Goal: Task Accomplishment & Management: Manage account settings

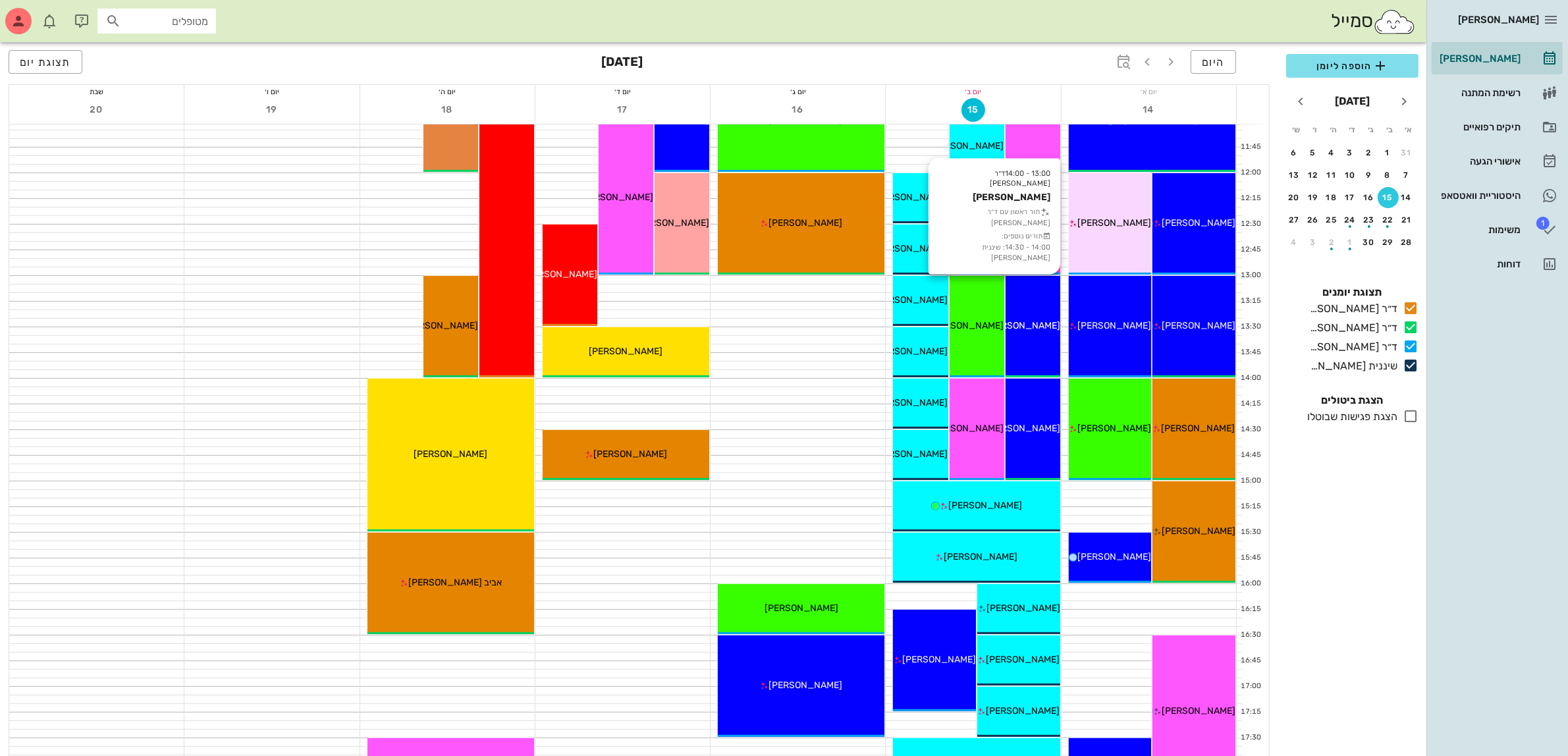
scroll to position [494, 0]
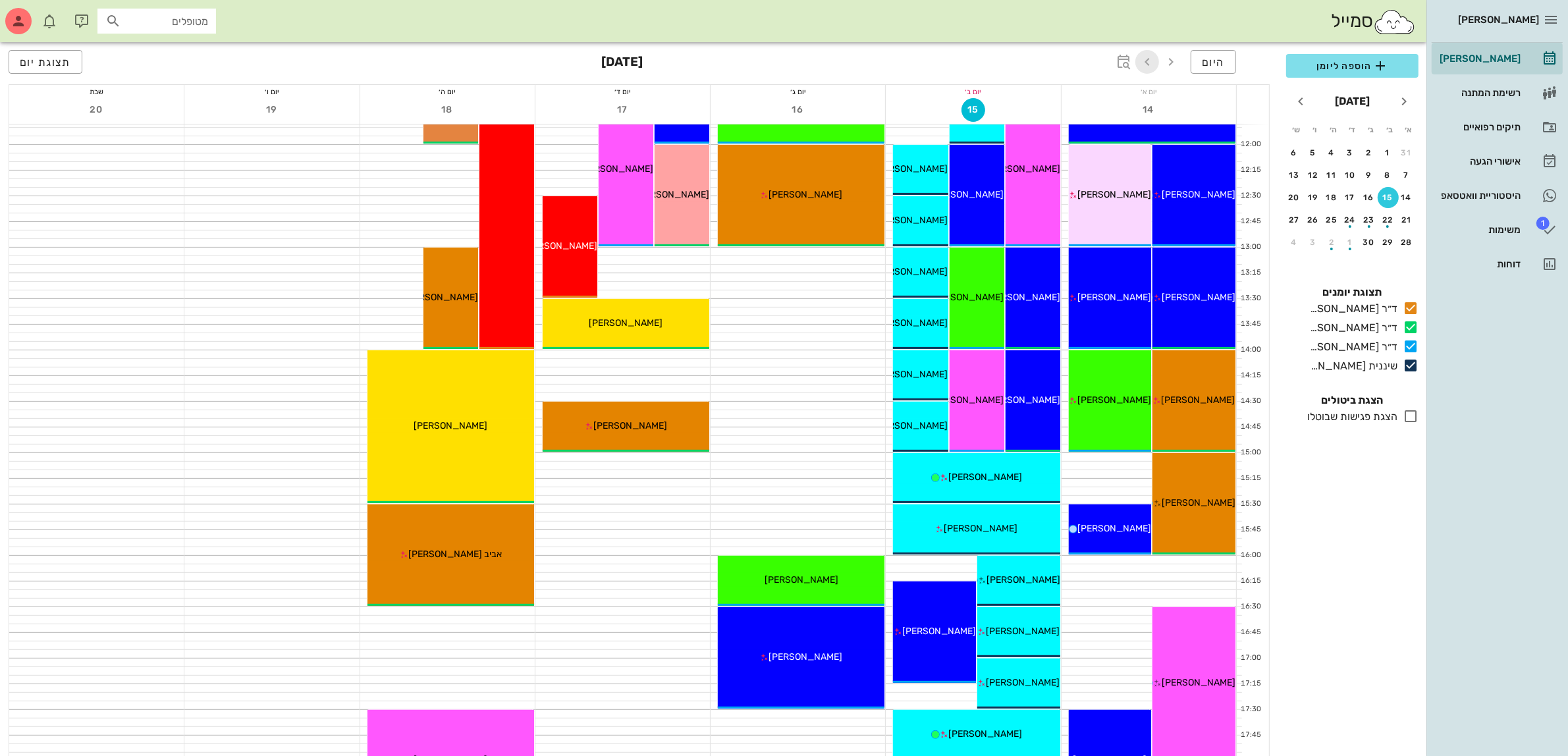
click at [1150, 63] on icon "button" at bounding box center [1147, 62] width 16 height 16
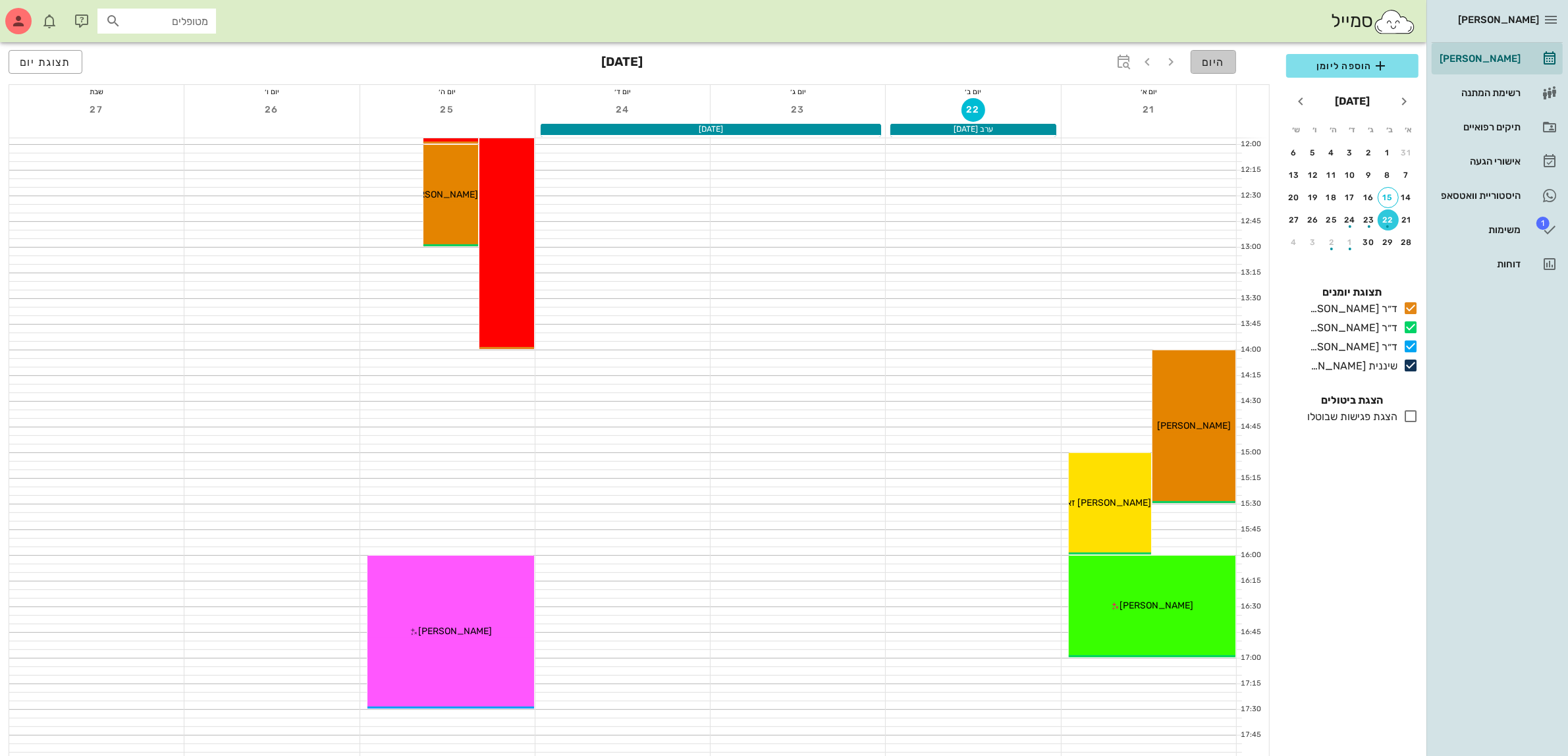
click at [1199, 61] on button "היום" at bounding box center [1213, 62] width 45 height 24
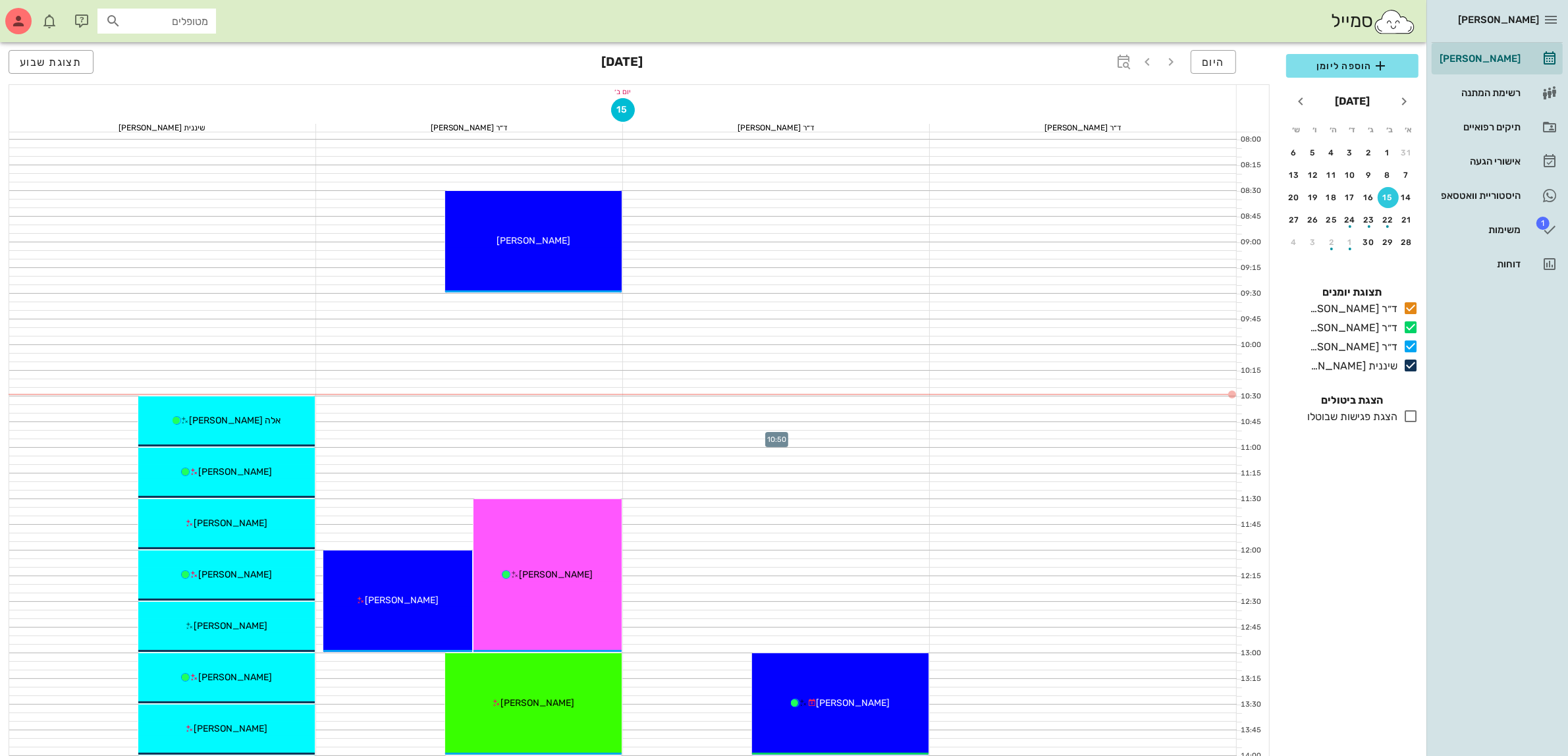
scroll to position [83, 0]
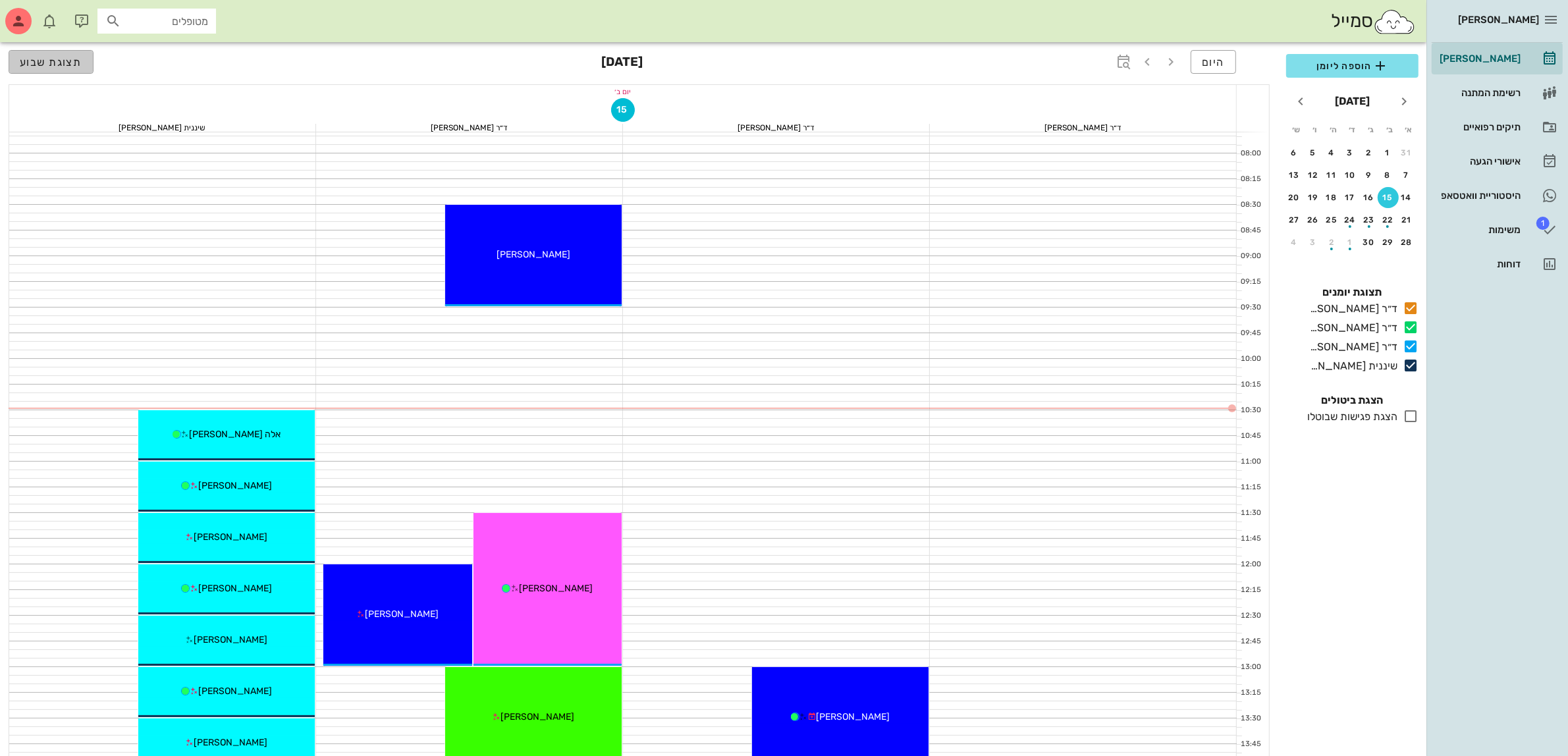
click at [67, 64] on span "תצוגת שבוע" at bounding box center [51, 62] width 63 height 13
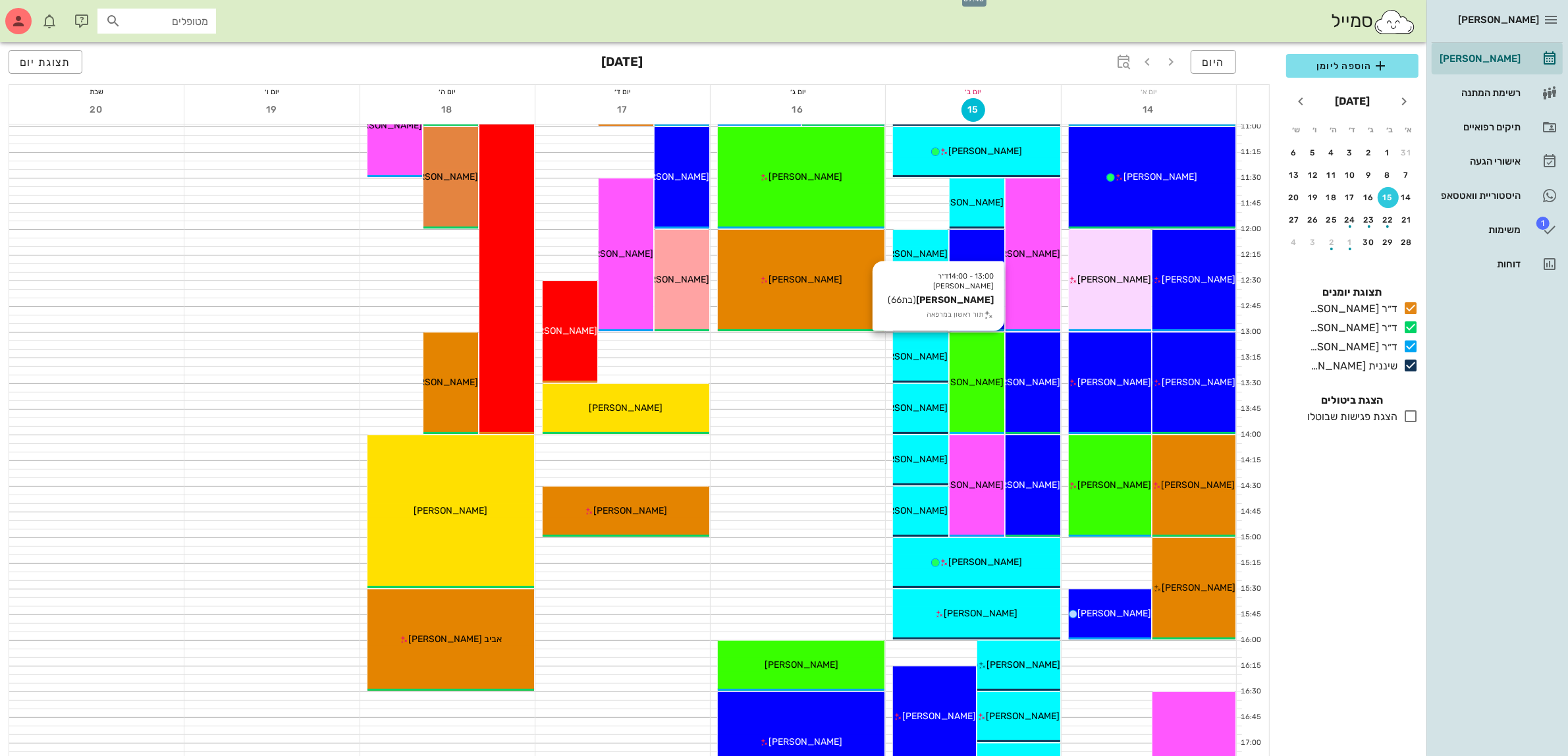
scroll to position [412, 0]
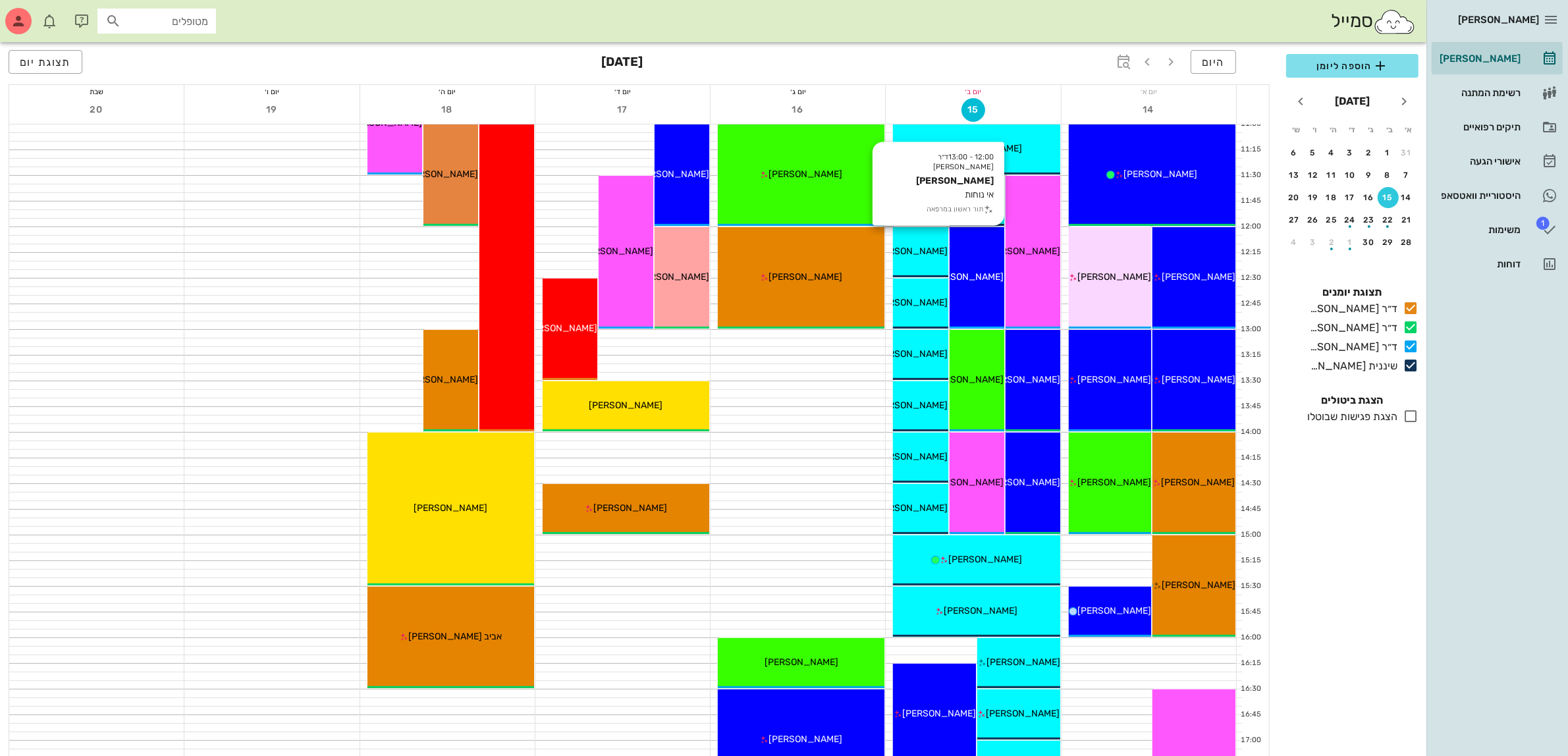
click at [975, 270] on div "[PERSON_NAME]" at bounding box center [977, 277] width 54 height 14
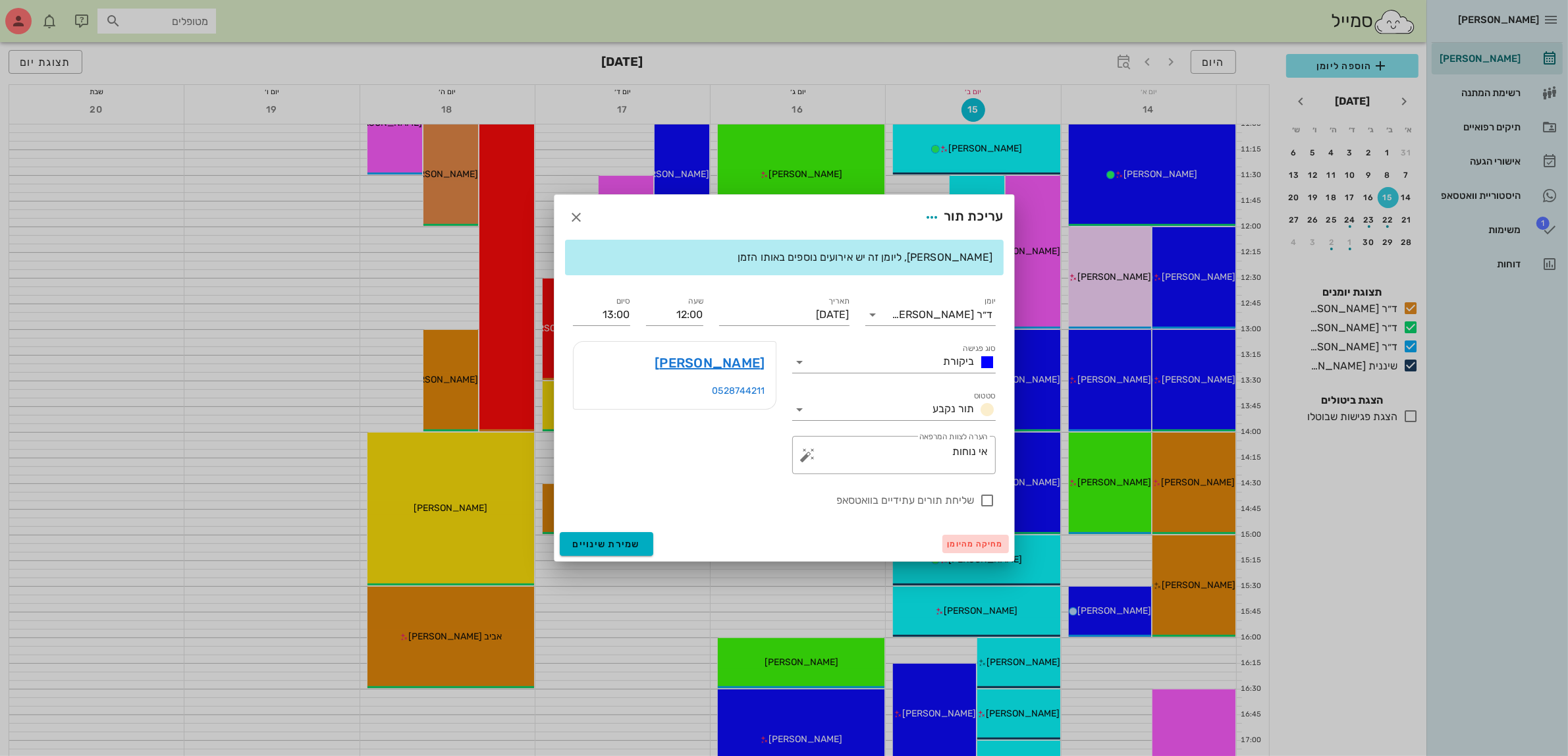
click at [965, 541] on span "מחיקה מהיומן" at bounding box center [975, 544] width 56 height 9
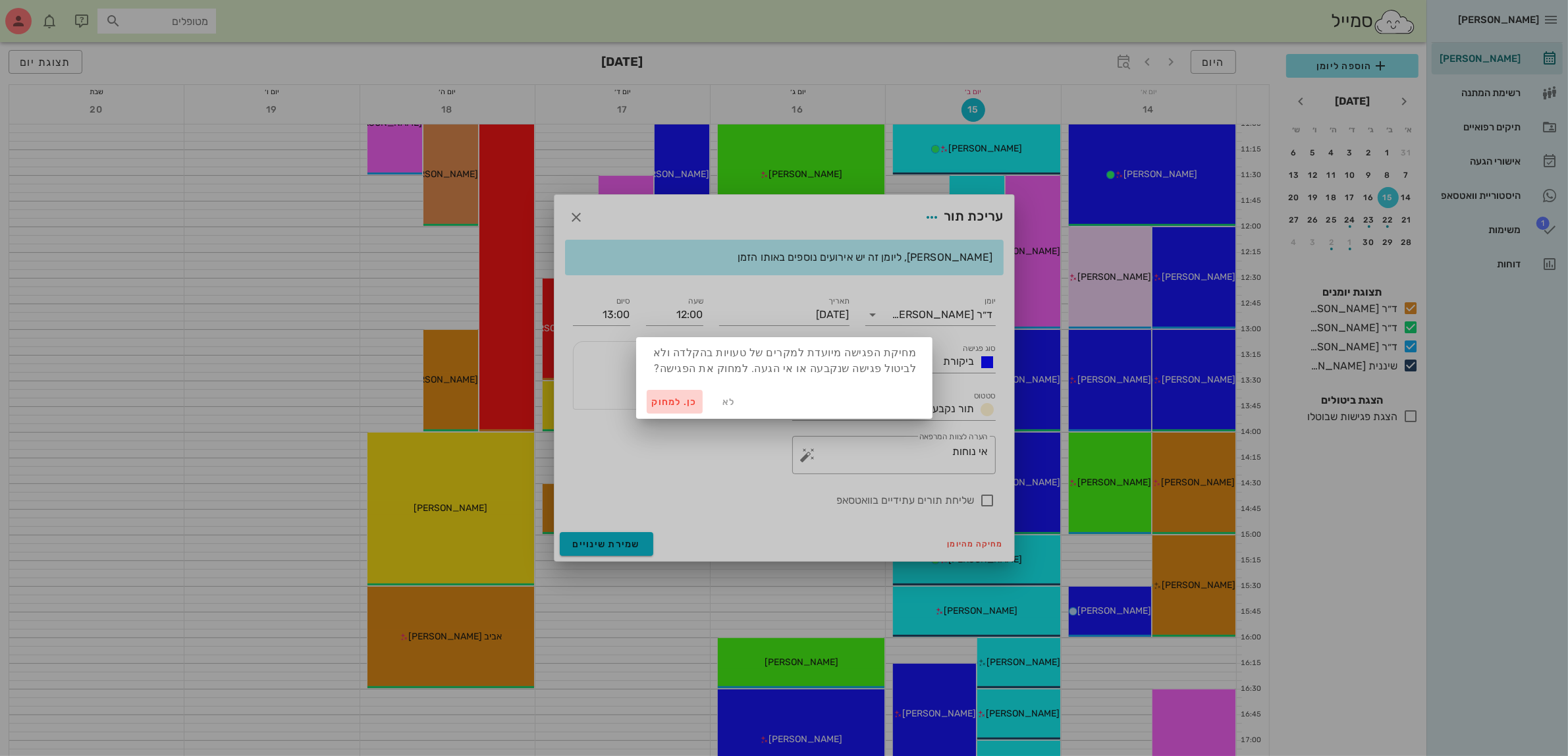
click at [678, 402] on span "כן. למחוק" at bounding box center [675, 402] width 46 height 11
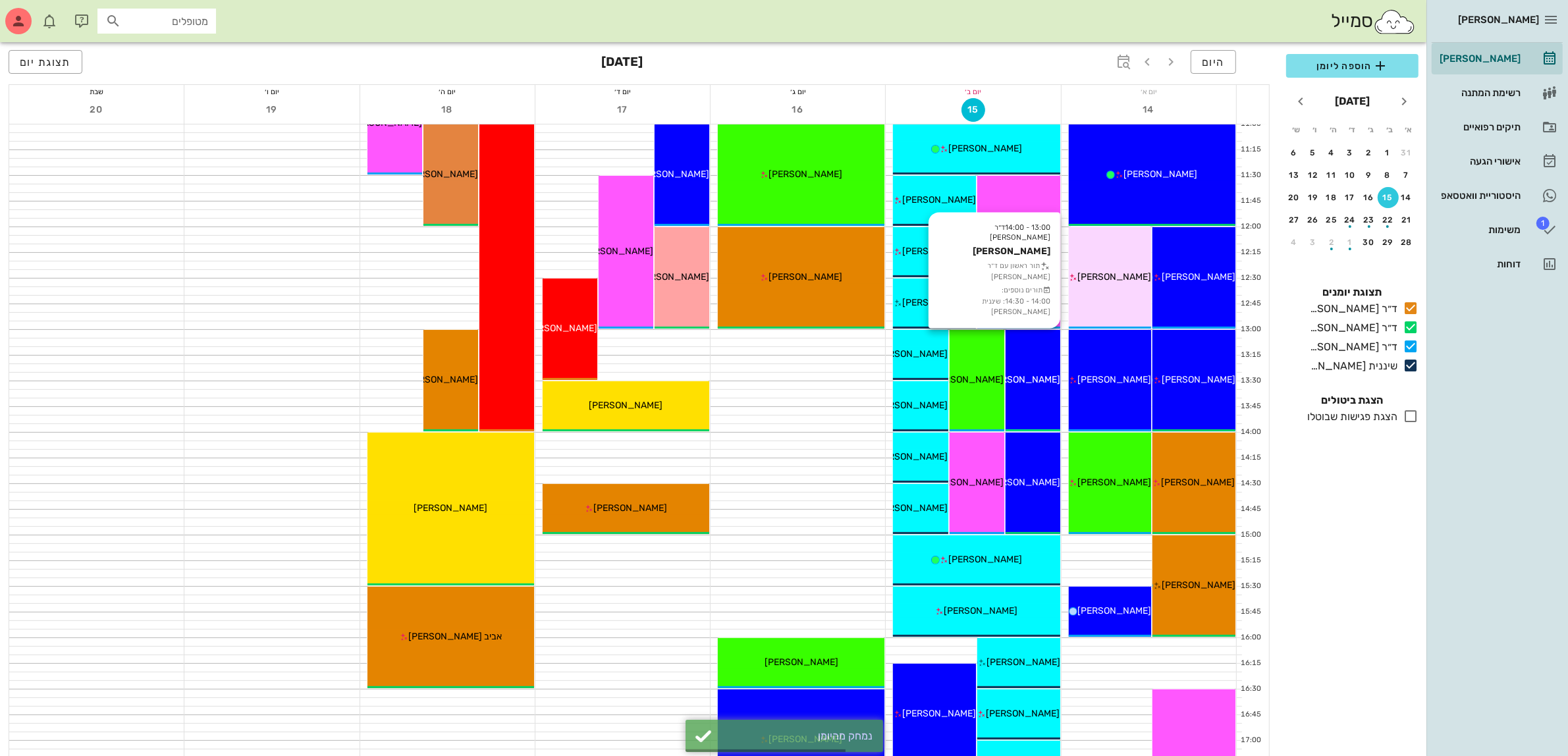
click at [1021, 397] on div "13:00 - 14:00 ד״ר [PERSON_NAME] [PERSON_NAME] תור ראשון עם ד״ר [PERSON_NAME] תו…" at bounding box center [1032, 381] width 54 height 102
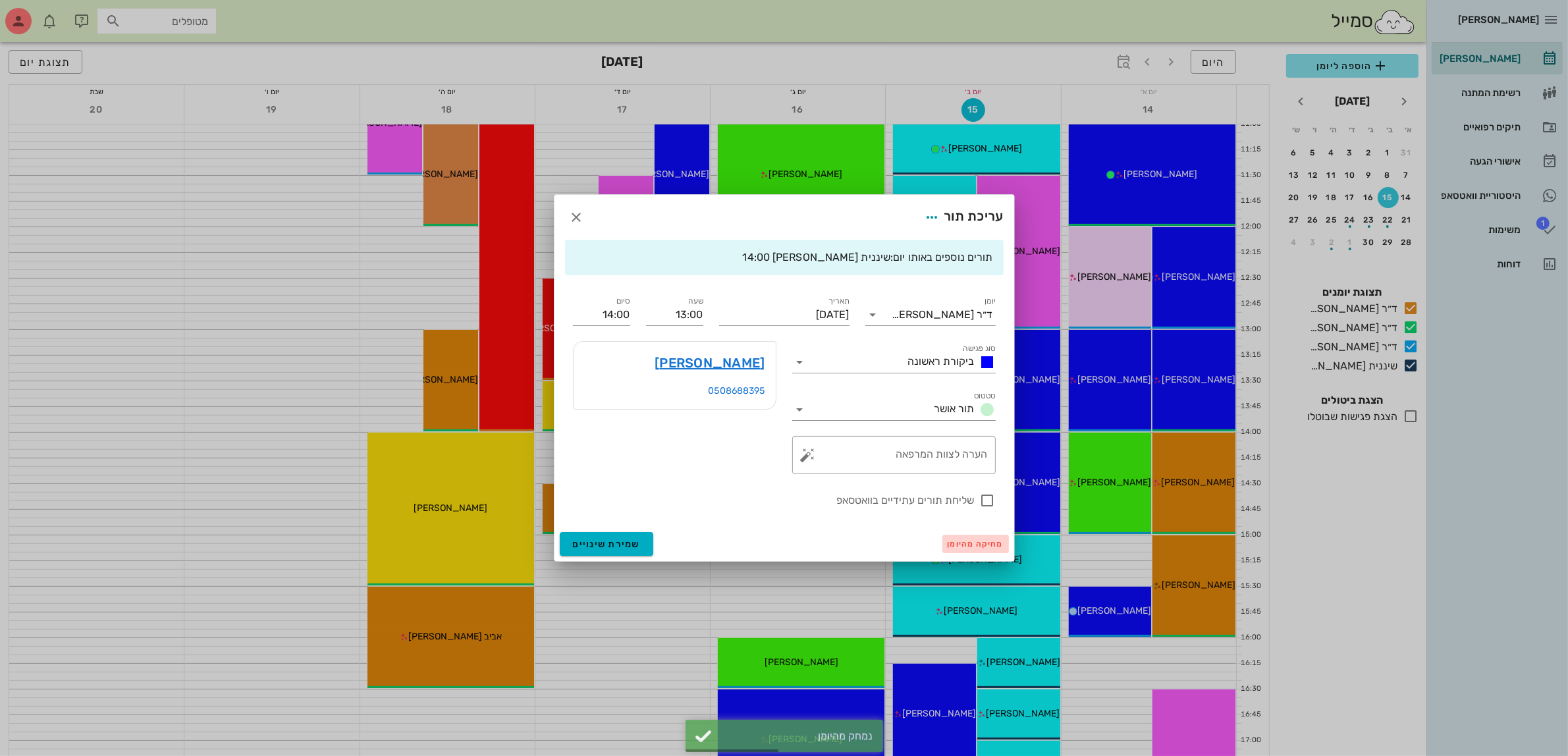
click at [970, 545] on span "מחיקה מהיומן" at bounding box center [975, 544] width 56 height 9
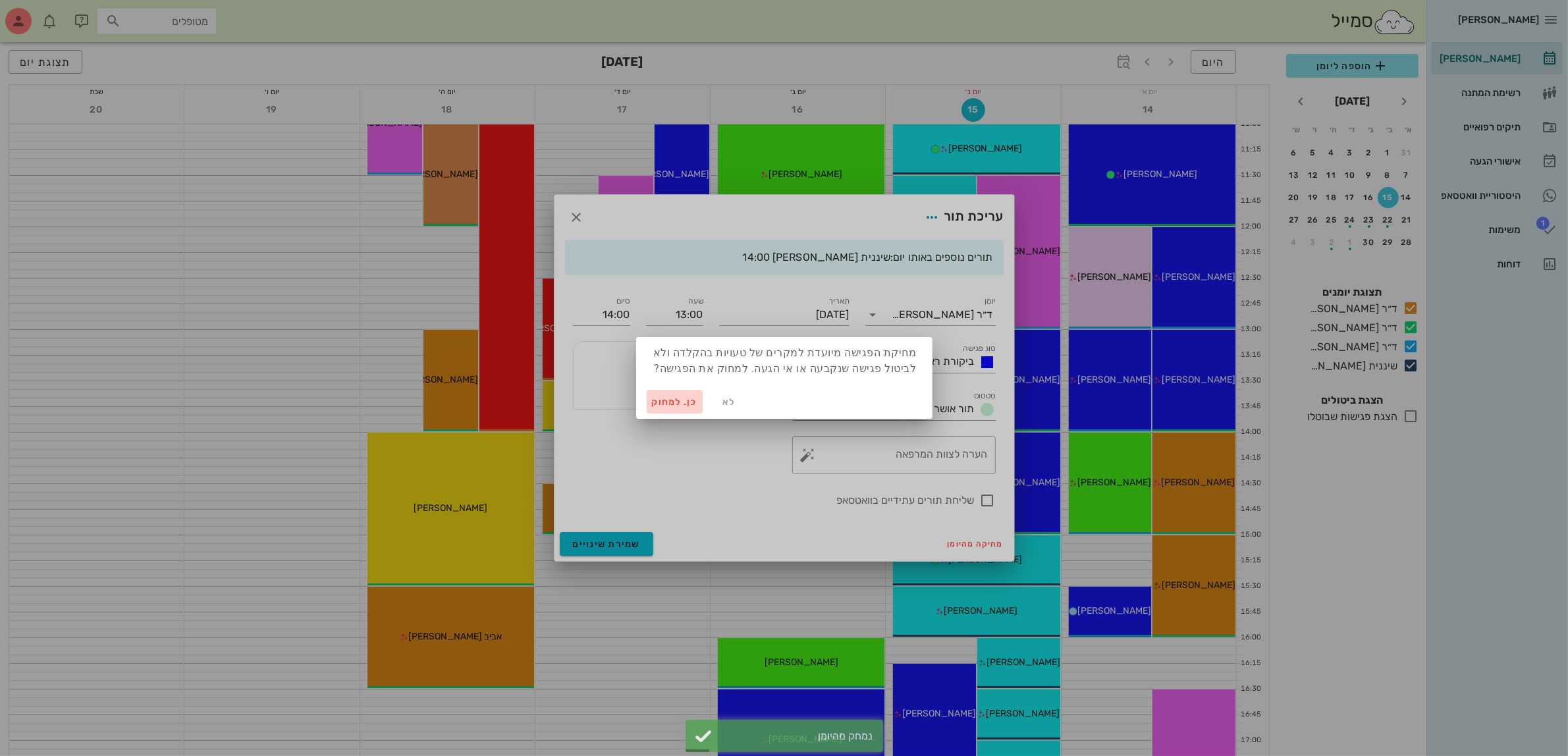
click at [674, 397] on span "כן. למחוק" at bounding box center [675, 402] width 46 height 11
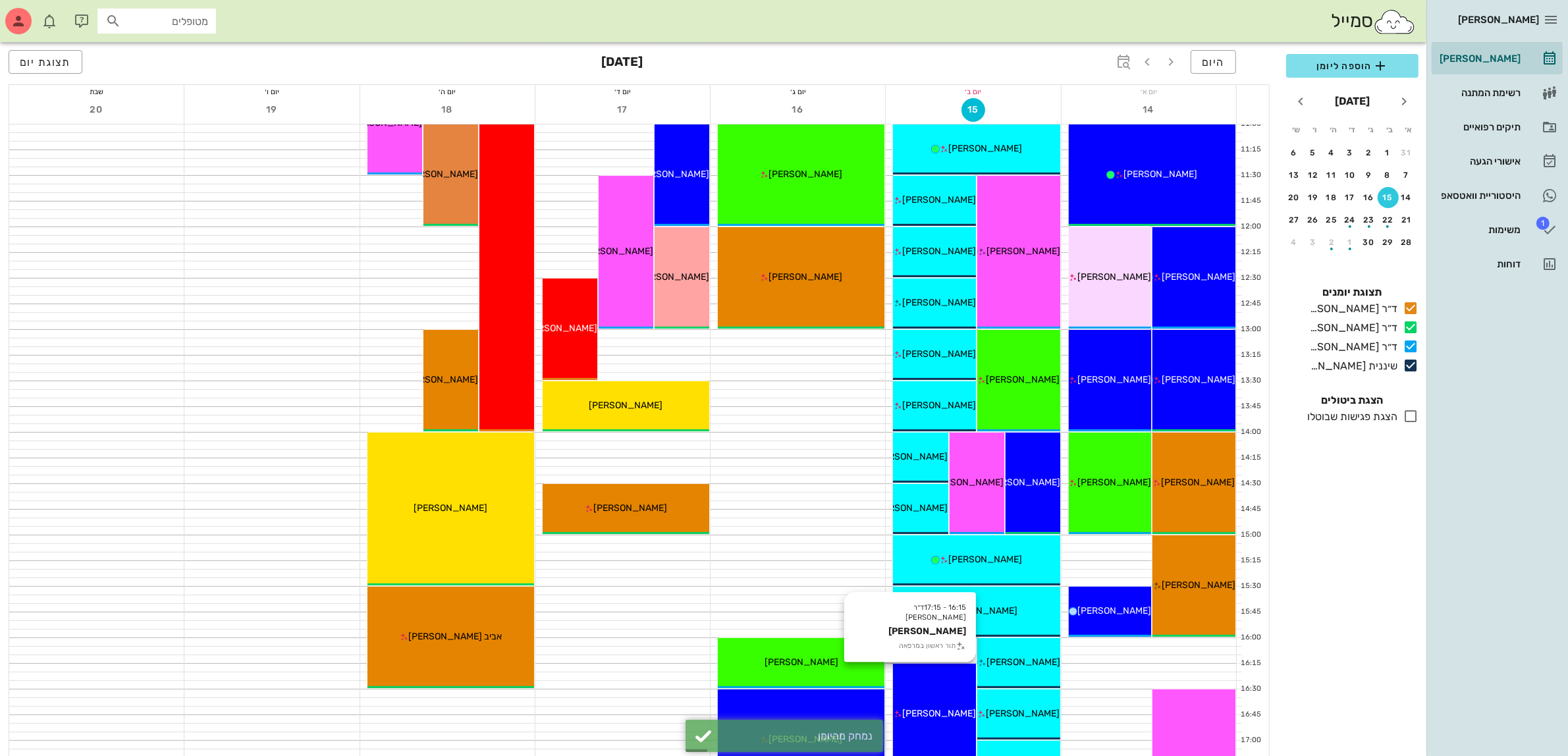
click at [936, 710] on span "[PERSON_NAME]" at bounding box center [939, 714] width 74 height 11
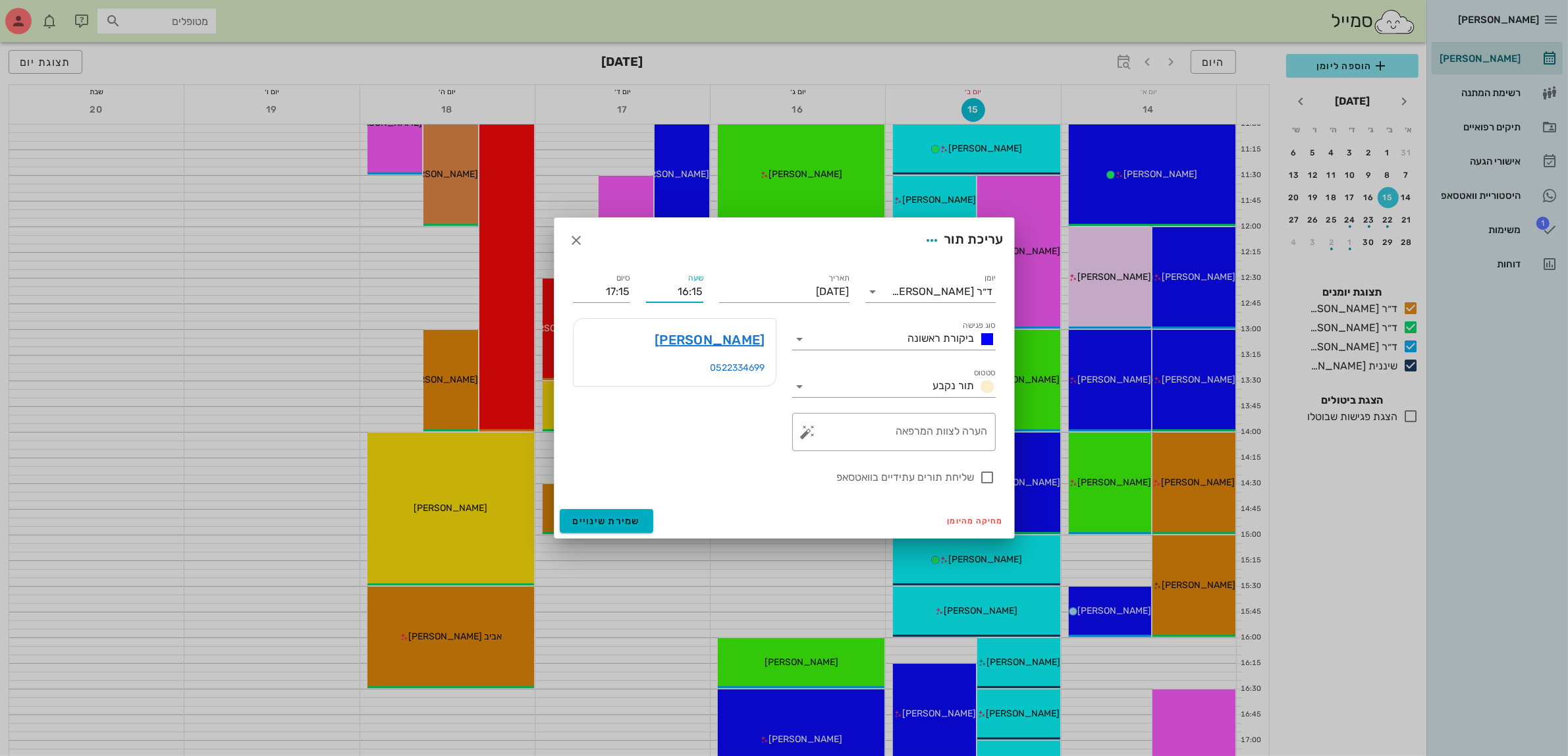
click at [686, 294] on input "16:15" at bounding box center [675, 292] width 57 height 21
click at [685, 370] on div "16:30" at bounding box center [674, 372] width 36 height 11
type input "16:30"
type input "17:30"
click at [624, 520] on span "שמירת שינויים" at bounding box center [607, 522] width 68 height 11
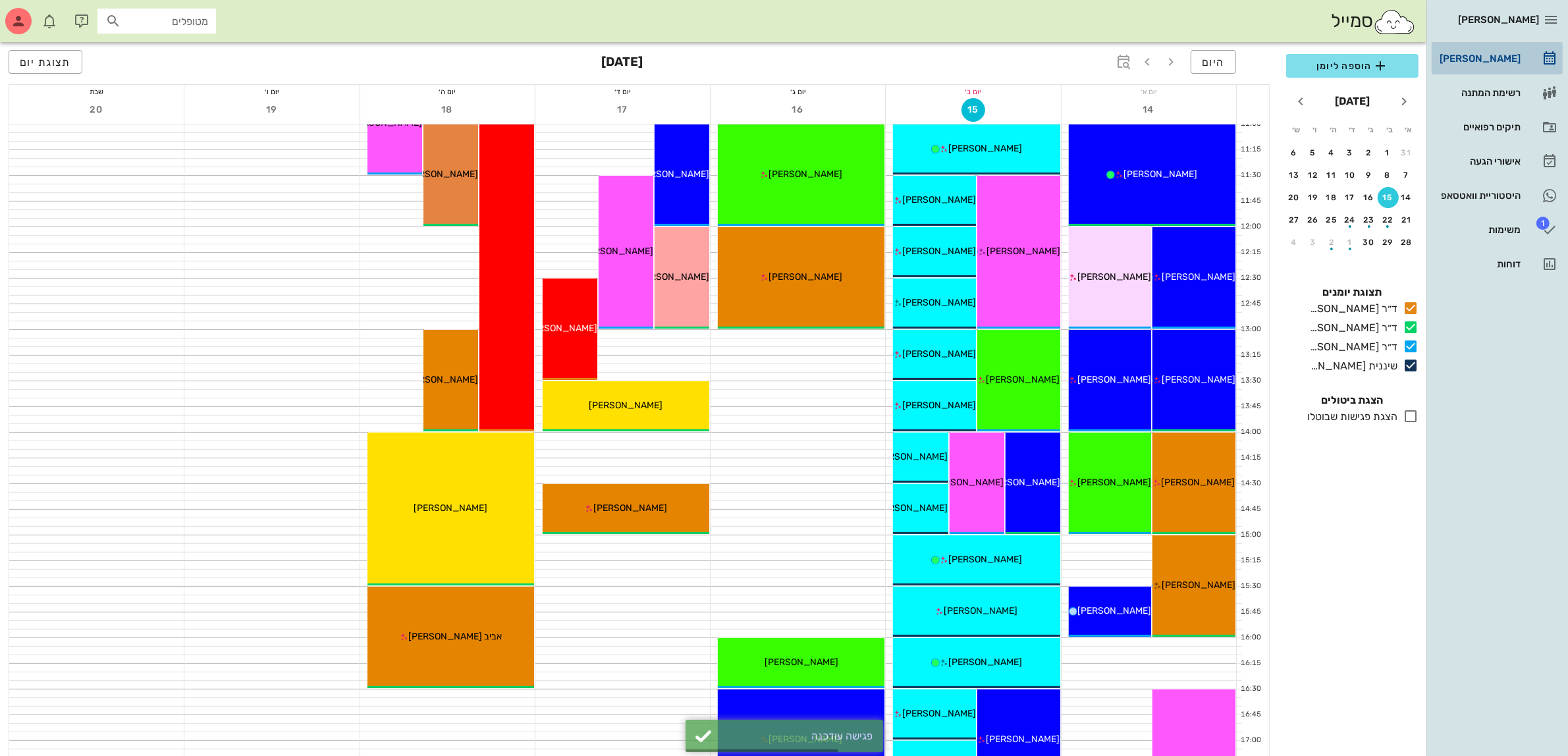
click at [1484, 54] on div "[PERSON_NAME]" at bounding box center [1478, 59] width 84 height 11
click at [1479, 126] on div "תיקים רפואיים" at bounding box center [1478, 127] width 84 height 11
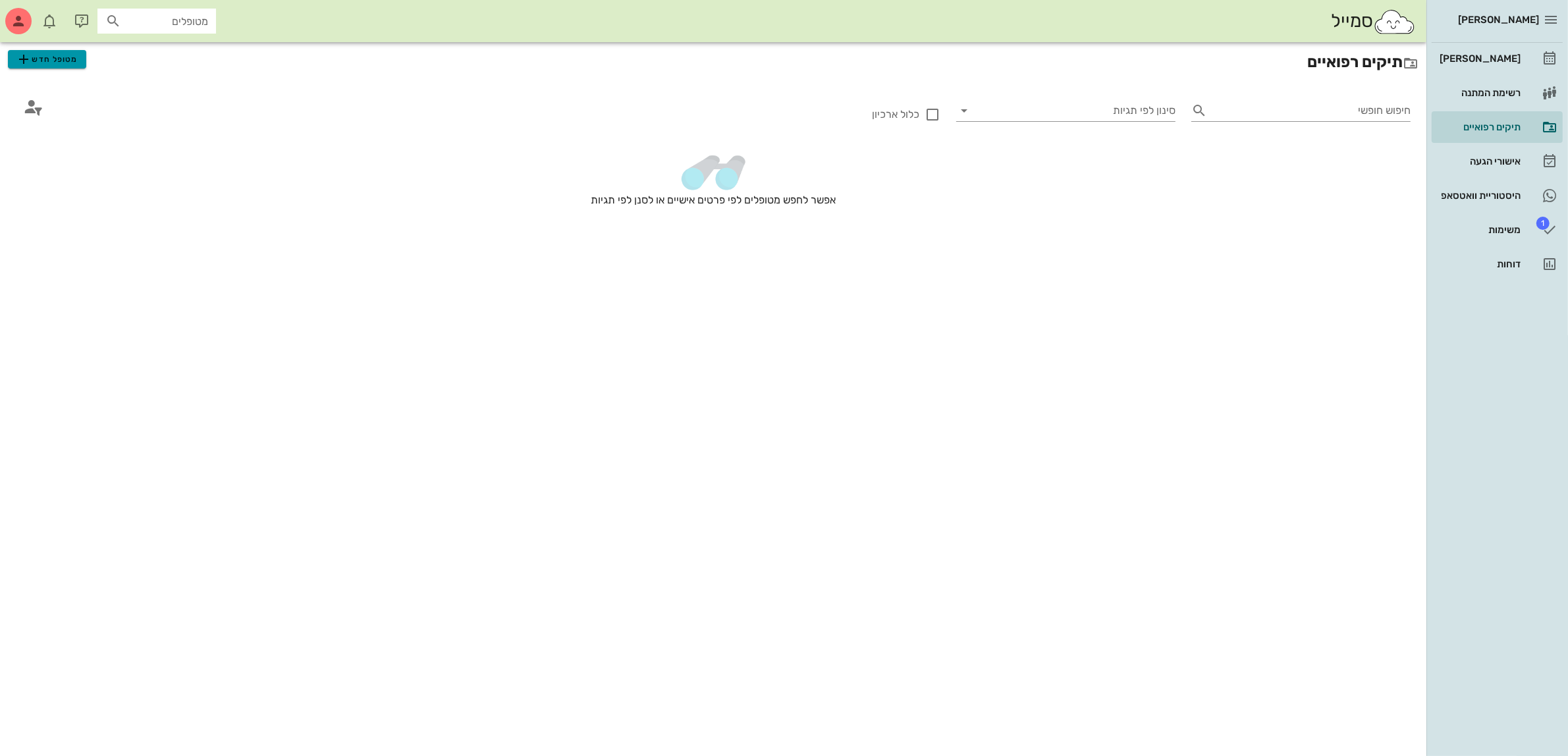
click at [53, 61] on span "מטופל חדש" at bounding box center [47, 59] width 62 height 16
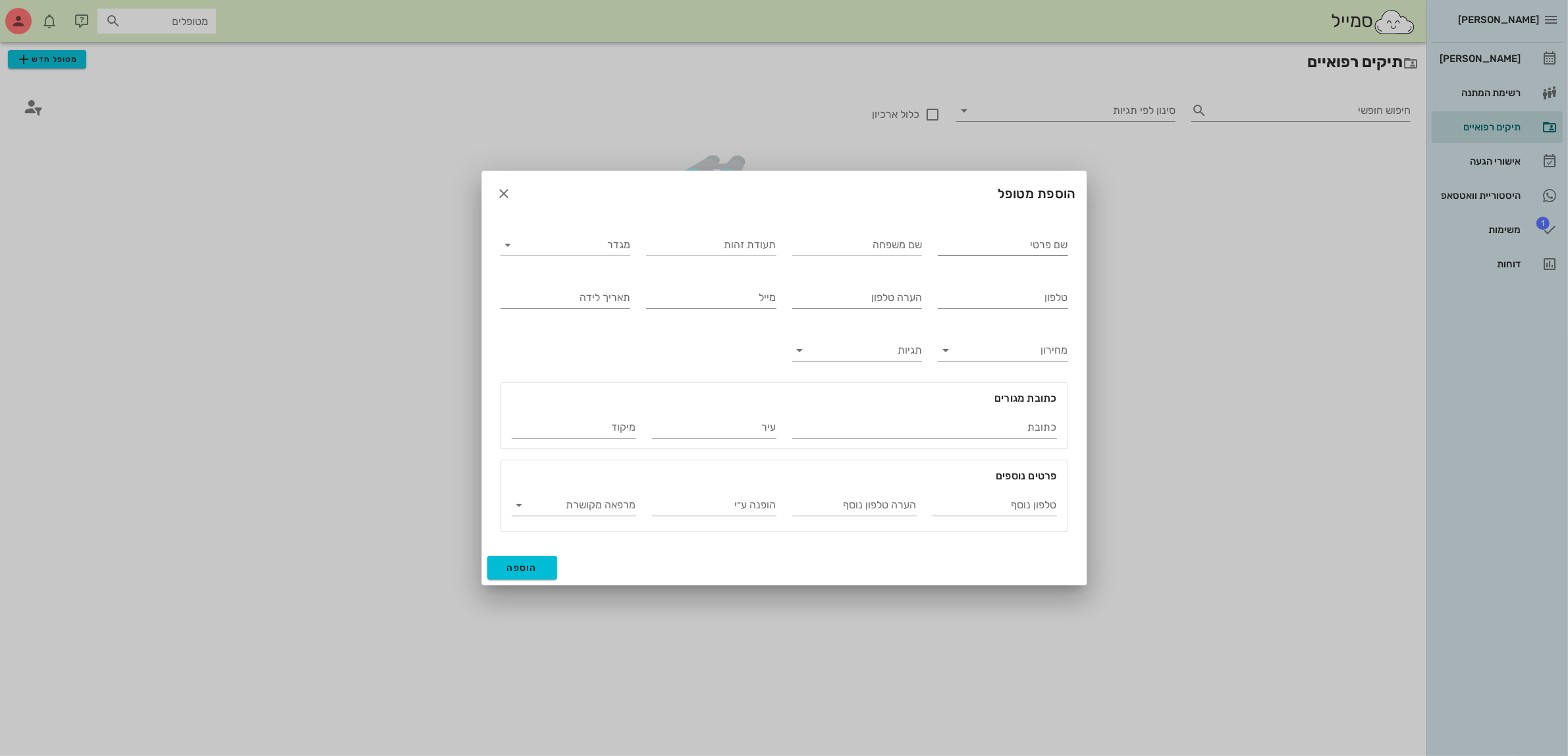
click at [1018, 238] on input "שם פרטי" at bounding box center [1003, 245] width 131 height 21
type input "שלי"
type input "[PERSON_NAME]"
click at [610, 247] on input "מגדר" at bounding box center [576, 245] width 109 height 21
click at [601, 278] on div "נקבה" at bounding box center [565, 287] width 109 height 28
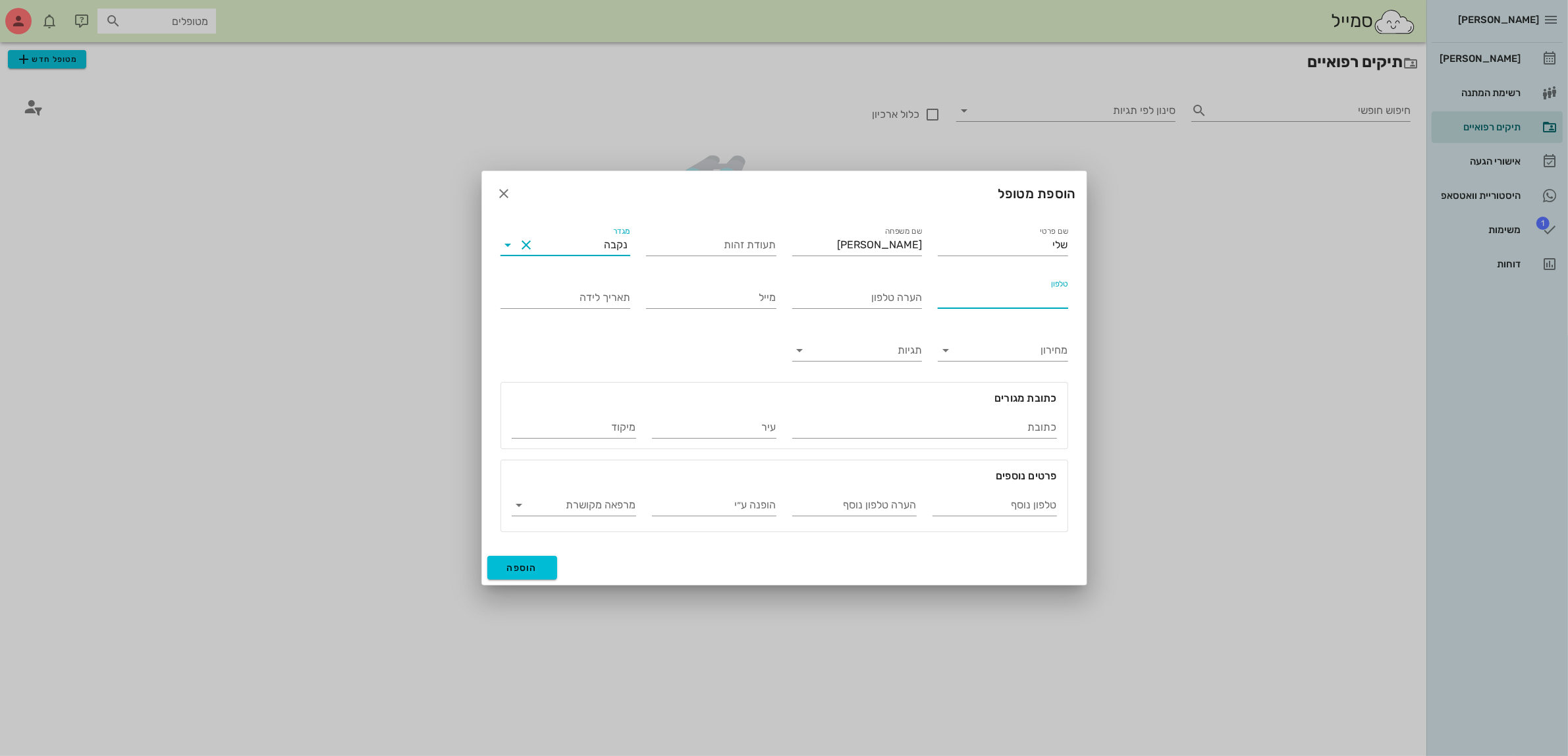
click at [982, 298] on input "טלפון" at bounding box center [1003, 298] width 131 height 21
type input "054-4413117"
click at [524, 571] on span "הוספה" at bounding box center [523, 568] width 31 height 11
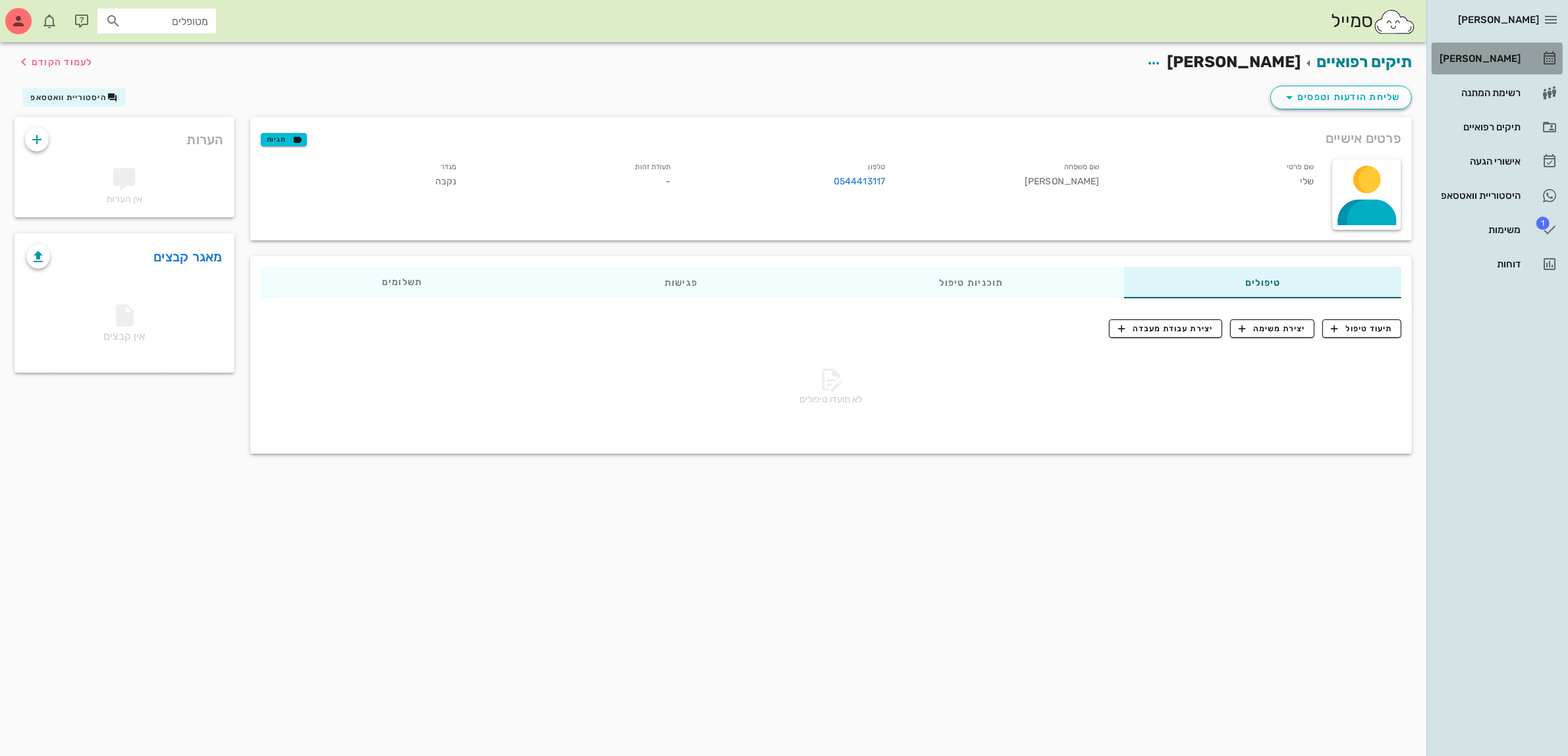
click at [1503, 54] on div "[PERSON_NAME]" at bounding box center [1478, 59] width 84 height 11
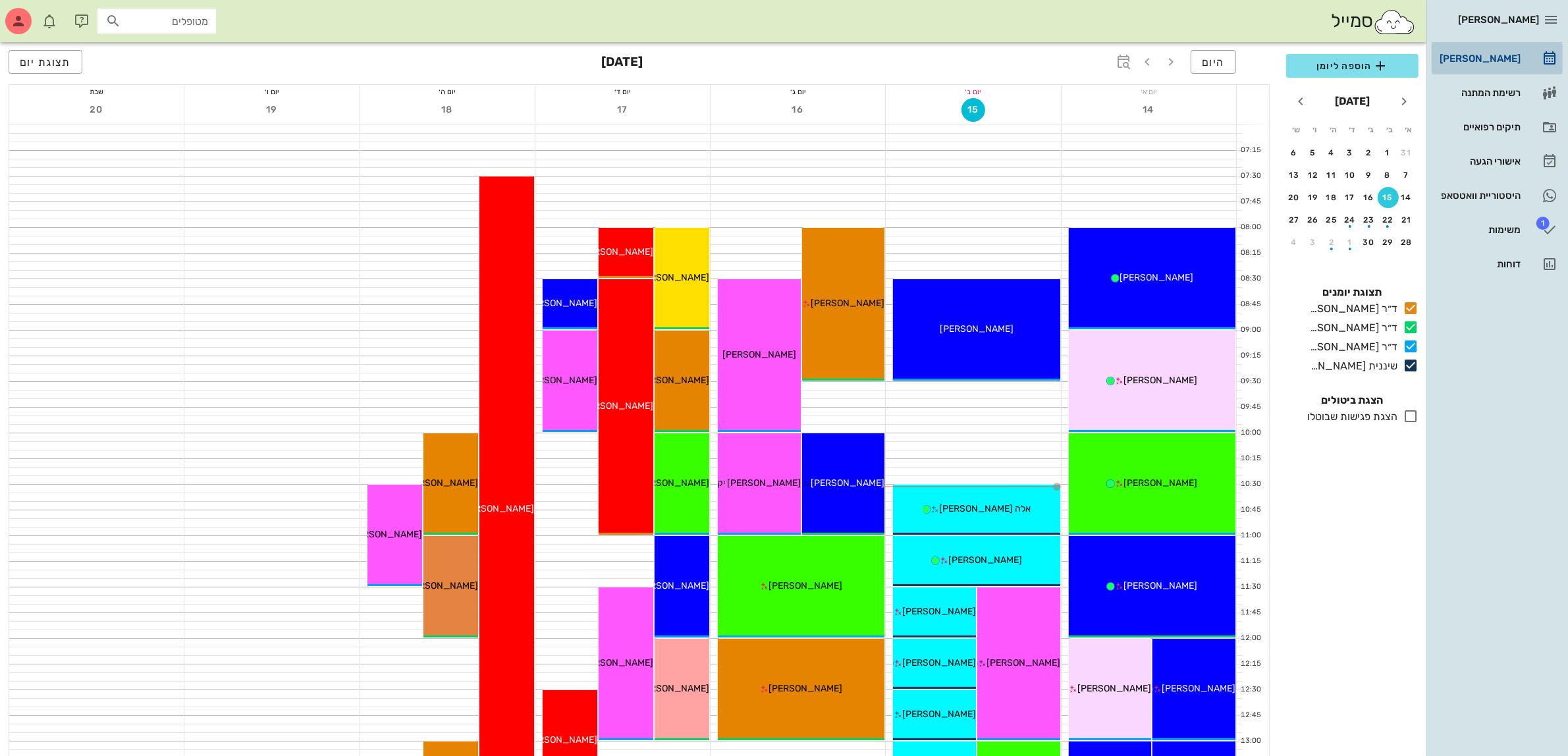
click at [1496, 64] on div "[PERSON_NAME]" at bounding box center [1478, 59] width 84 height 11
click at [1345, 67] on span "הוספה ליומן" at bounding box center [1353, 66] width 111 height 16
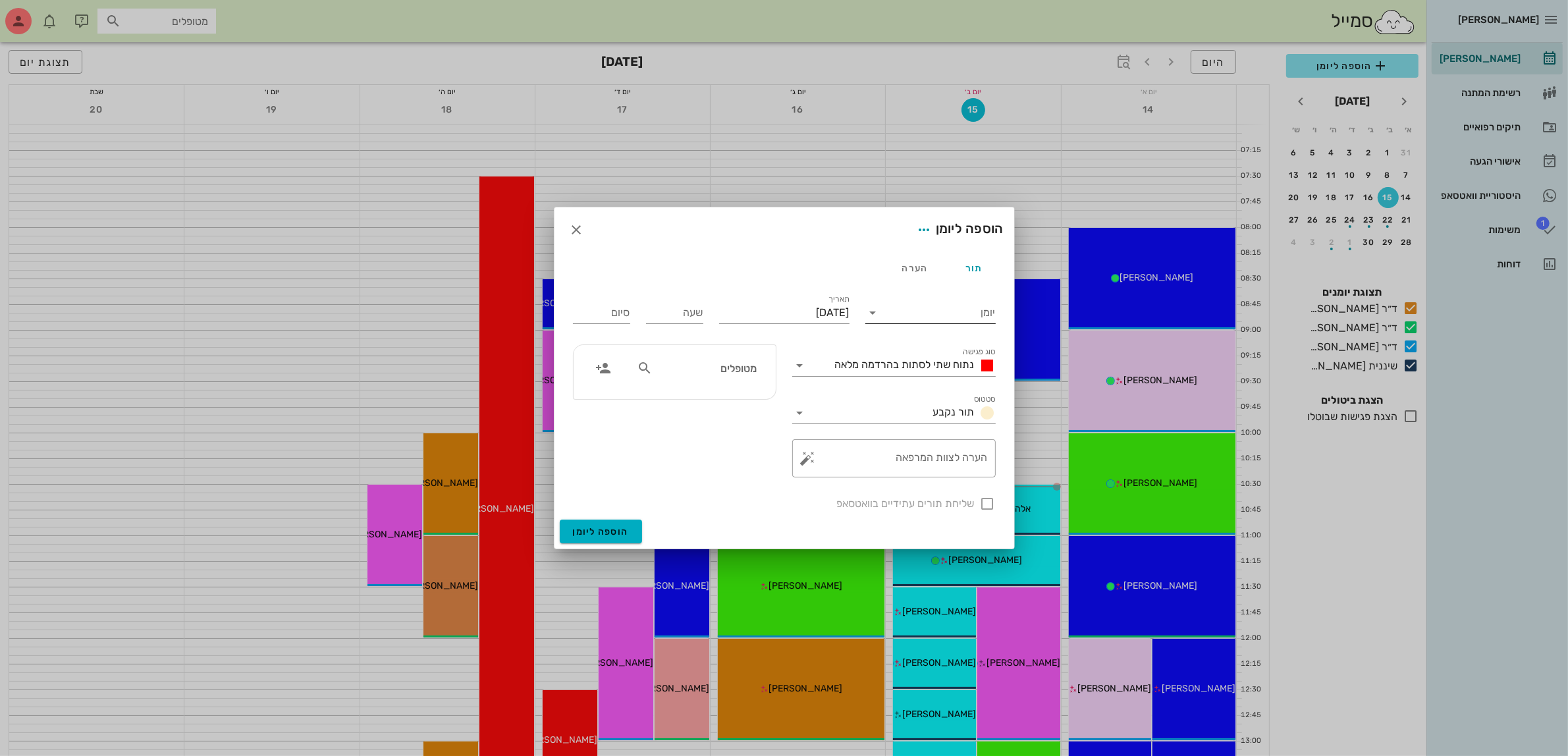
click at [960, 311] on input "יומן" at bounding box center [939, 313] width 112 height 21
click at [951, 383] on div "ד״ר [PERSON_NAME]" at bounding box center [934, 386] width 116 height 13
click at [939, 358] on div "נתוח שתי לסתות בהרדמה מלאה" at bounding box center [912, 366] width 166 height 16
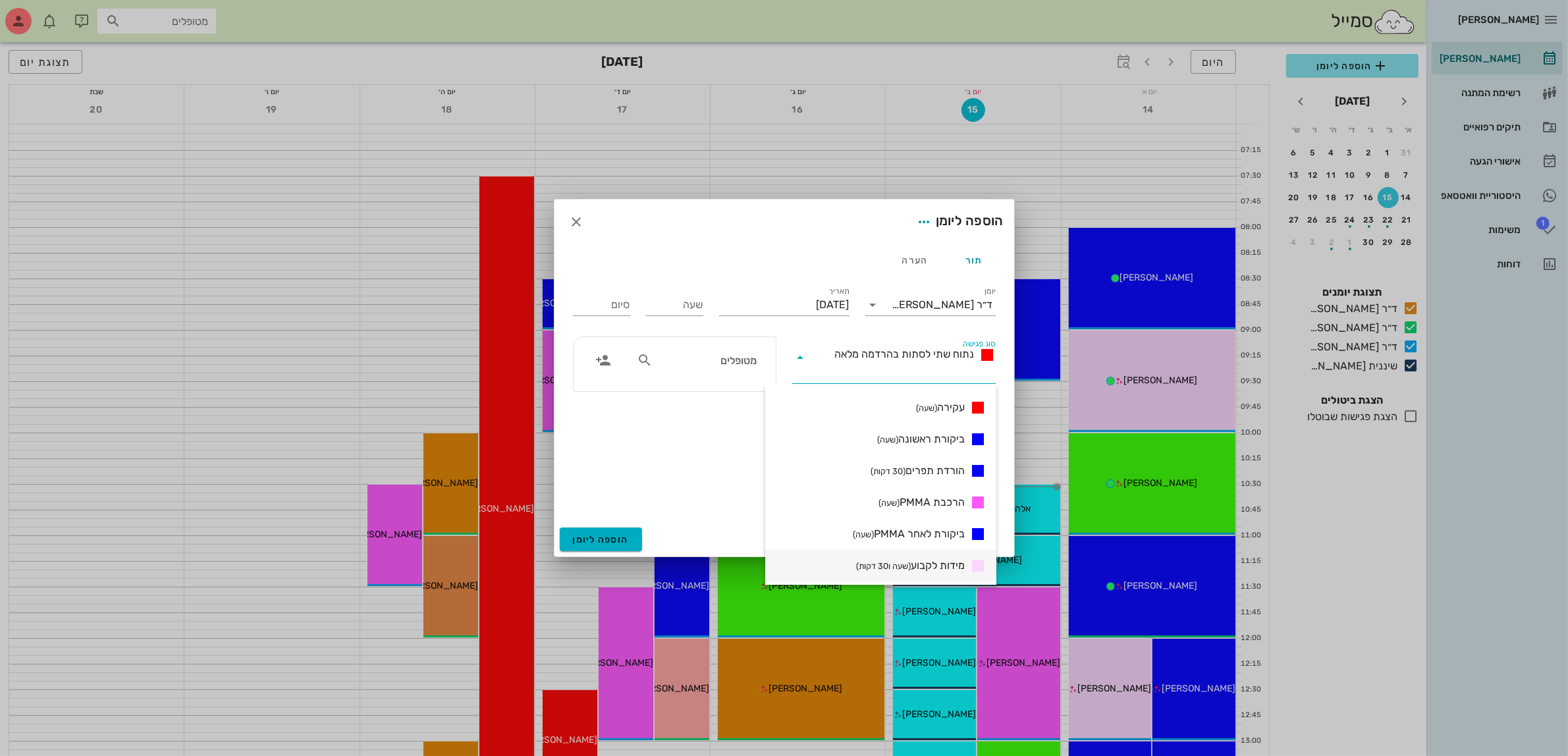
scroll to position [247, 0]
click at [942, 441] on span "ביקורת ראשונה (שעה)" at bounding box center [921, 443] width 88 height 16
type input "01:00"
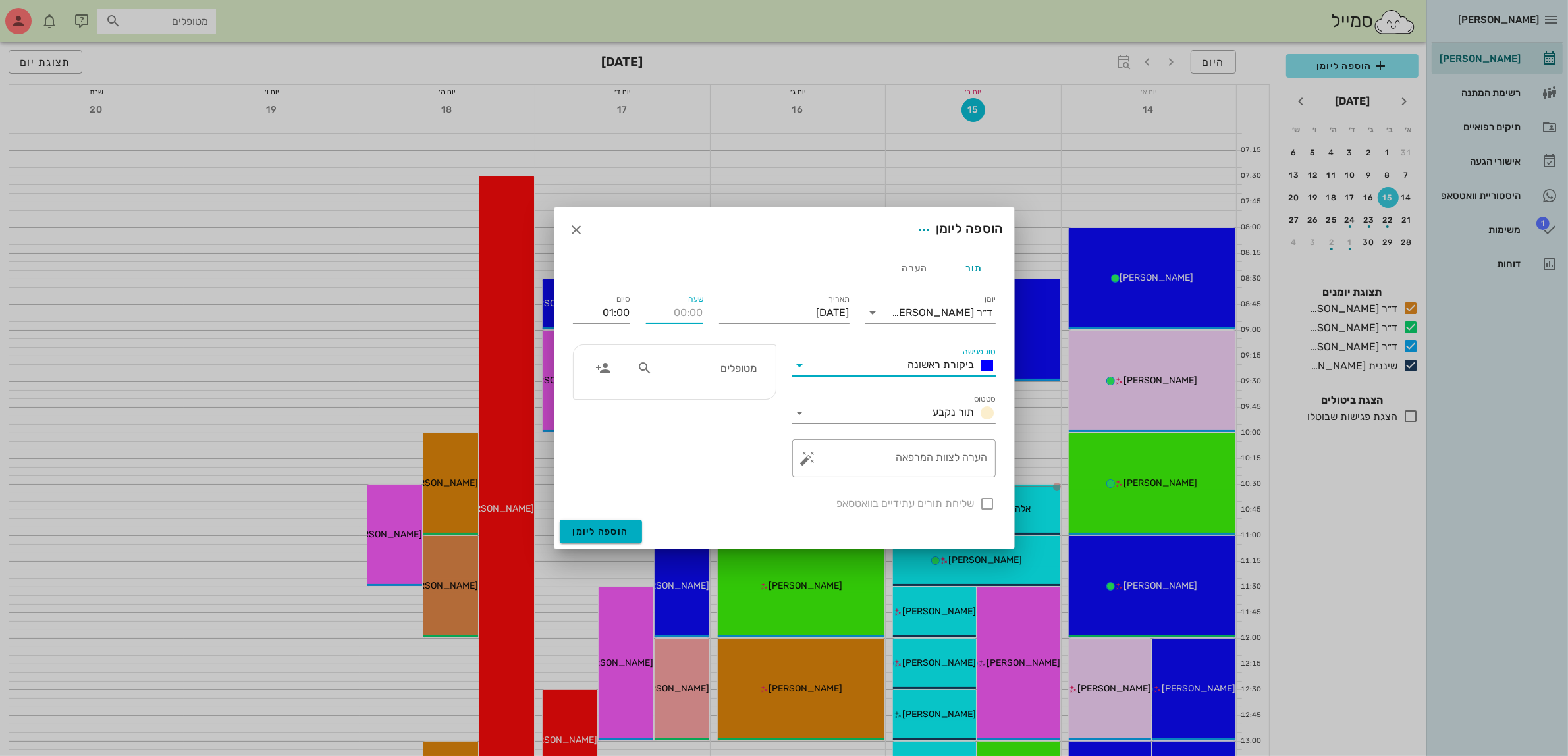
click at [673, 310] on input "שעה" at bounding box center [675, 313] width 57 height 21
type input "15:30"
type input "16:30"
click at [624, 308] on input "16:30" at bounding box center [601, 313] width 57 height 21
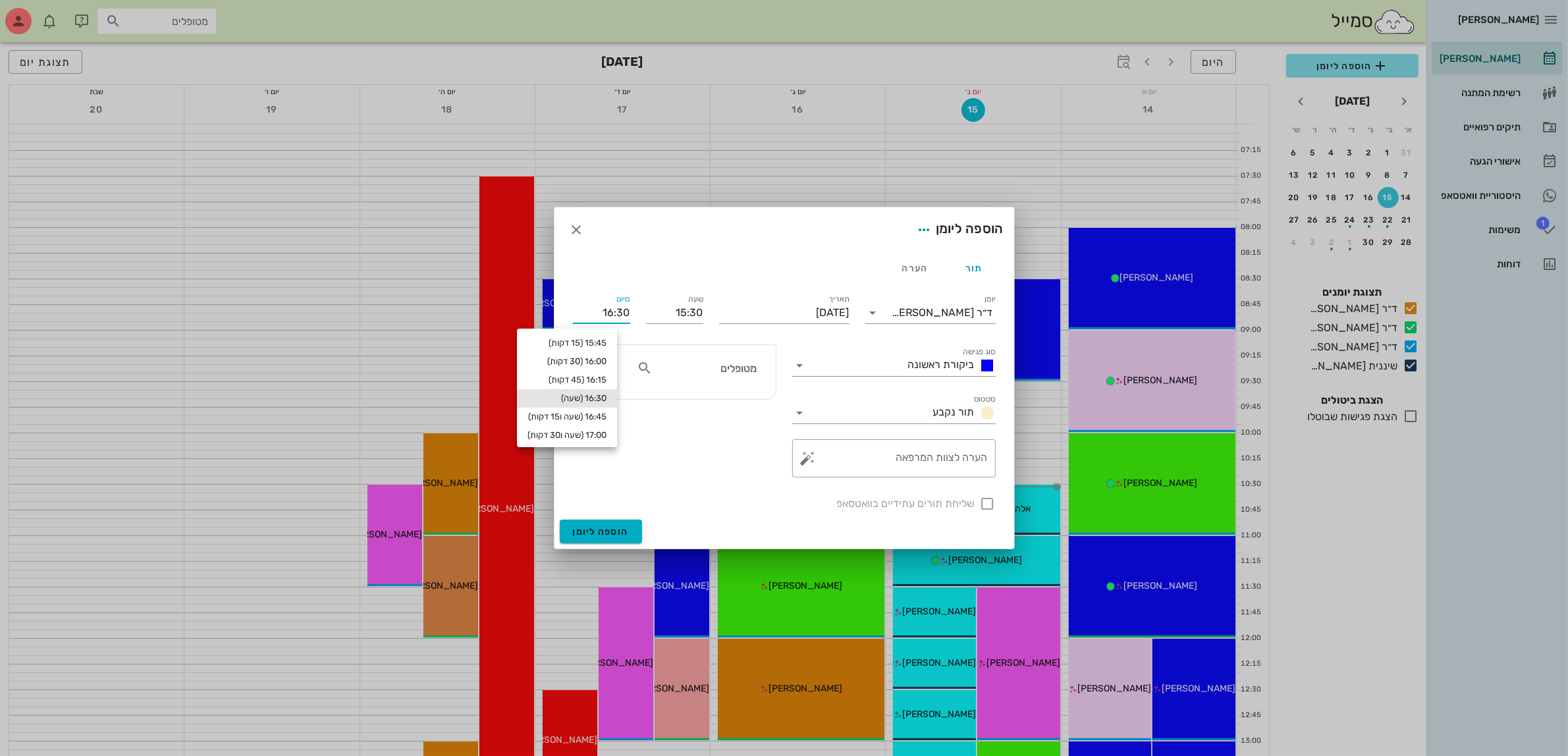
click at [715, 363] on input "מטופלים" at bounding box center [706, 368] width 102 height 17
type input "[PERSON_NAME]"
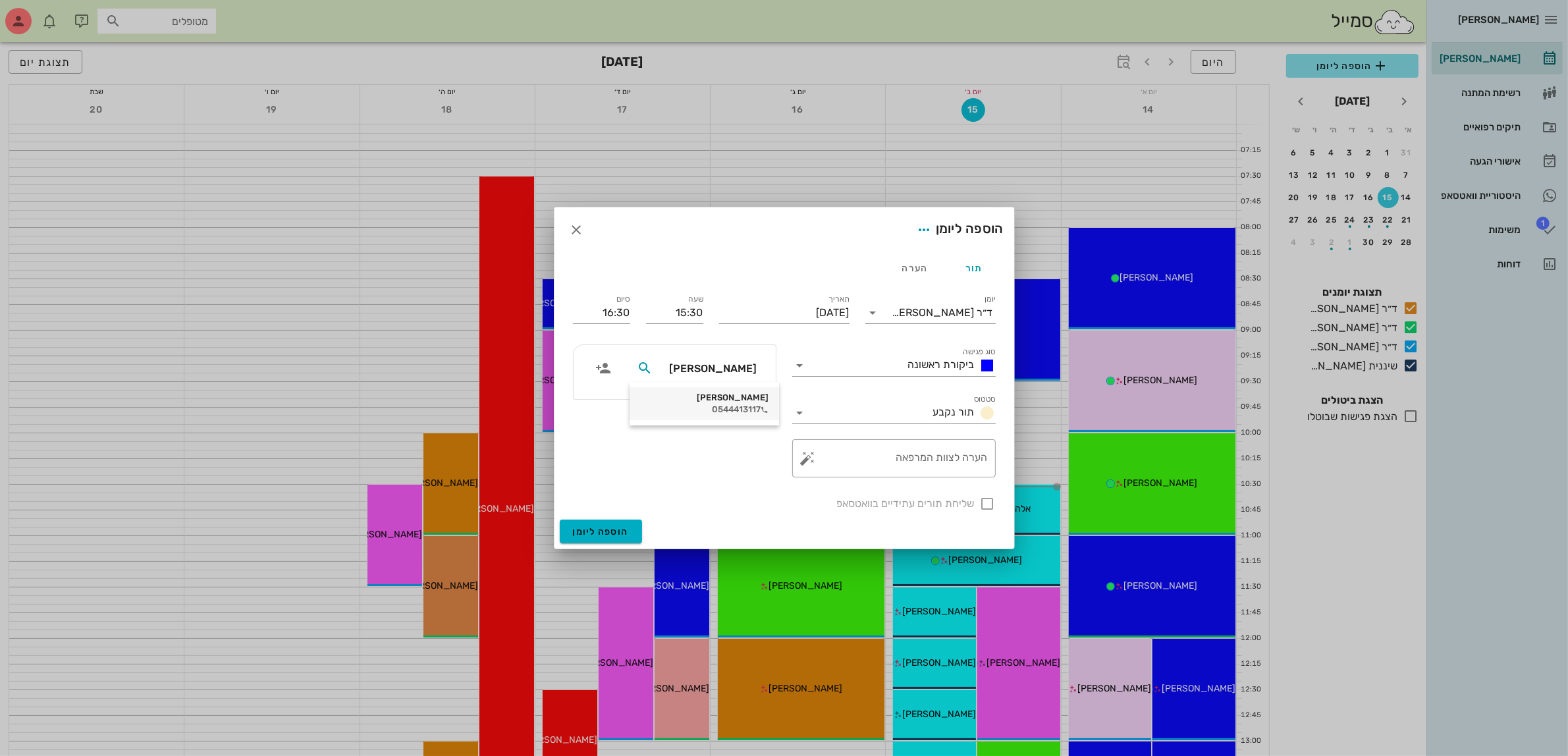
click at [721, 394] on div "[PERSON_NAME]" at bounding box center [704, 397] width 128 height 11
click at [988, 506] on div at bounding box center [988, 504] width 23 height 23
checkbox input "true"
click at [586, 530] on span "הוספה ליומן" at bounding box center [601, 532] width 56 height 11
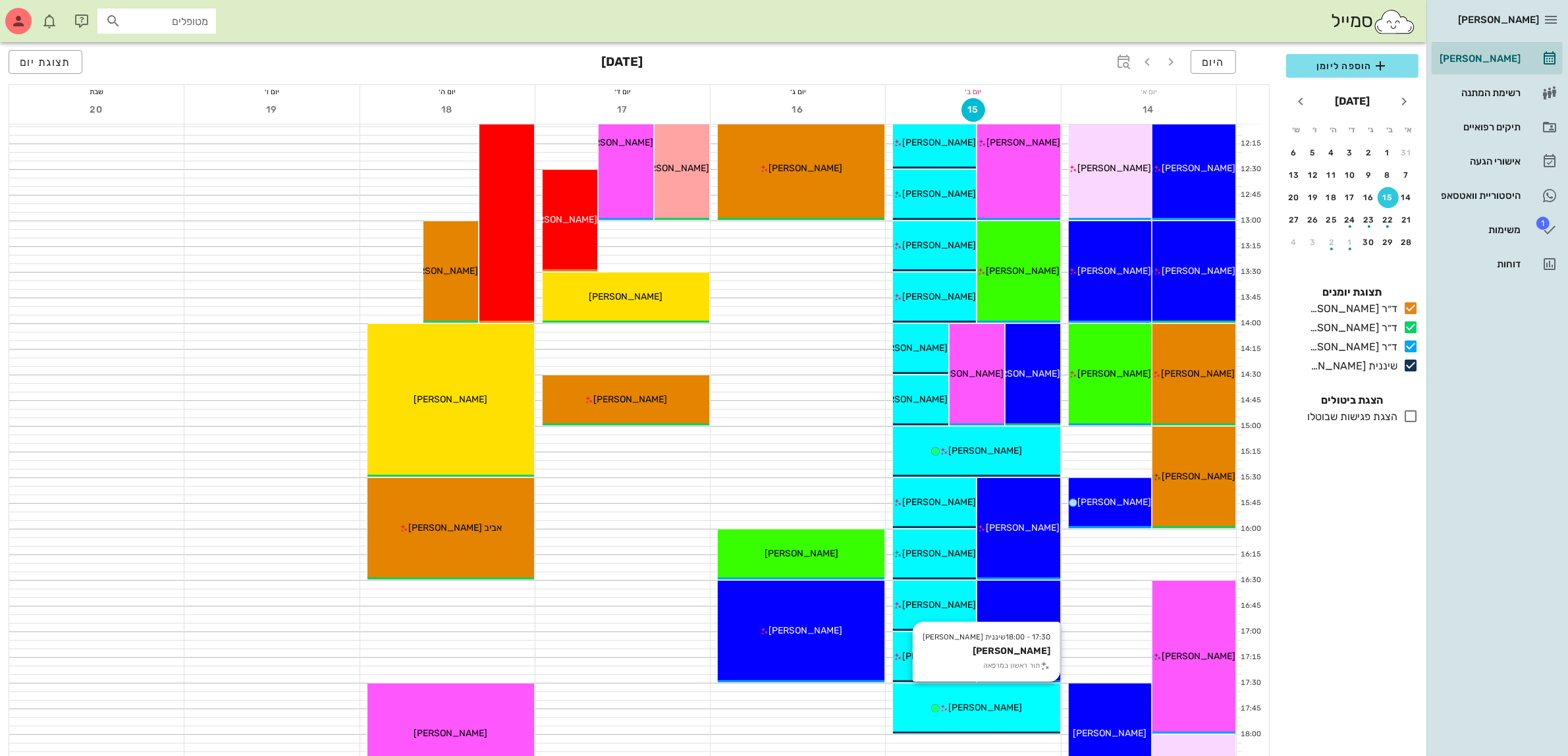
scroll to position [577, 0]
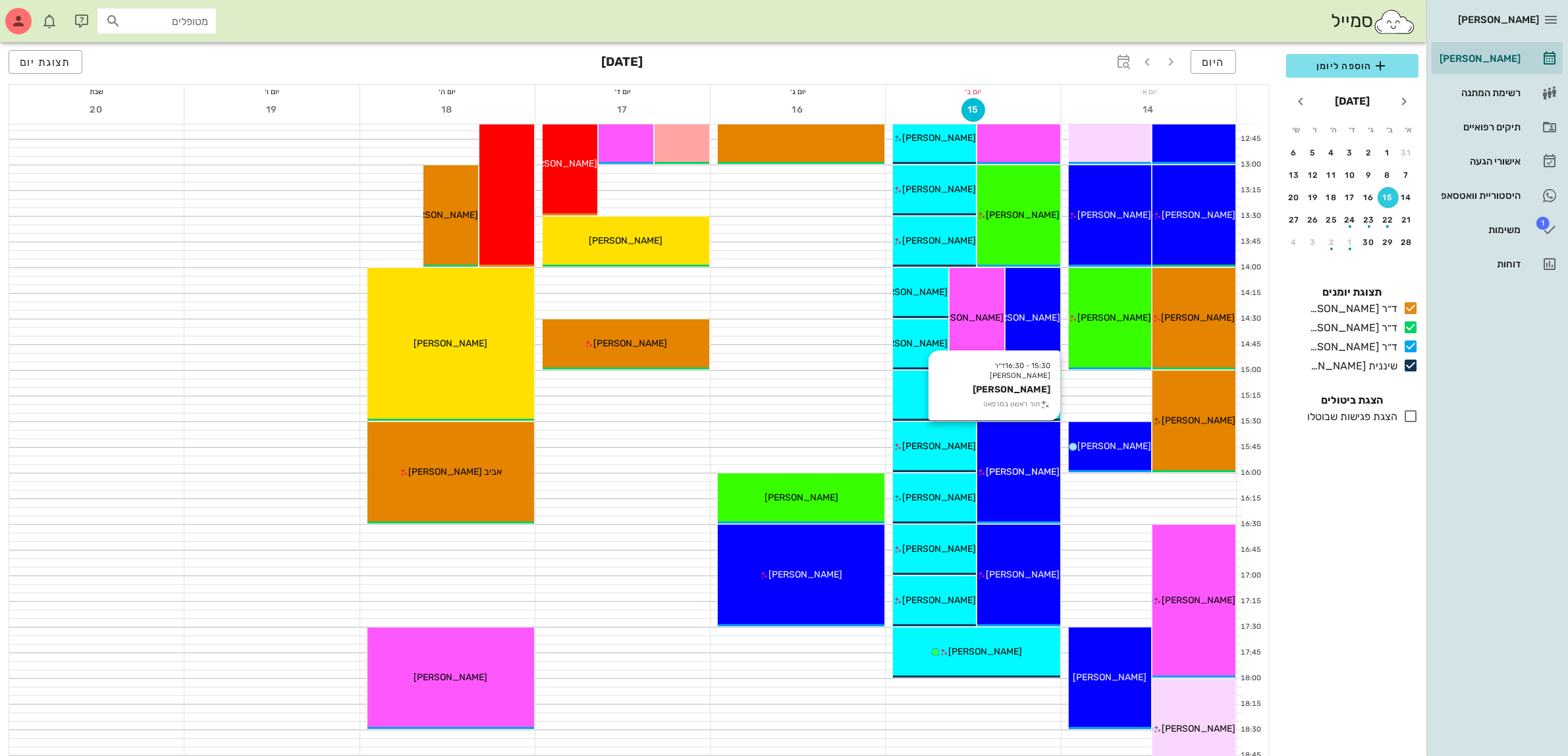
click at [1021, 478] on div "[PERSON_NAME]" at bounding box center [1019, 472] width 83 height 14
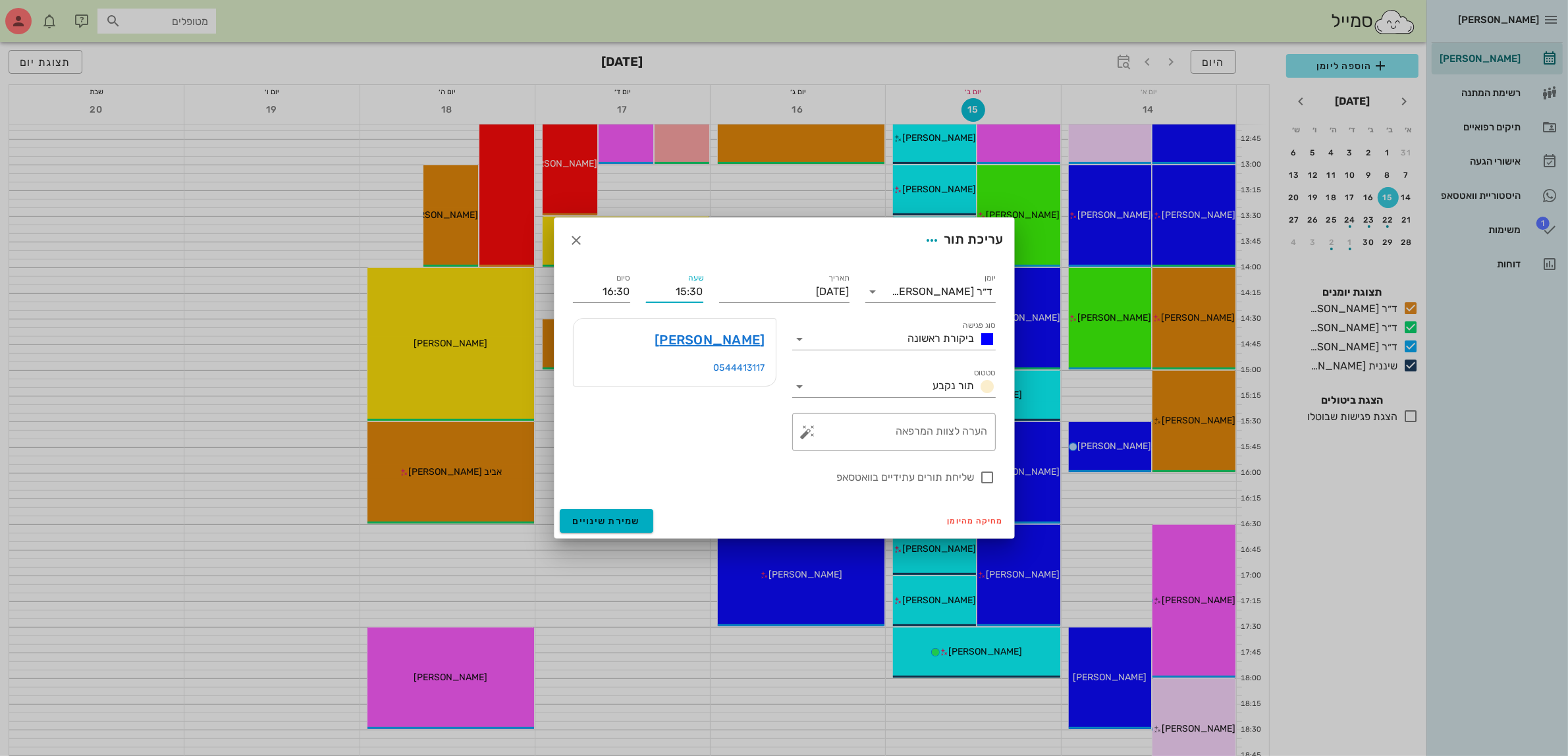
click at [692, 295] on input "15:30" at bounding box center [675, 292] width 57 height 21
click at [690, 383] on div "16:00" at bounding box center [675, 390] width 57 height 18
type input "16:00"
type input "17:00"
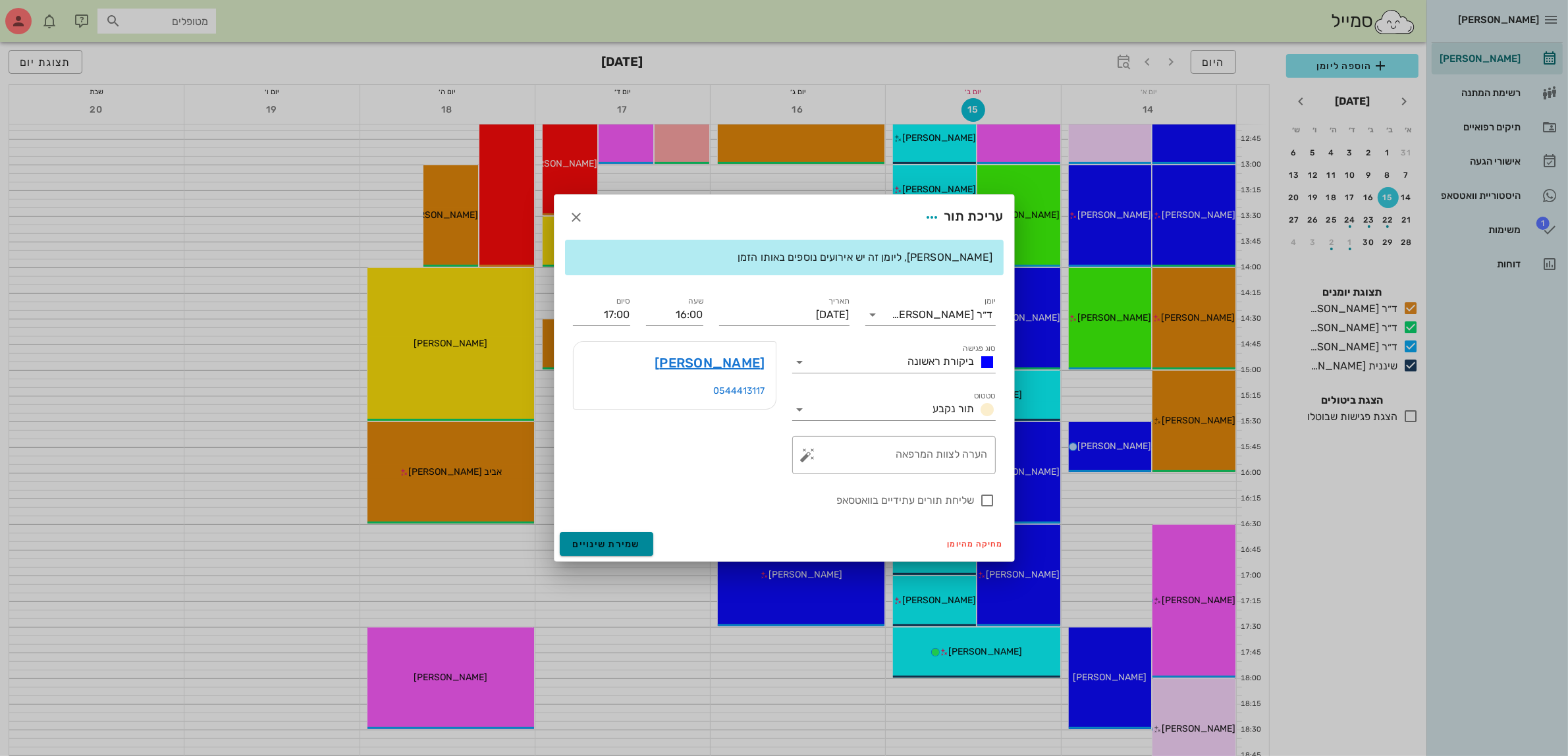
click at [624, 542] on span "שמירת שינויים" at bounding box center [607, 544] width 68 height 11
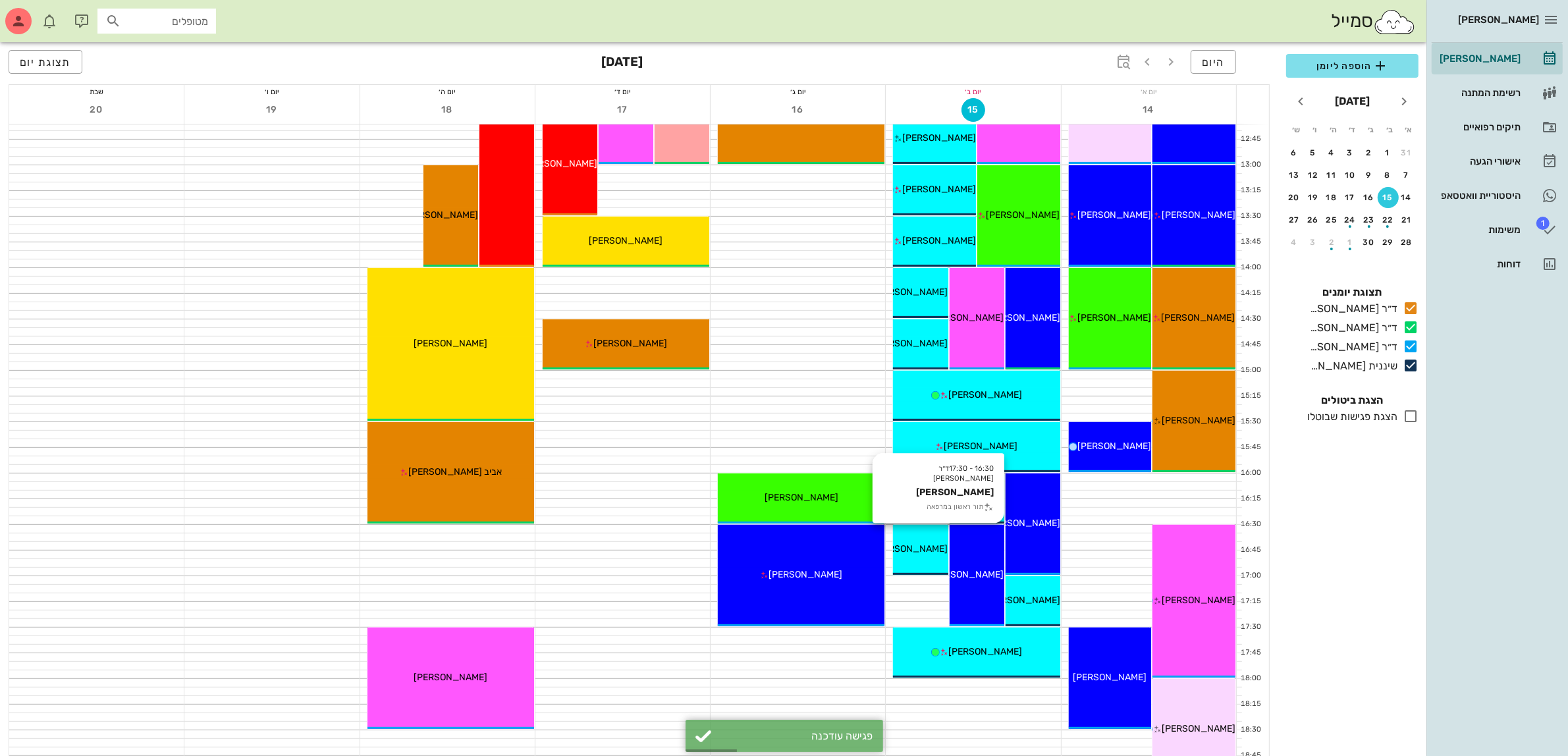
click at [972, 587] on div "16:30 - 17:30 ד״ר [PERSON_NAME] [PERSON_NAME] תור ראשון במרפאה [PERSON_NAME]" at bounding box center [977, 576] width 54 height 102
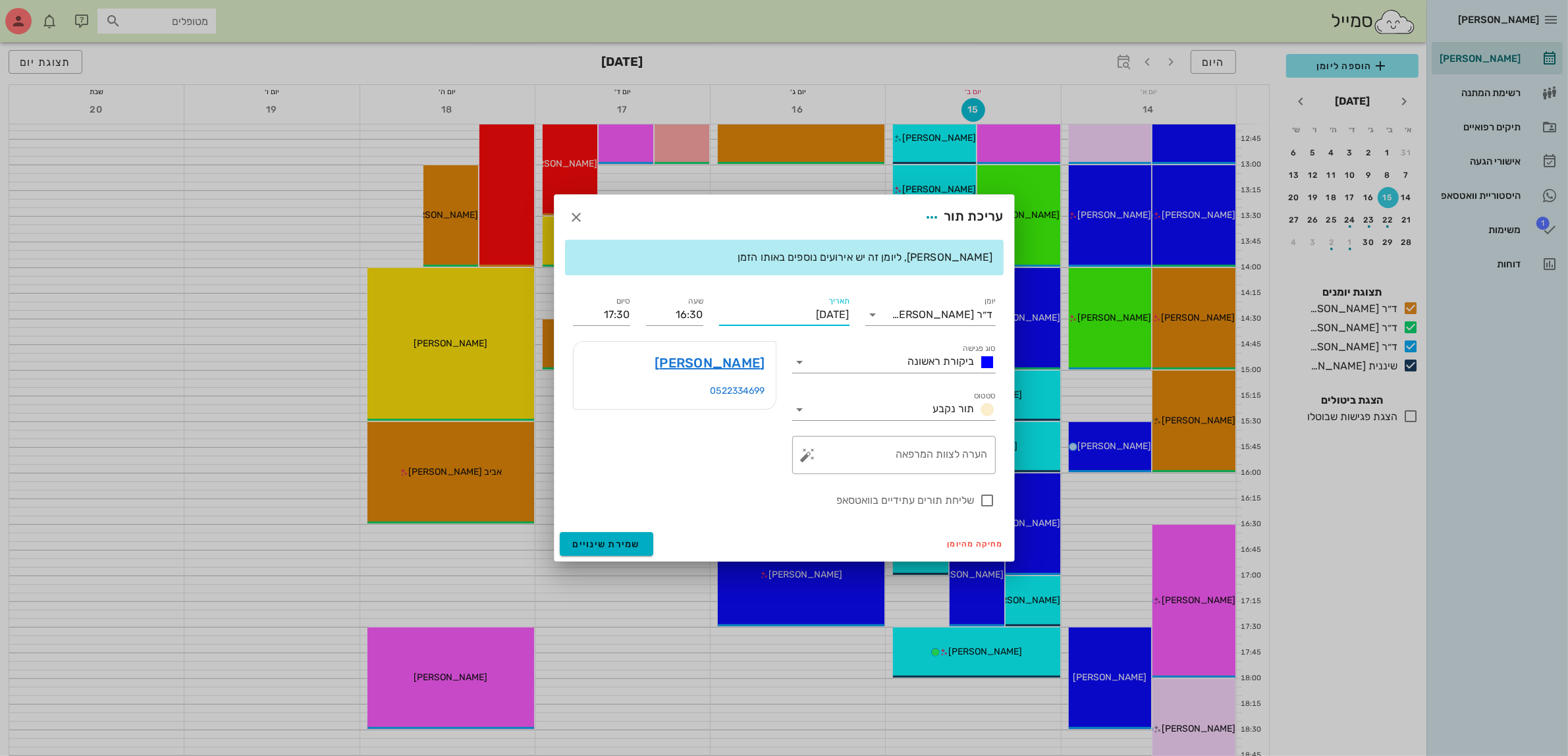
click at [790, 313] on input "[DATE]" at bounding box center [784, 315] width 131 height 21
click at [799, 435] on div "16" at bounding box center [805, 437] width 21 height 9
type input "[DATE]"
click at [673, 311] on input "16:30" at bounding box center [675, 315] width 57 height 21
drag, startPoint x: 673, startPoint y: 311, endPoint x: 749, endPoint y: 323, distance: 76.9
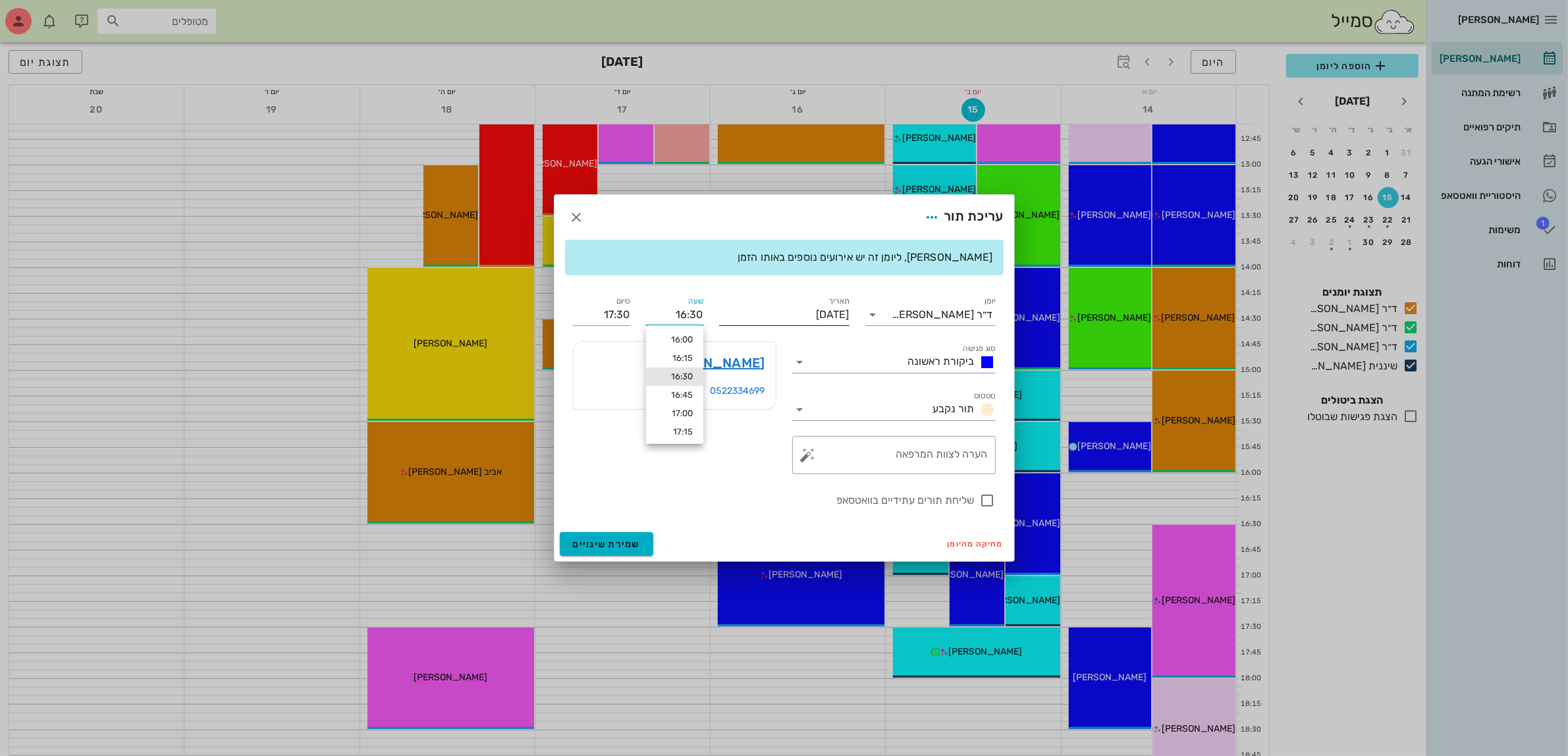
click at [749, 321] on div "יומן ד״ר [PERSON_NAME] סוג פגישה ביקורת ראשונה סטטוס תור נקבע תאריך [DATE] שעה …" at bounding box center [785, 401] width 439 height 231
type input "10:00"
type input "11:00"
click at [616, 311] on input "11:00" at bounding box center [601, 315] width 57 height 21
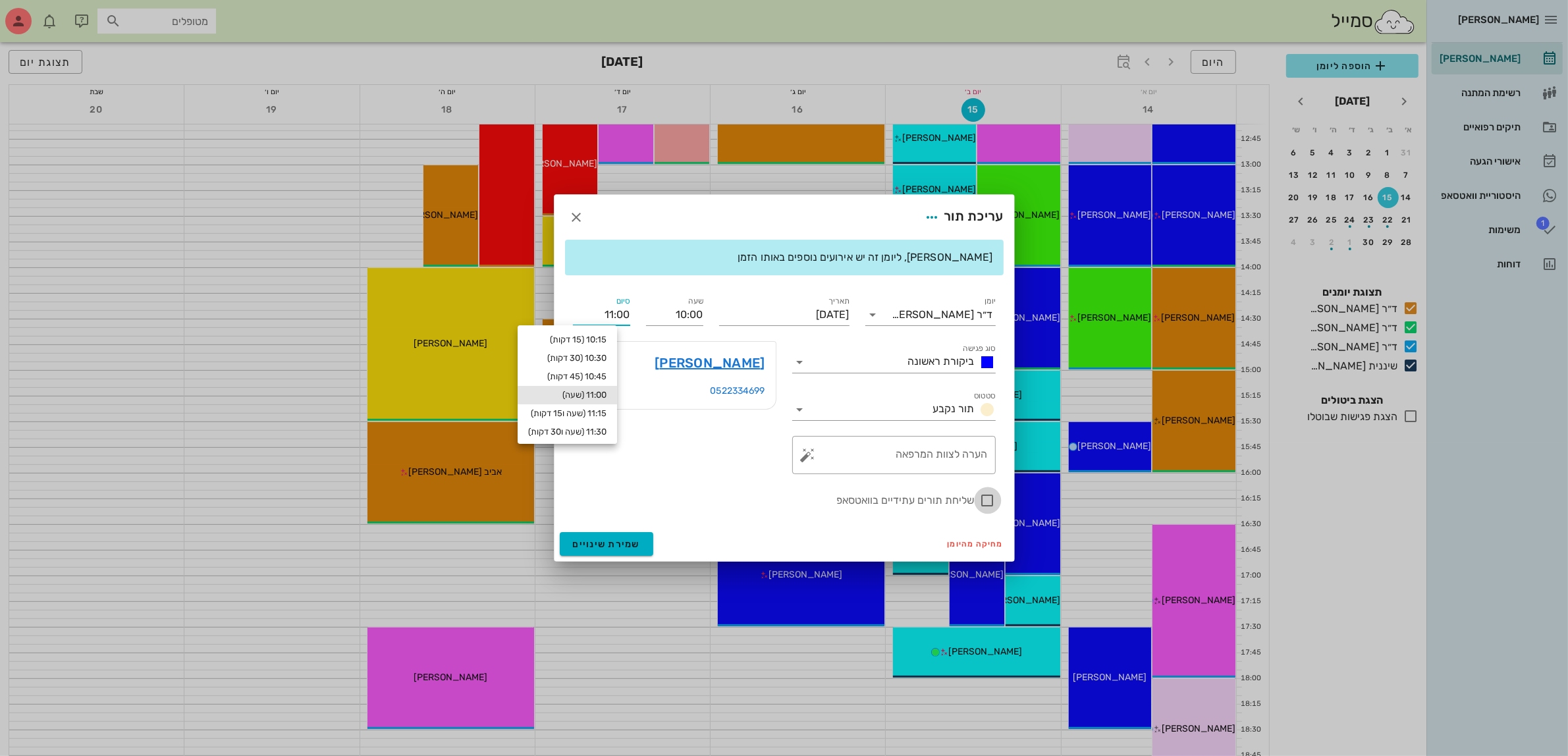
click at [984, 502] on div at bounding box center [988, 500] width 23 height 23
checkbox input "true"
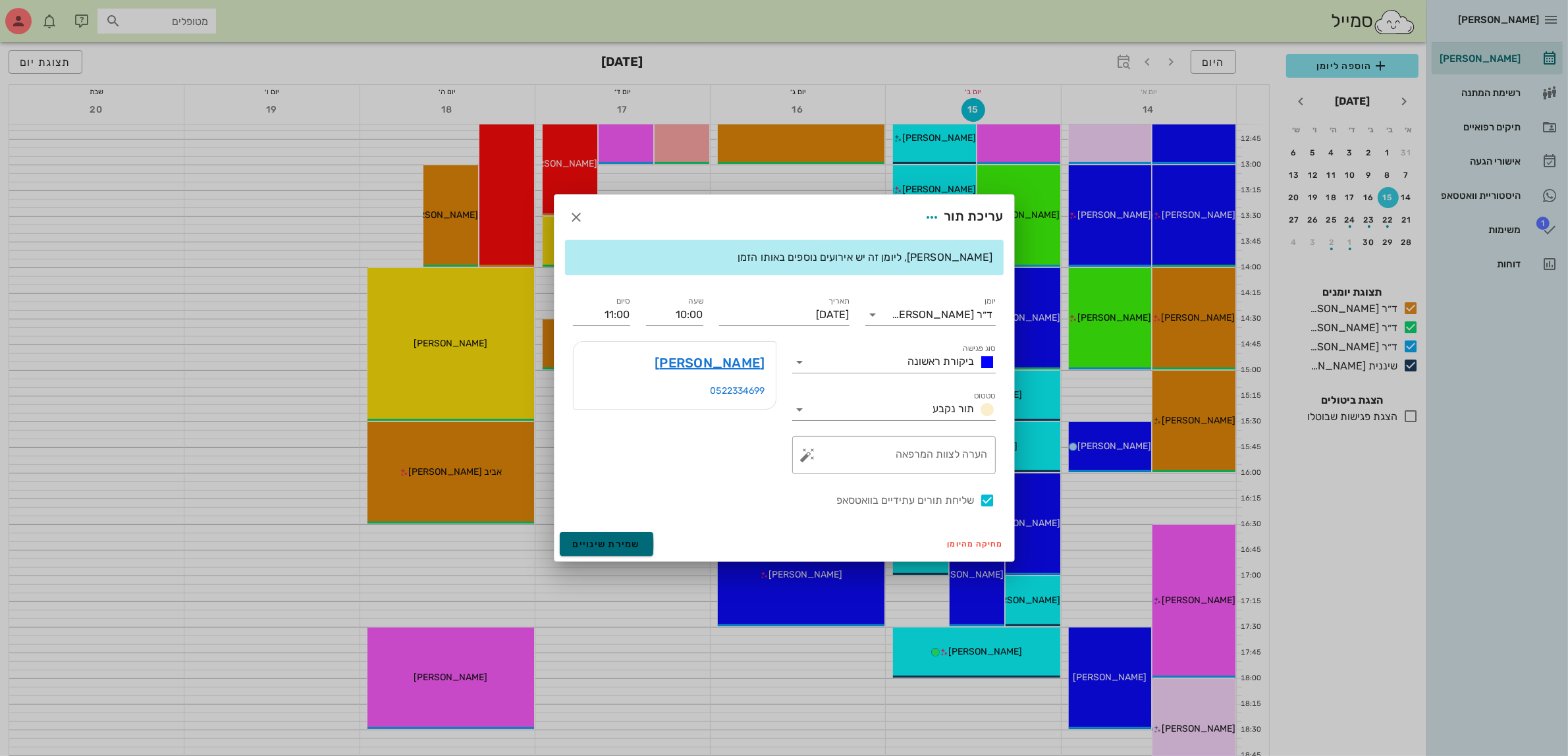
click at [596, 541] on span "שמירת שינויים" at bounding box center [607, 544] width 68 height 11
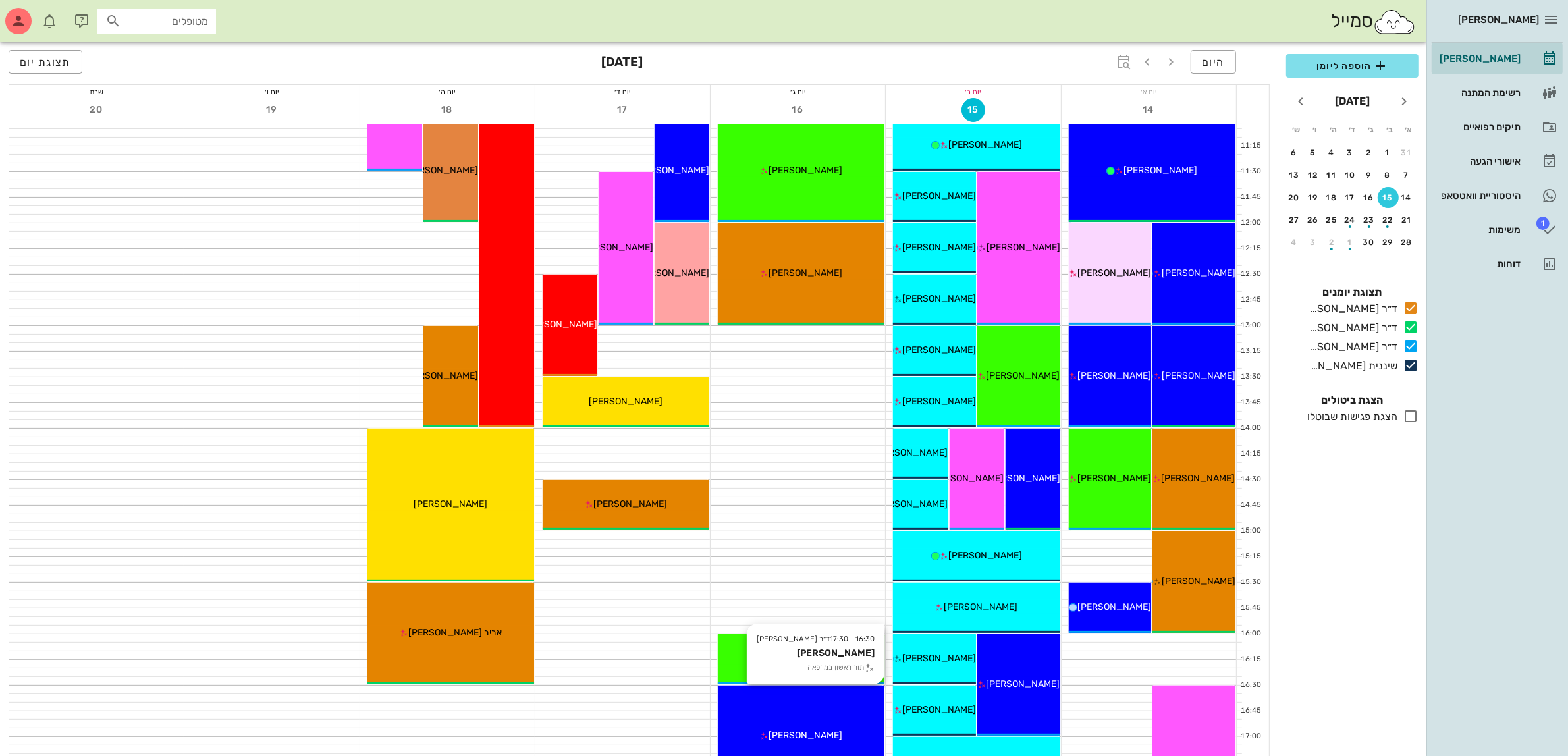
scroll to position [231, 0]
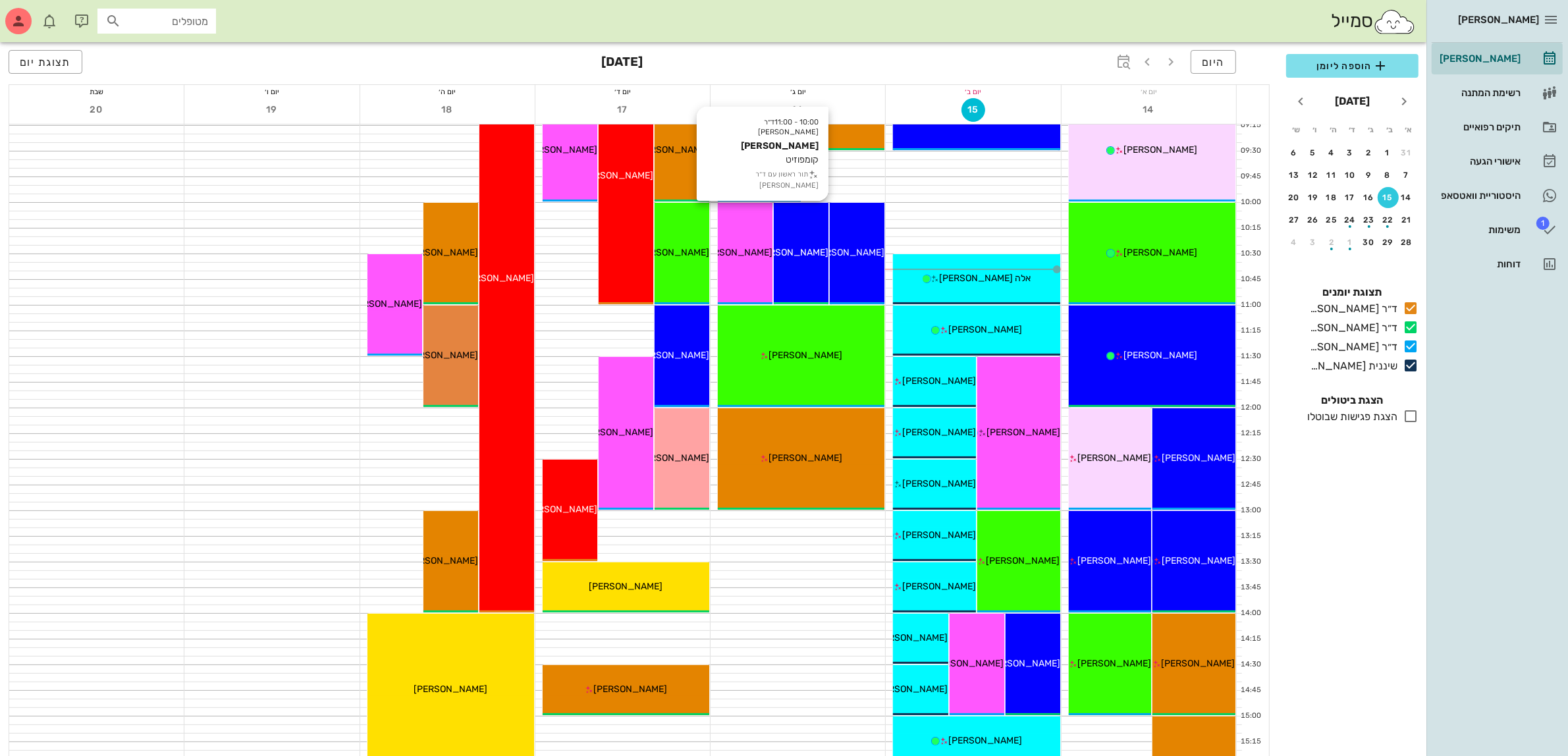
click at [810, 253] on span "[PERSON_NAME]" at bounding box center [792, 253] width 74 height 11
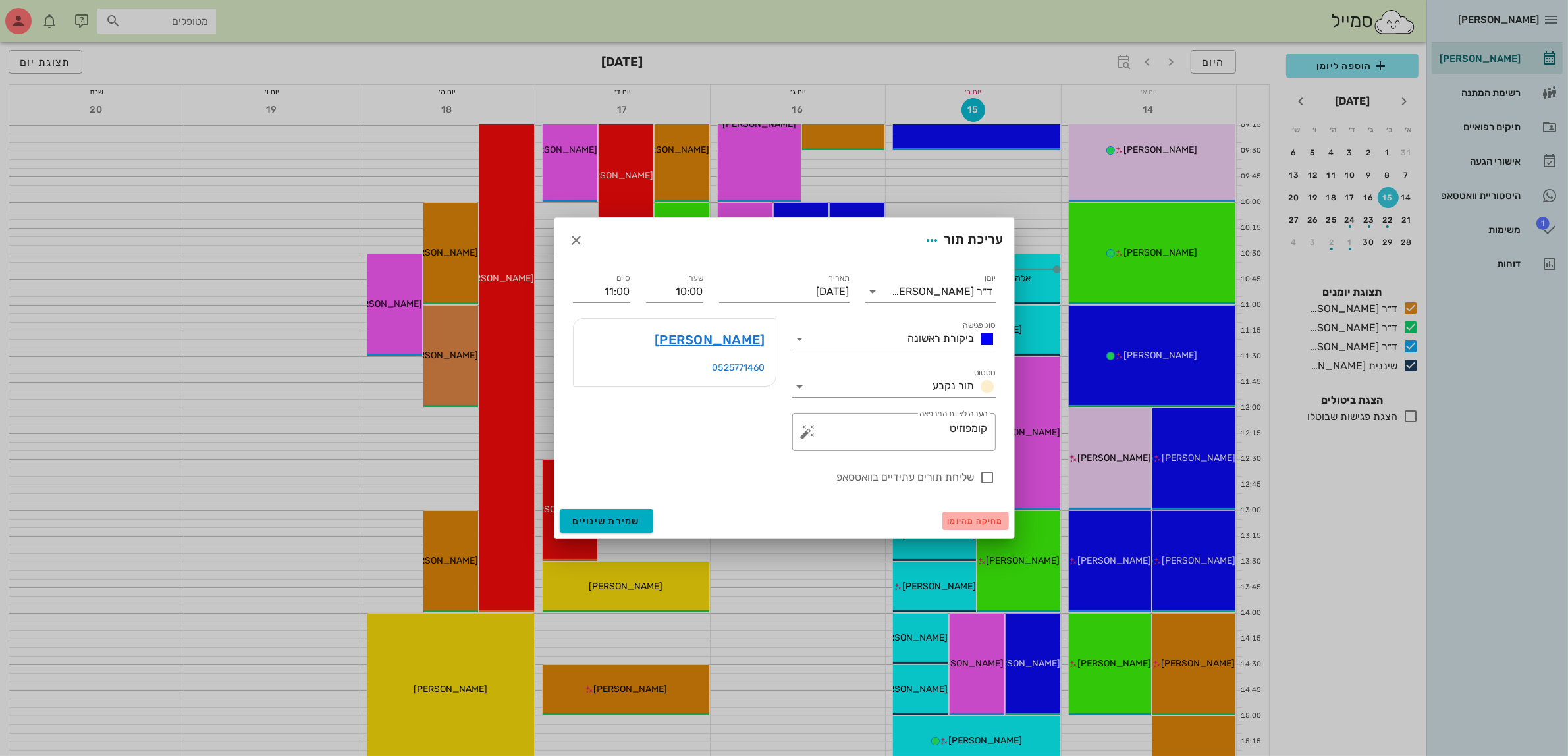
click at [969, 517] on span "מחיקה מהיומן" at bounding box center [975, 521] width 56 height 9
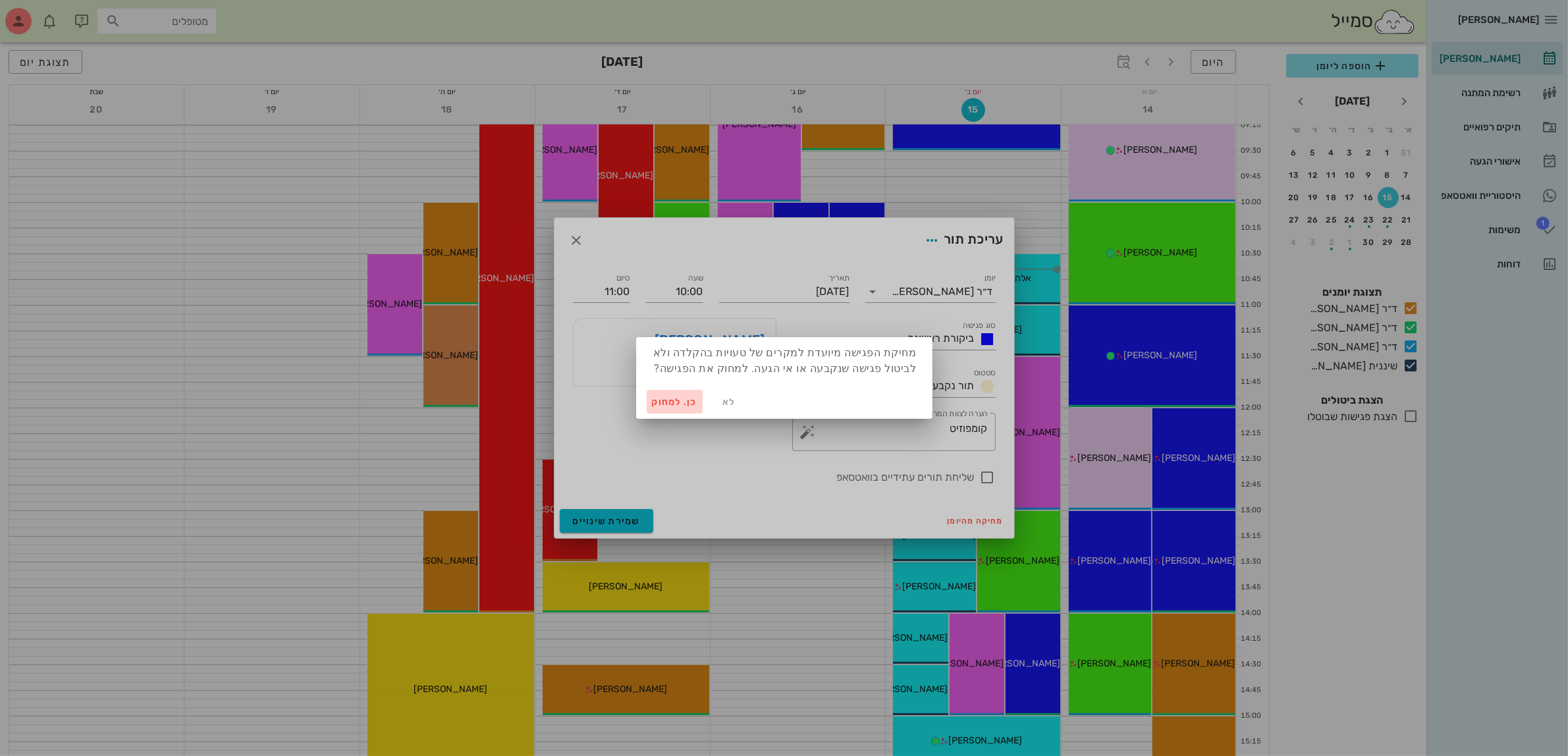
click at [668, 399] on span "כן. למחוק" at bounding box center [675, 402] width 46 height 11
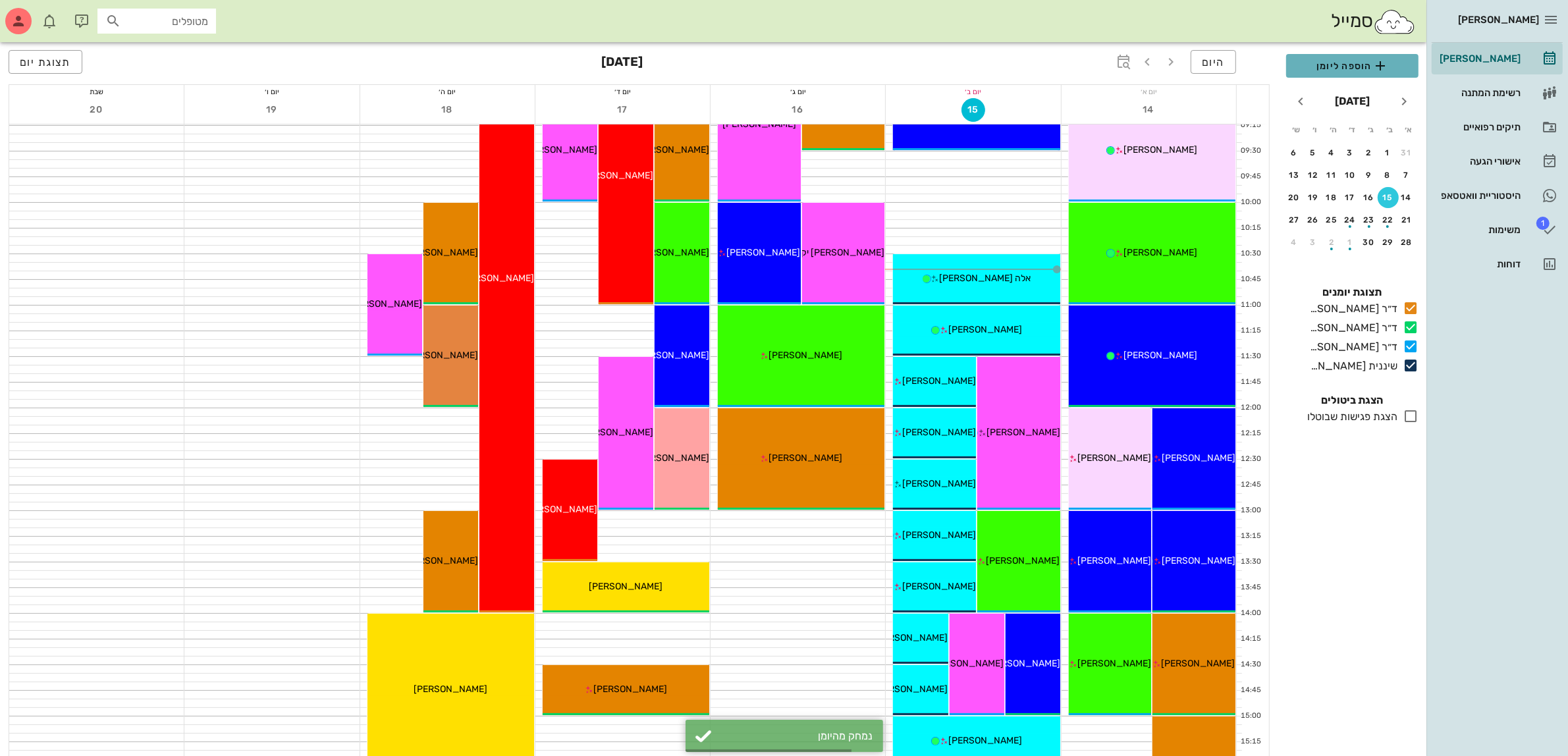
click at [1337, 64] on span "הוספה ליומן" at bounding box center [1353, 66] width 111 height 16
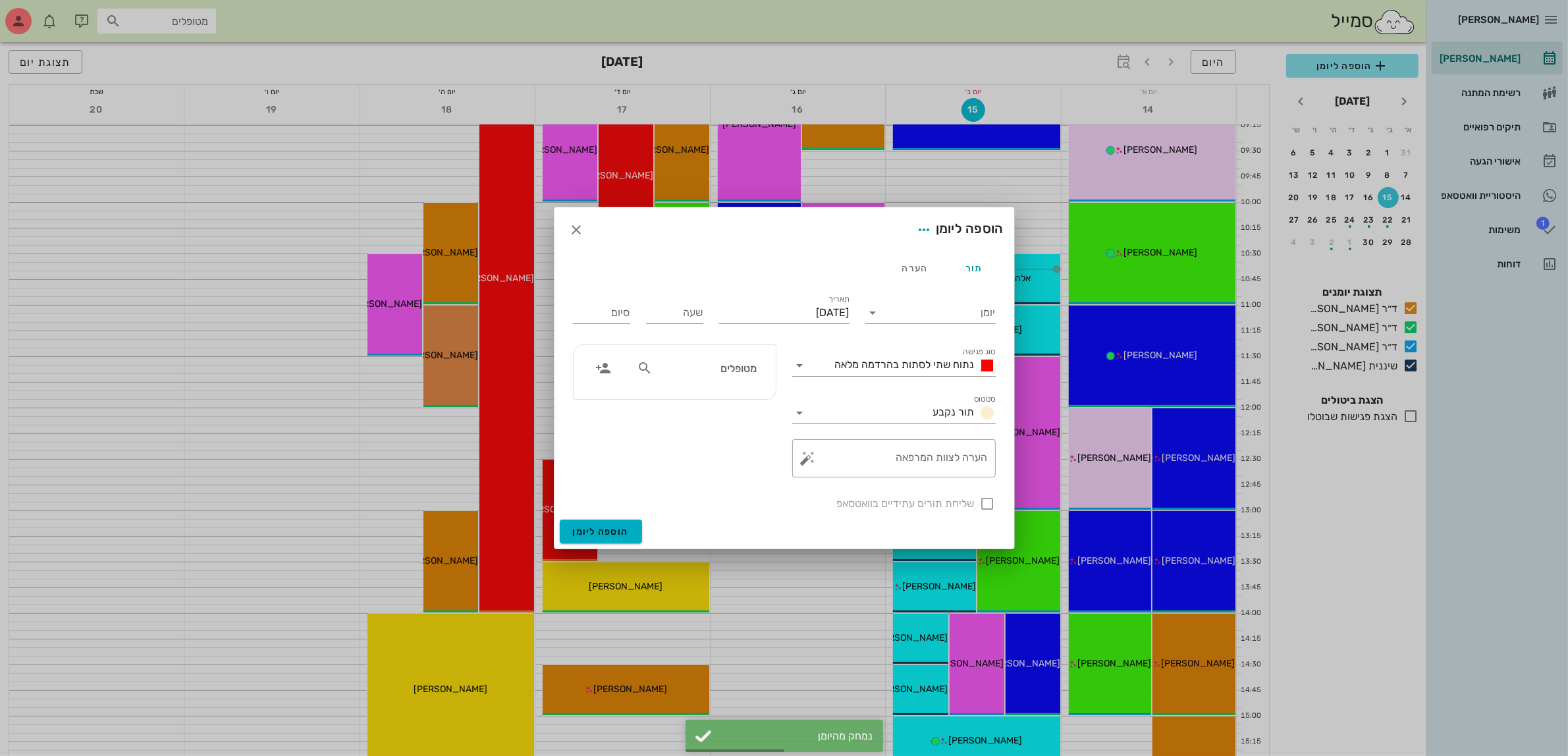
click at [673, 360] on input "מטופלים" at bounding box center [706, 368] width 102 height 17
type input "[PERSON_NAME]"
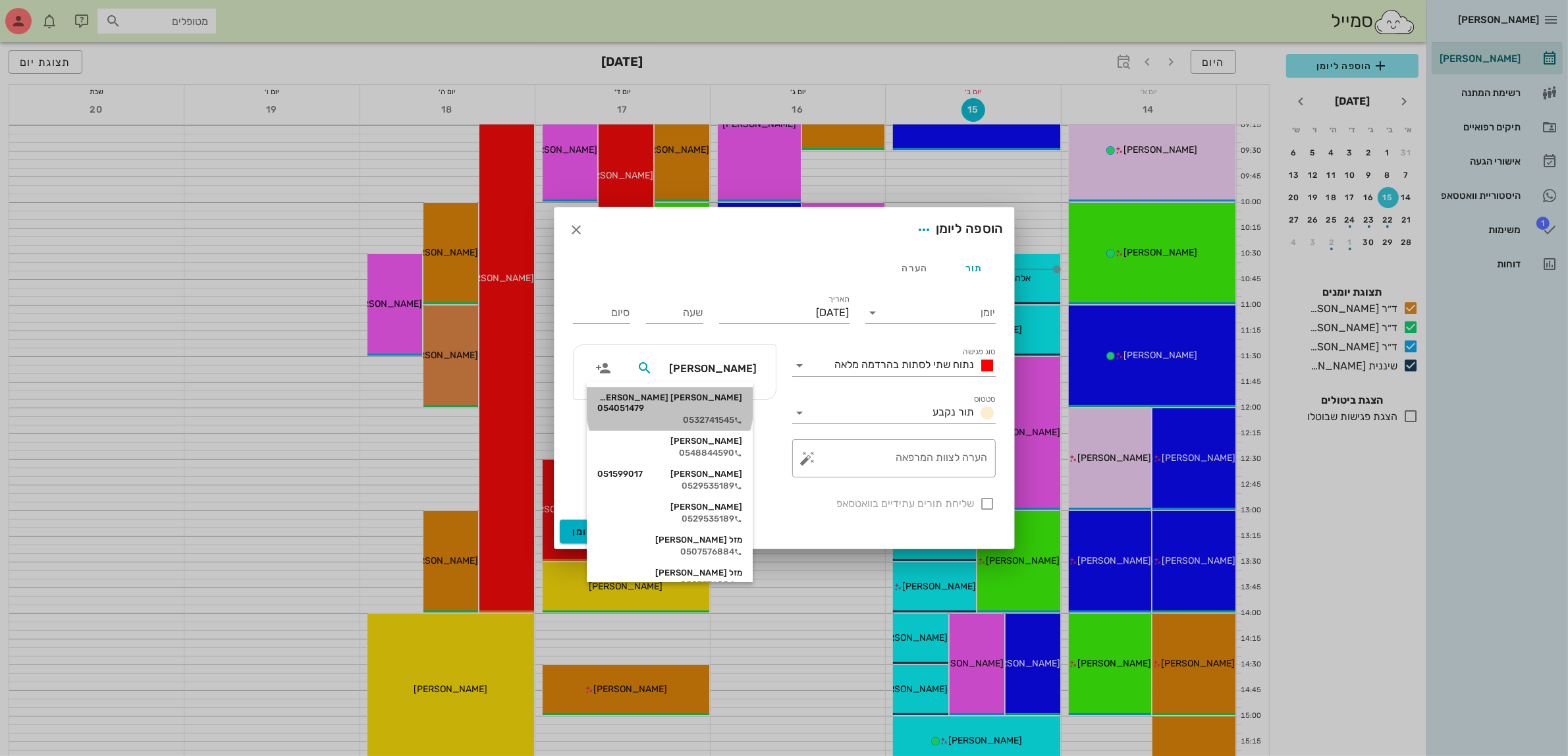
click at [696, 415] on div "0532741545" at bounding box center [669, 420] width 145 height 11
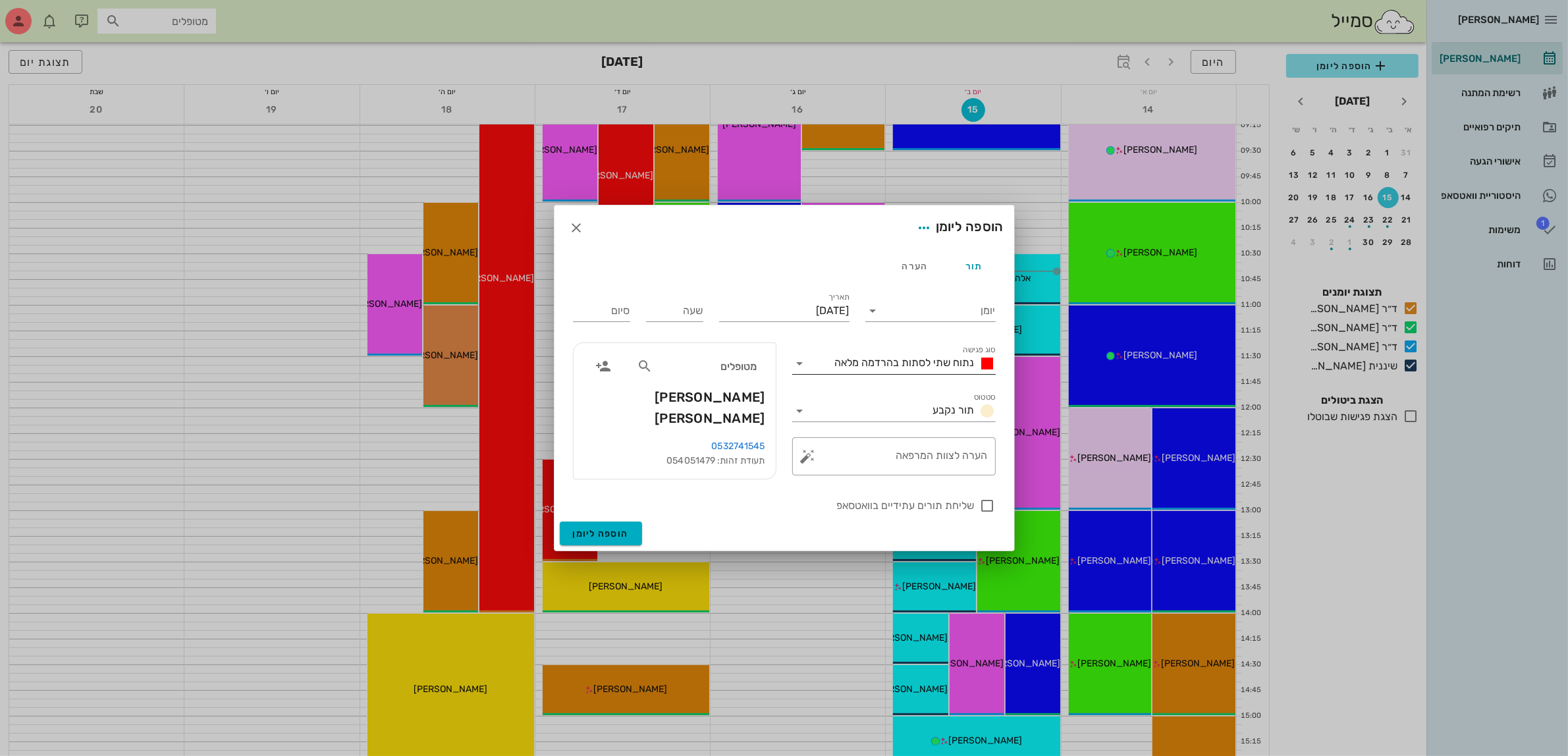
click at [940, 356] on div "נתוח שתי לסתות בהרדמה מלאה" at bounding box center [903, 364] width 185 height 21
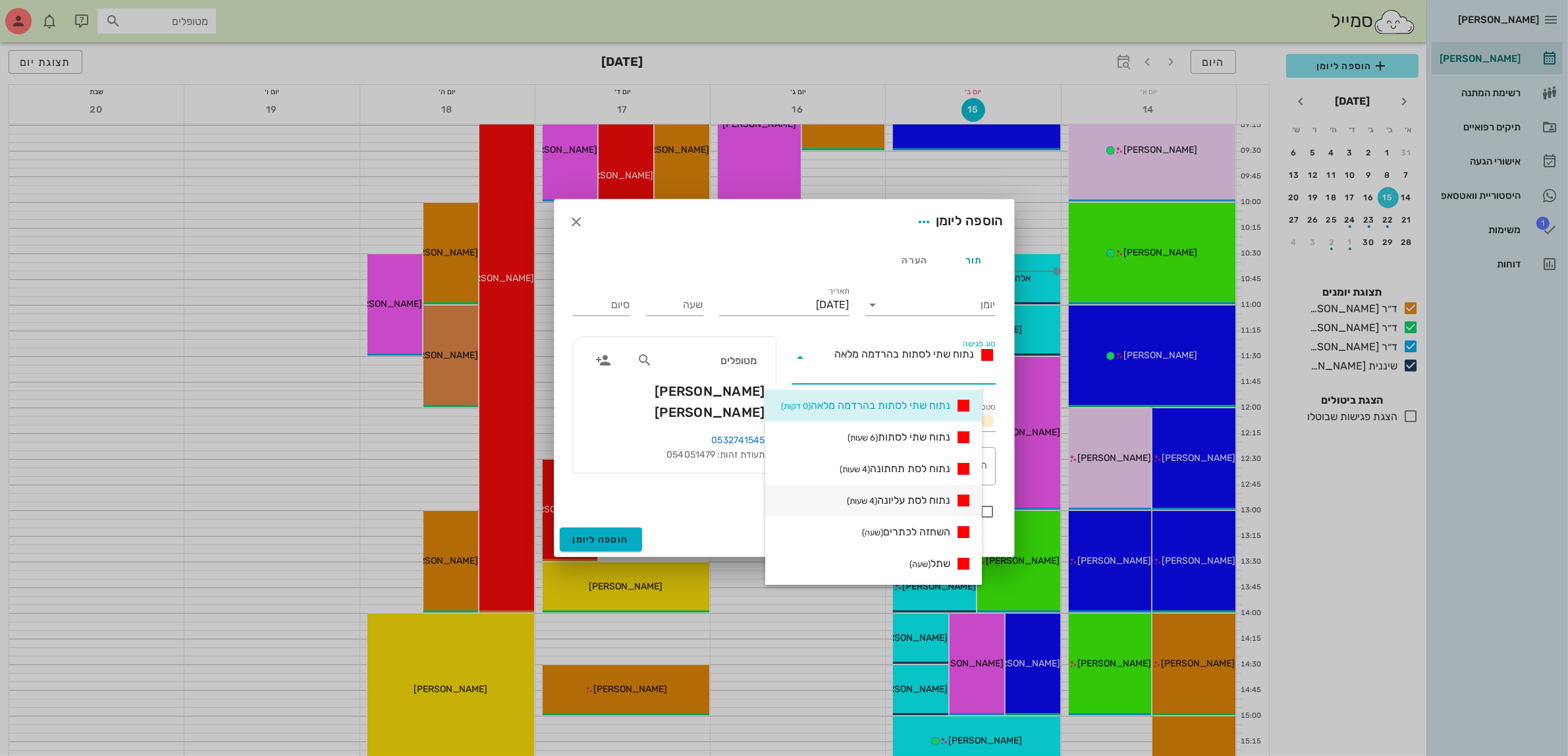
click at [920, 494] on span "נתוח לסת עליונה (4 שעות)" at bounding box center [898, 500] width 104 height 16
type input "04:00"
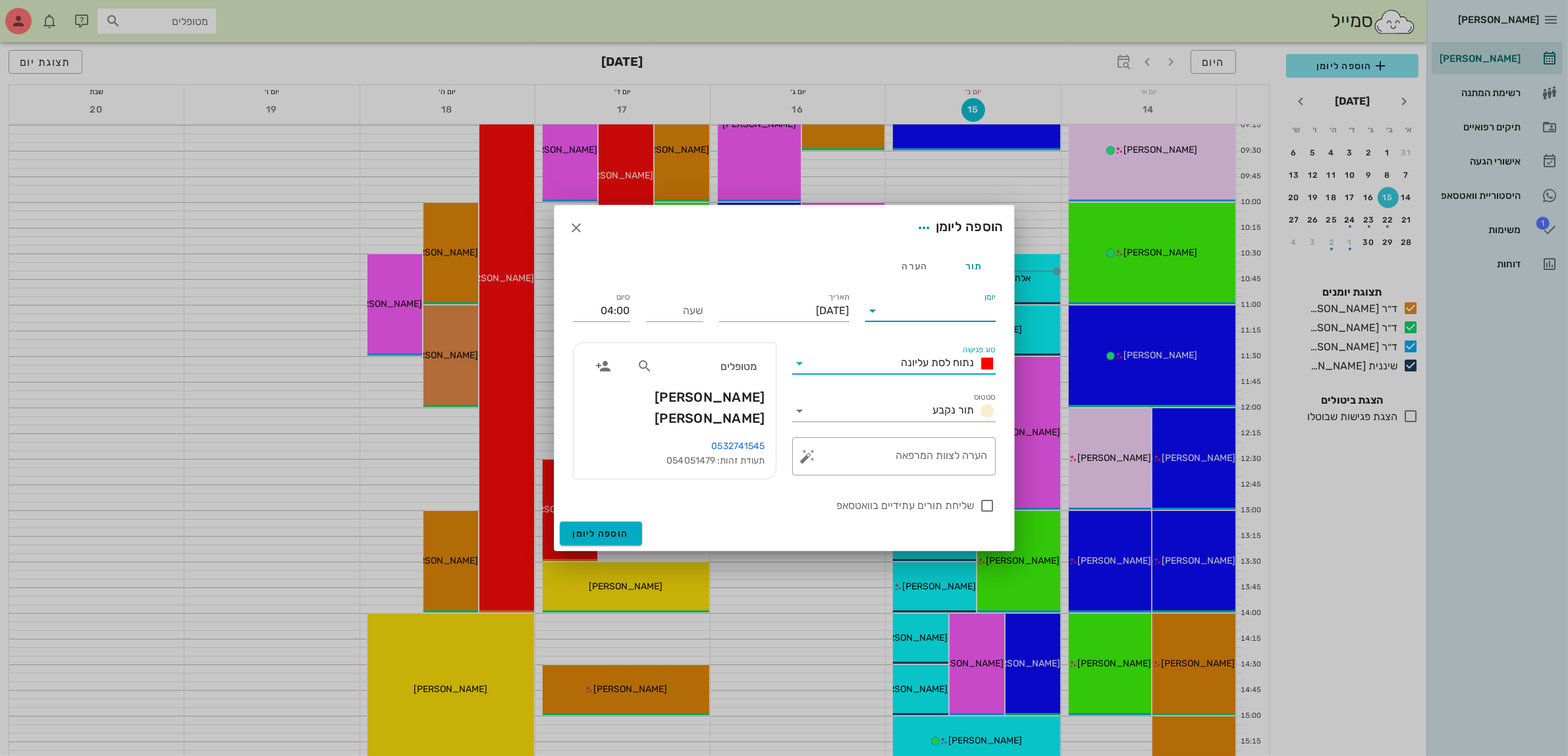
click at [932, 307] on input "יומן" at bounding box center [939, 311] width 112 height 21
click at [943, 325] on div "ד״ר [PERSON_NAME]" at bounding box center [934, 323] width 116 height 13
click at [771, 314] on input "[DATE]" at bounding box center [784, 311] width 131 height 21
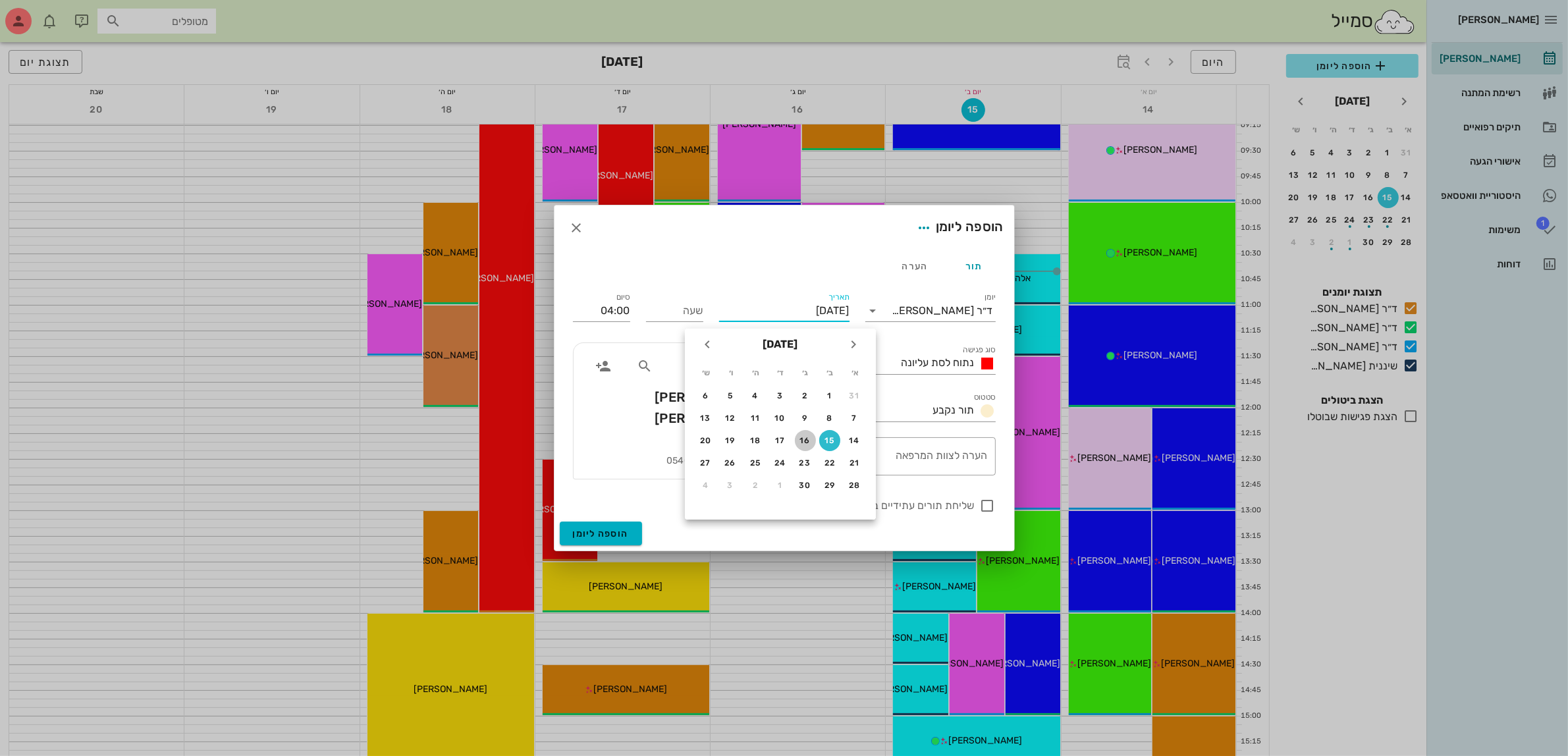
drag, startPoint x: 804, startPoint y: 437, endPoint x: 797, endPoint y: 426, distance: 13.0
click at [804, 436] on div "16" at bounding box center [805, 440] width 21 height 9
type input "[DATE]"
click at [699, 318] on input "שעה" at bounding box center [675, 311] width 57 height 21
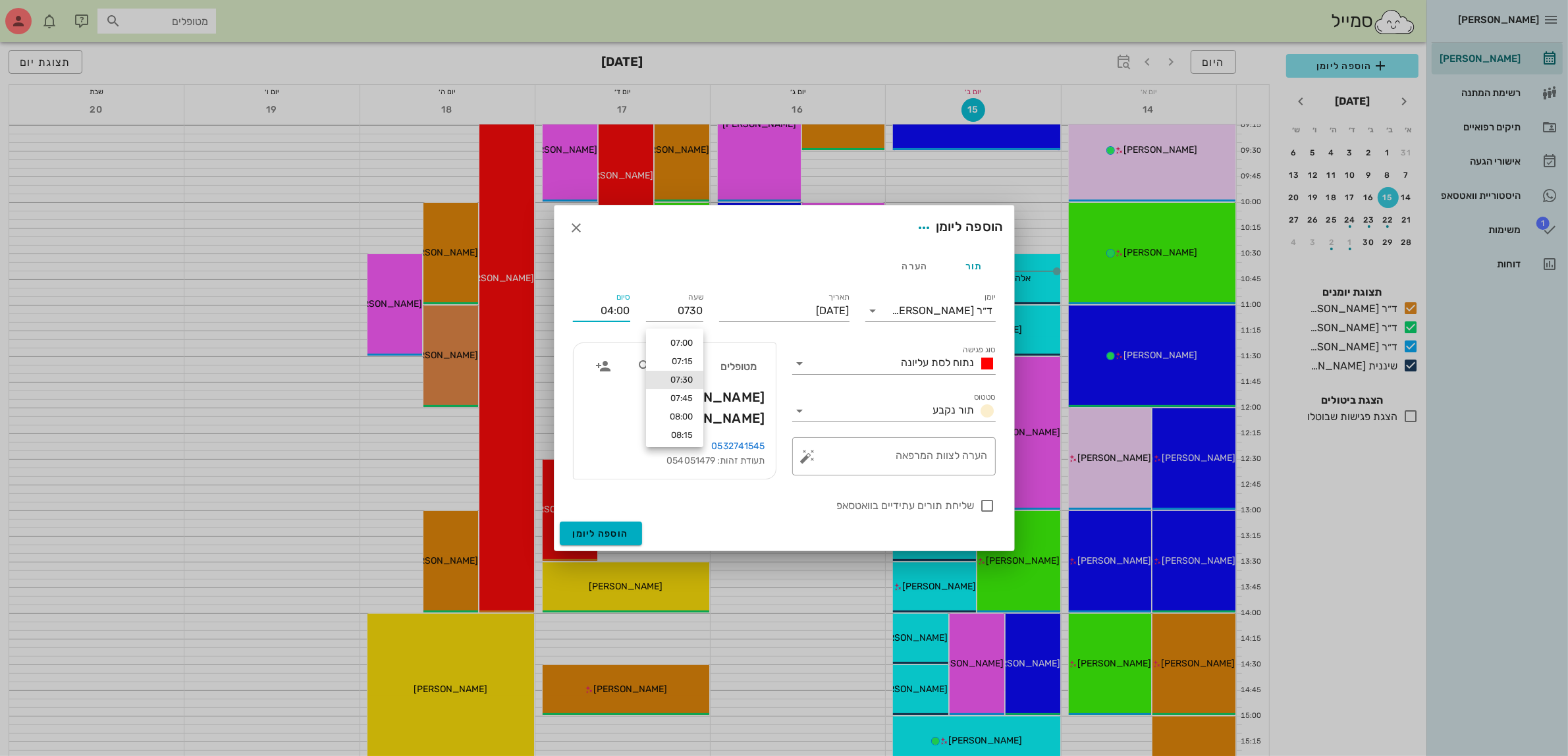
type input "07:30"
click at [617, 314] on input "11:30" at bounding box center [601, 311] width 57 height 21
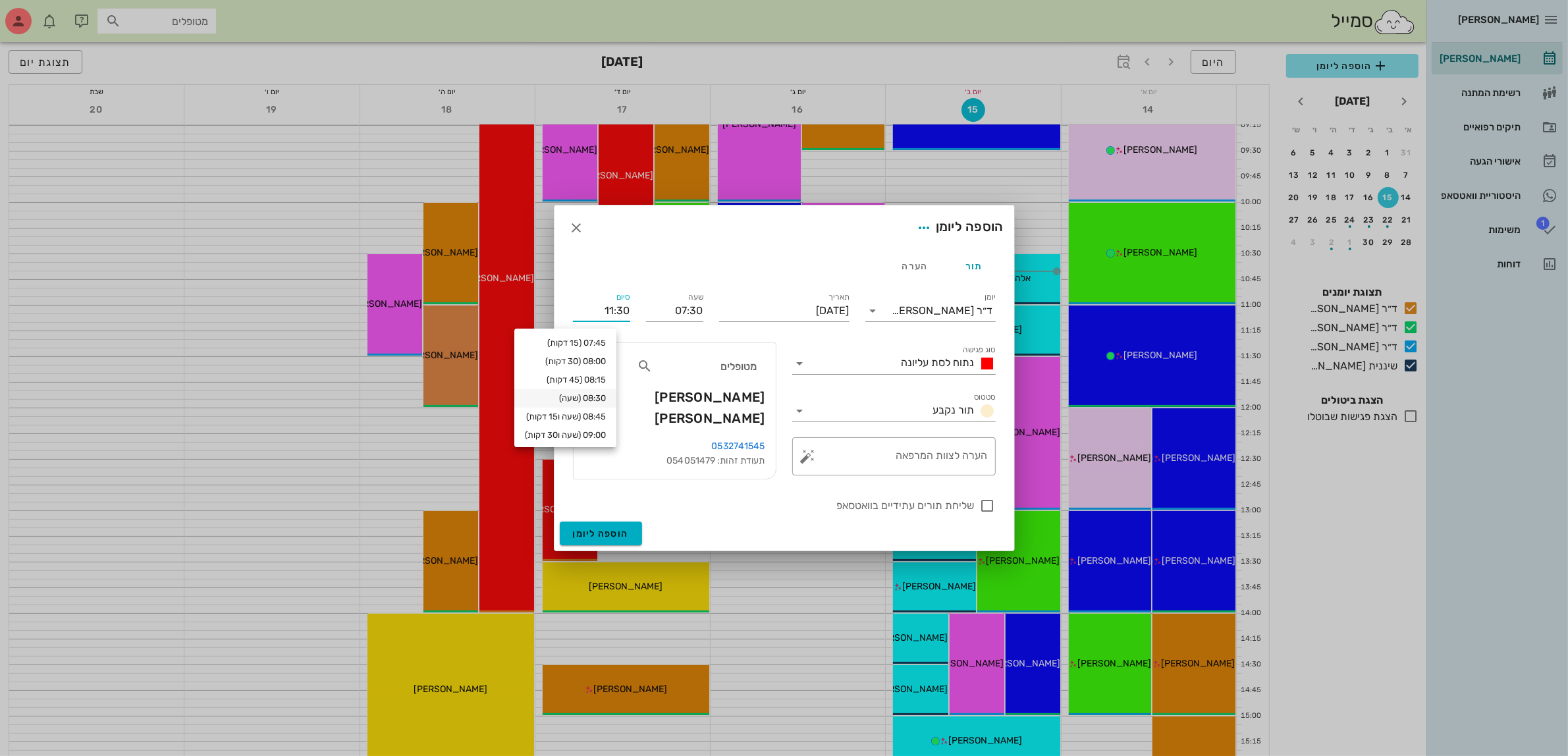
scroll to position [53, 0]
drag, startPoint x: 593, startPoint y: 311, endPoint x: 705, endPoint y: 308, distance: 112.0
click at [705, 308] on div "יומן ד״ר [PERSON_NAME] סוג פגישה נתוח לסת עליונה סטטוס תור נקבע תאריך [DATE] שע…" at bounding box center [785, 402] width 439 height 240
type input "14:00"
click at [990, 505] on div at bounding box center [988, 506] width 23 height 23
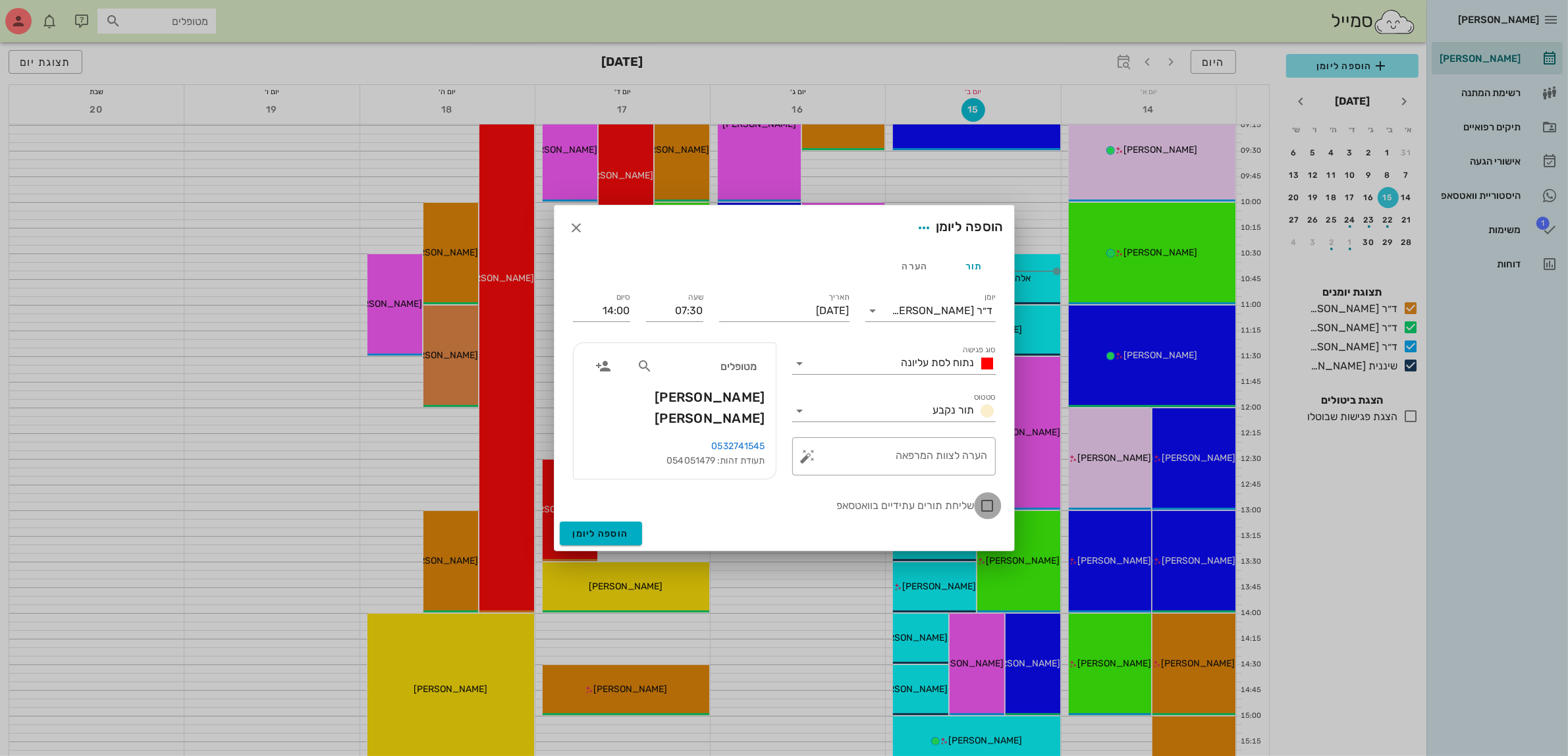
checkbox input "true"
click at [606, 531] on span "הוספה ליומן" at bounding box center [601, 534] width 56 height 11
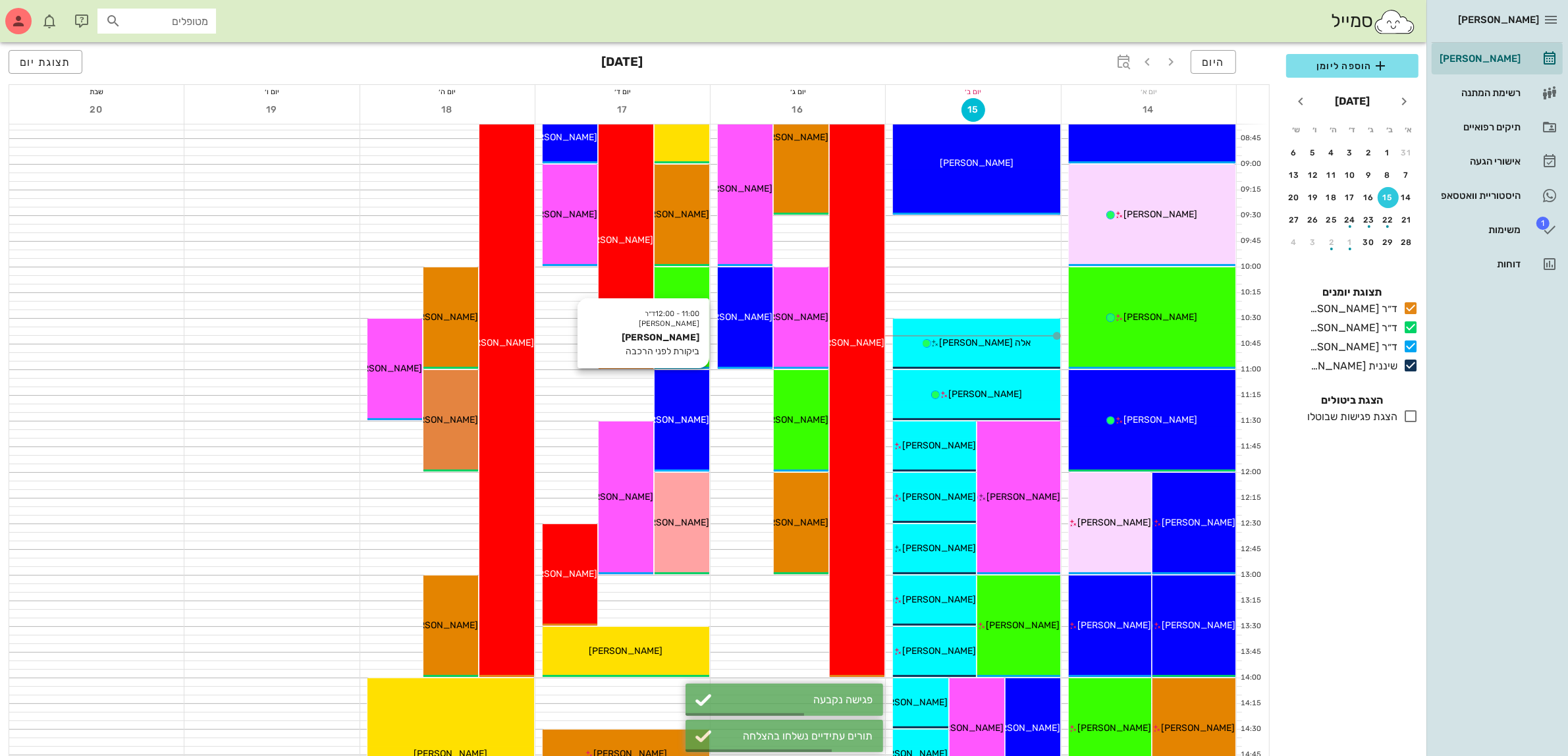
scroll to position [148, 0]
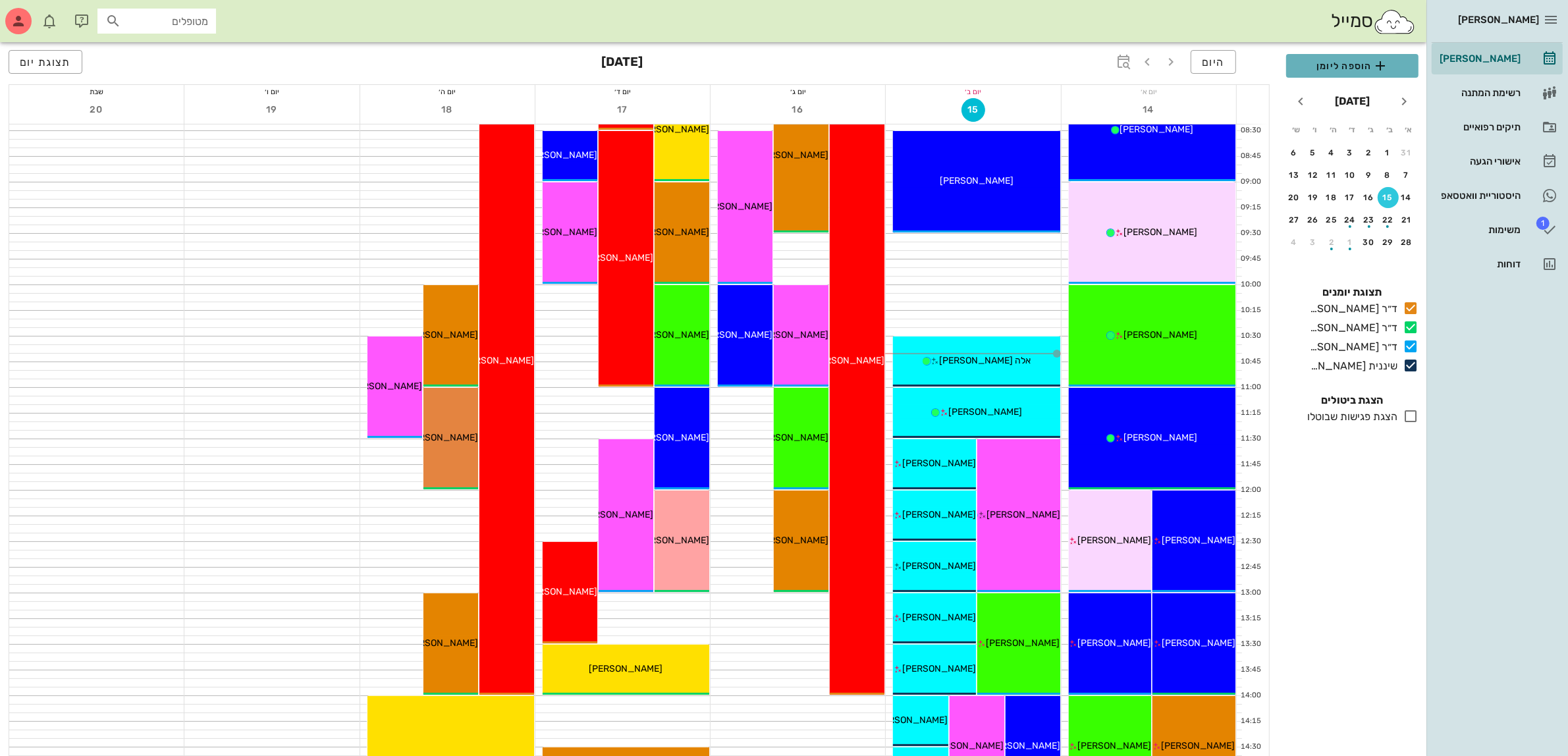
click at [1360, 60] on span "הוספה ליומן" at bounding box center [1353, 66] width 111 height 16
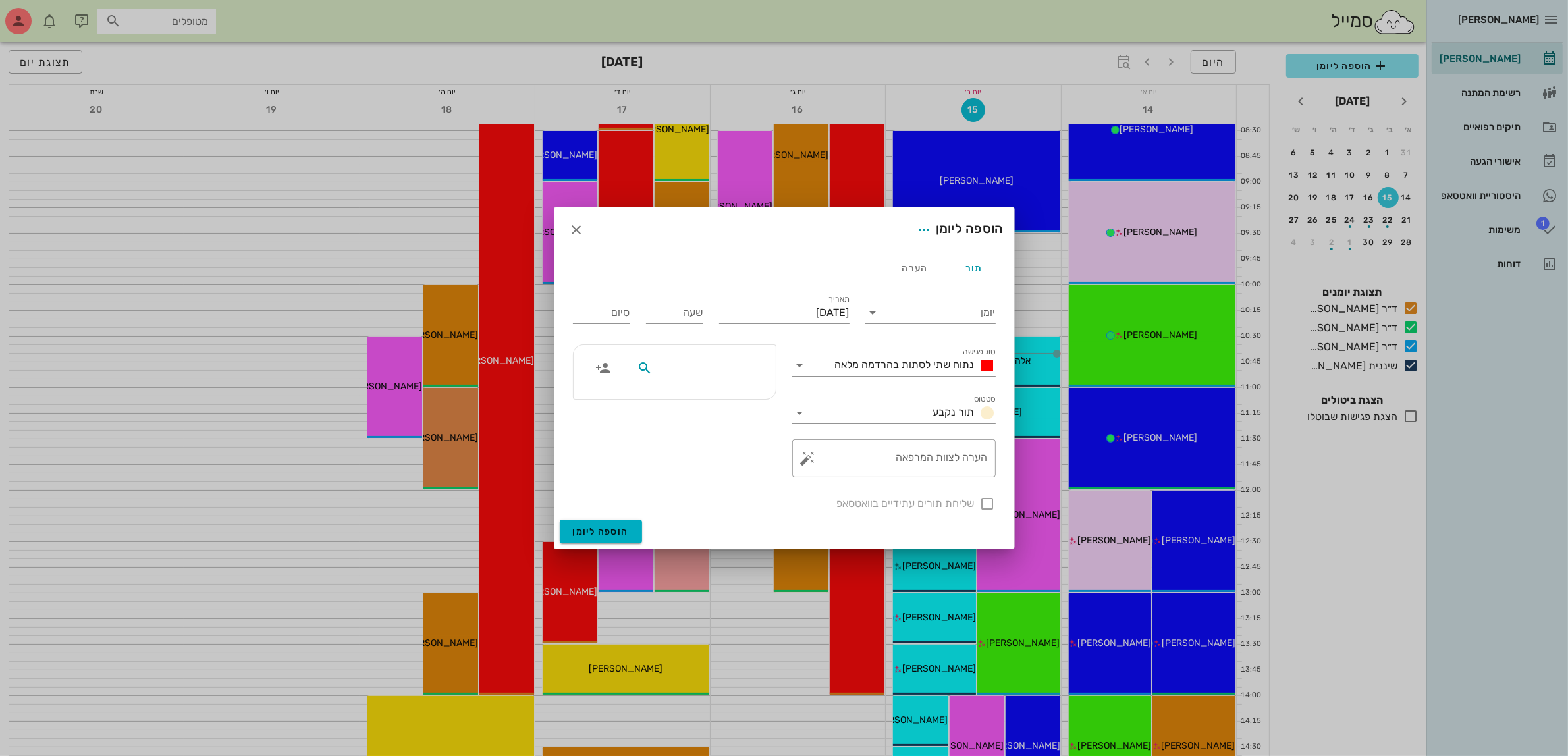
click at [719, 373] on input "text" at bounding box center [706, 368] width 102 height 17
type input "[PERSON_NAME]"
click at [735, 392] on div "[PERSON_NAME]" at bounding box center [706, 397] width 133 height 11
click at [903, 313] on input "יומן" at bounding box center [939, 313] width 112 height 21
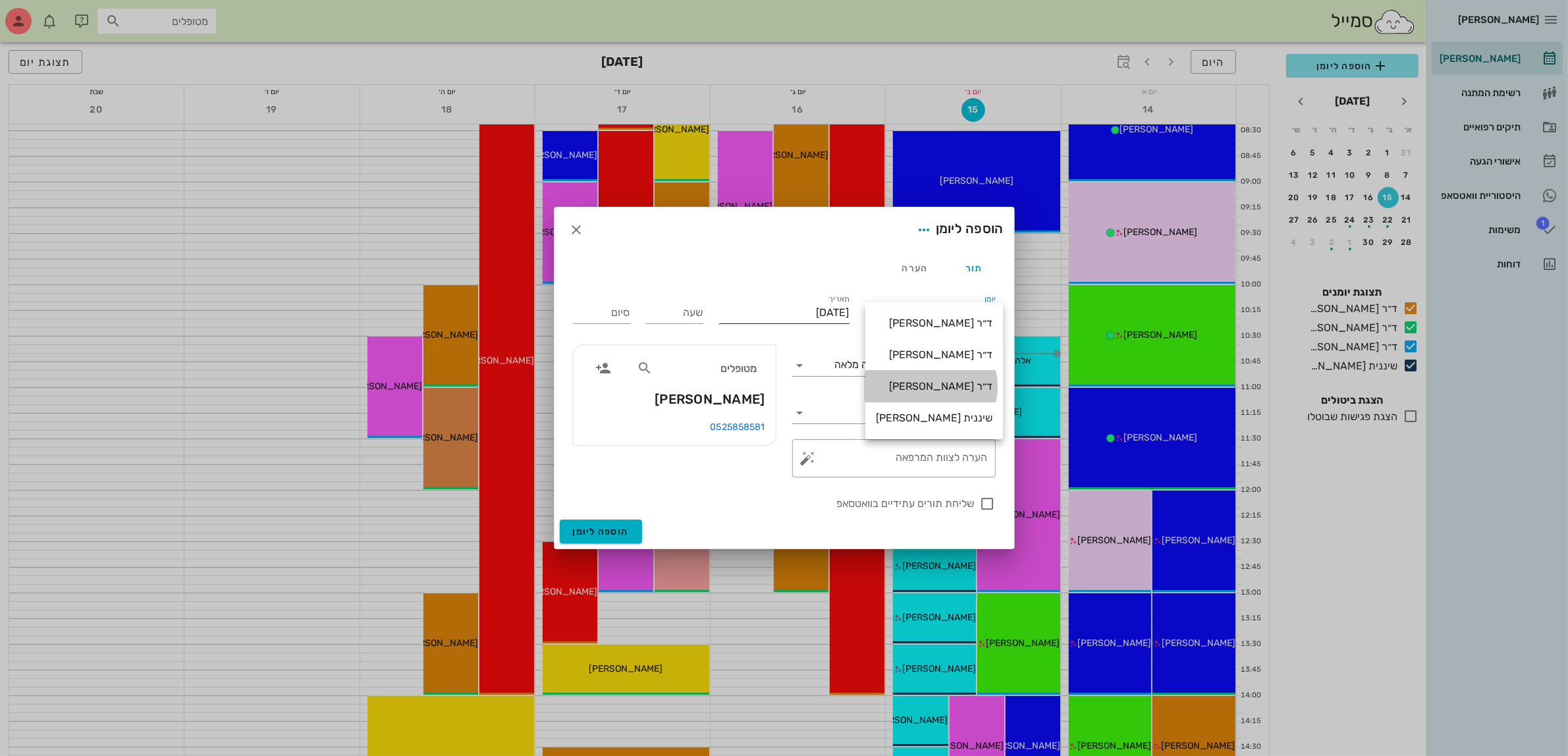
drag, startPoint x: 914, startPoint y: 390, endPoint x: 828, endPoint y: 320, distance: 110.9
click at [912, 390] on div "ד״ר [PERSON_NAME]" at bounding box center [934, 386] width 116 height 13
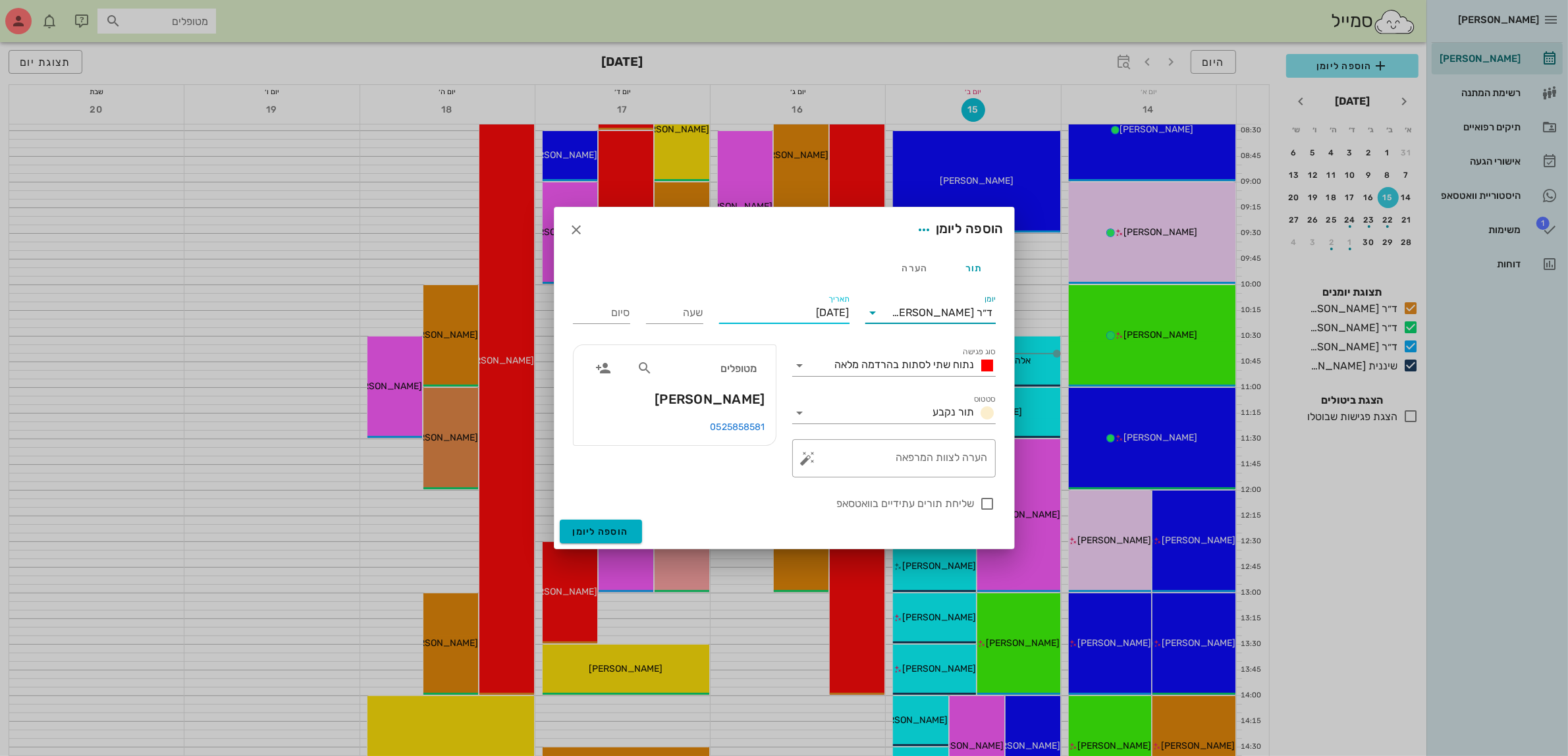
click at [780, 314] on input "[DATE]" at bounding box center [784, 313] width 131 height 21
click at [807, 438] on div "16" at bounding box center [805, 440] width 21 height 9
type input "[DATE]"
click at [666, 313] on input "שעה" at bounding box center [675, 313] width 57 height 21
type input "11:00"
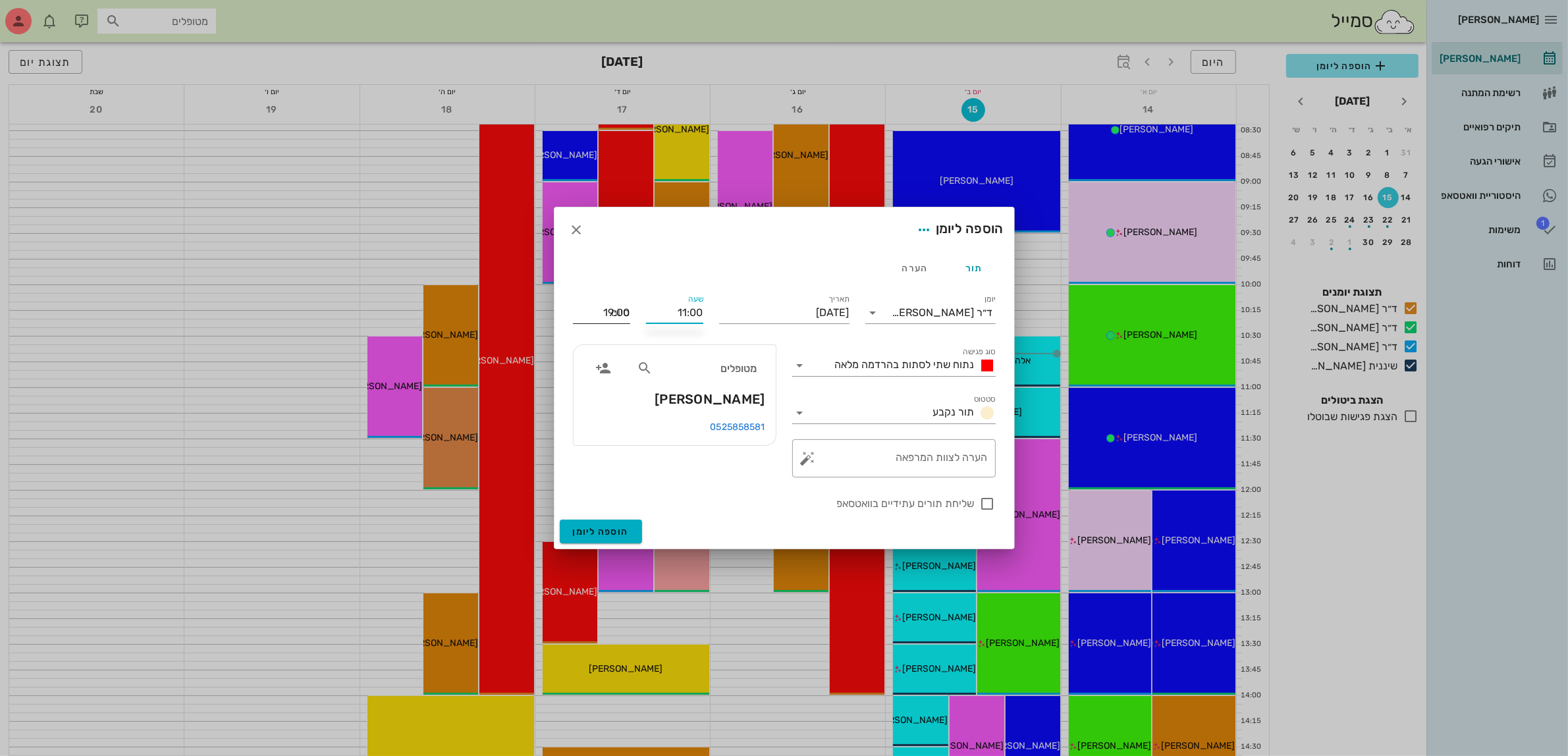
click at [626, 320] on div "סיום 19:00" at bounding box center [601, 311] width 57 height 35
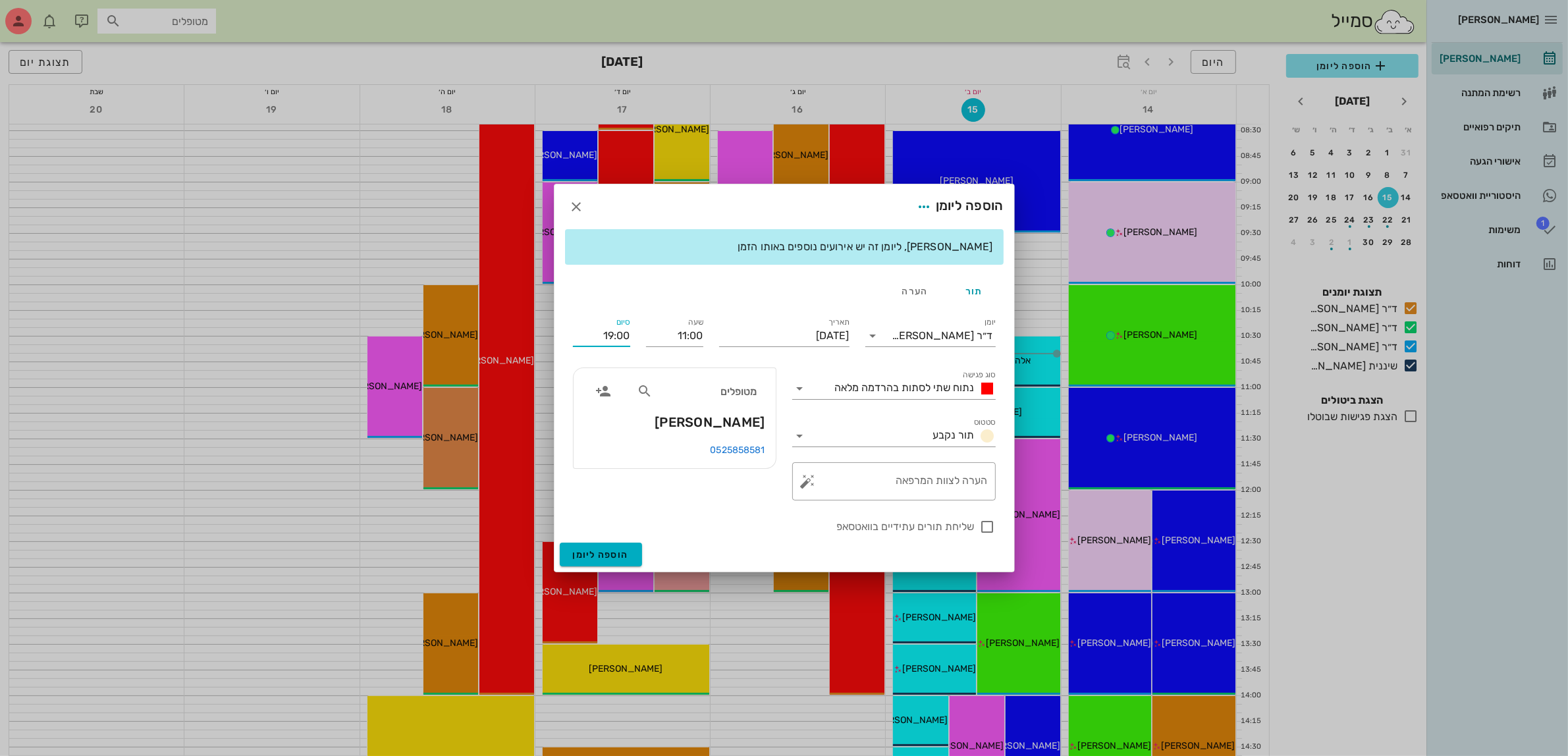
drag, startPoint x: 577, startPoint y: 331, endPoint x: 1133, endPoint y: 330, distance: 556.0
click at [1133, 330] on div "[PERSON_NAME] רשימת המתנה תיקים רפואיים אישורי הגעה היסטוריית וואטסאפ 1 משימות …" at bounding box center [784, 633] width 1568 height 1564
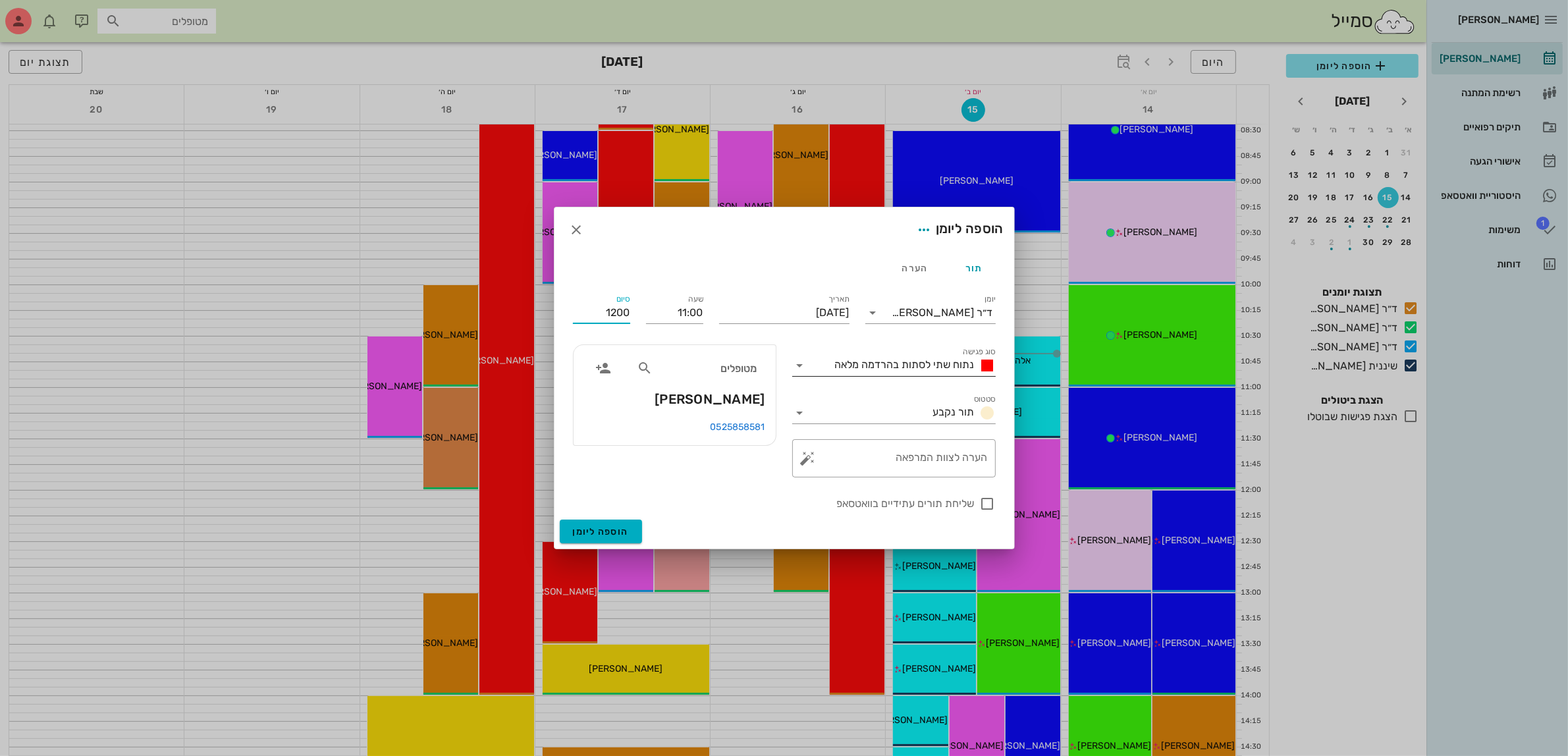
click at [907, 360] on span "נתוח שתי לסתות בהרדמה מלאה" at bounding box center [905, 365] width 140 height 13
type input "12:00"
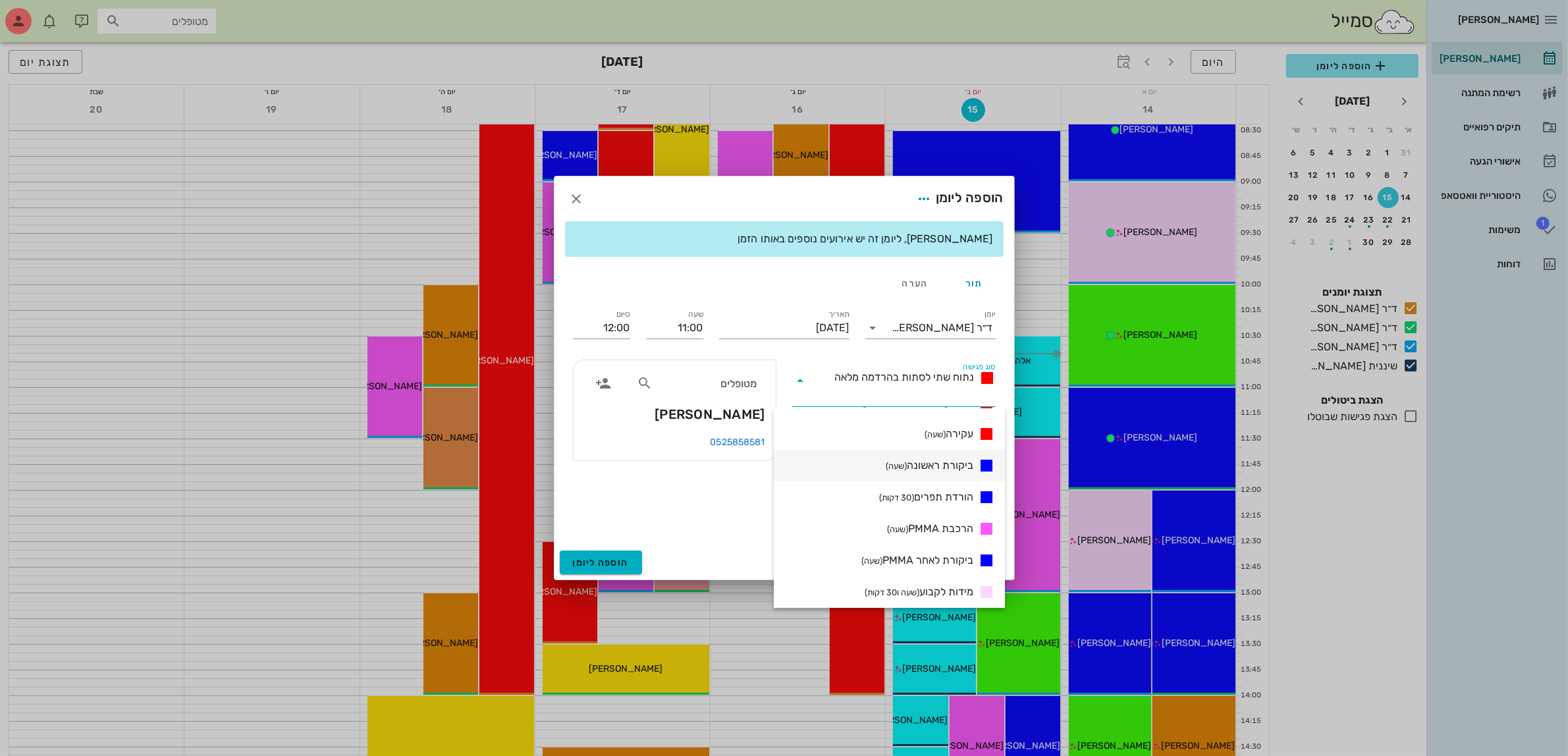
scroll to position [247, 0]
click at [929, 469] on span "ביקורת ראשונה (שעה)" at bounding box center [929, 467] width 88 height 16
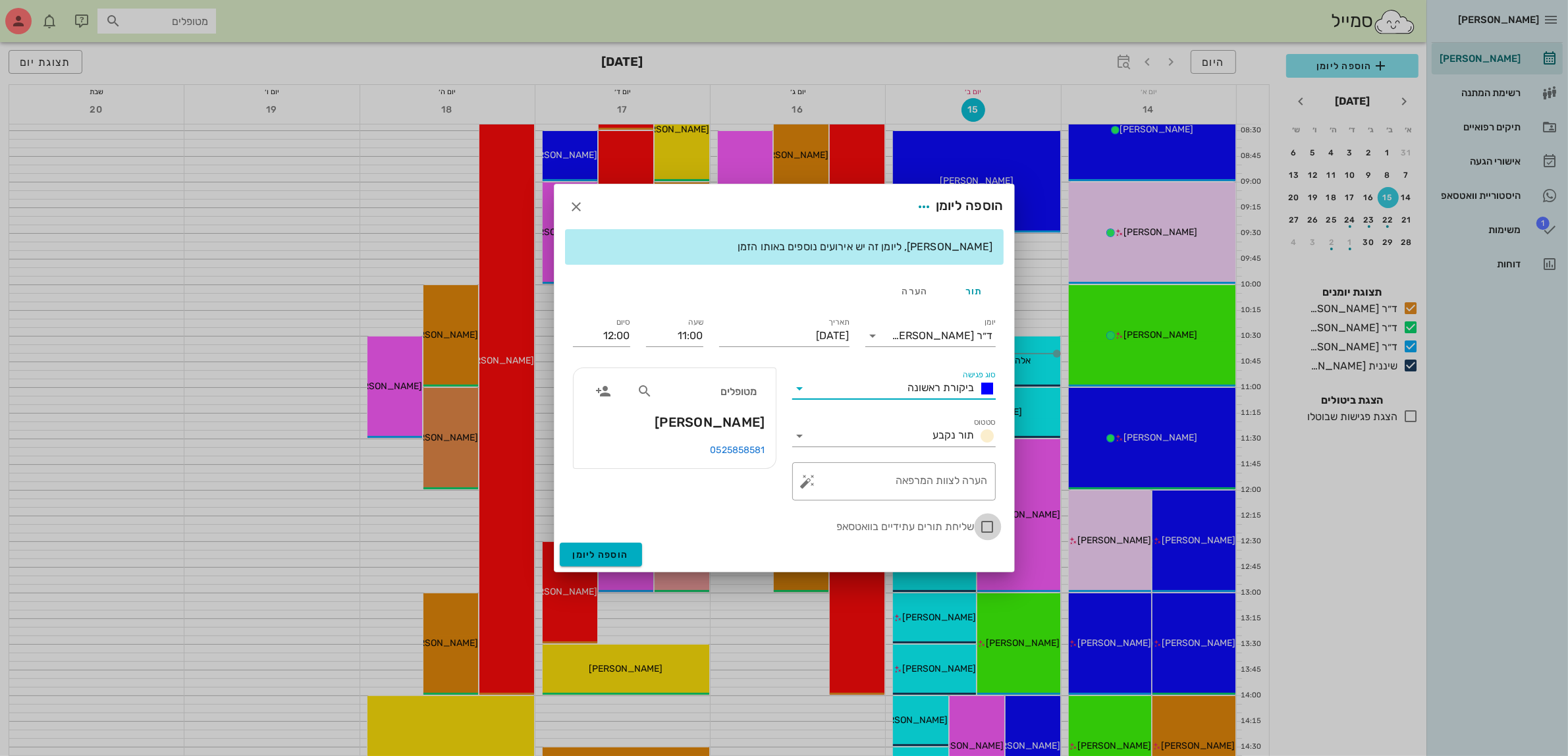
click at [984, 529] on div at bounding box center [988, 527] width 23 height 23
checkbox input "true"
click at [567, 548] on button "הוספה ליומן" at bounding box center [601, 555] width 83 height 24
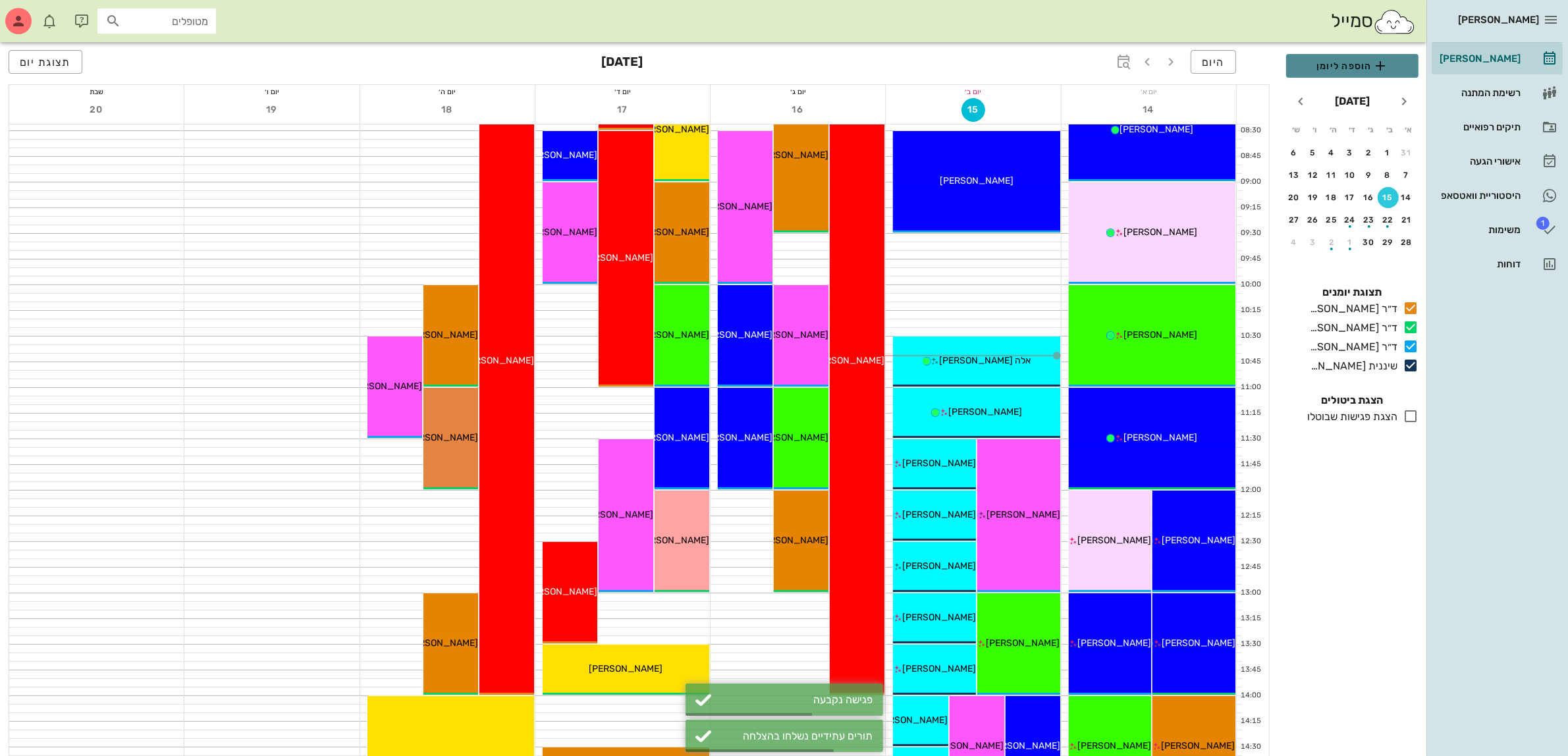
click at [1339, 60] on span "הוספה ליומן" at bounding box center [1353, 66] width 111 height 16
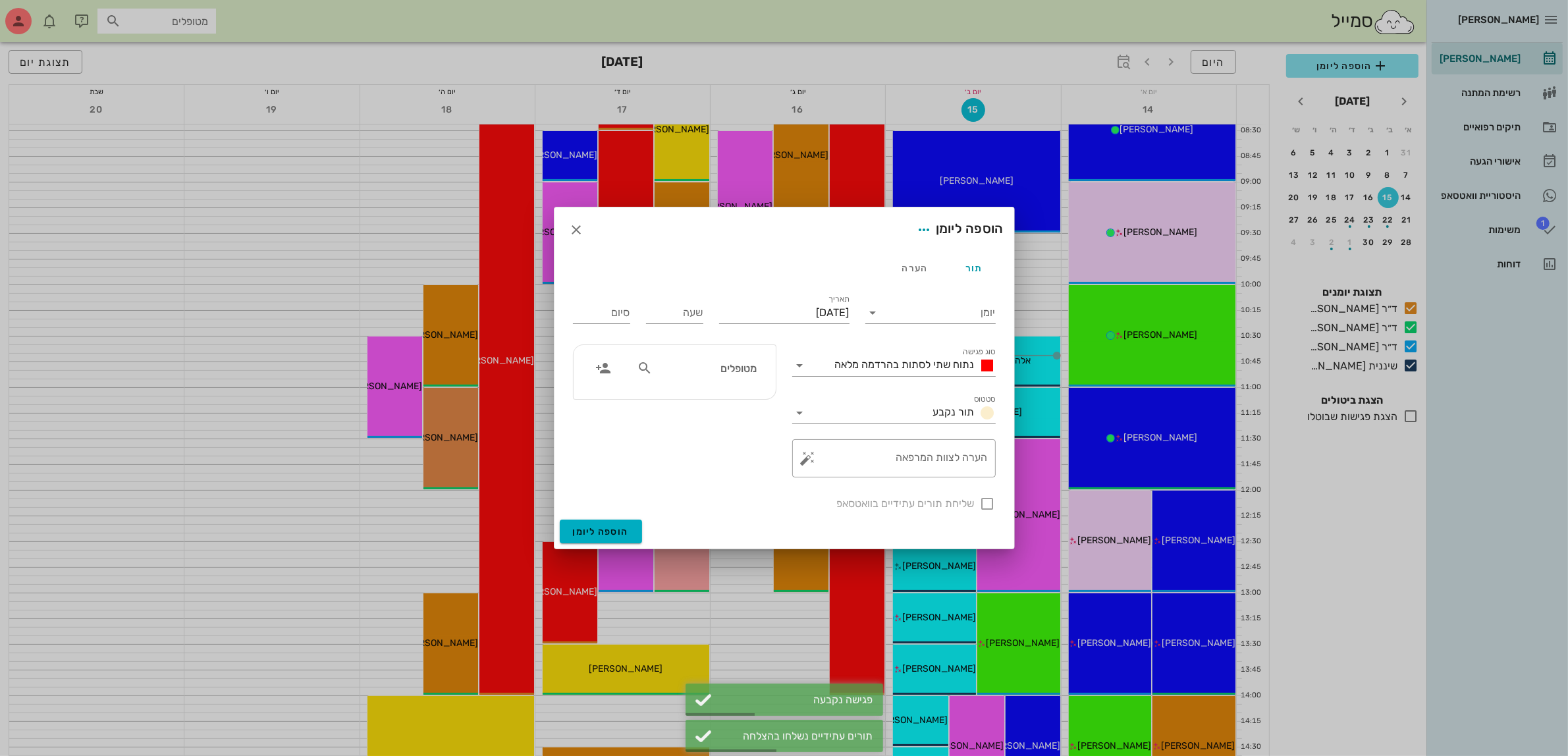
click at [725, 369] on input "מטופלים" at bounding box center [706, 368] width 102 height 17
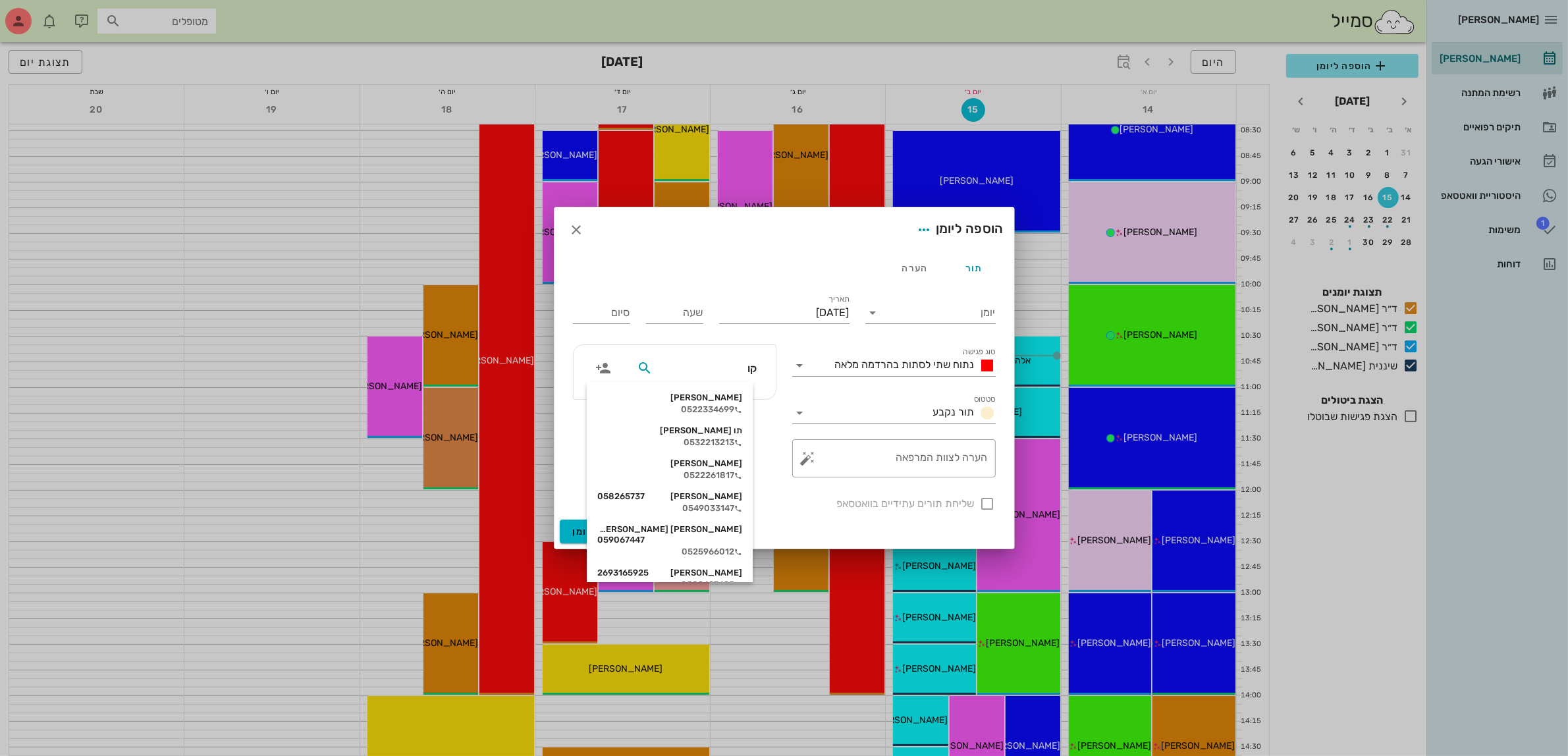
type input "[PERSON_NAME]"
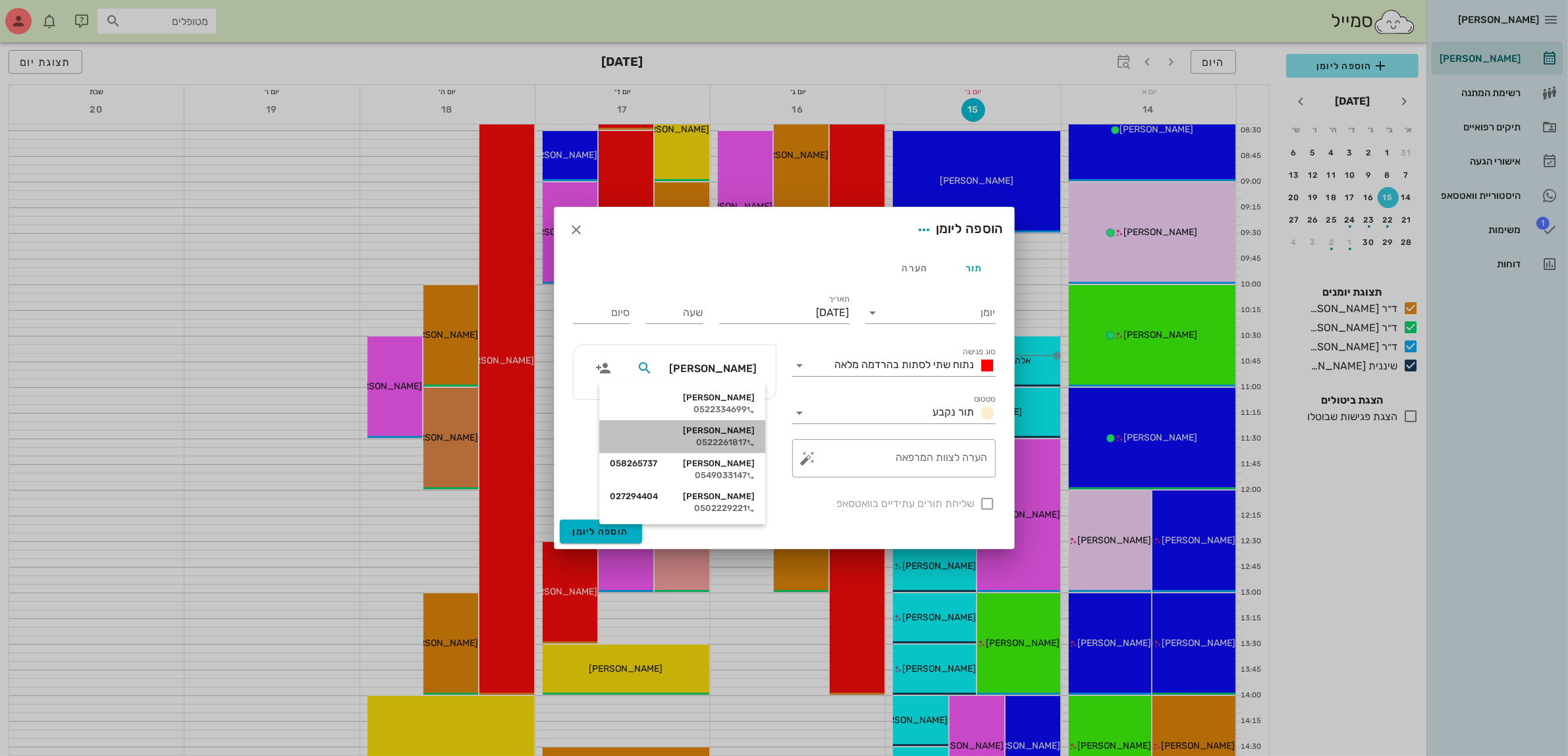
click at [723, 435] on div "[PERSON_NAME]" at bounding box center [682, 431] width 145 height 11
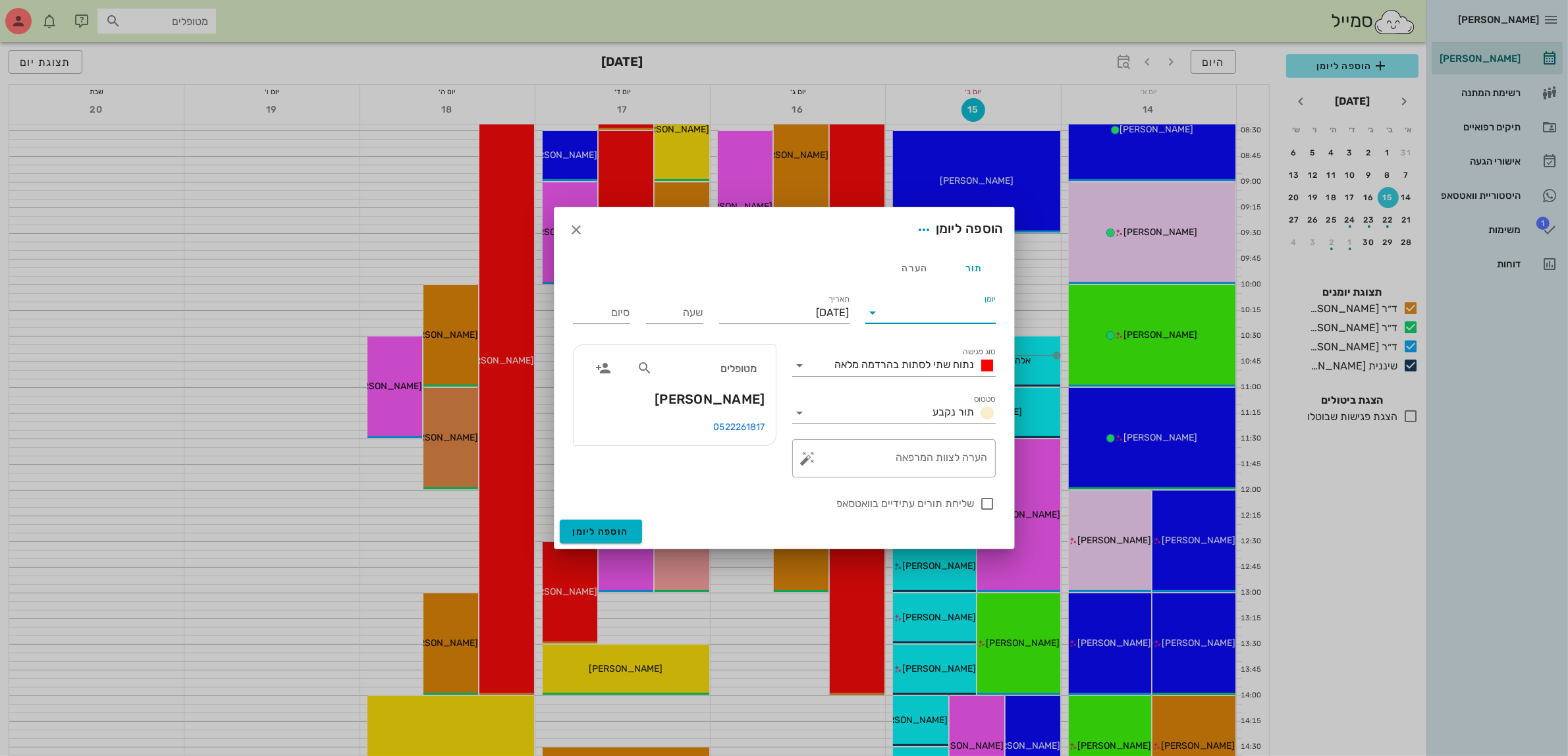
click at [912, 320] on input "יומן" at bounding box center [939, 313] width 112 height 21
click at [927, 377] on div "ד״ר [PERSON_NAME]" at bounding box center [934, 386] width 116 height 28
click at [804, 311] on input "[DATE]" at bounding box center [784, 313] width 131 height 21
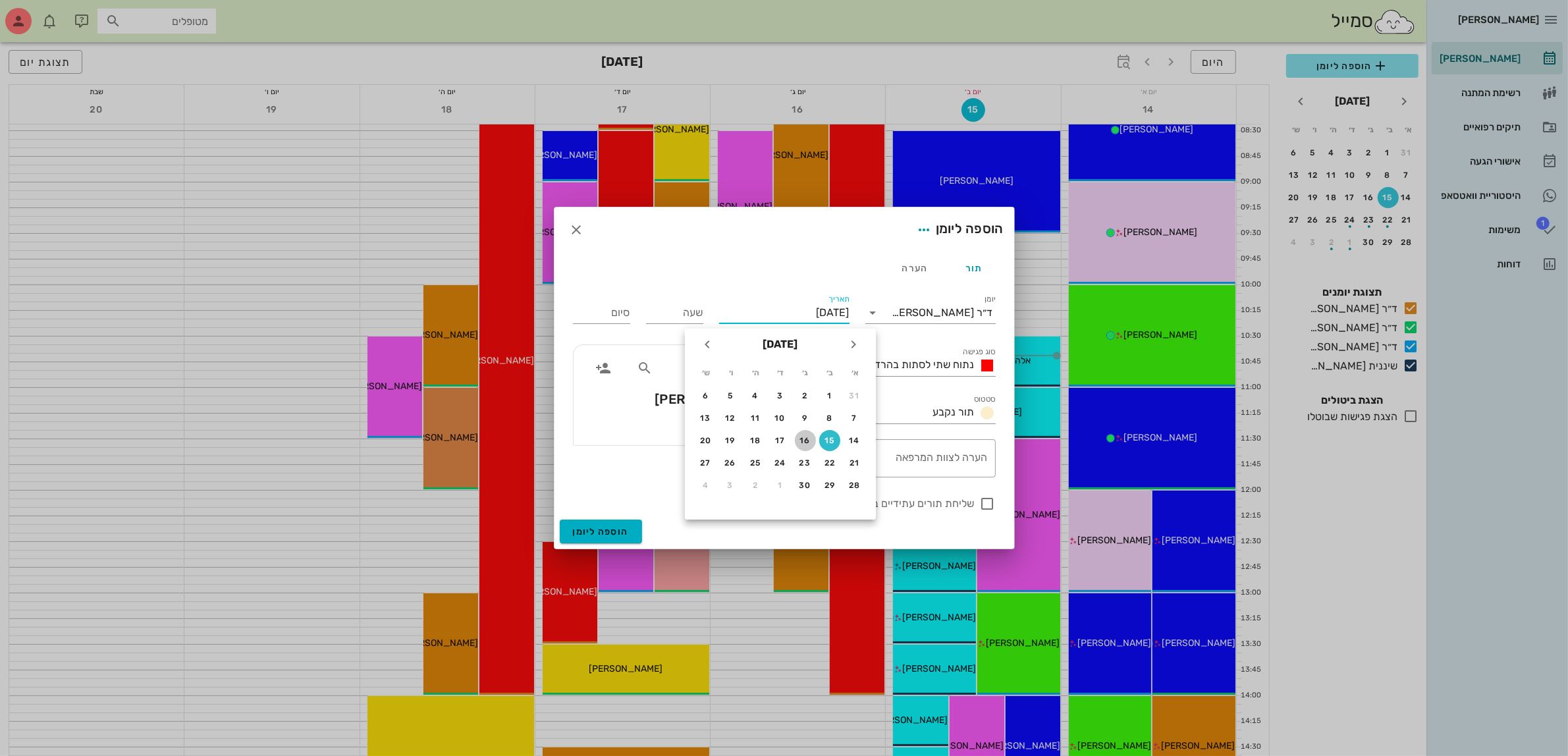
drag, startPoint x: 807, startPoint y: 437, endPoint x: 702, endPoint y: 292, distance: 179.0
click at [805, 439] on div "16" at bounding box center [805, 440] width 21 height 9
type input "[DATE]"
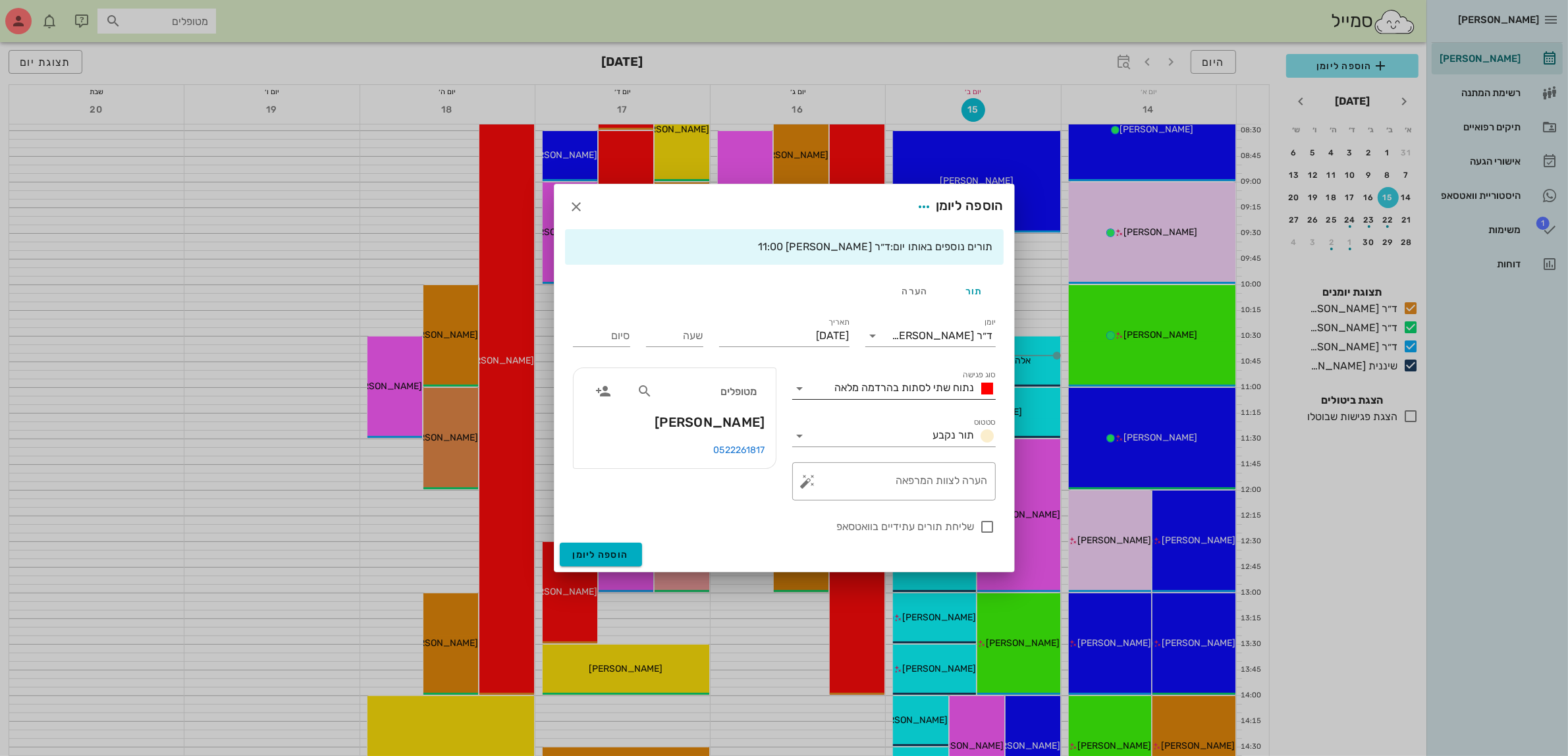
click at [933, 390] on span "נתוח שתי לסתות בהרדמה מלאה" at bounding box center [905, 388] width 140 height 13
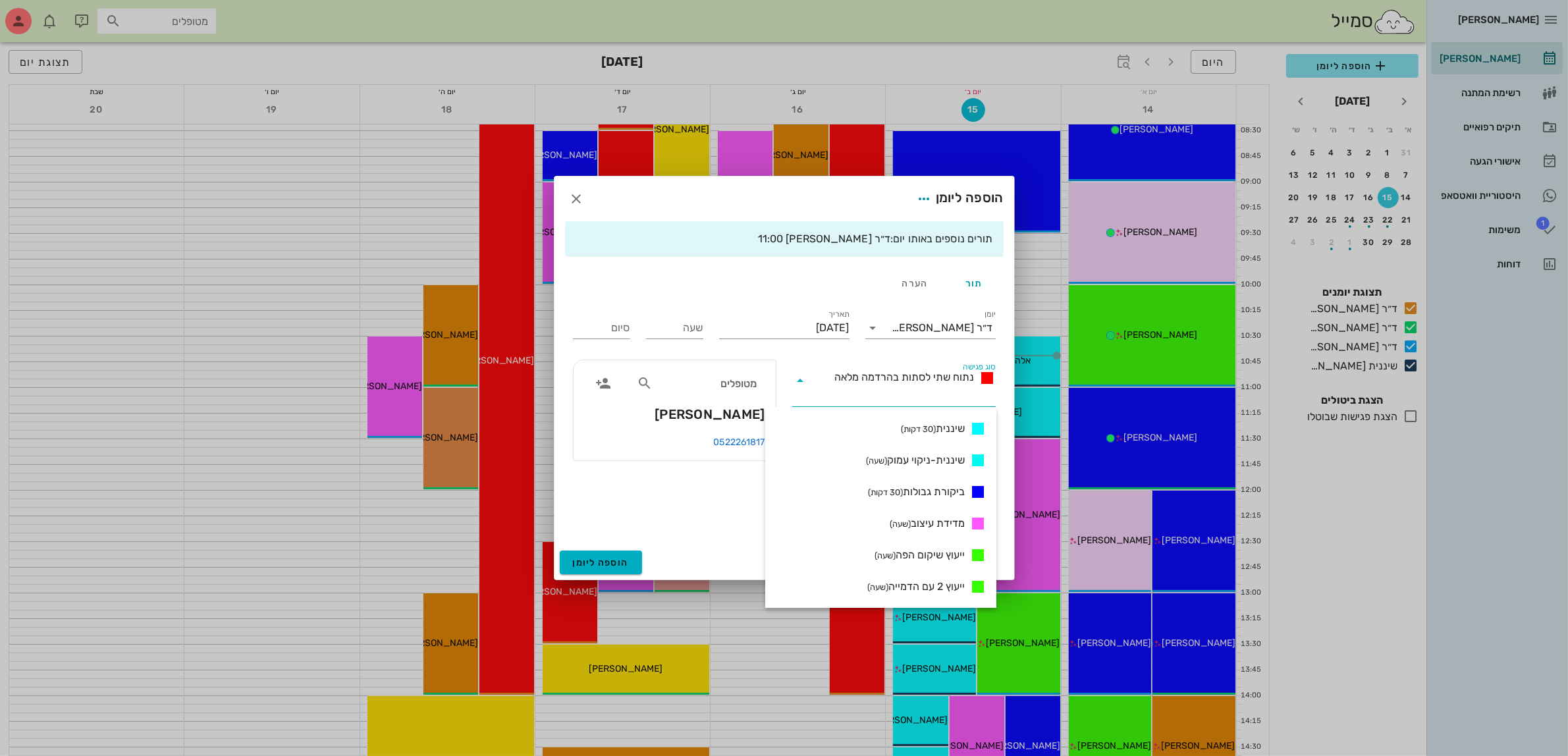
scroll to position [659, 0]
click at [910, 534] on span "ייעוץ שיקום הפה (שעה)" at bounding box center [919, 529] width 90 height 16
type input "01:00"
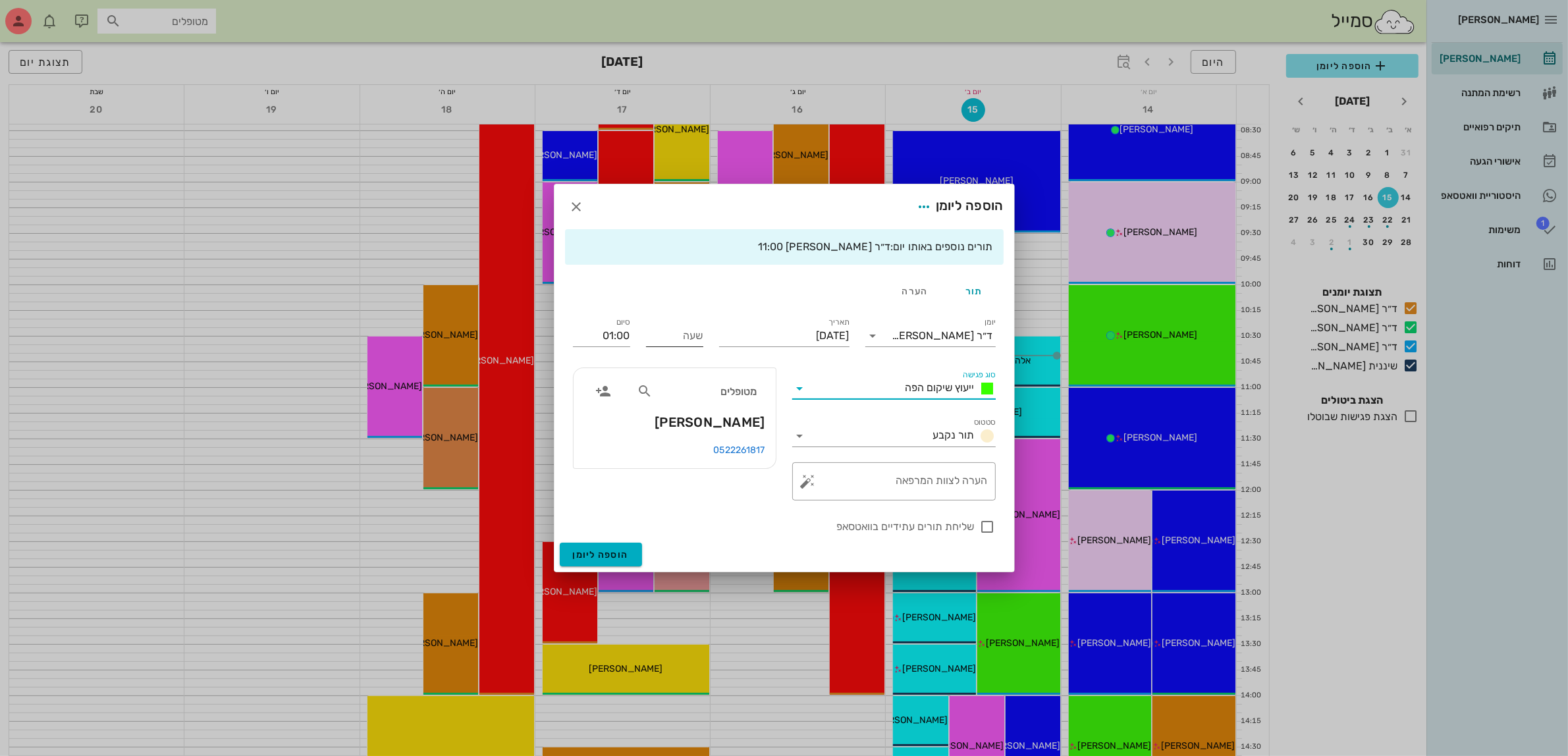
click at [696, 343] on input "שעה" at bounding box center [675, 336] width 57 height 21
type input "11:00"
type input "12:00"
click at [601, 333] on div "סיום 12:00" at bounding box center [602, 333] width 73 height 53
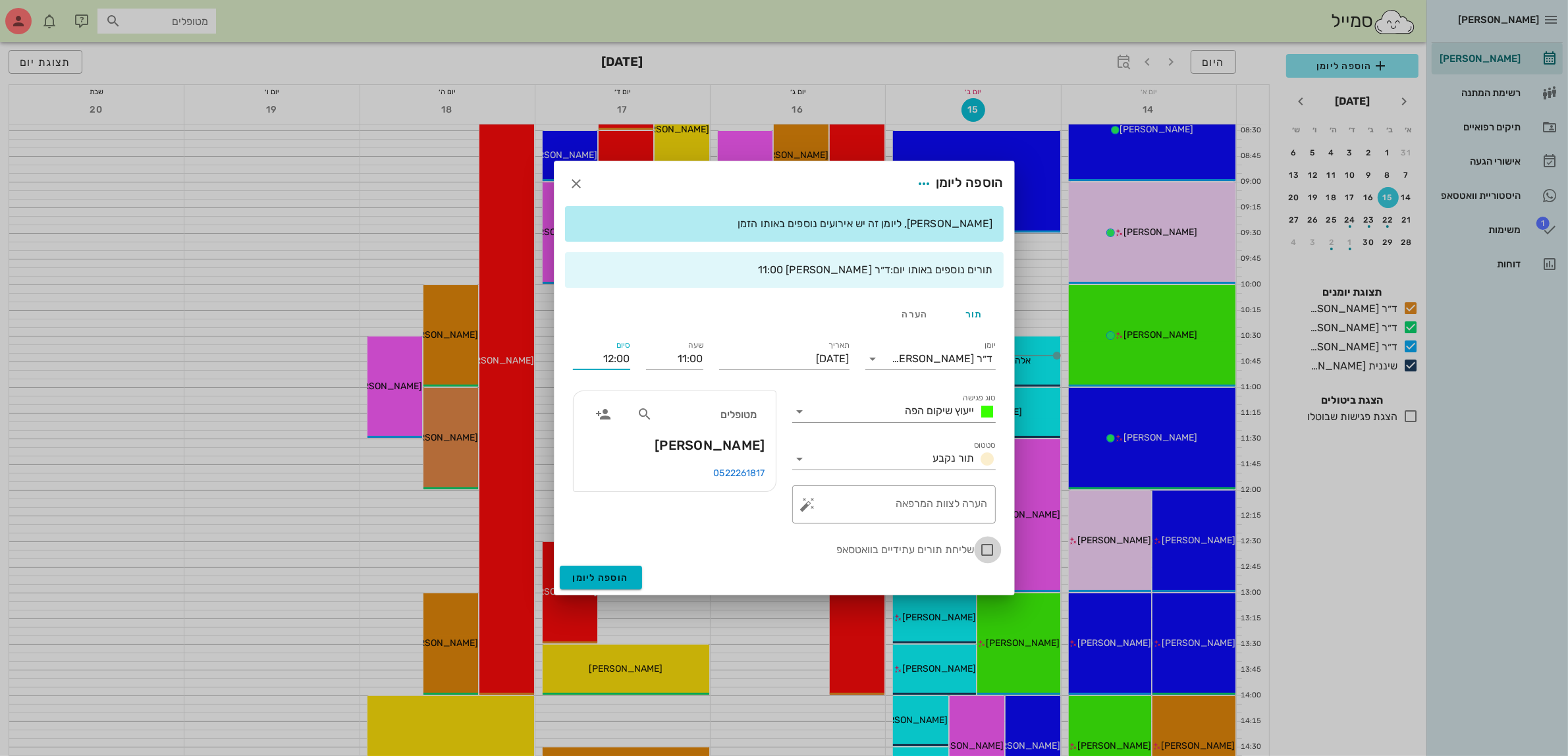
click at [982, 551] on div at bounding box center [988, 550] width 23 height 23
checkbox input "true"
click at [580, 184] on icon "button" at bounding box center [577, 184] width 16 height 16
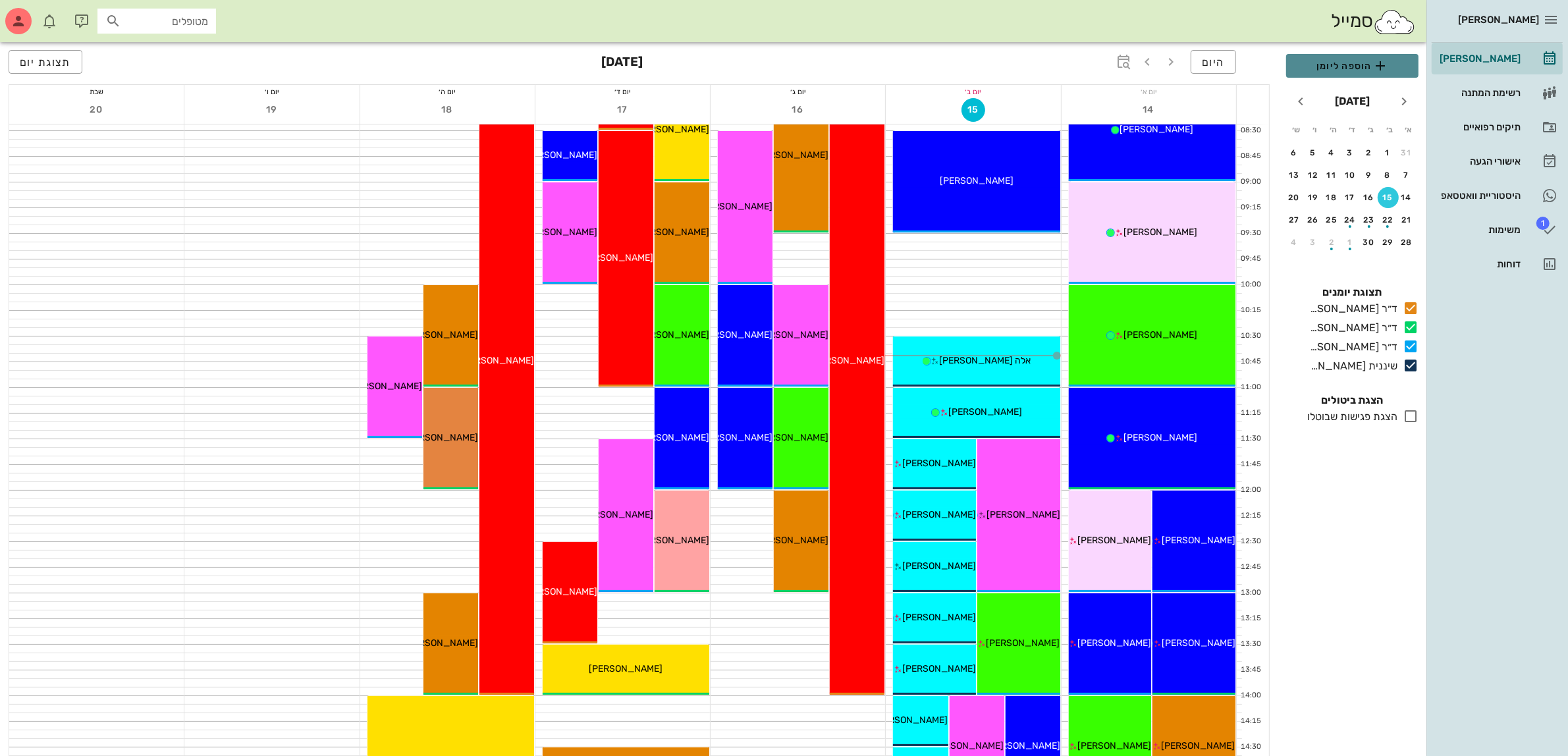
click at [1338, 63] on span "הוספה ליומן" at bounding box center [1353, 66] width 111 height 16
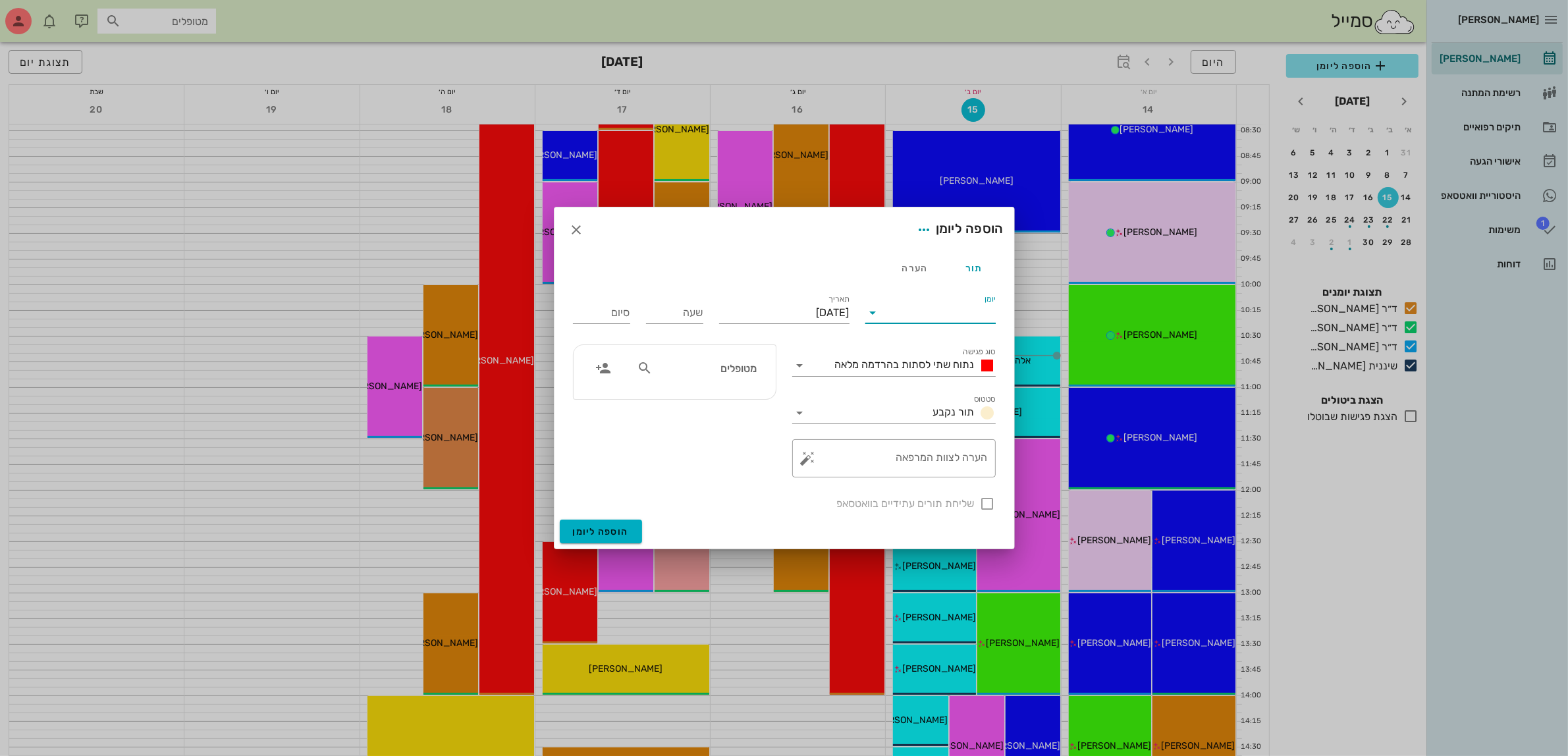
click at [951, 314] on input "יומן" at bounding box center [939, 313] width 112 height 21
click at [941, 354] on div "ד״ר [PERSON_NAME]" at bounding box center [934, 355] width 116 height 13
click at [889, 364] on span "נתוח שתי לסתות בהרדמה מלאה" at bounding box center [905, 365] width 140 height 13
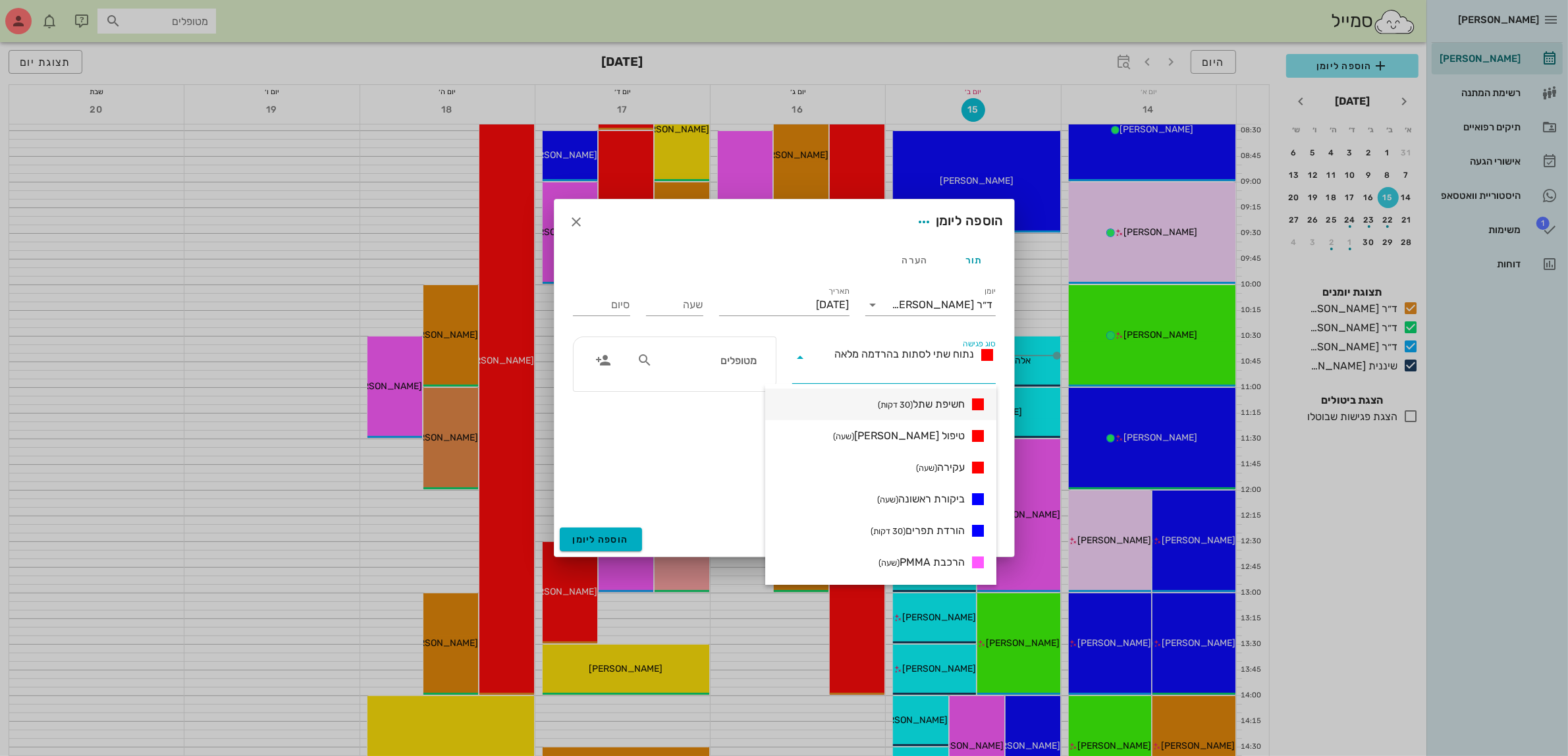
scroll to position [164, 0]
click at [936, 524] on span "ביקורת ראשונה (שעה)" at bounding box center [921, 526] width 88 height 16
type input "01:00"
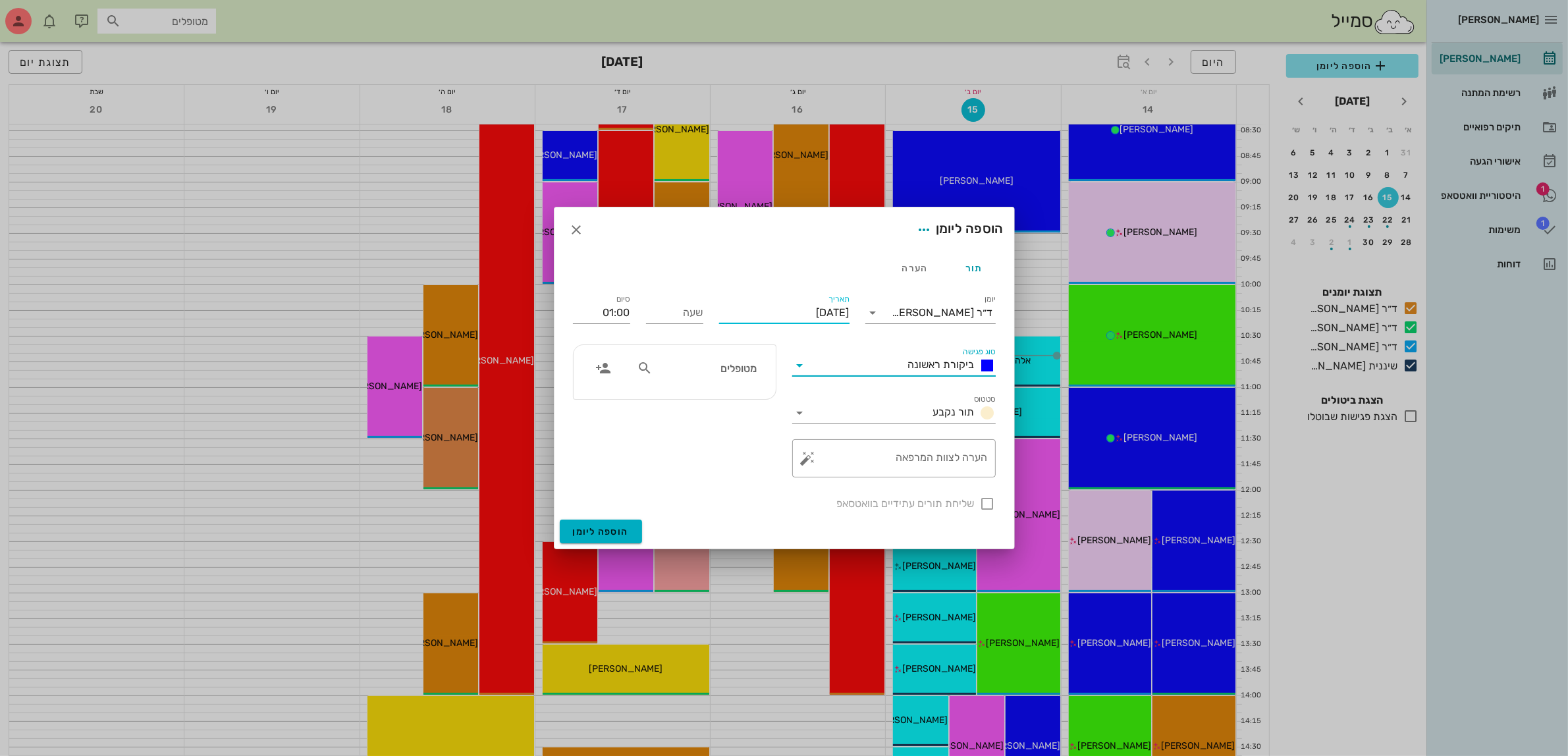
click at [804, 304] on input "[DATE]" at bounding box center [784, 313] width 131 height 21
click at [812, 436] on div "16" at bounding box center [805, 440] width 21 height 9
type input "[DATE]"
click at [675, 311] on input "שעה" at bounding box center [675, 313] width 57 height 21
type input "13:00"
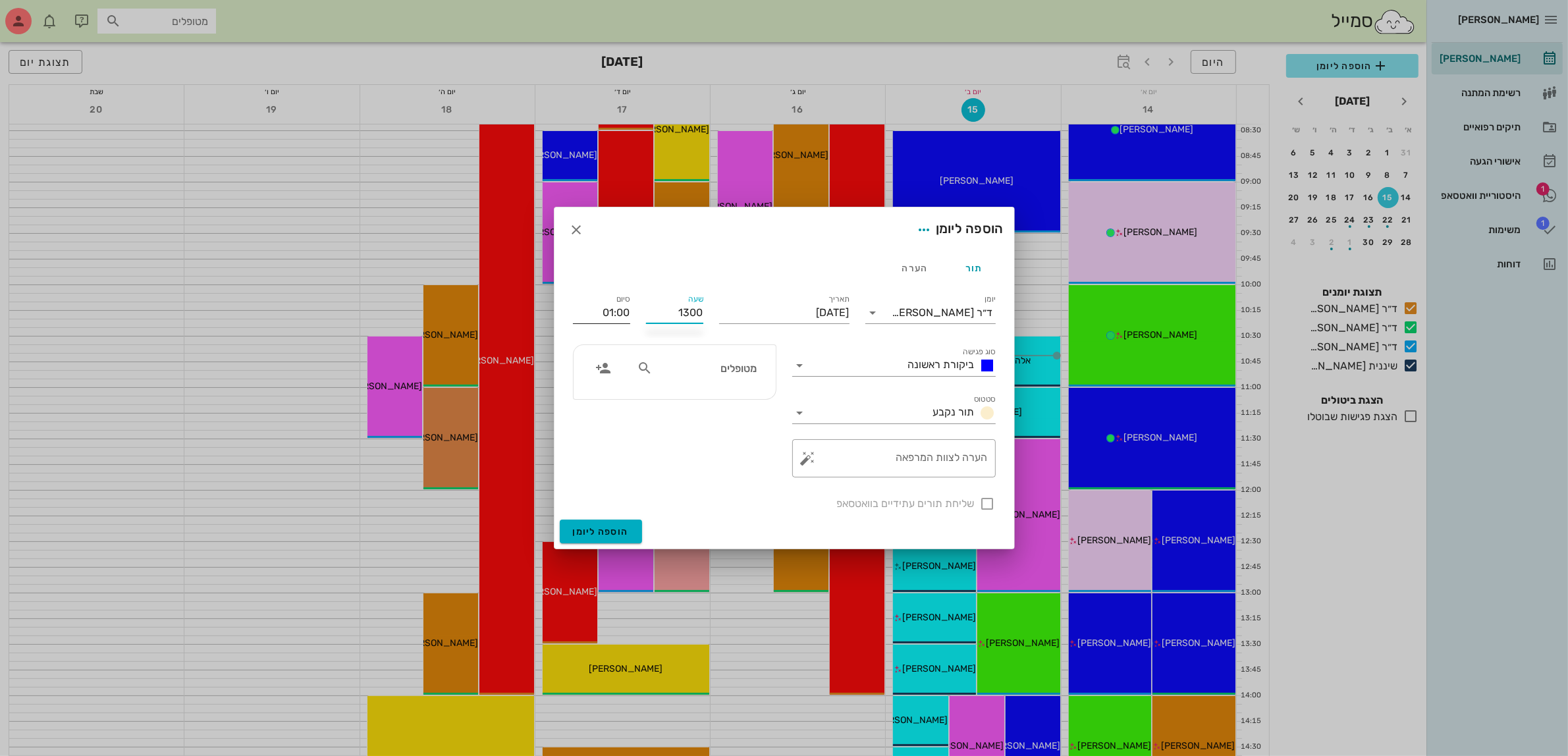
type input "14:00"
click at [629, 315] on input "14:00" at bounding box center [601, 313] width 57 height 21
click at [721, 373] on input "מטופלים" at bounding box center [706, 368] width 102 height 17
type input "קורל"
click at [577, 235] on icon "button" at bounding box center [577, 230] width 16 height 16
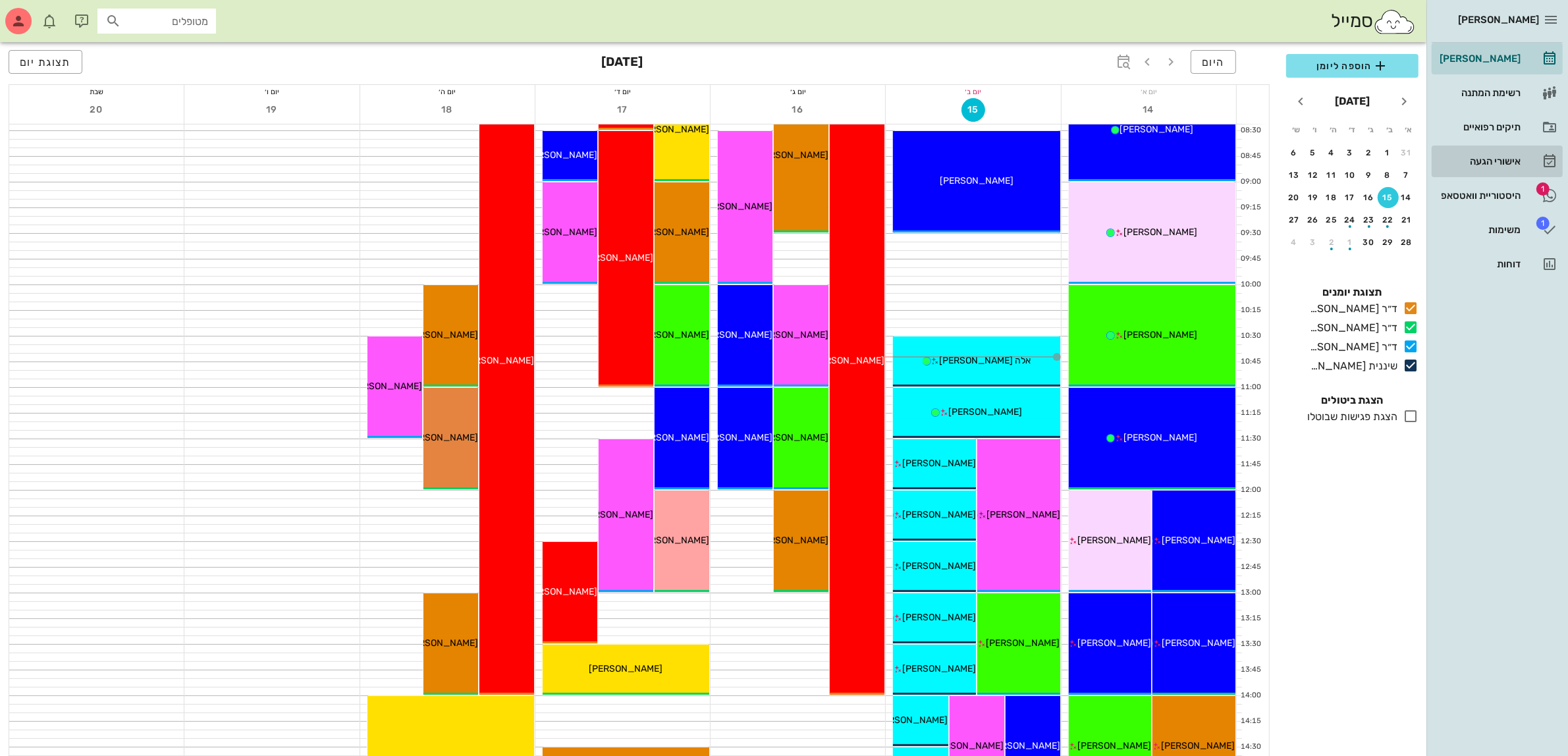
click at [1496, 158] on div "אישורי הגעה" at bounding box center [1478, 161] width 84 height 11
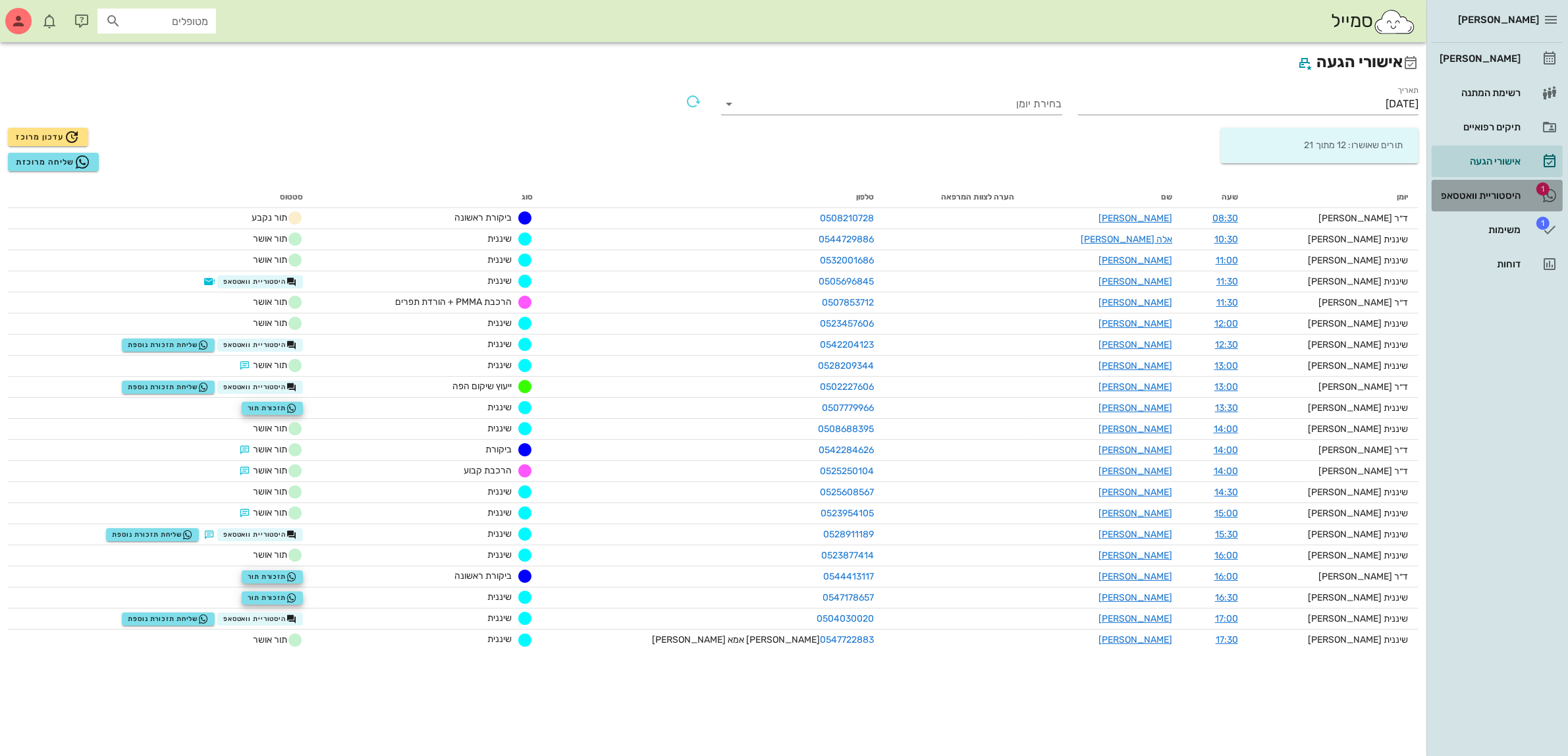
click at [1469, 192] on div "היסטוריית וואטסאפ" at bounding box center [1478, 196] width 84 height 11
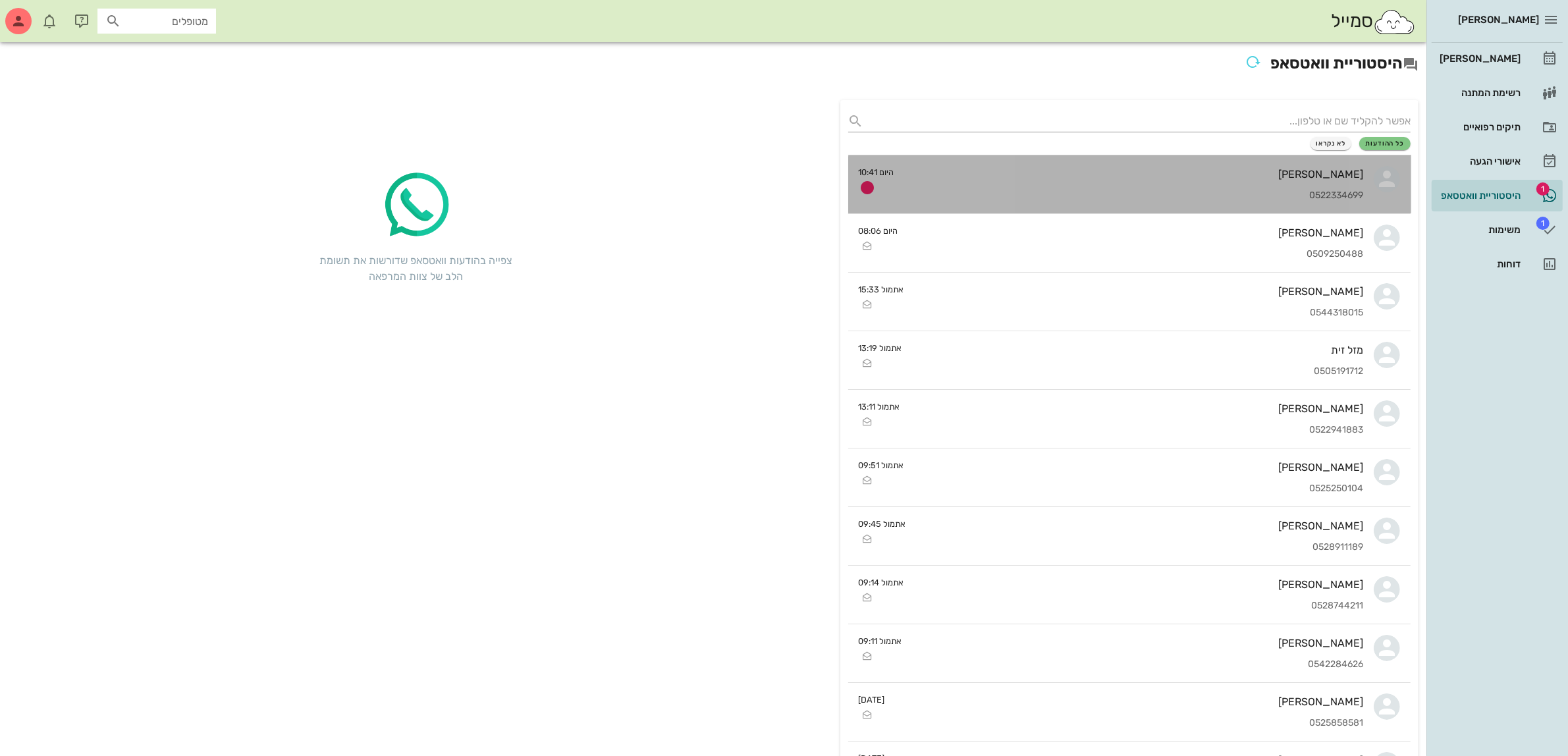
click at [1164, 176] on div "[PERSON_NAME]" at bounding box center [1134, 174] width 459 height 13
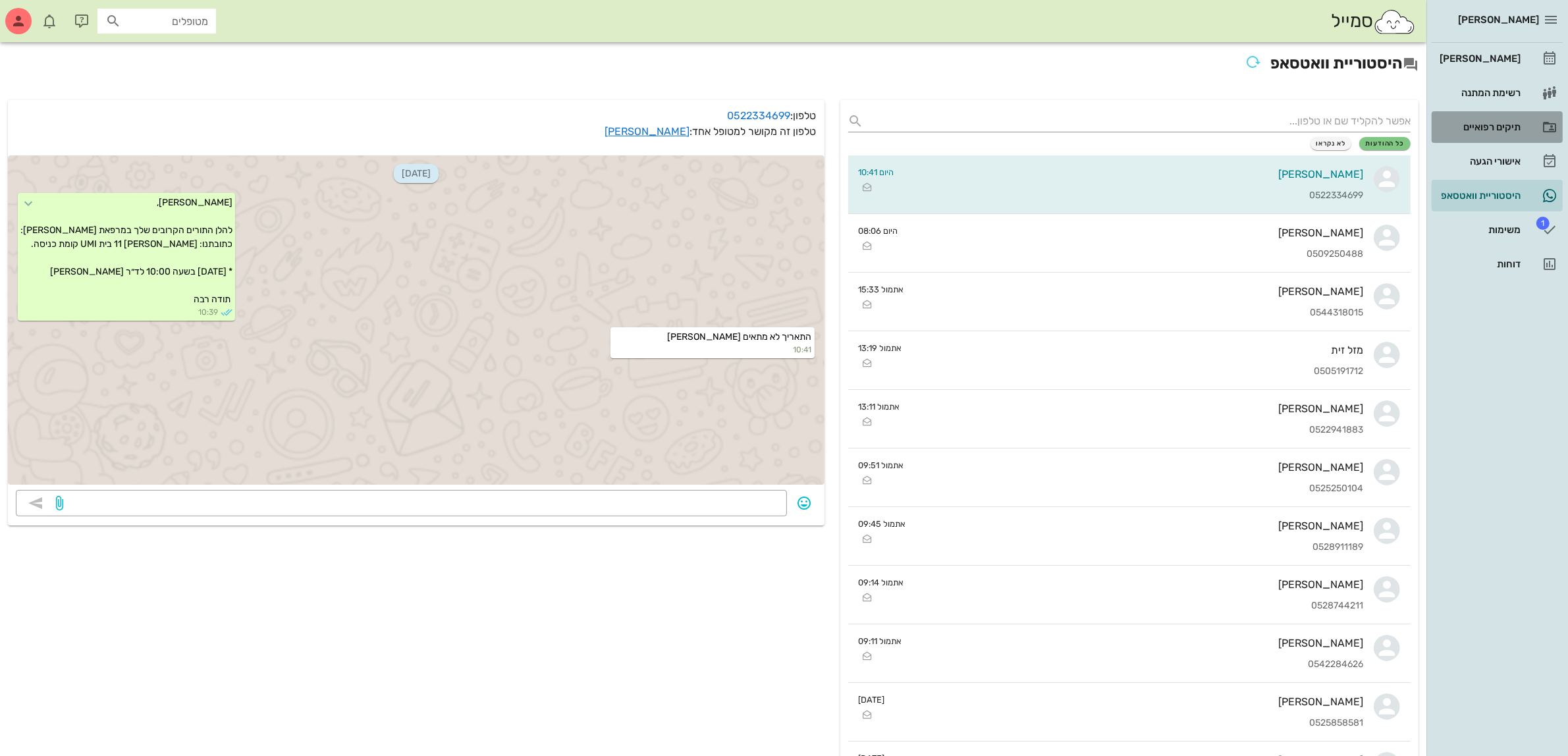
click at [1469, 133] on div "תיקים רפואיים" at bounding box center [1478, 127] width 84 height 21
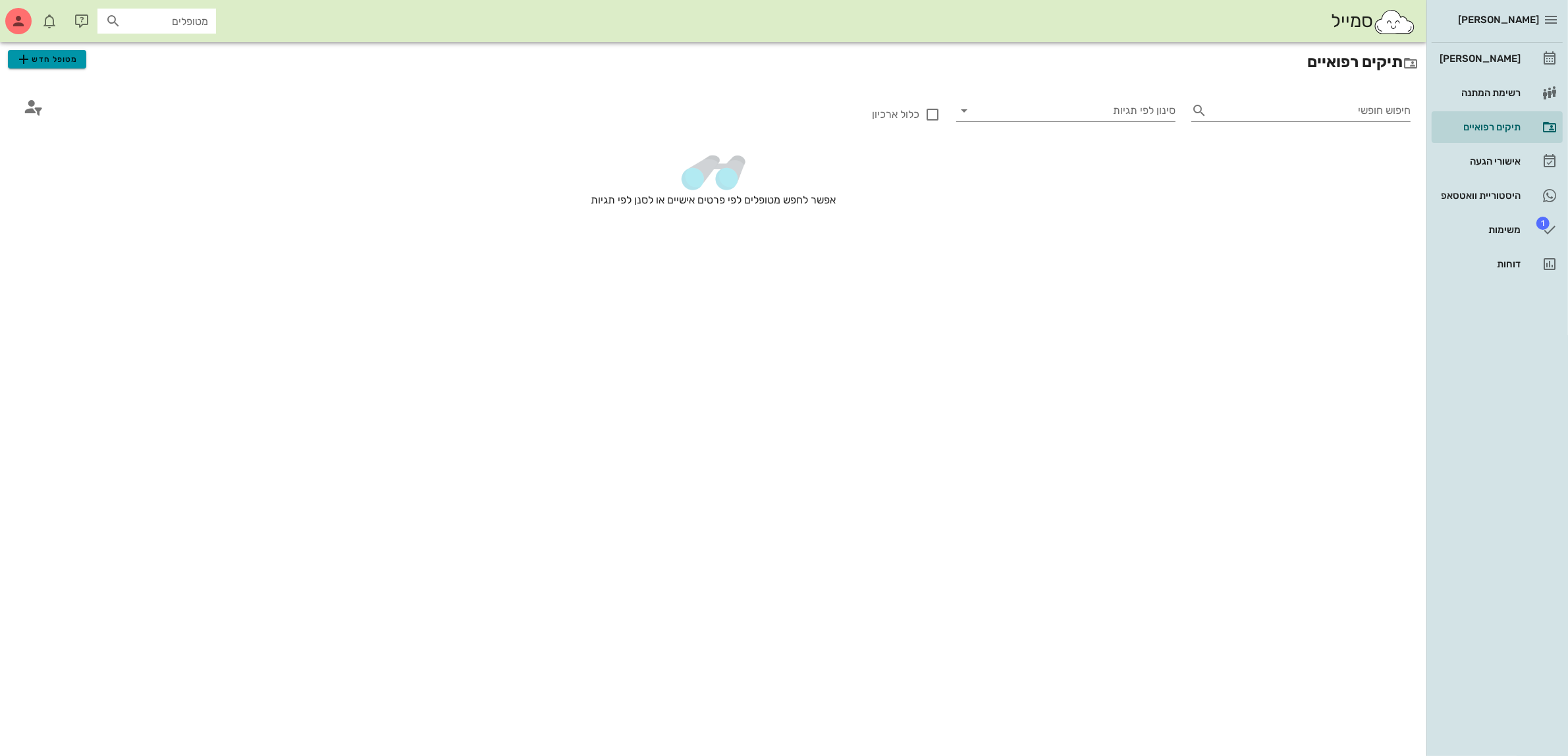
click at [56, 56] on span "מטופל חדש" at bounding box center [47, 59] width 62 height 16
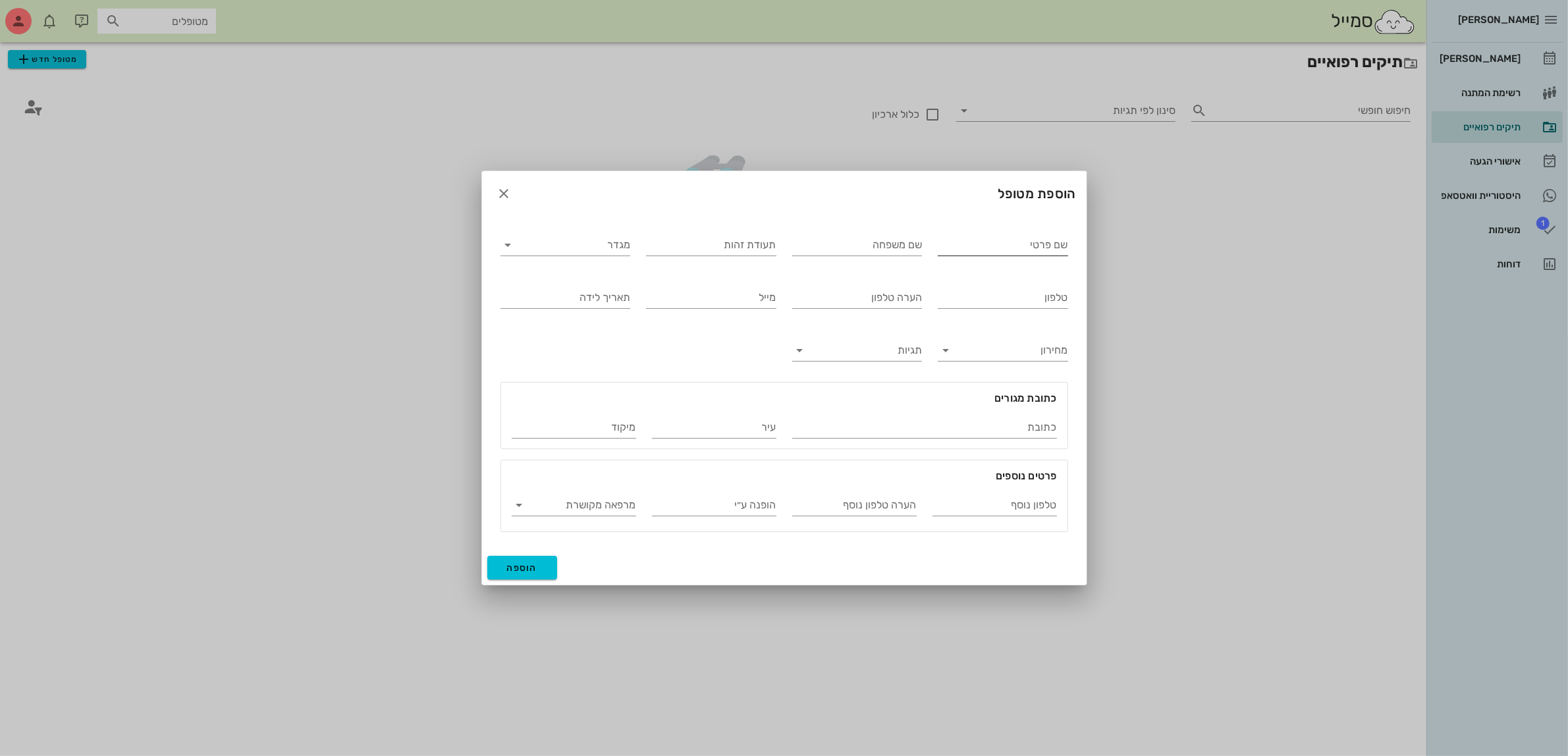
click at [972, 245] on input "שם פרטי" at bounding box center [1003, 245] width 131 height 21
type input "קורל"
type input "[PERSON_NAME]"
click at [616, 252] on input "מגדר" at bounding box center [576, 245] width 109 height 21
click at [614, 285] on div "נקבה" at bounding box center [565, 287] width 109 height 13
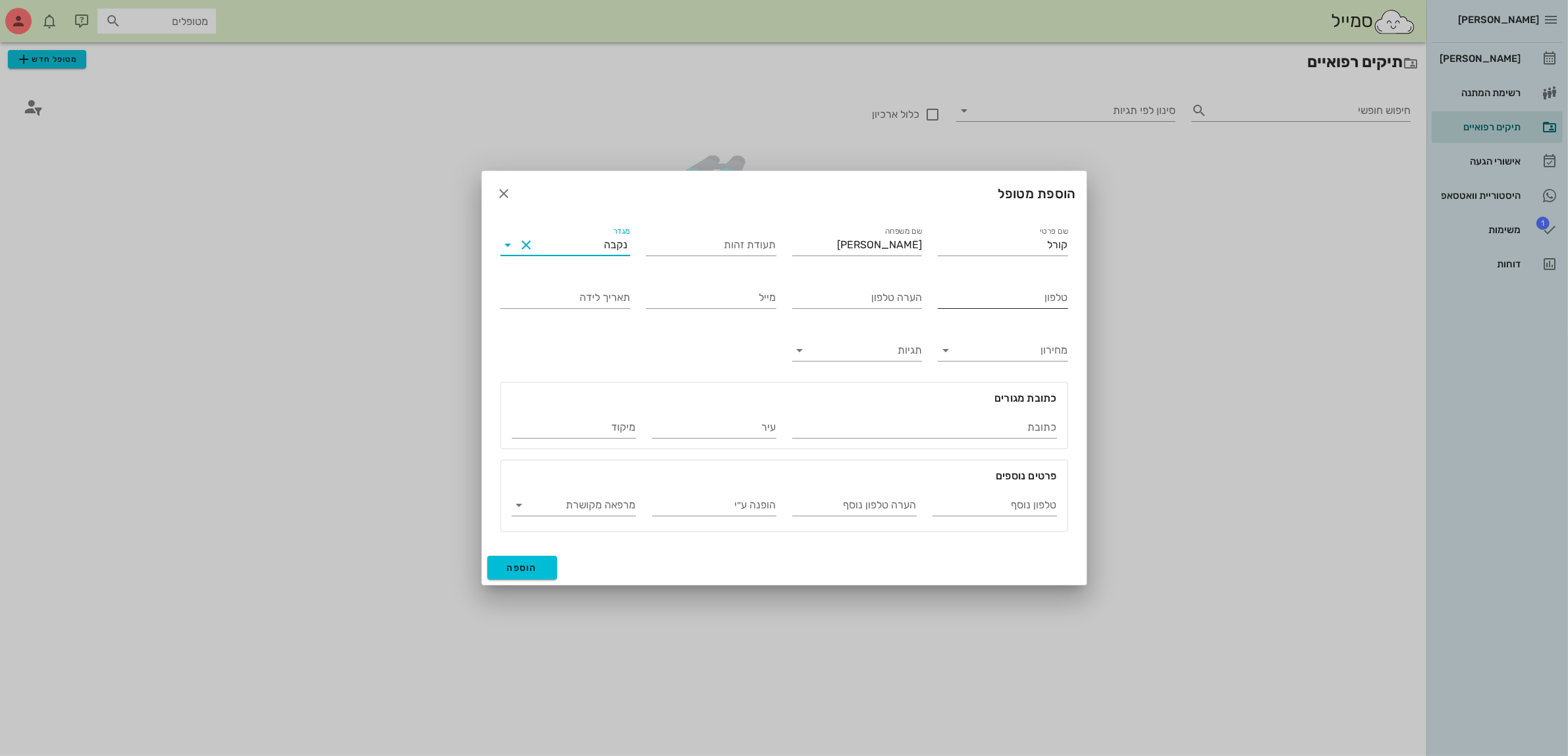
click at [1009, 304] on input "טלפון" at bounding box center [1003, 298] width 131 height 21
type input "053-3652605"
click at [527, 568] on span "הוספה" at bounding box center [523, 568] width 31 height 11
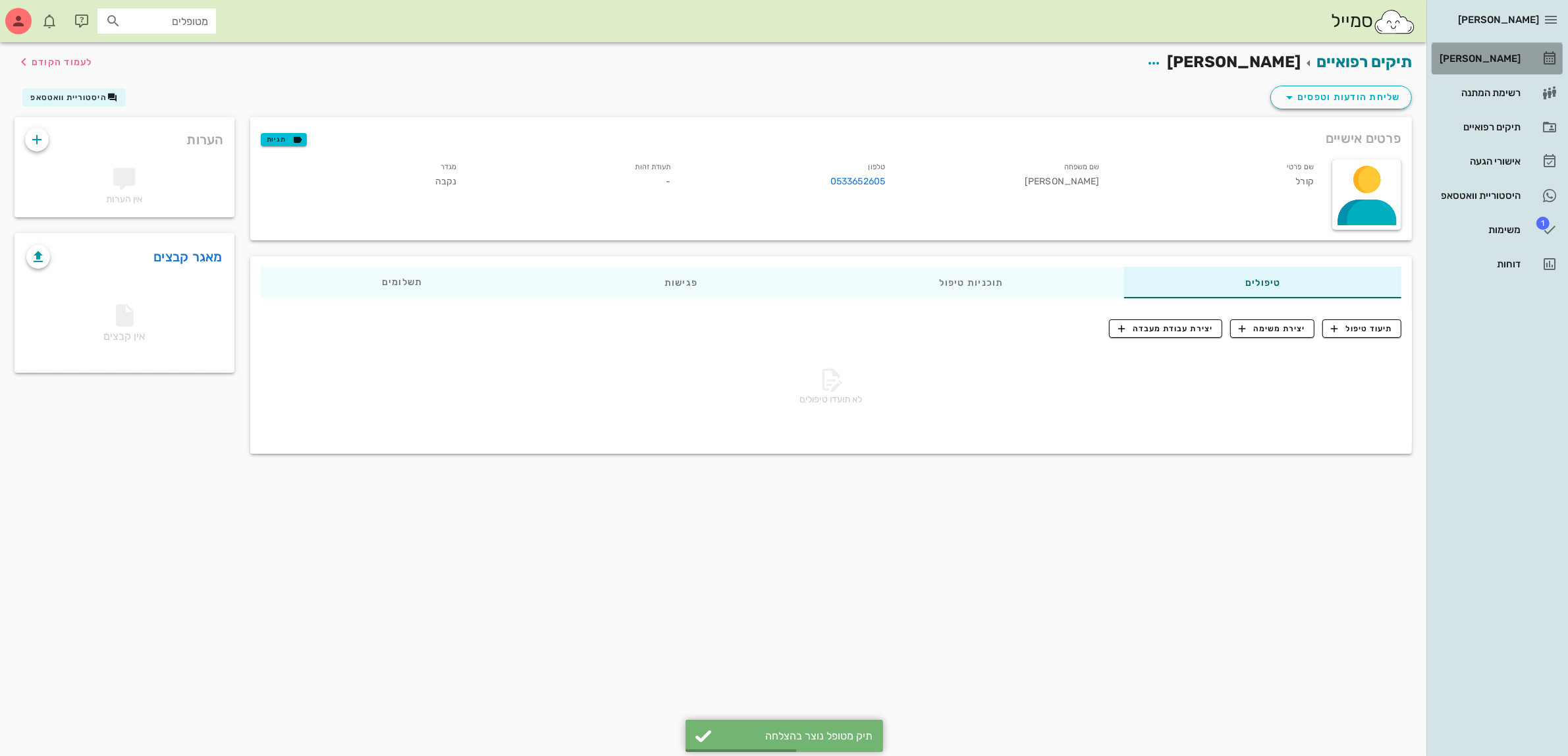
click at [1497, 56] on div "[PERSON_NAME]" at bounding box center [1478, 59] width 84 height 11
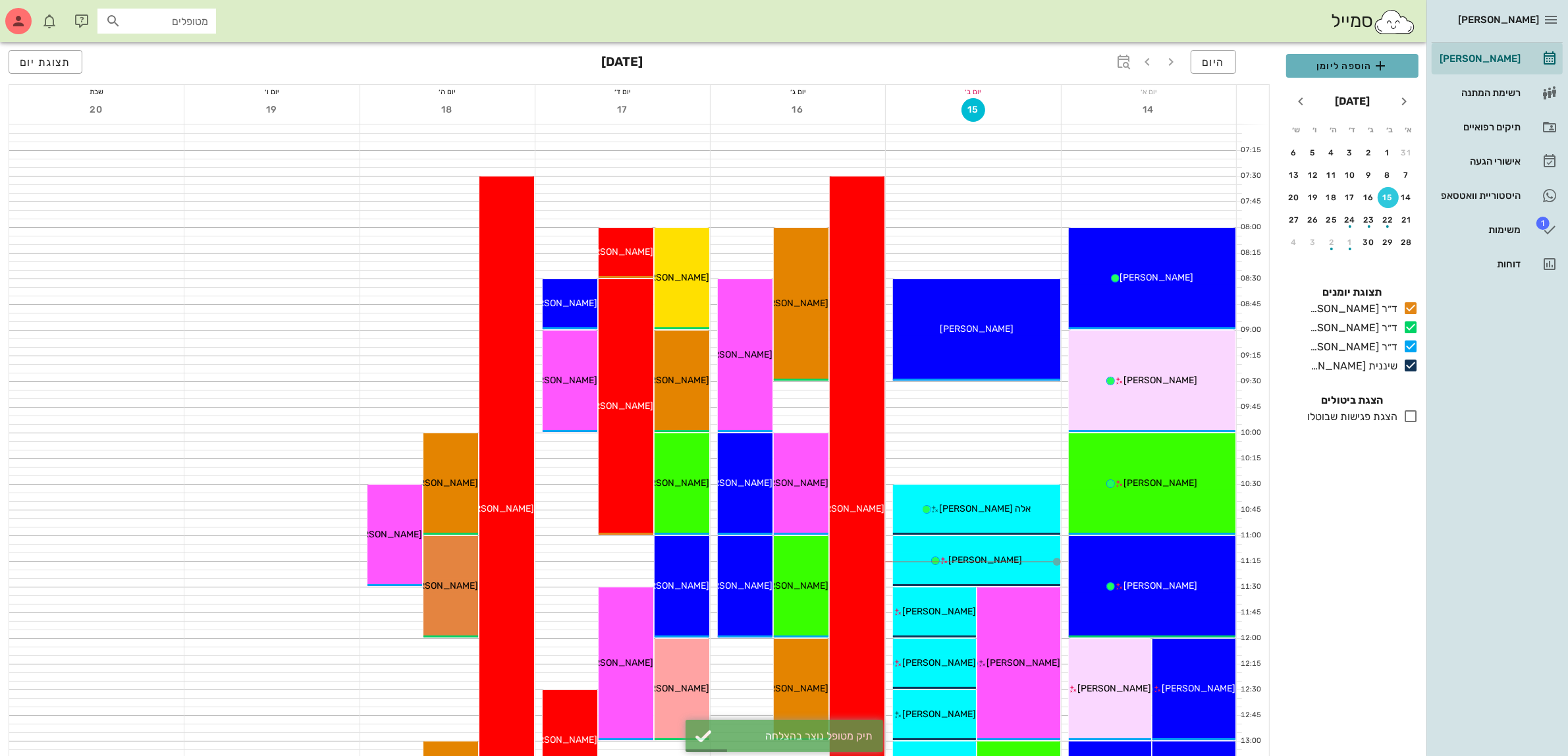
click at [1346, 61] on span "הוספה ליומן" at bounding box center [1353, 66] width 111 height 16
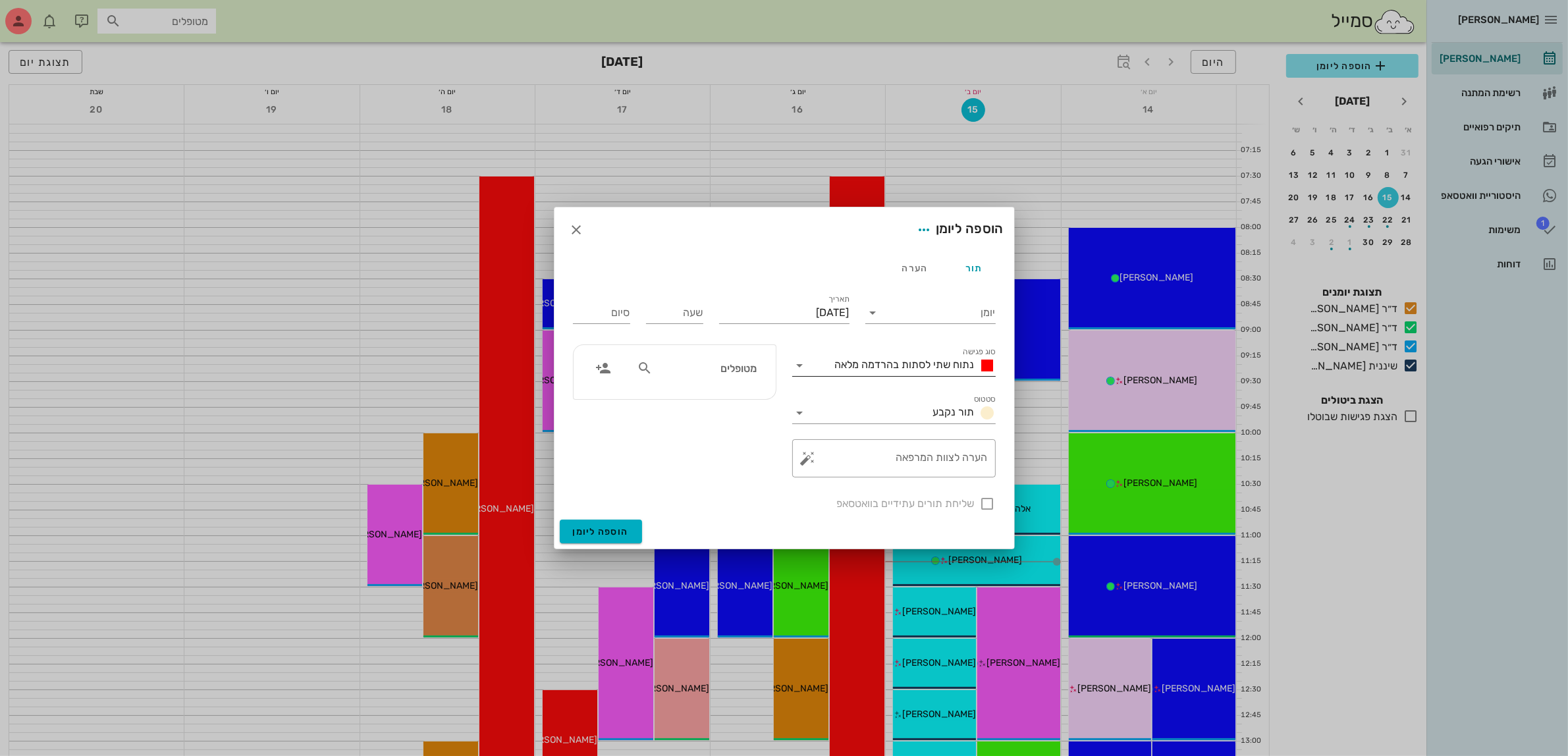
click at [911, 366] on span "נתוח שתי לסתות בהרדמה מלאה" at bounding box center [905, 365] width 140 height 13
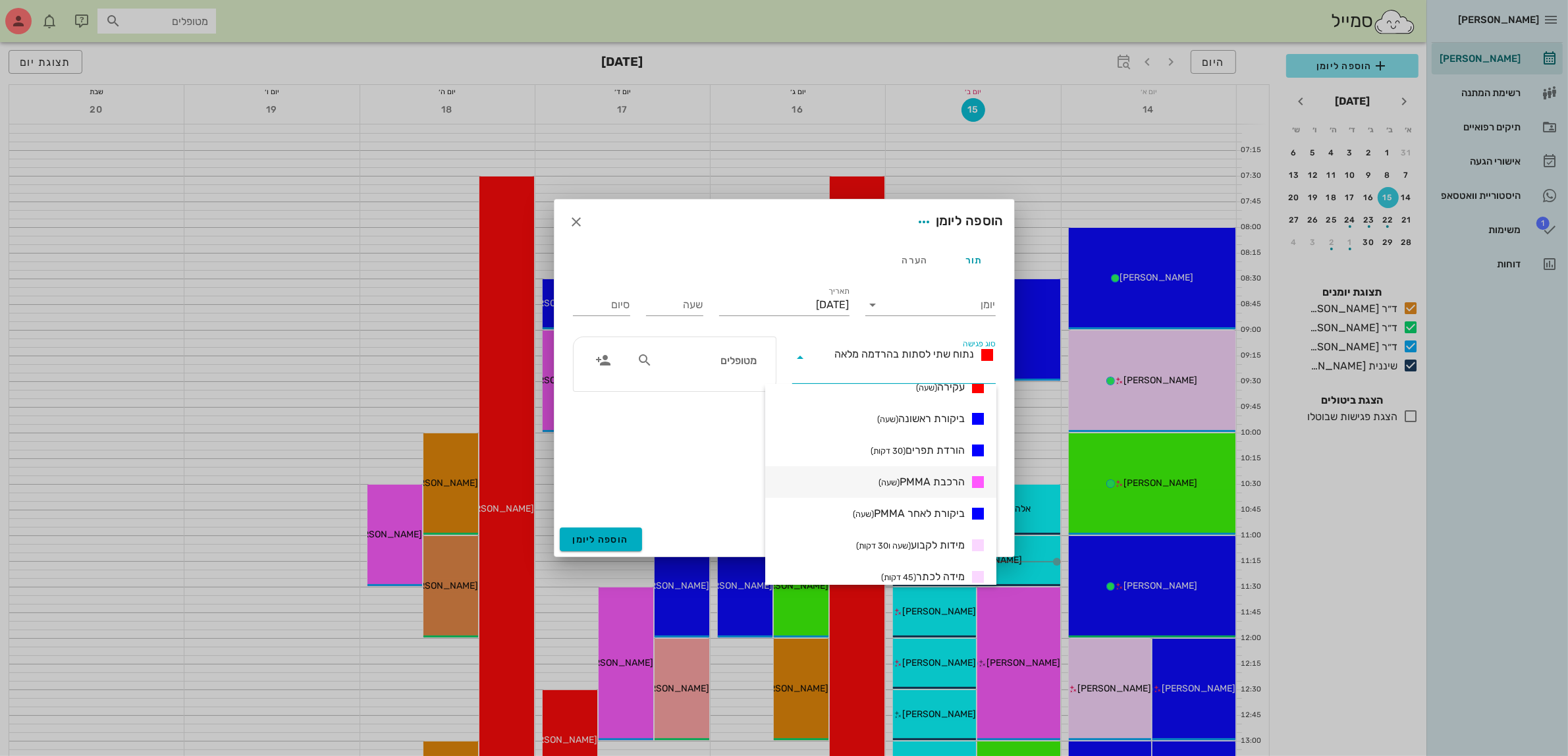
scroll to position [247, 0]
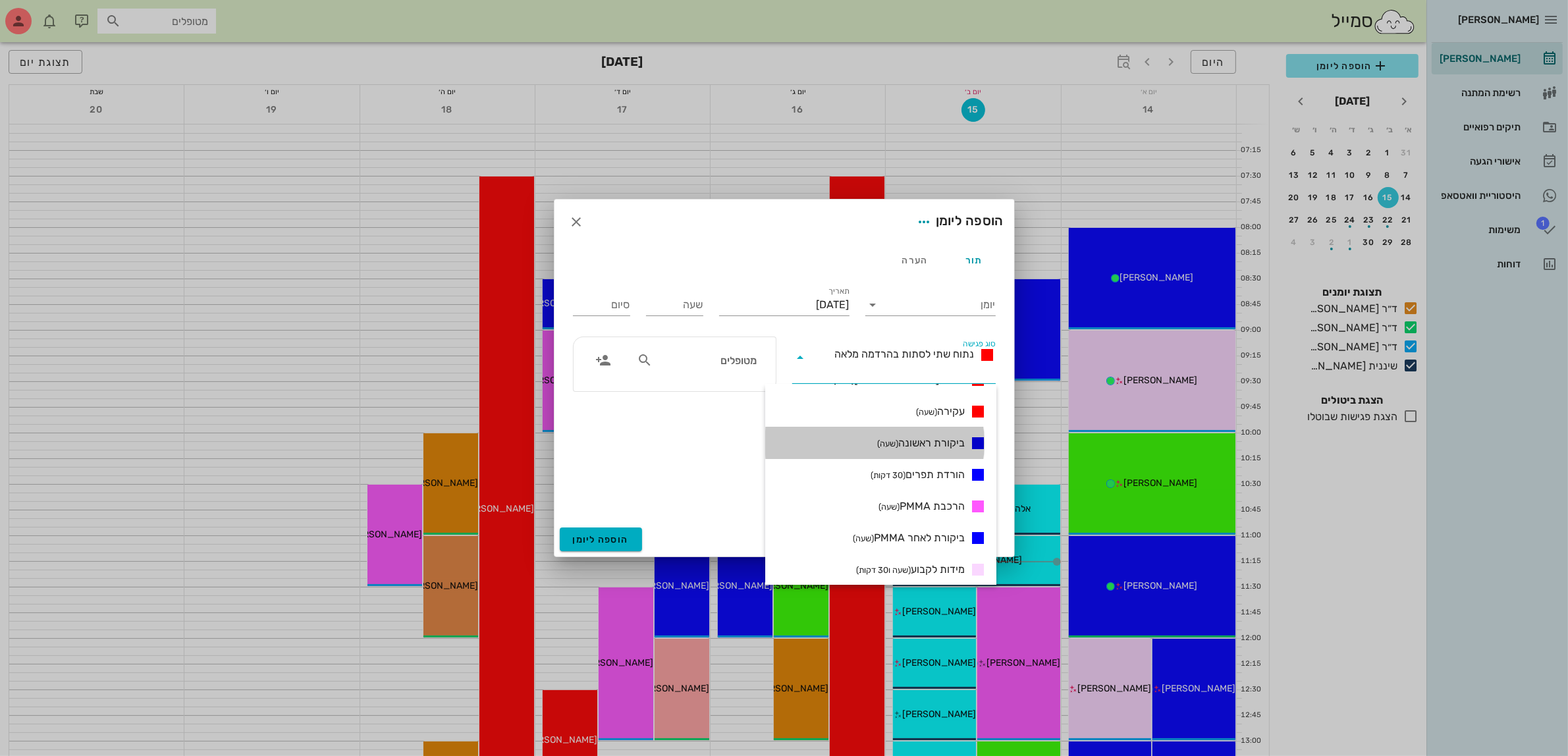
drag, startPoint x: 916, startPoint y: 440, endPoint x: 910, endPoint y: 442, distance: 6.3
click at [913, 441] on span "ביקורת ראשונה (שעה)" at bounding box center [921, 443] width 88 height 16
type input "01:00"
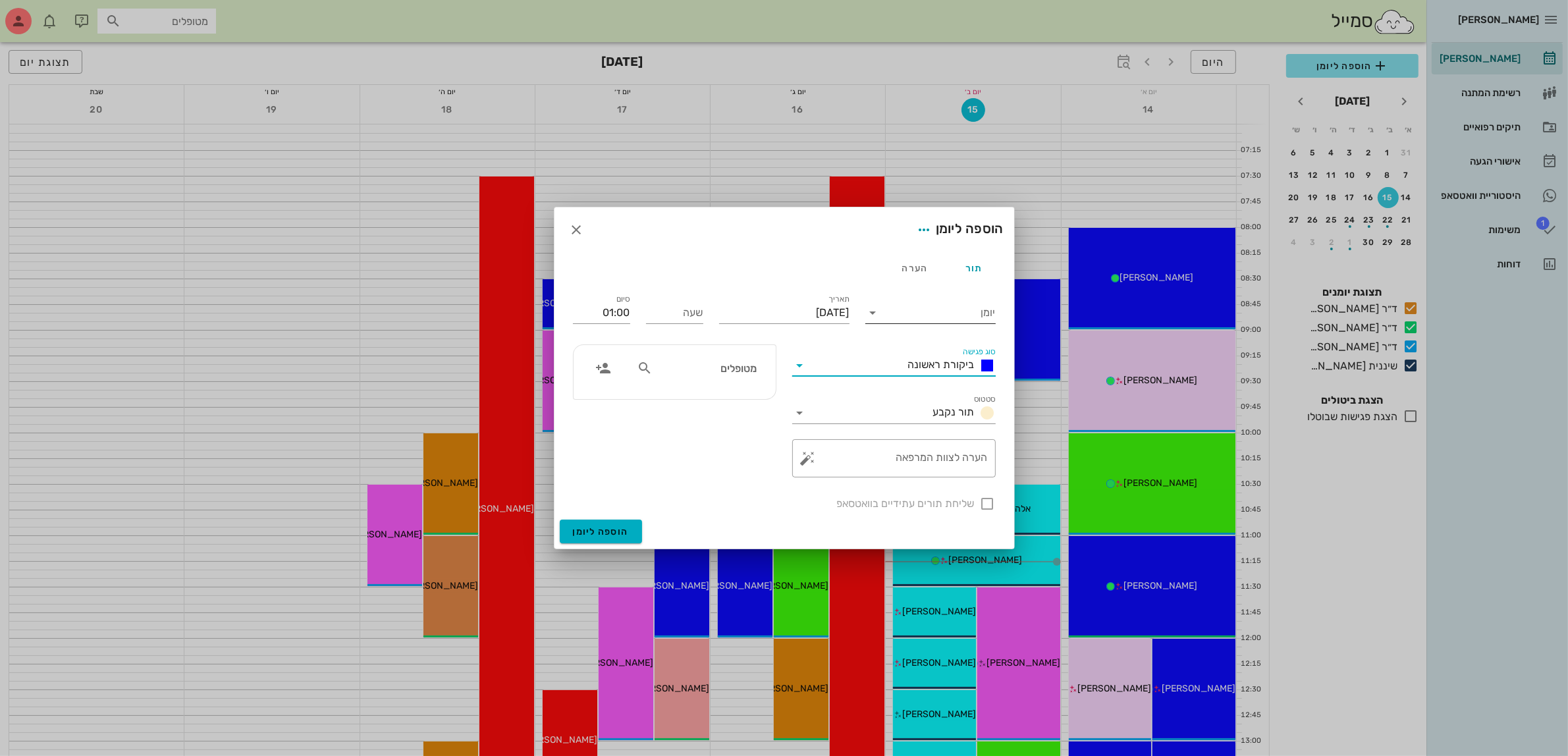
click at [932, 311] on input "יומן" at bounding box center [939, 313] width 112 height 21
click at [939, 383] on div "ד״ר [PERSON_NAME]" at bounding box center [934, 386] width 116 height 13
click at [935, 311] on div "ד״ר [PERSON_NAME]" at bounding box center [943, 313] width 101 height 12
click at [927, 361] on div "ד״ר [PERSON_NAME]" at bounding box center [934, 354] width 116 height 28
click at [812, 301] on div "תאריך [DATE]" at bounding box center [784, 311] width 131 height 35
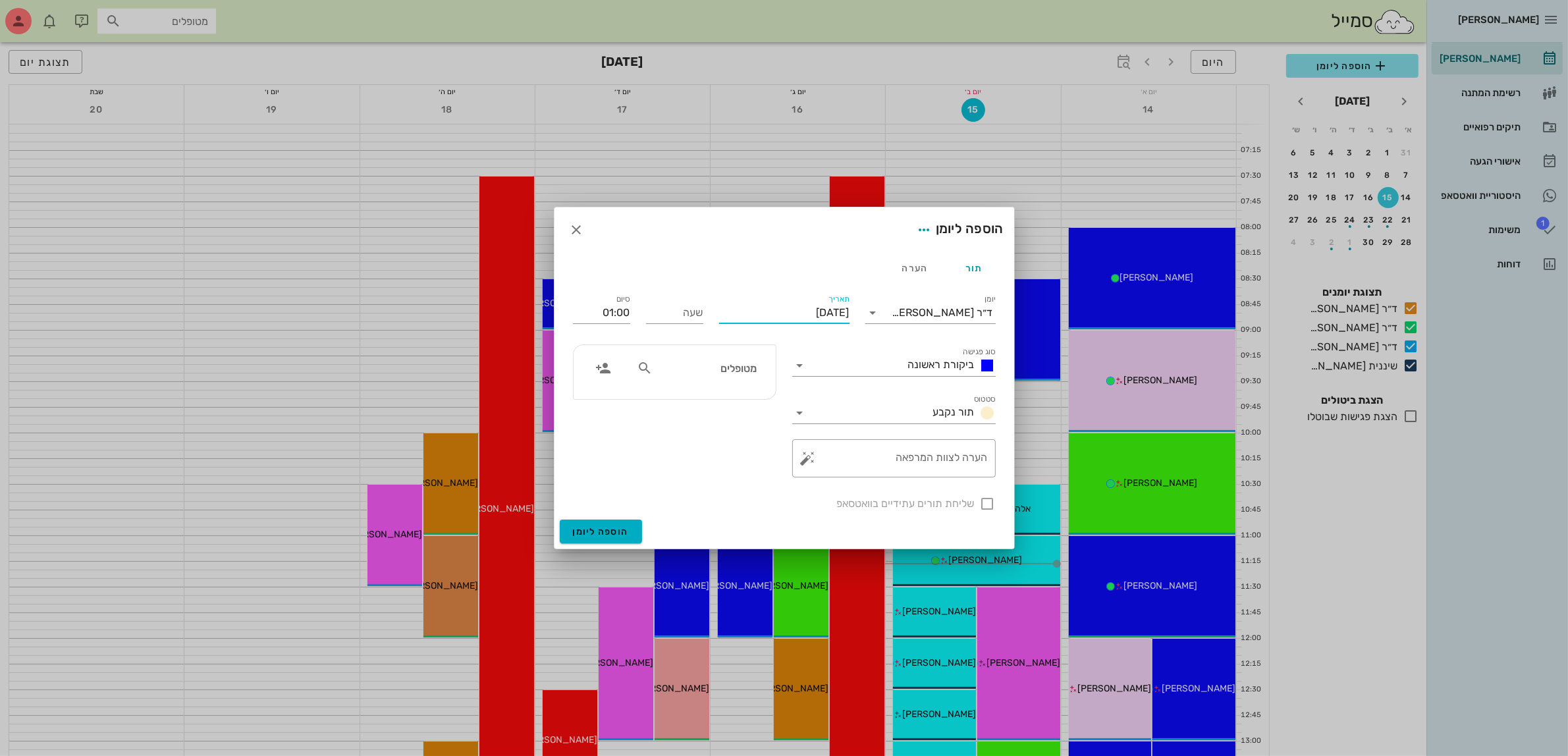
click at [795, 311] on input "[DATE]" at bounding box center [784, 313] width 131 height 21
click at [802, 438] on div "16" at bounding box center [805, 440] width 21 height 9
type input "[DATE]"
click at [670, 317] on input "שעה" at bounding box center [675, 313] width 57 height 21
type input "1"
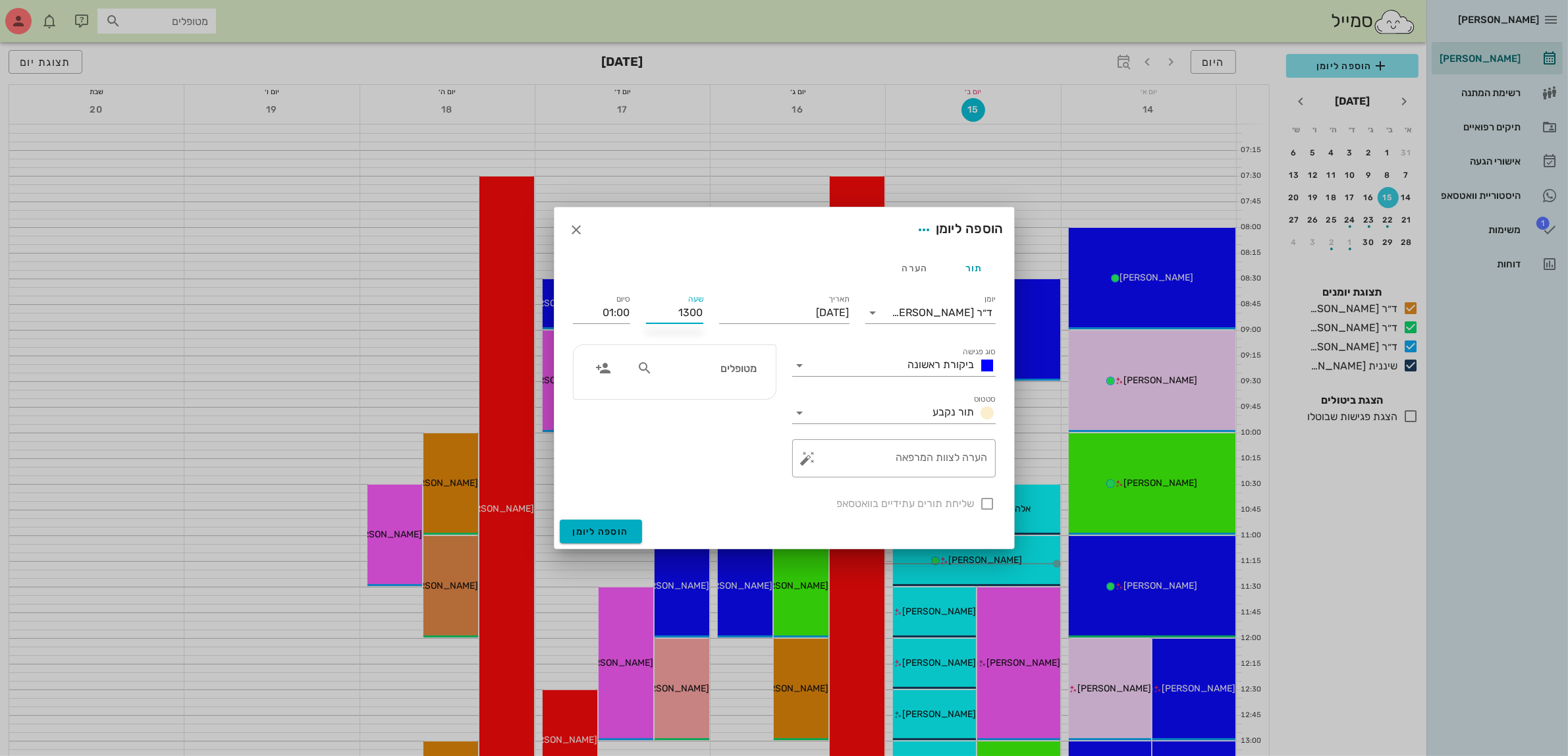
type input "13:00"
type input "14:00"
click at [630, 311] on div "סיום 14:00" at bounding box center [602, 310] width 73 height 53
click at [701, 367] on input "text" at bounding box center [706, 368] width 102 height 17
type input "[PERSON_NAME]"
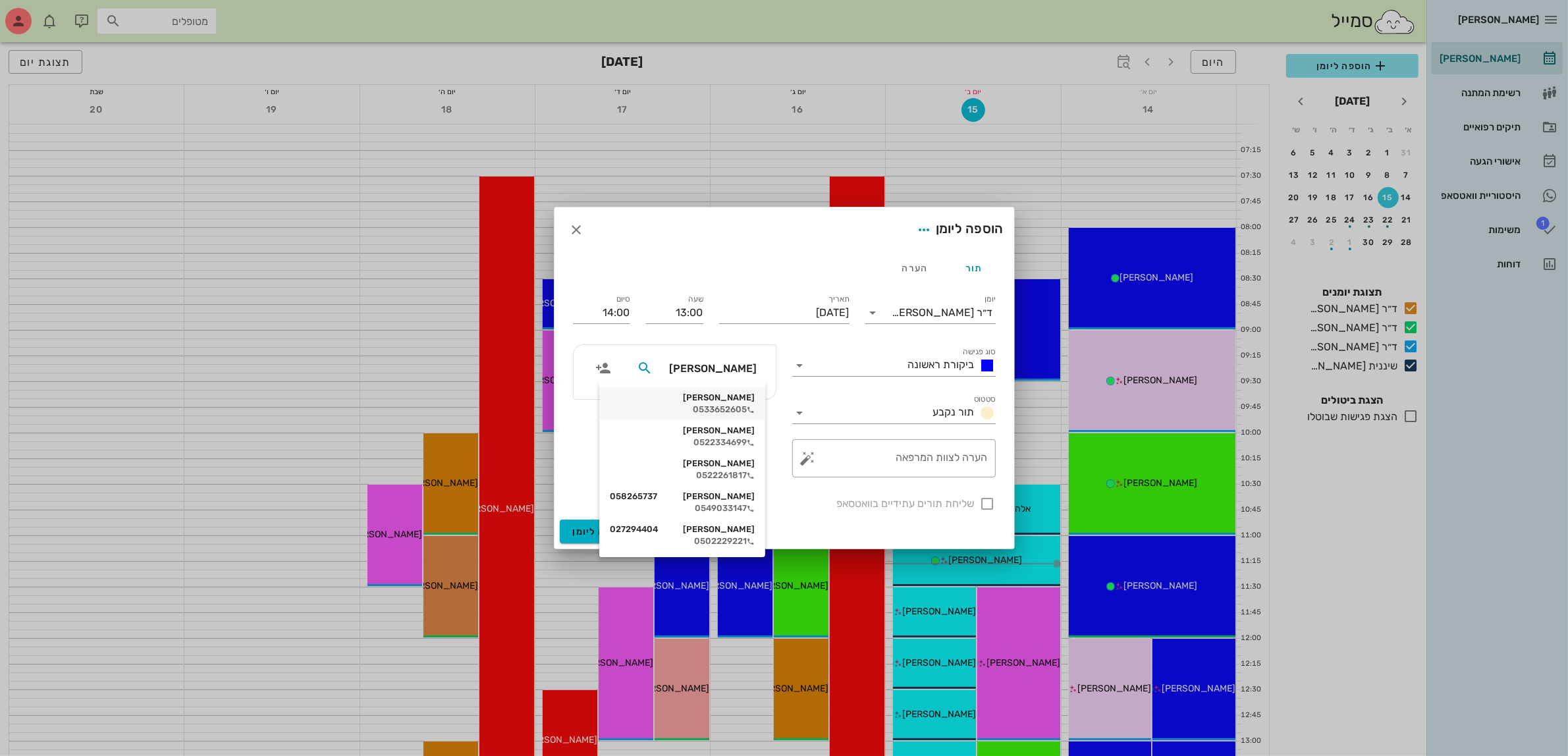
click at [728, 400] on div "[PERSON_NAME]" at bounding box center [682, 397] width 145 height 11
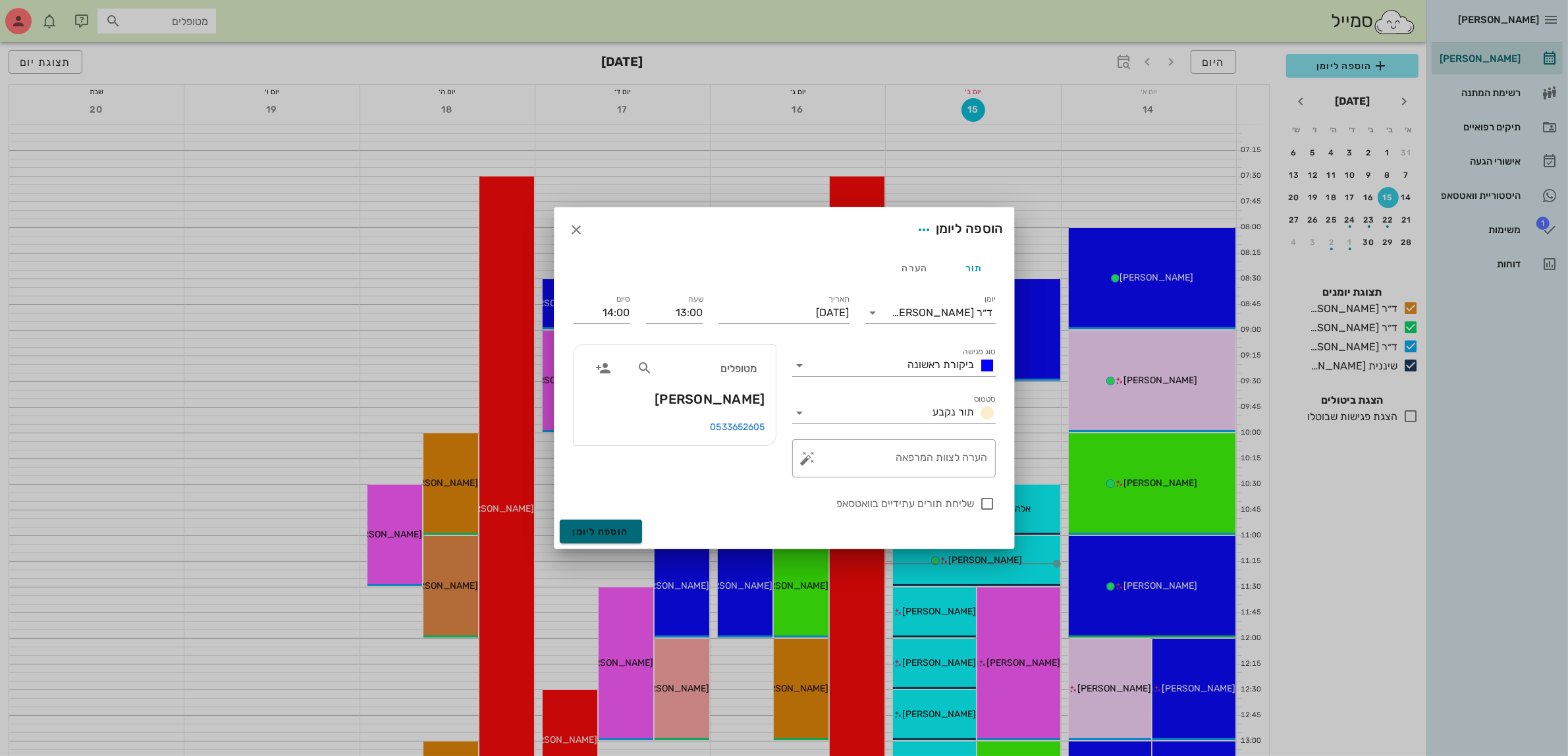
click at [601, 529] on span "הוספה ליומן" at bounding box center [601, 532] width 56 height 11
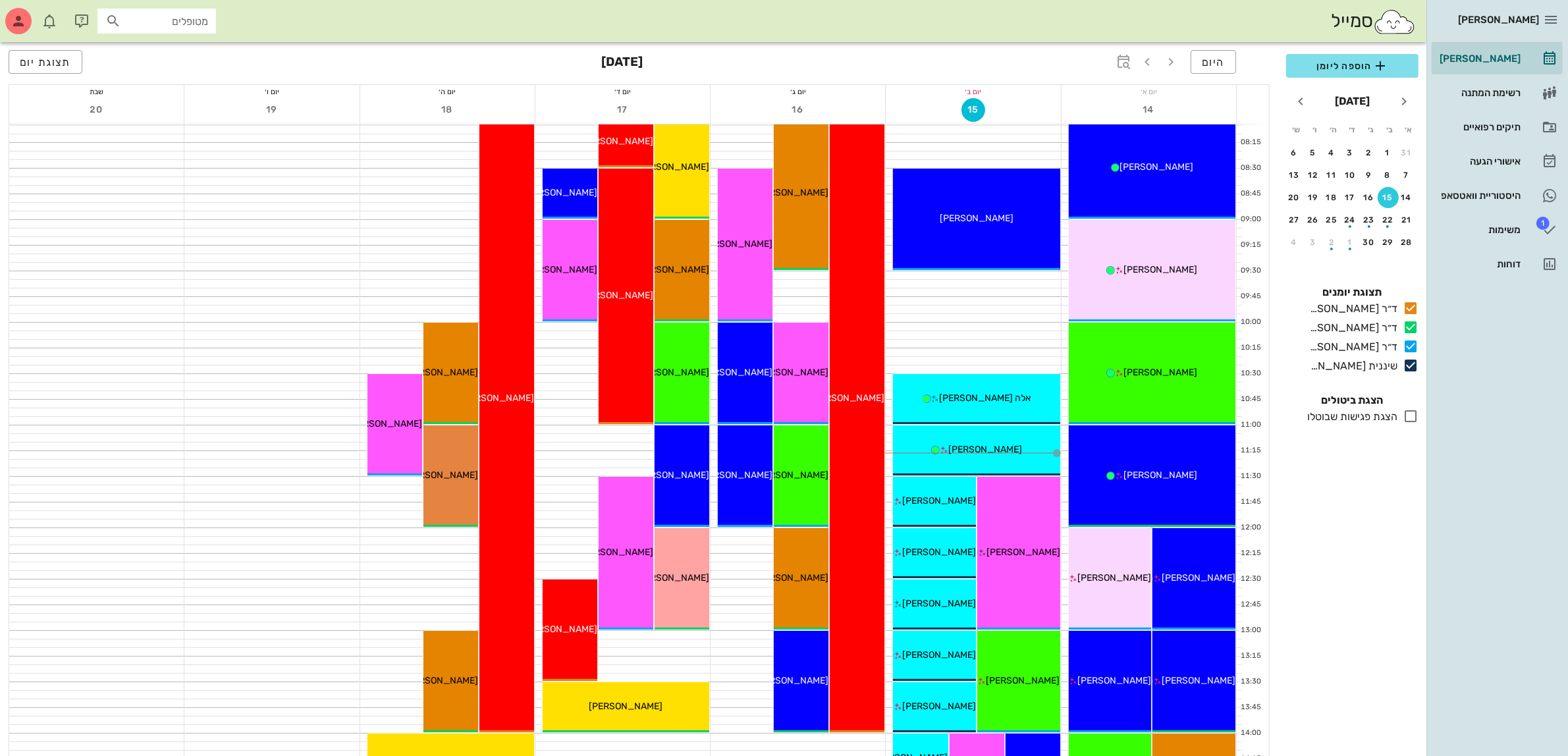
scroll to position [83, 0]
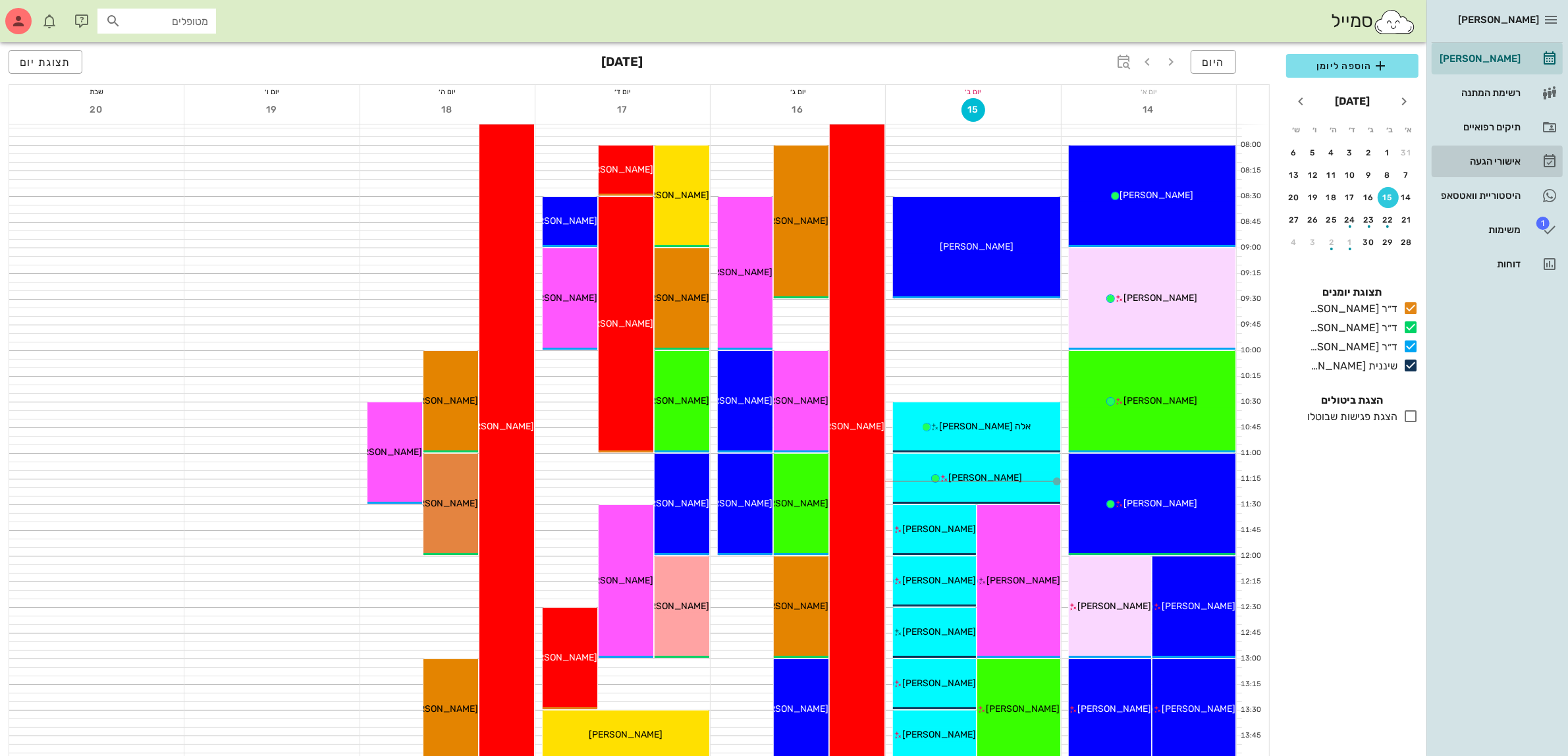
click at [1471, 152] on div "אישורי הגעה" at bounding box center [1478, 162] width 84 height 21
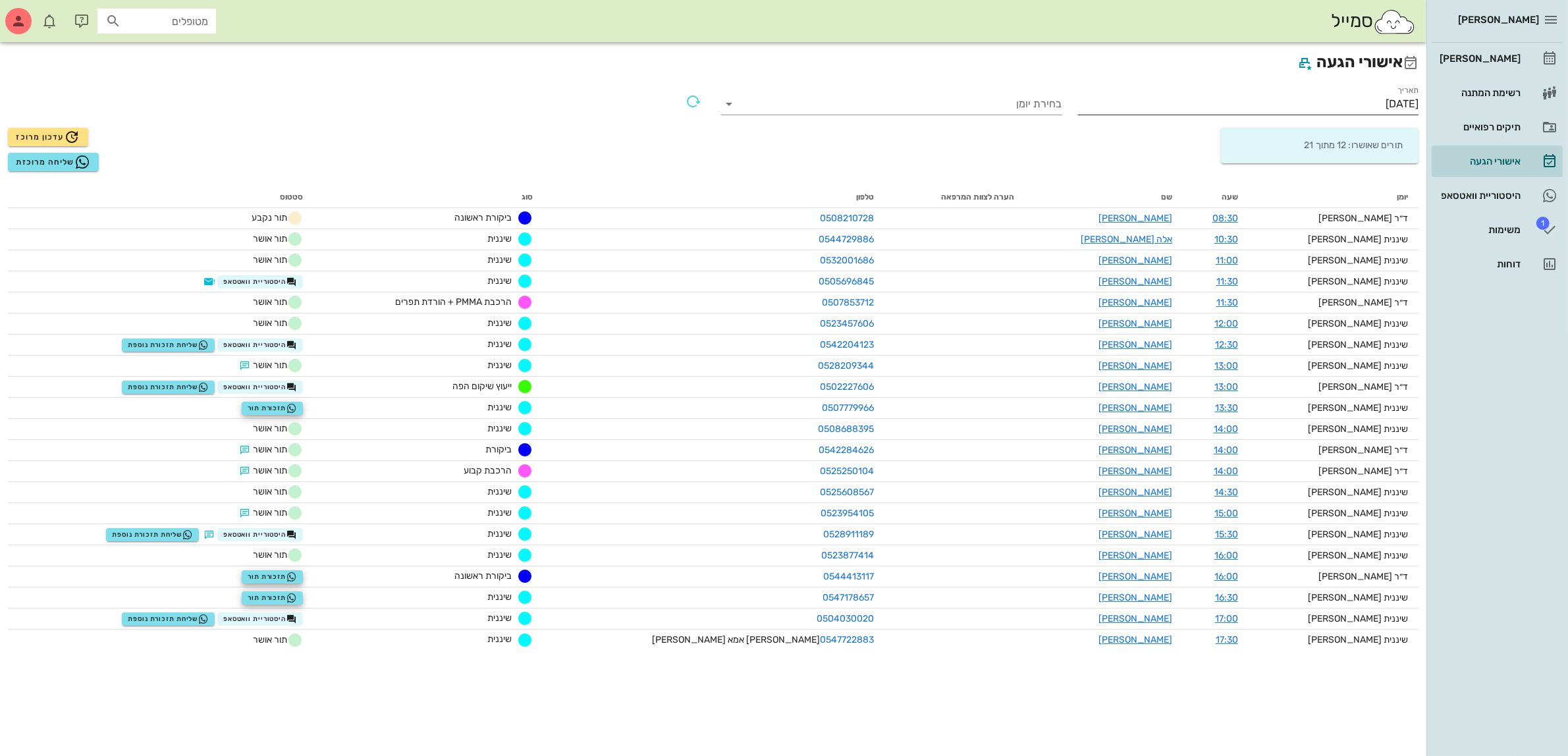
click at [1375, 104] on input "[DATE]" at bounding box center [1248, 104] width 341 height 21
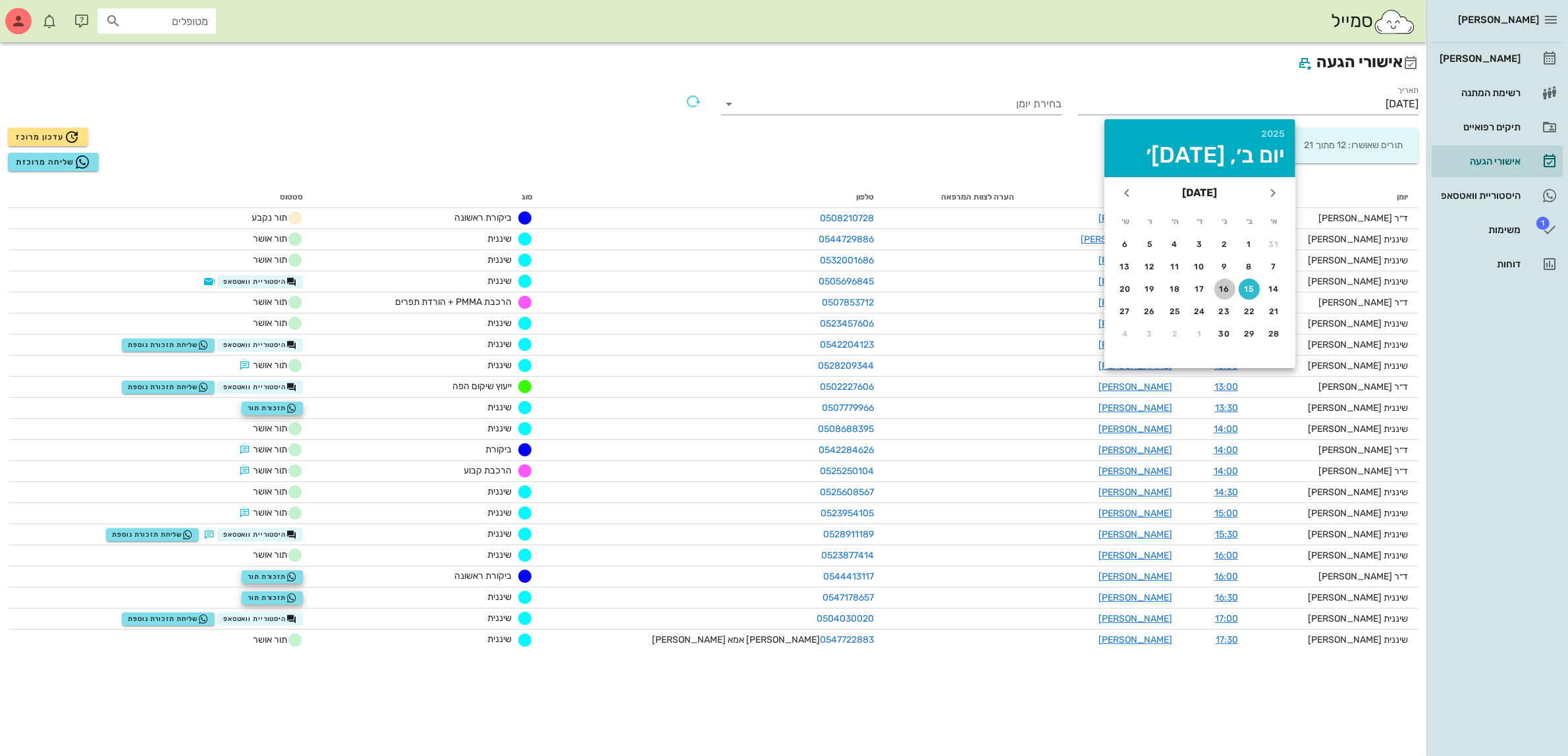
click at [1225, 287] on div "16" at bounding box center [1225, 289] width 21 height 9
type input "[DATE]"
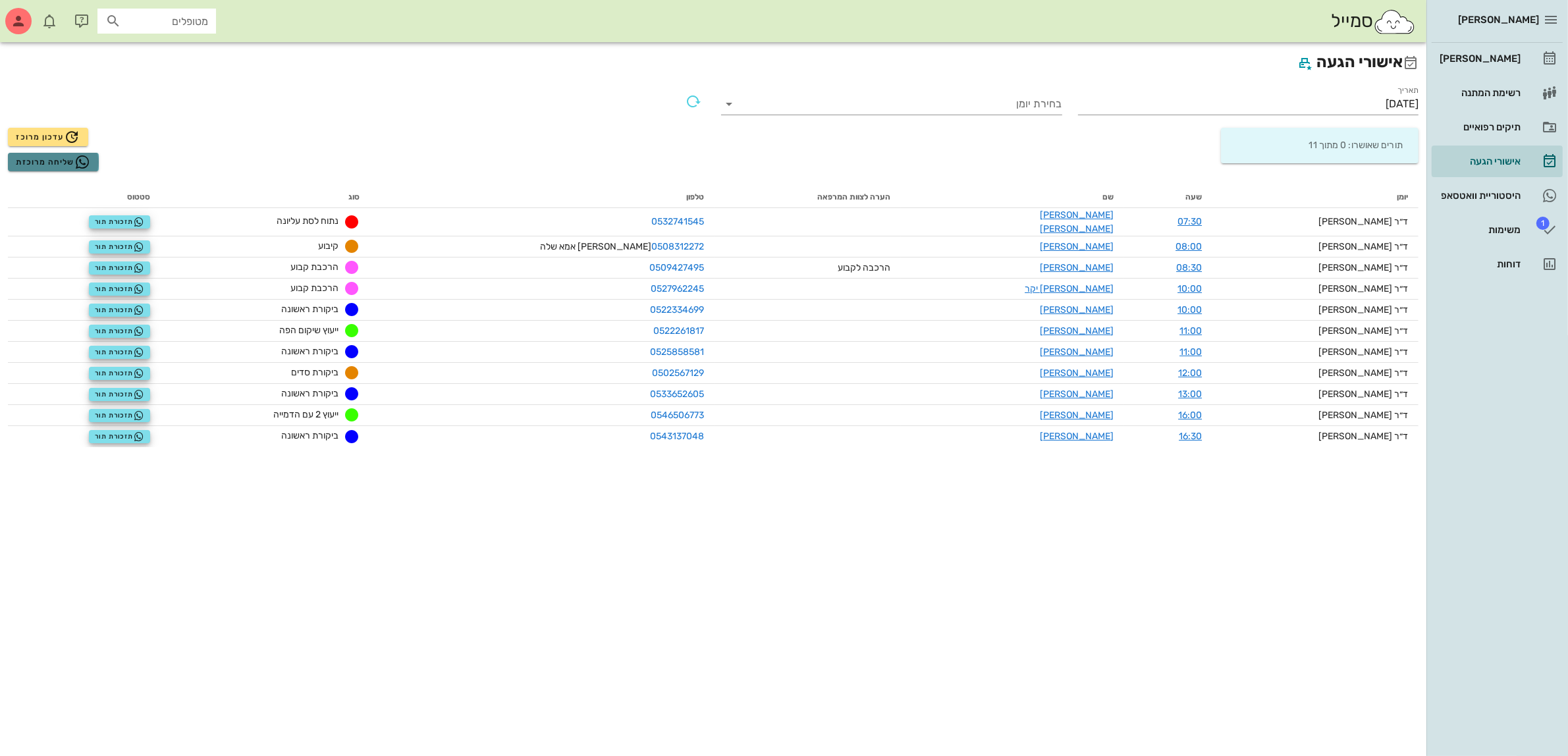
click at [44, 159] on span "שליחה מרוכזת" at bounding box center [52, 162] width 74 height 16
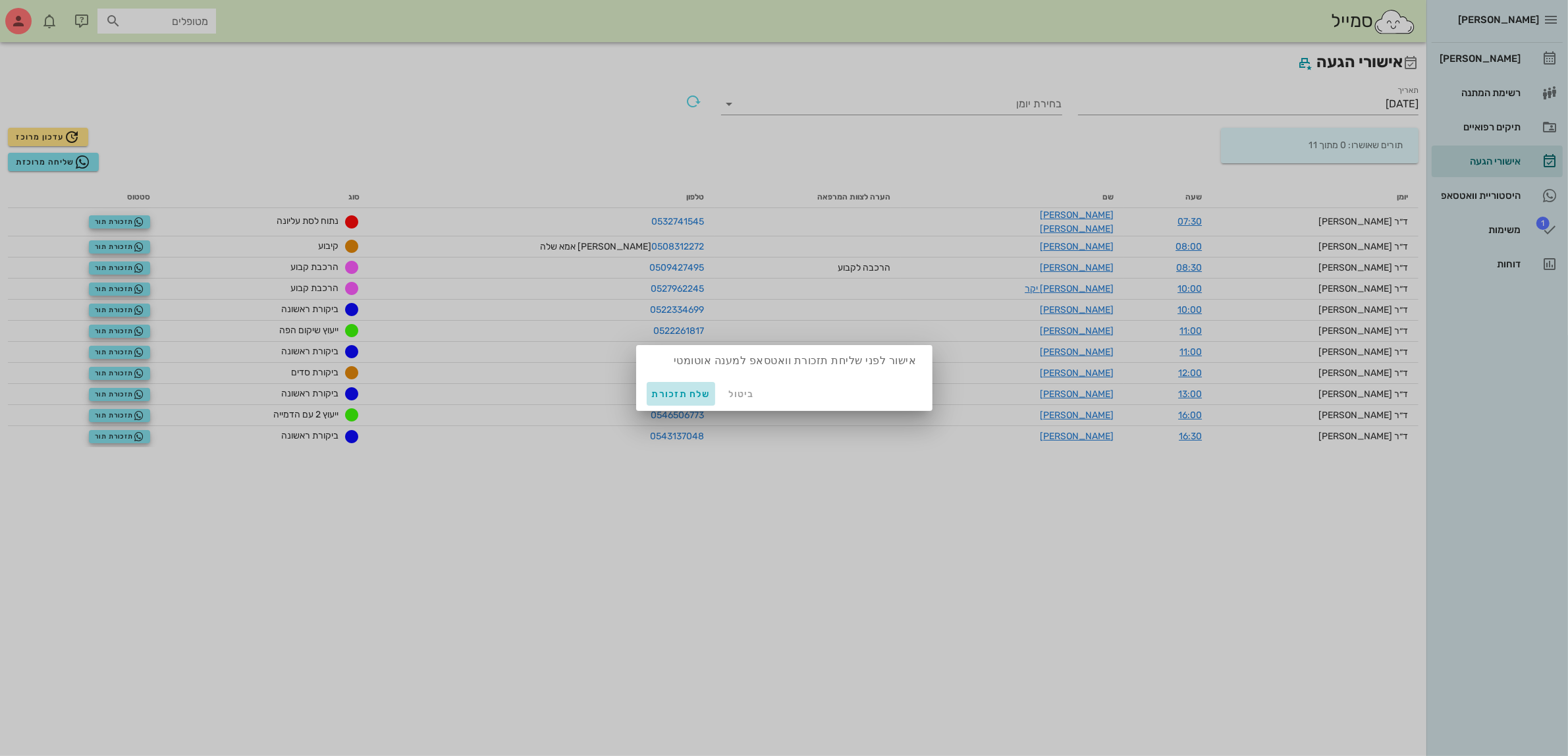
click at [680, 396] on span "שלח תזכורת" at bounding box center [681, 395] width 59 height 11
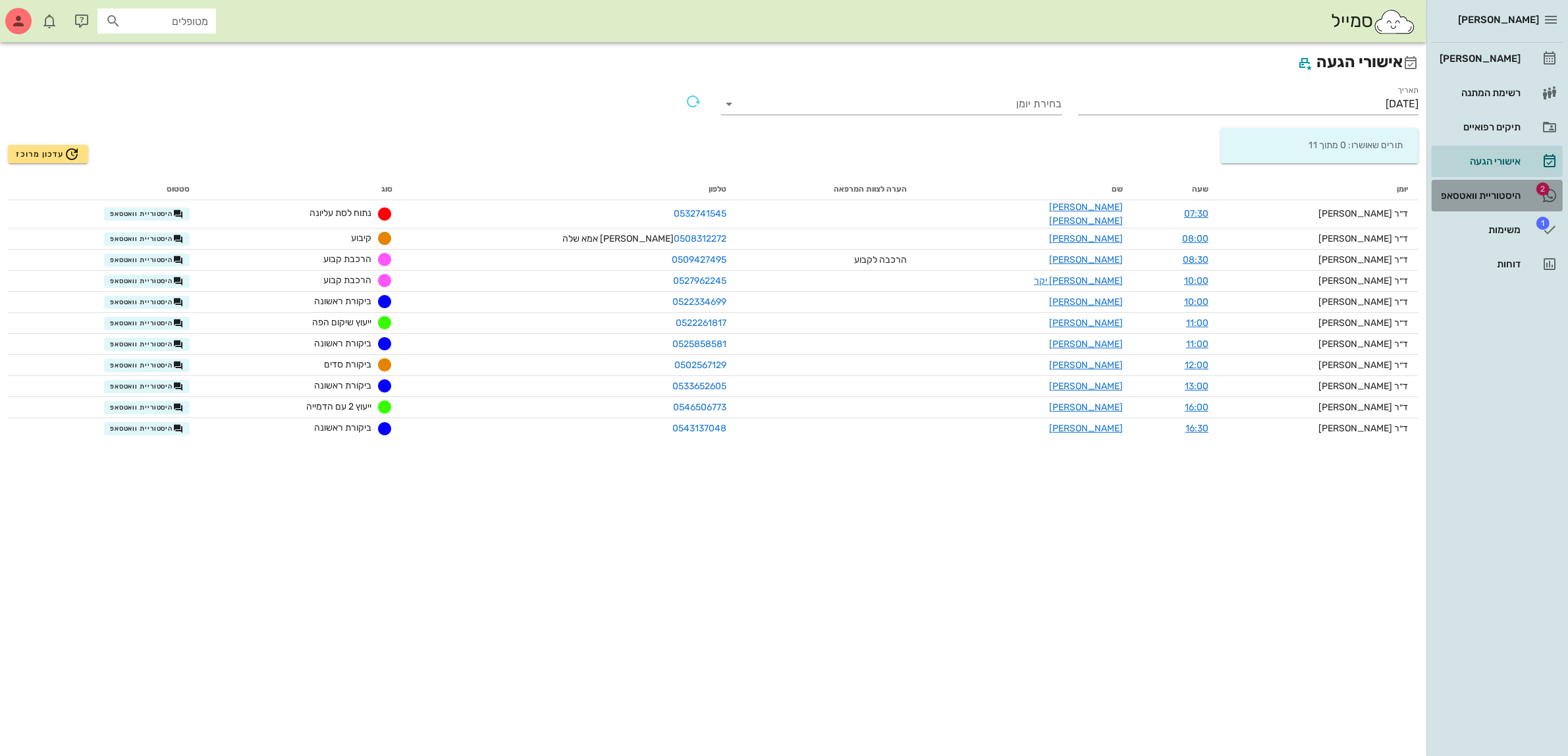
click at [1457, 196] on div "היסטוריית וואטסאפ" at bounding box center [1478, 196] width 84 height 11
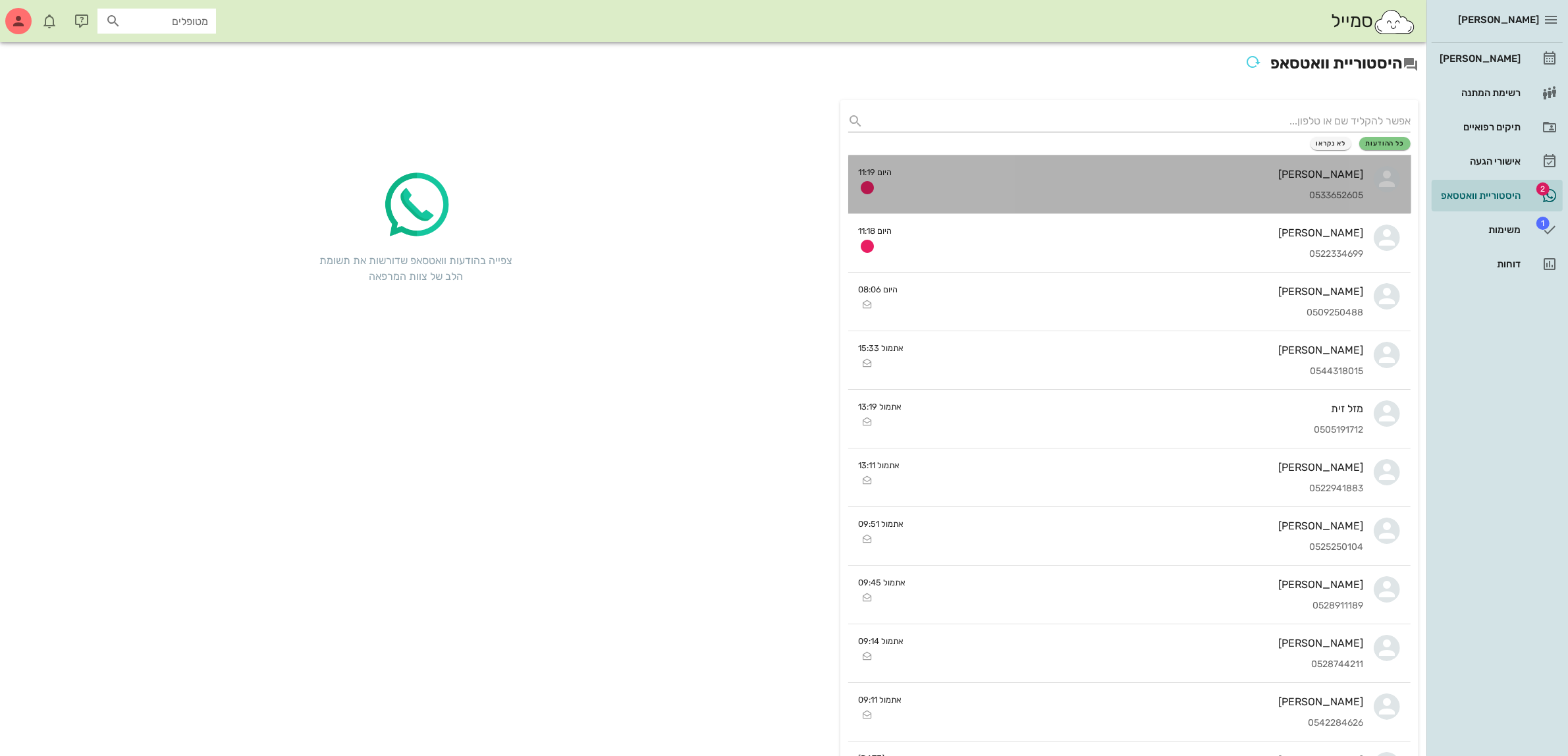
click at [1153, 183] on div "[PERSON_NAME] 0533652605" at bounding box center [1133, 184] width 461 height 58
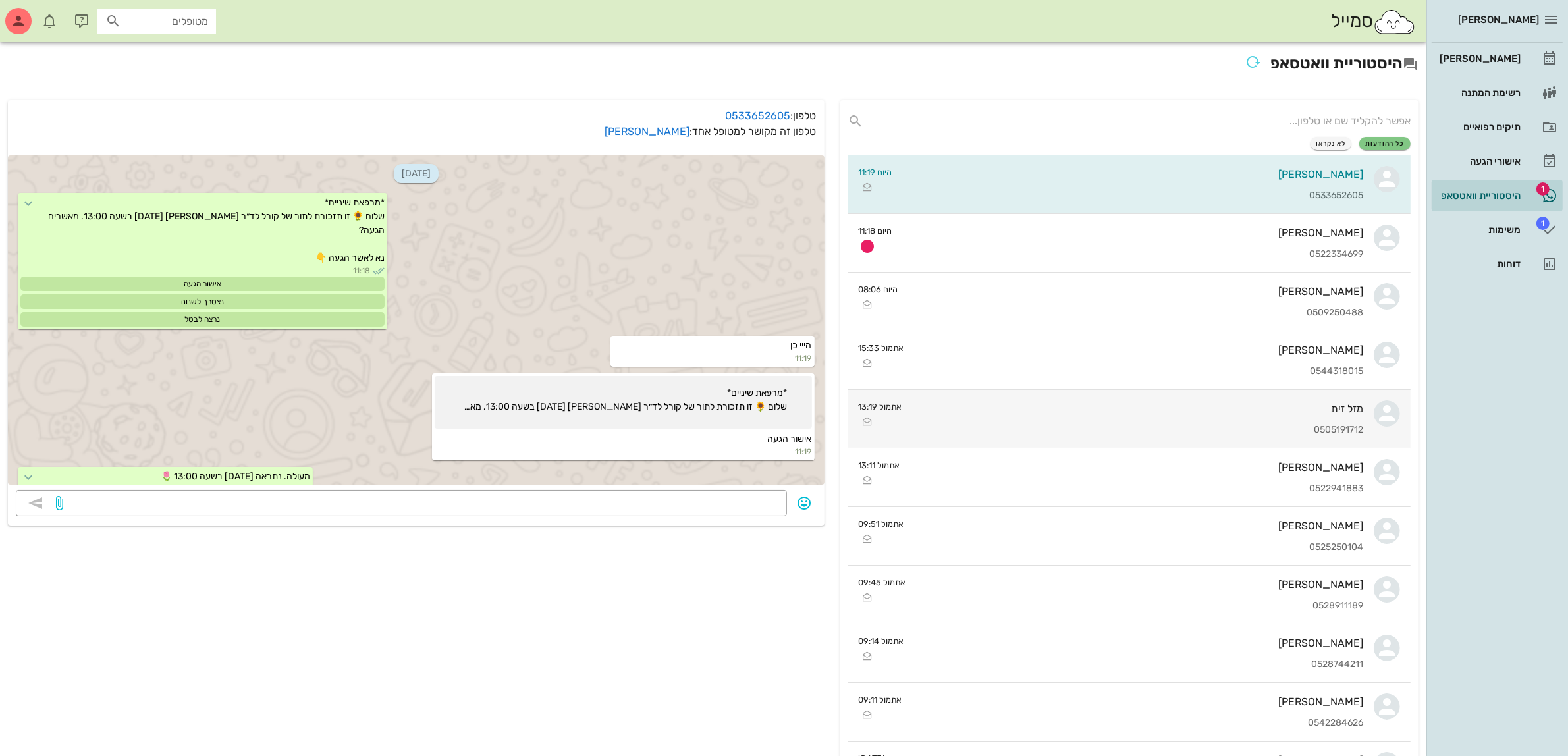
scroll to position [59, 0]
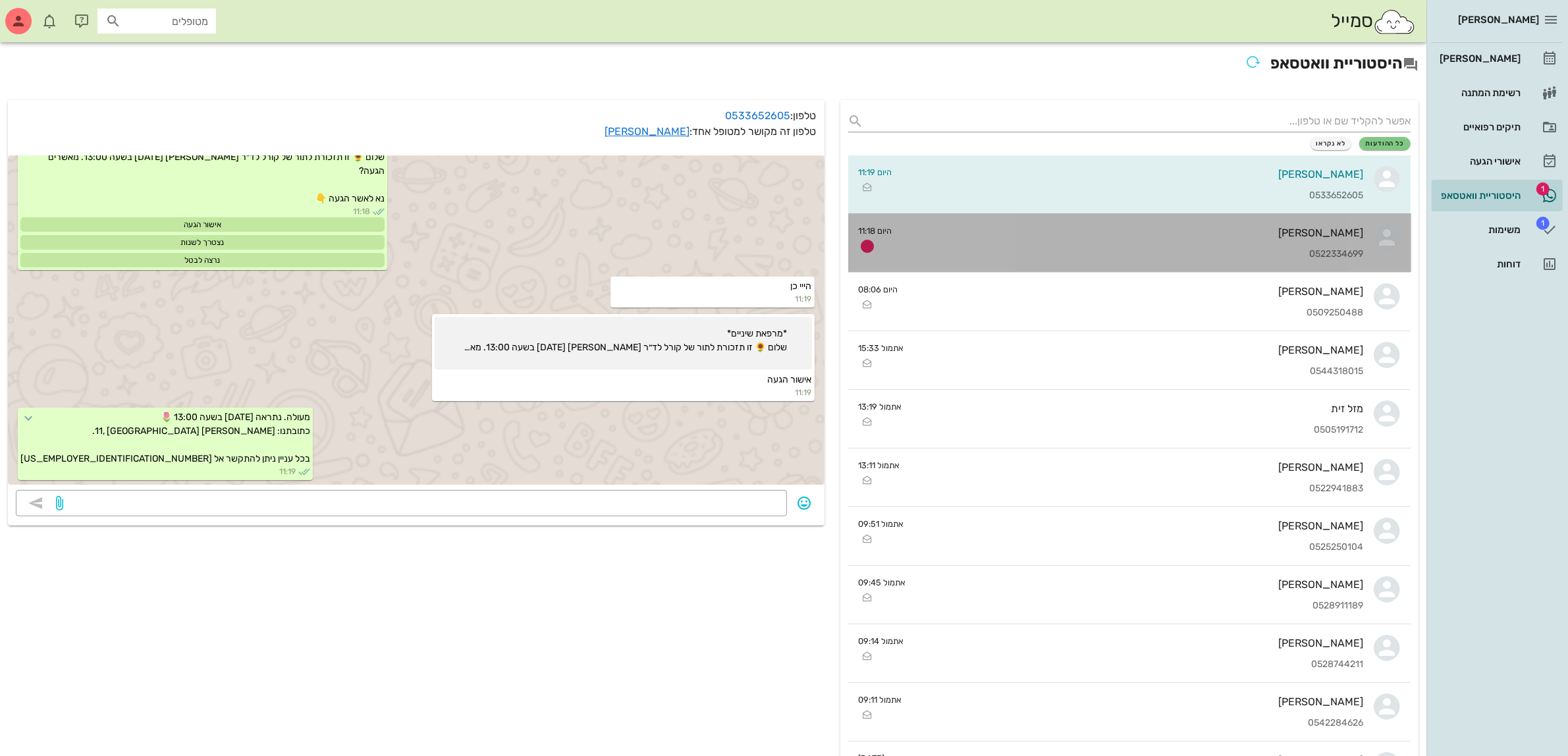
click at [1071, 248] on div "[PERSON_NAME] 0522334699" at bounding box center [1133, 243] width 461 height 58
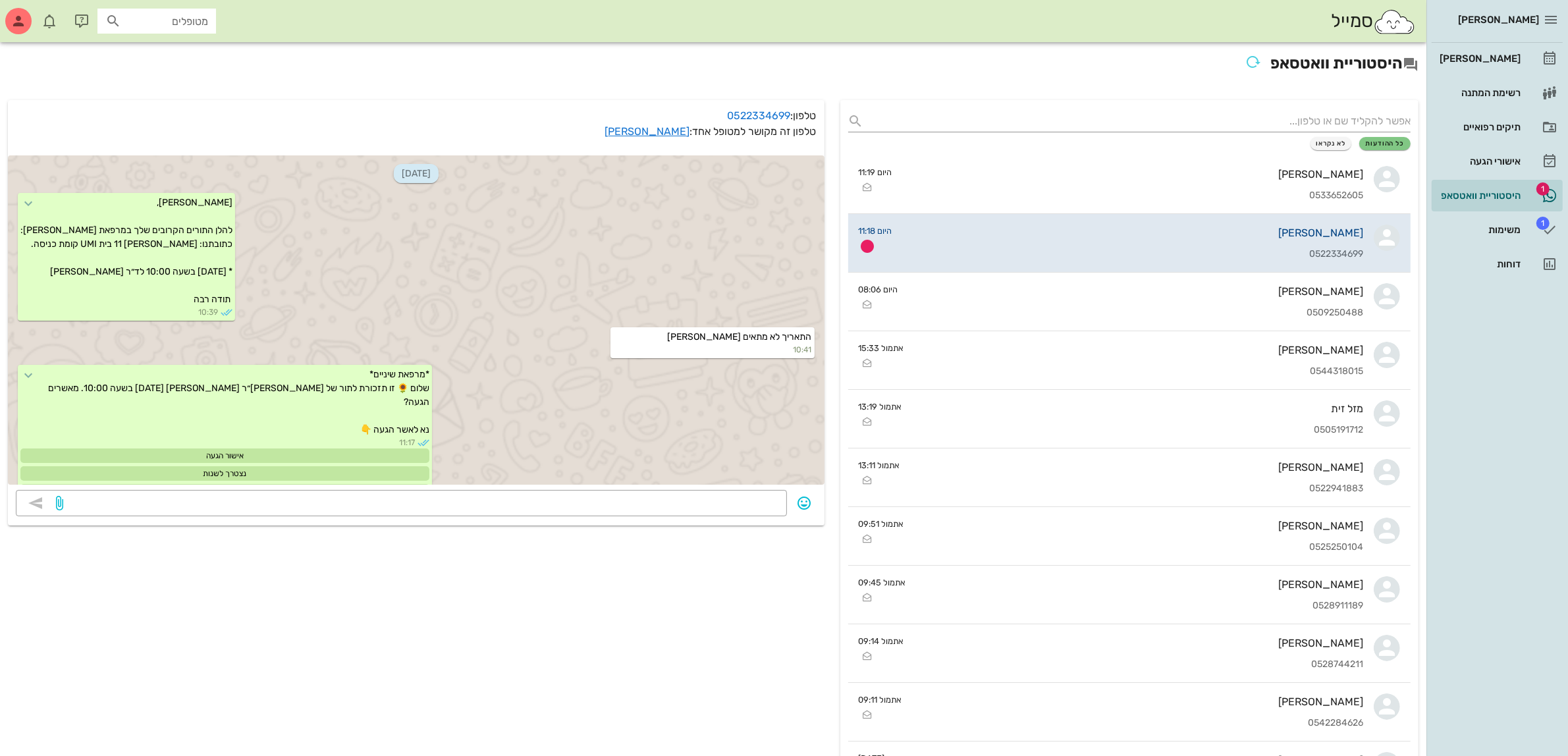
scroll to position [59, 0]
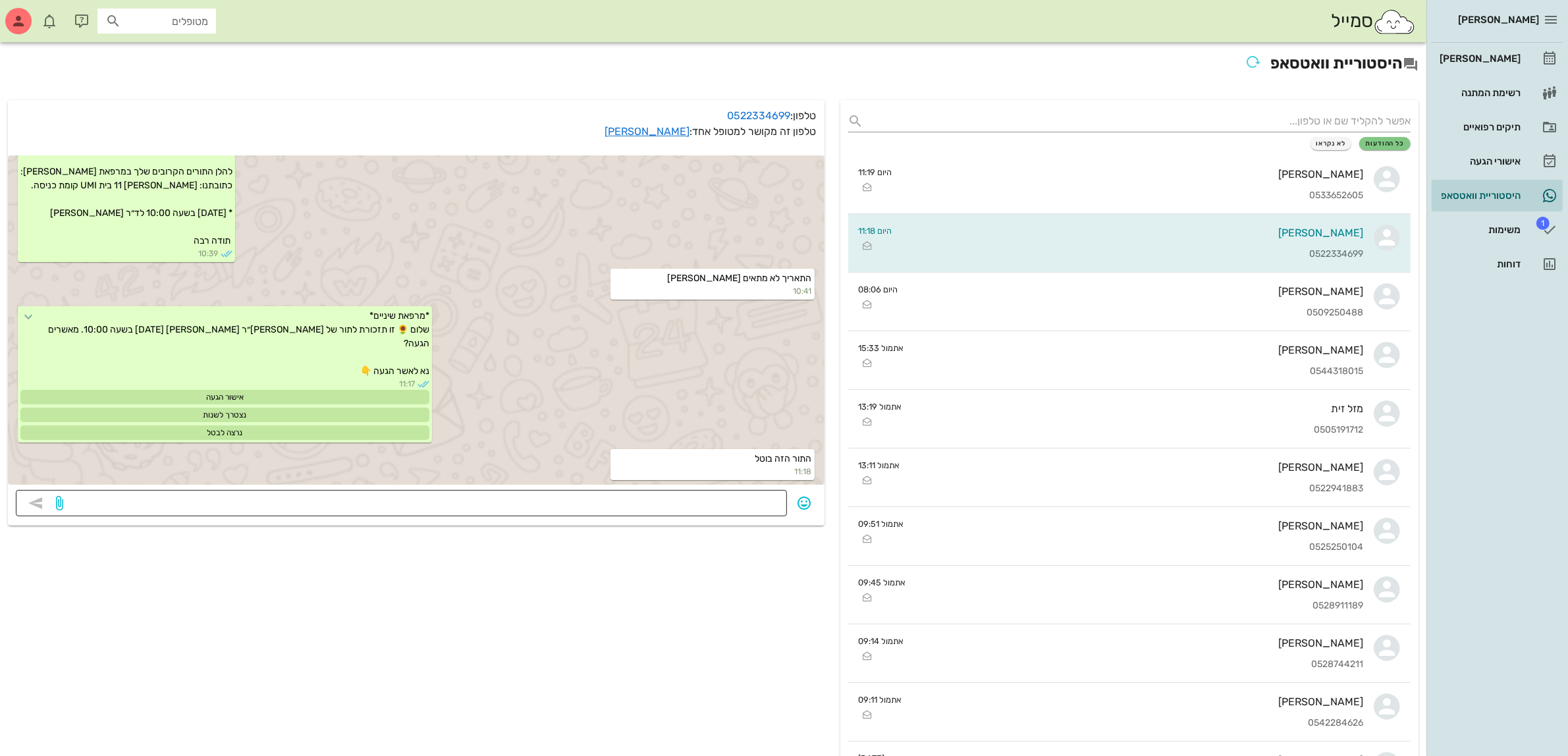
click at [665, 506] on textarea at bounding box center [422, 505] width 713 height 21
type textarea "נכון."
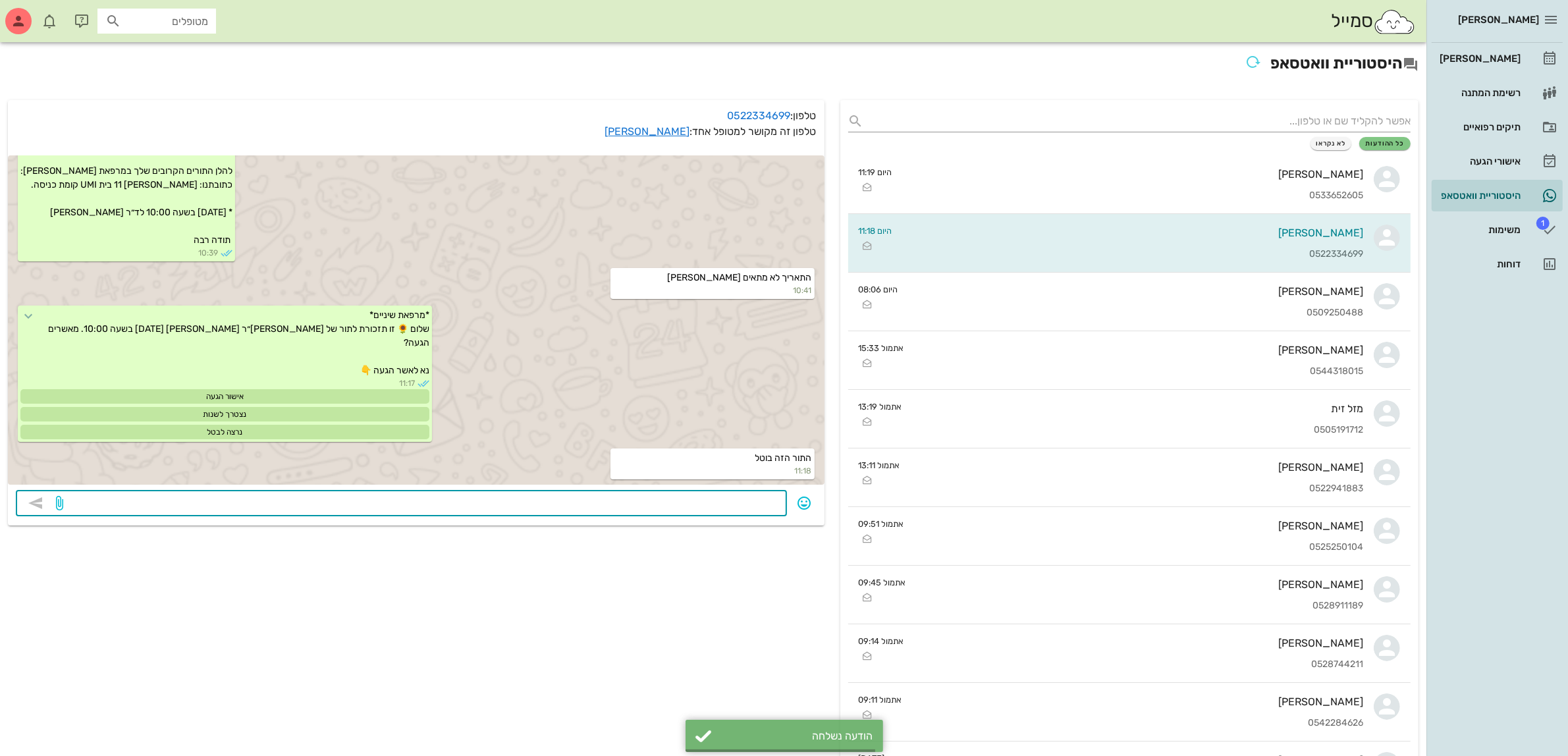
scroll to position [96, 0]
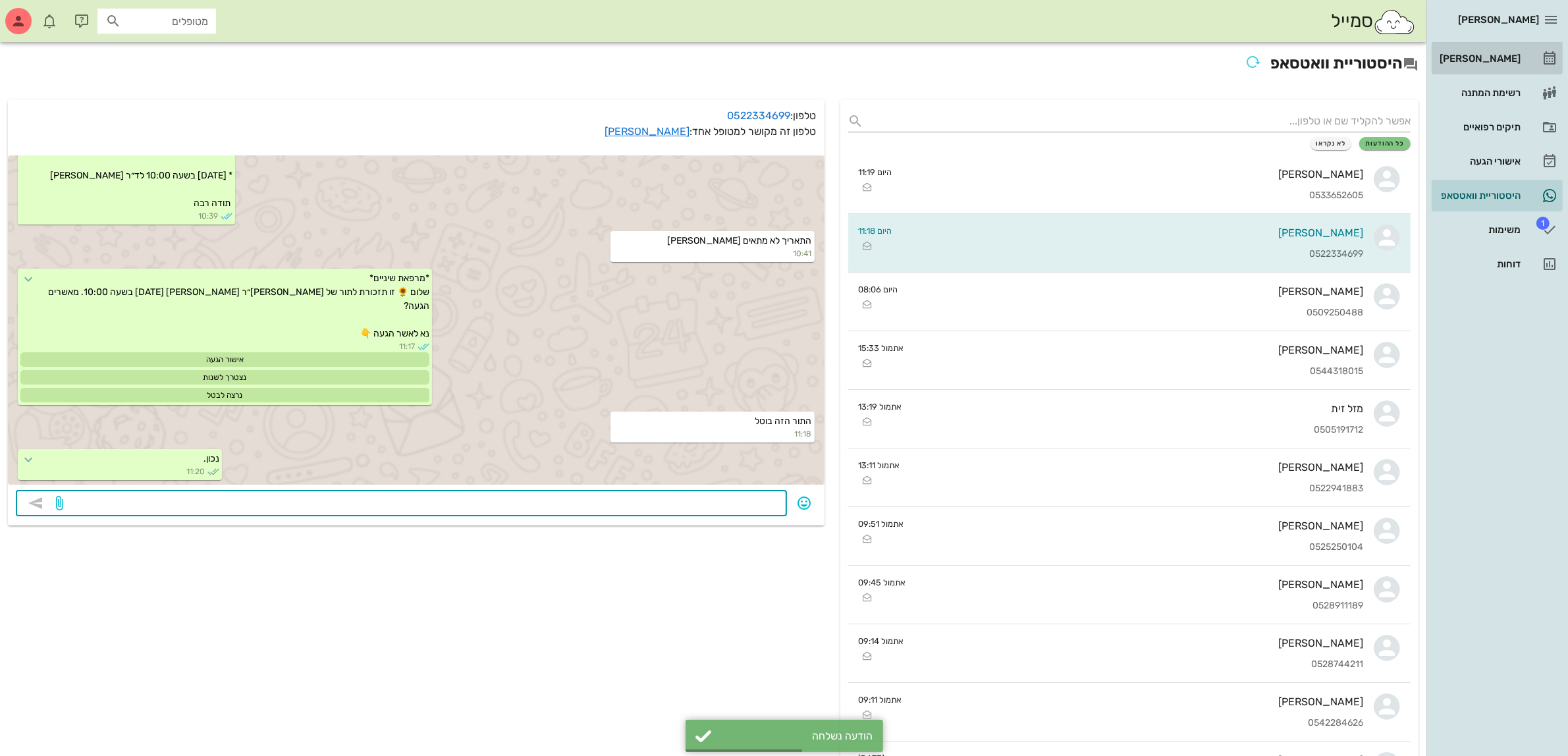
click at [1499, 56] on div "[PERSON_NAME]" at bounding box center [1478, 59] width 84 height 11
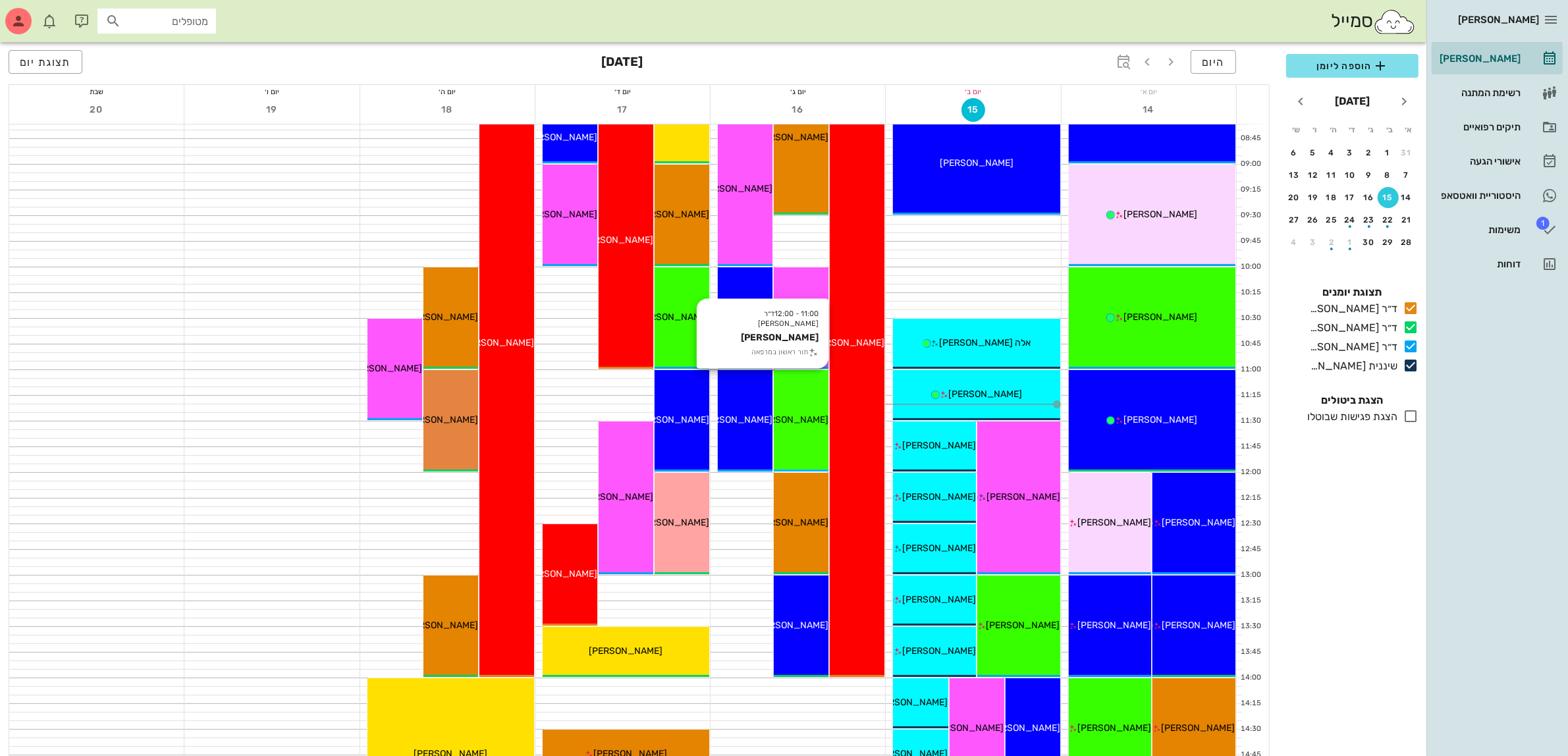
scroll to position [164, 0]
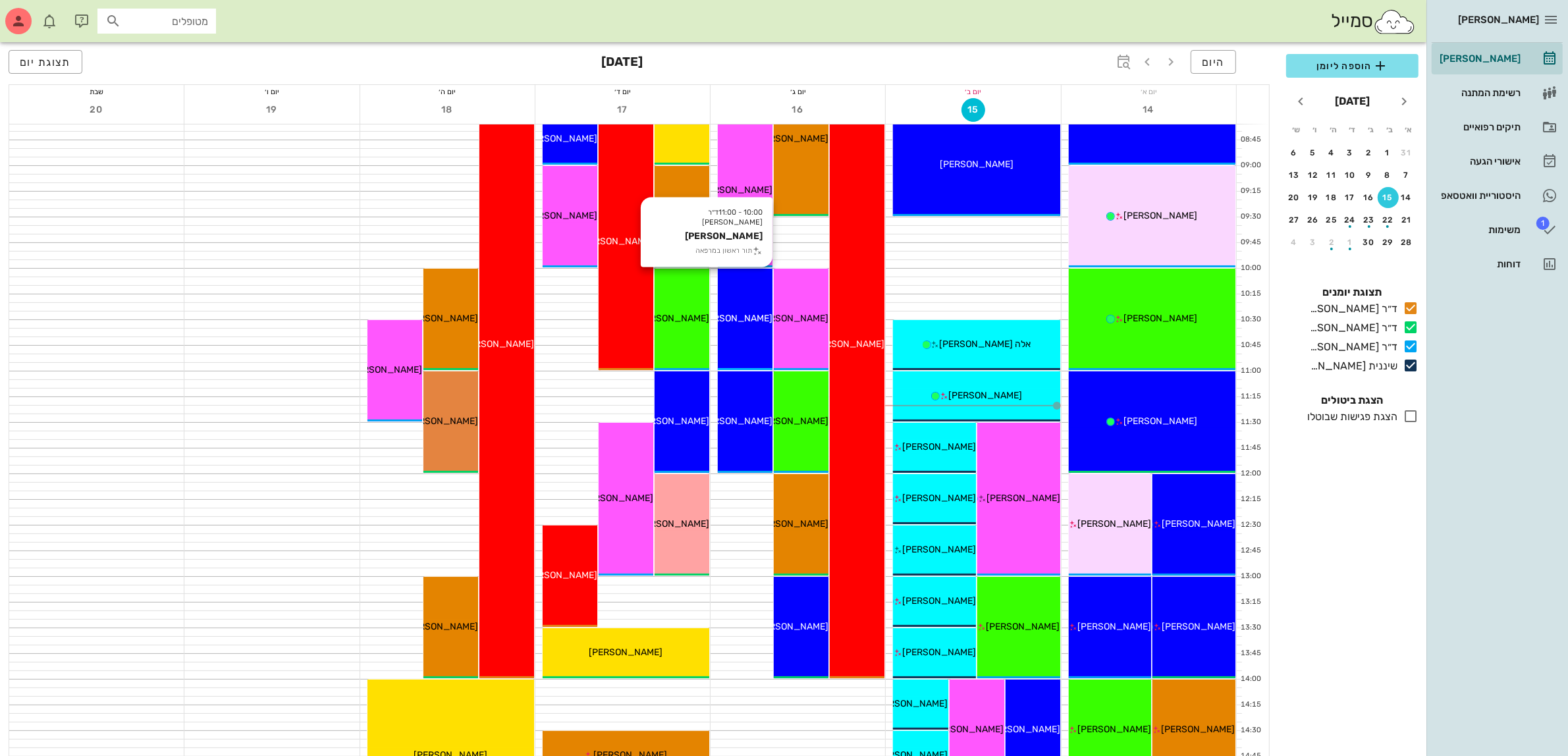
click at [735, 306] on div "10:00 - 11:00 ד״ר [PERSON_NAME] [PERSON_NAME] תור ראשון במרפאה [PERSON_NAME]" at bounding box center [744, 320] width 54 height 102
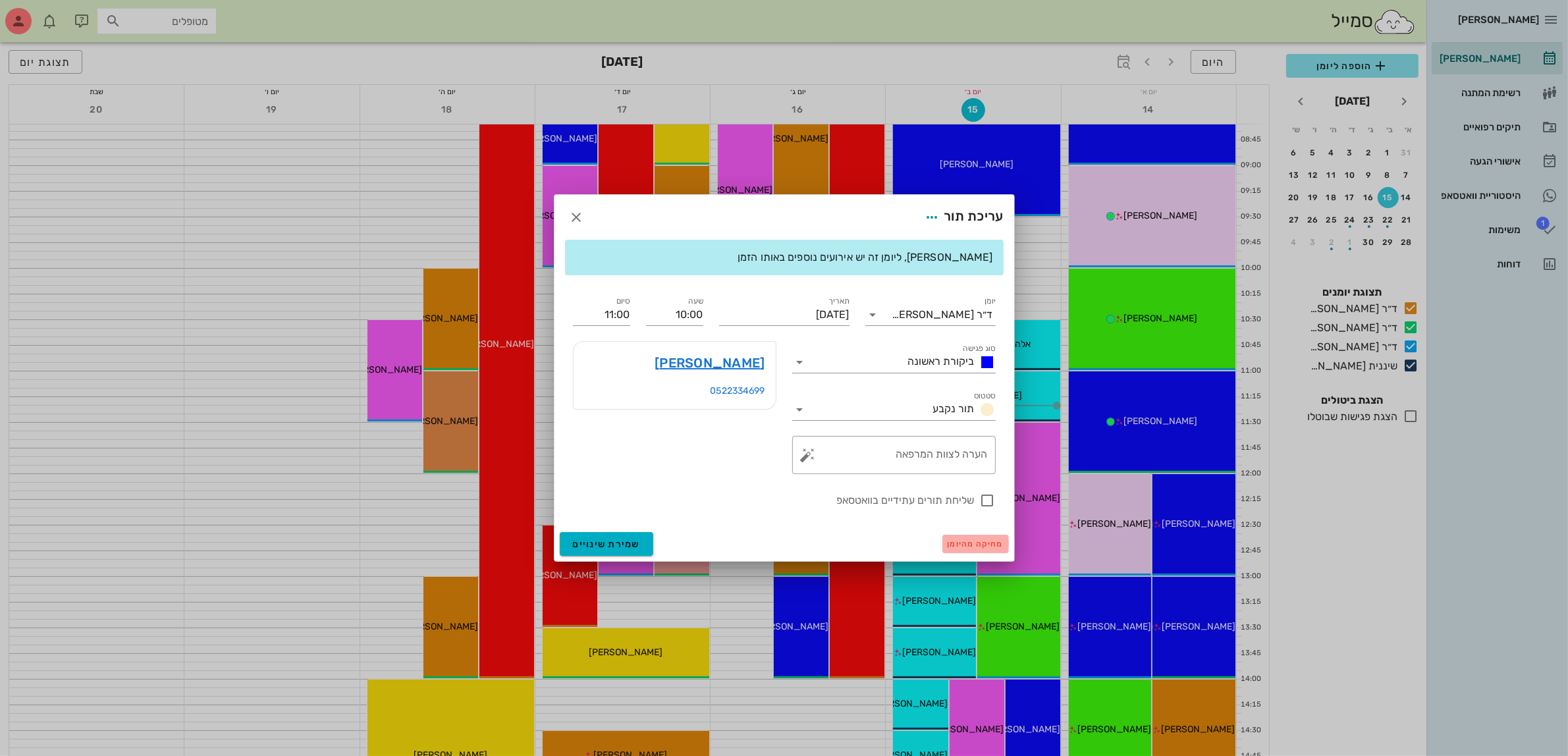
click at [970, 547] on span "מחיקה מהיומן" at bounding box center [975, 544] width 56 height 9
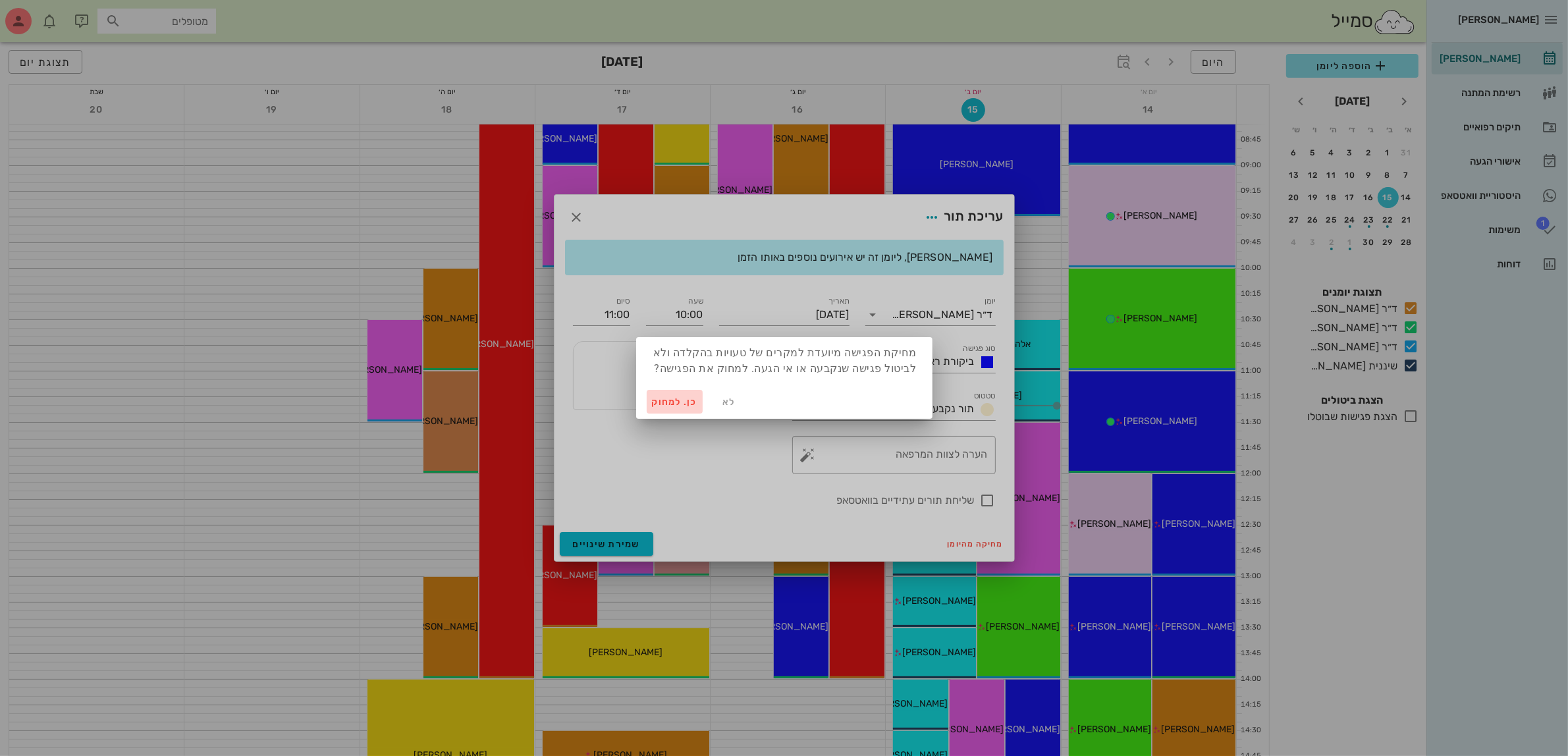
click at [665, 404] on span "כן. למחוק" at bounding box center [675, 402] width 46 height 11
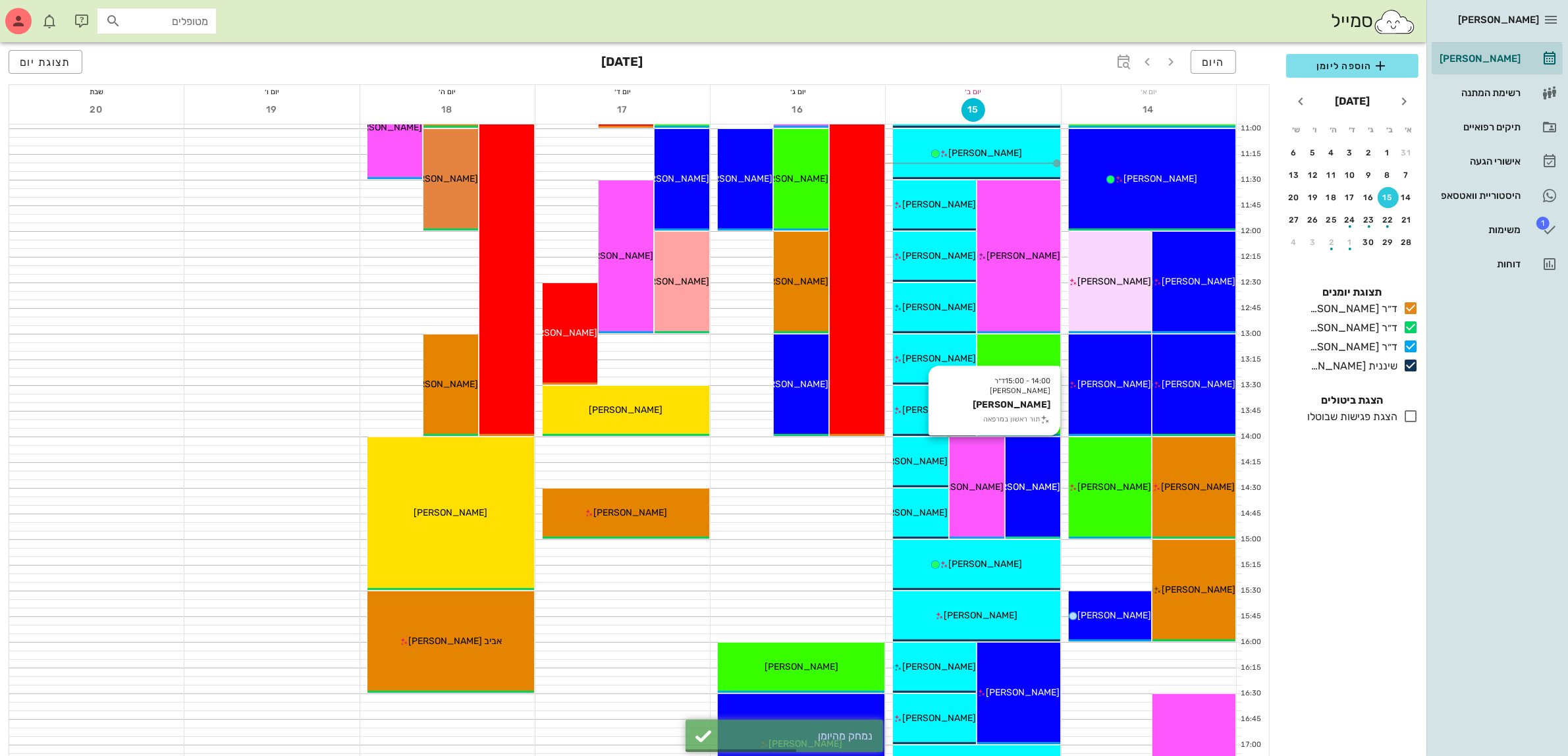
scroll to position [412, 0]
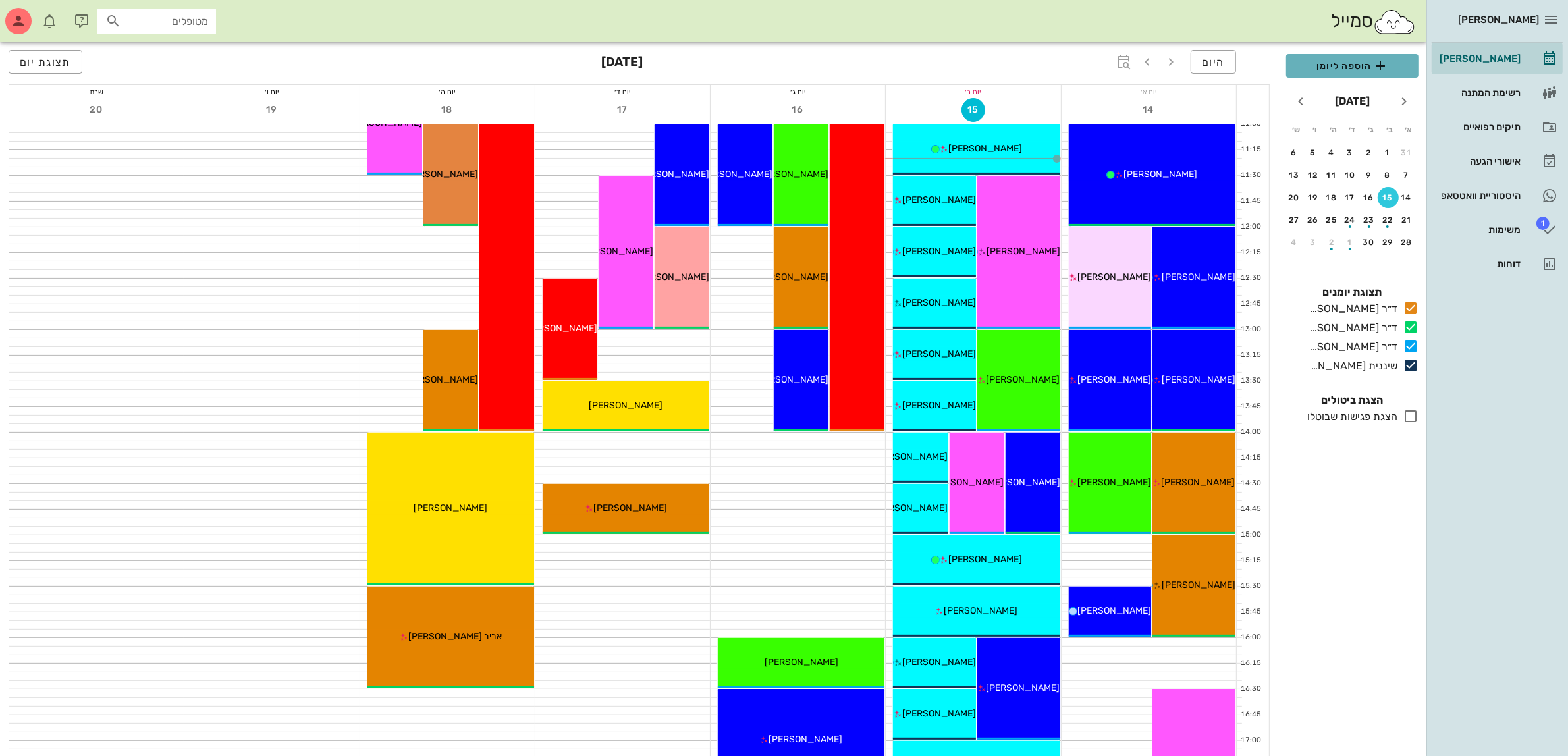
click at [1347, 68] on span "הוספה ליומן" at bounding box center [1353, 66] width 111 height 16
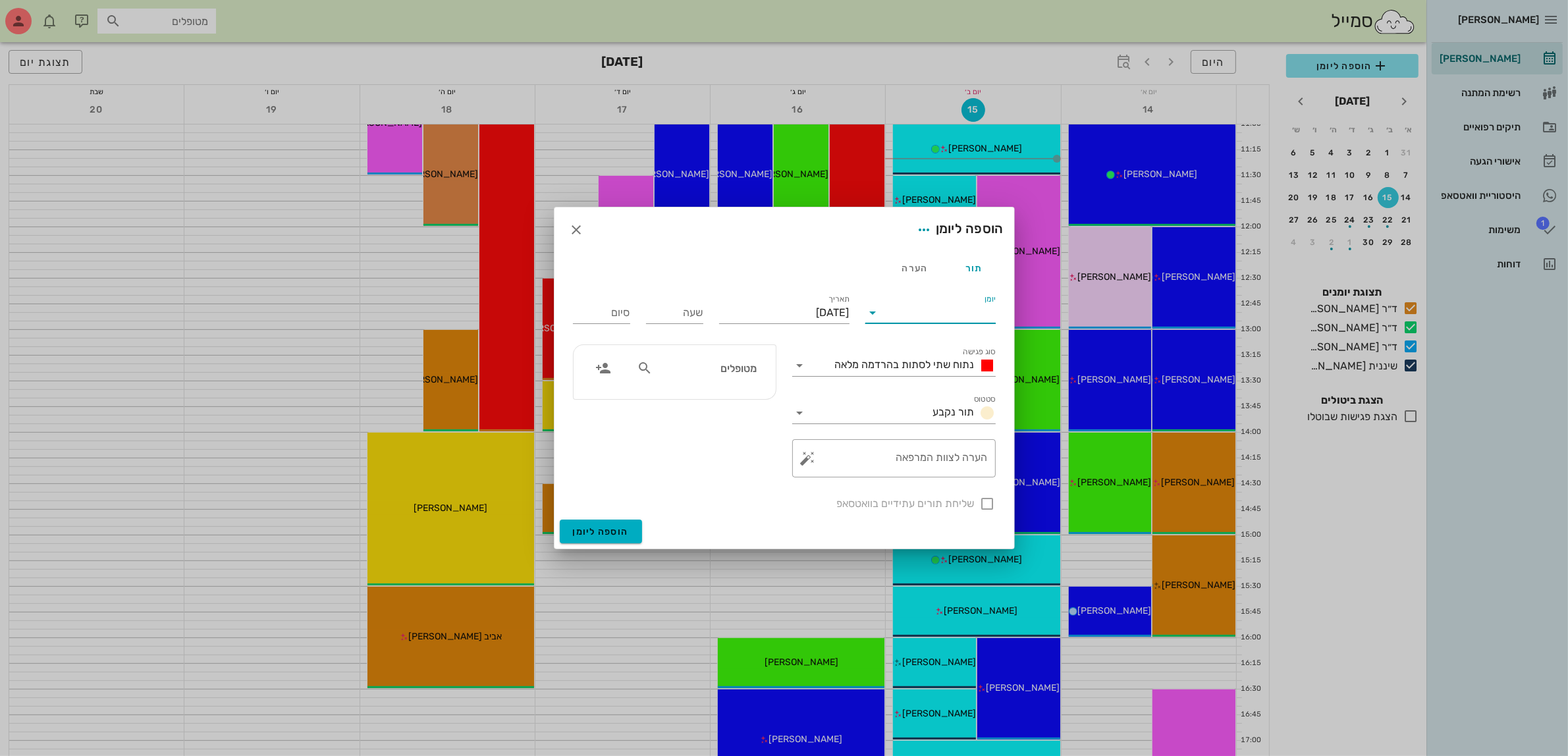
click at [962, 314] on input "יומן" at bounding box center [939, 313] width 112 height 21
click at [943, 389] on div "ד״ר [PERSON_NAME]" at bounding box center [934, 386] width 116 height 13
click at [921, 359] on span "נתוח שתי לסתות בהרדמה מלאה" at bounding box center [905, 365] width 140 height 13
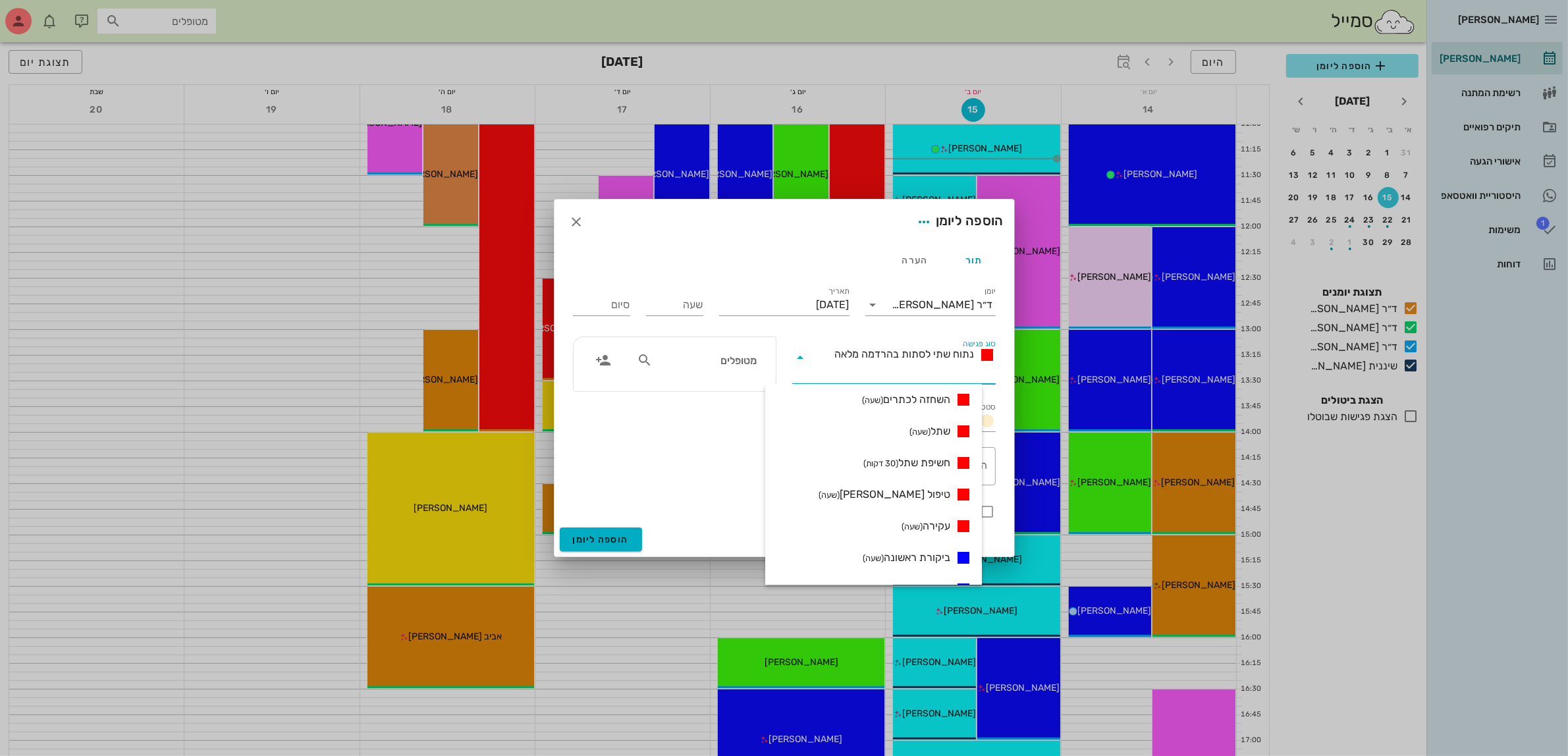
scroll to position [247, 0]
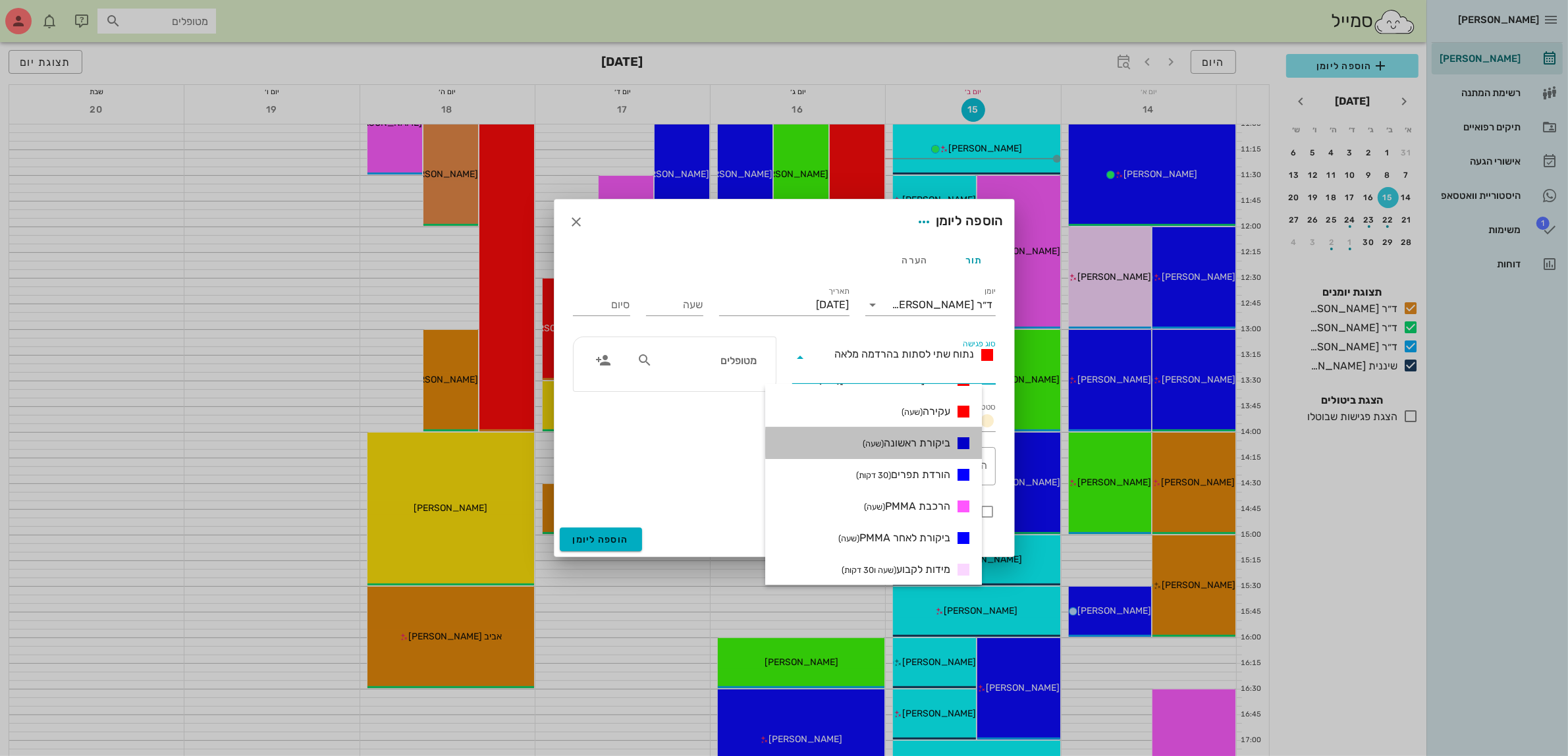
click at [933, 443] on span "ביקורת ראשונה (שעה)" at bounding box center [907, 443] width 88 height 16
type input "01:00"
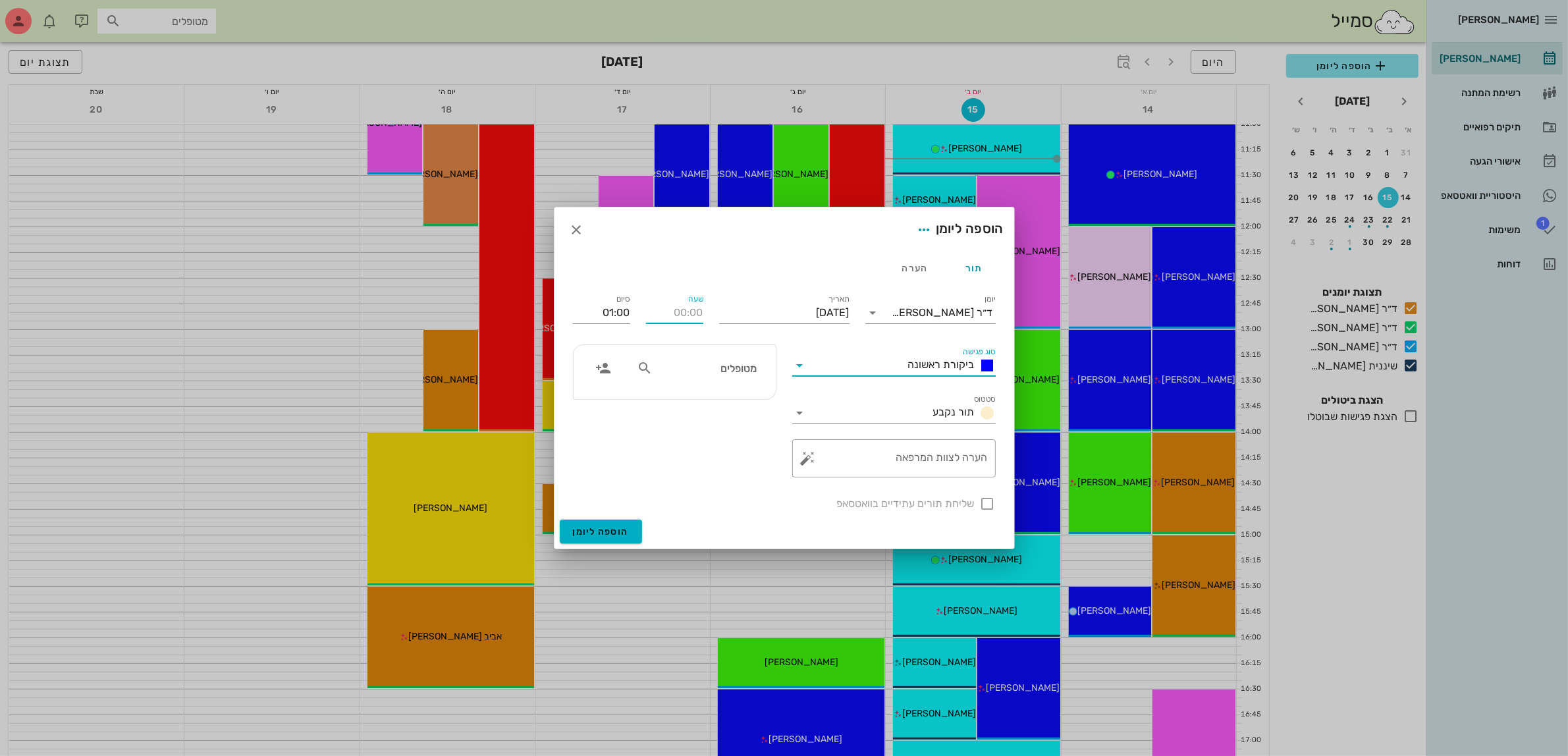
click at [686, 316] on input "שעה" at bounding box center [675, 313] width 57 height 21
type input "15:00"
type input "16:00"
click at [611, 321] on input "16:00" at bounding box center [601, 313] width 57 height 21
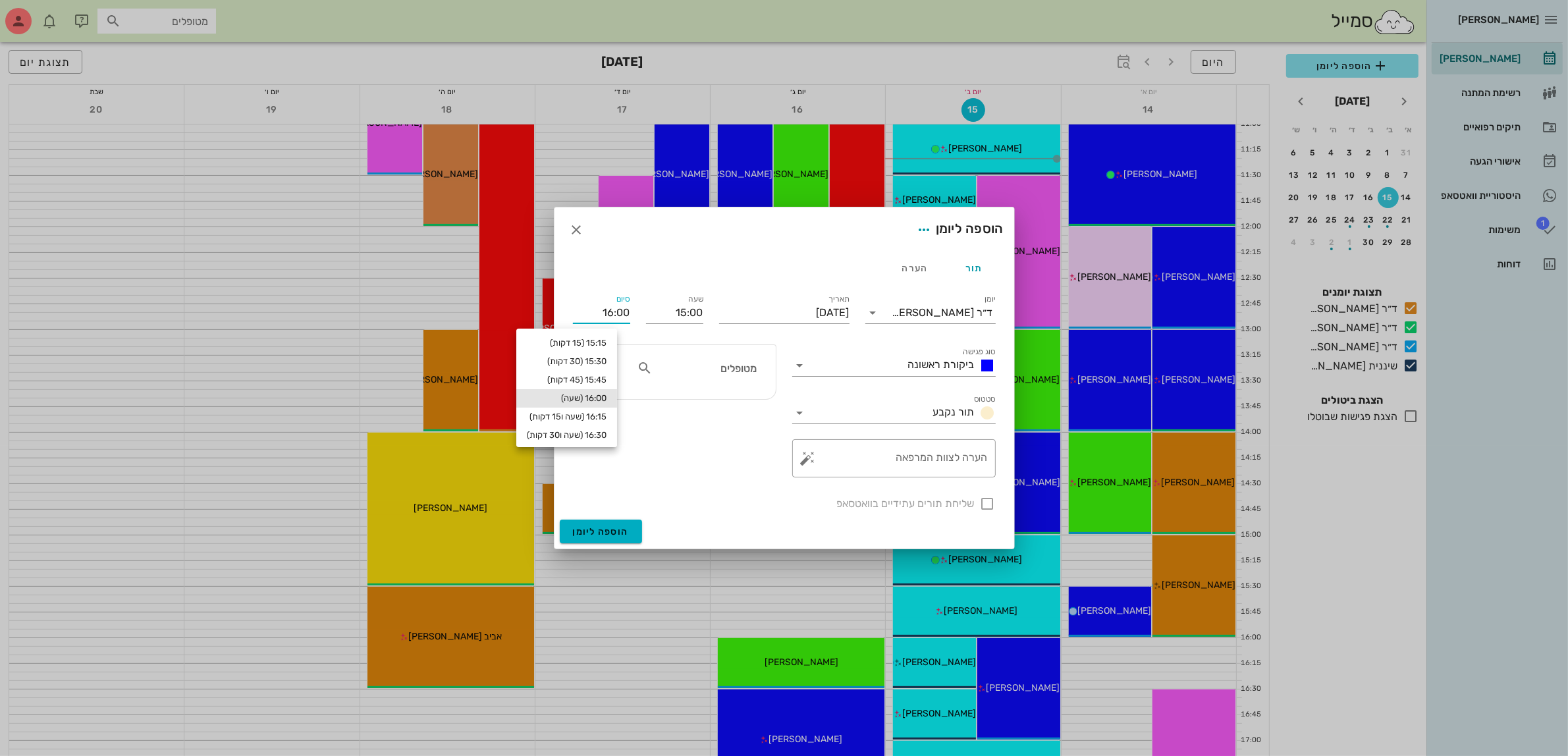
click at [711, 376] on input "מטופלים" at bounding box center [706, 368] width 102 height 17
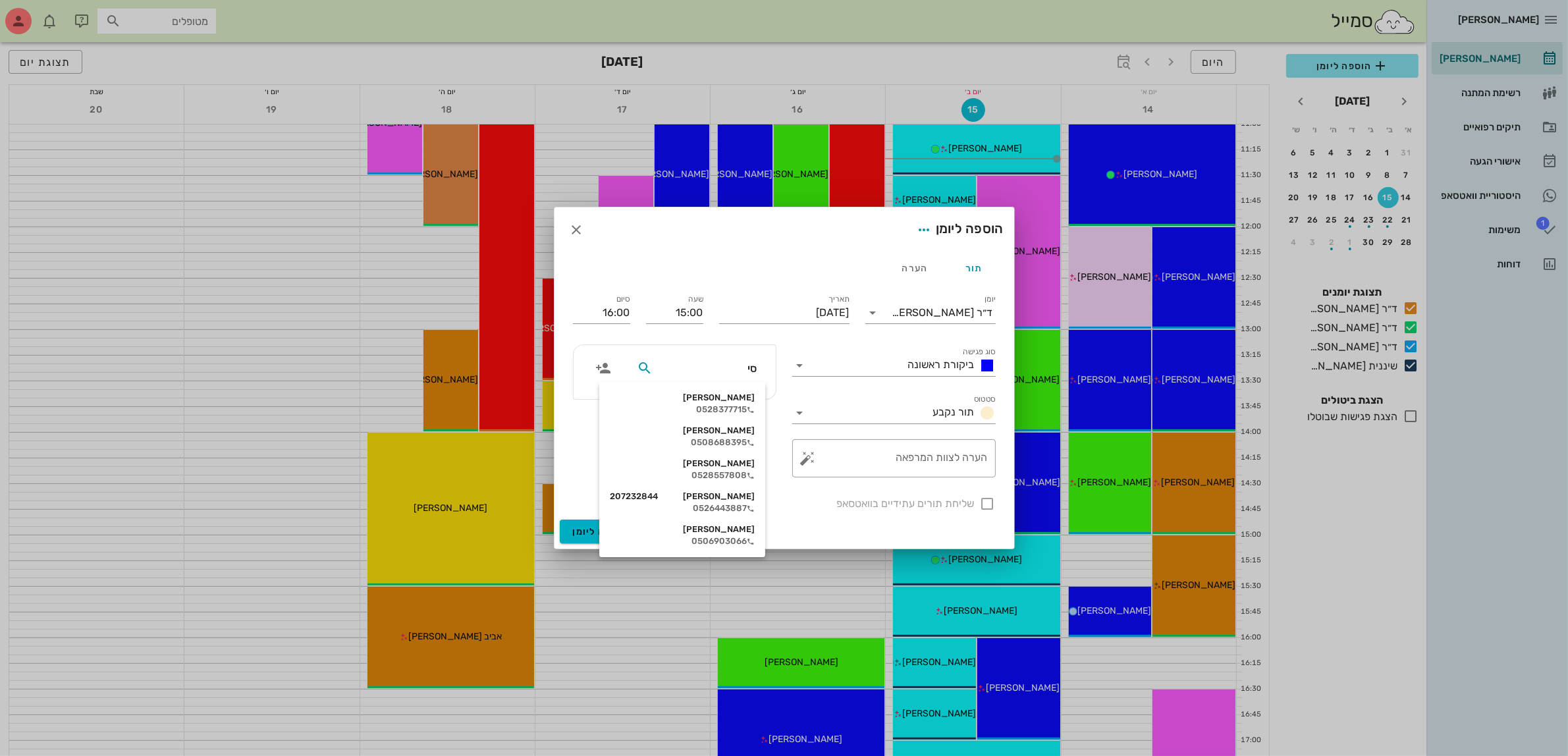
type input "סימ"
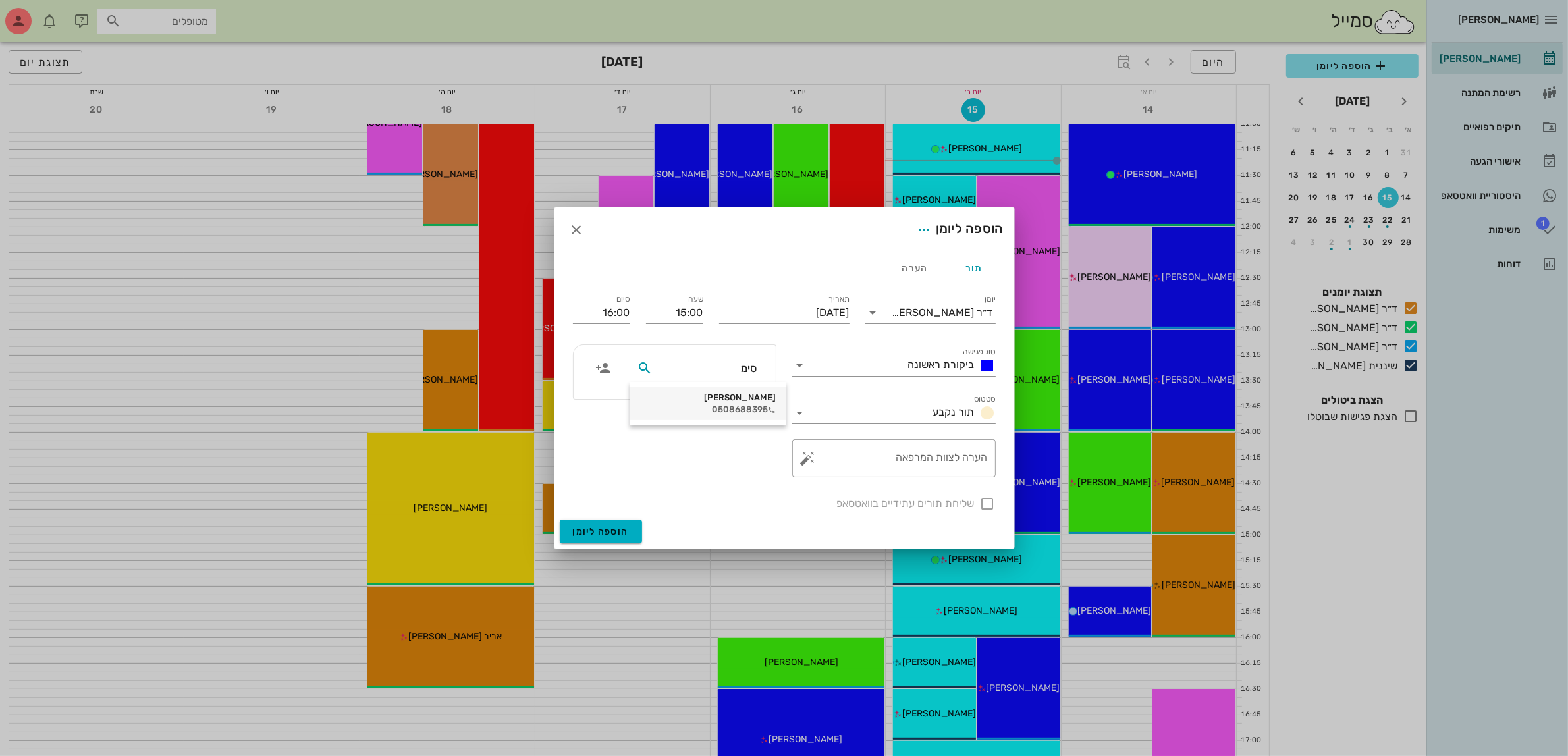
click at [723, 406] on div "0508688395" at bounding box center [708, 409] width 135 height 11
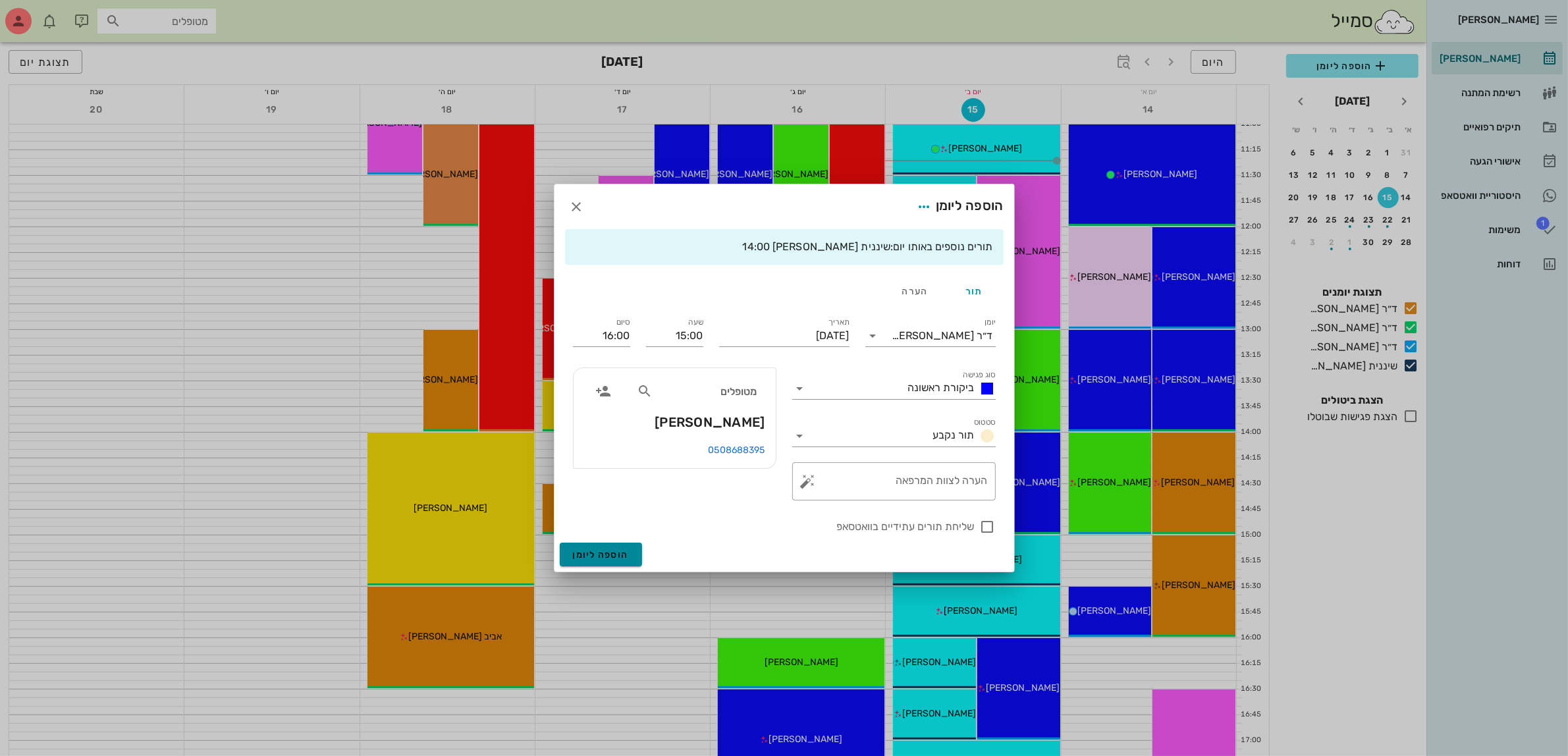
click at [584, 561] on button "הוספה ליומן" at bounding box center [601, 555] width 83 height 24
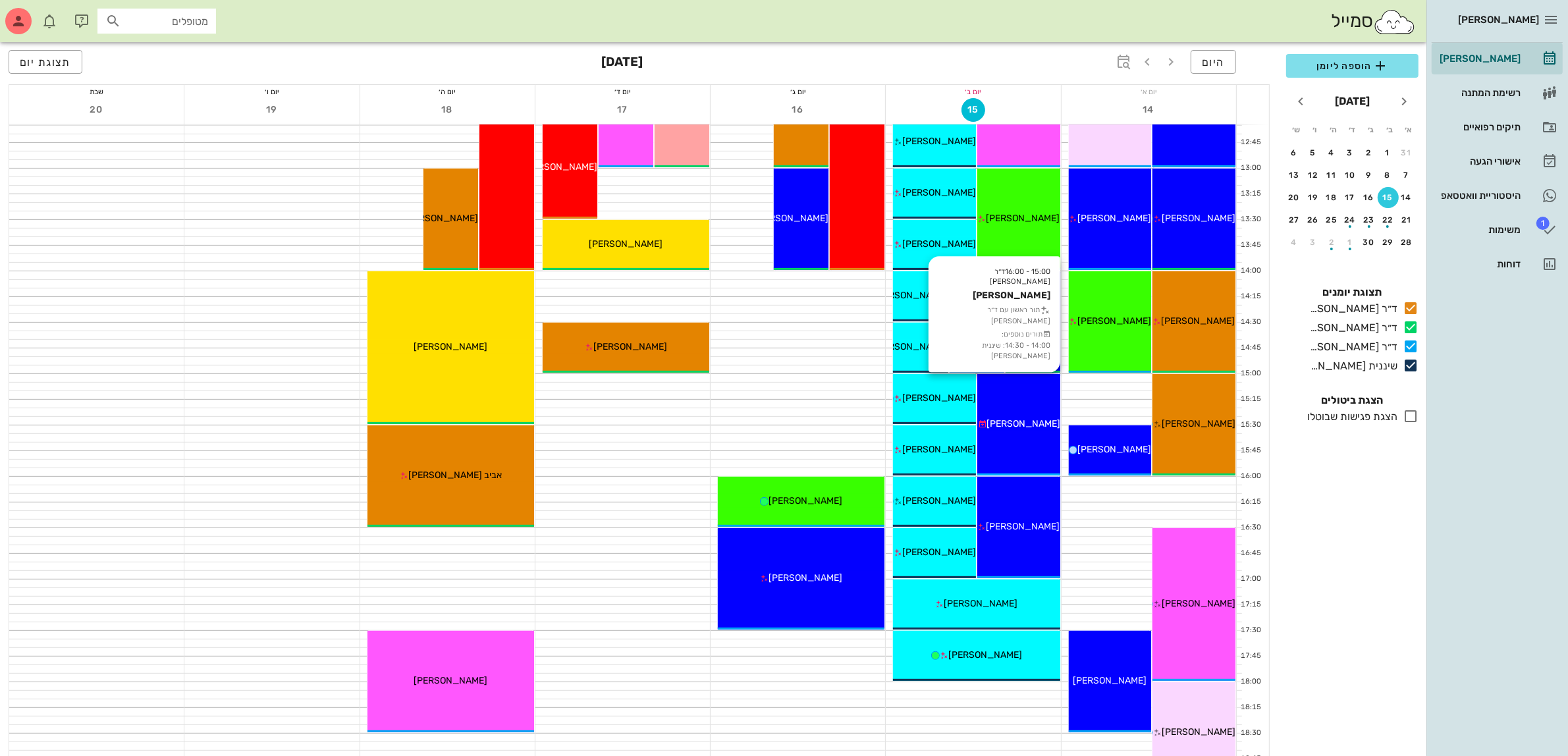
scroll to position [577, 0]
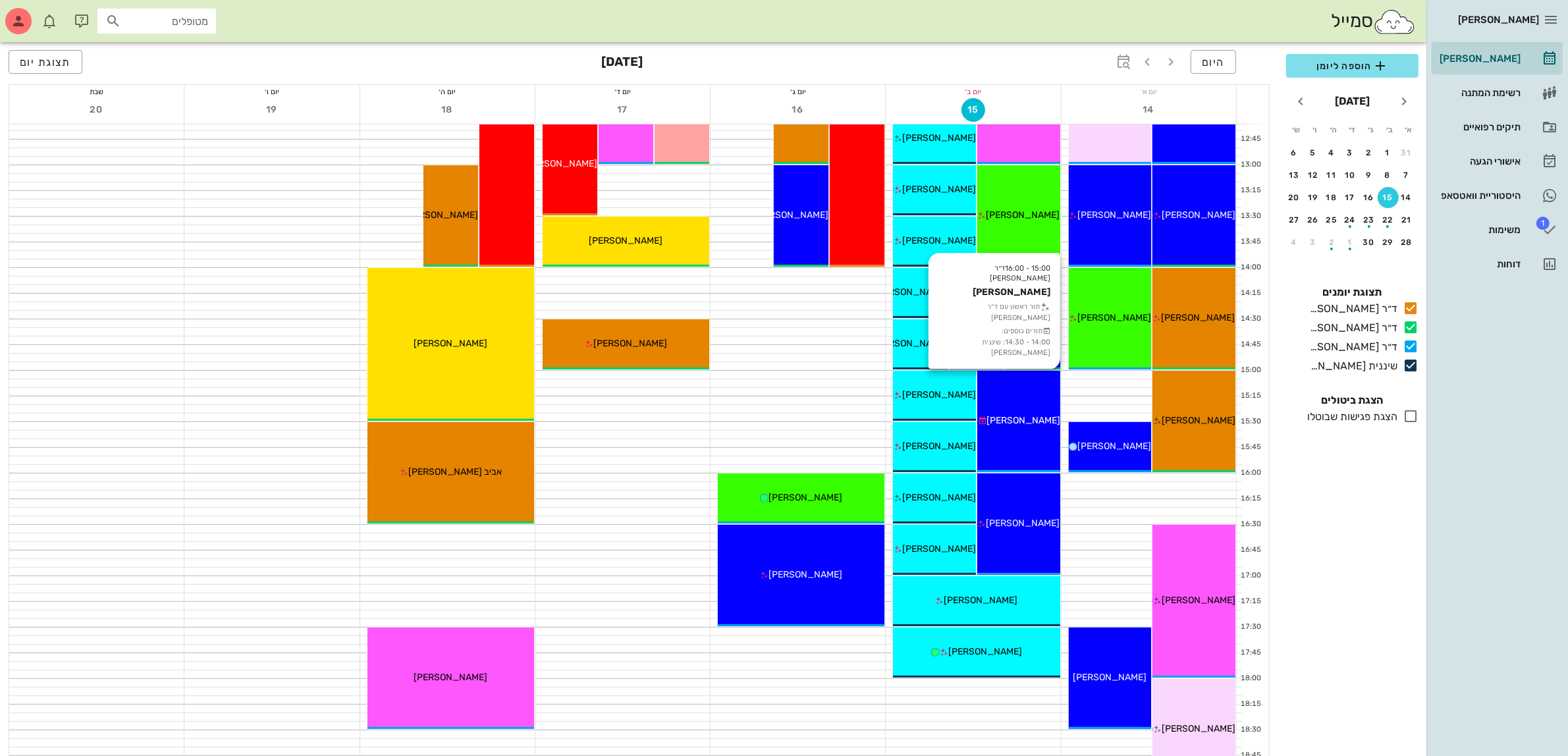
click at [1021, 429] on div "15:00 - 16:00 ד״ר [PERSON_NAME] [PERSON_NAME] תור ראשון עם ד״ר [PERSON_NAME] תו…" at bounding box center [1019, 421] width 83 height 102
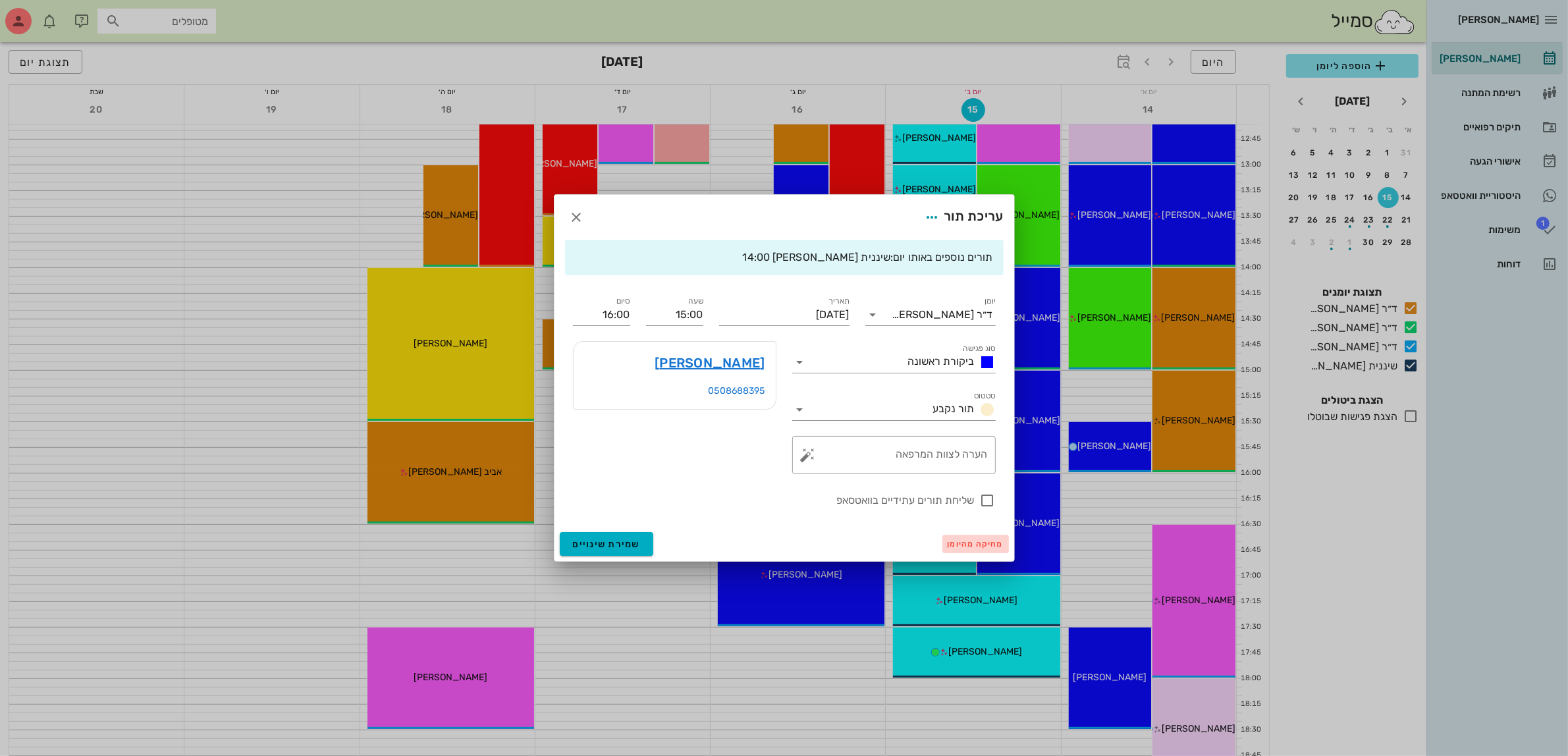
click at [972, 544] on span "מחיקה מהיומן" at bounding box center [975, 544] width 56 height 9
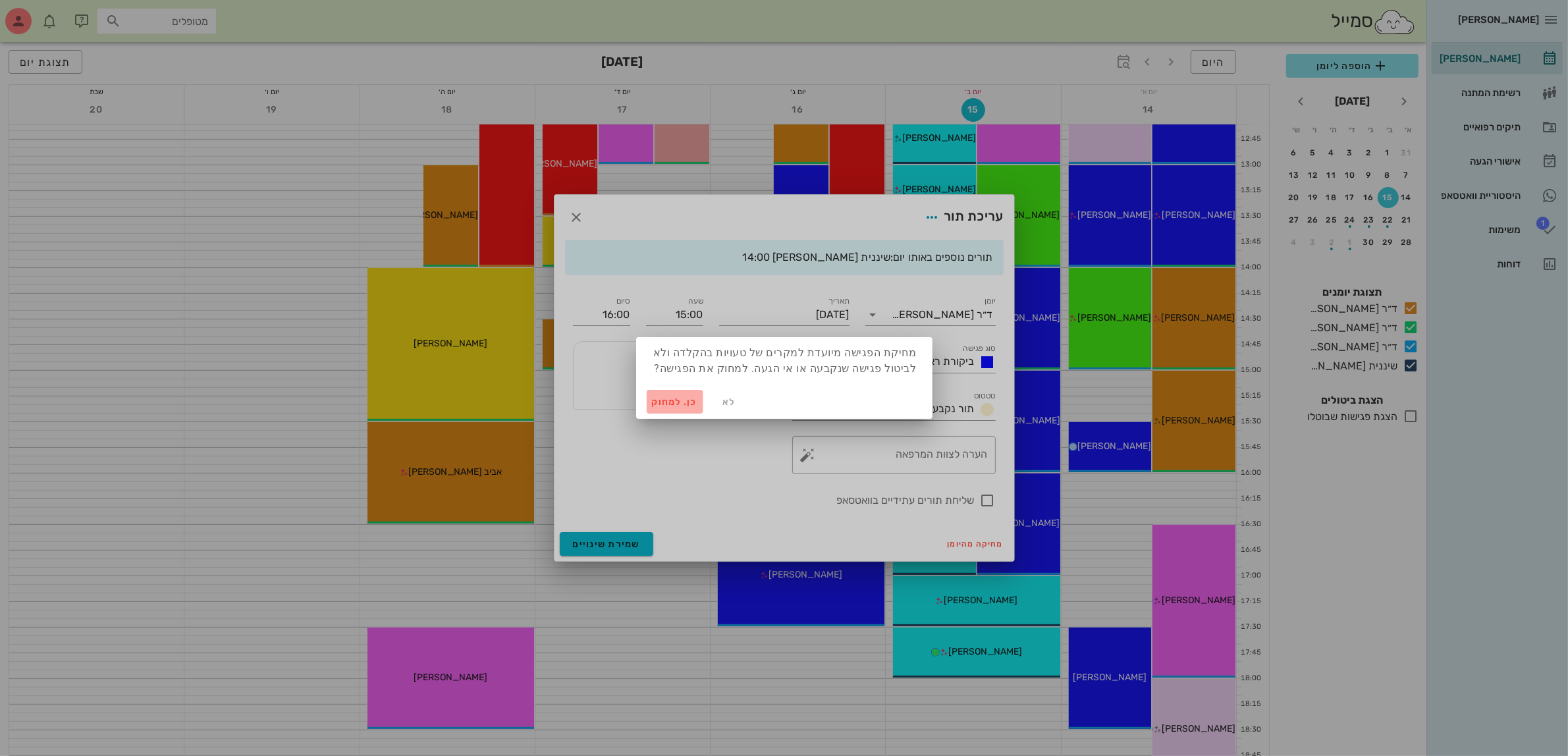
click at [666, 397] on span "כן. למחוק" at bounding box center [675, 402] width 46 height 11
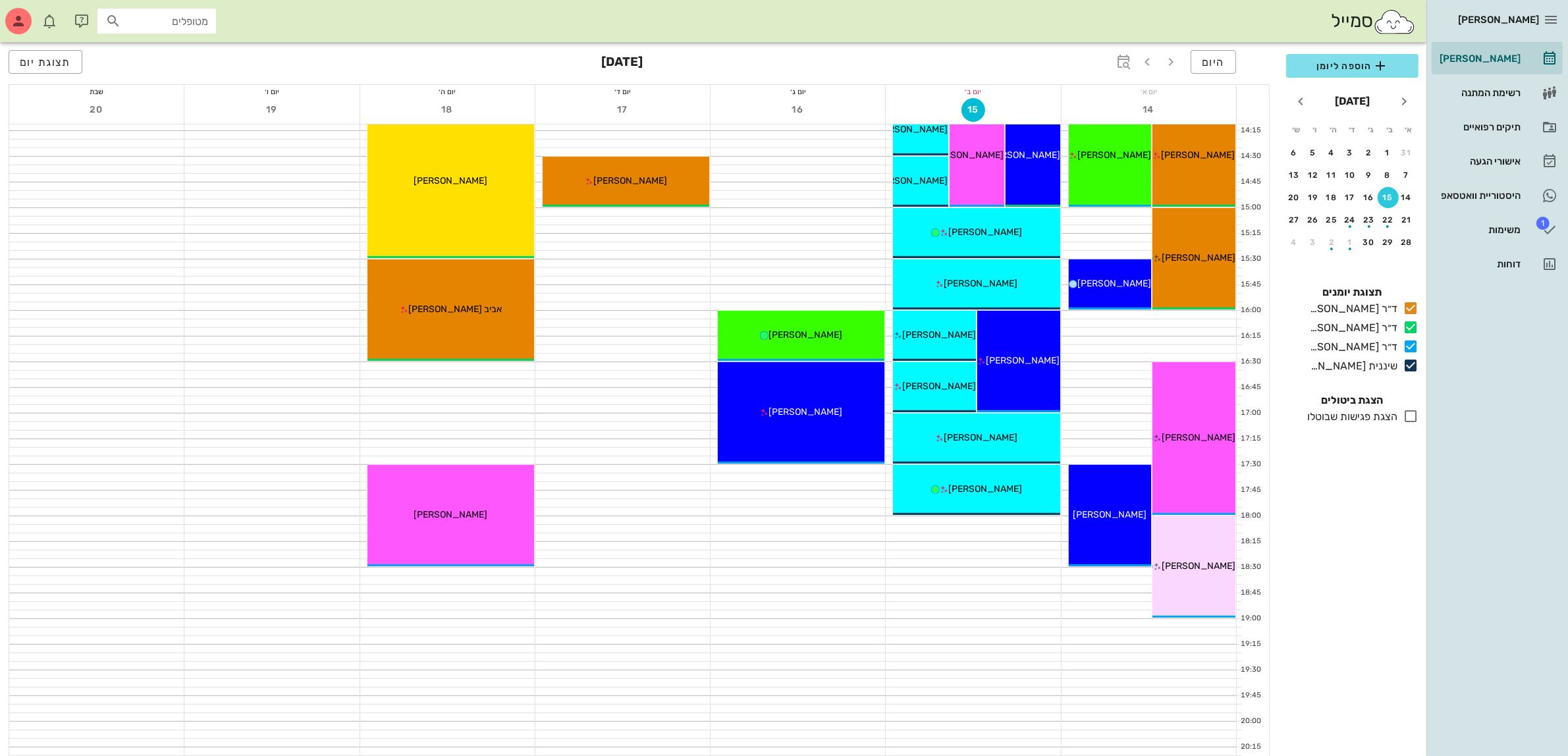
scroll to position [741, 0]
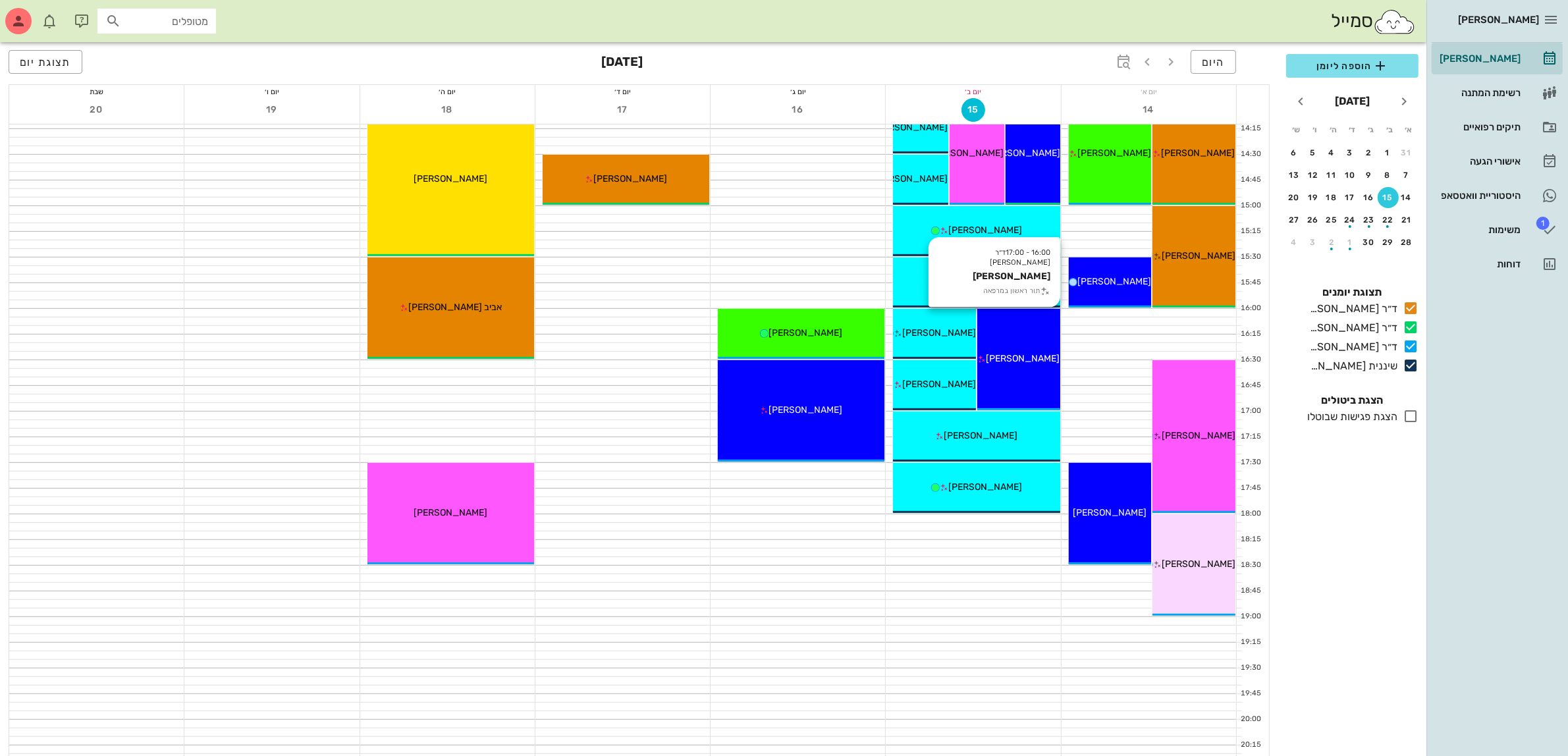
click at [996, 337] on div "16:00 - 17:00 ד״ר [PERSON_NAME] שלי [PERSON_NAME] תור ראשון במרפאה שלי [PERSON_…" at bounding box center [1019, 360] width 83 height 102
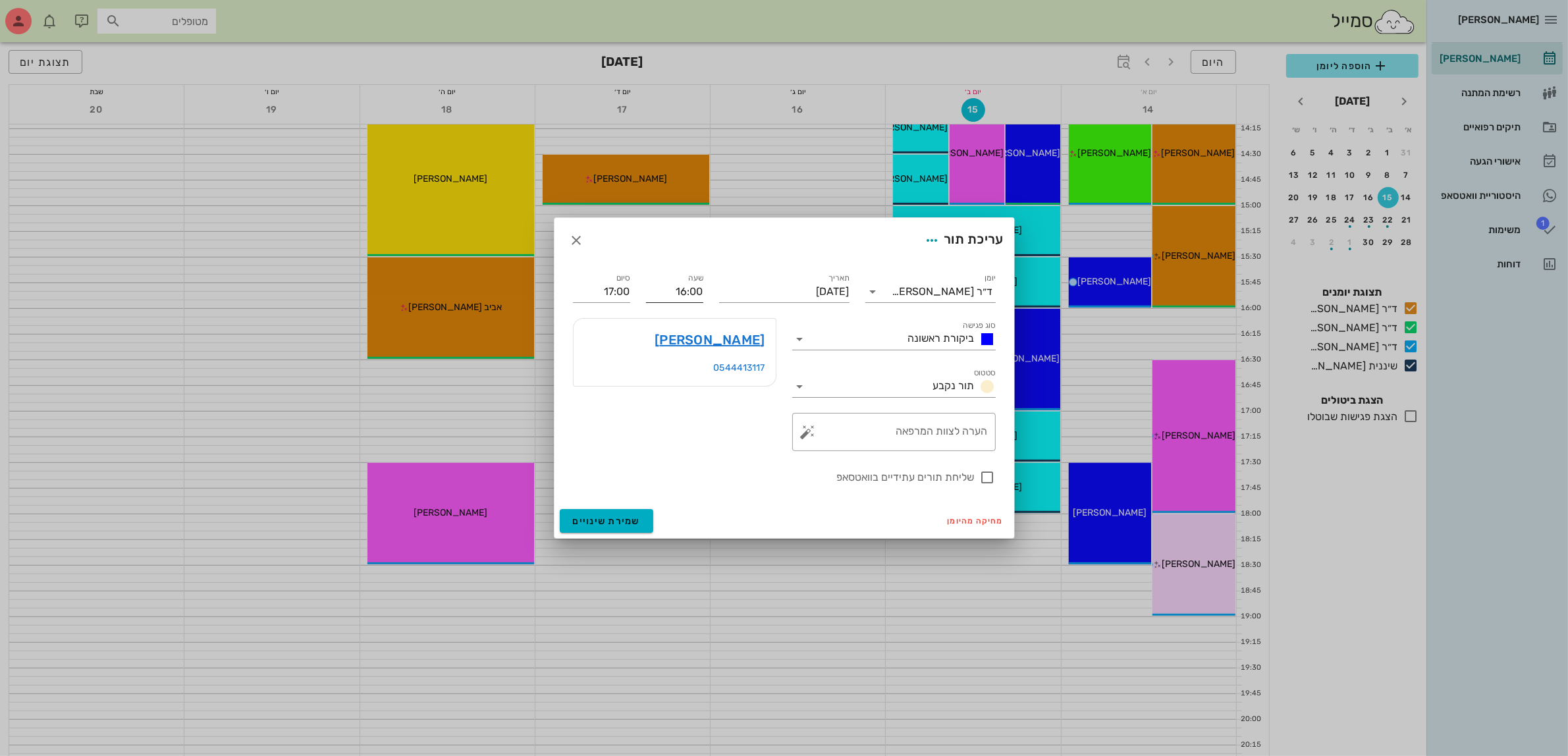
click at [689, 292] on input "16:00" at bounding box center [675, 292] width 57 height 21
click at [684, 315] on div "15:30" at bounding box center [674, 316] width 36 height 11
type input "15:30"
type input "16:30"
click at [597, 521] on span "שמירת שינויים" at bounding box center [607, 522] width 68 height 11
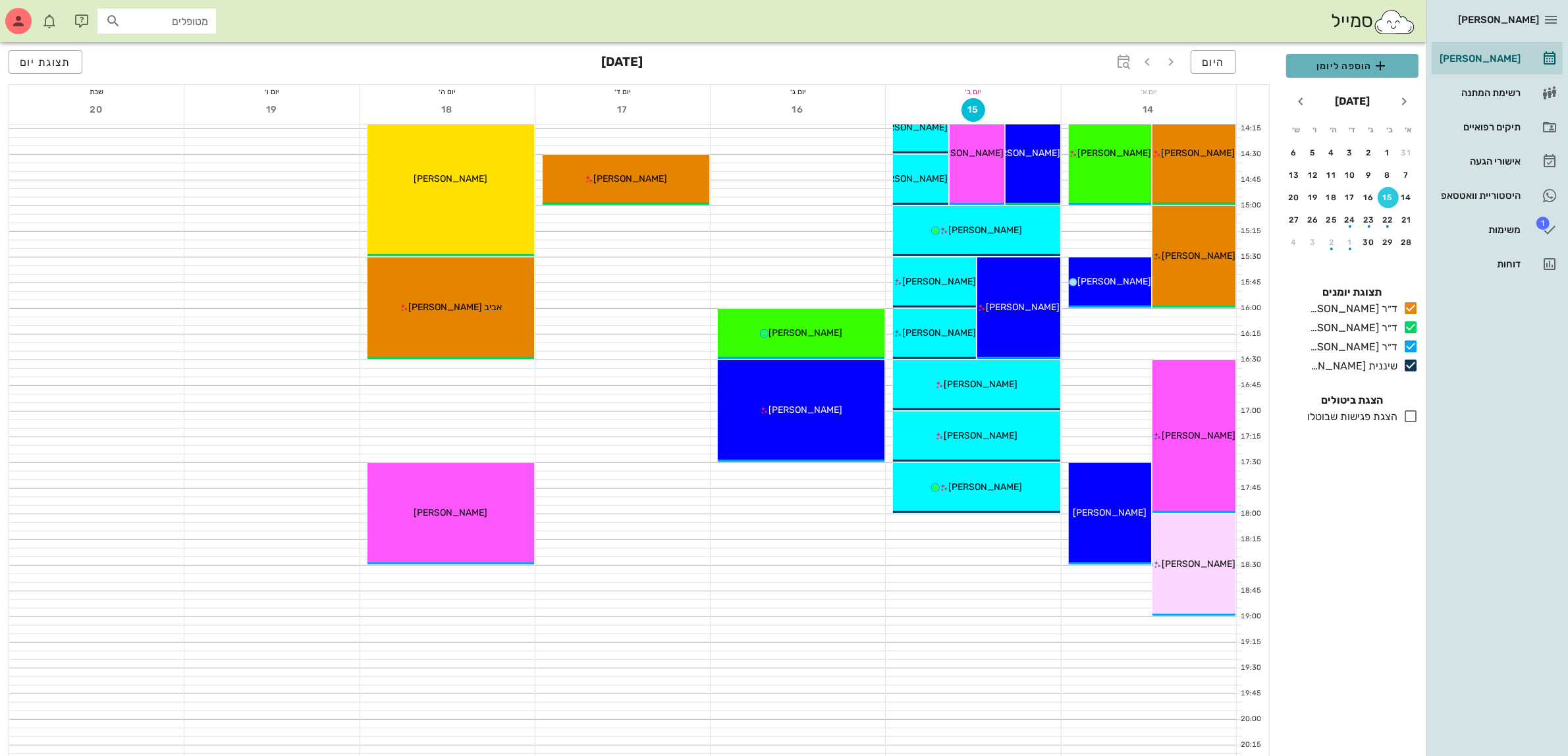
click at [1332, 66] on span "הוספה ליומן" at bounding box center [1353, 66] width 111 height 16
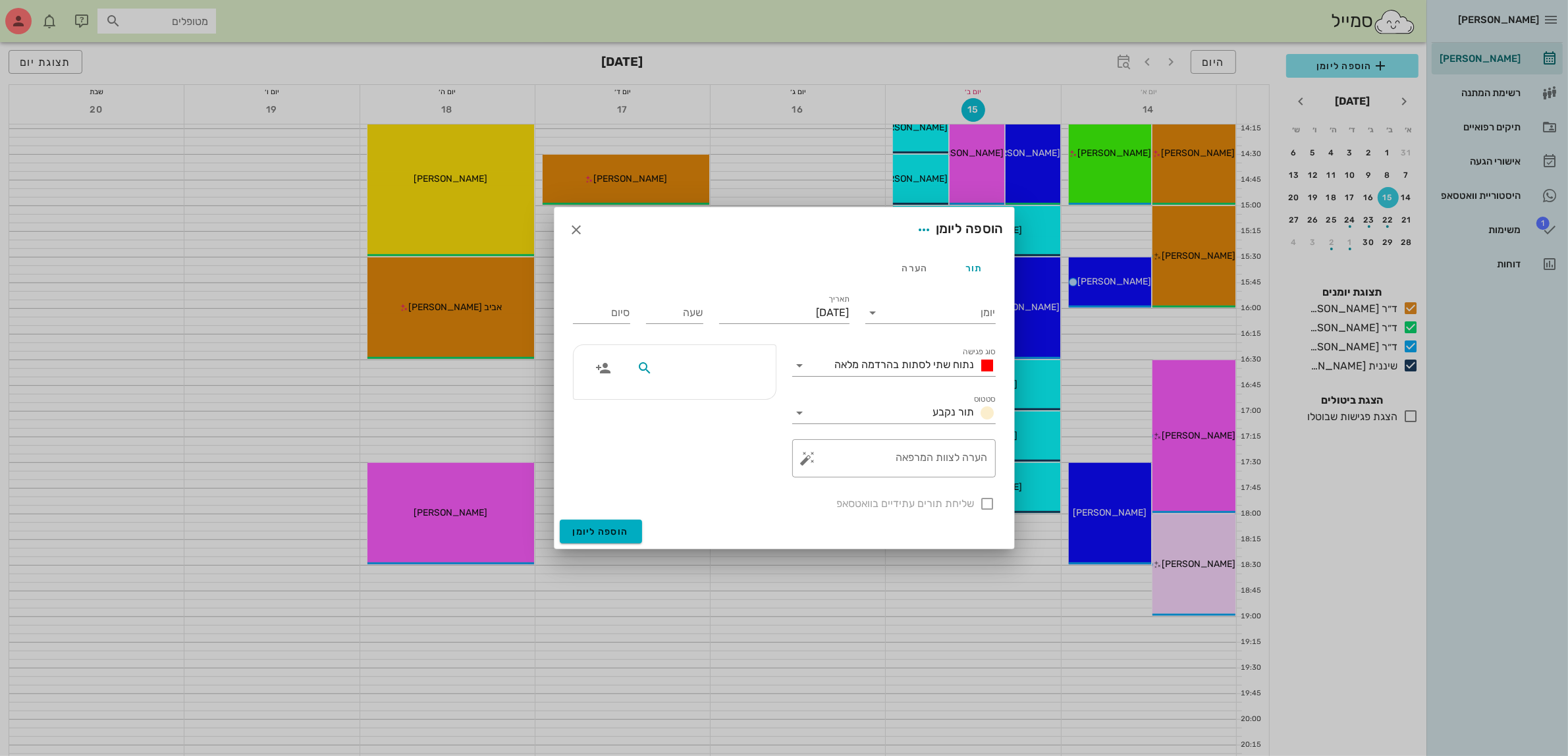
click at [699, 363] on input "text" at bounding box center [706, 368] width 102 height 17
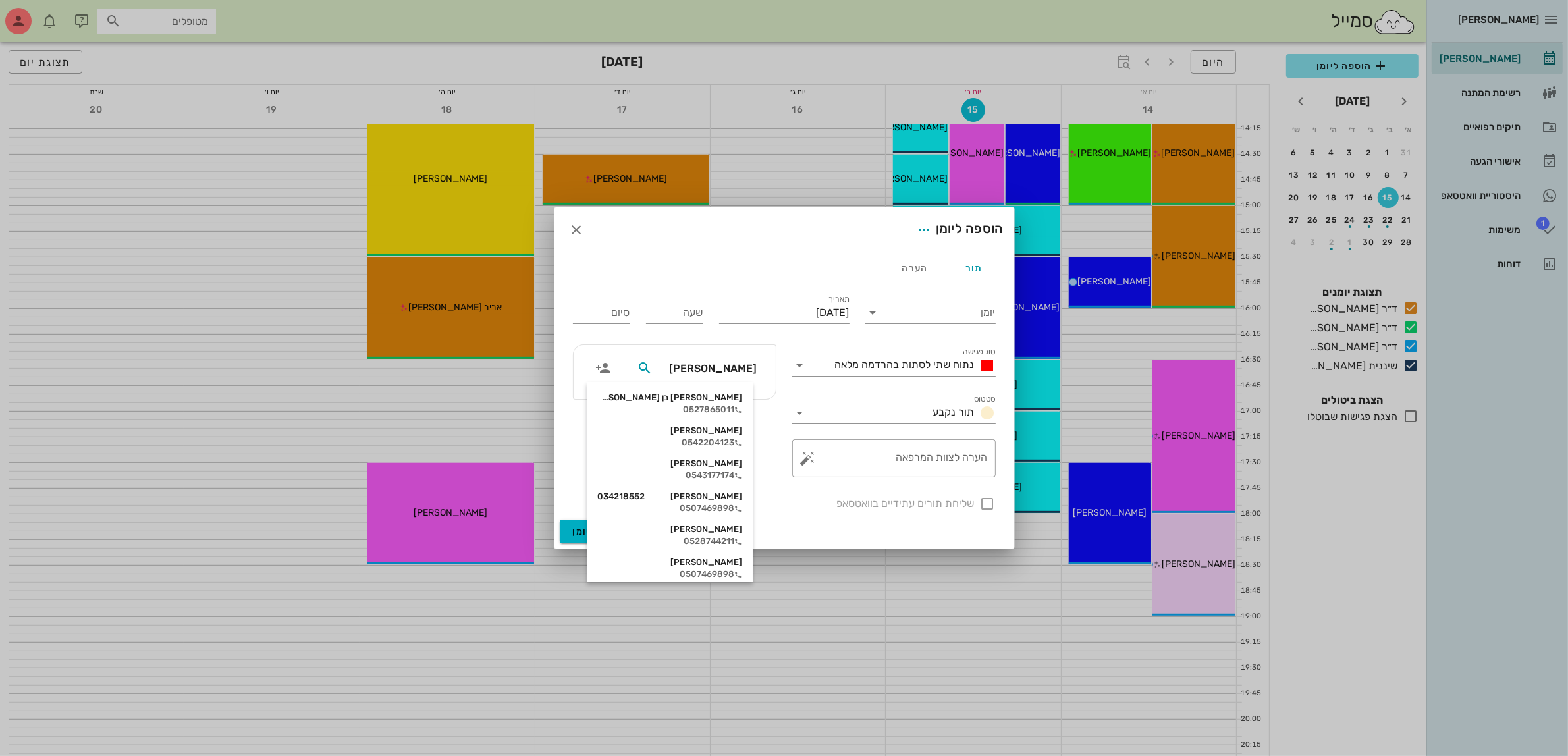
type input "[PERSON_NAME]"
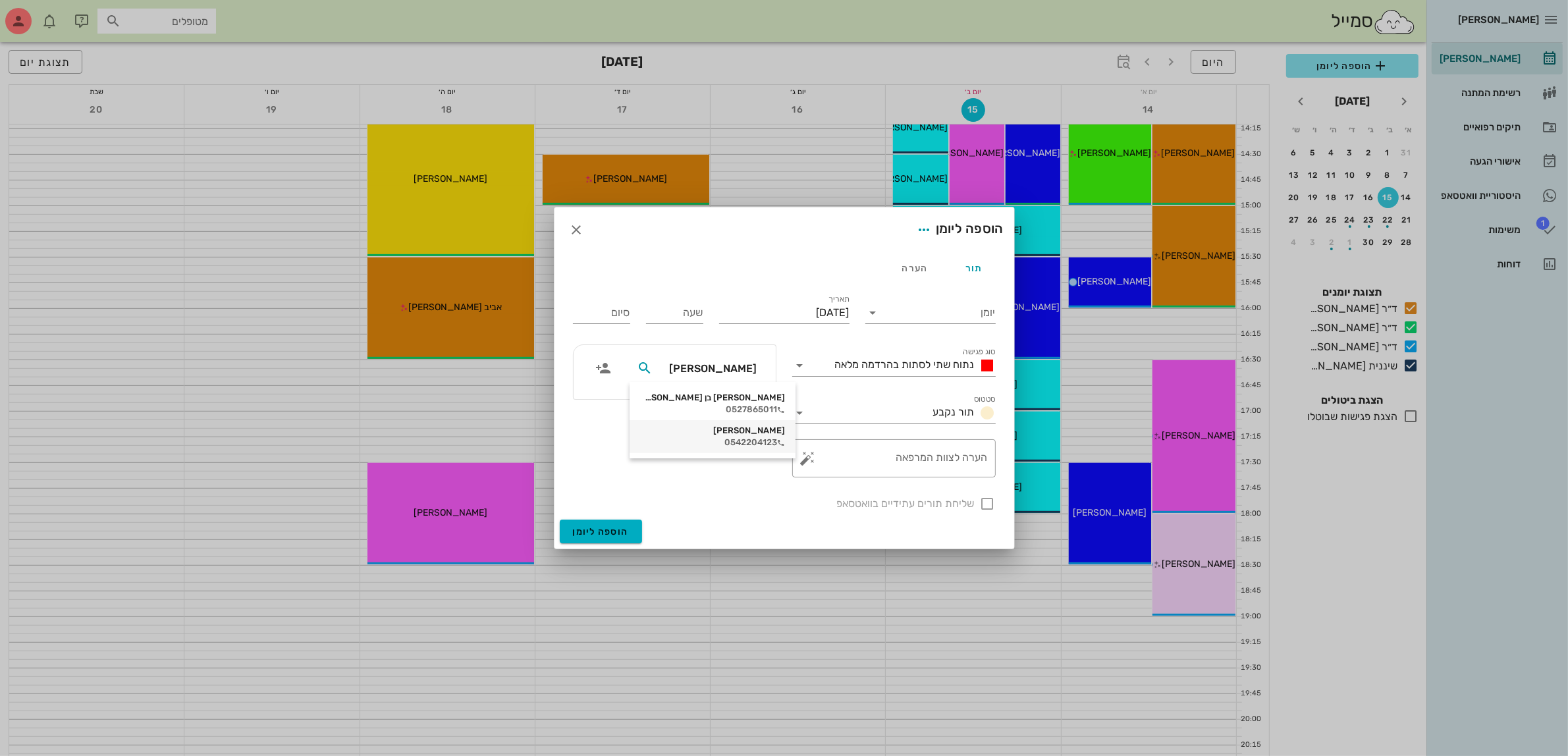
click at [721, 430] on div "[PERSON_NAME]" at bounding box center [712, 431] width 145 height 11
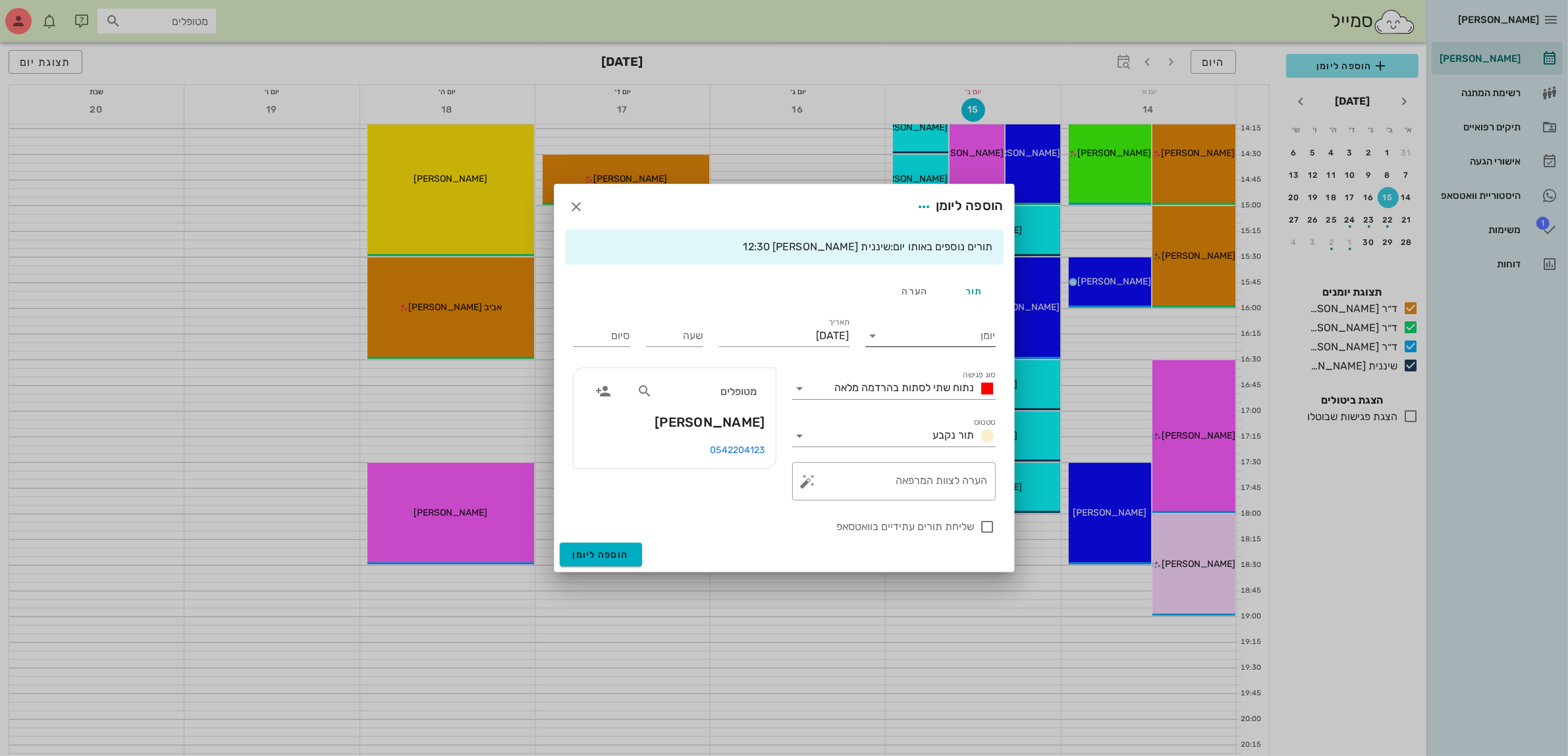
click at [887, 337] on input "יומן" at bounding box center [939, 336] width 112 height 21
click at [957, 443] on div "שיננית [PERSON_NAME]" at bounding box center [934, 441] width 116 height 13
click at [910, 390] on span "נתוח שתי לסתות בהרדמה מלאה" at bounding box center [905, 388] width 140 height 13
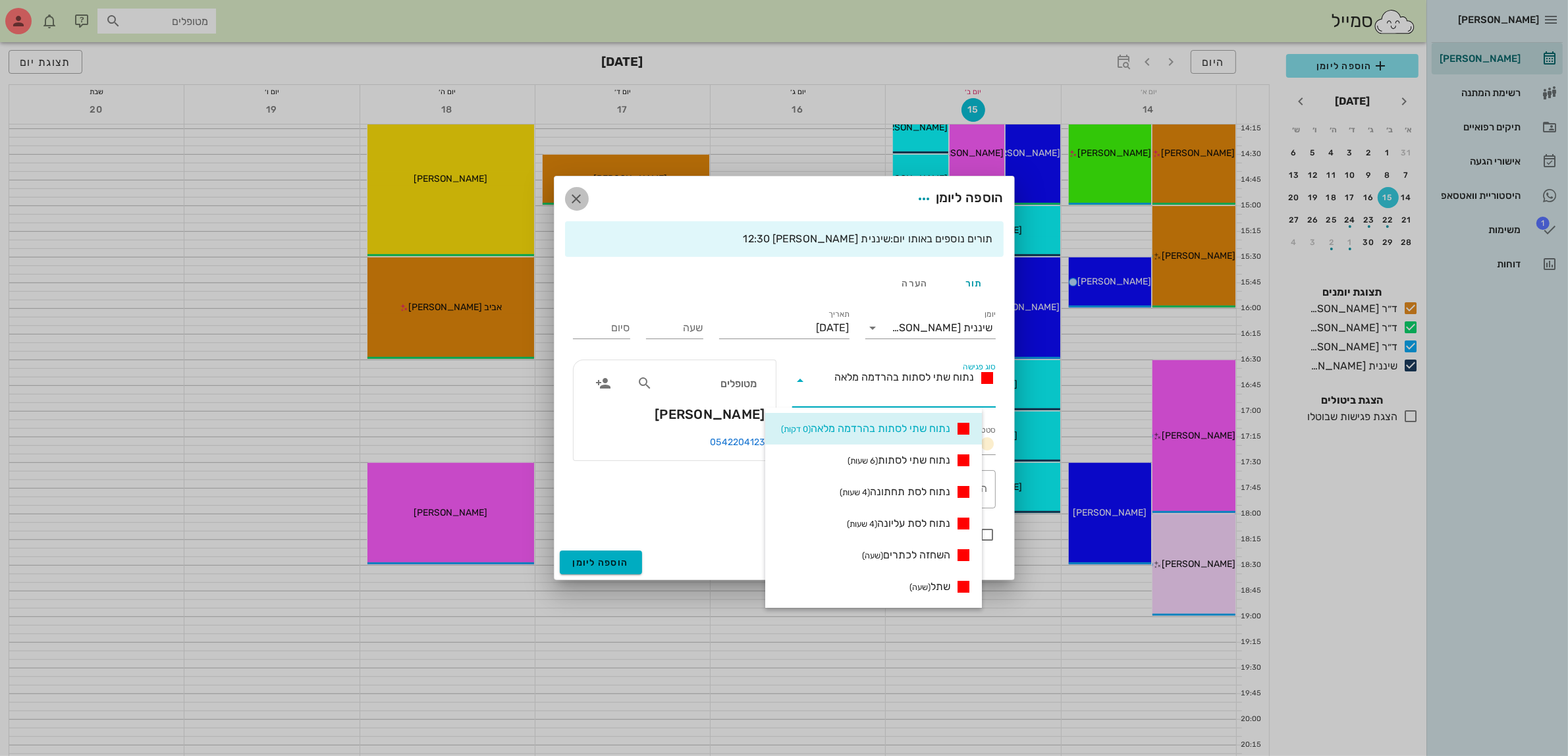
click at [583, 194] on icon "button" at bounding box center [577, 199] width 16 height 16
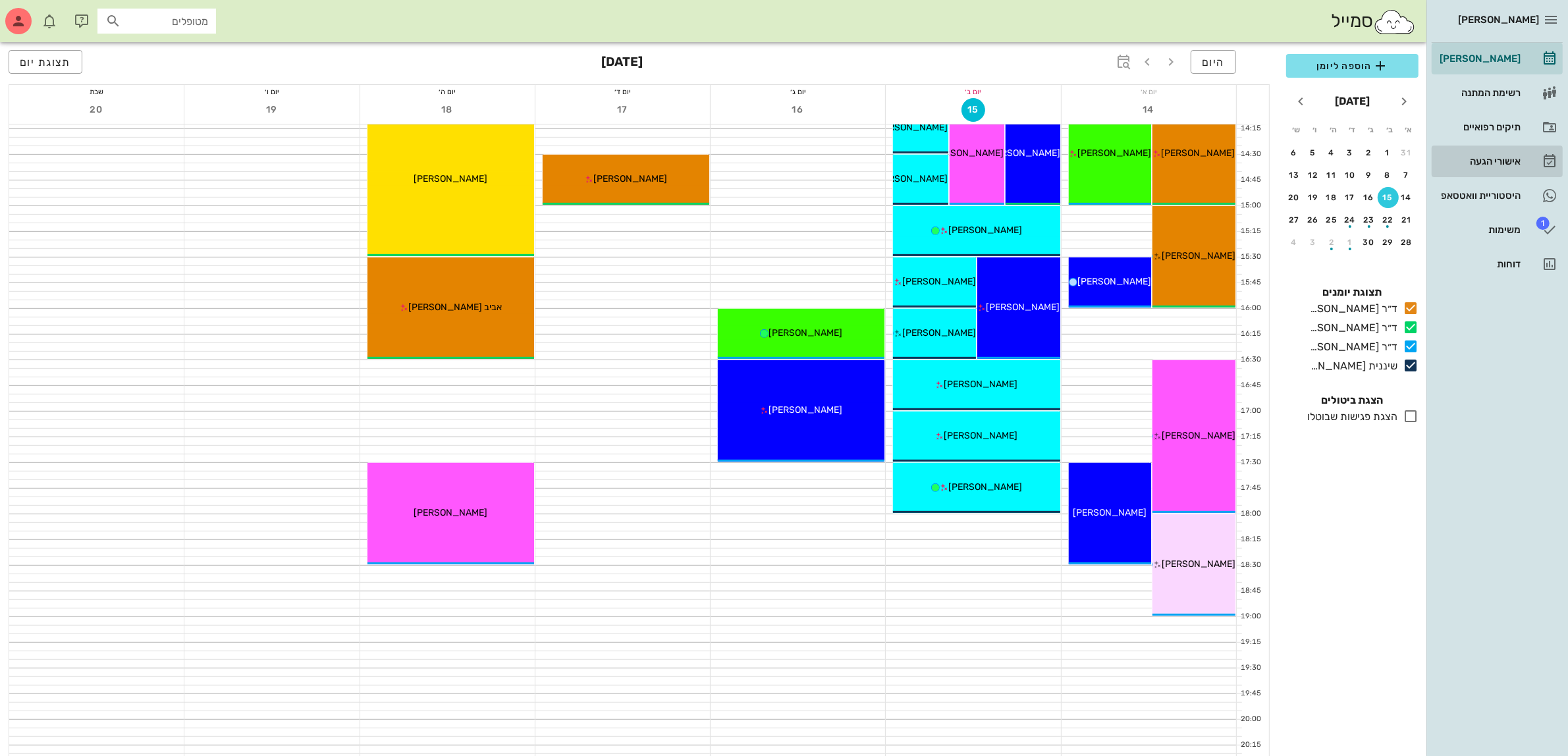
click at [1471, 153] on div "אישורי הגעה" at bounding box center [1478, 162] width 84 height 21
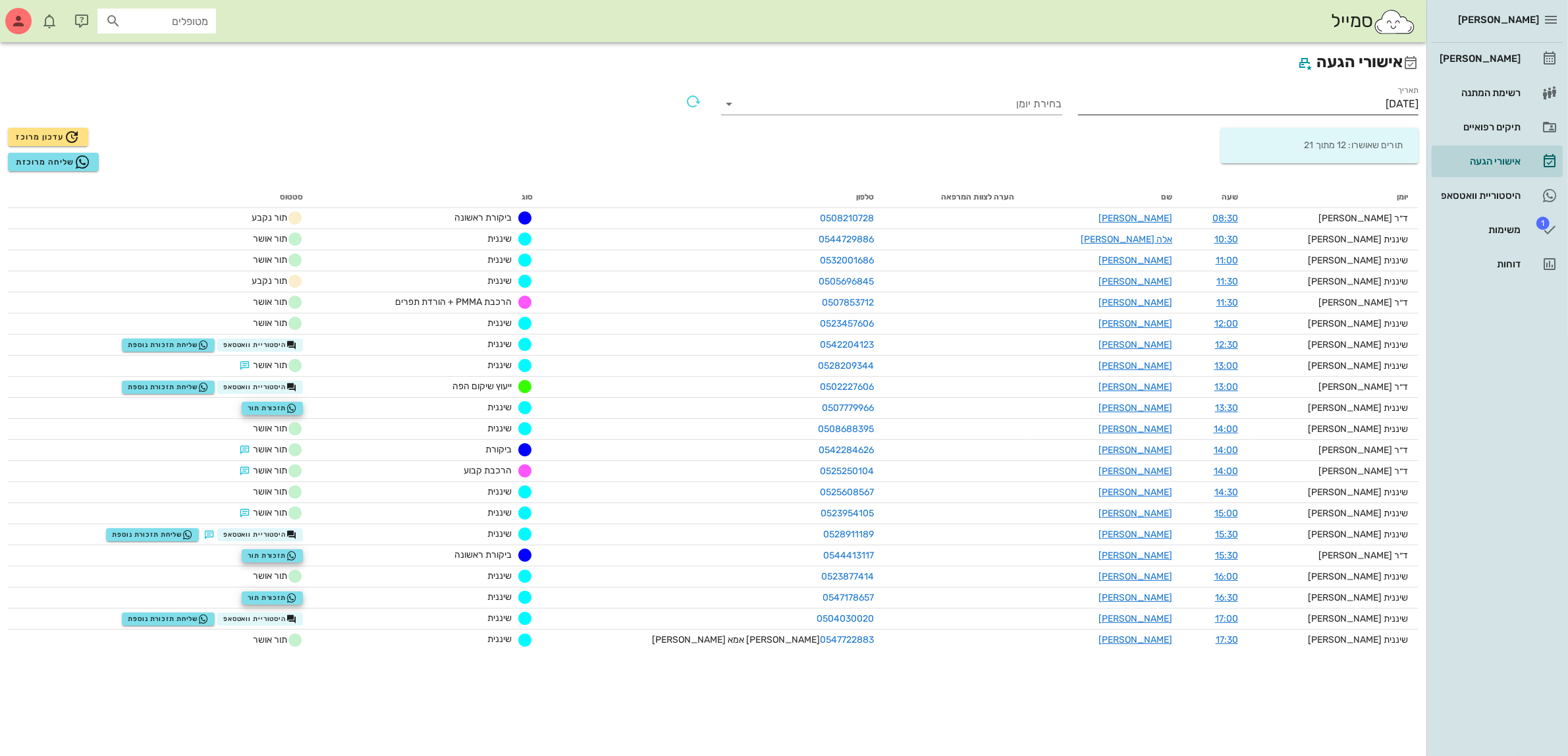
click at [1392, 99] on input "[DATE]" at bounding box center [1248, 104] width 341 height 21
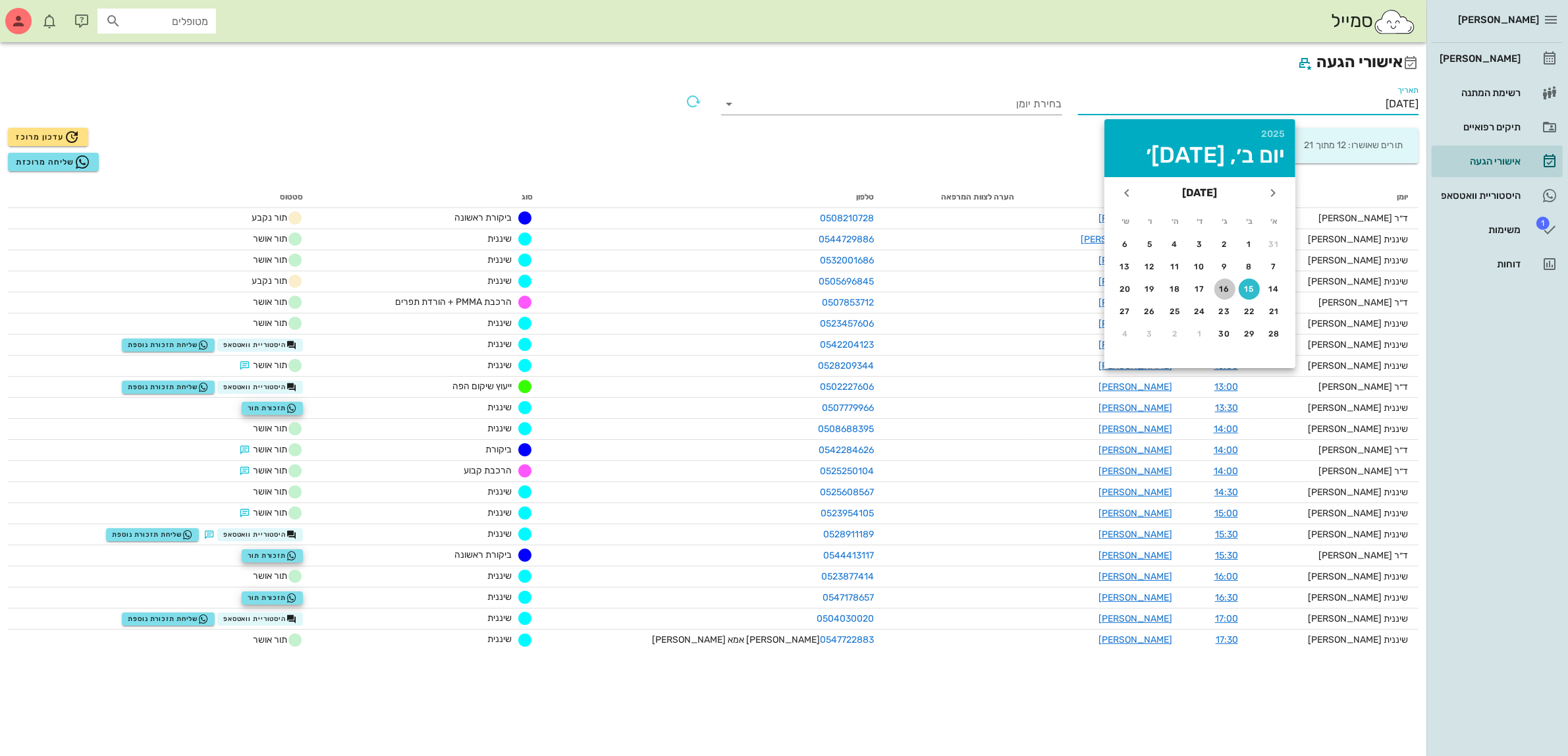
click at [1229, 288] on div "16" at bounding box center [1225, 289] width 21 height 9
type input "[DATE]"
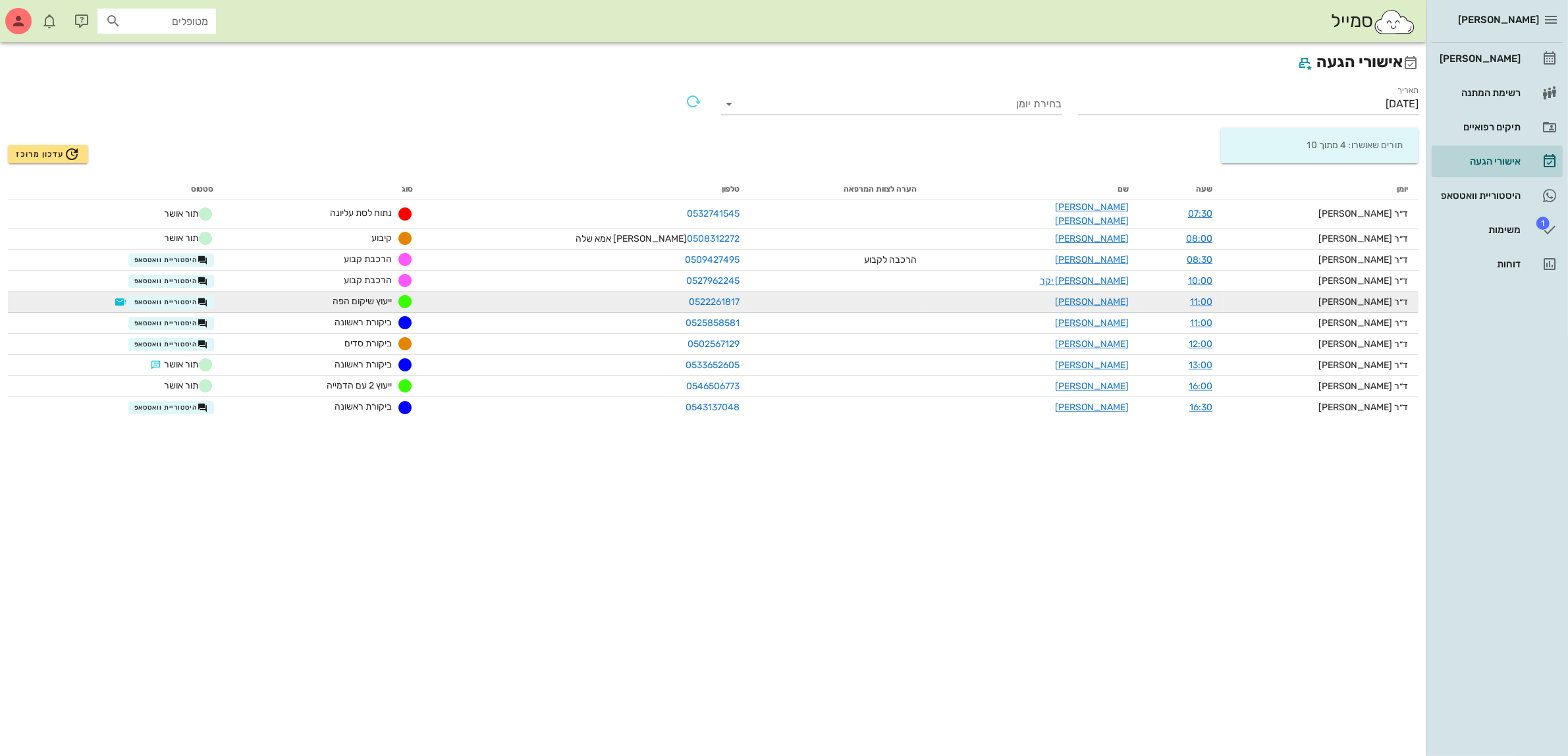
click at [214, 301] on div "היסטוריית וואטסאפ" at bounding box center [164, 302] width 102 height 14
click at [195, 297] on span "היסטוריית וואטסאפ" at bounding box center [171, 302] width 74 height 11
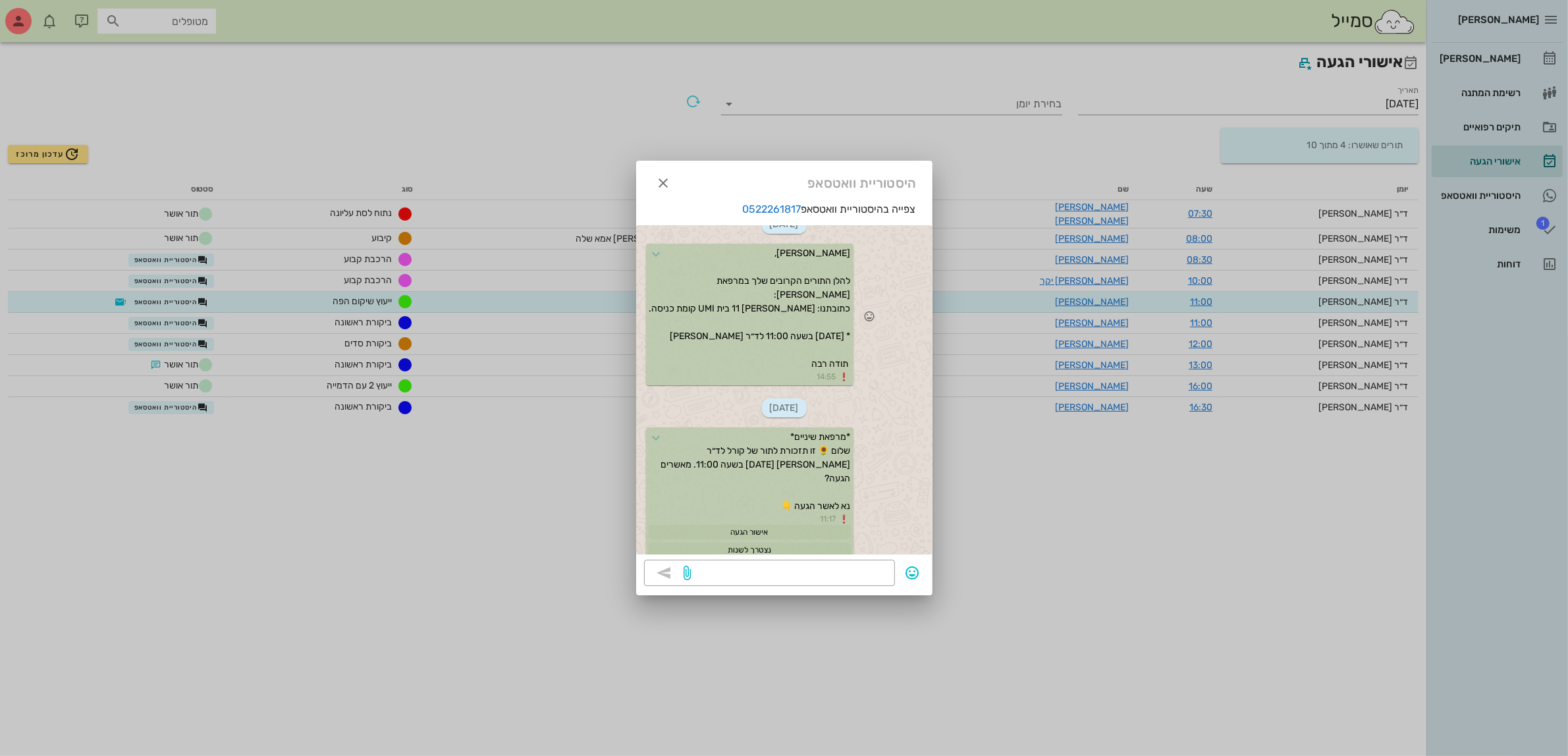
scroll to position [416, 0]
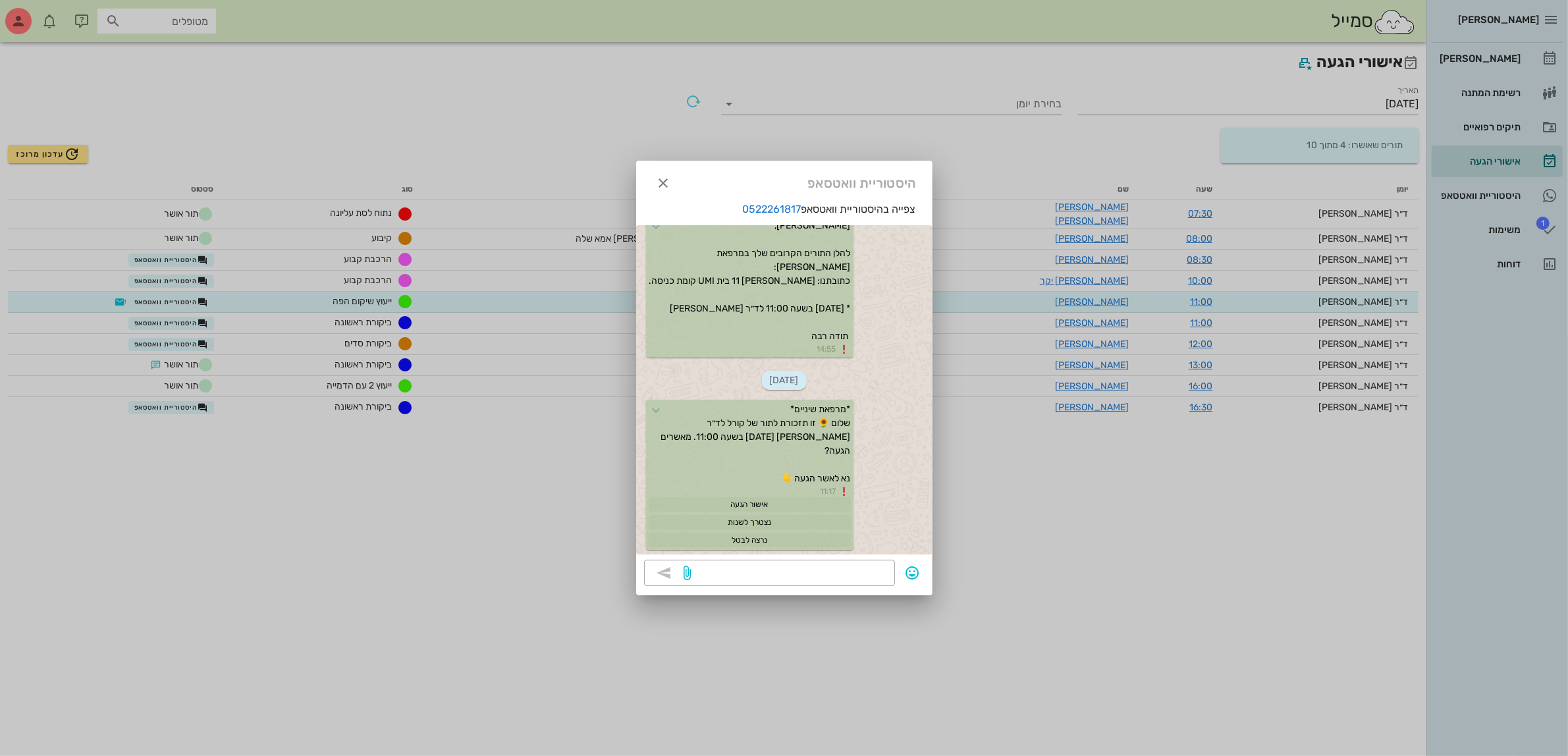
click at [183, 313] on div at bounding box center [784, 378] width 1568 height 756
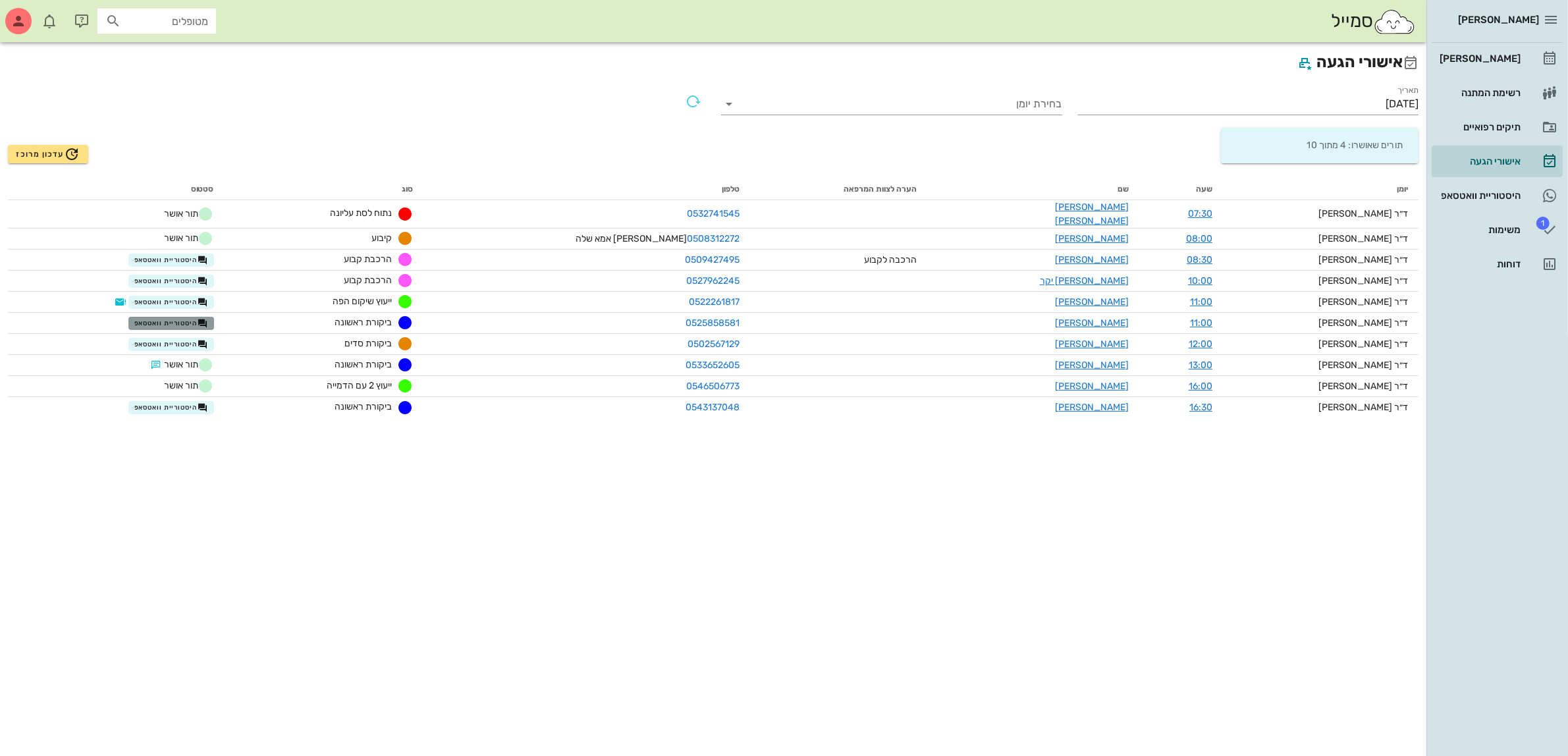
click at [183, 318] on span "היסטוריית וואטסאפ" at bounding box center [171, 323] width 74 height 11
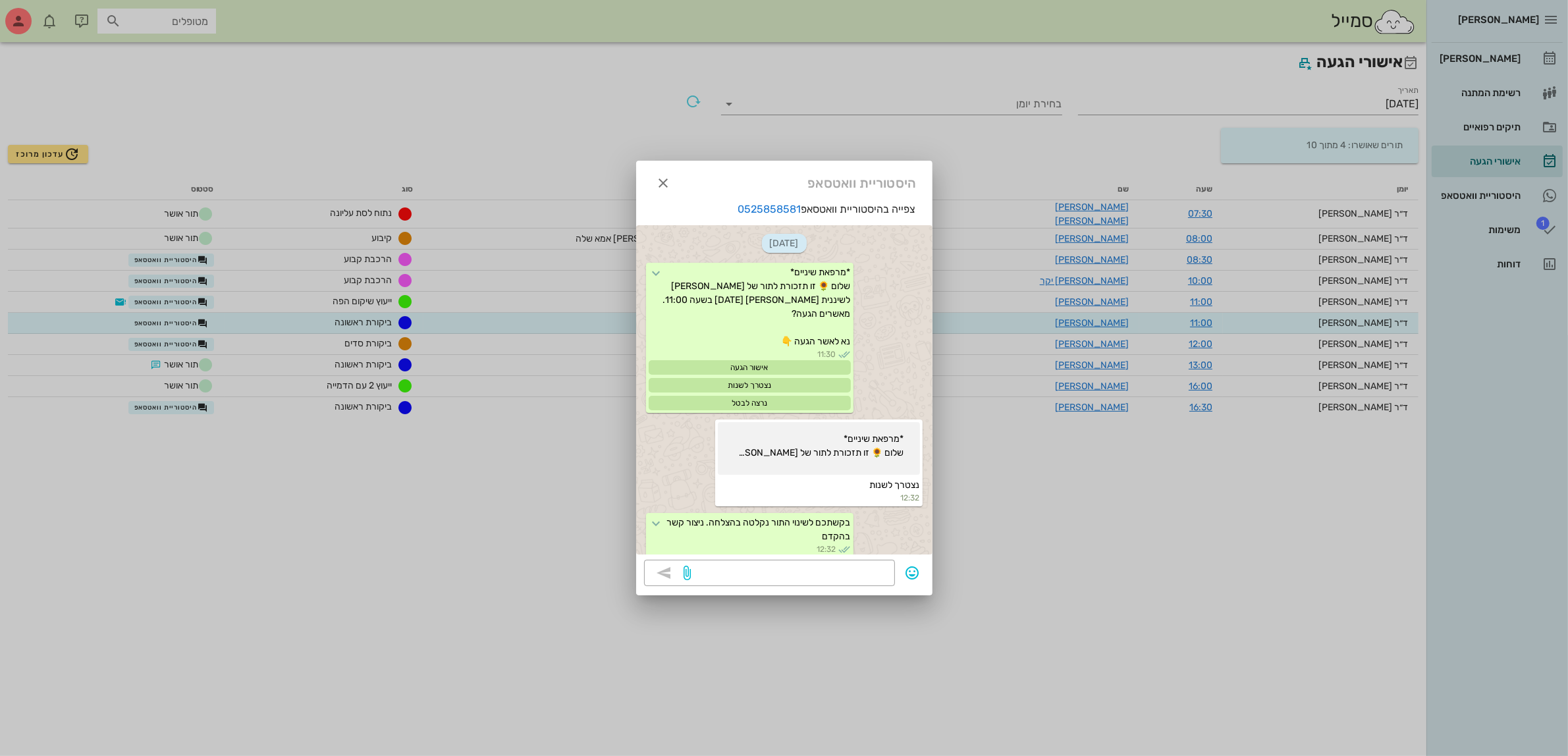
scroll to position [335, 0]
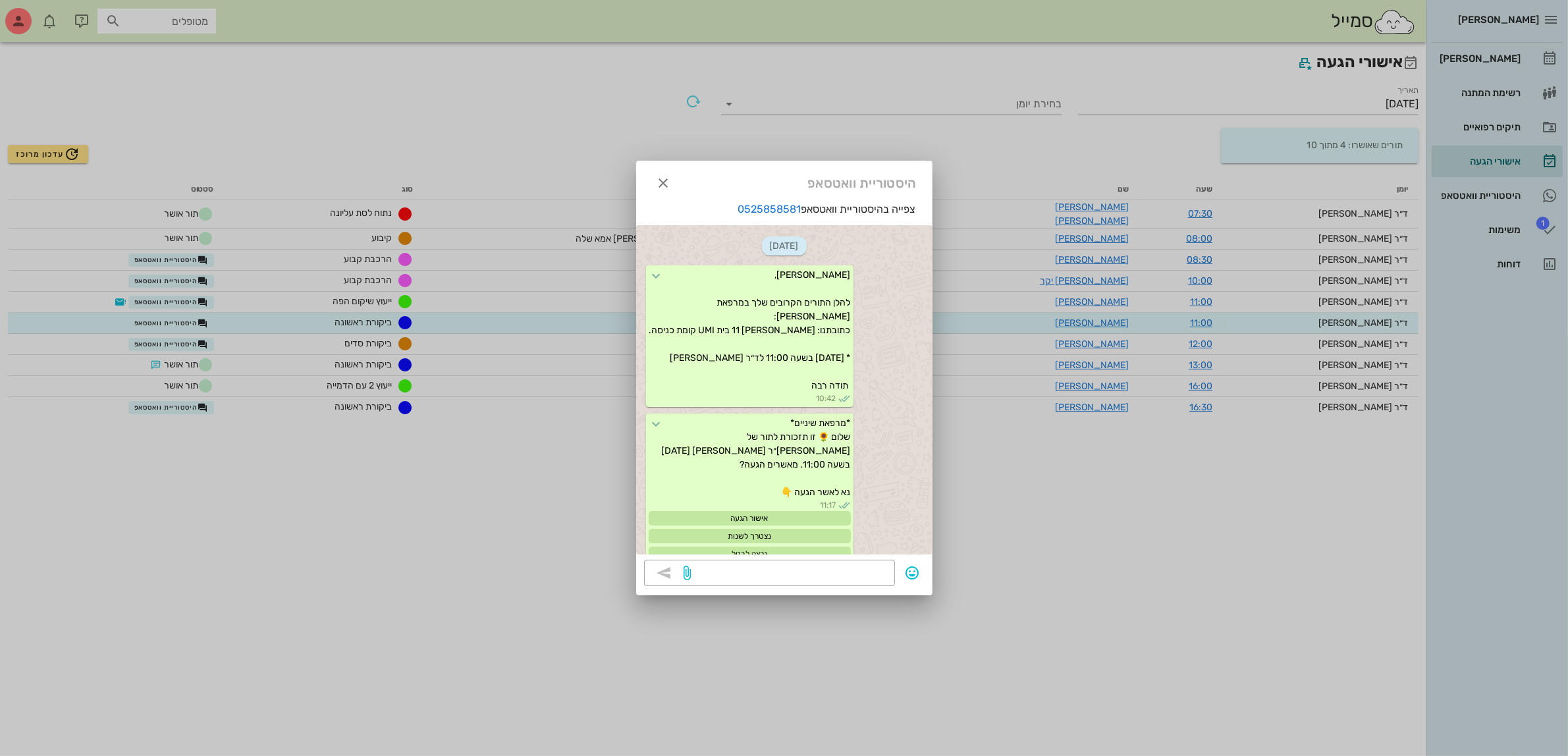
click at [183, 313] on div at bounding box center [784, 378] width 1568 height 756
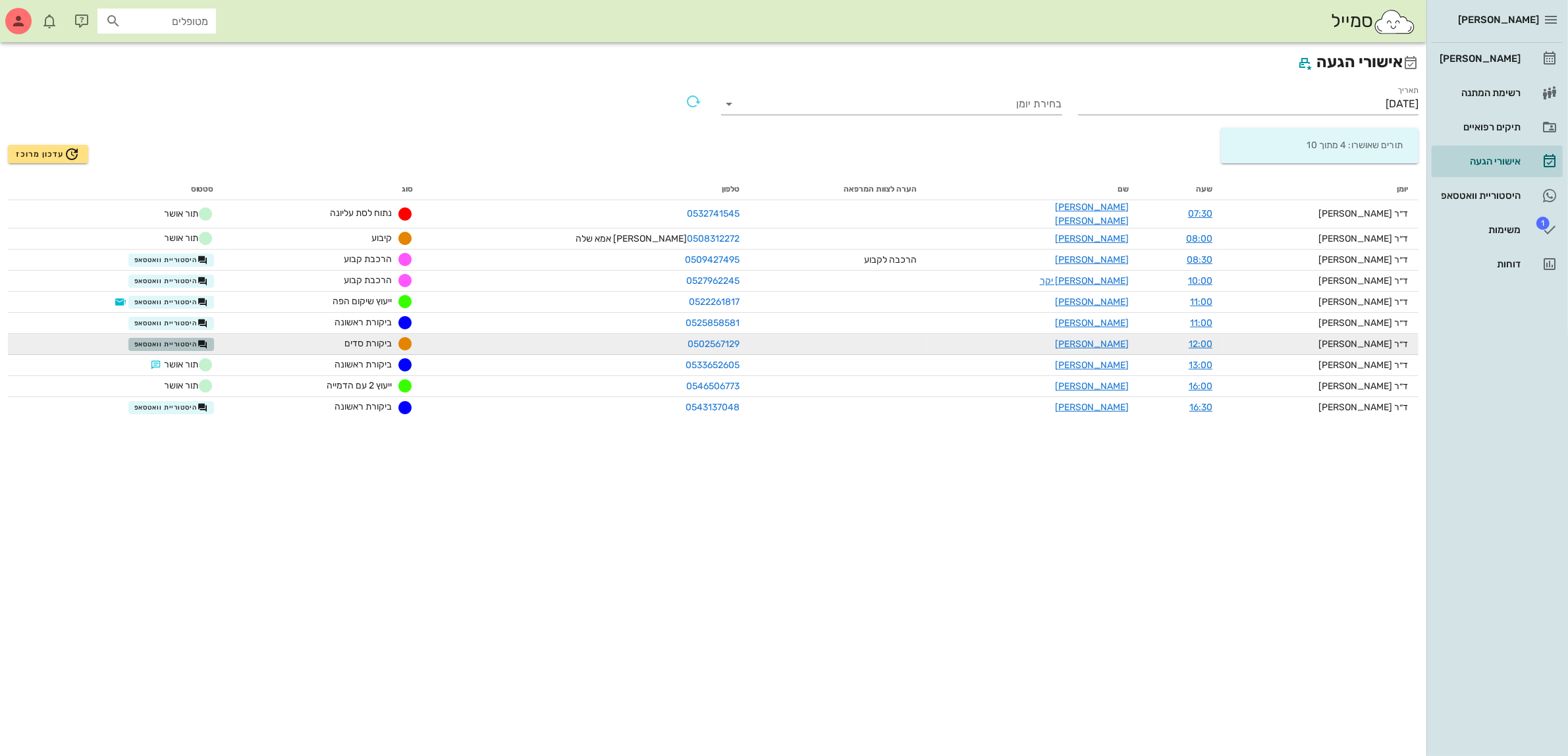
click at [193, 340] on span "היסטוריית וואטסאפ" at bounding box center [171, 344] width 74 height 11
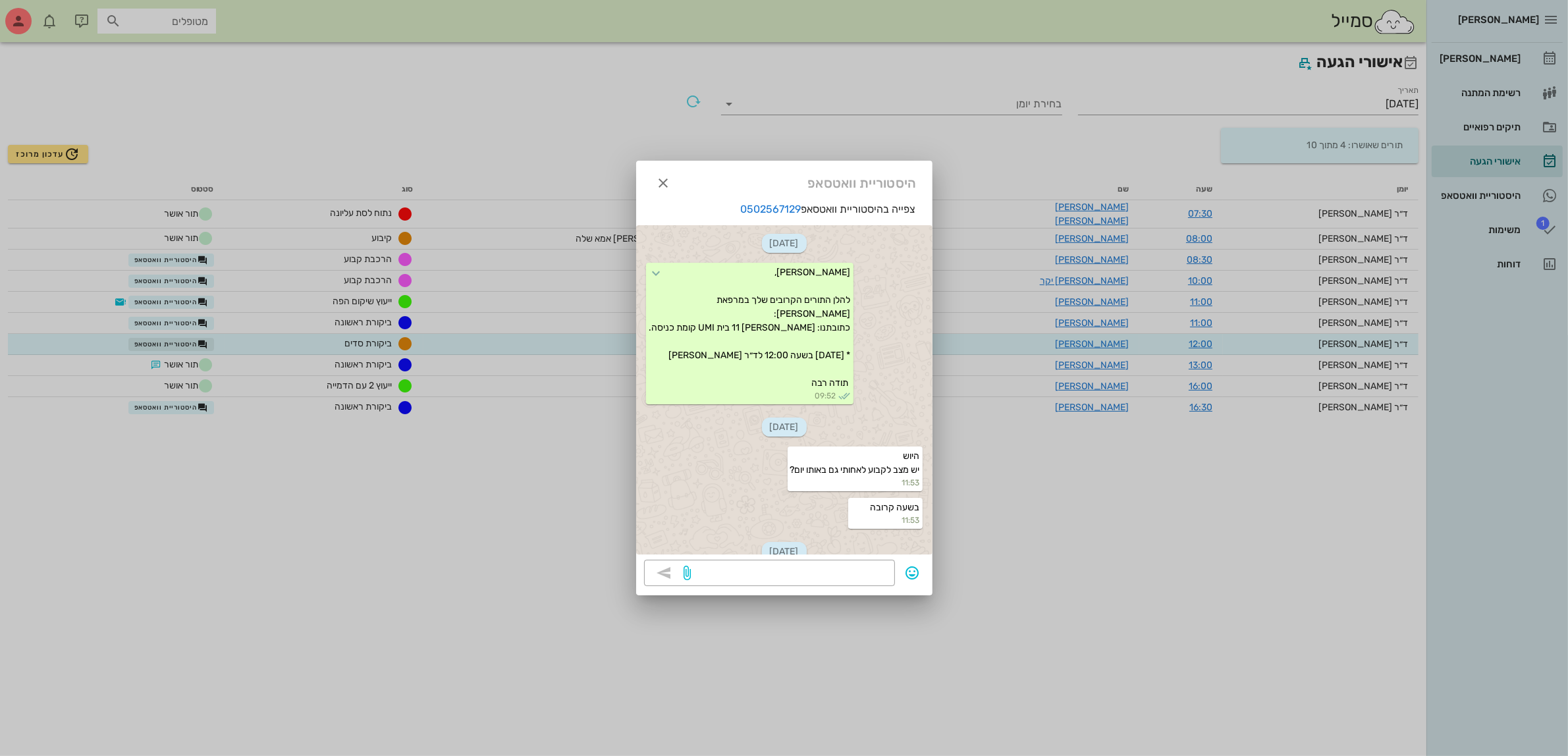
scroll to position [173, 0]
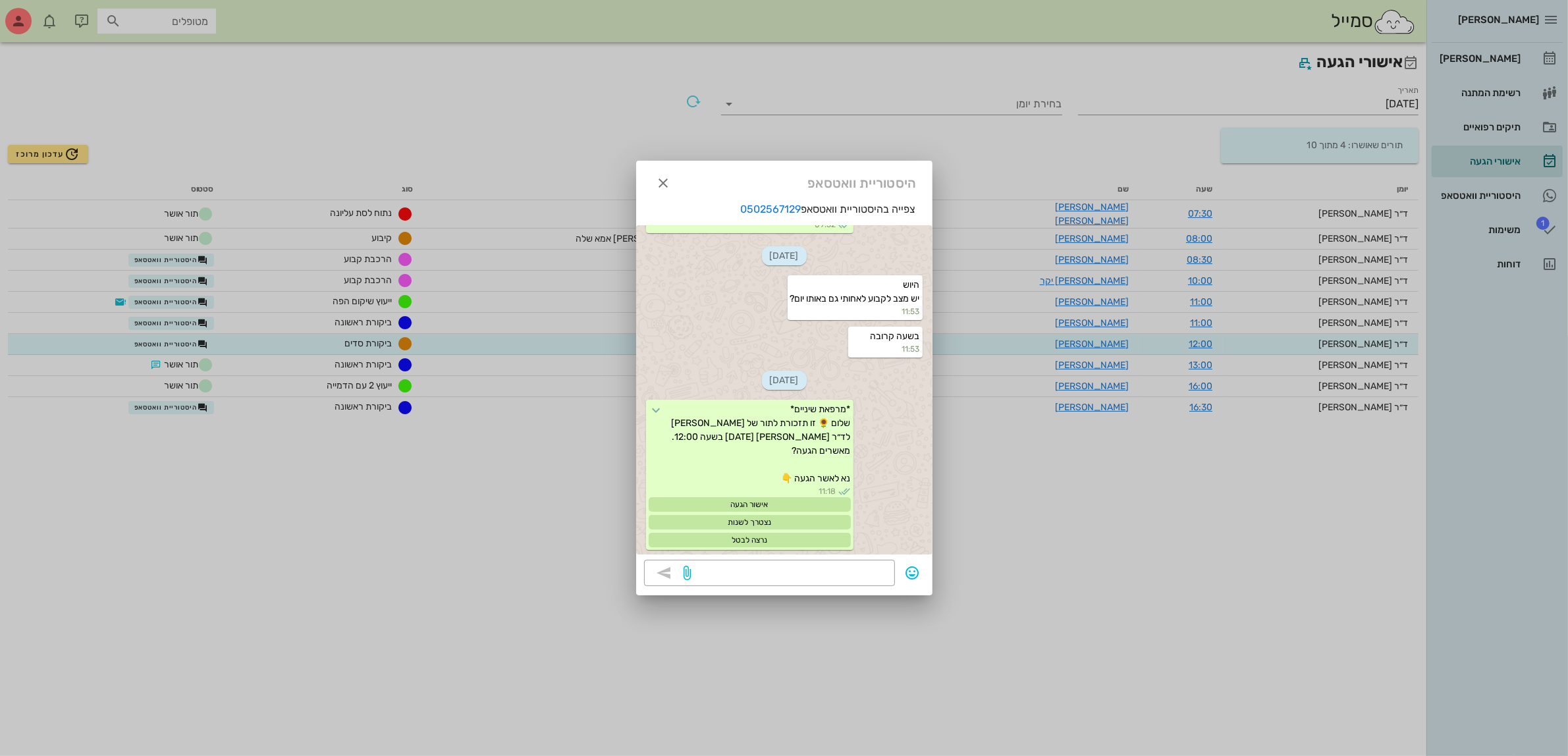
click at [201, 402] on div at bounding box center [784, 378] width 1568 height 756
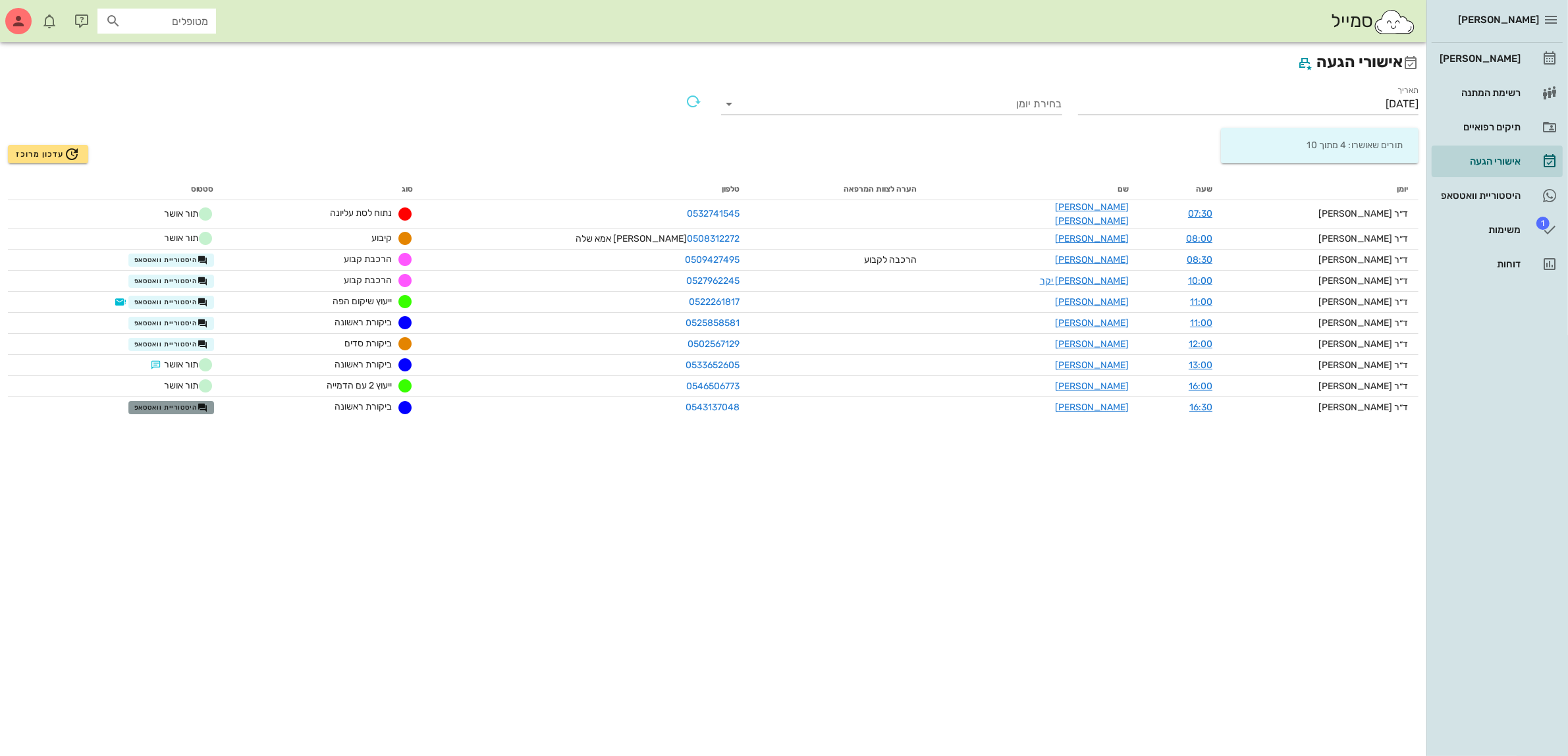
click at [201, 402] on span "היסטוריית וואטסאפ" at bounding box center [171, 407] width 74 height 11
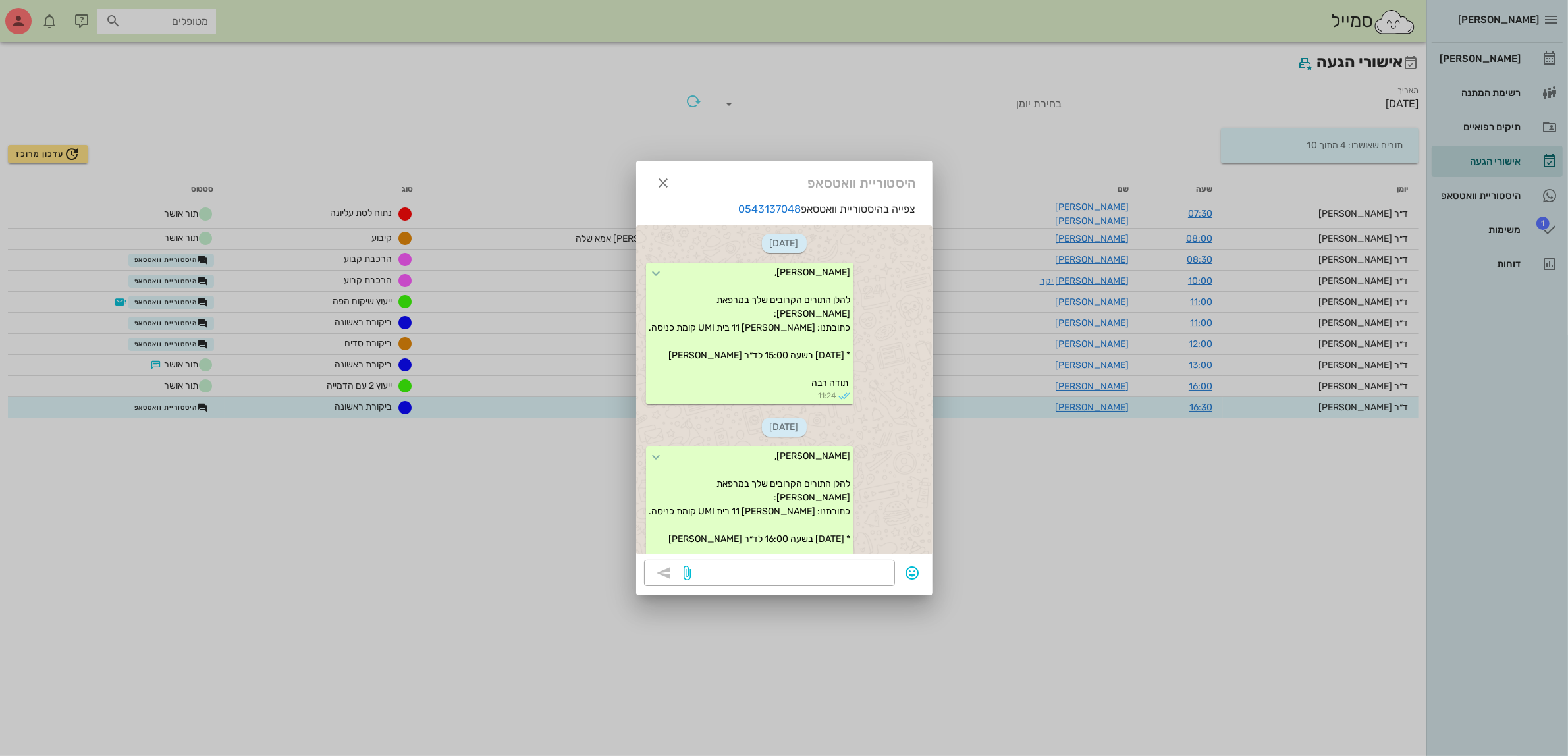
scroll to position [232, 0]
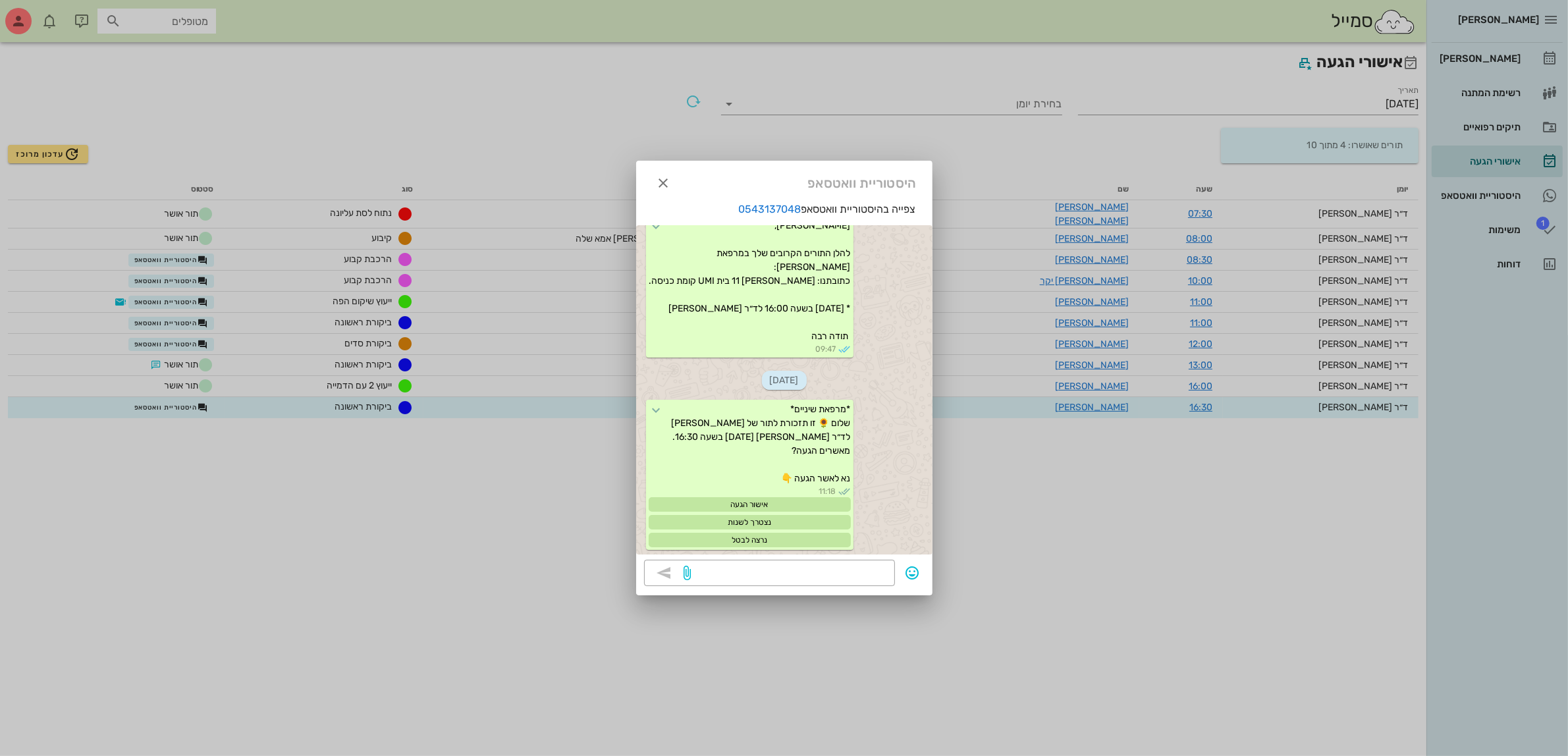
click at [201, 402] on div at bounding box center [784, 378] width 1568 height 756
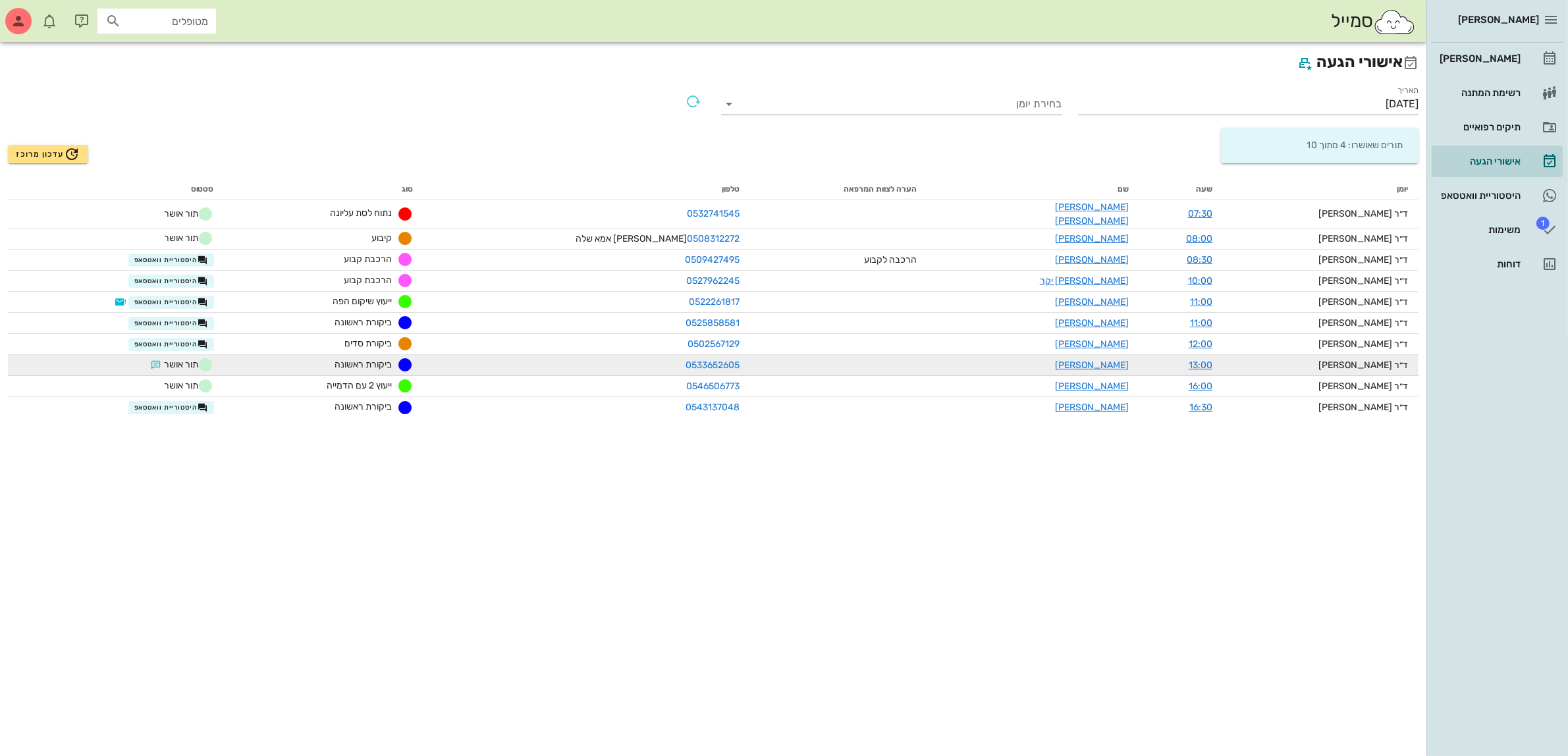
click at [212, 358] on span "תור אושר" at bounding box center [181, 365] width 66 height 16
click at [162, 360] on button "button" at bounding box center [156, 365] width 11 height 11
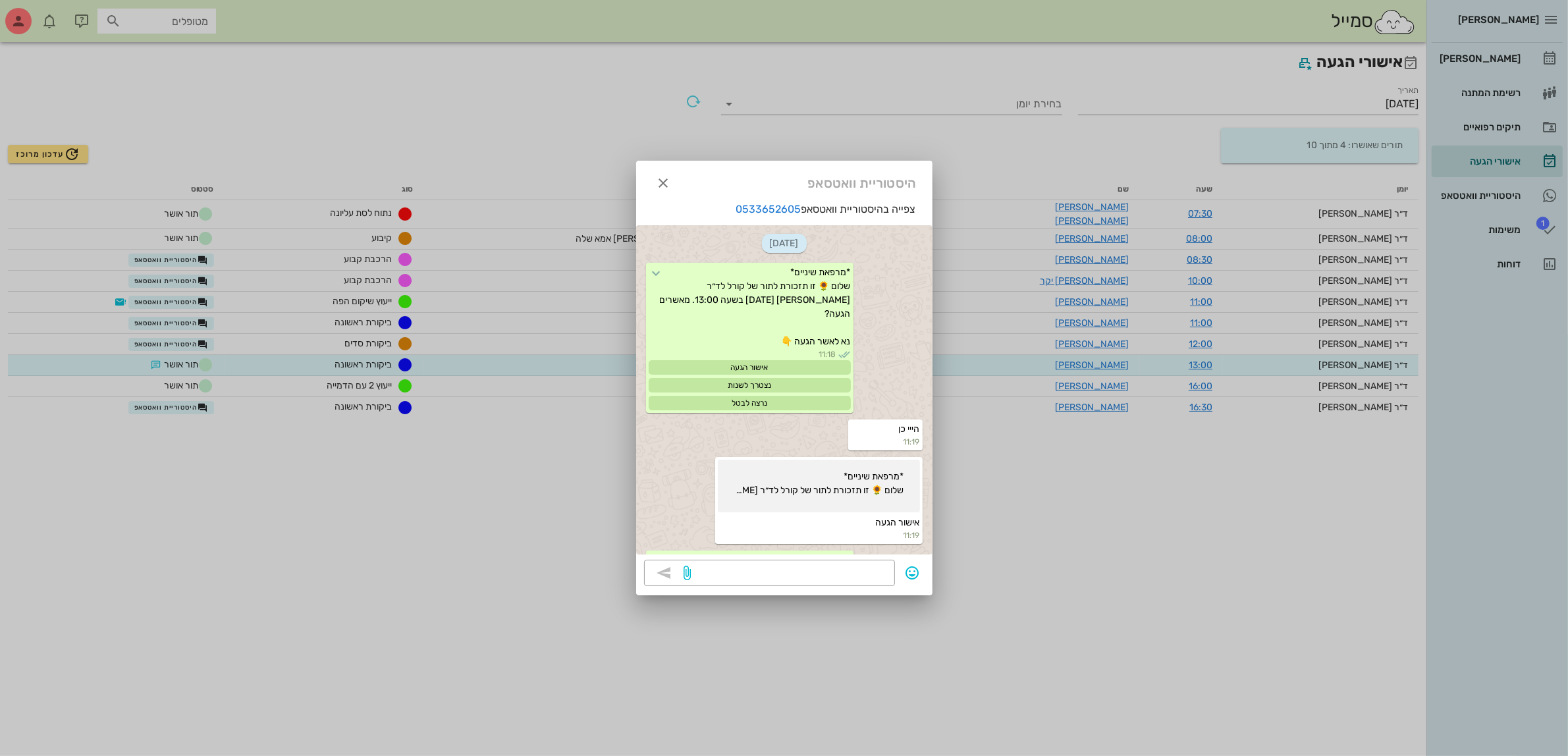
scroll to position [87, 0]
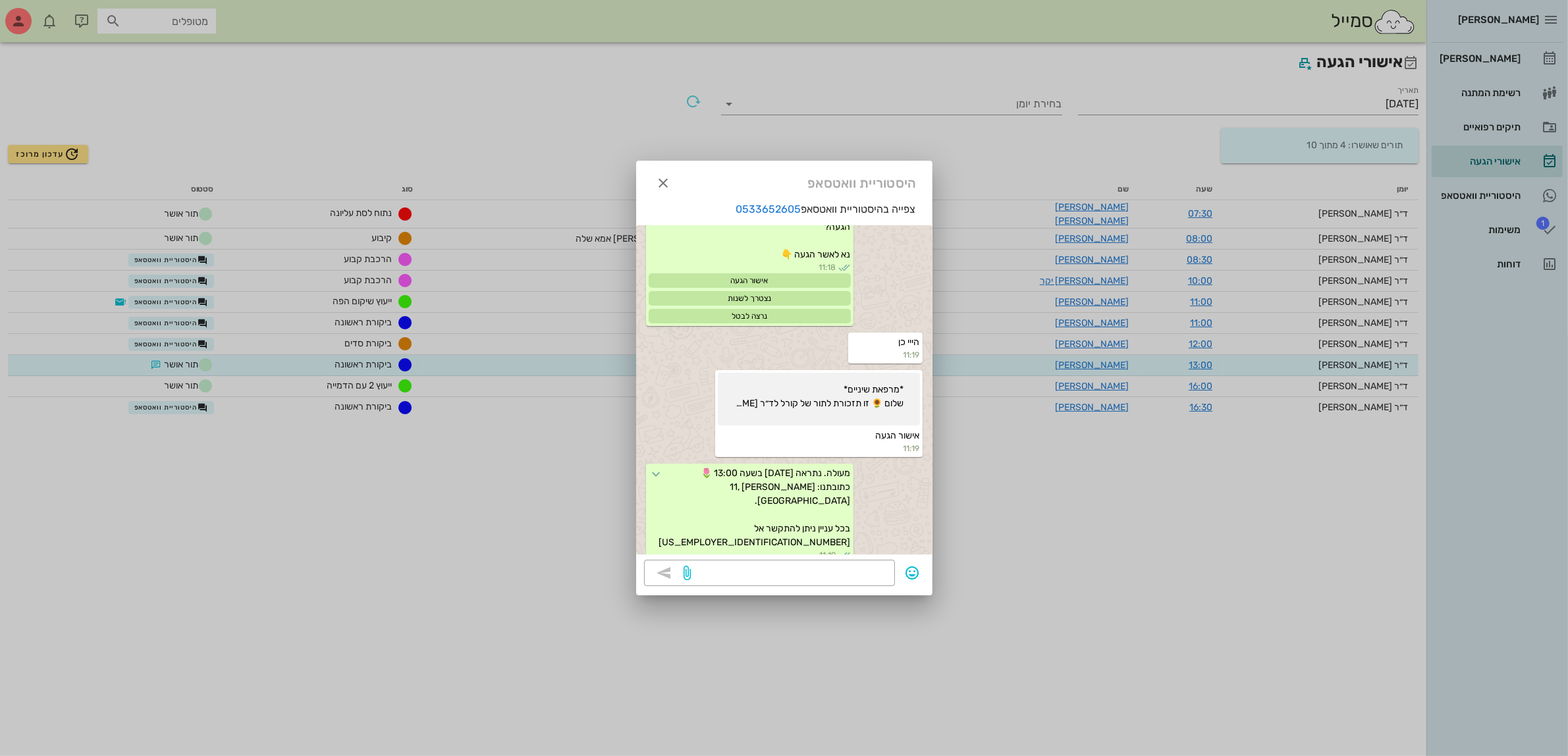
click at [195, 332] on div at bounding box center [784, 378] width 1568 height 756
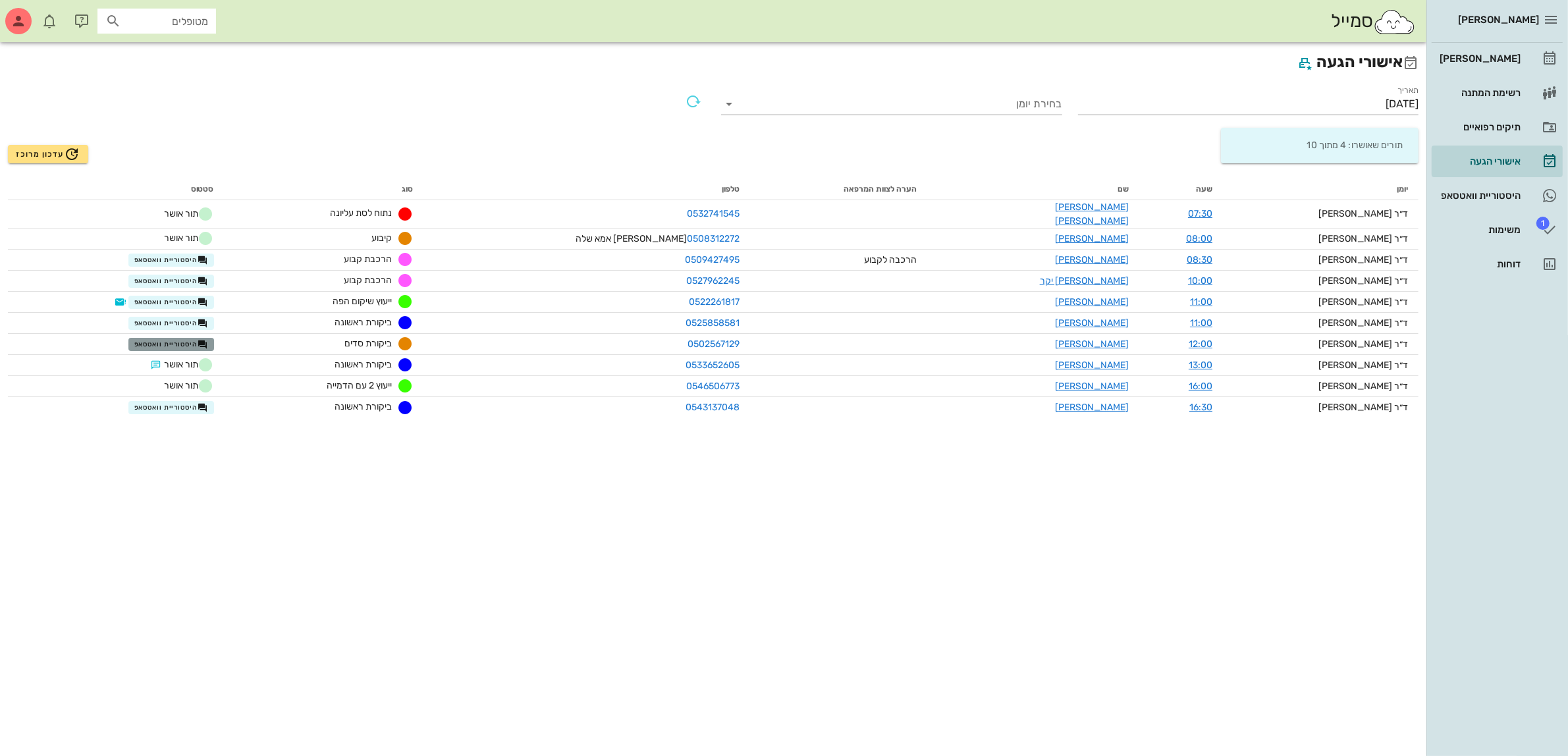
click at [195, 340] on span "היסטוריית וואטסאפ" at bounding box center [171, 344] width 74 height 11
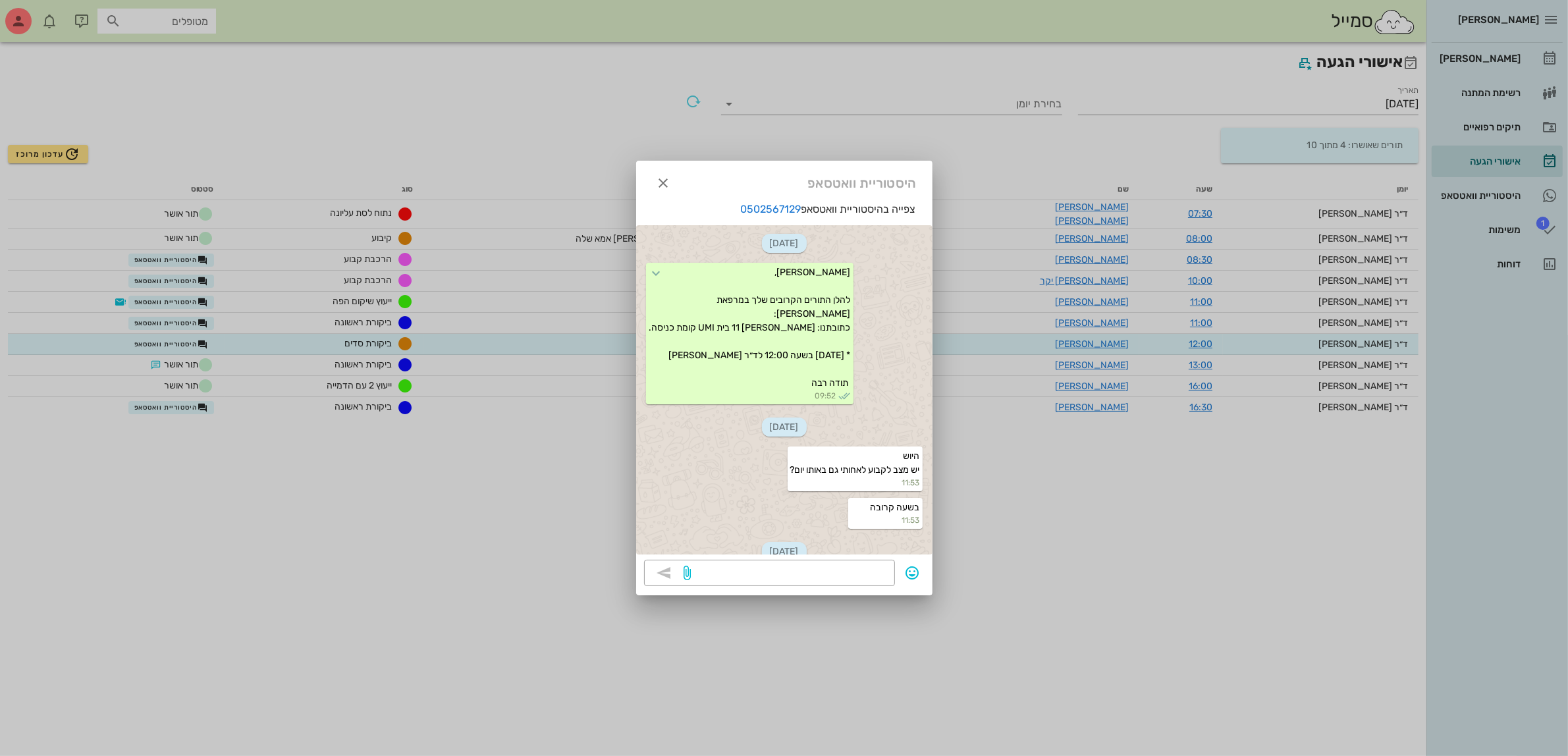
scroll to position [173, 0]
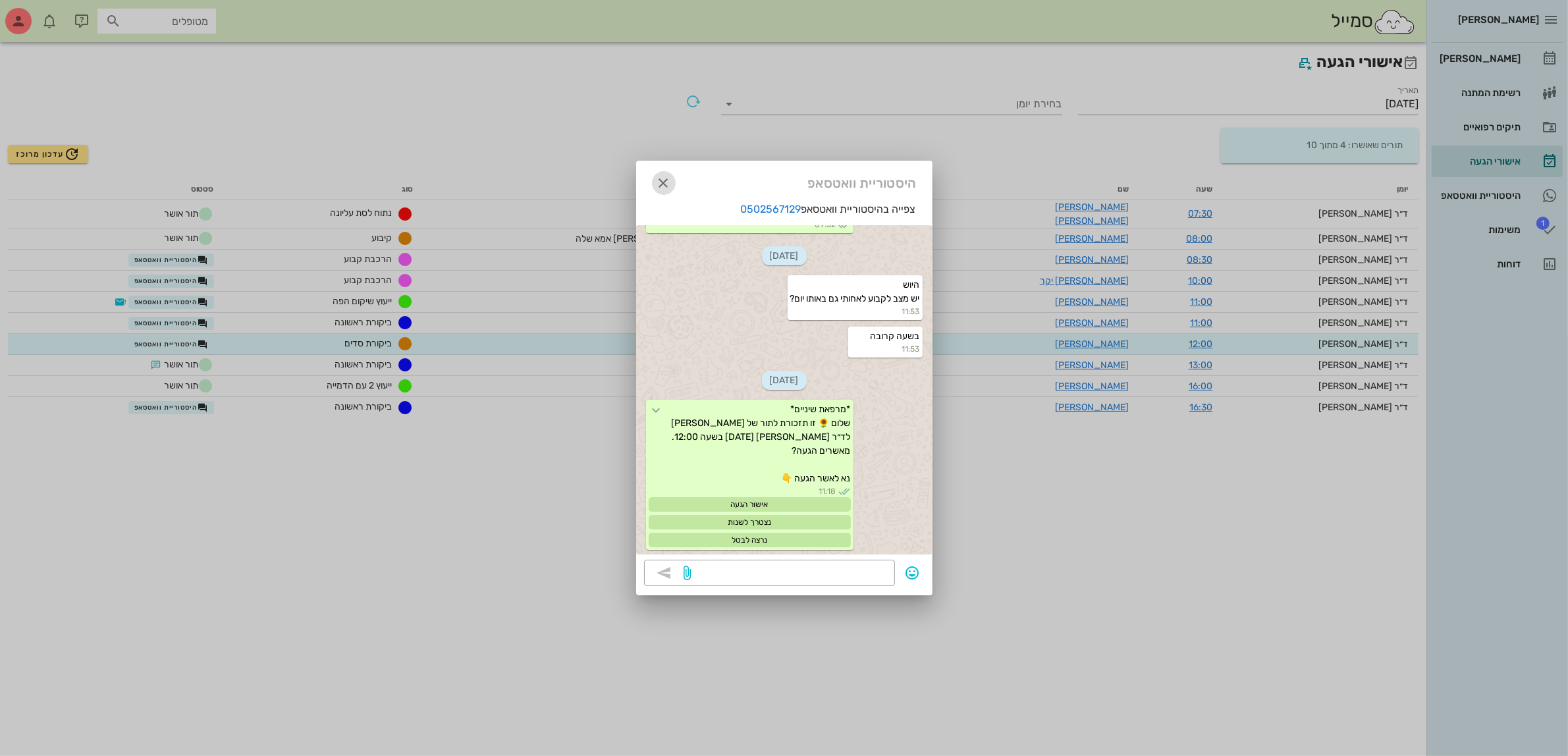
click at [663, 178] on icon "button" at bounding box center [664, 183] width 16 height 16
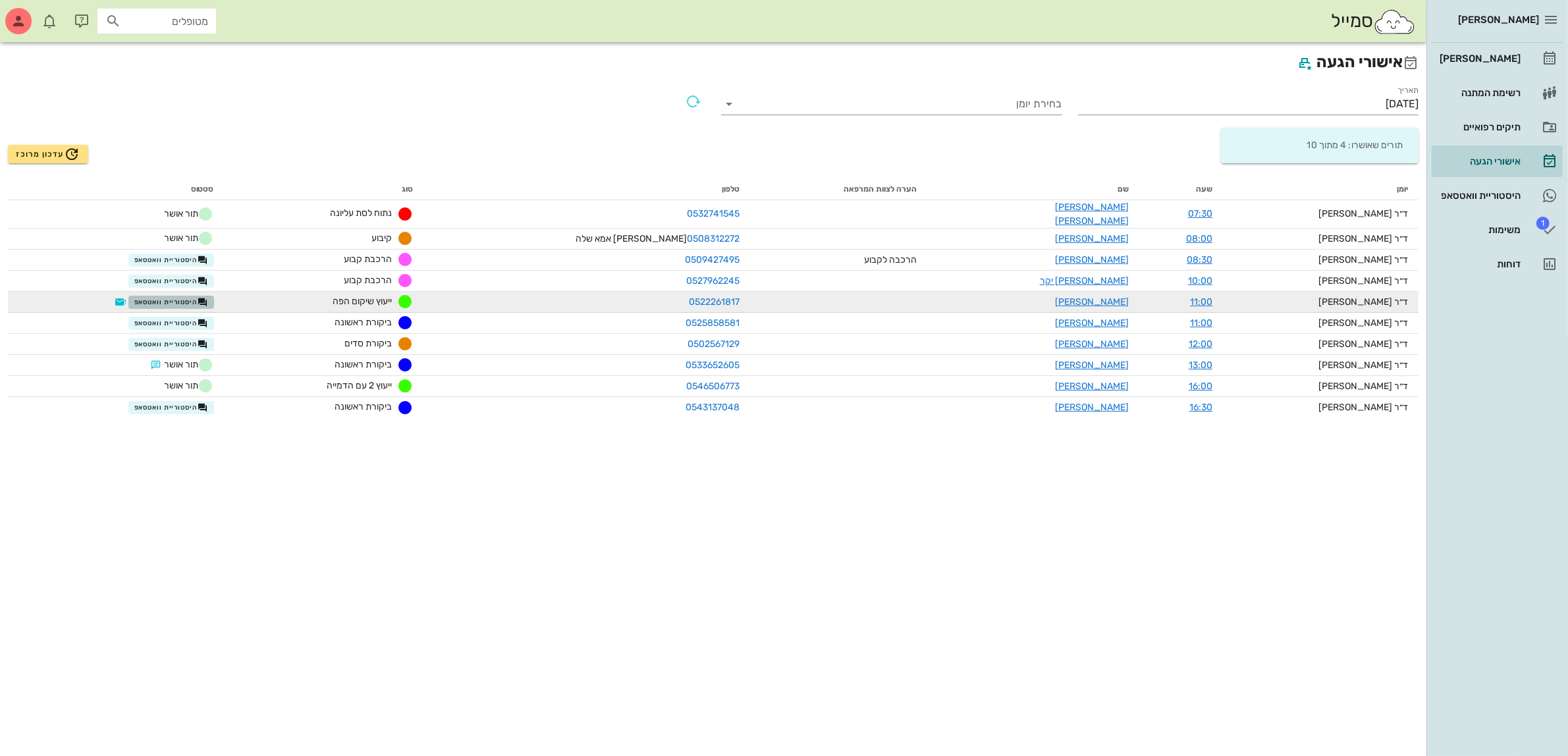
click at [179, 297] on span "היסטוריית וואטסאפ" at bounding box center [171, 302] width 74 height 11
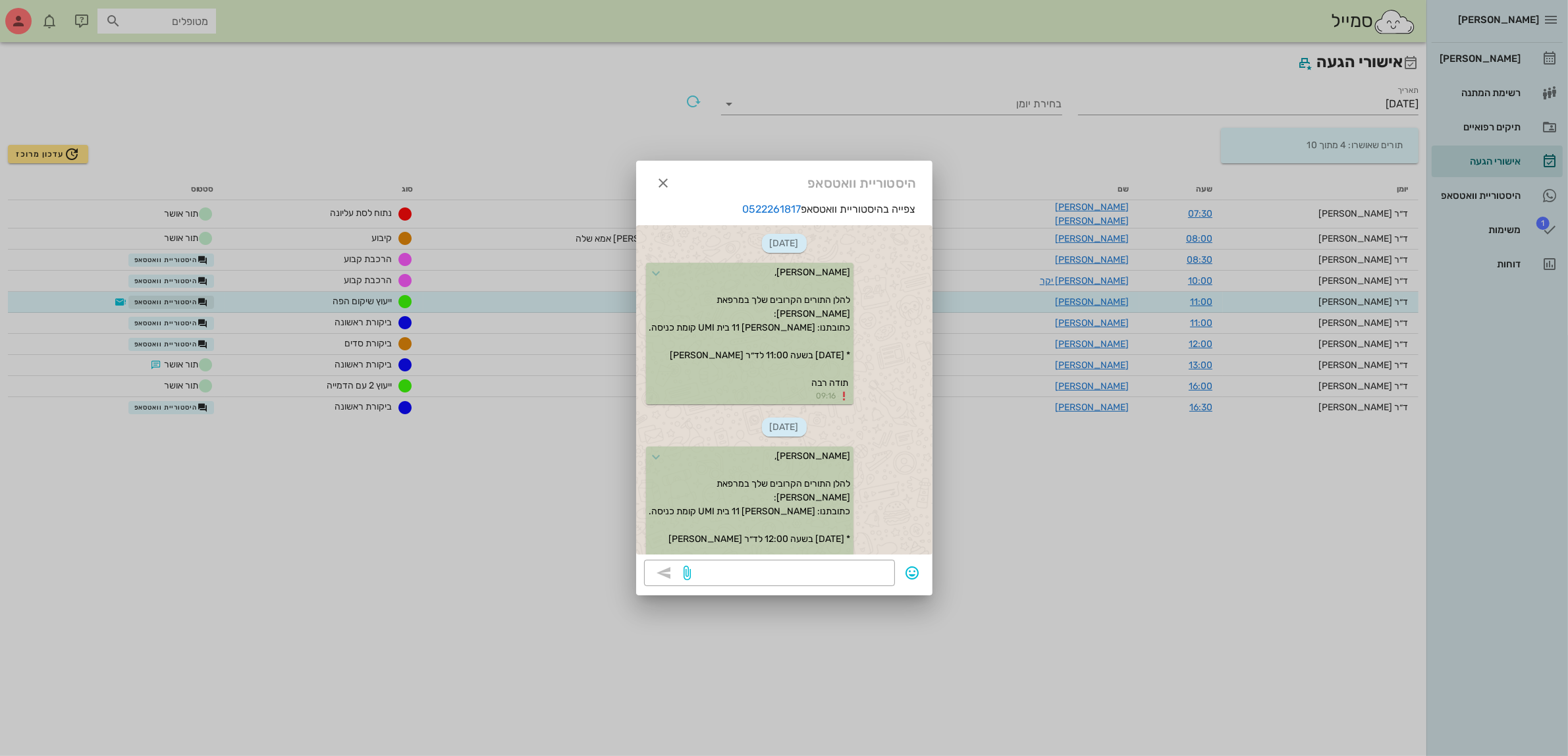
scroll to position [416, 0]
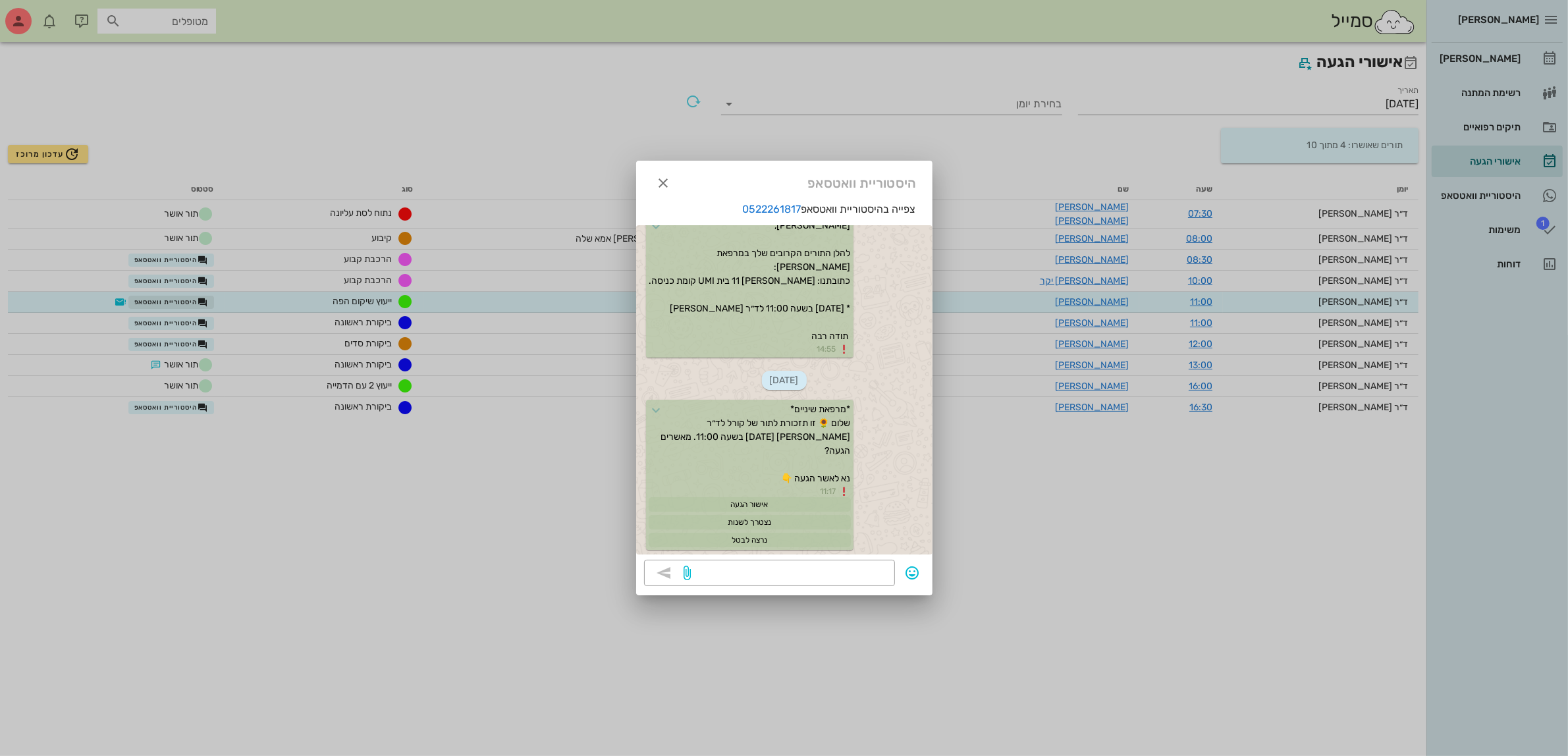
click at [179, 294] on div at bounding box center [784, 378] width 1568 height 756
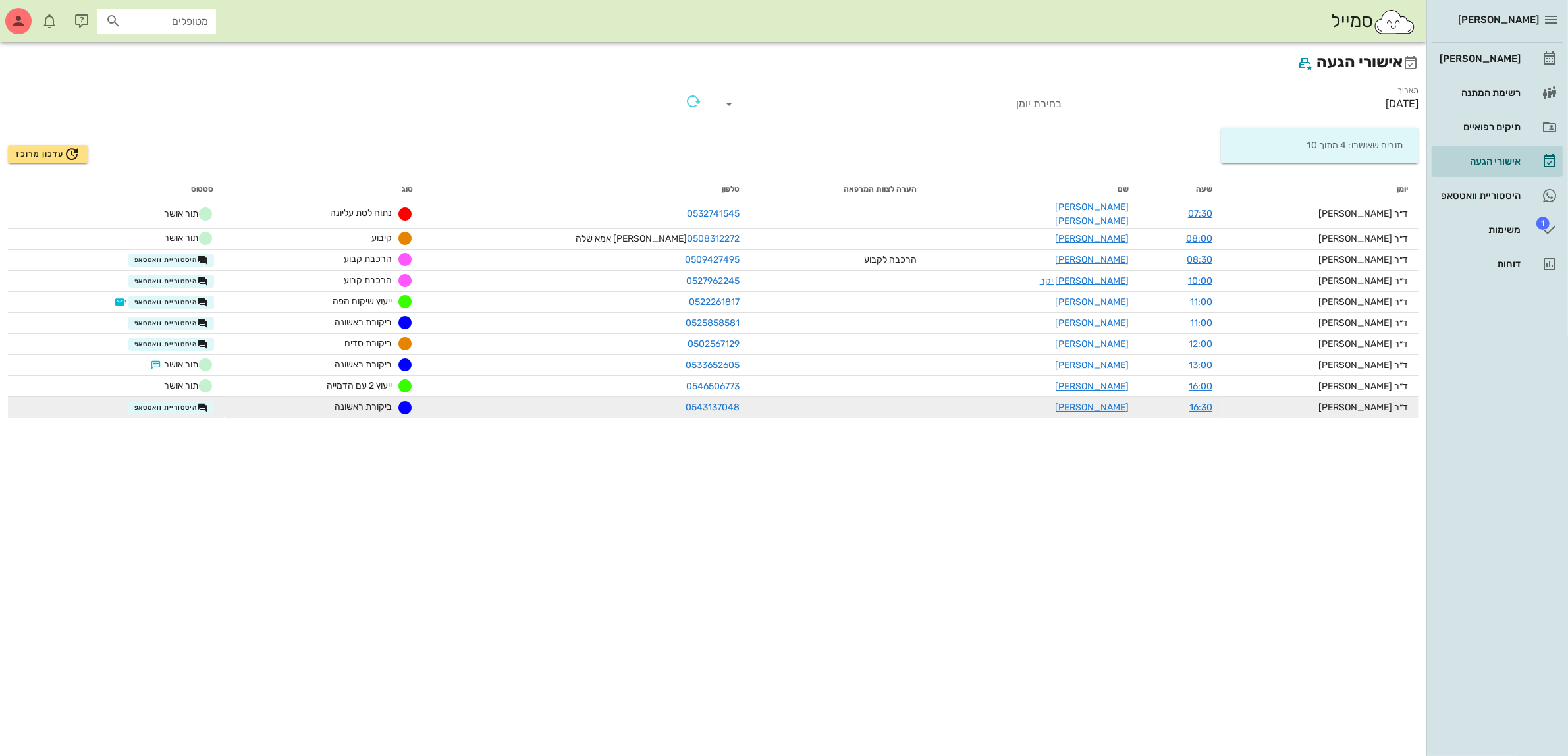
click at [193, 406] on div "היסטוריית וואטסאפ" at bounding box center [171, 407] width 85 height 14
click at [193, 402] on span "היסטוריית וואטסאפ" at bounding box center [171, 407] width 74 height 11
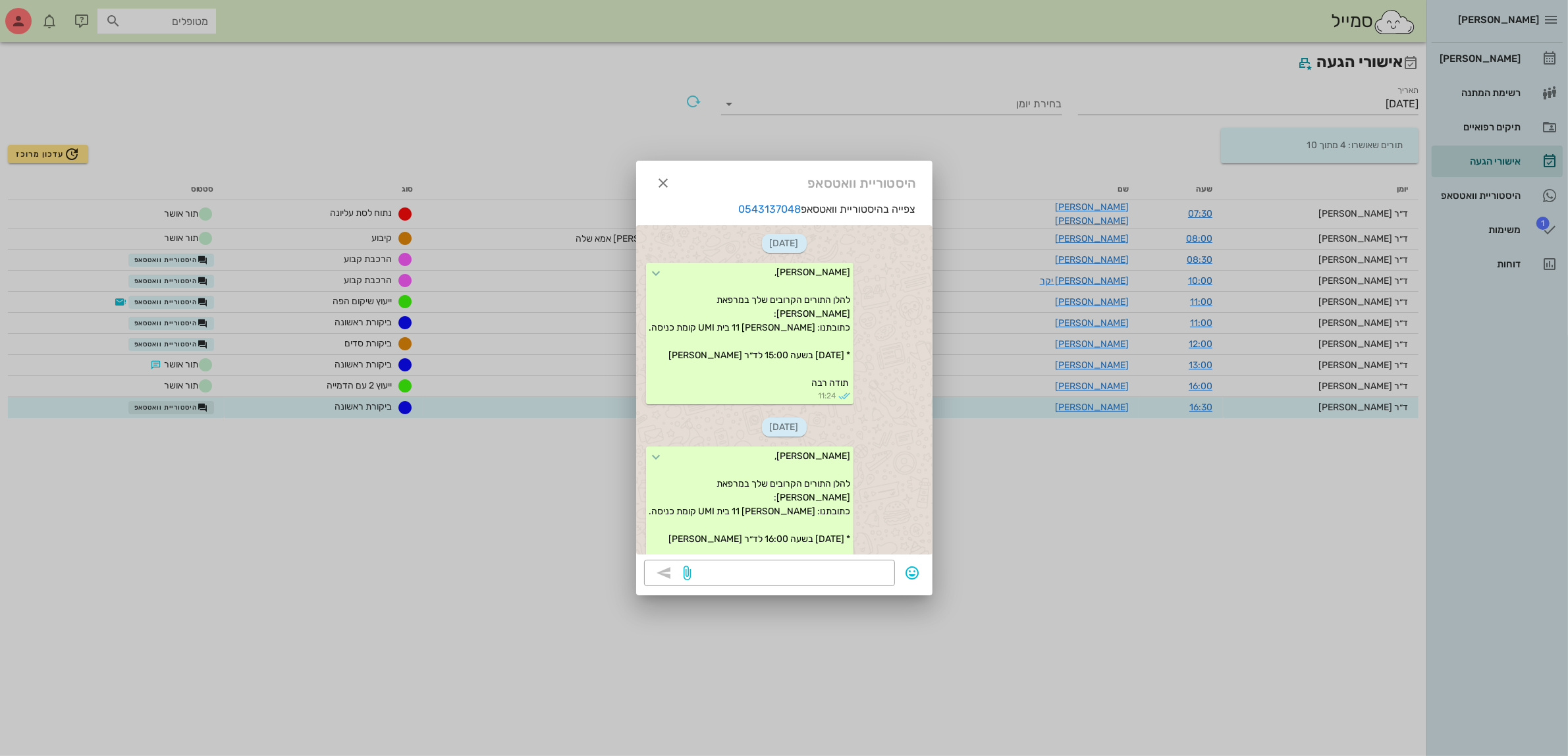
scroll to position [232, 0]
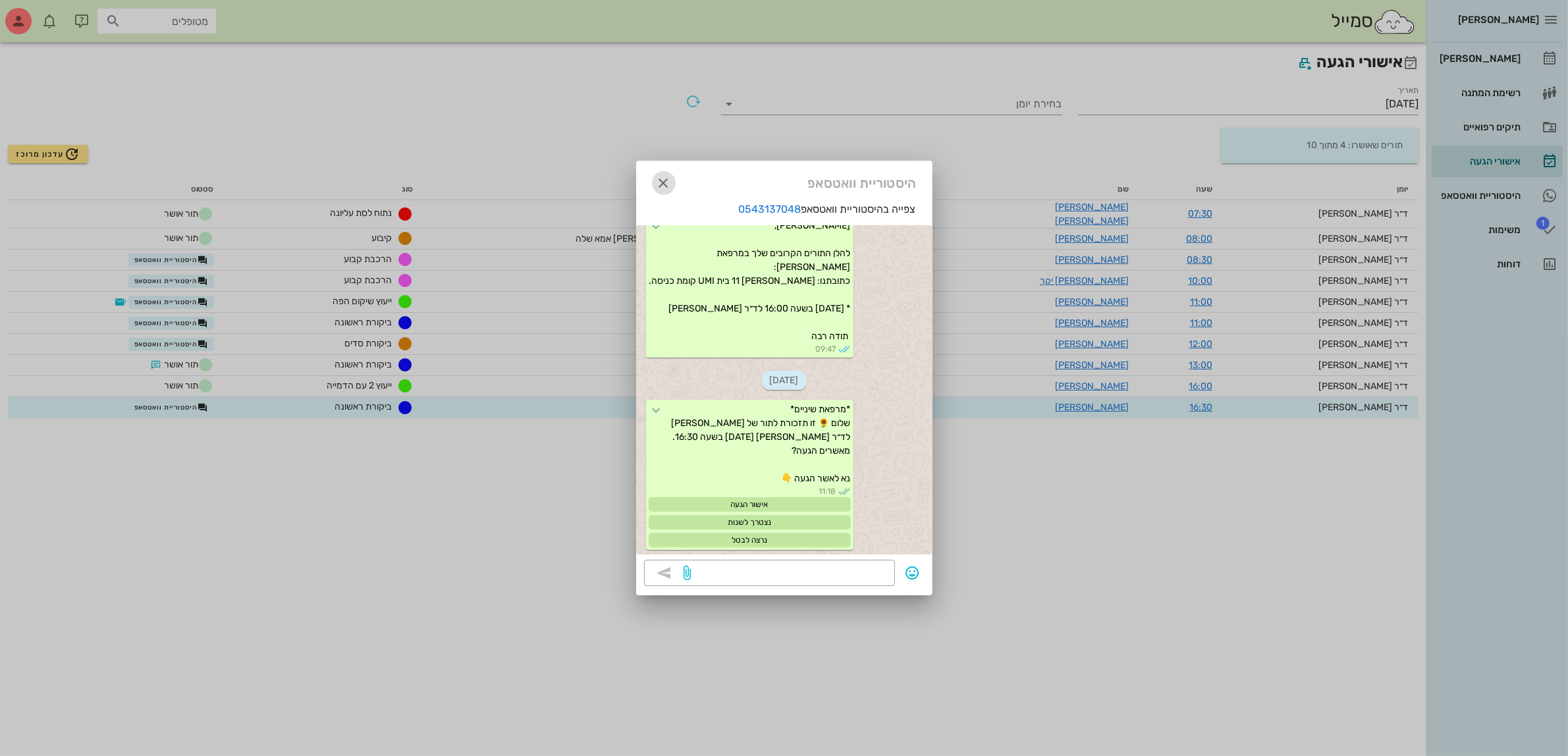
click at [664, 186] on icon "button" at bounding box center [664, 183] width 16 height 16
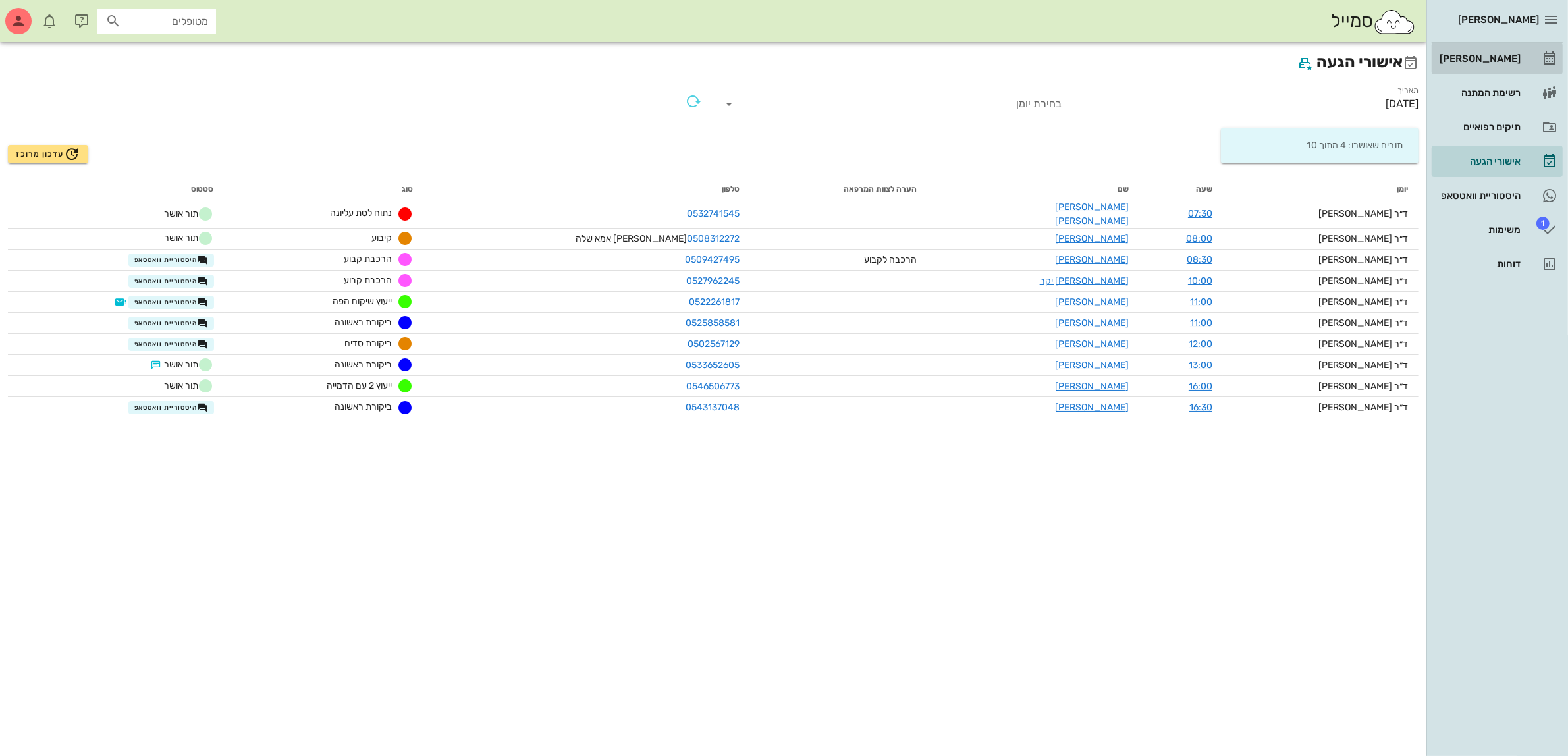
click at [1510, 52] on div "[PERSON_NAME]" at bounding box center [1478, 59] width 84 height 21
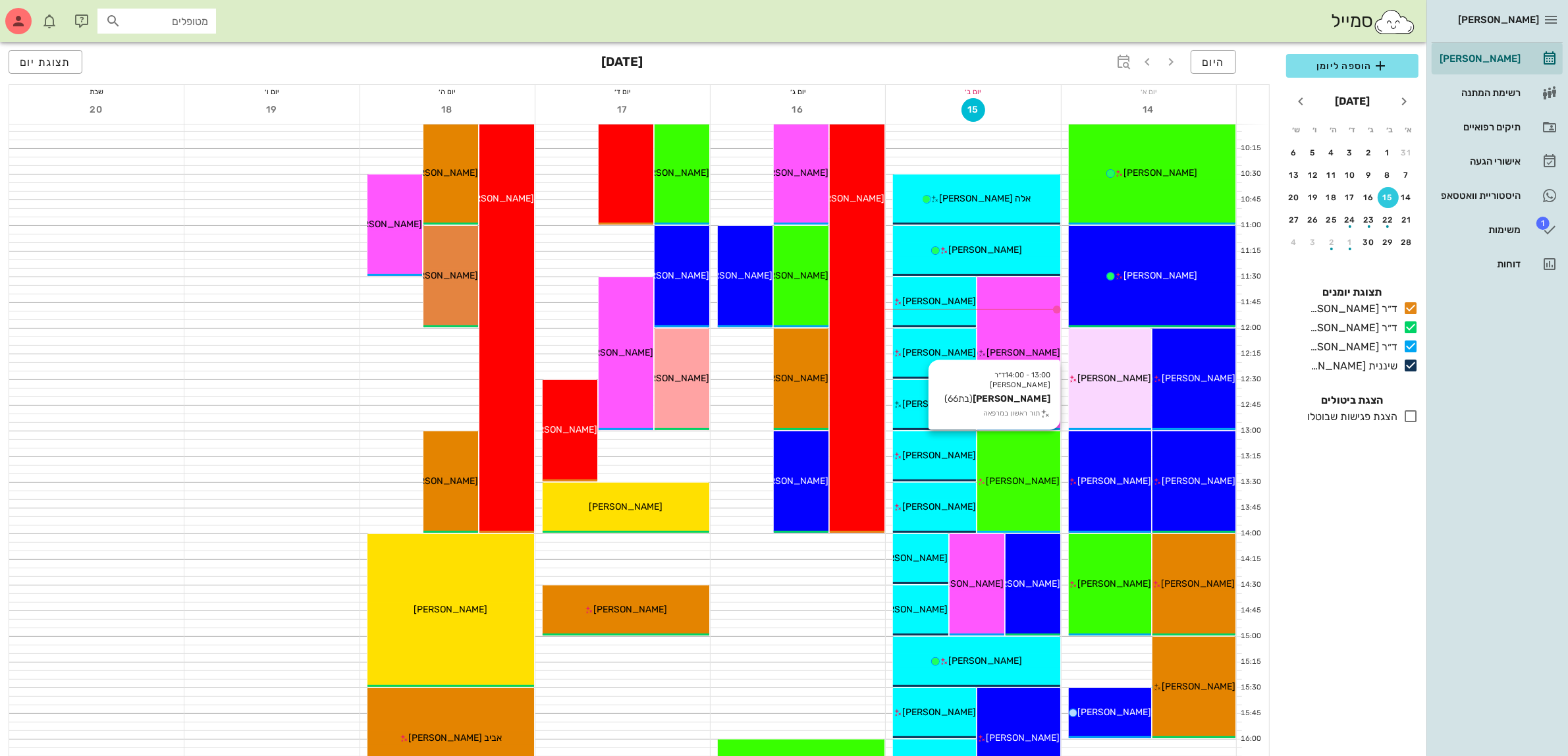
scroll to position [330, 0]
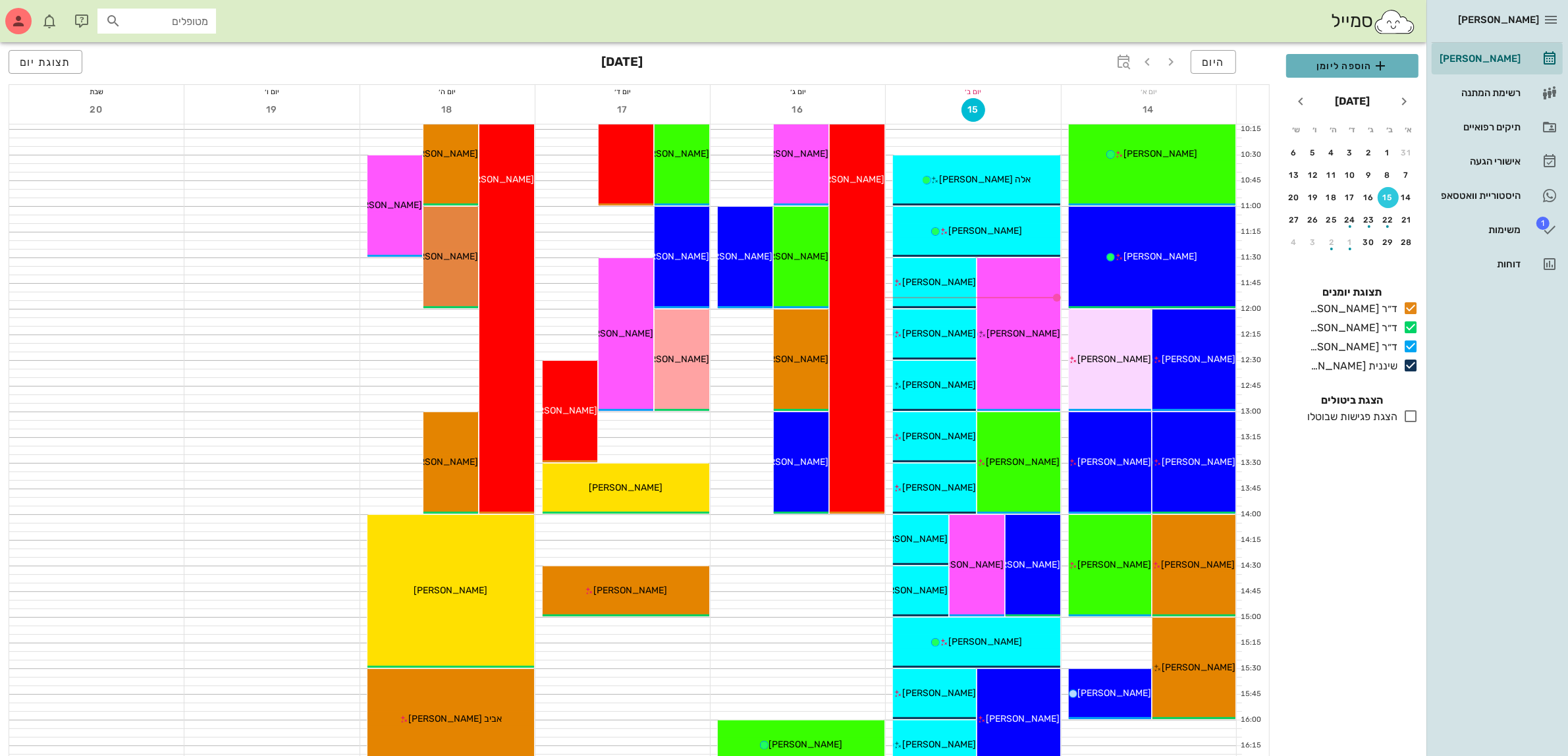
click at [1346, 66] on span "הוספה ליומן" at bounding box center [1353, 66] width 111 height 16
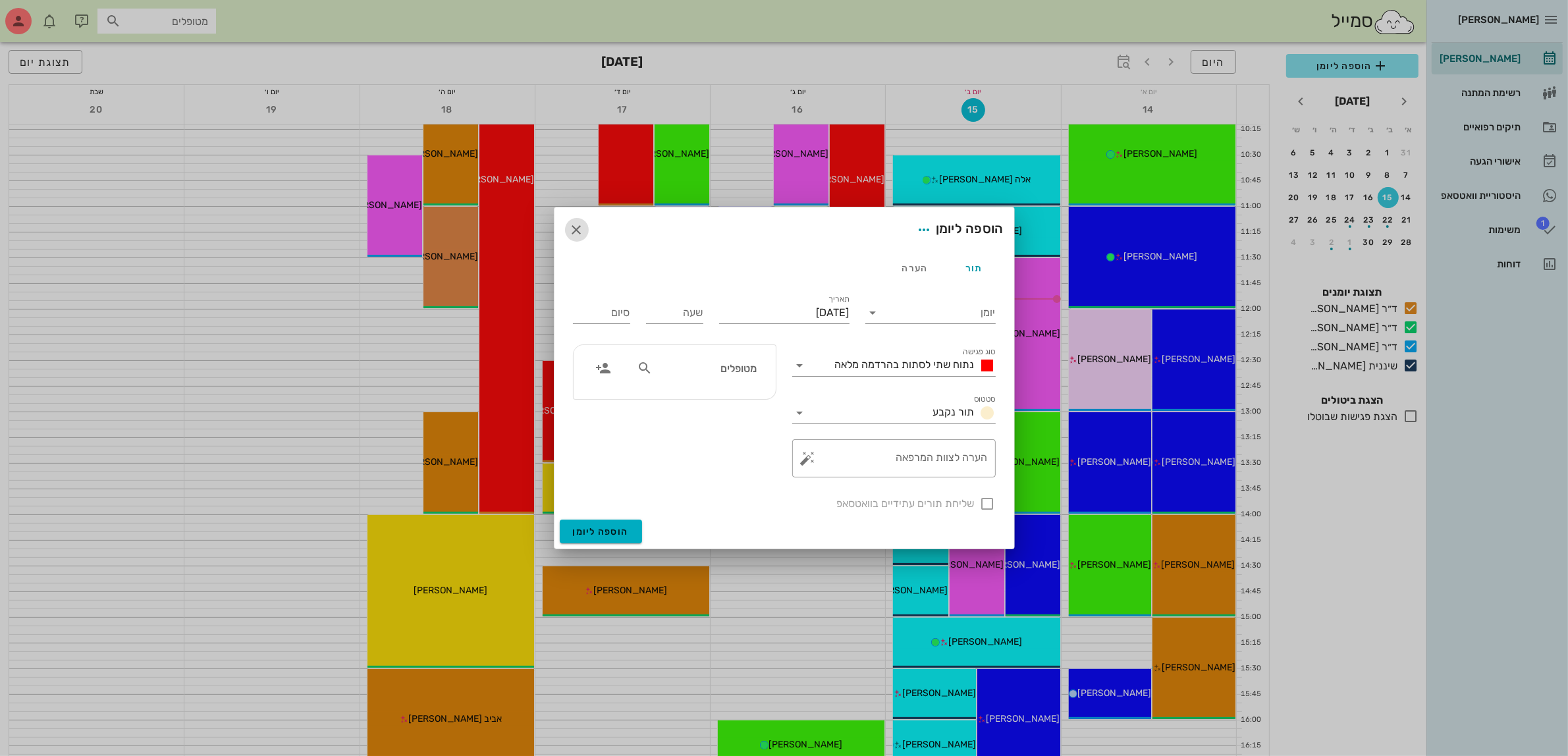
click at [569, 232] on icon "button" at bounding box center [577, 230] width 16 height 16
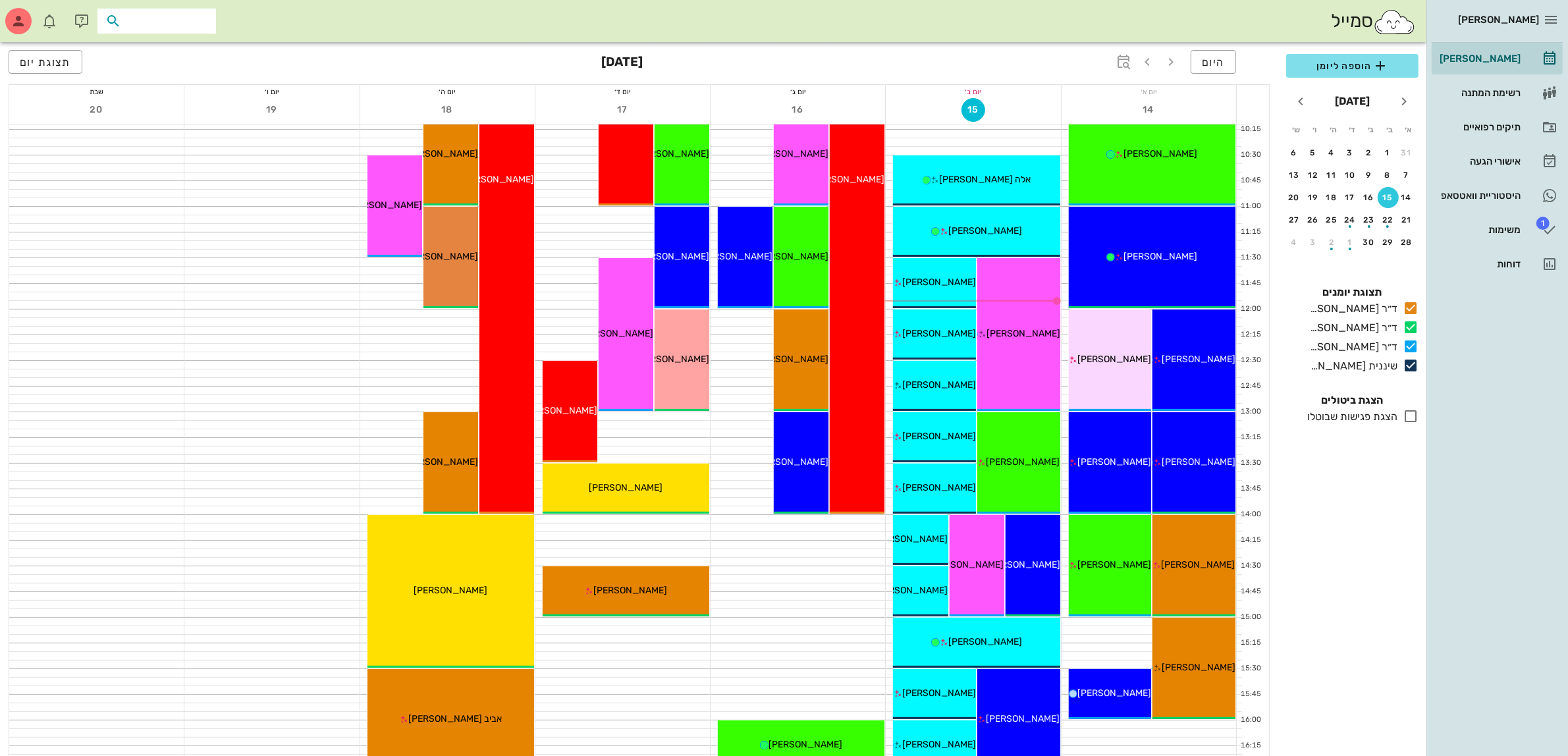
click at [169, 28] on input "text" at bounding box center [165, 21] width 84 height 17
type input "אליה"
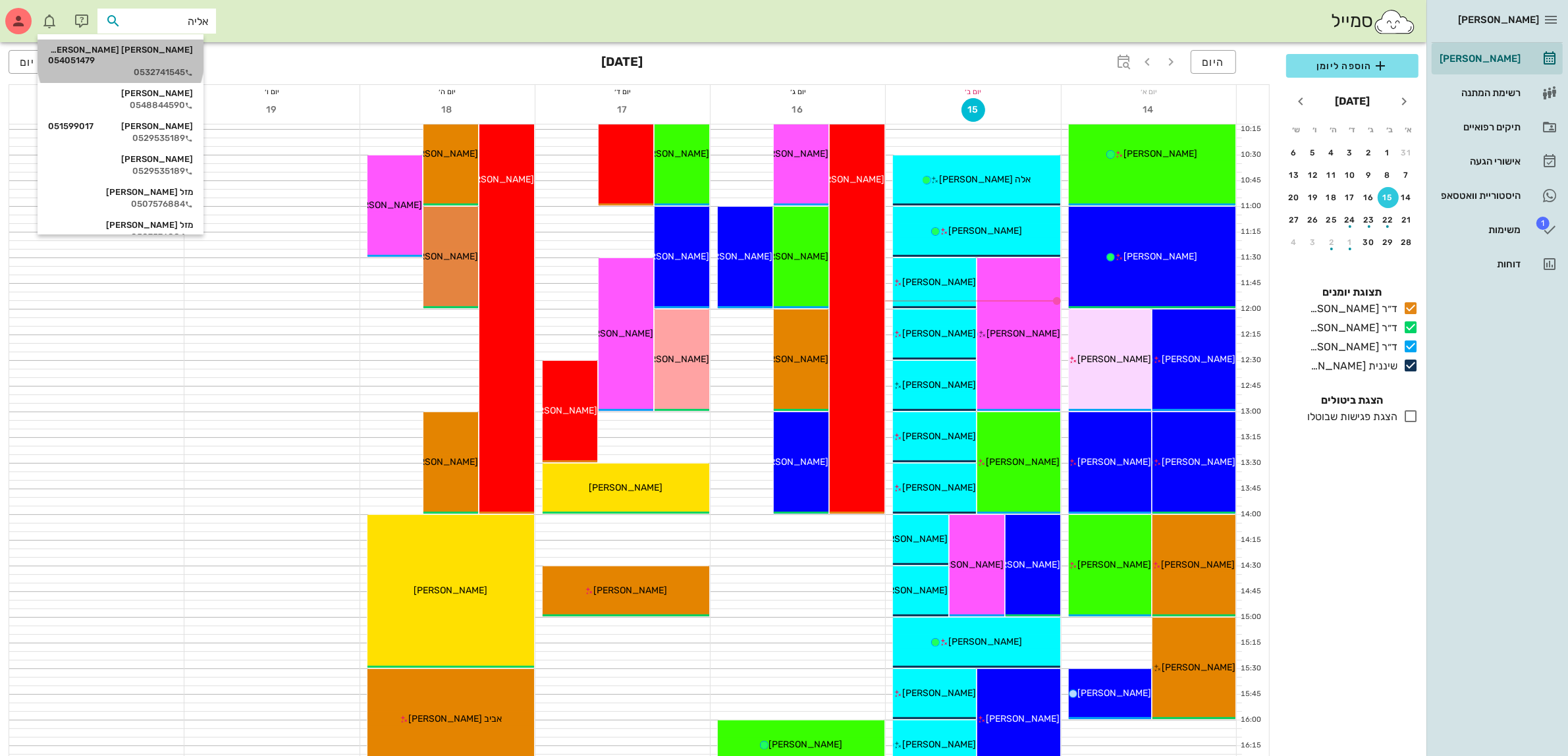
click at [170, 67] on div "0532741545" at bounding box center [120, 72] width 145 height 11
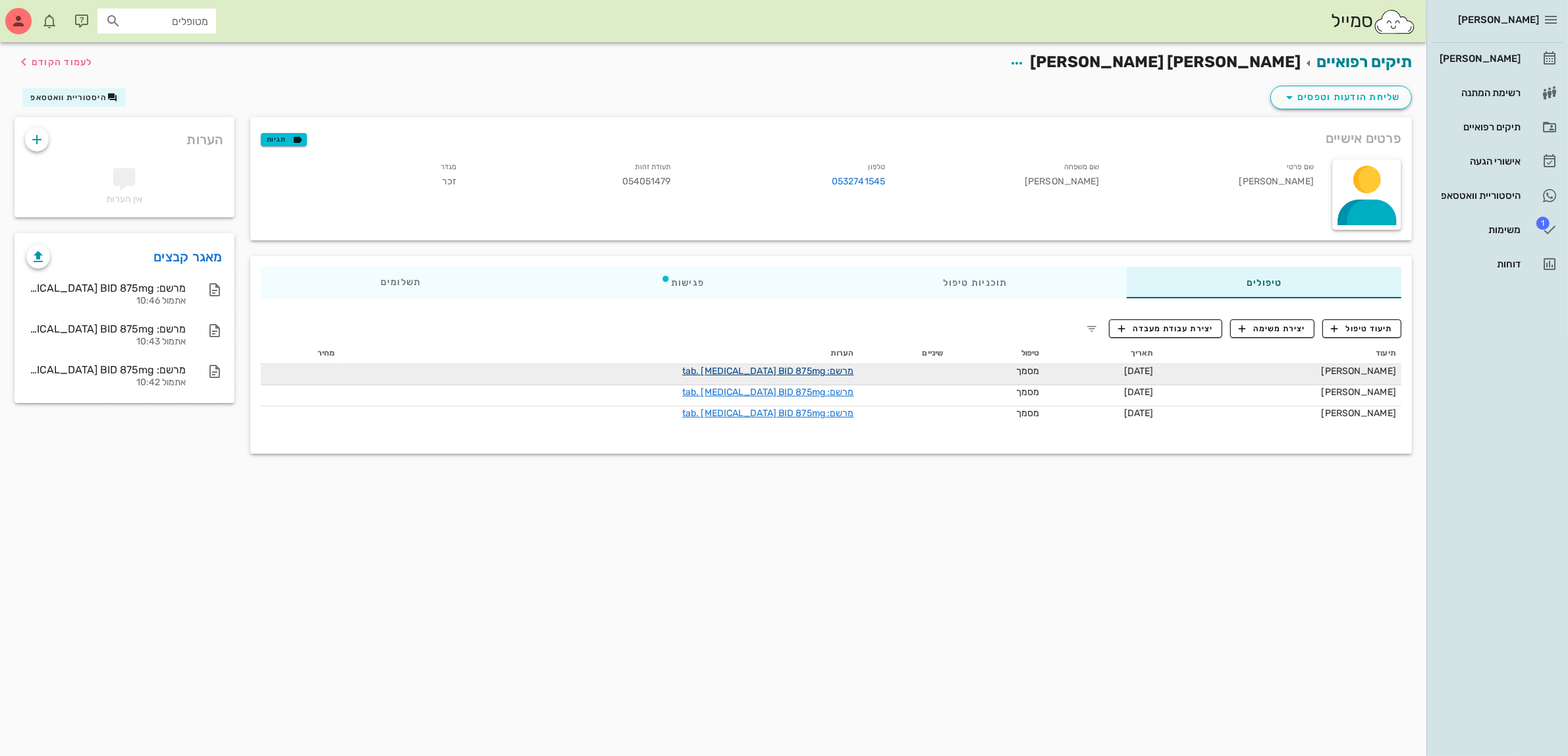
click at [769, 369] on link "מרשם: tab. [MEDICAL_DATA] BID 875mg" at bounding box center [768, 371] width 172 height 11
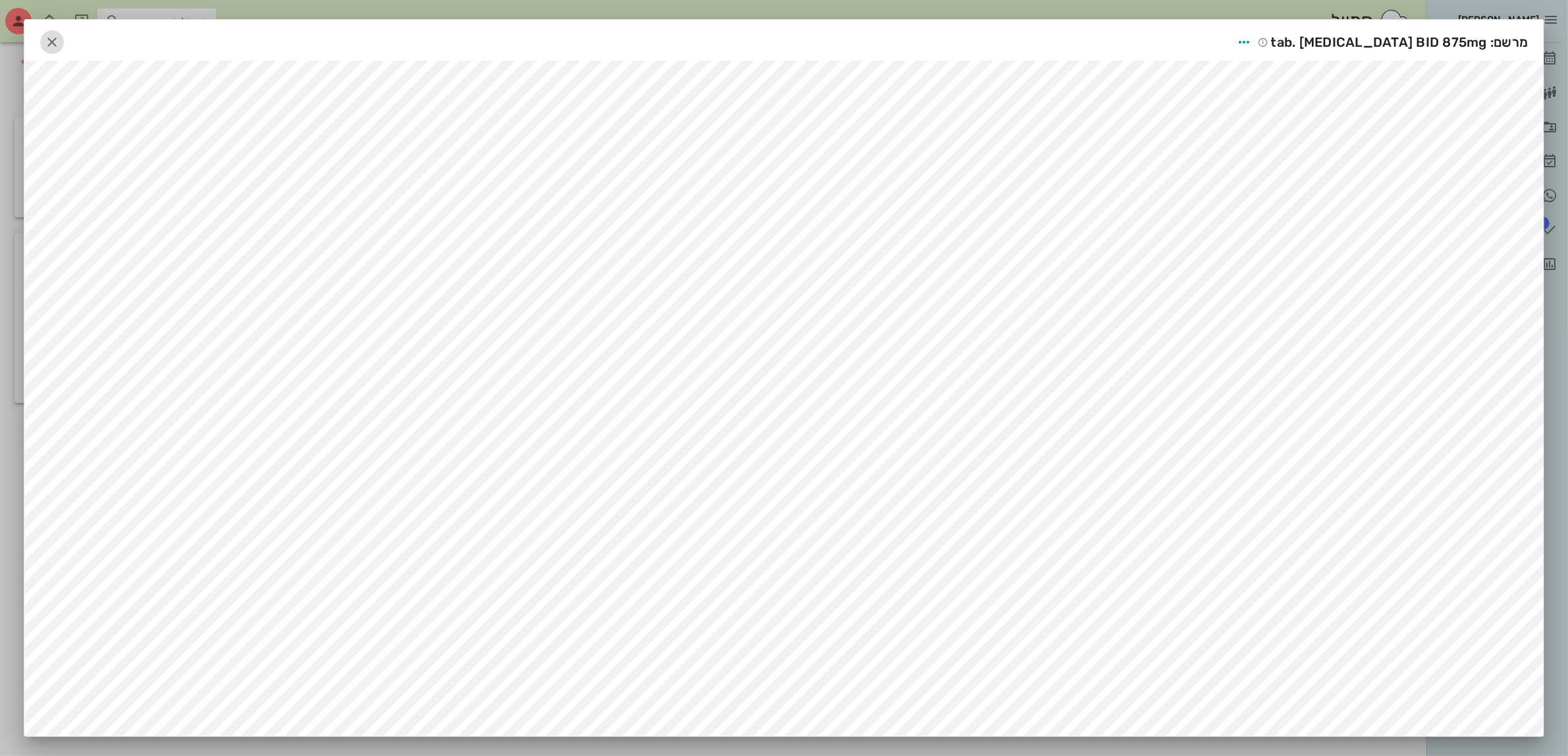
click at [64, 37] on span "button" at bounding box center [52, 42] width 24 height 16
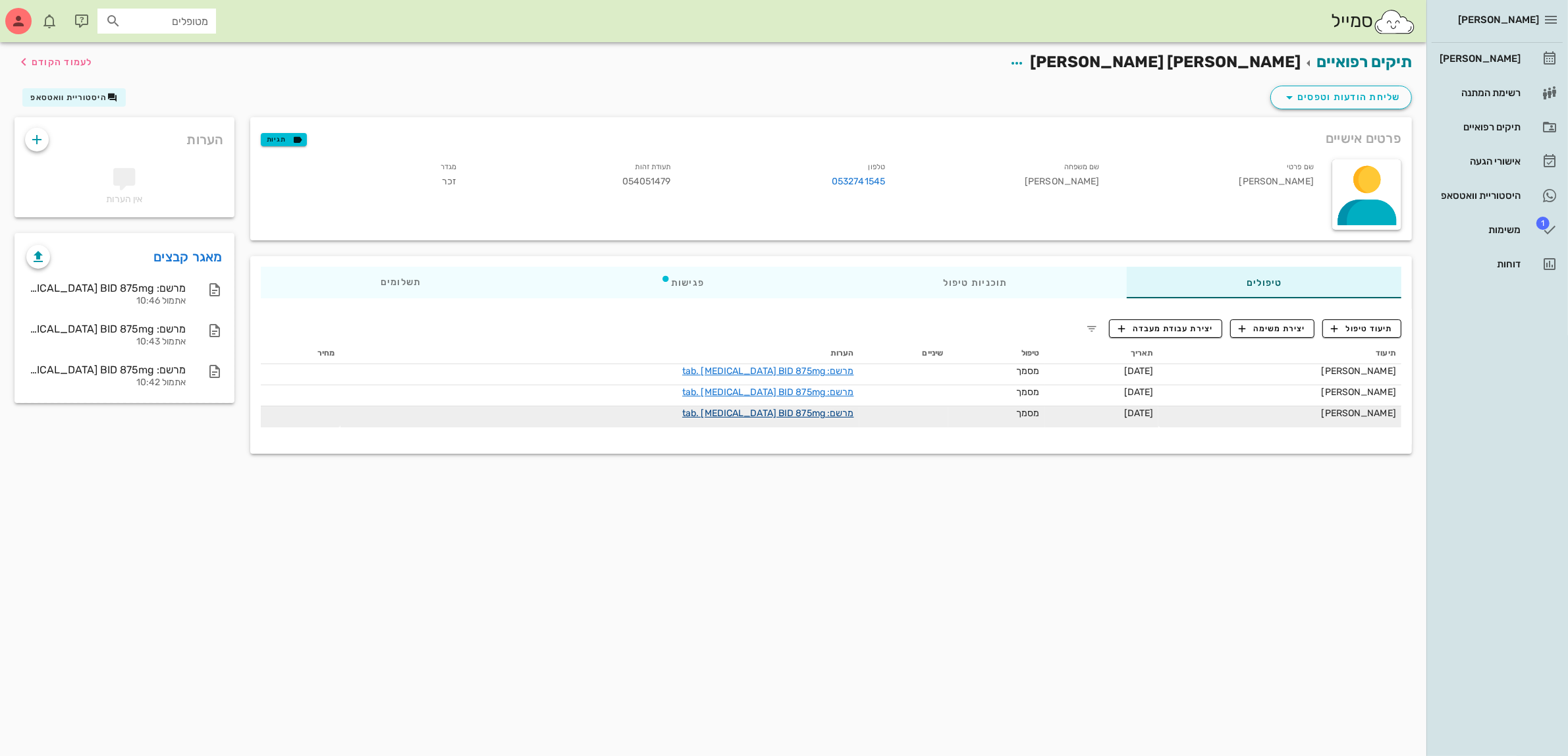
click at [785, 416] on link "מרשם: tab. [MEDICAL_DATA] BID 875mg" at bounding box center [768, 414] width 172 height 11
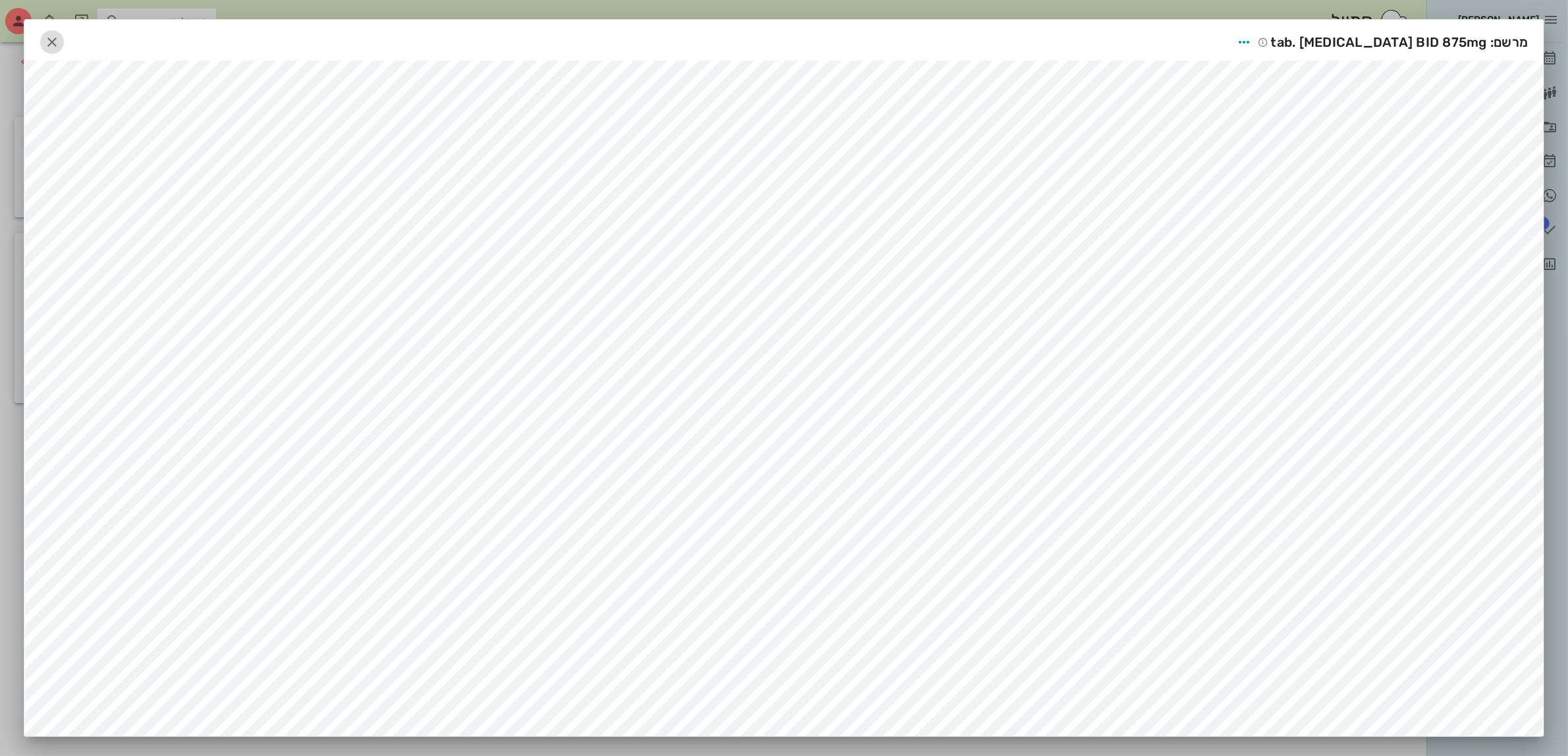
click at [58, 43] on icon "button" at bounding box center [52, 42] width 16 height 16
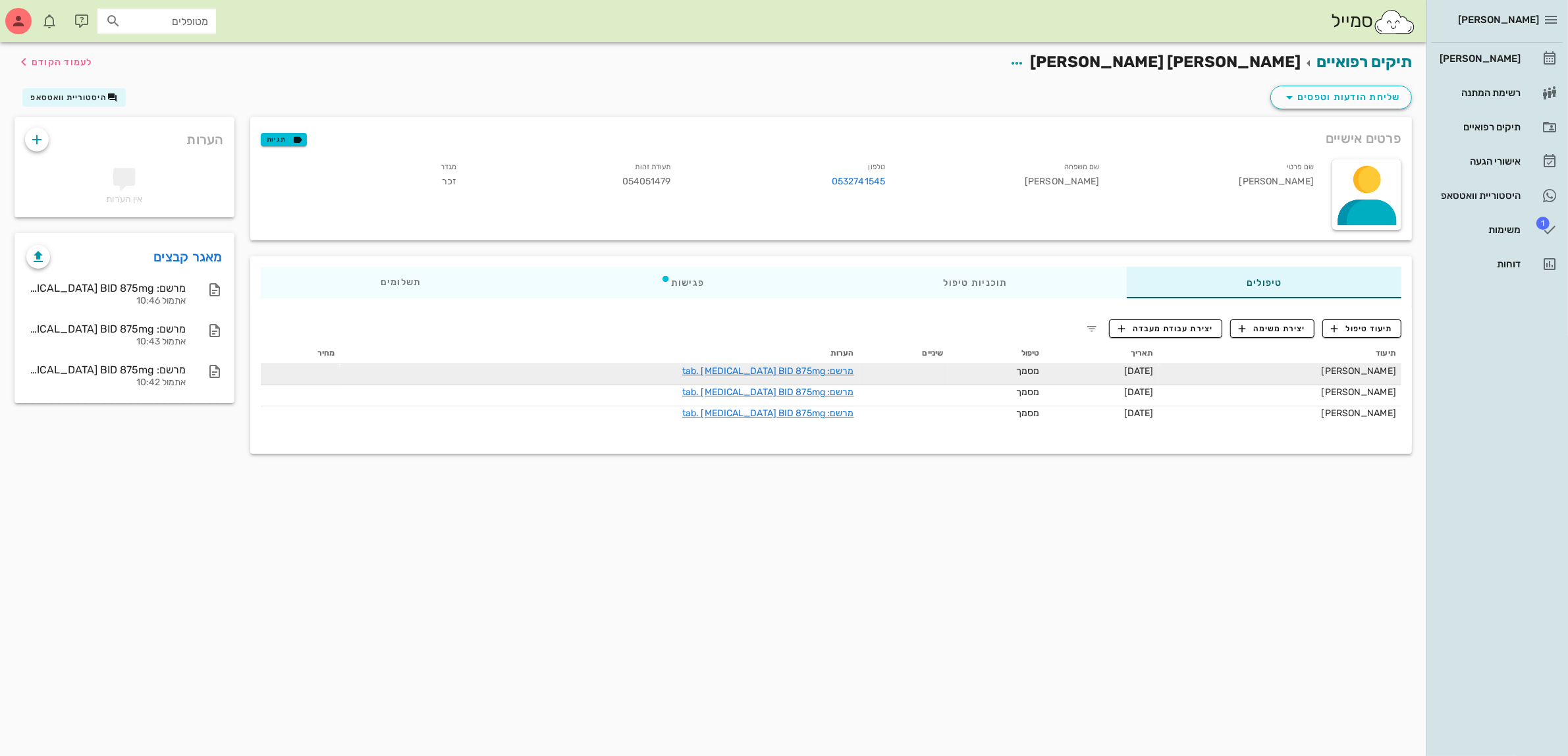
click at [728, 377] on div "מרשם: tab. [MEDICAL_DATA] BID 875mg" at bounding box center [706, 371] width 296 height 14
click at [736, 368] on link "מרשם: tab. [MEDICAL_DATA] BID 875mg" at bounding box center [768, 371] width 172 height 11
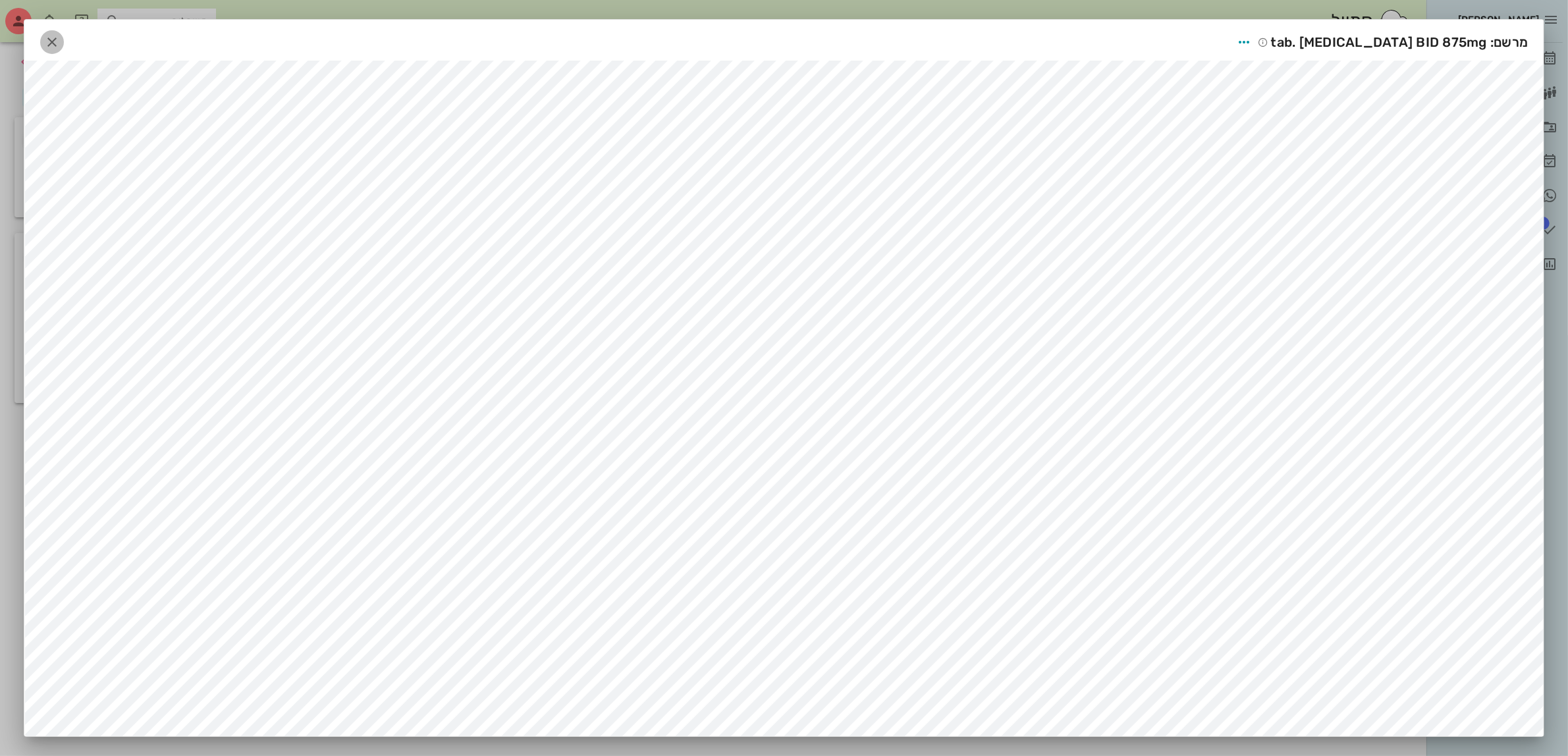
click at [59, 40] on icon "button" at bounding box center [52, 42] width 16 height 16
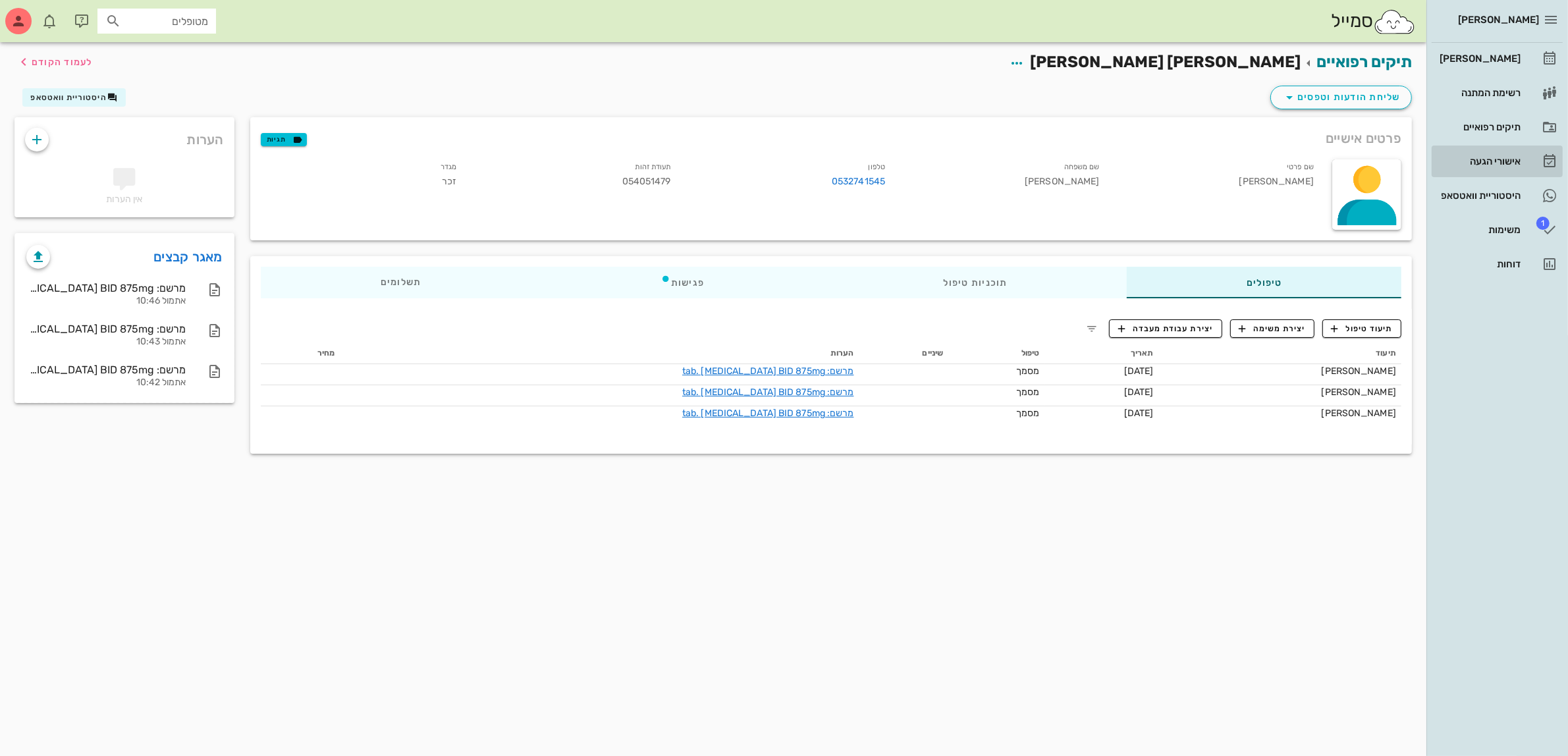
click at [1483, 157] on div "אישורי הגעה" at bounding box center [1478, 161] width 84 height 11
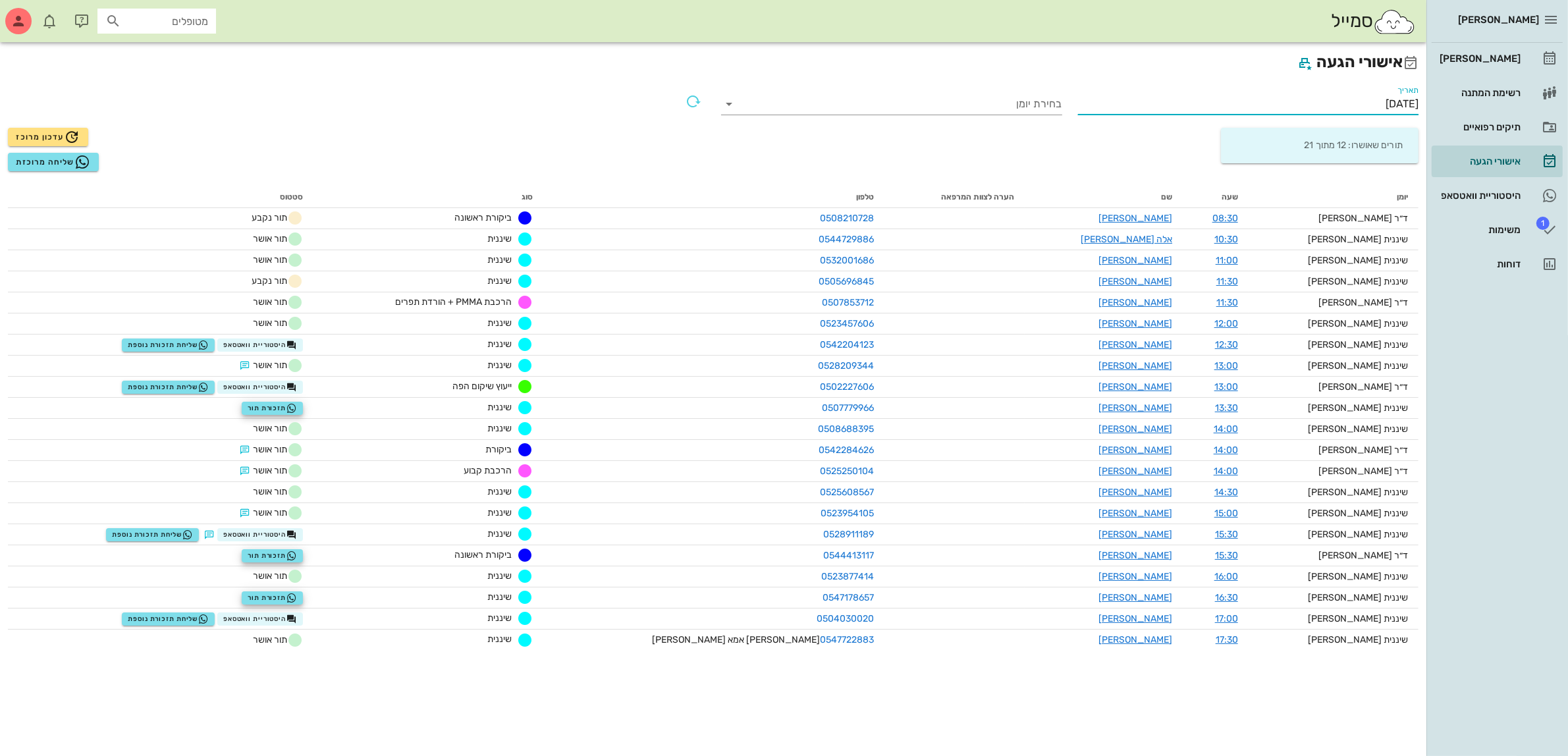
click at [1352, 97] on input "[DATE]" at bounding box center [1248, 104] width 341 height 21
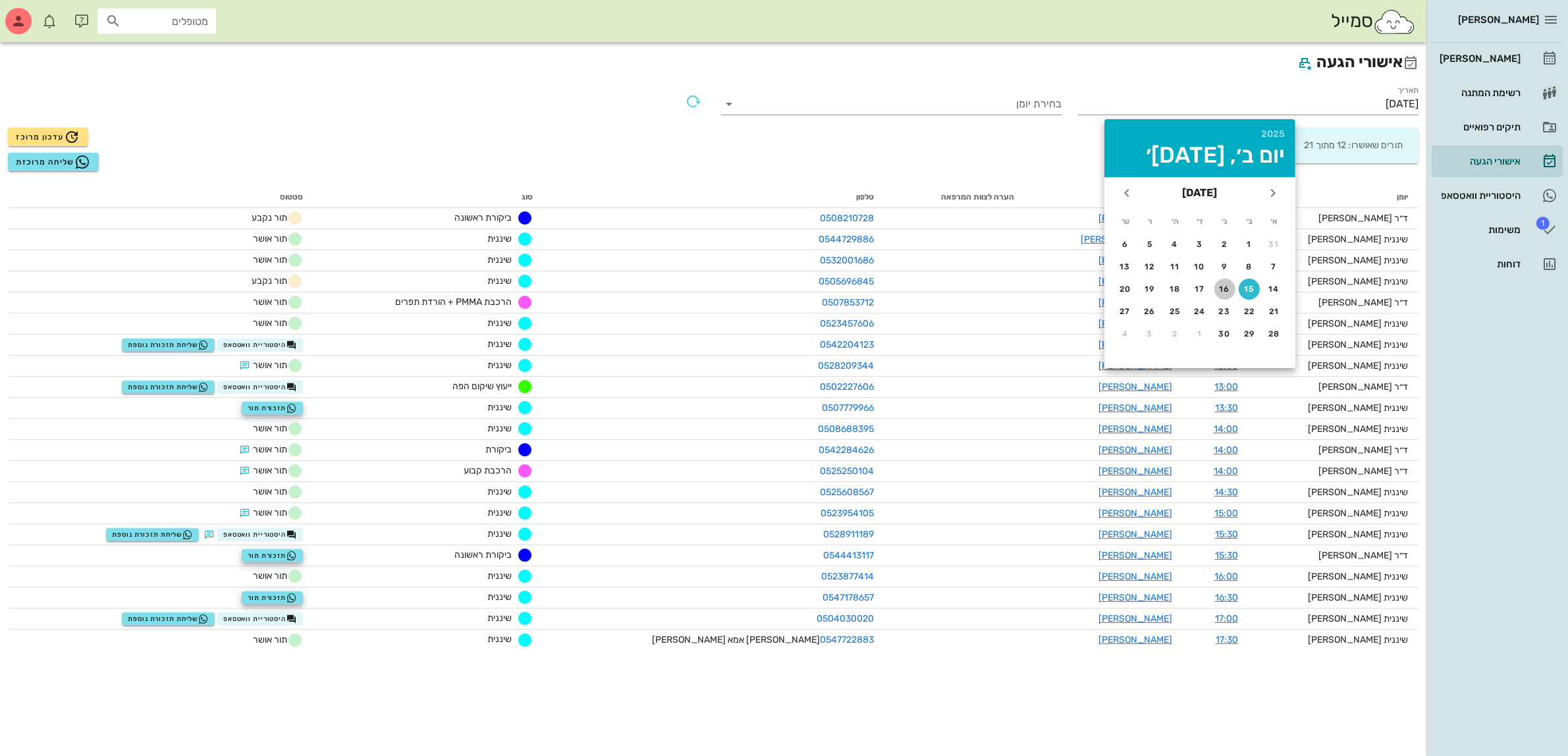
click at [1226, 294] on button "16" at bounding box center [1225, 289] width 21 height 21
type input "[DATE]"
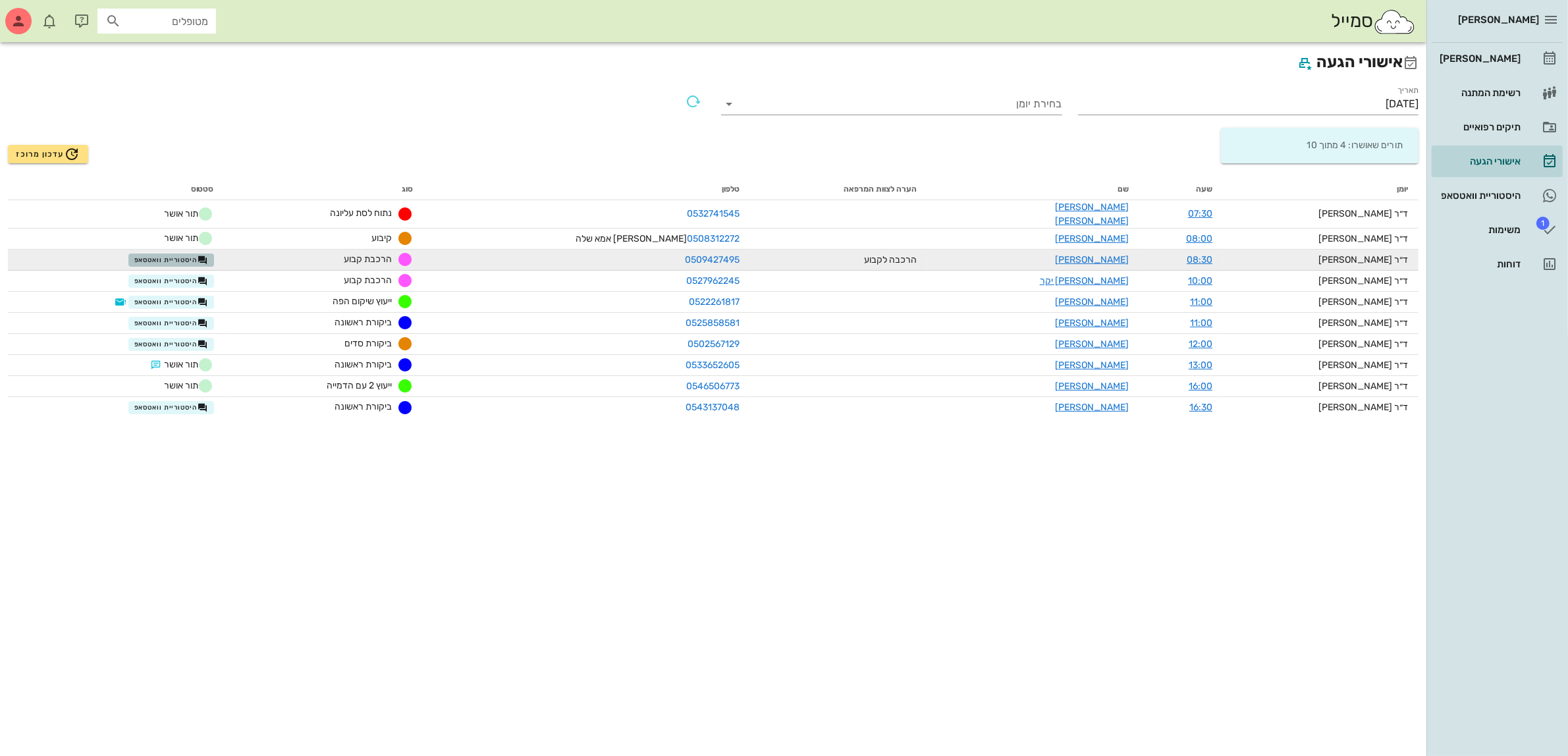
click at [208, 255] on span "היסטוריית וואטסאפ" at bounding box center [171, 260] width 74 height 11
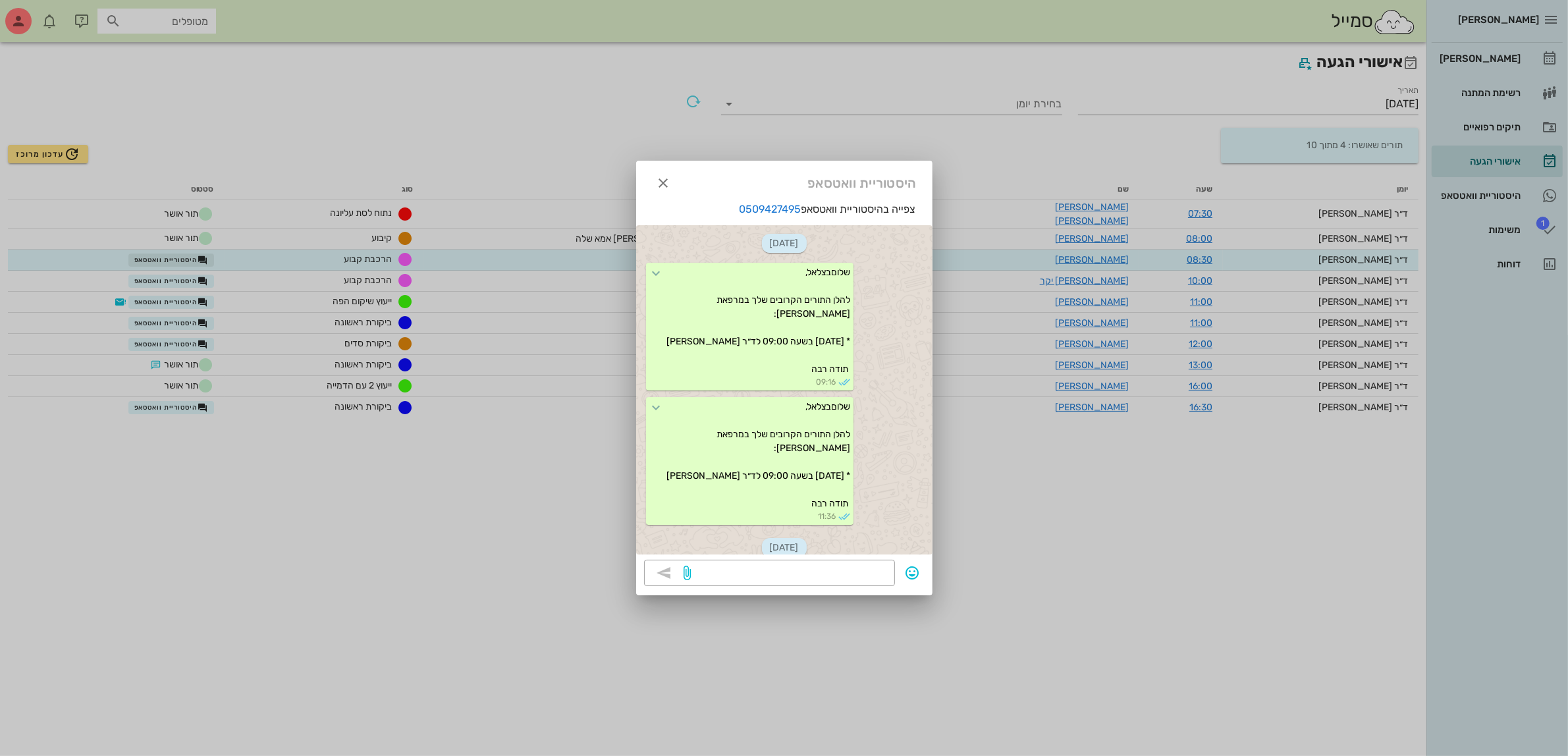
scroll to position [644, 0]
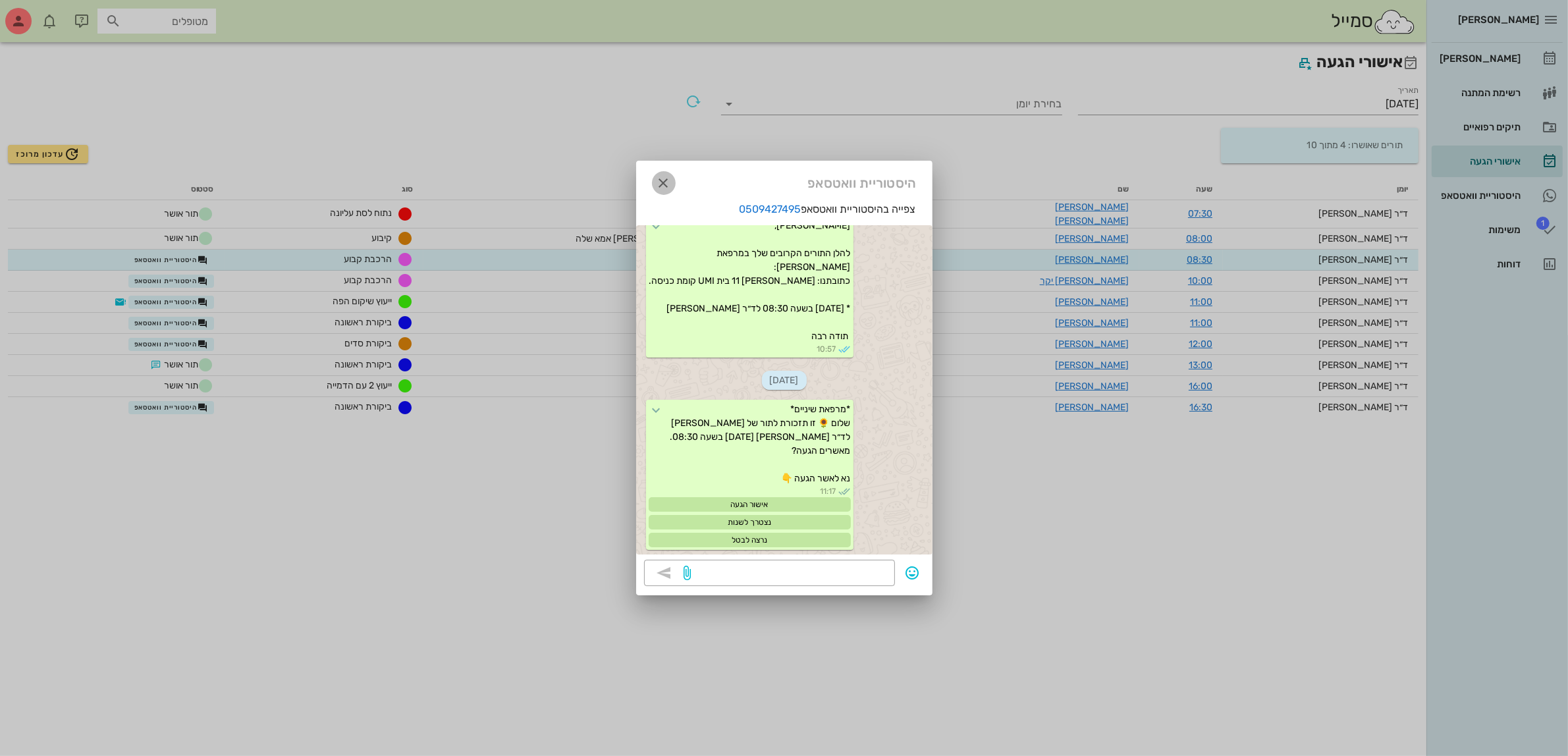
click at [664, 185] on icon "button" at bounding box center [664, 183] width 16 height 16
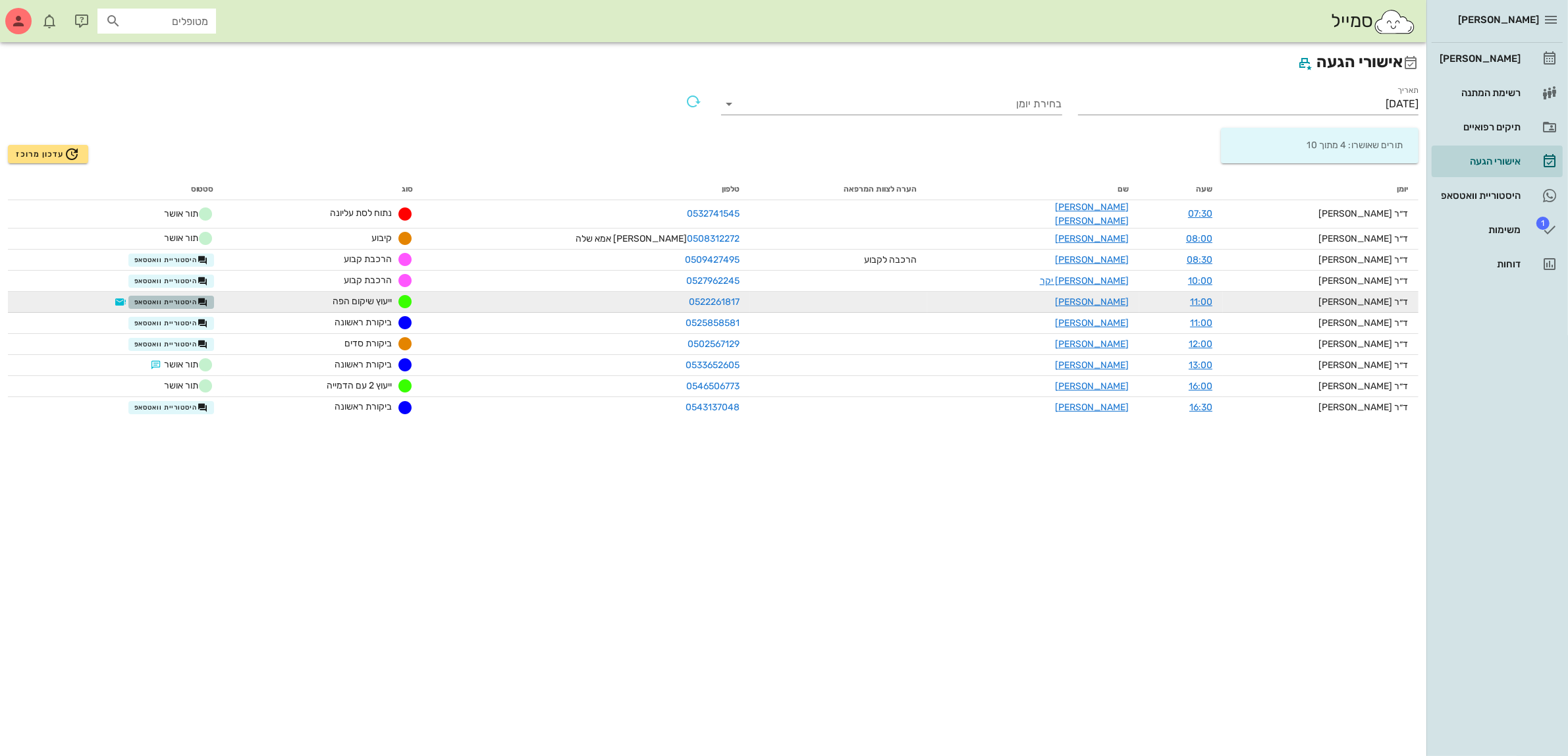
click at [208, 297] on span "היסטוריית וואטסאפ" at bounding box center [171, 302] width 74 height 11
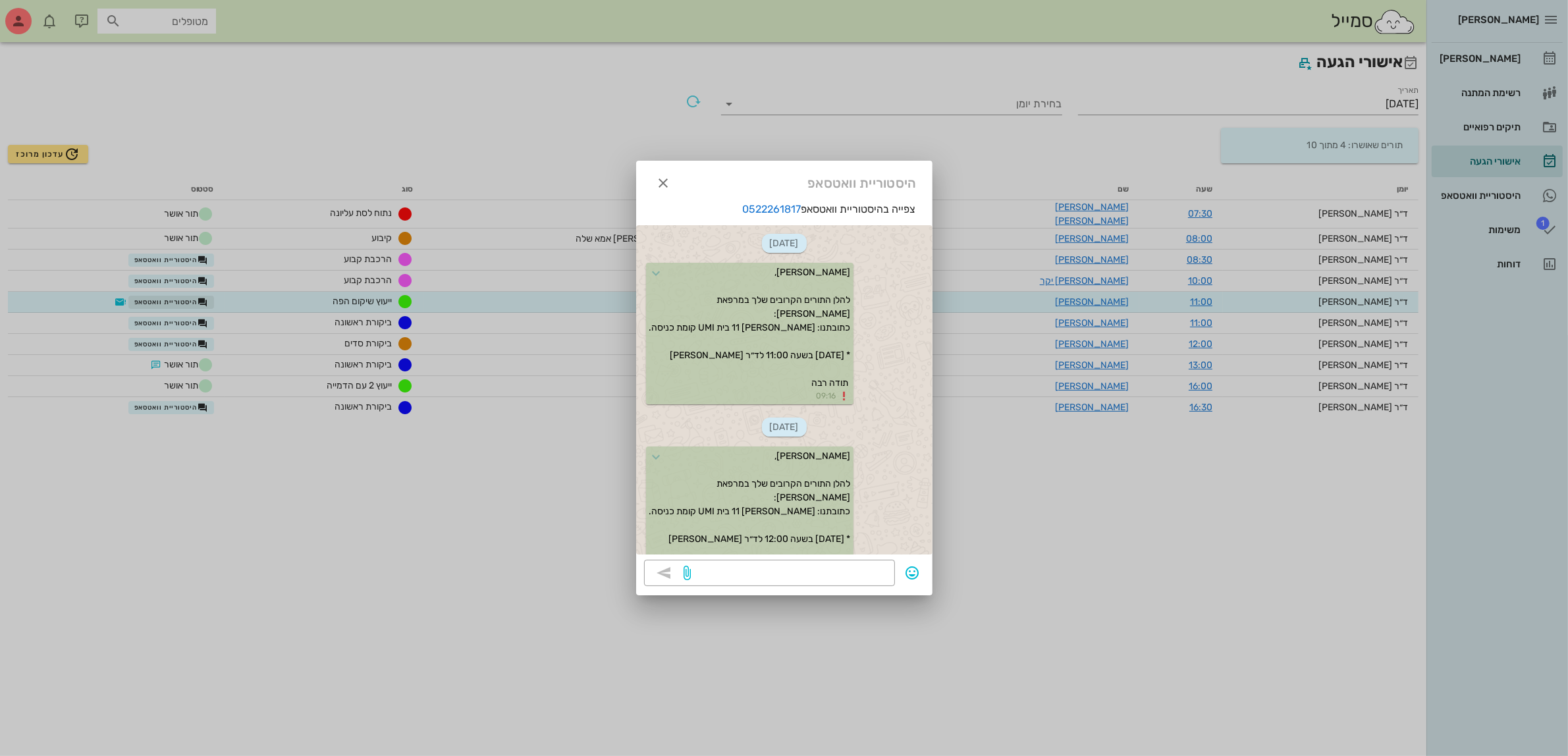
scroll to position [416, 0]
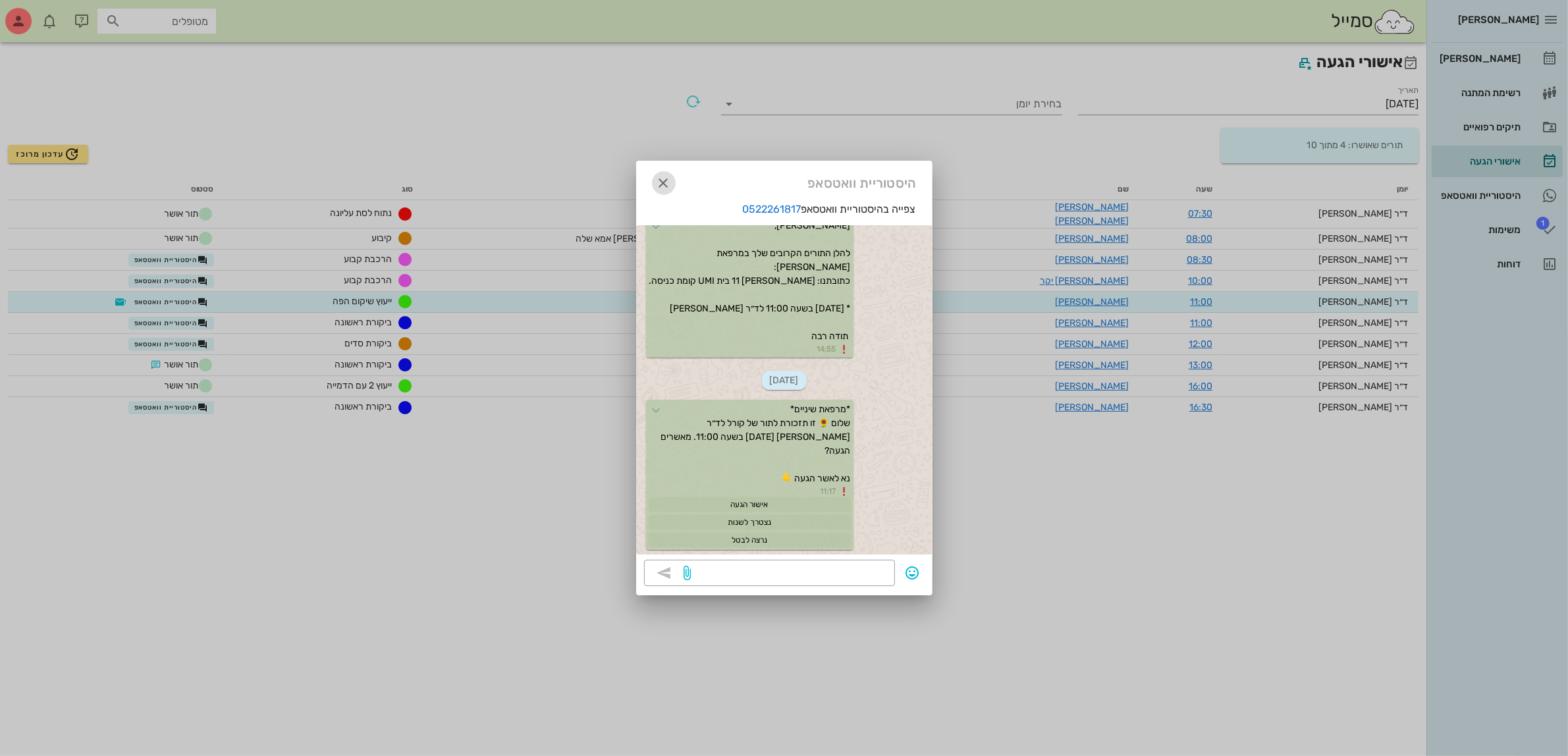
click at [662, 176] on icon "button" at bounding box center [664, 183] width 16 height 16
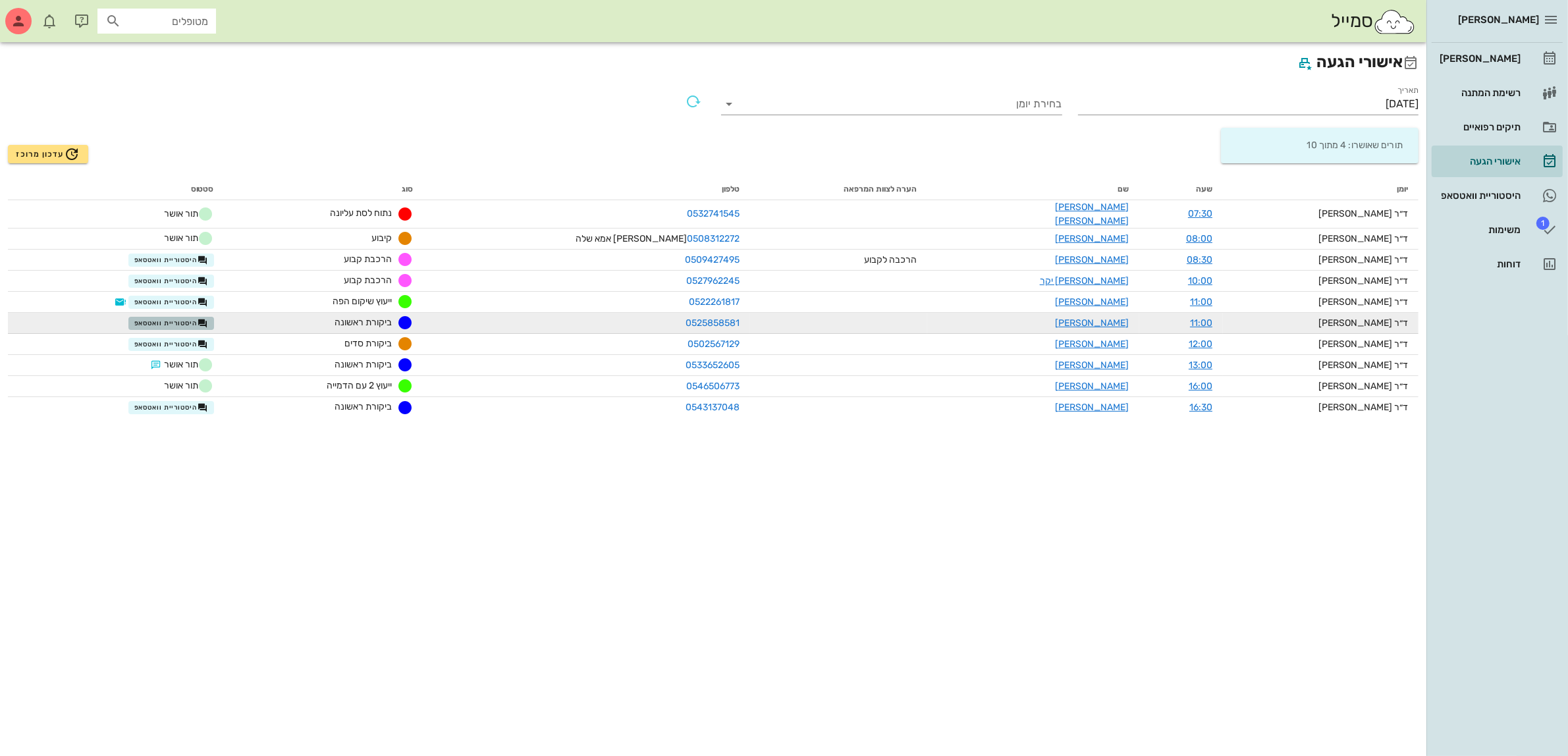
click at [208, 318] on span "היסטוריית וואטסאפ" at bounding box center [171, 323] width 74 height 11
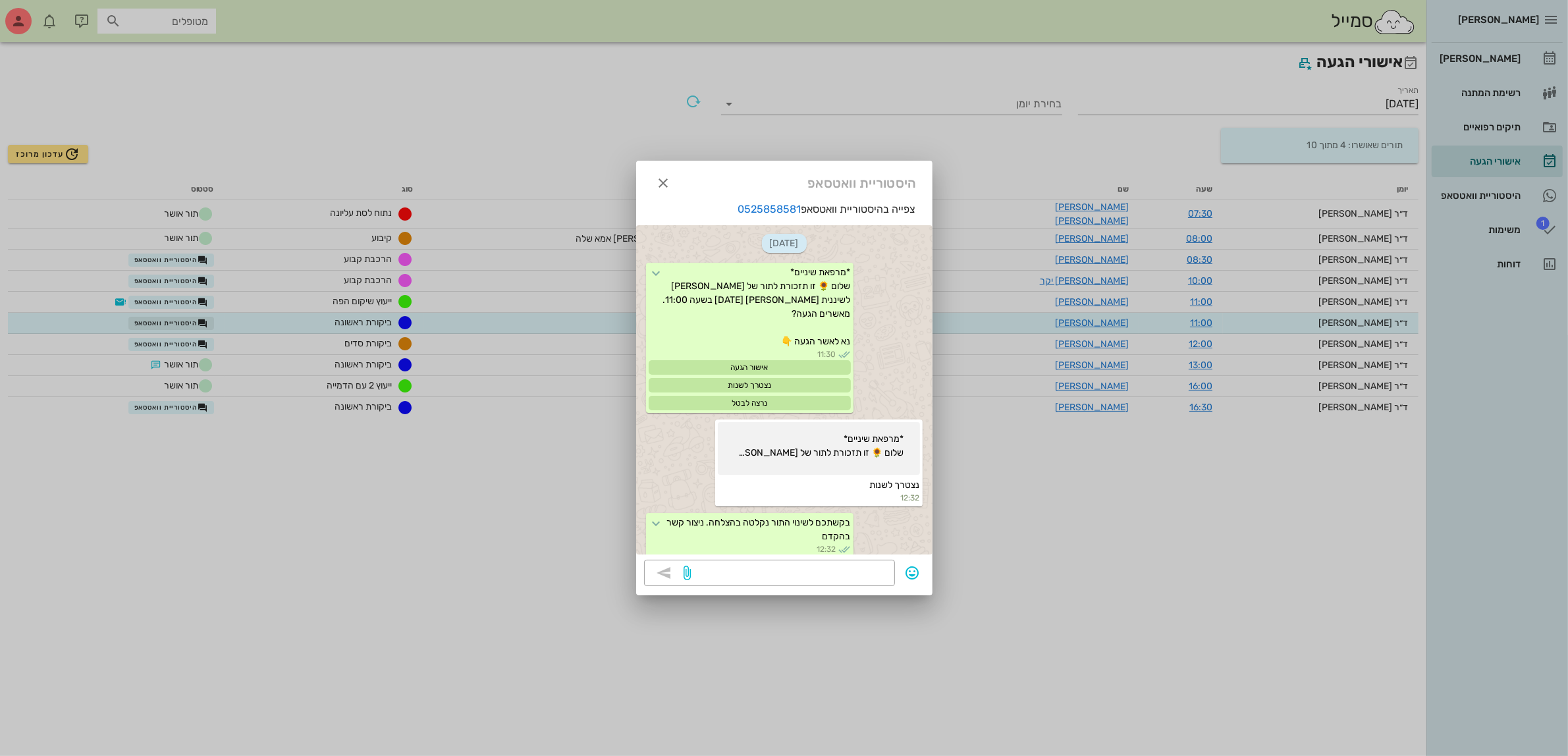
scroll to position [335, 0]
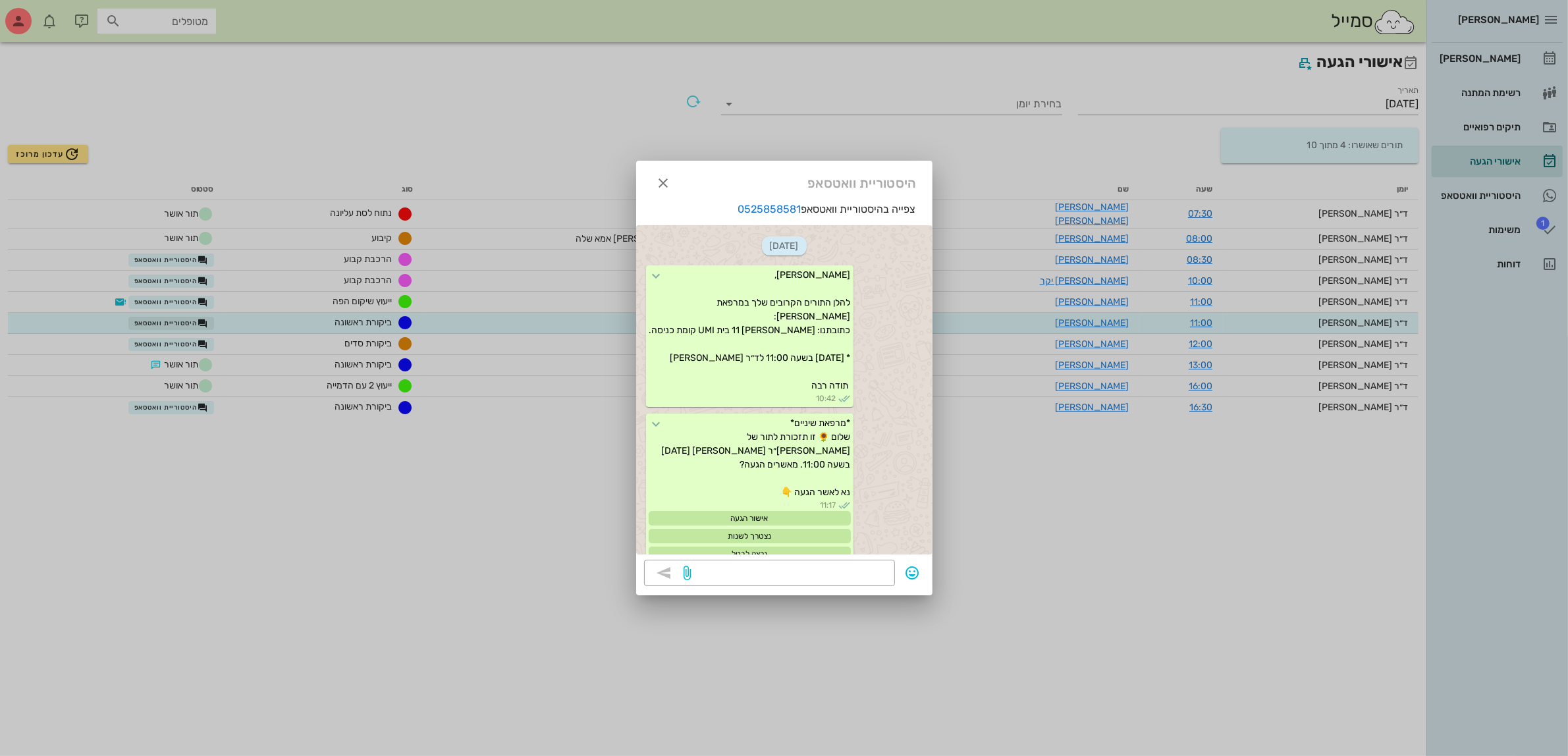
click at [212, 317] on div at bounding box center [784, 378] width 1568 height 756
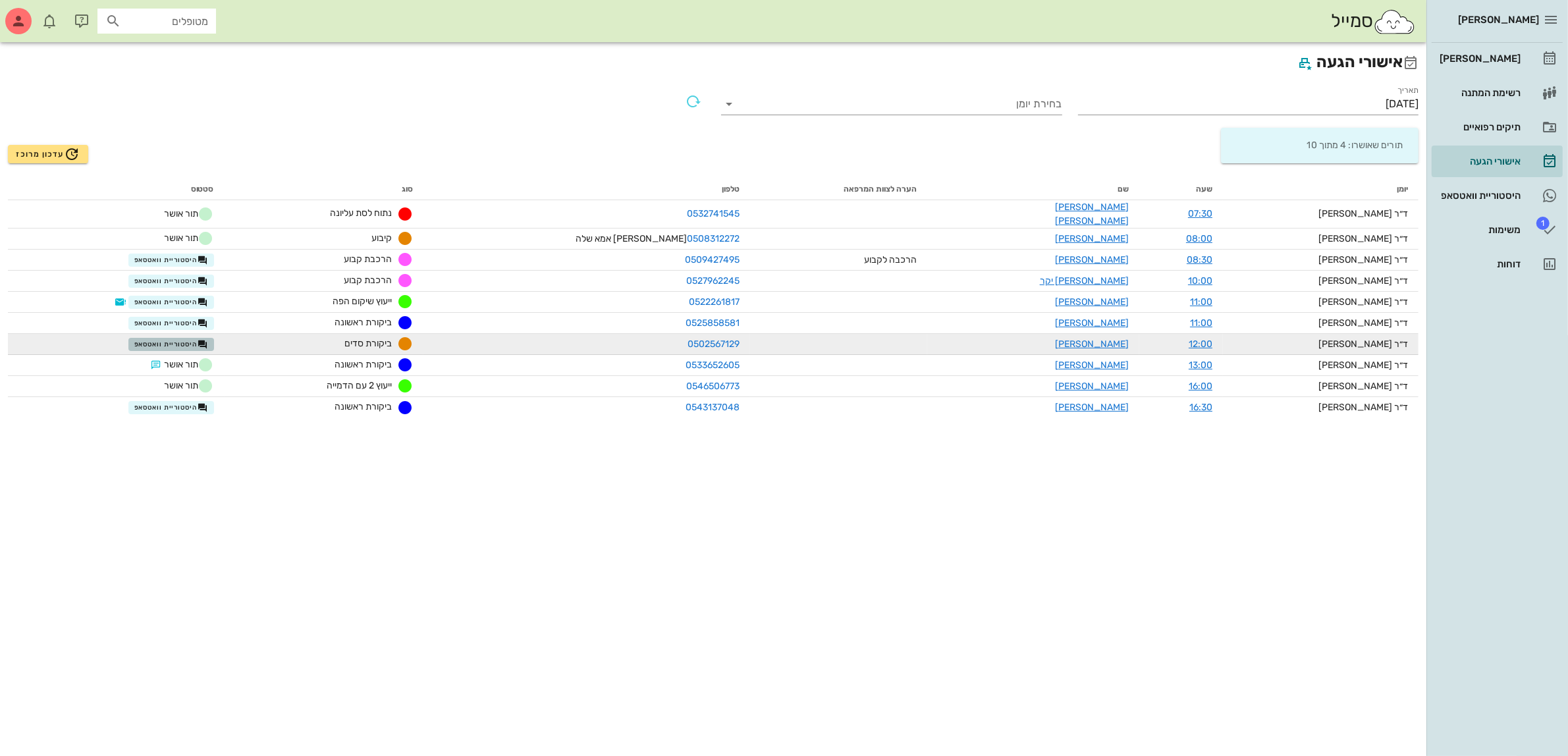
click at [208, 340] on span "היסטוריית וואטסאפ" at bounding box center [171, 344] width 74 height 11
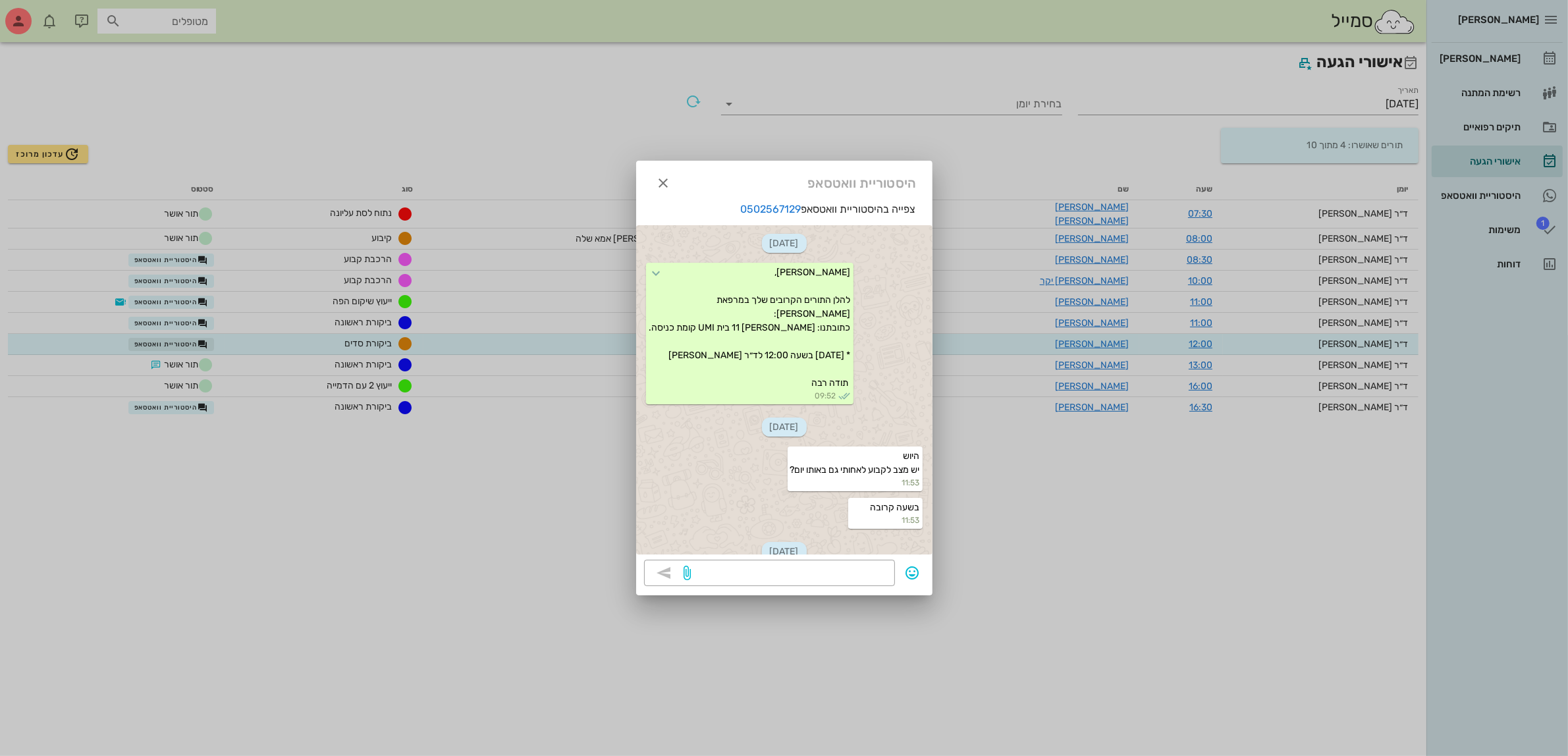
scroll to position [173, 0]
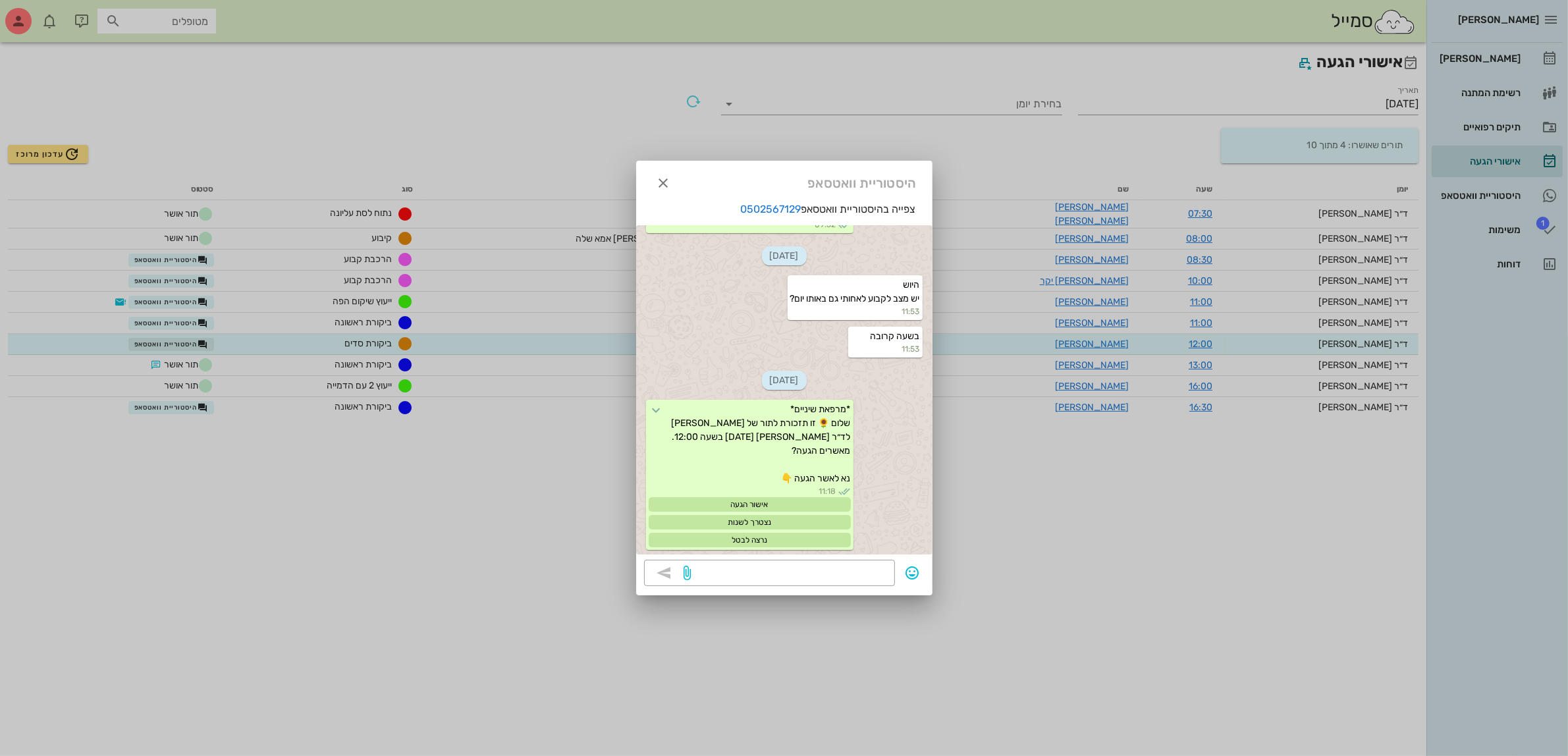
click at [212, 335] on div at bounding box center [784, 378] width 1568 height 756
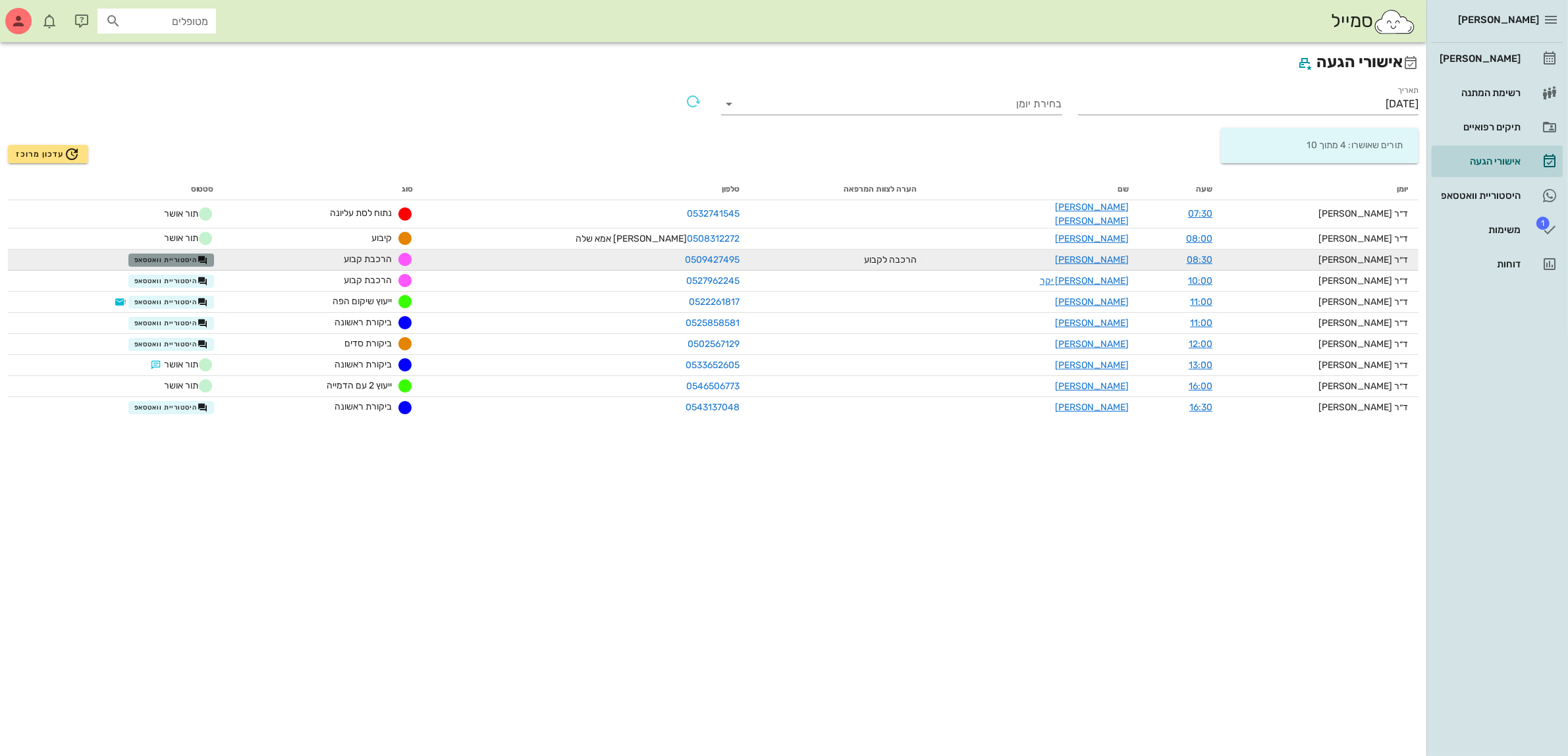
click at [186, 255] on span "היסטוריית וואטסאפ" at bounding box center [171, 260] width 74 height 11
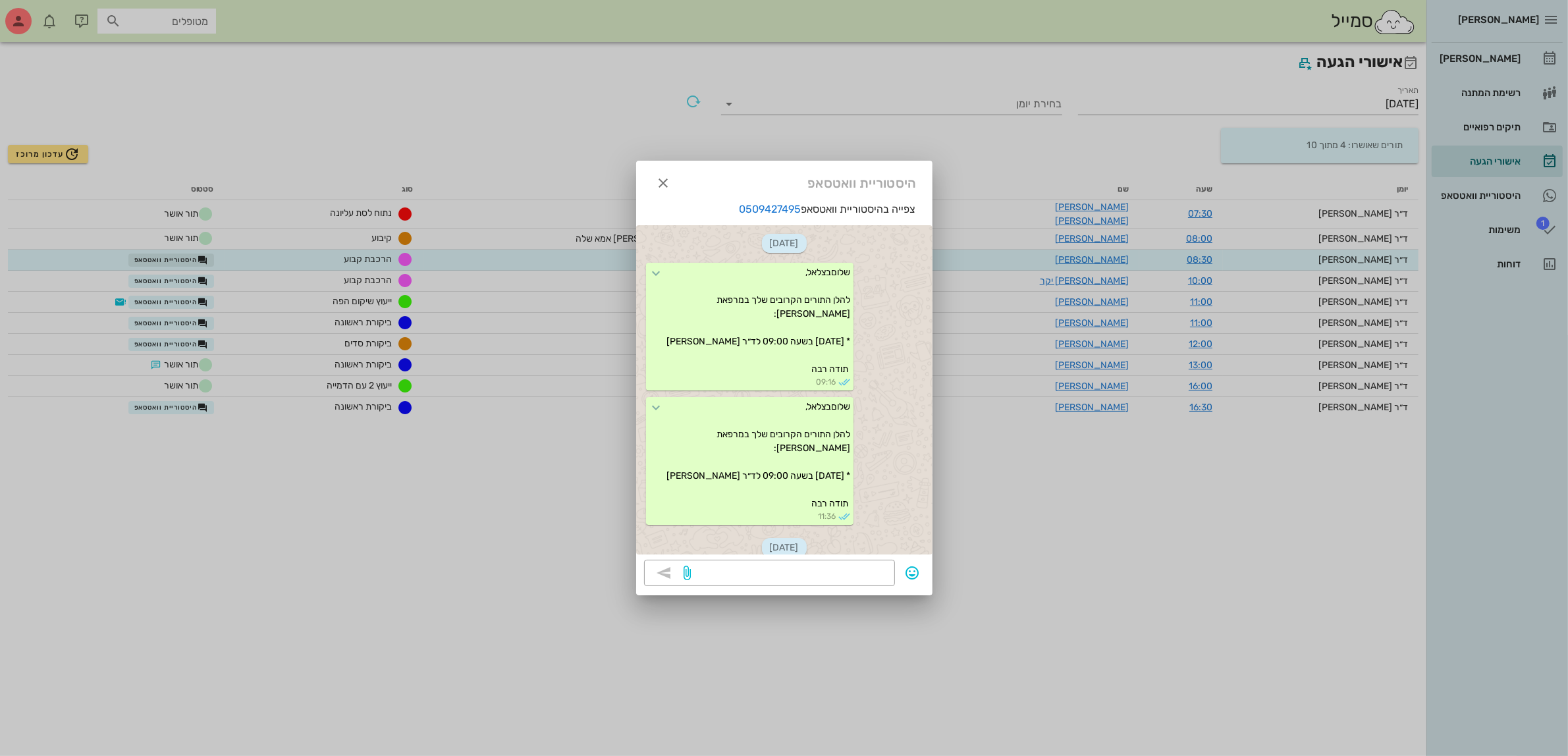
scroll to position [644, 0]
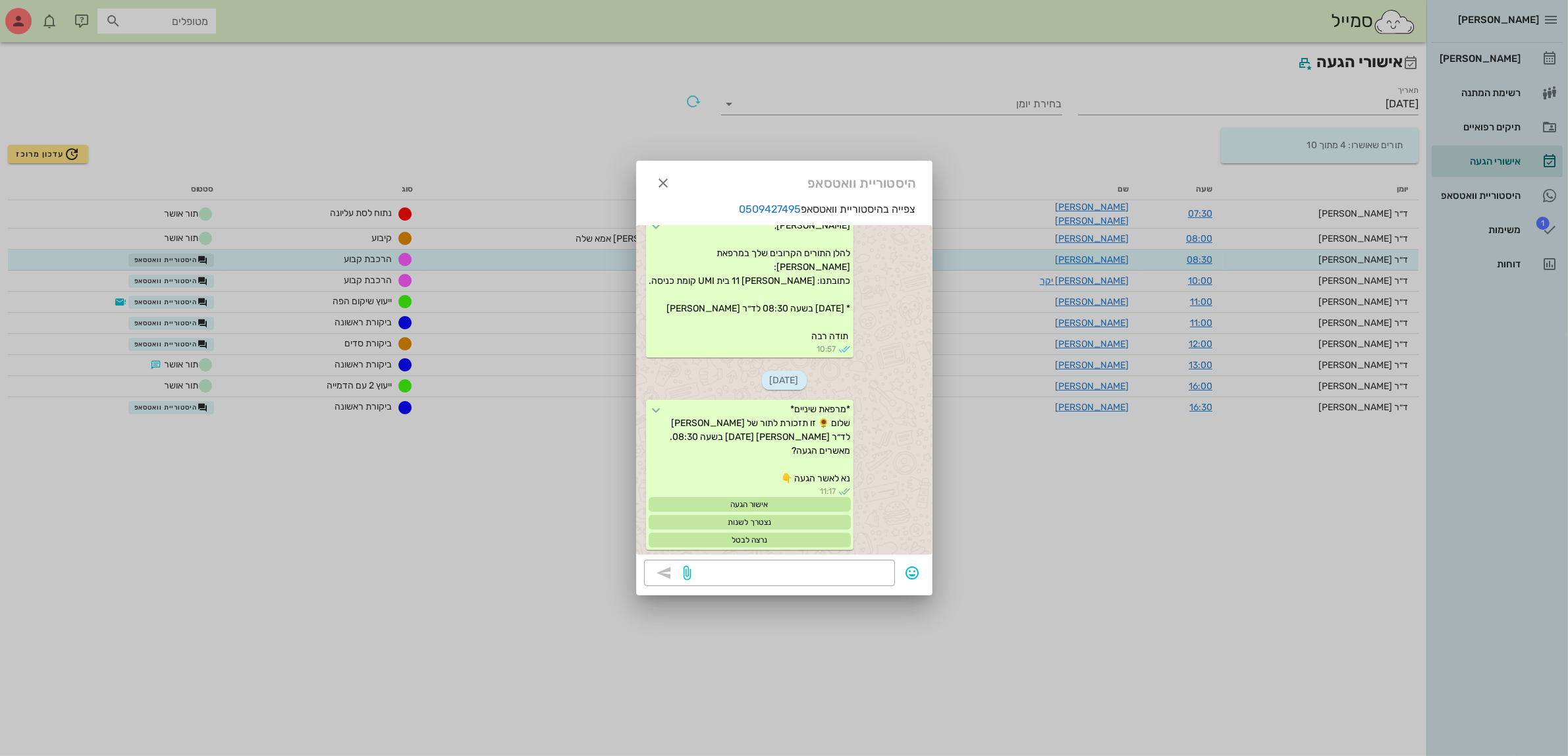
click at [186, 255] on div at bounding box center [784, 378] width 1568 height 756
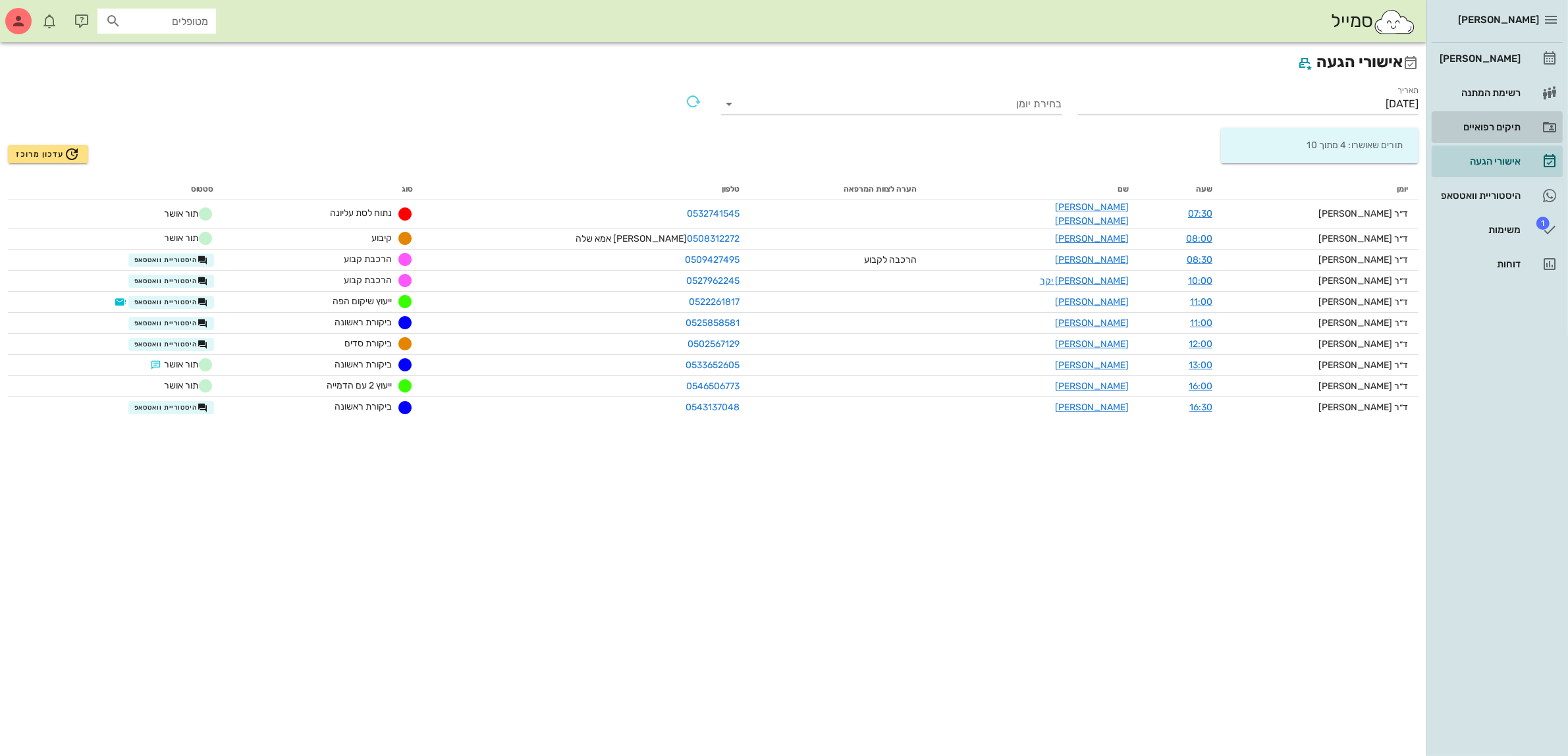
click at [1473, 128] on div "תיקים רפואיים" at bounding box center [1478, 127] width 84 height 11
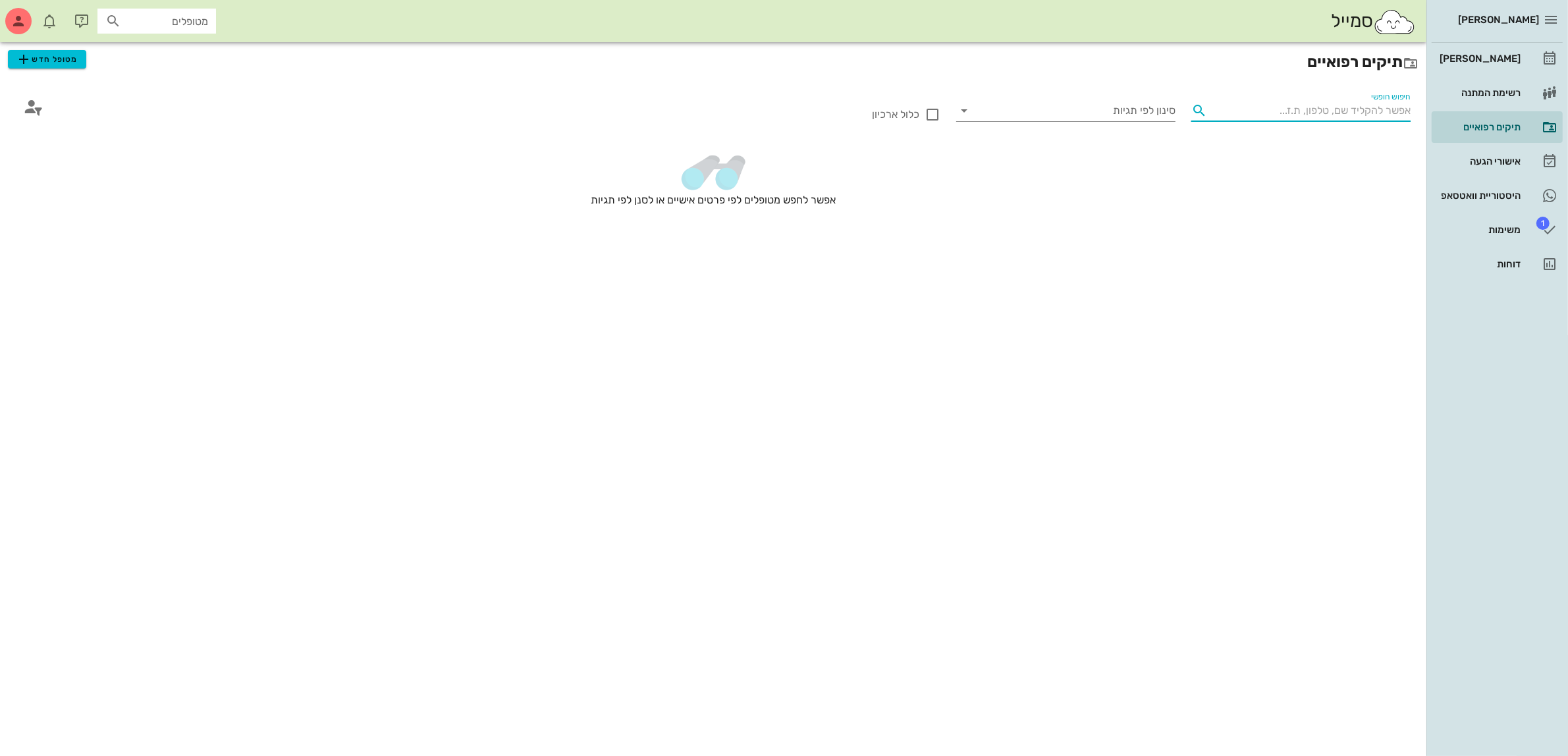
click at [1341, 109] on input "חיפוש חופשי" at bounding box center [1311, 111] width 198 height 21
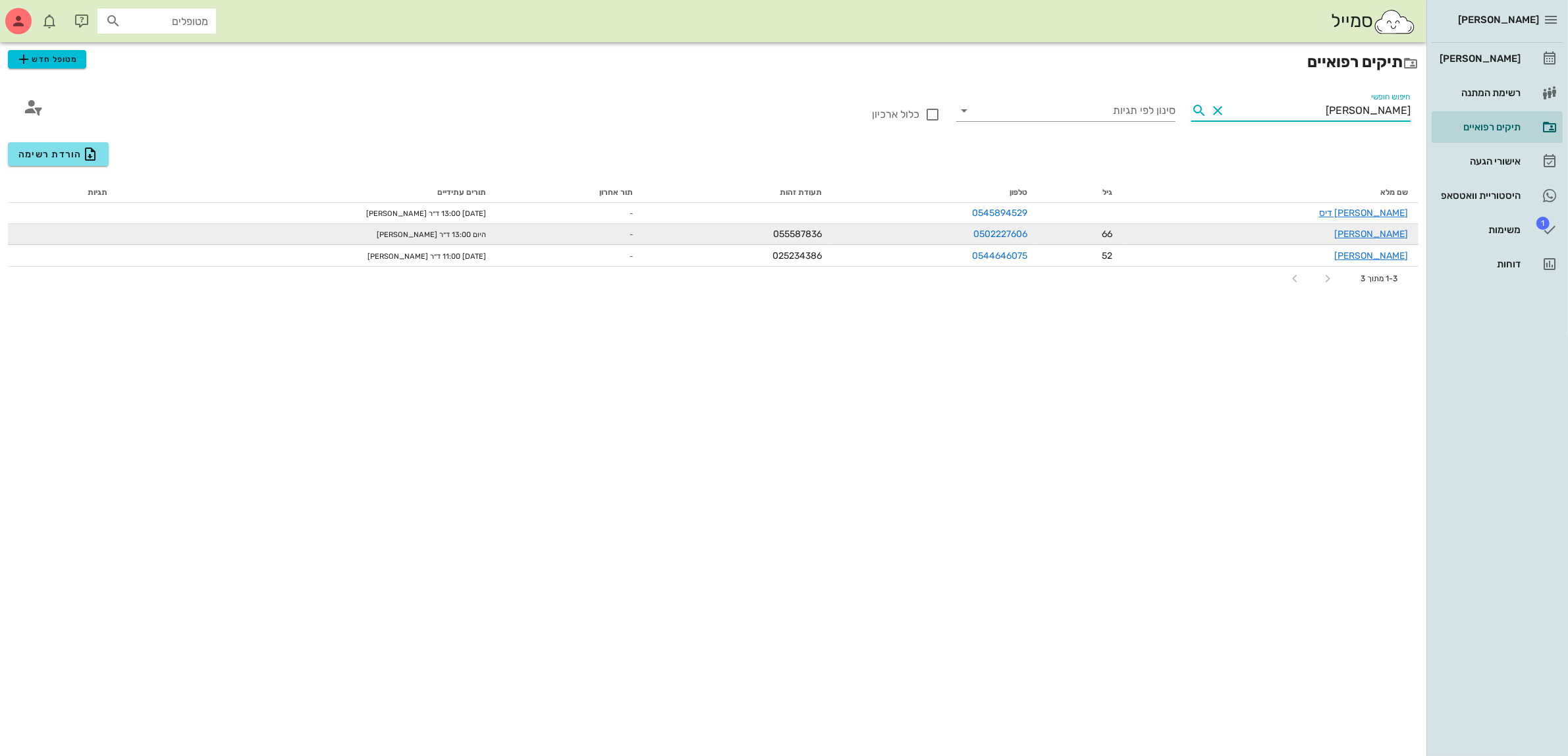
type input "[PERSON_NAME]"
click at [1381, 239] on div "[PERSON_NAME]" at bounding box center [1270, 234] width 275 height 14
click at [1380, 234] on link "[PERSON_NAME]" at bounding box center [1371, 234] width 74 height 11
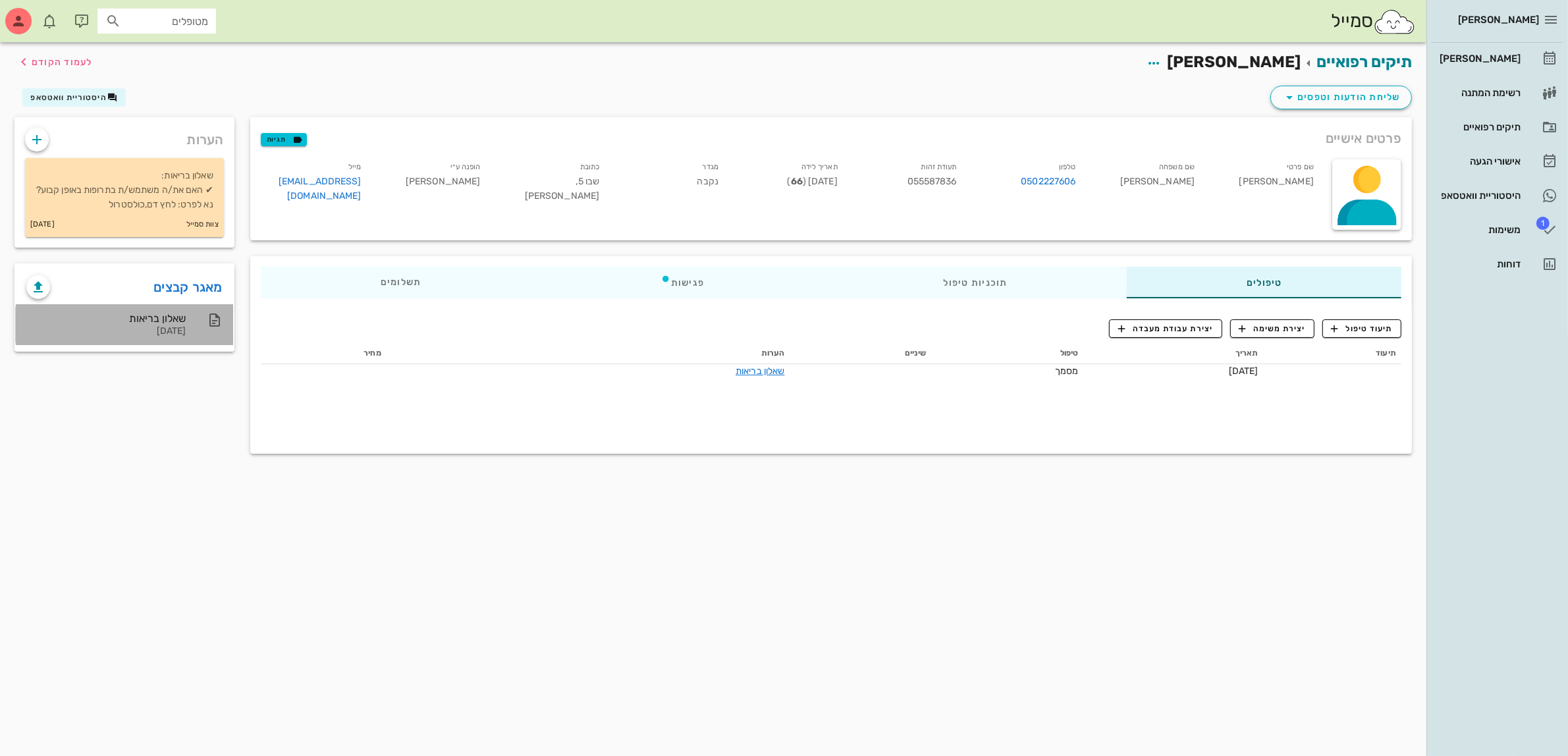
click at [176, 338] on div "שאלון בריאות [DATE]" at bounding box center [106, 325] width 159 height 41
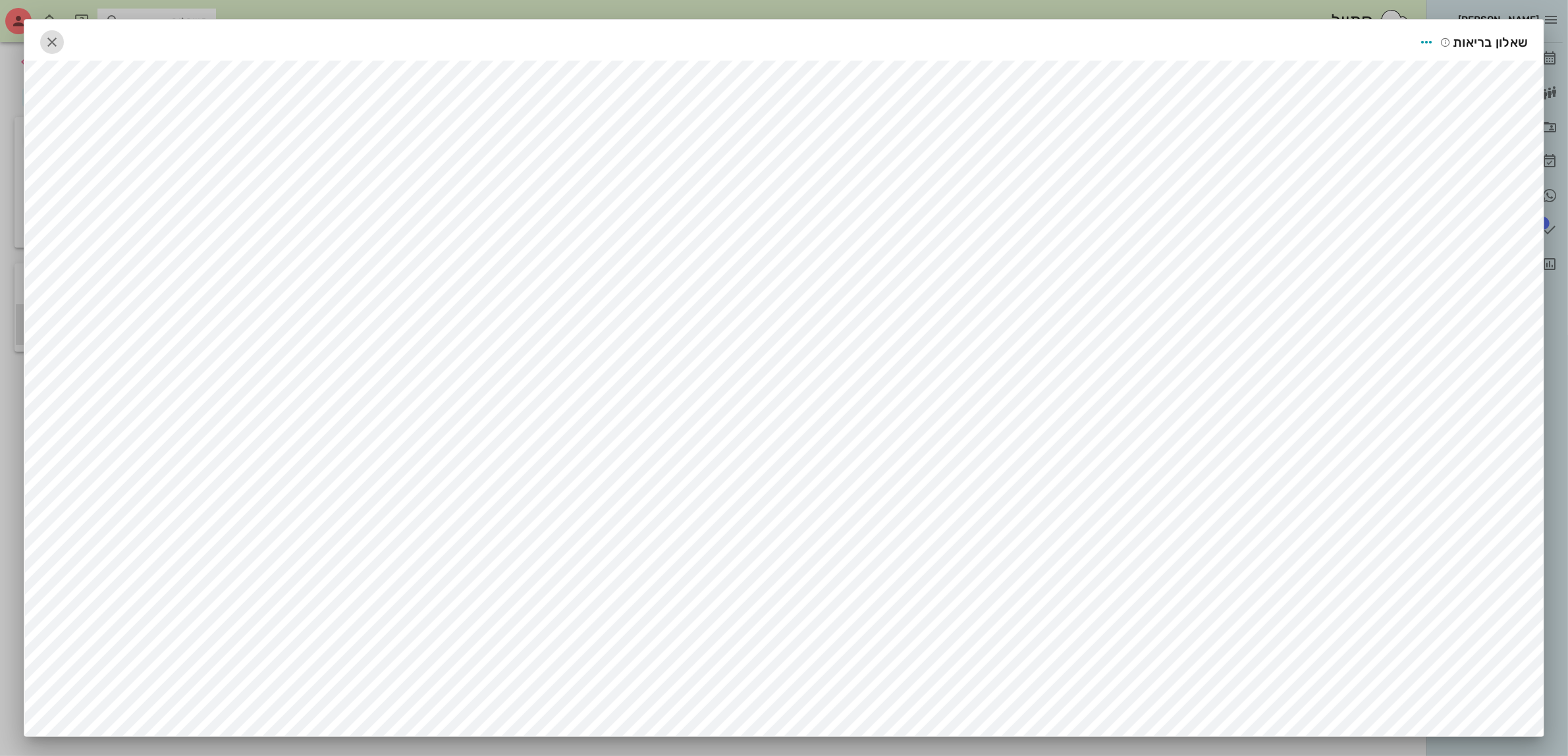
click at [57, 42] on icon "button" at bounding box center [52, 42] width 16 height 16
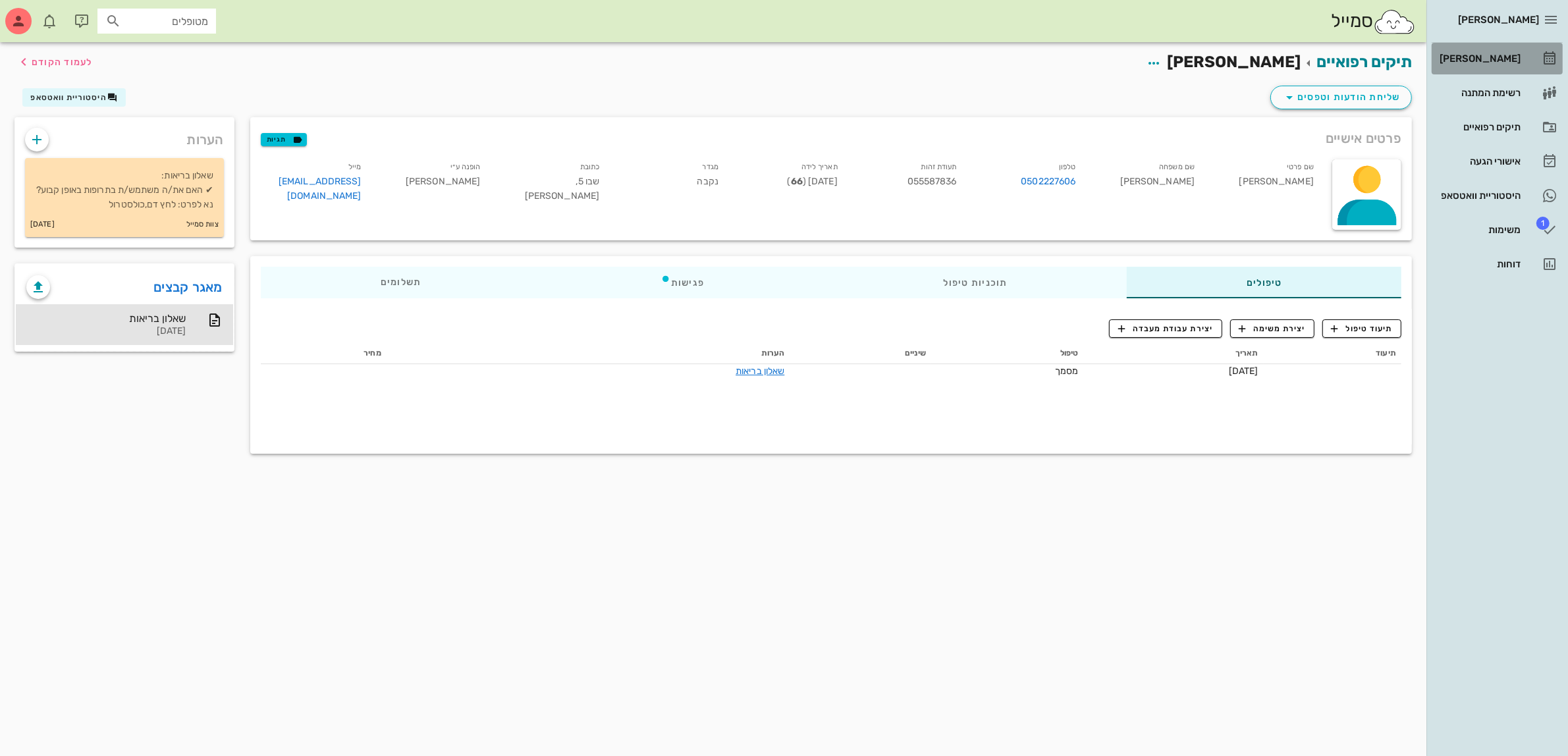
click at [1476, 54] on div "[PERSON_NAME]" at bounding box center [1478, 59] width 84 height 11
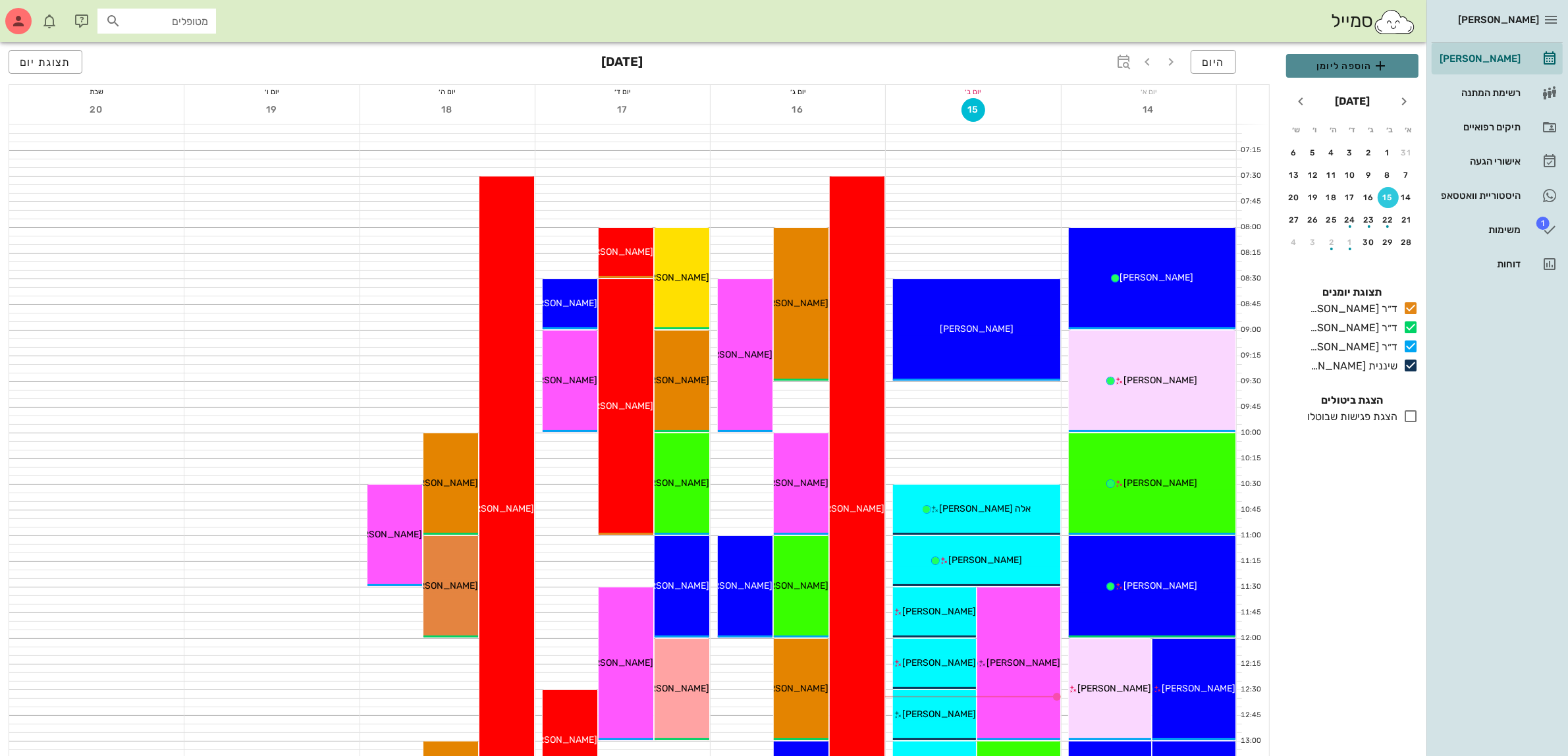
click at [1341, 68] on span "הוספה ליומן" at bounding box center [1353, 66] width 111 height 16
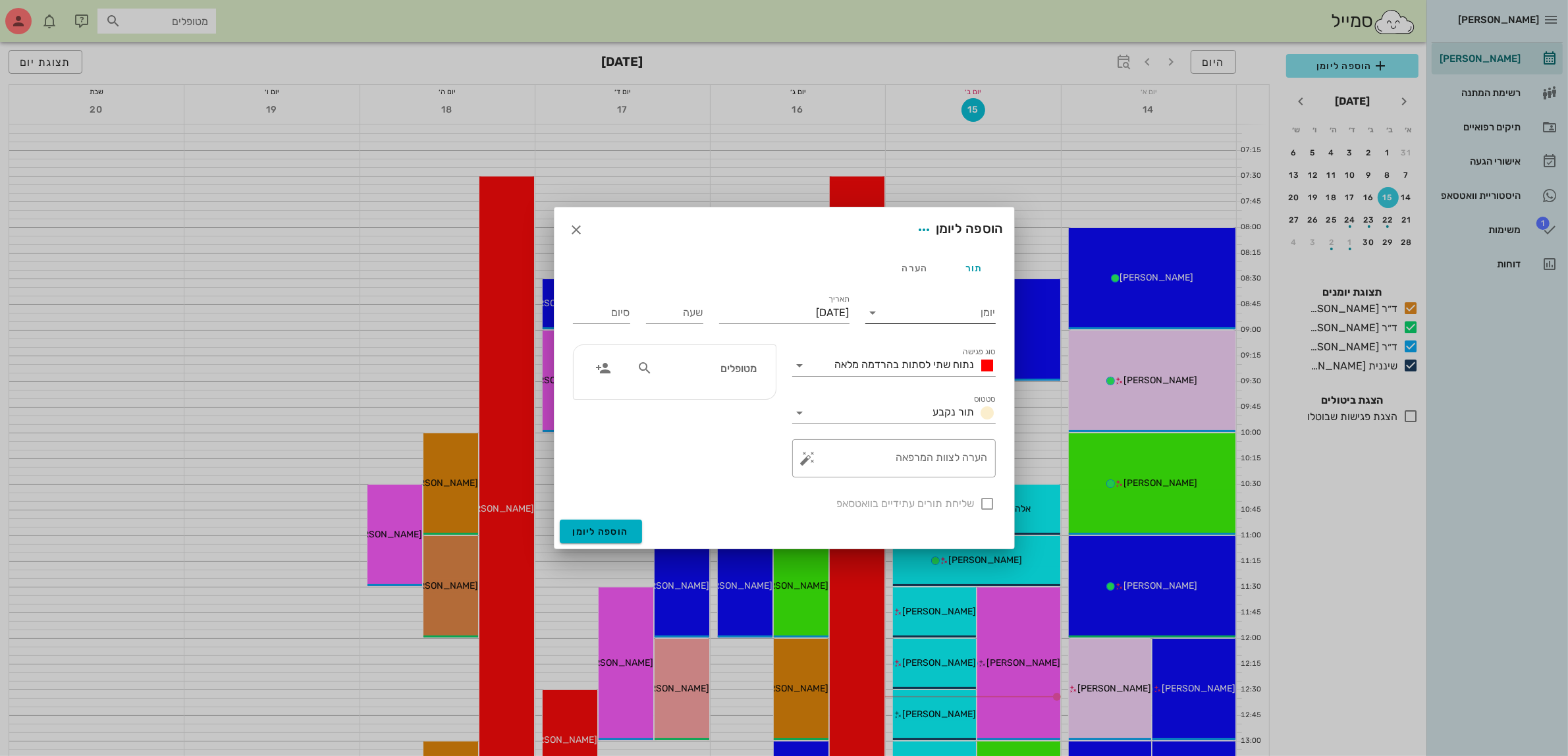
click at [943, 295] on div "יומן" at bounding box center [930, 308] width 131 height 29
click at [946, 311] on input "יומן" at bounding box center [939, 313] width 112 height 21
click at [951, 351] on div "ד״ר [PERSON_NAME]" at bounding box center [934, 355] width 116 height 13
click at [792, 307] on input "[DATE]" at bounding box center [784, 313] width 131 height 21
click at [857, 460] on div "21" at bounding box center [855, 463] width 21 height 9
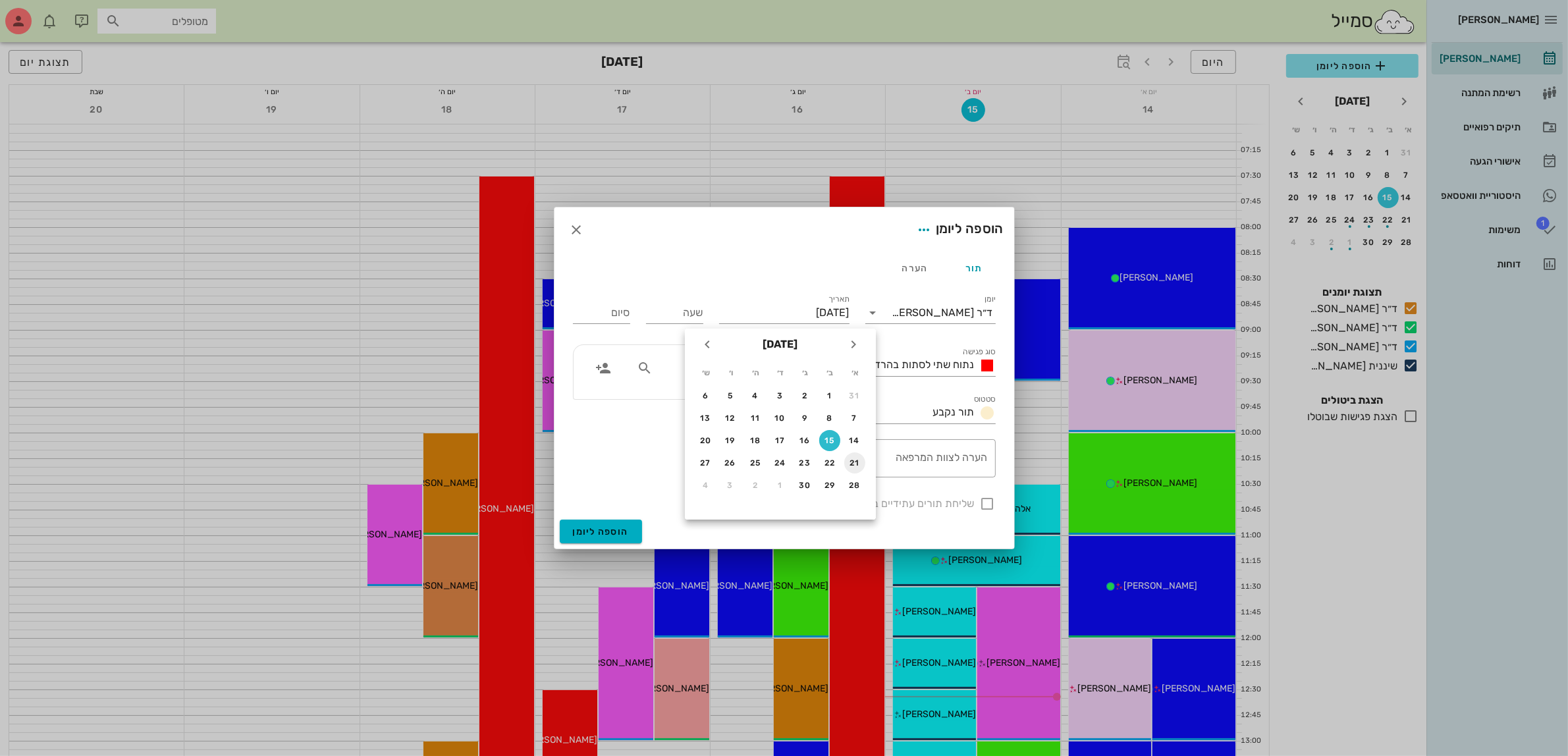
type input "[DATE]"
click at [922, 368] on span "נתוח שתי לסתות בהרדמה מלאה" at bounding box center [905, 365] width 140 height 13
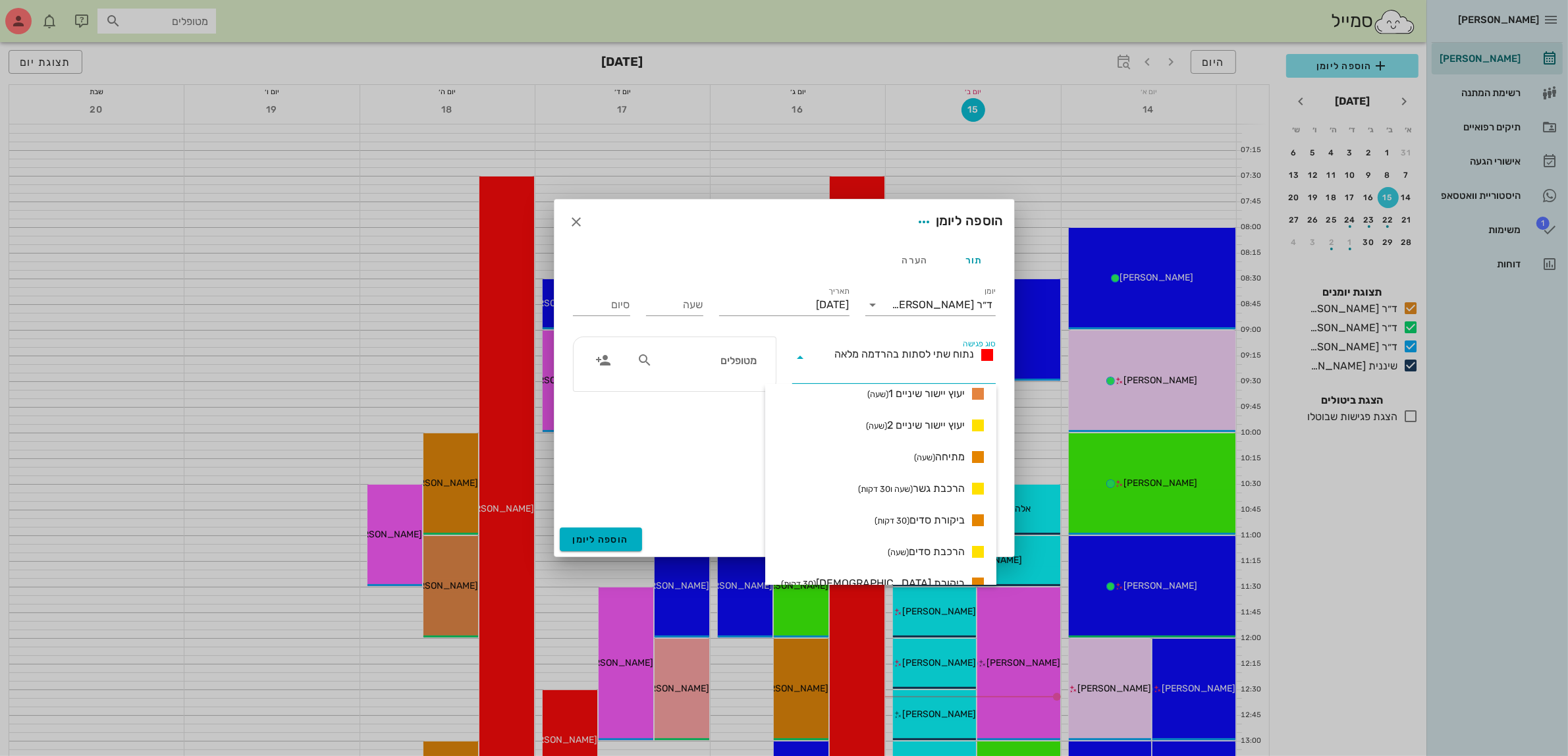
scroll to position [821, 0]
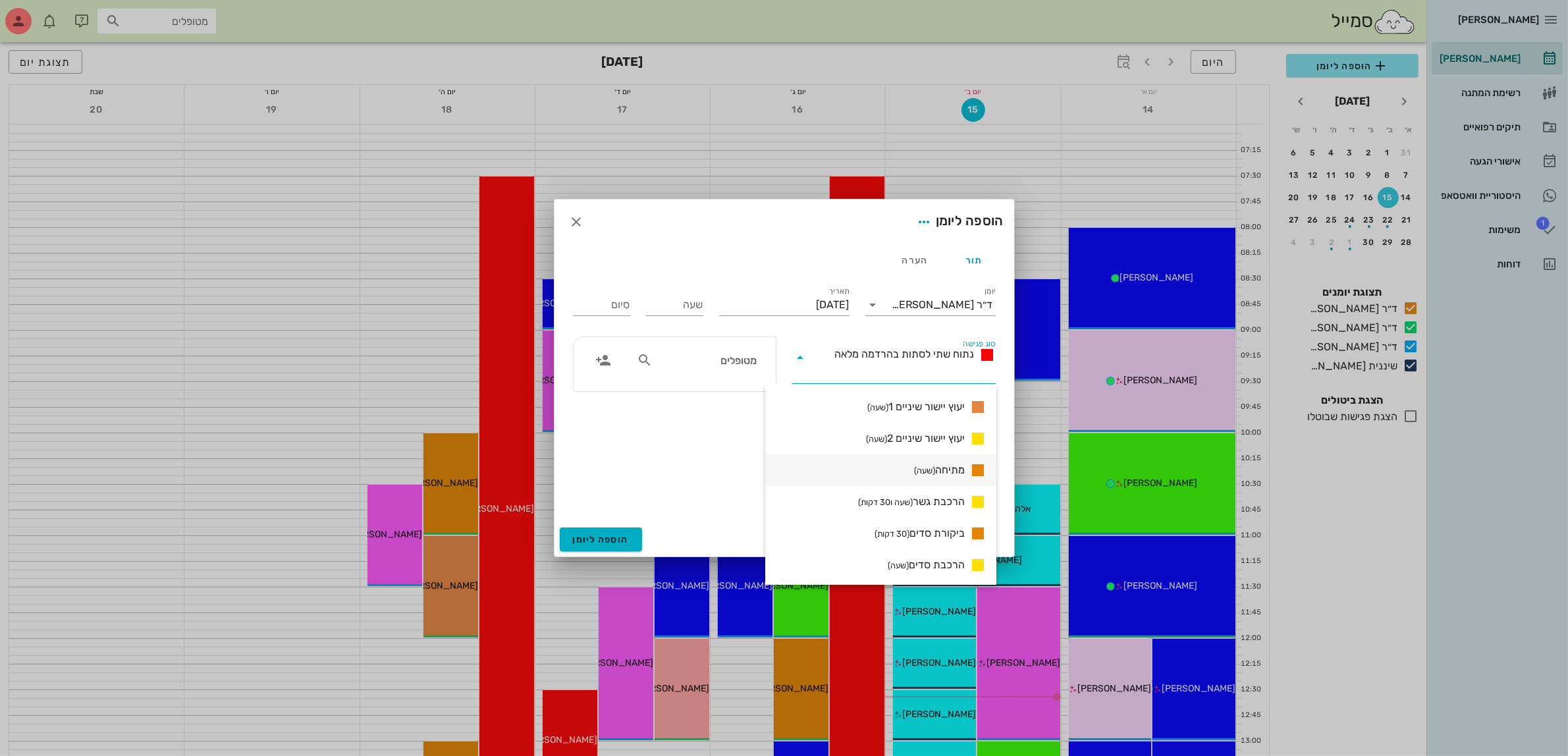
click at [942, 469] on span "מתיחה (שעה)" at bounding box center [939, 470] width 51 height 16
type input "01:00"
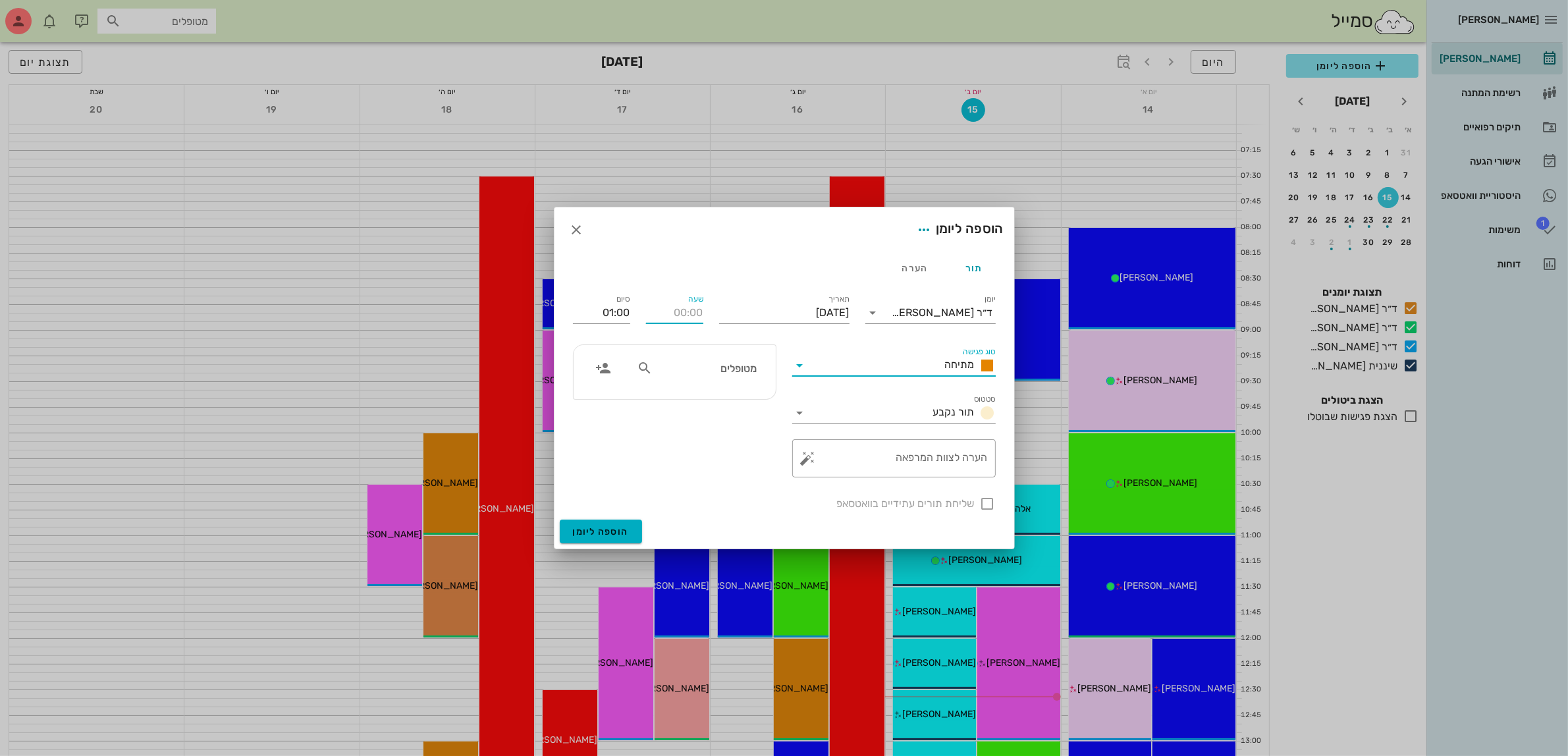
click at [663, 308] on input "שעה" at bounding box center [675, 313] width 57 height 21
type input "11:00"
type input "12:00"
click at [630, 317] on div "סיום 12:00" at bounding box center [602, 310] width 73 height 53
click at [702, 378] on div "מטופלים" at bounding box center [696, 368] width 135 height 25
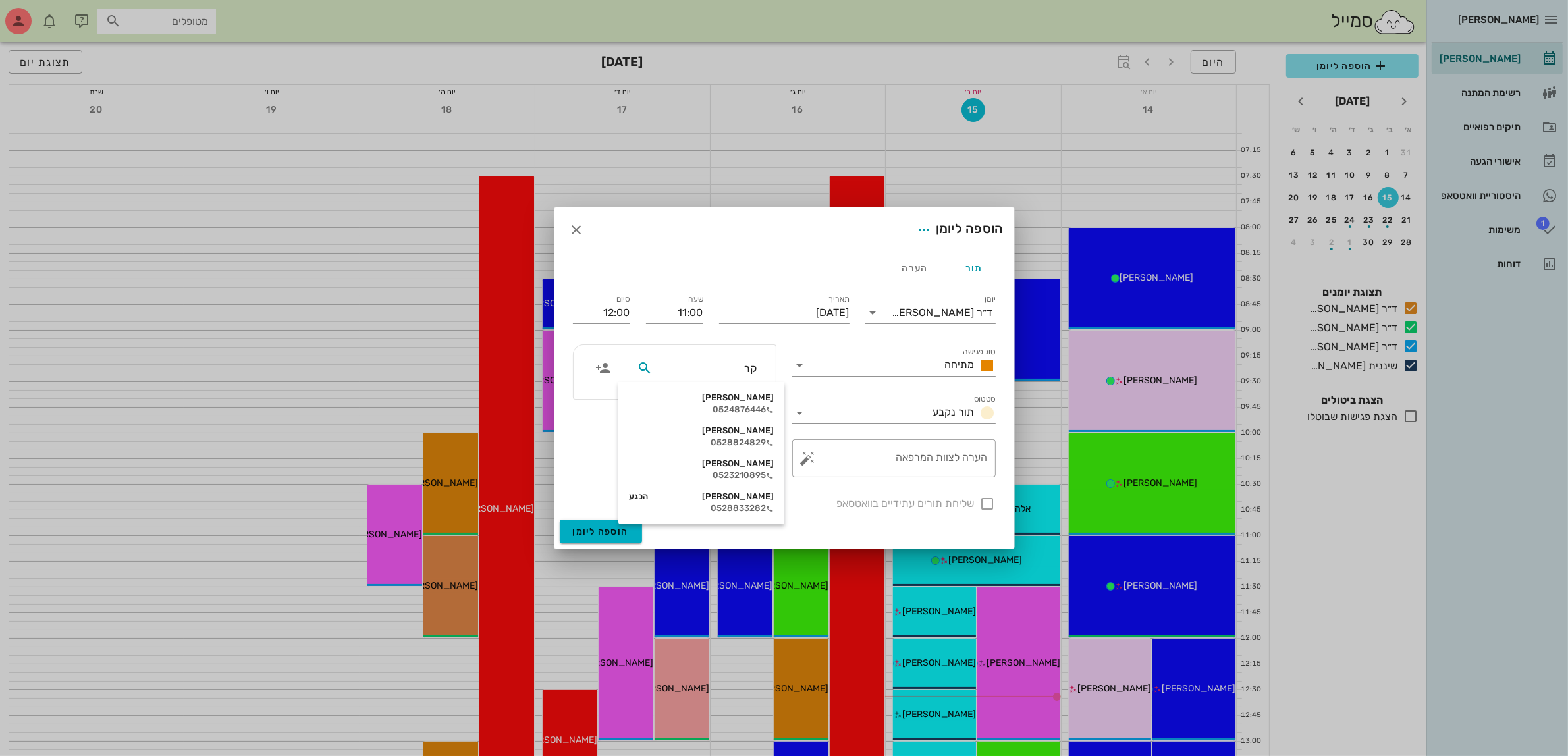
type input "קרו"
click at [719, 406] on div "0524876446" at bounding box center [701, 409] width 133 height 11
click at [984, 506] on div at bounding box center [988, 504] width 23 height 23
checkbox input "true"
click at [607, 534] on span "הוספה ליומן" at bounding box center [601, 532] width 56 height 11
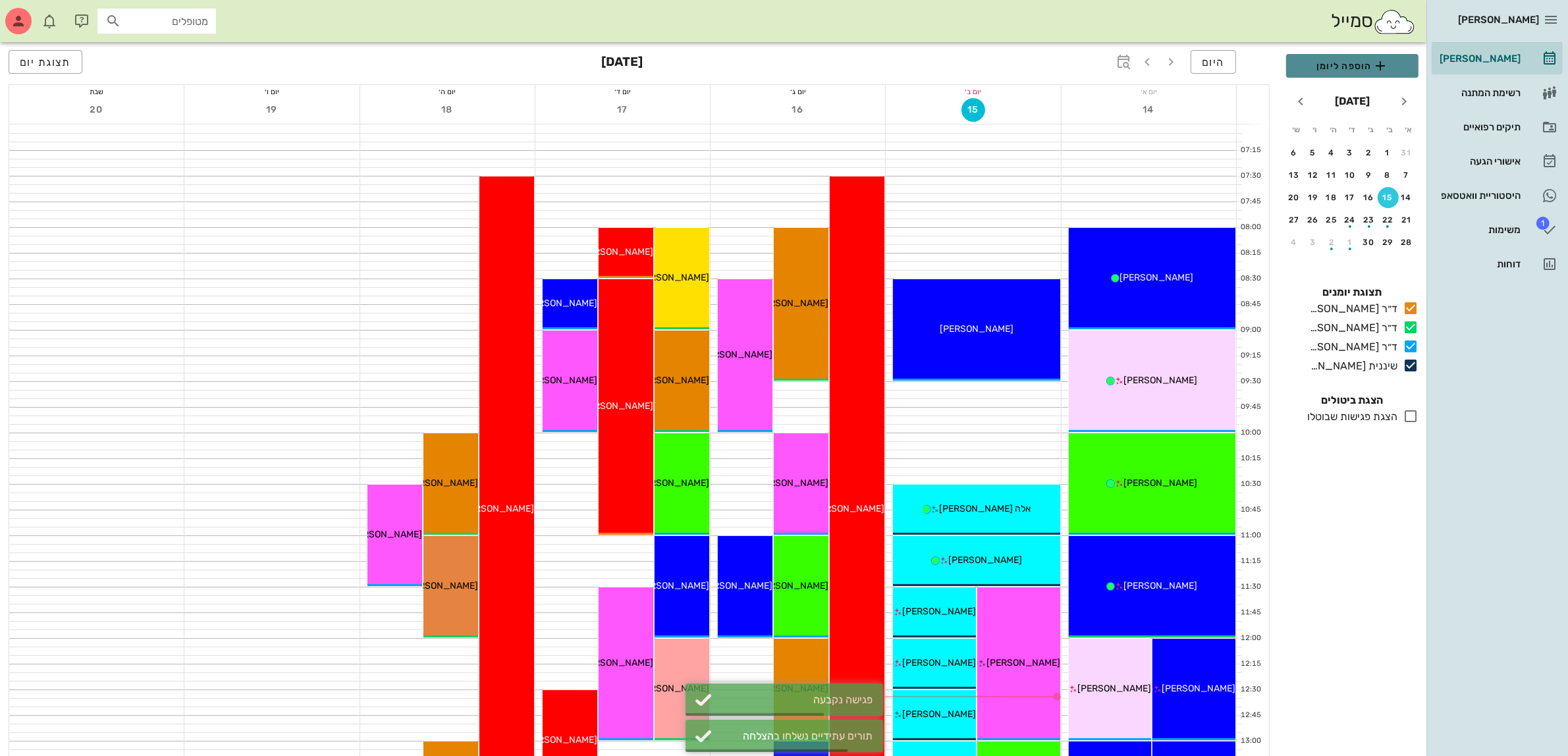
click at [1349, 69] on span "הוספה ליומן" at bounding box center [1353, 66] width 111 height 16
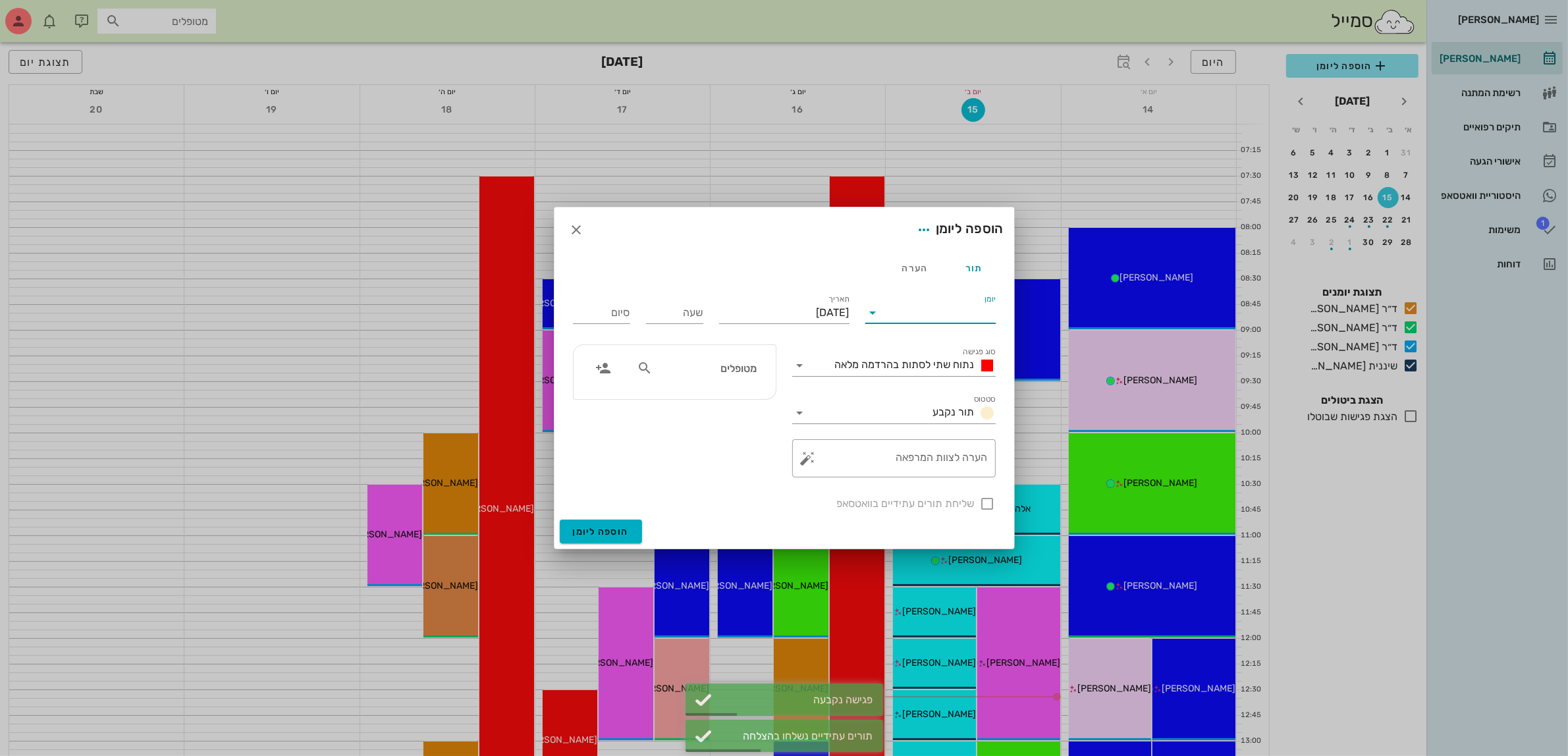
click at [913, 315] on input "יומן" at bounding box center [939, 313] width 112 height 21
click at [927, 360] on div "ד״ר [PERSON_NAME]" at bounding box center [934, 355] width 116 height 13
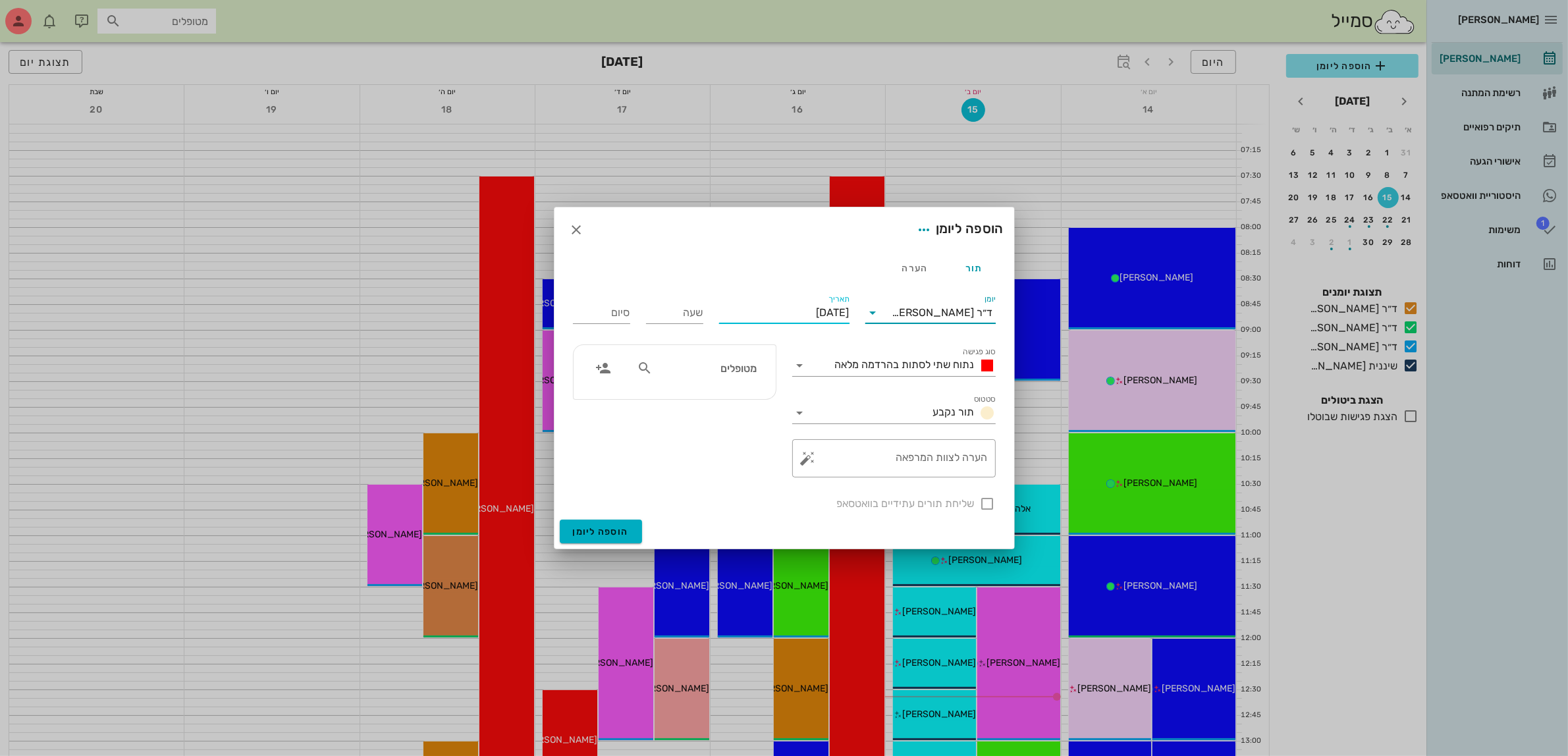
click at [828, 311] on input "[DATE]" at bounding box center [784, 313] width 131 height 21
drag, startPoint x: 861, startPoint y: 462, endPoint x: 771, endPoint y: 382, distance: 120.4
click at [861, 462] on div "21" at bounding box center [855, 463] width 21 height 9
type input "[DATE]"
click at [670, 315] on input "שעה" at bounding box center [675, 313] width 57 height 21
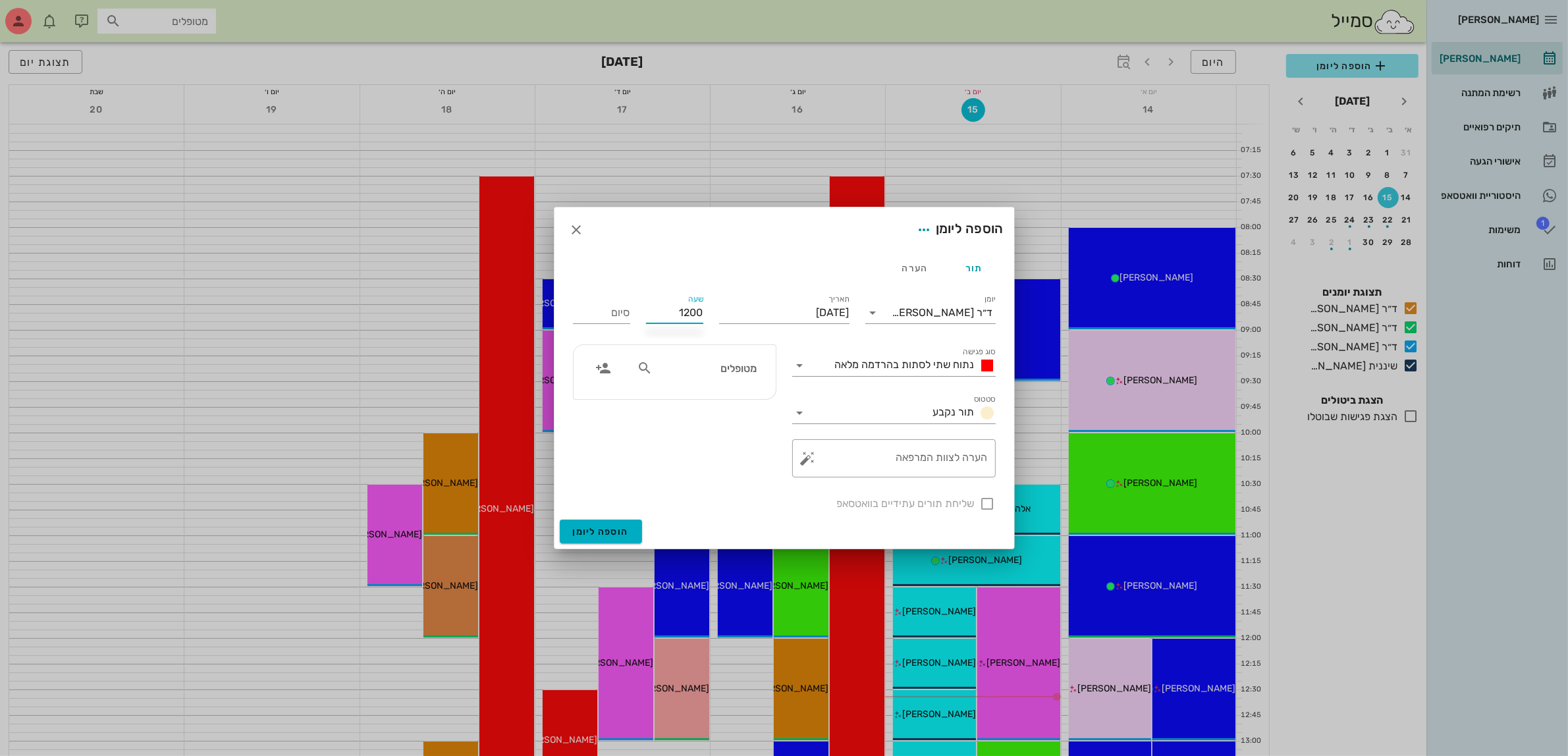
type input "12:00"
type input "20:00"
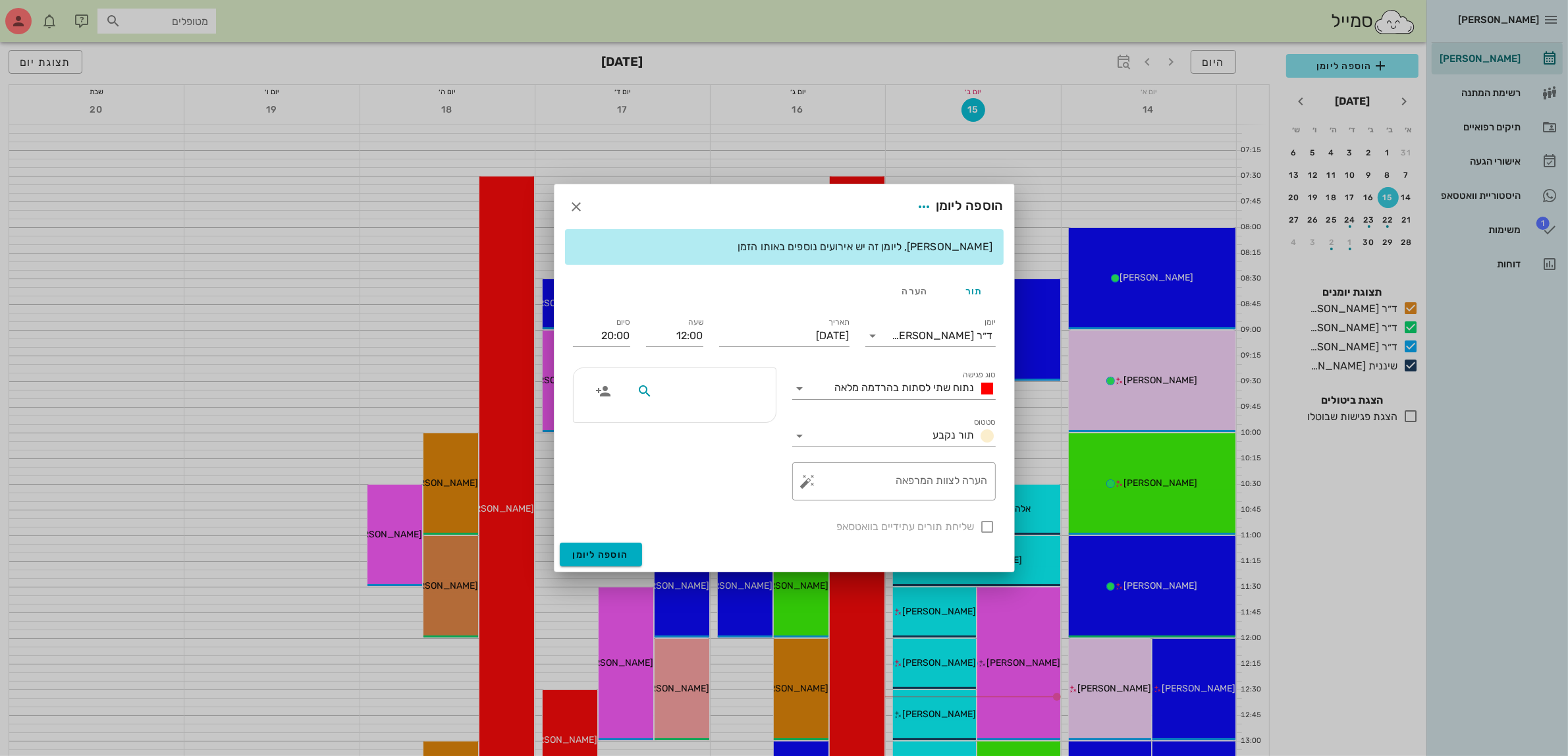
click at [680, 390] on input "text" at bounding box center [706, 391] width 102 height 17
type input "למא"
click at [725, 419] on div "[PERSON_NAME]" at bounding box center [703, 421] width 133 height 11
click at [853, 384] on span "נתוח שתי לסתות בהרדמה מלאה" at bounding box center [905, 388] width 140 height 13
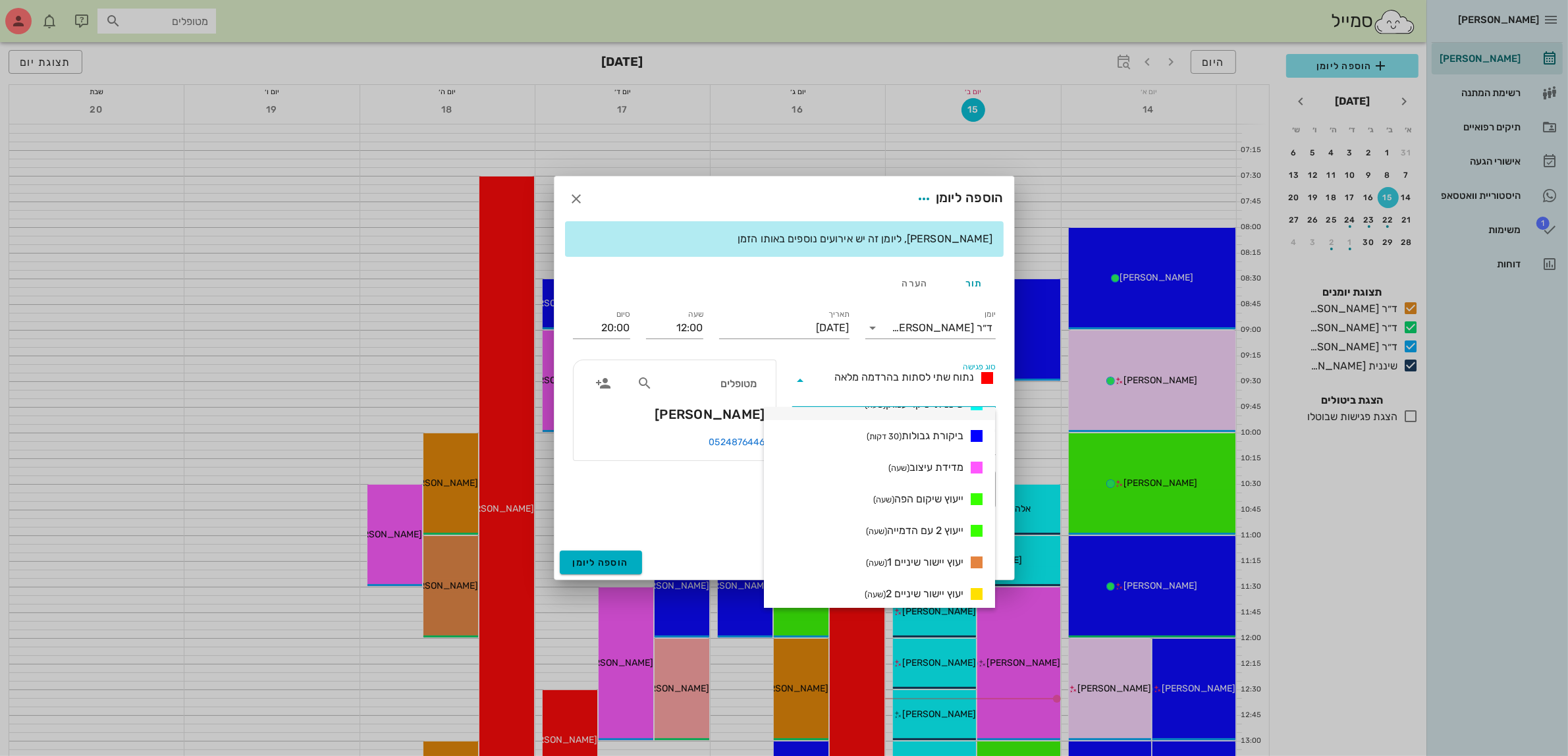
scroll to position [741, 0]
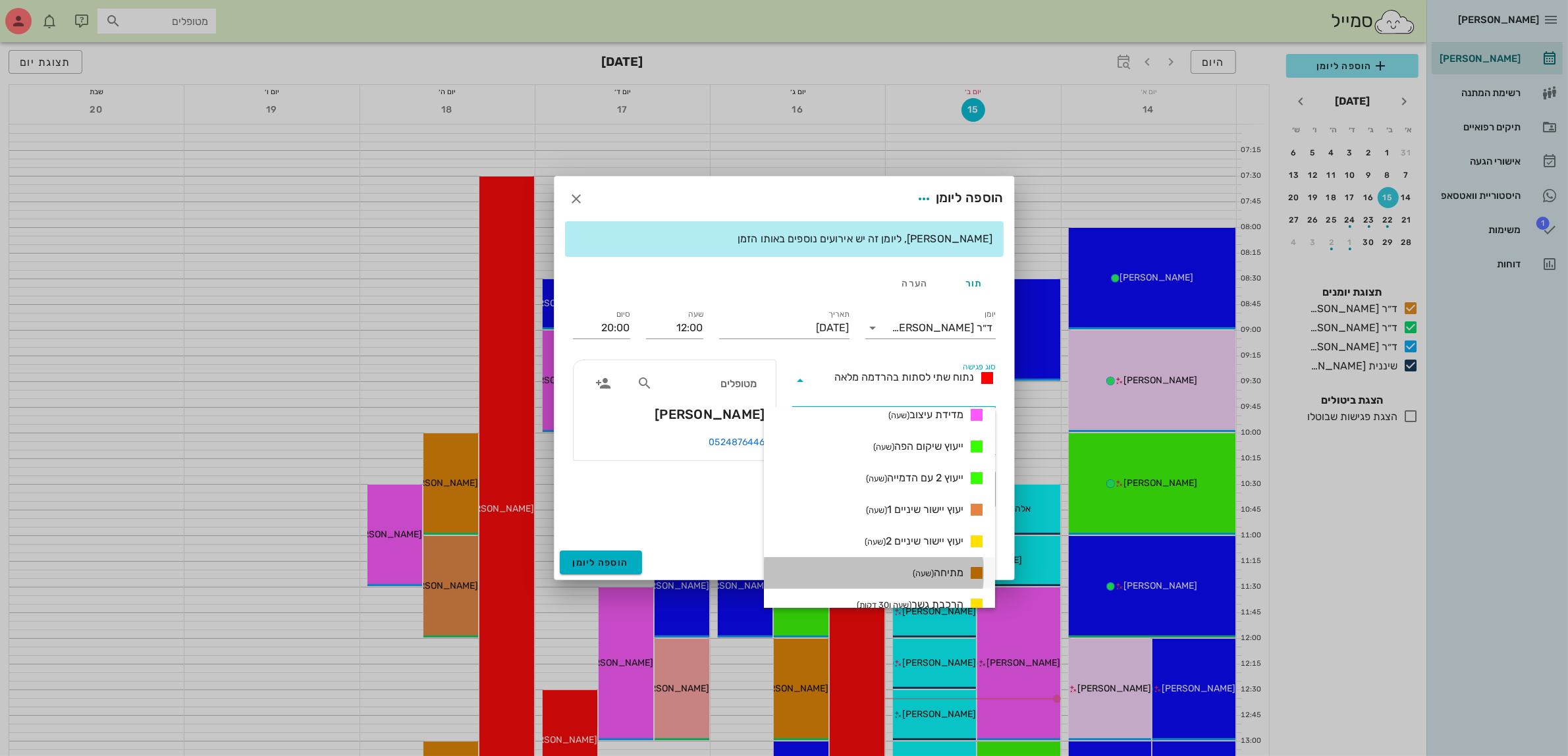
click at [912, 568] on small "(שעה)" at bounding box center [923, 573] width 21 height 10
type input "13:00"
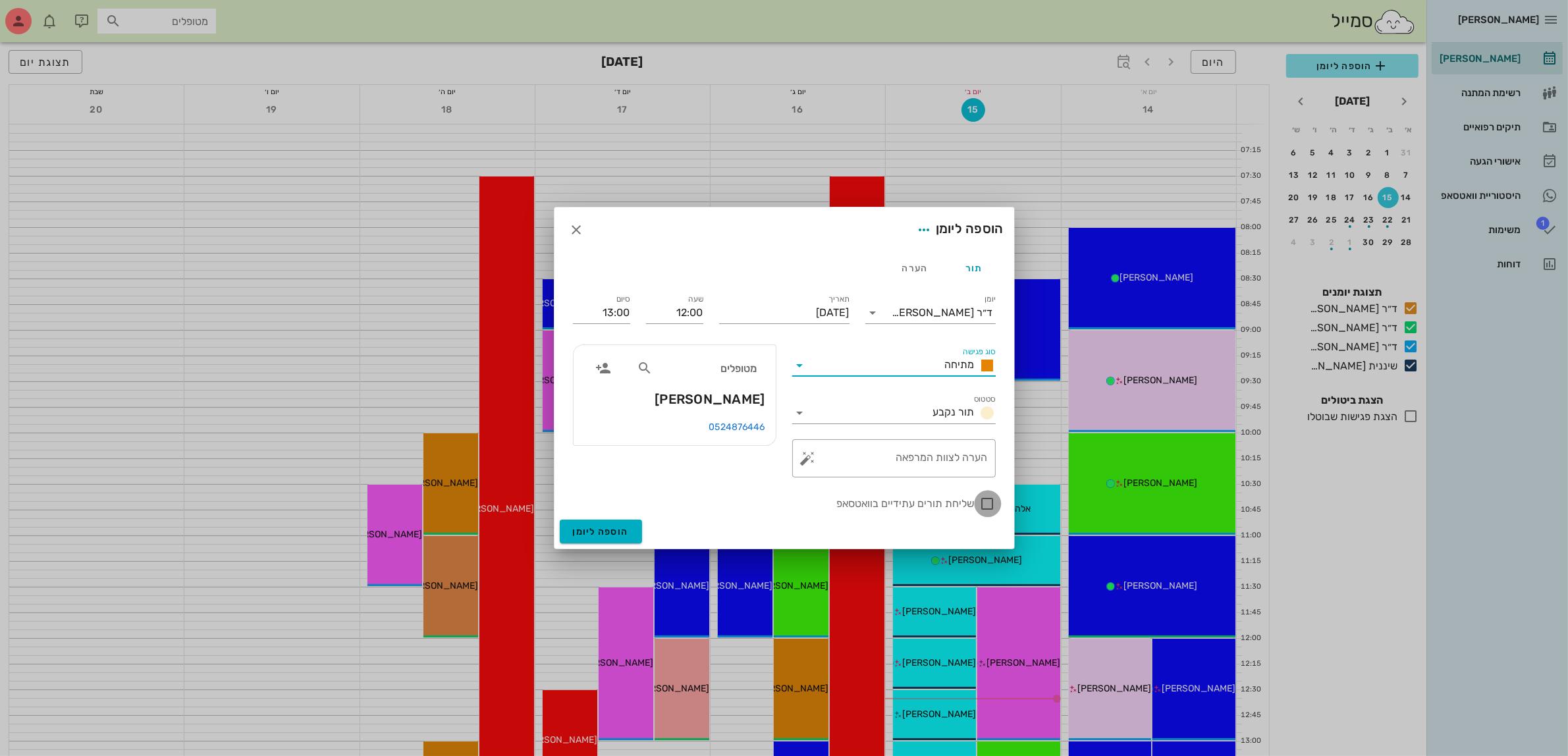
click at [989, 501] on div at bounding box center [988, 504] width 23 height 23
checkbox input "true"
click at [599, 527] on span "הוספה ליומן" at bounding box center [601, 532] width 56 height 11
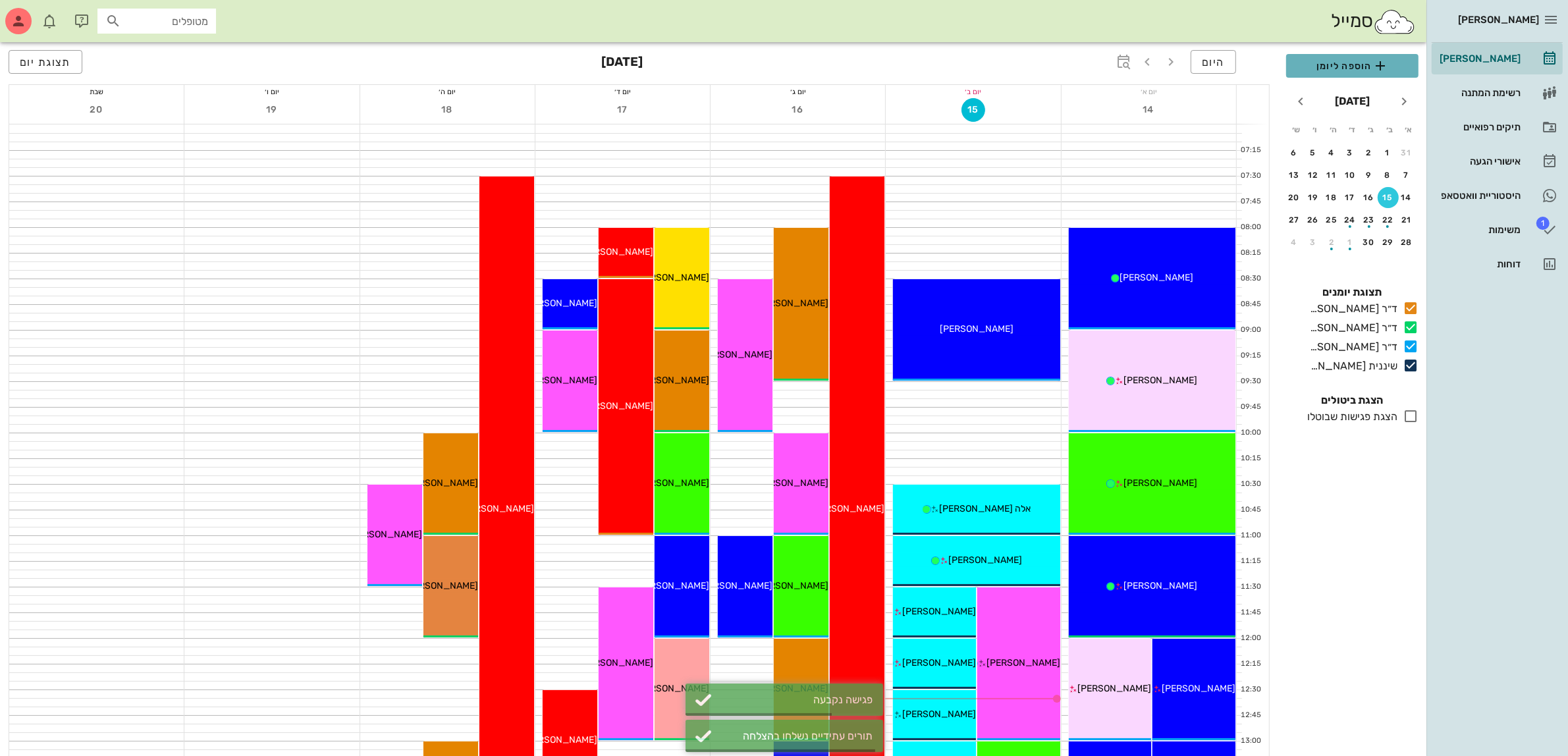
click at [1352, 64] on span "הוספה ליומן" at bounding box center [1353, 66] width 111 height 16
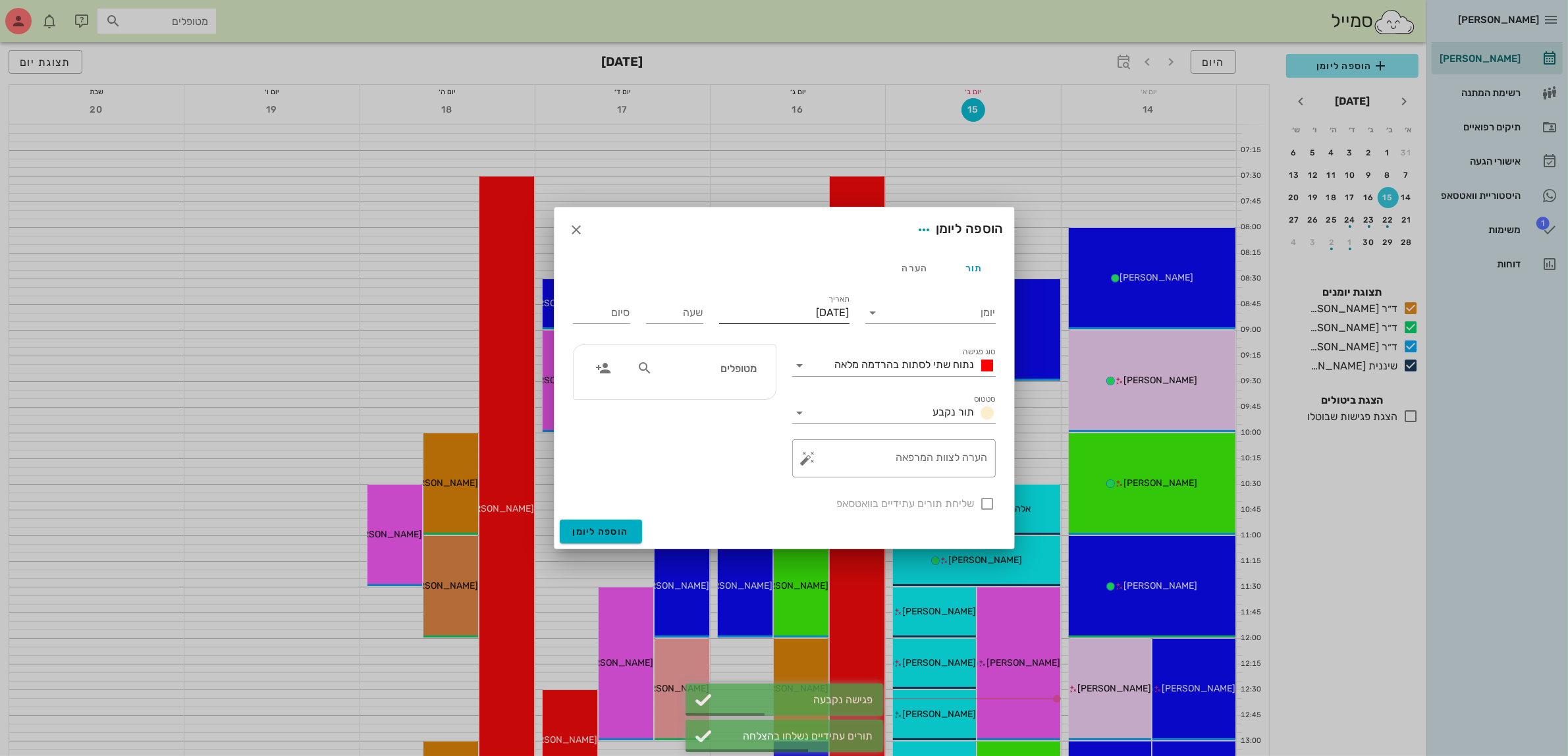
click at [832, 318] on input "[DATE]" at bounding box center [784, 313] width 131 height 21
click at [857, 462] on div "21" at bounding box center [855, 463] width 21 height 9
type input "[DATE]"
click at [946, 305] on input "יומן" at bounding box center [939, 313] width 112 height 21
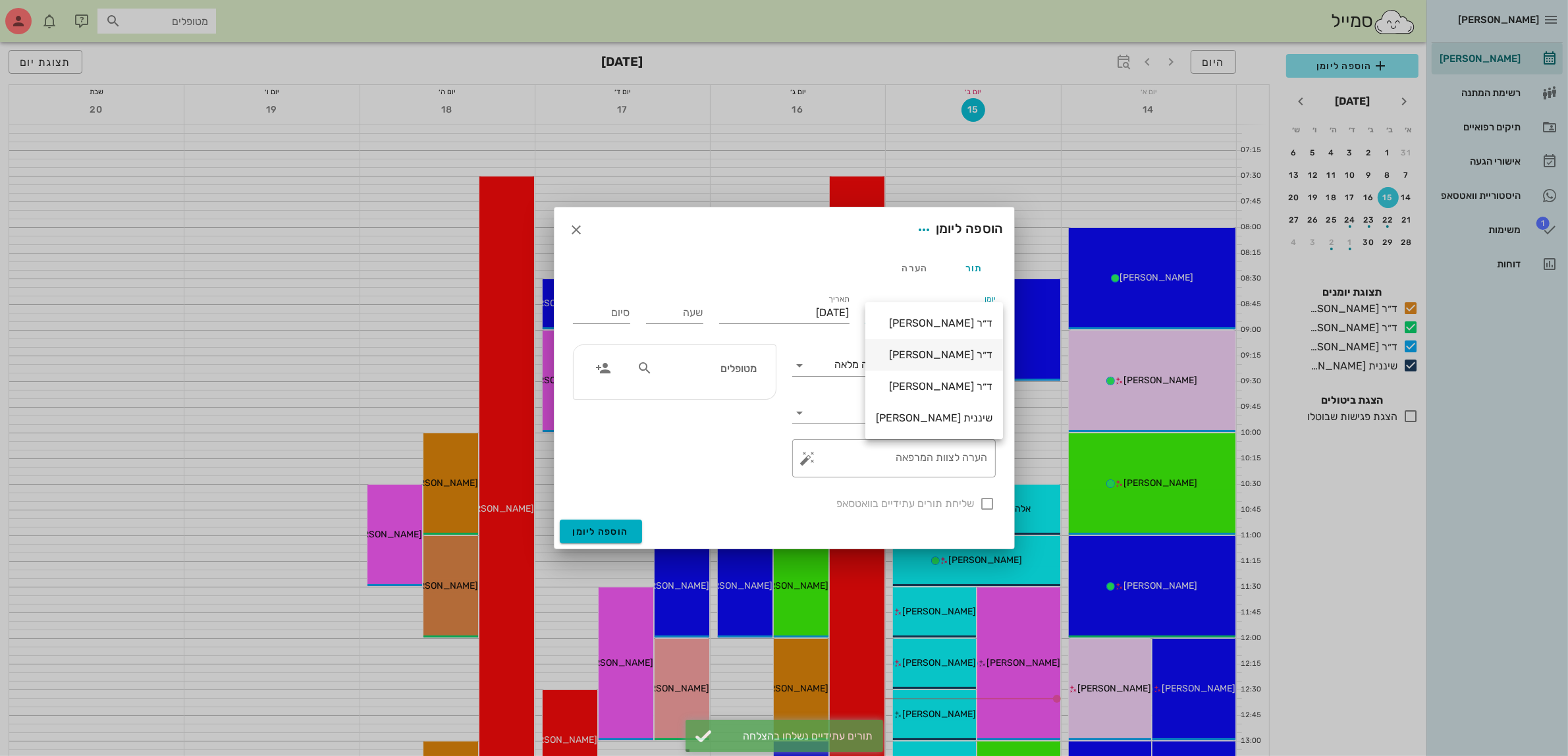
click at [941, 352] on div "ד״ר [PERSON_NAME]" at bounding box center [934, 355] width 116 height 13
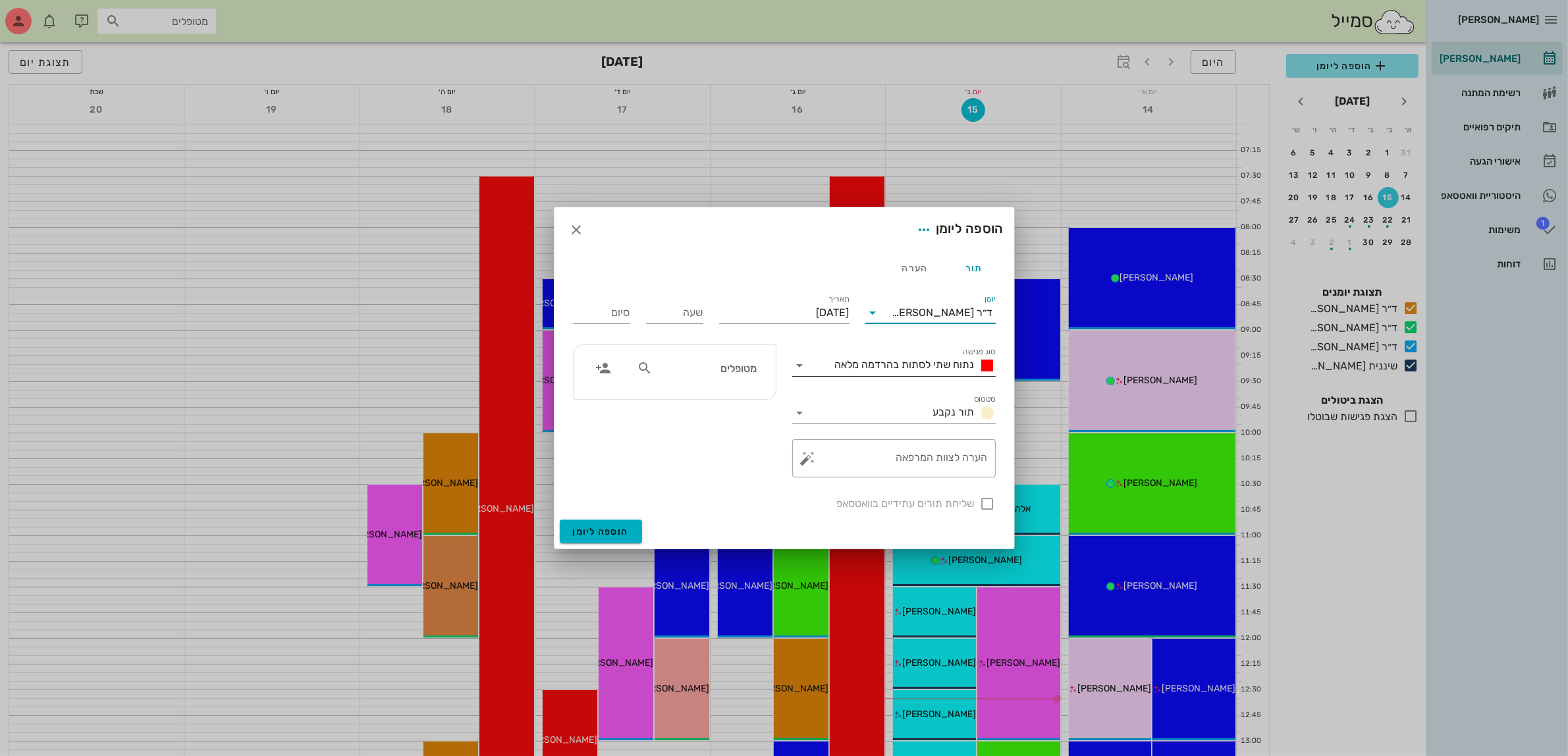
click at [920, 360] on span "נתוח שתי לסתות בהרדמה מלאה" at bounding box center [905, 365] width 140 height 13
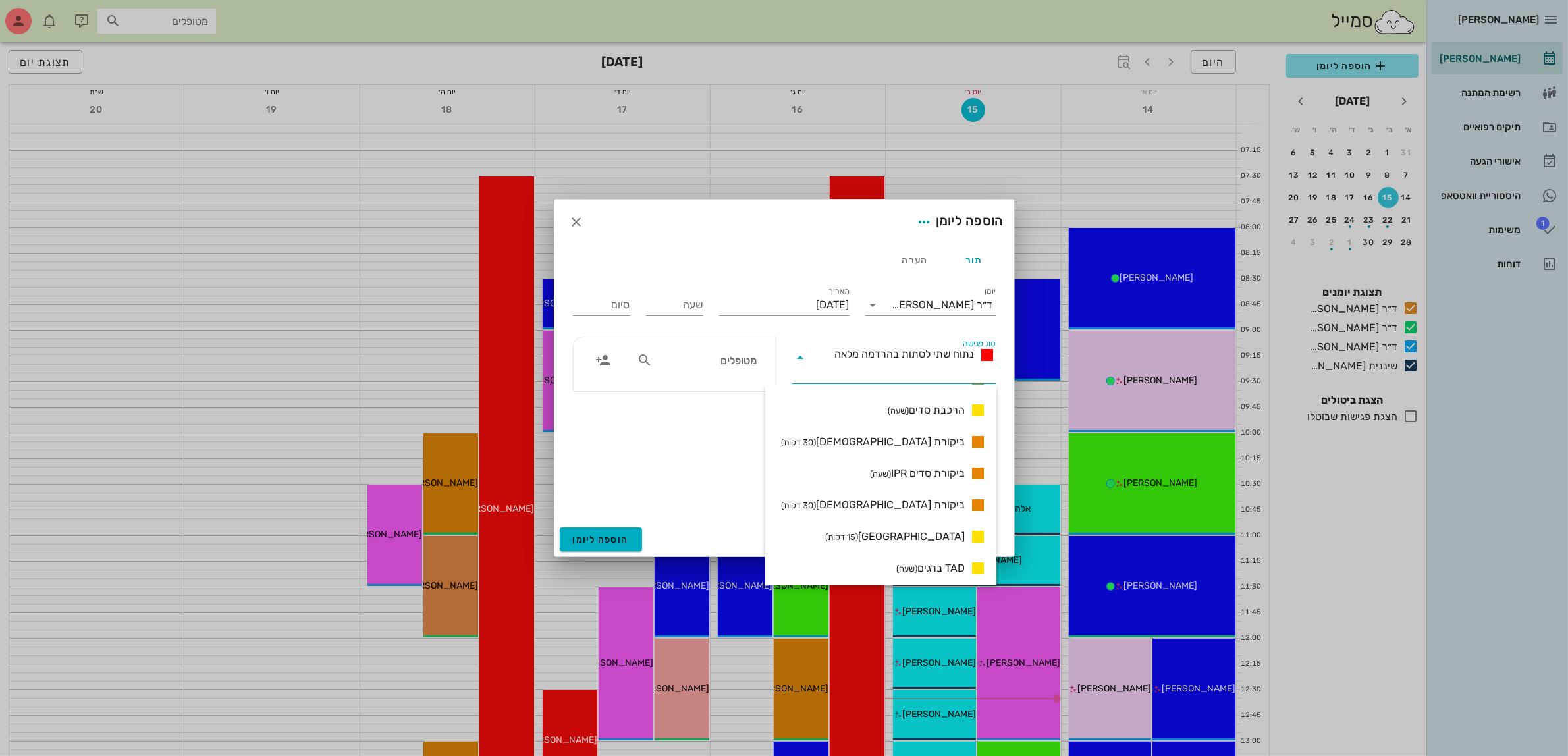
scroll to position [937, 0]
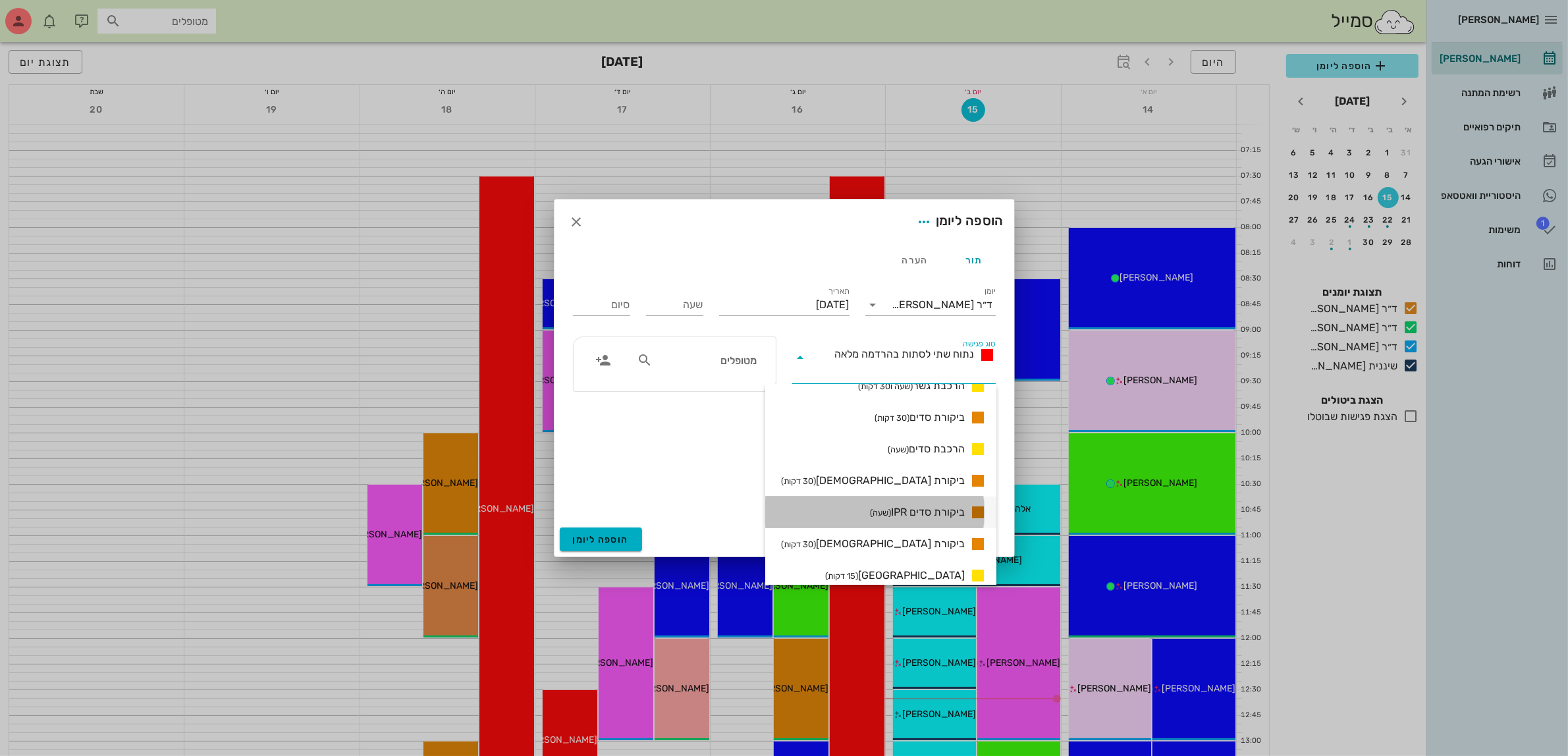
click at [925, 512] on span "ביקורת סדים IPR (שעה)" at bounding box center [917, 512] width 95 height 16
type input "01:00"
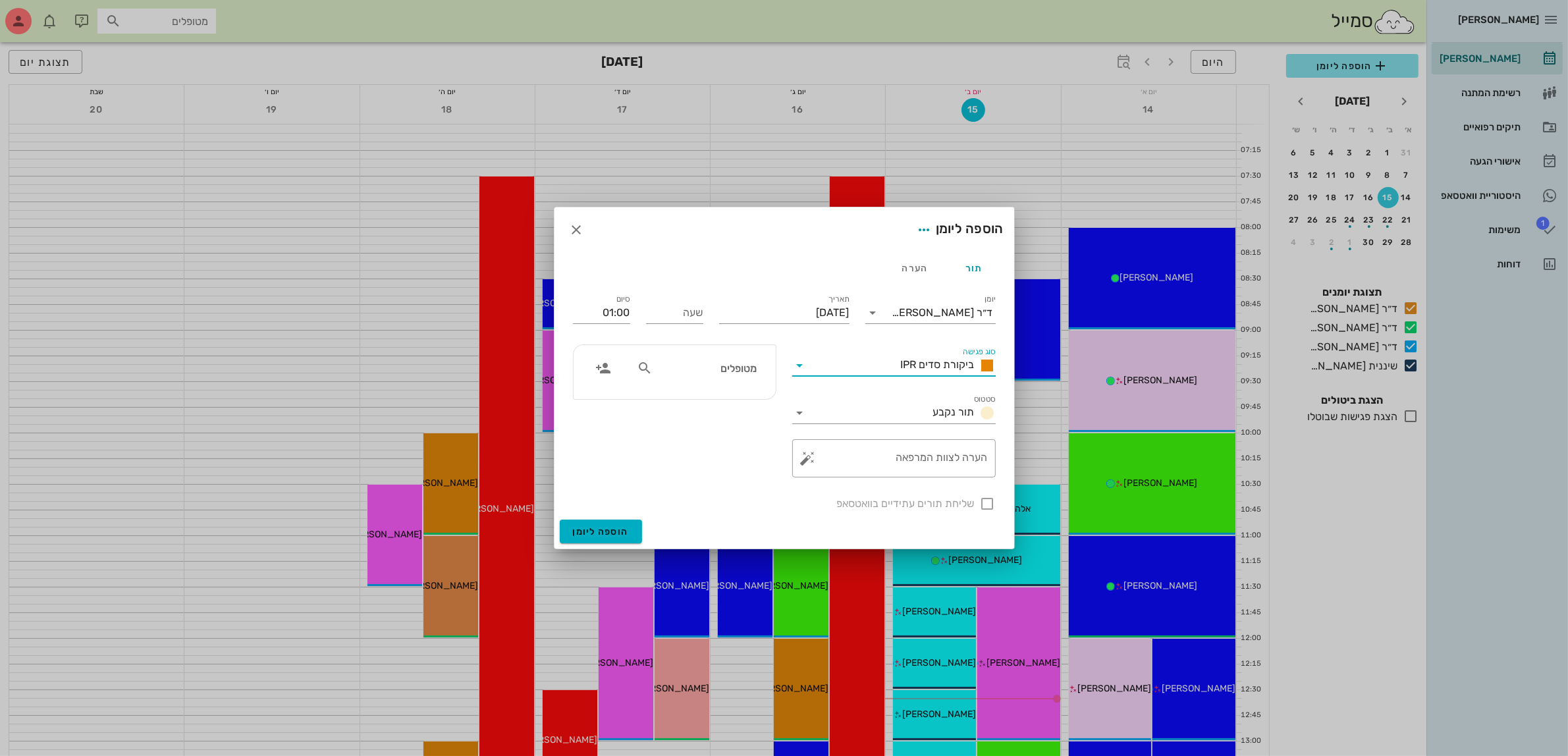
click at [733, 370] on input "מטופלים" at bounding box center [706, 368] width 102 height 17
click at [664, 313] on input "שעה" at bounding box center [675, 313] width 57 height 21
type input "13:00"
type input "14:00"
click at [594, 308] on input "14:00" at bounding box center [601, 313] width 57 height 21
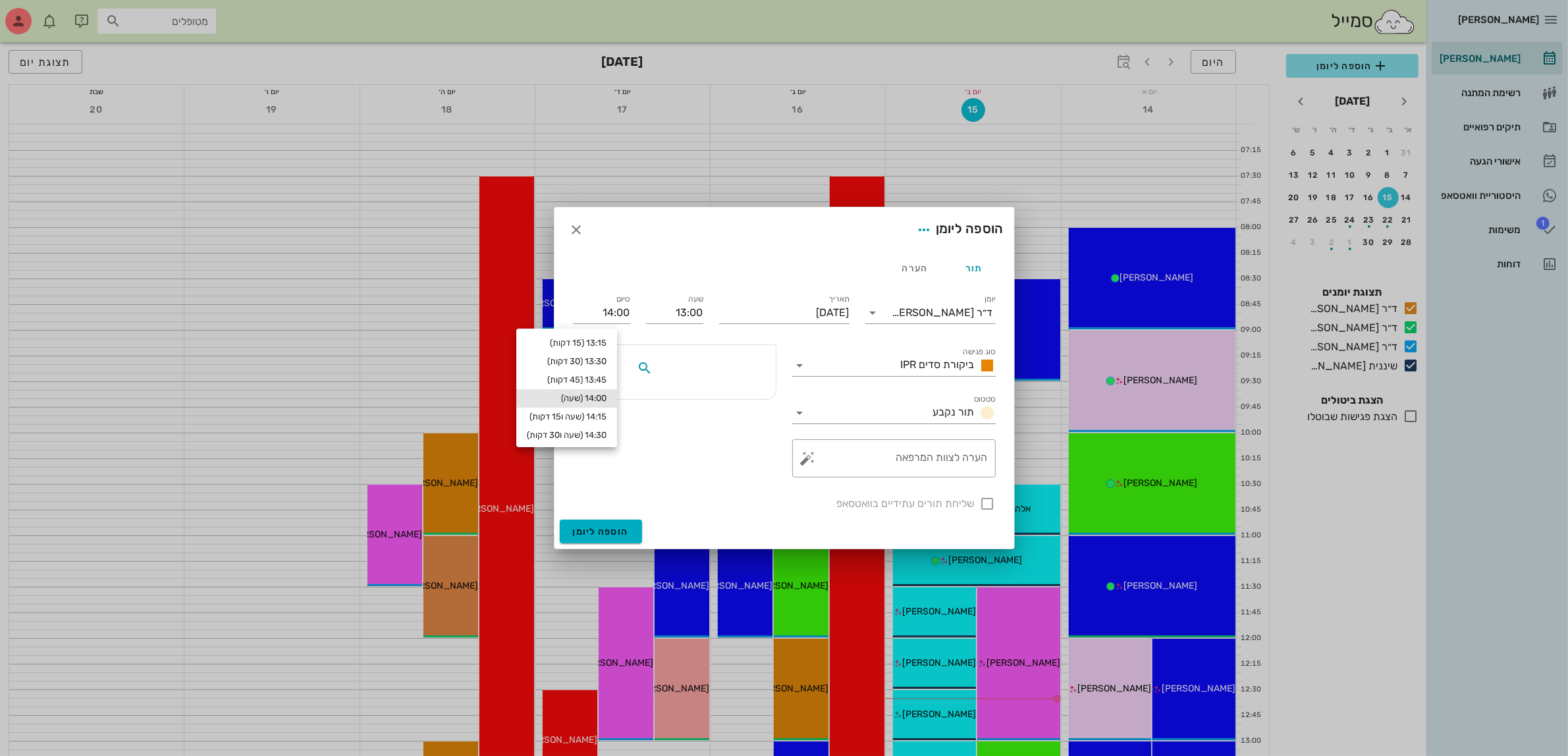
click at [719, 370] on input "text" at bounding box center [706, 368] width 102 height 17
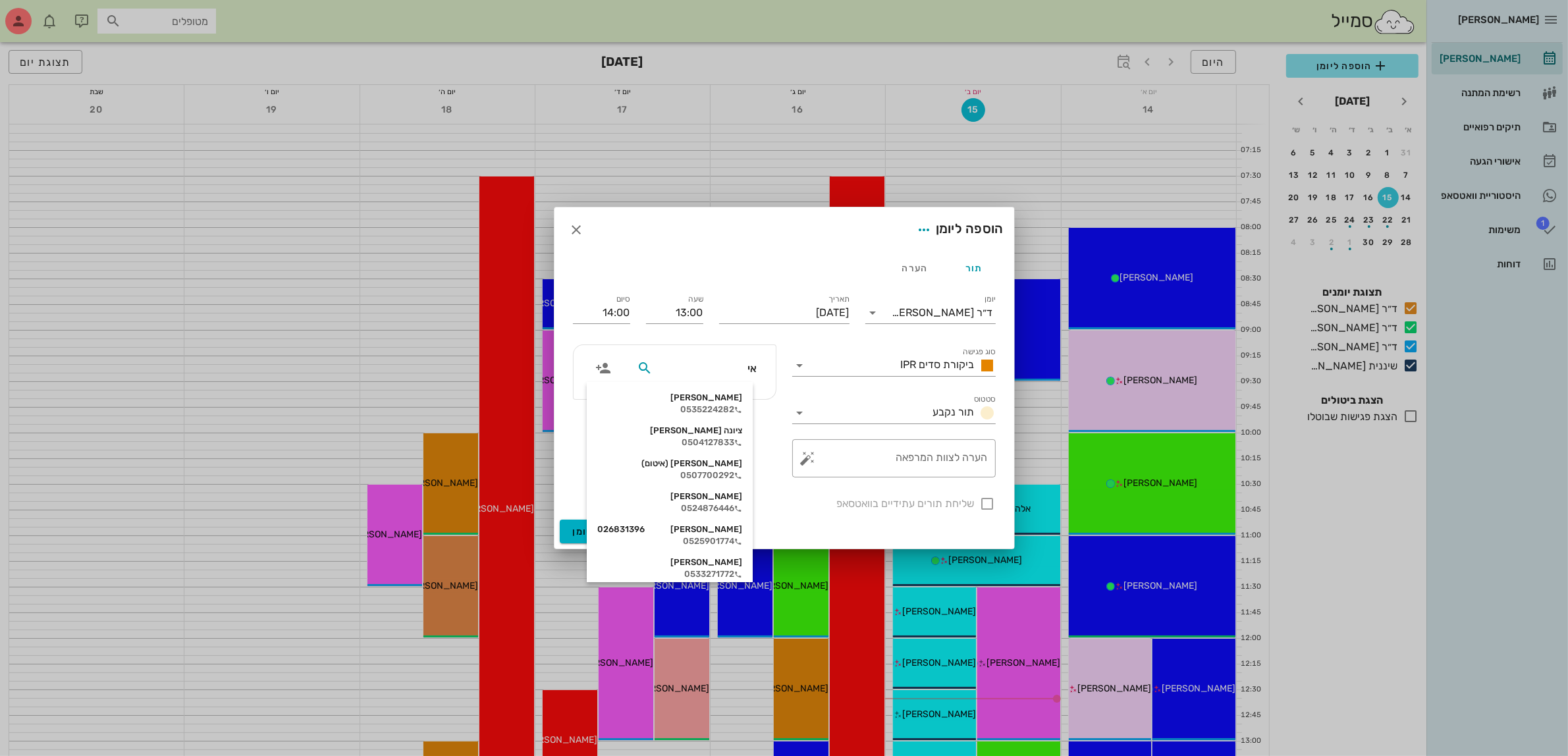
type input "אינ"
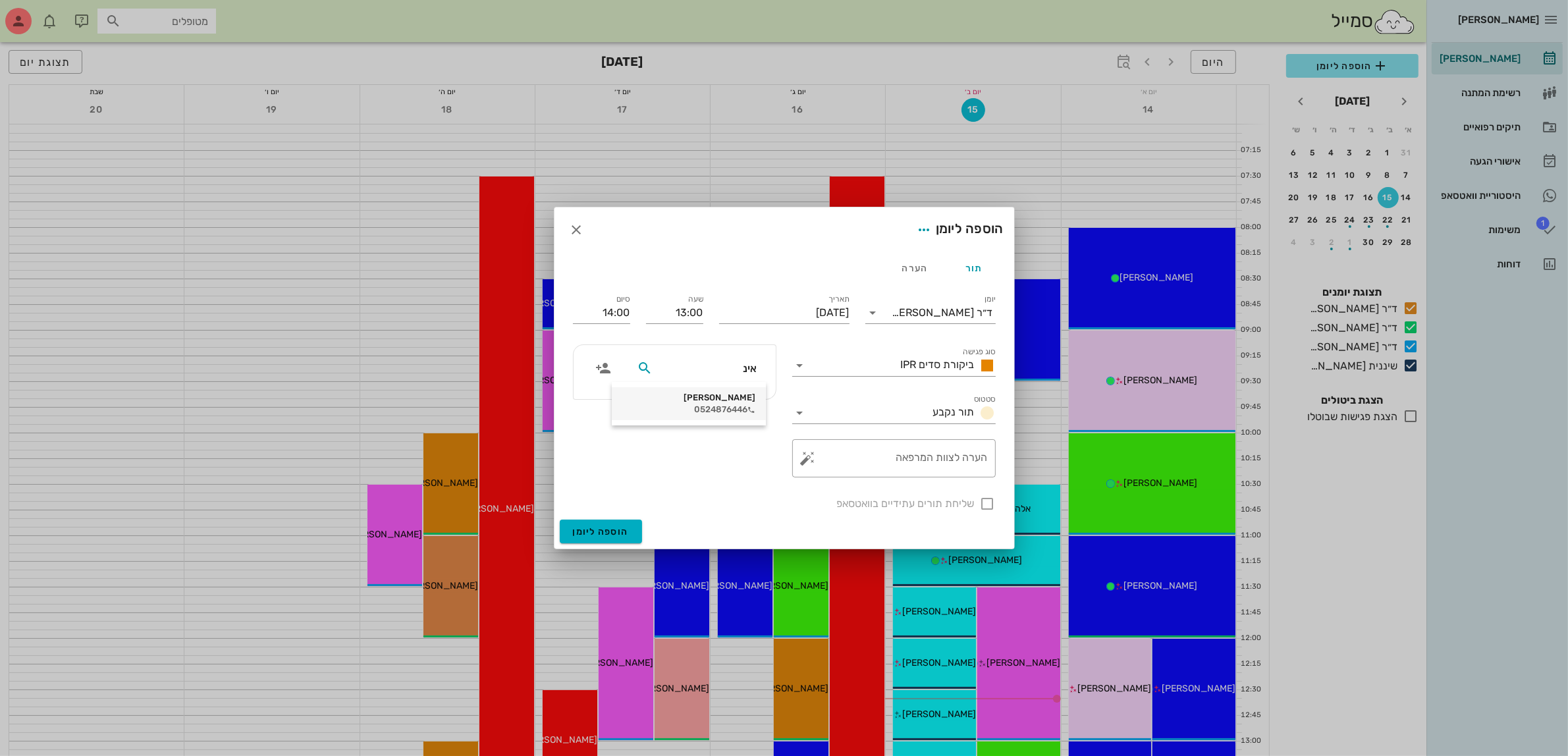
click at [723, 400] on div "[PERSON_NAME]" at bounding box center [689, 397] width 133 height 11
click at [991, 503] on div at bounding box center [988, 504] width 23 height 23
checkbox input "true"
click at [607, 531] on span "הוספה ליומן" at bounding box center [601, 532] width 56 height 11
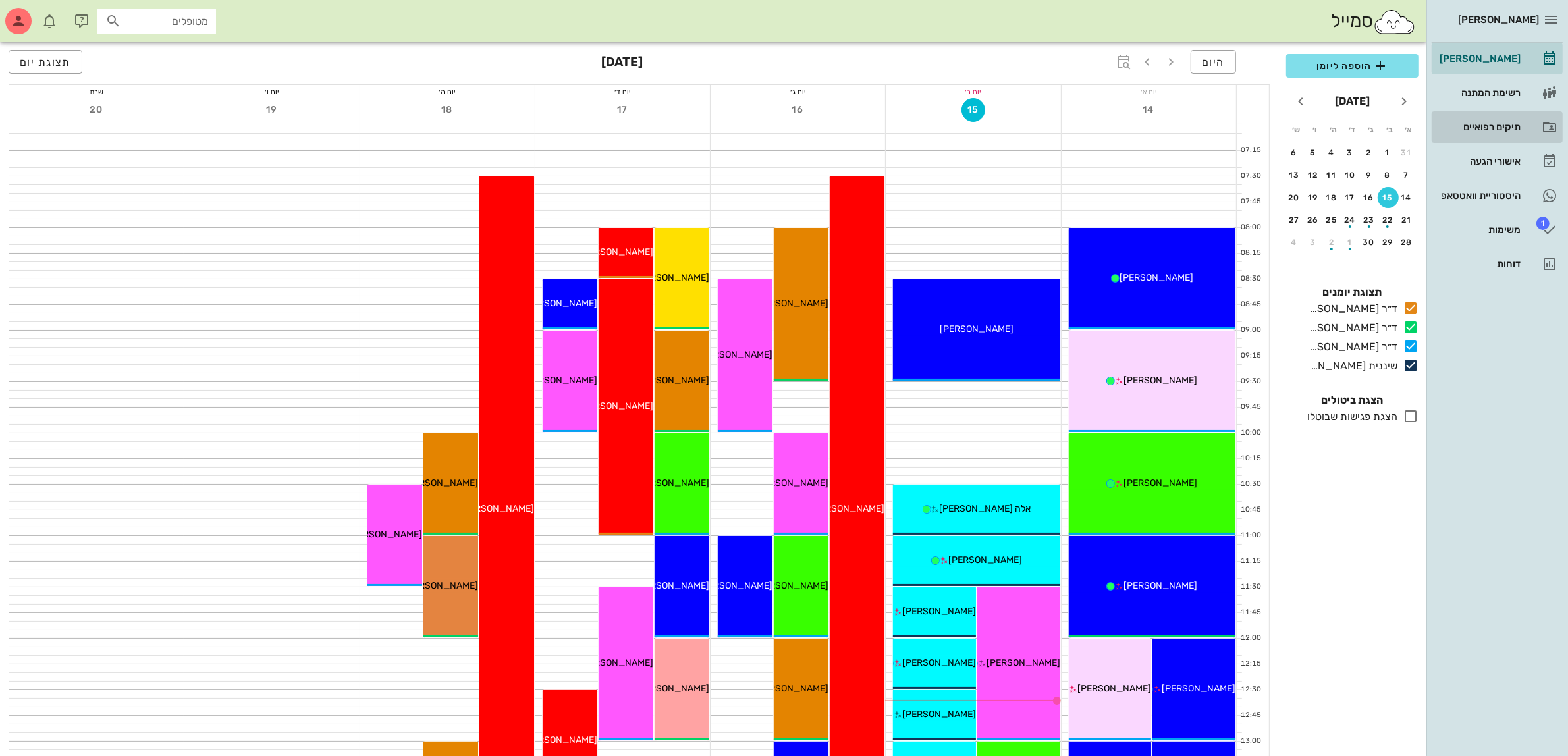
click at [1482, 126] on div "תיקים רפואיים" at bounding box center [1478, 127] width 84 height 11
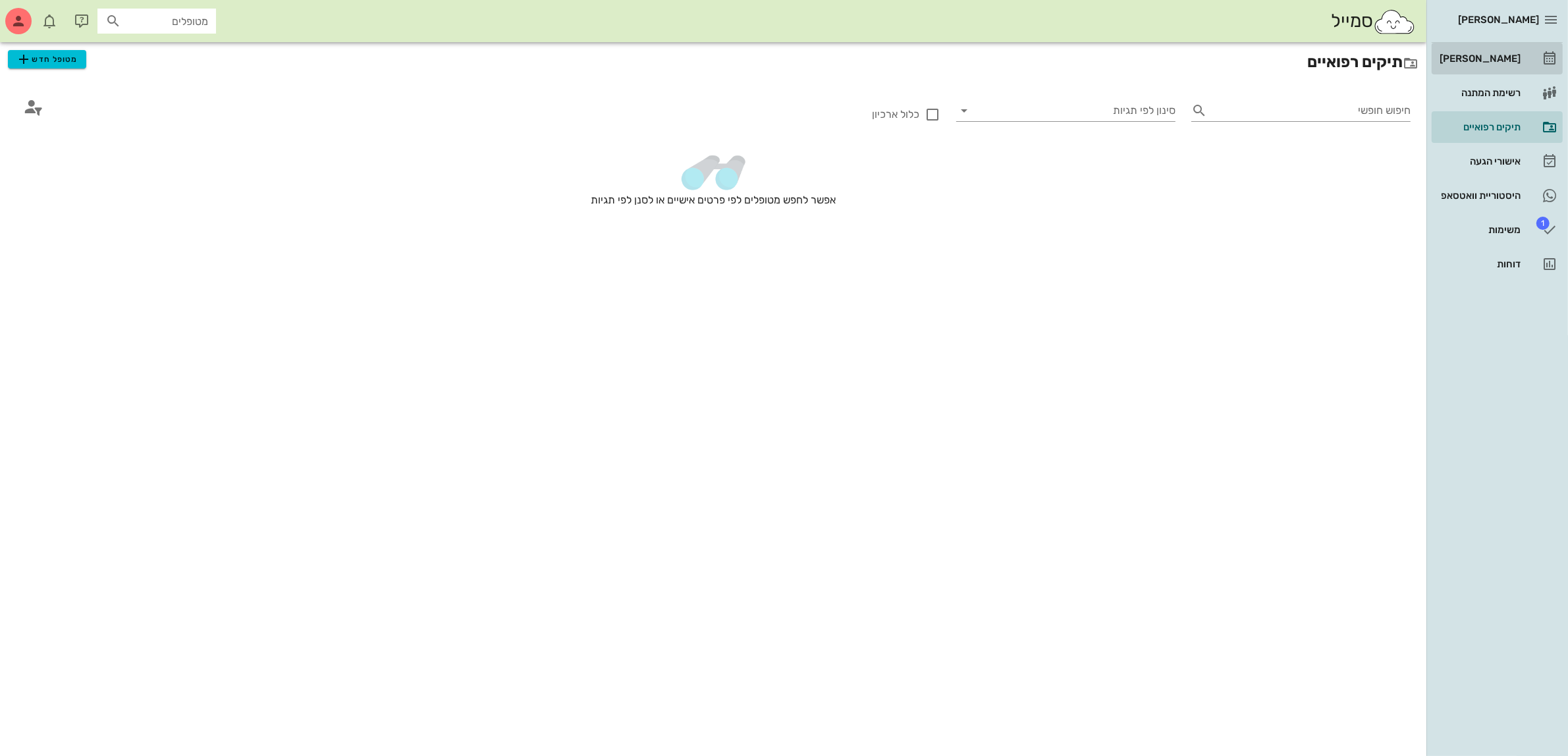
click at [1504, 60] on div "[PERSON_NAME]" at bounding box center [1478, 59] width 84 height 11
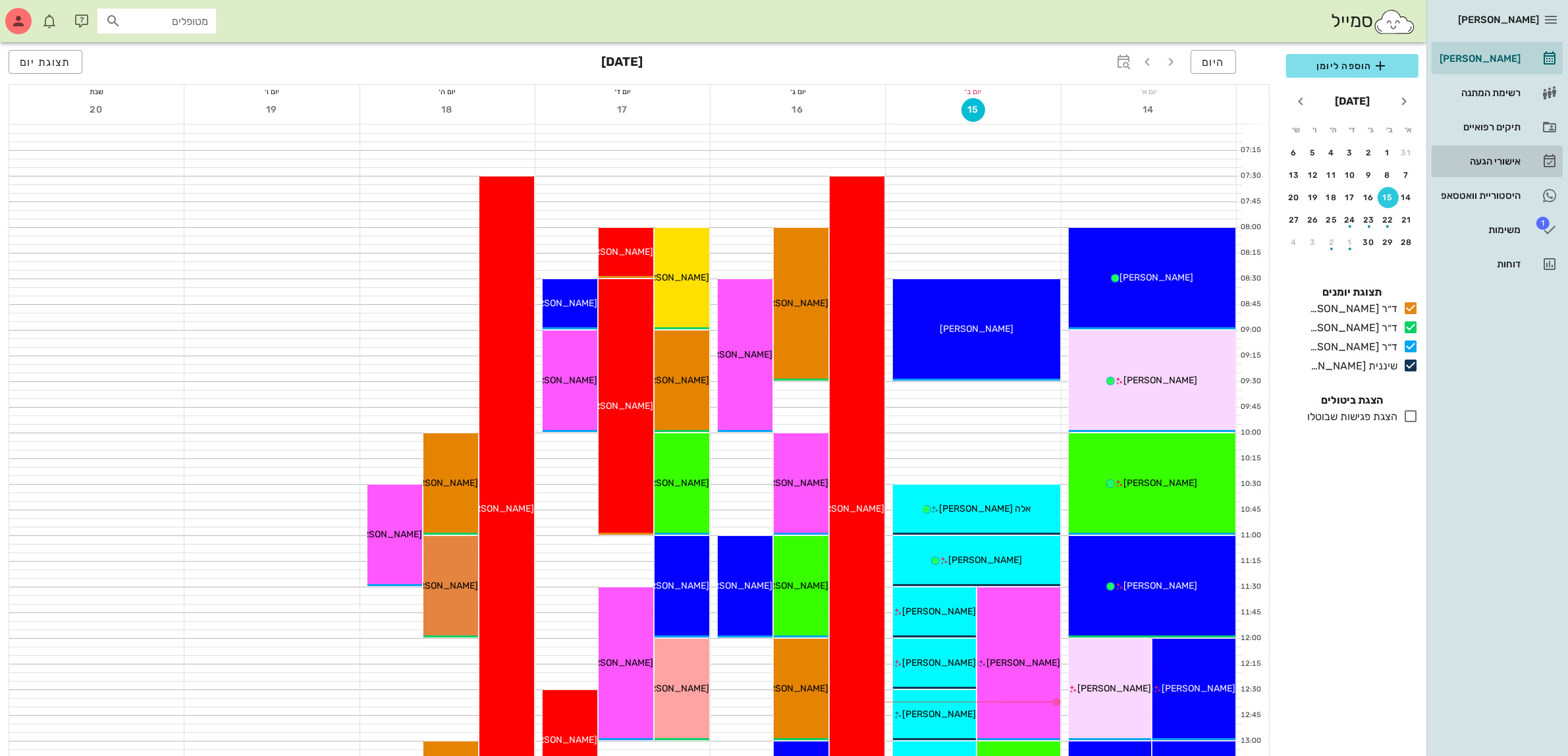
click at [1460, 169] on div "אישורי הגעה" at bounding box center [1478, 162] width 84 height 21
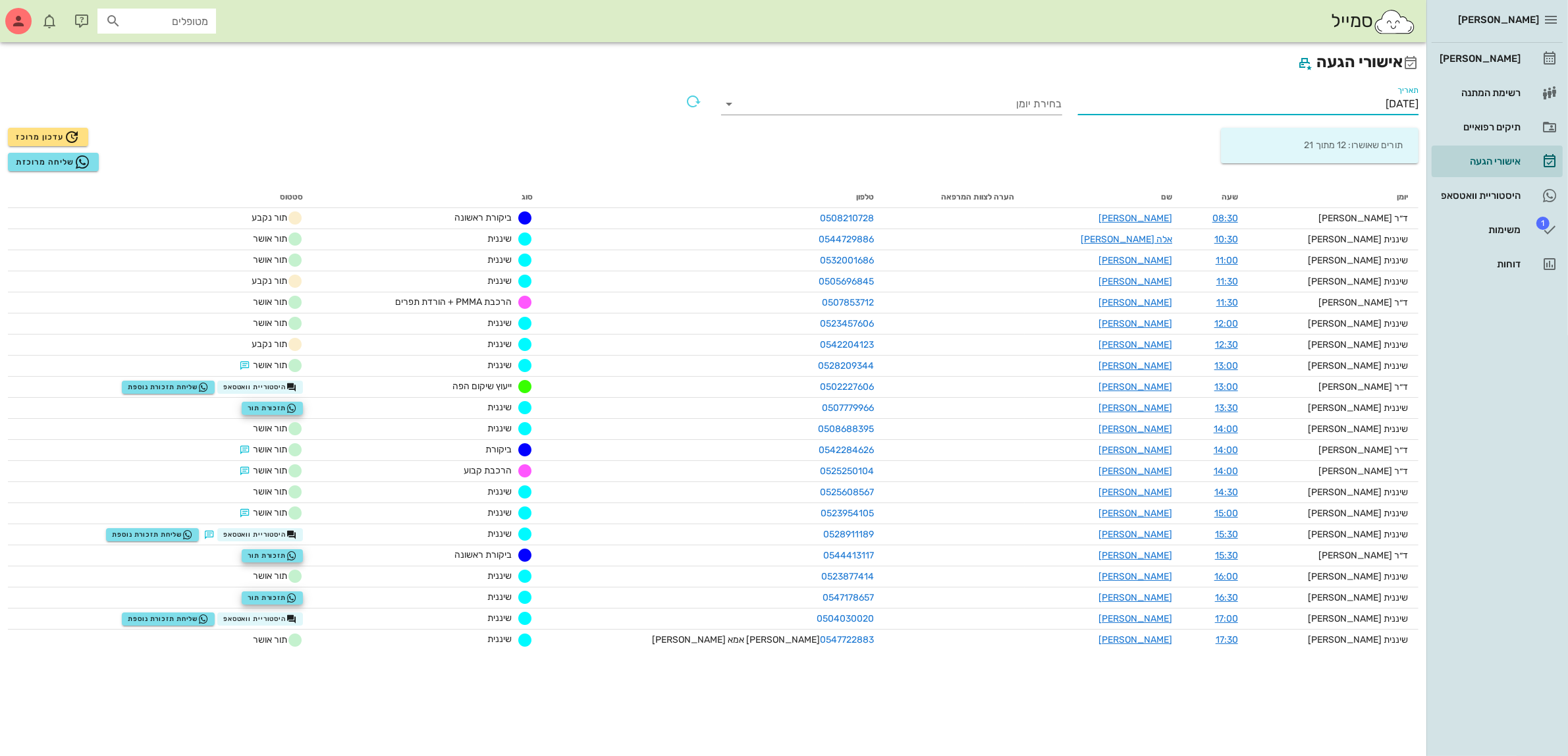
click at [1349, 97] on input "[DATE]" at bounding box center [1248, 104] width 341 height 21
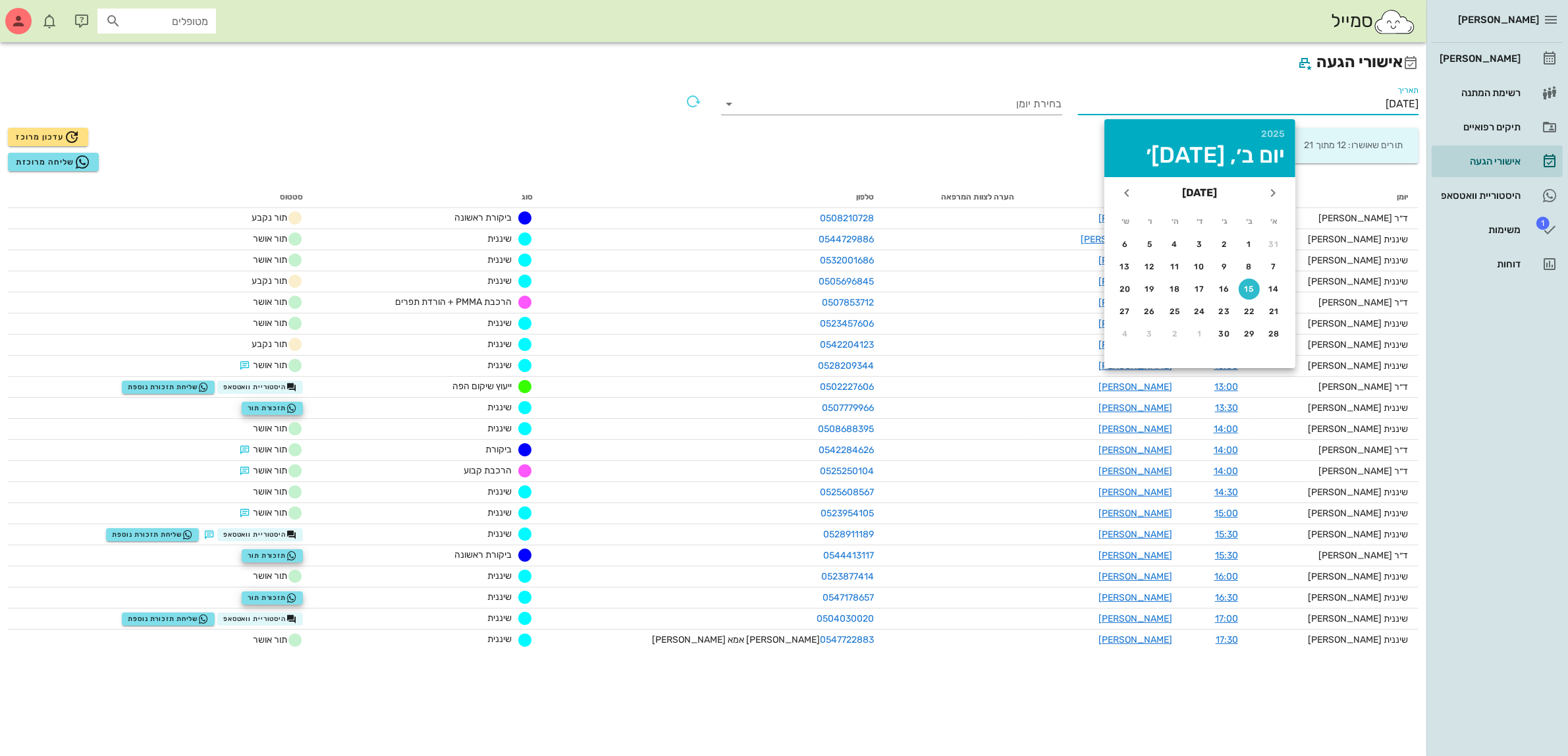
click at [1363, 100] on input "[DATE]" at bounding box center [1248, 104] width 341 height 21
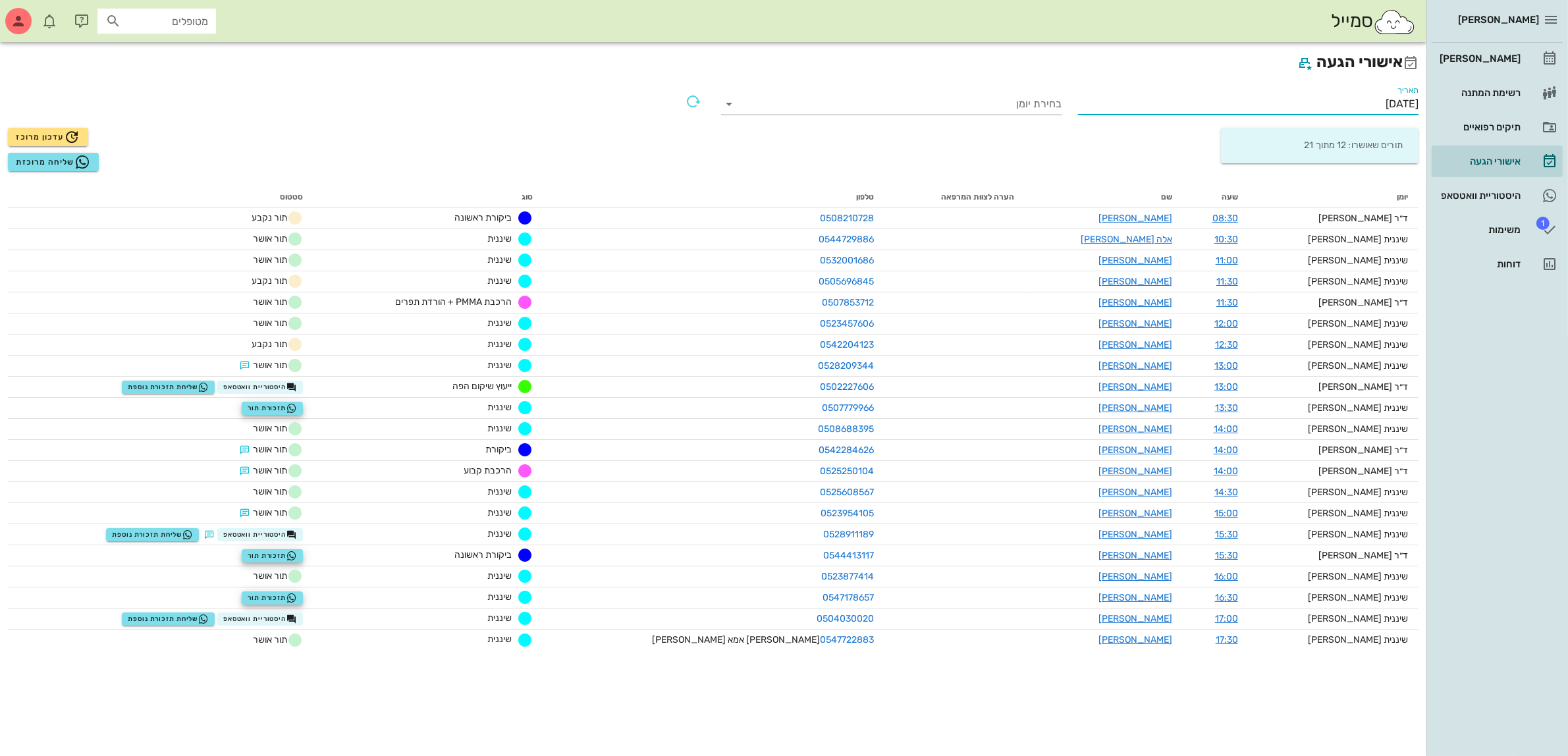
click at [1363, 100] on input "[DATE]" at bounding box center [1248, 104] width 341 height 21
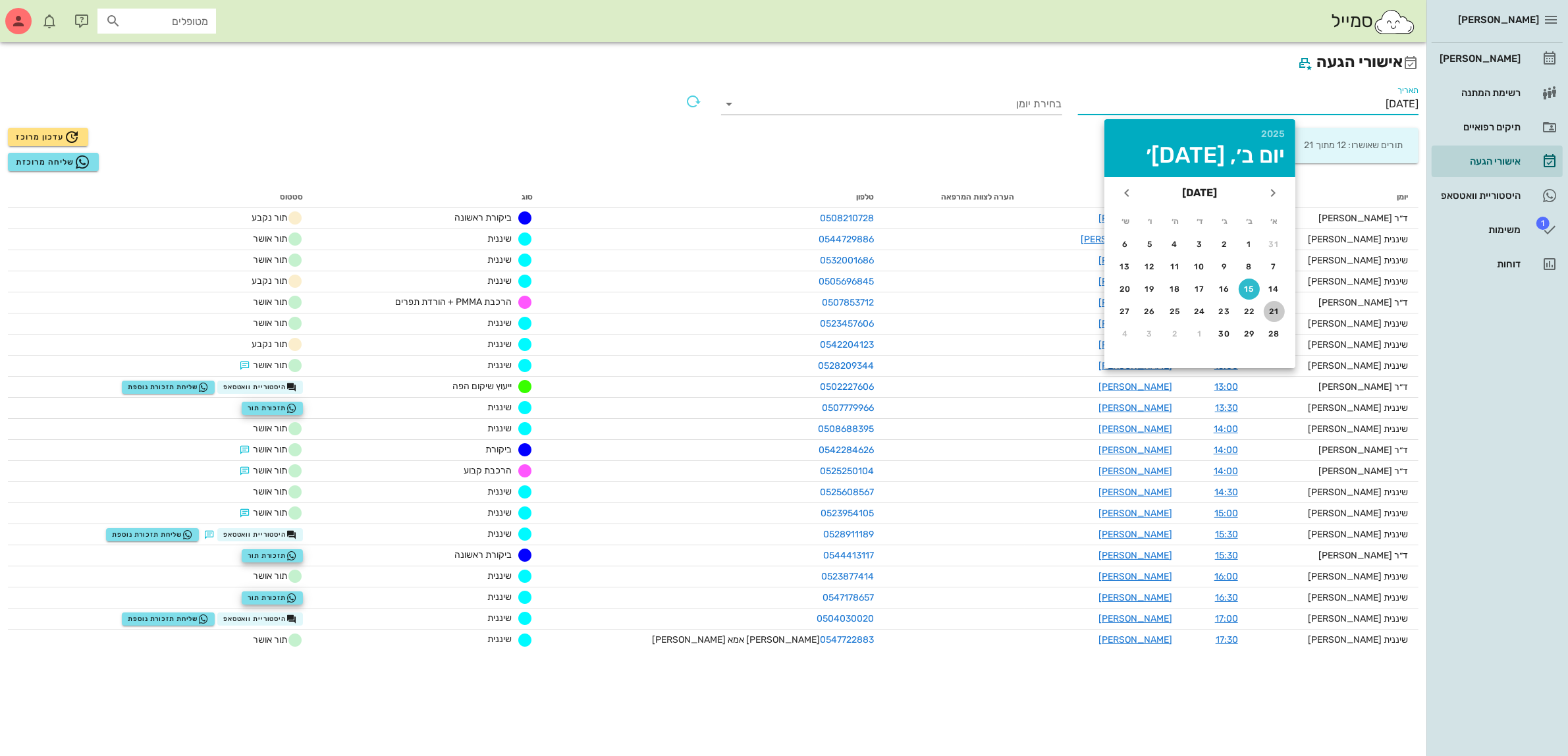
click at [1271, 308] on div "21" at bounding box center [1274, 311] width 21 height 9
type input "[DATE]"
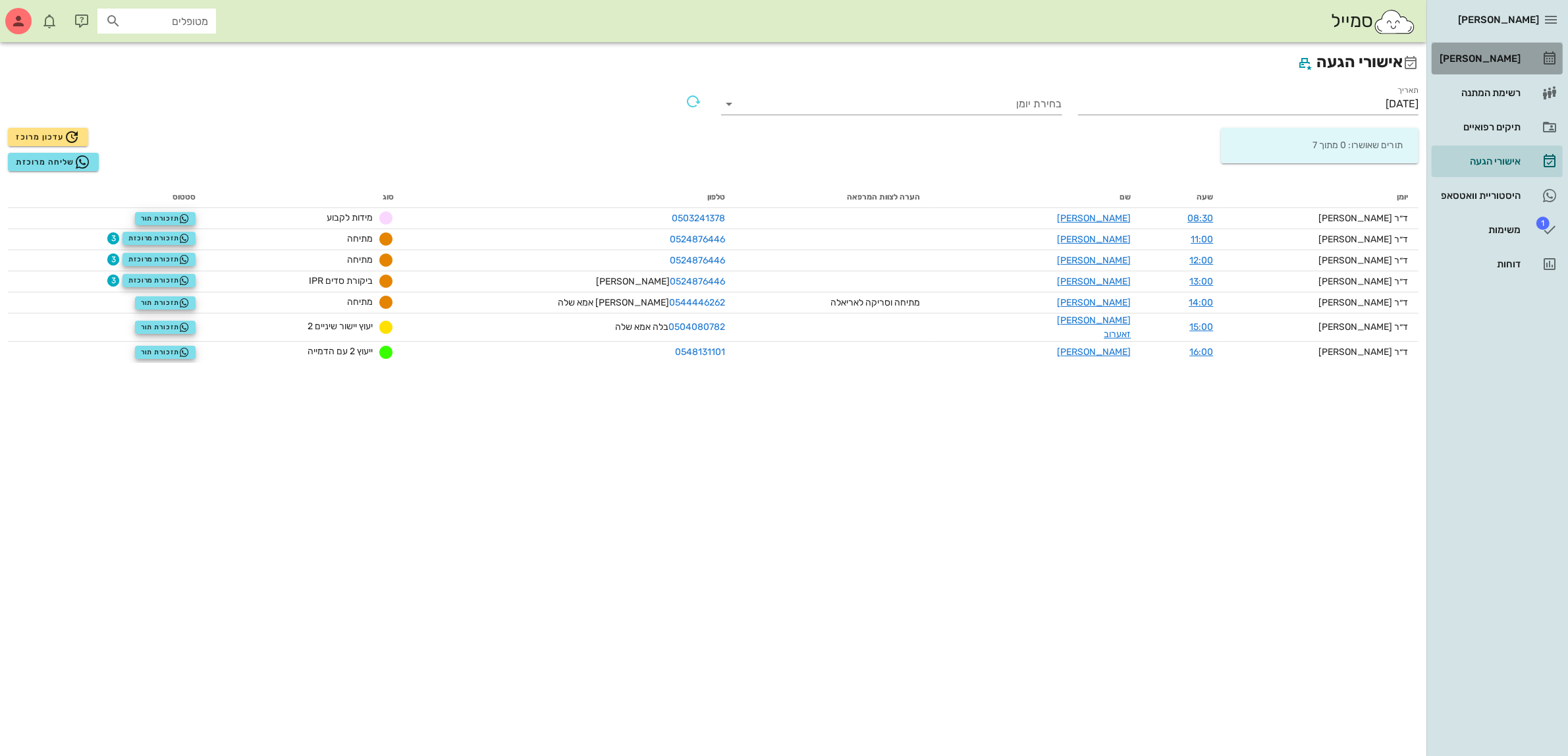
click at [1485, 54] on div "[PERSON_NAME]" at bounding box center [1478, 59] width 84 height 11
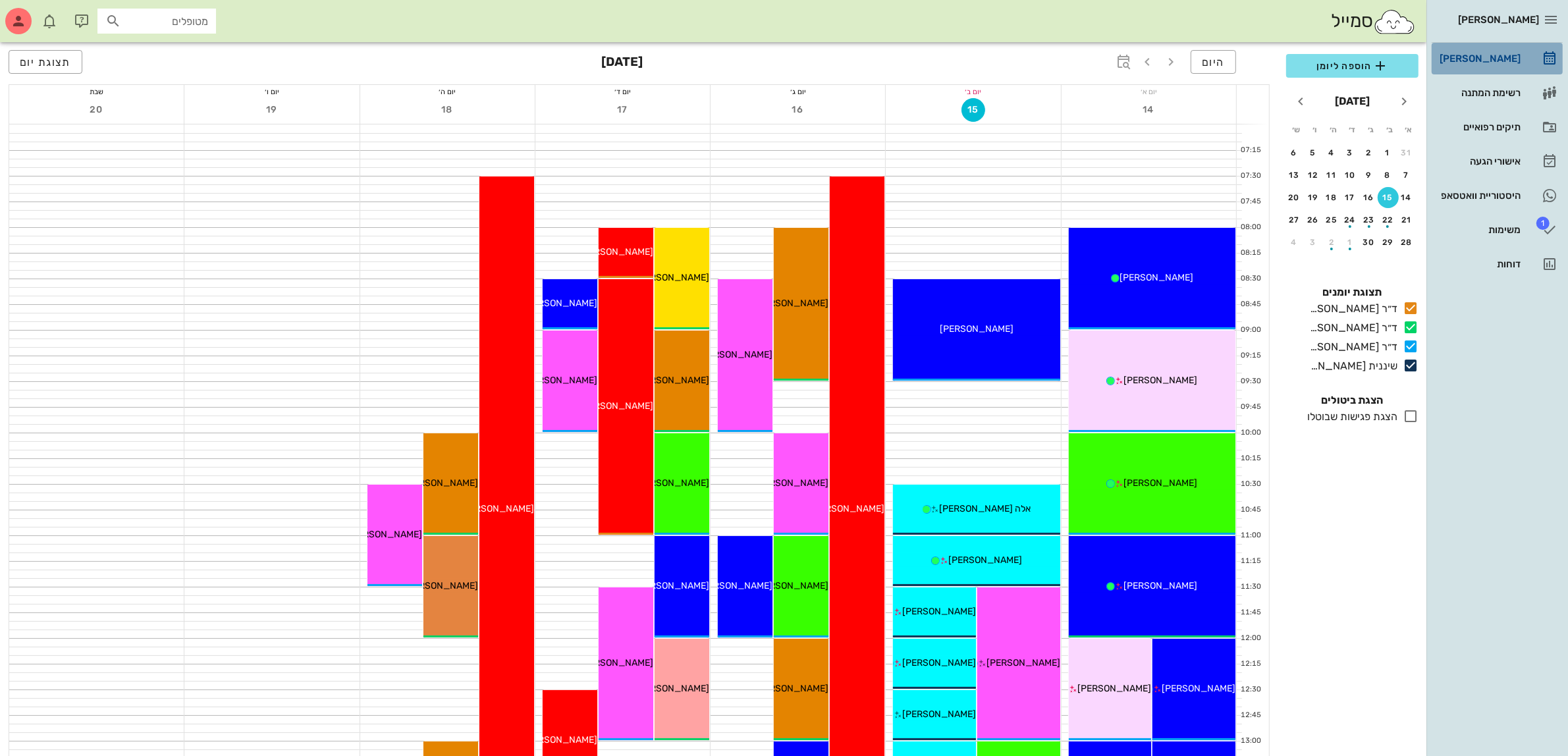
click at [1480, 54] on div "[PERSON_NAME]" at bounding box center [1478, 59] width 84 height 11
click at [1349, 66] on span "הוספה ליומן" at bounding box center [1353, 66] width 111 height 16
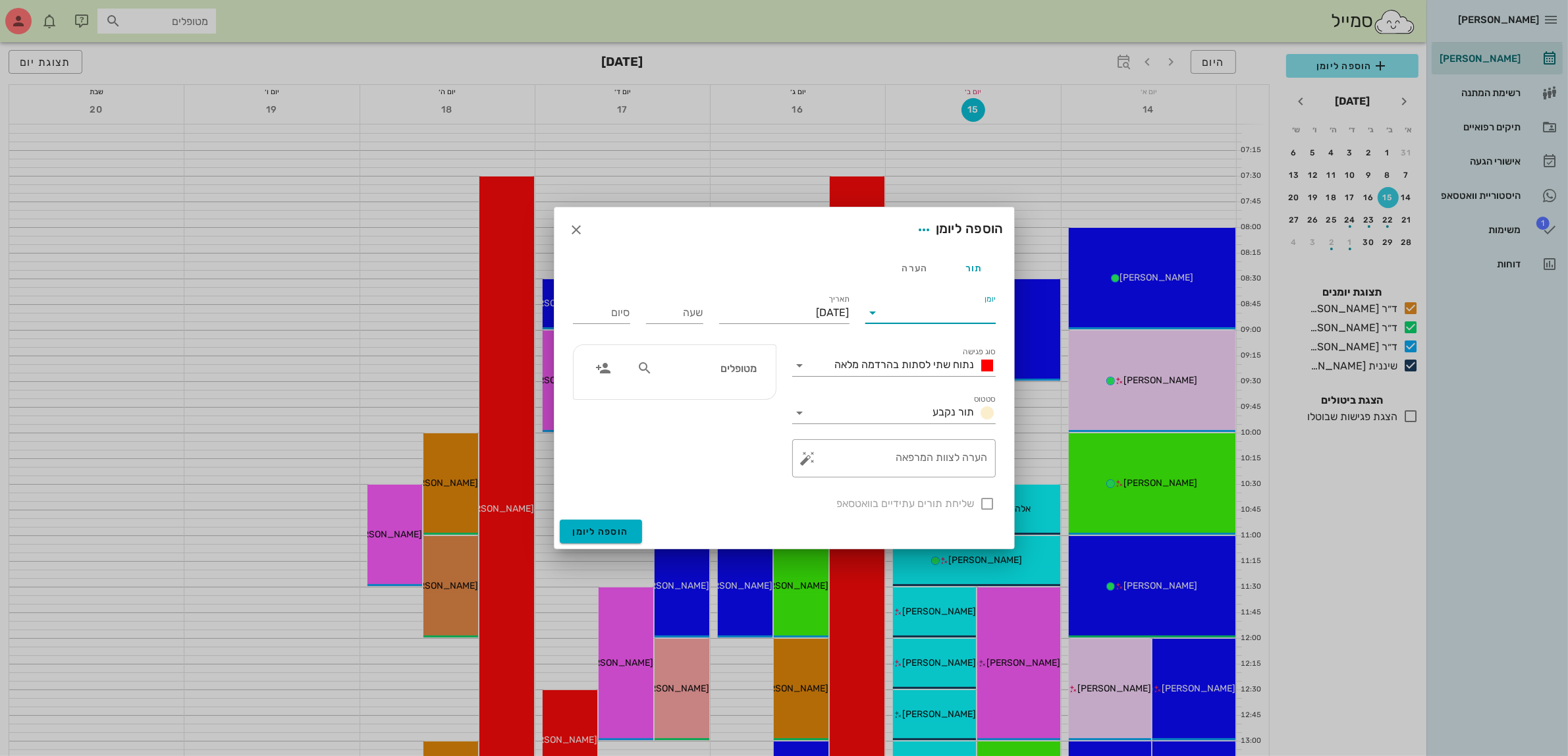
click at [946, 305] on input "יומן" at bounding box center [939, 313] width 112 height 21
click at [963, 382] on div "ד״ר [PERSON_NAME]" at bounding box center [934, 386] width 116 height 13
click at [942, 364] on span "נתוח שתי לסתות בהרדמה מלאה" at bounding box center [905, 365] width 140 height 13
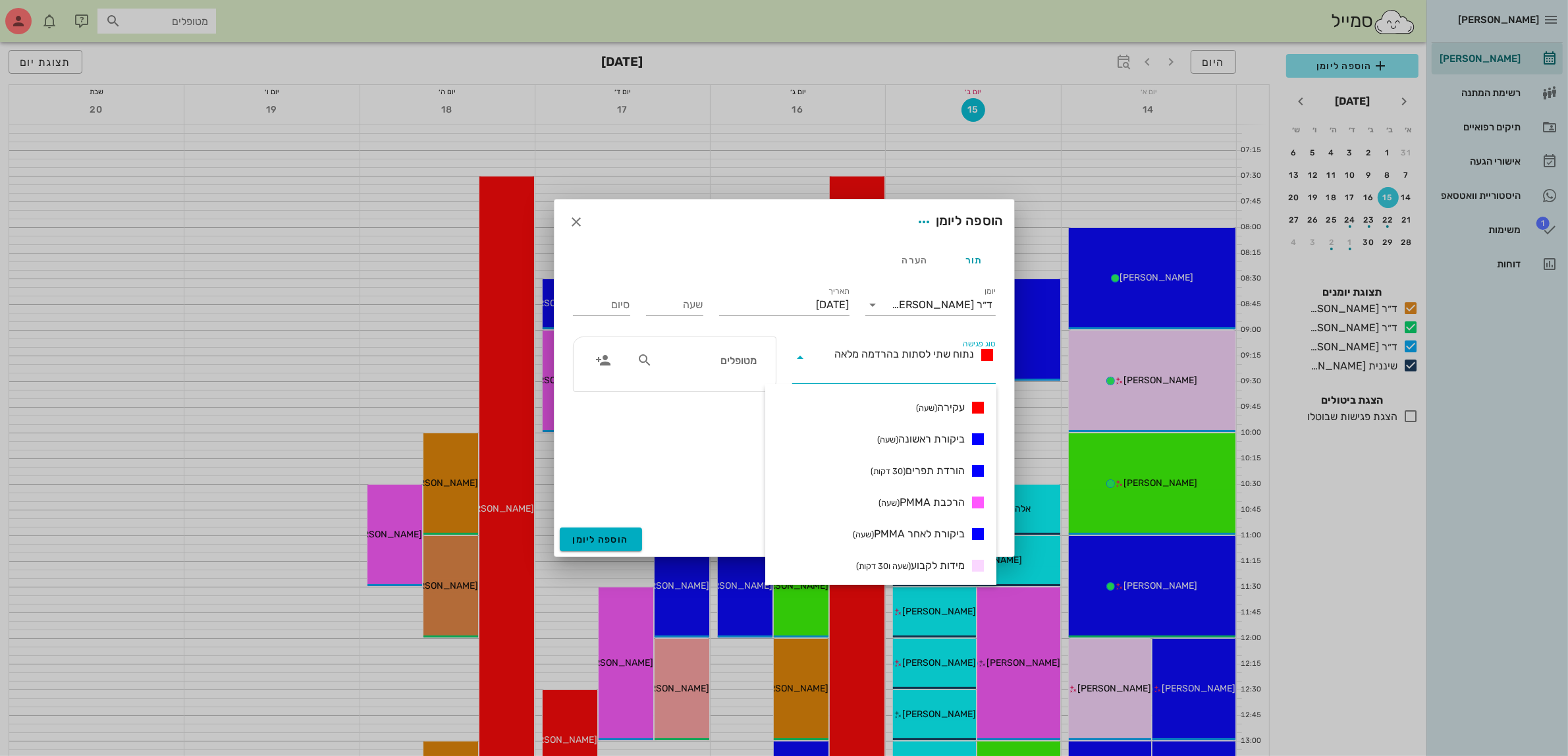
scroll to position [244, 0]
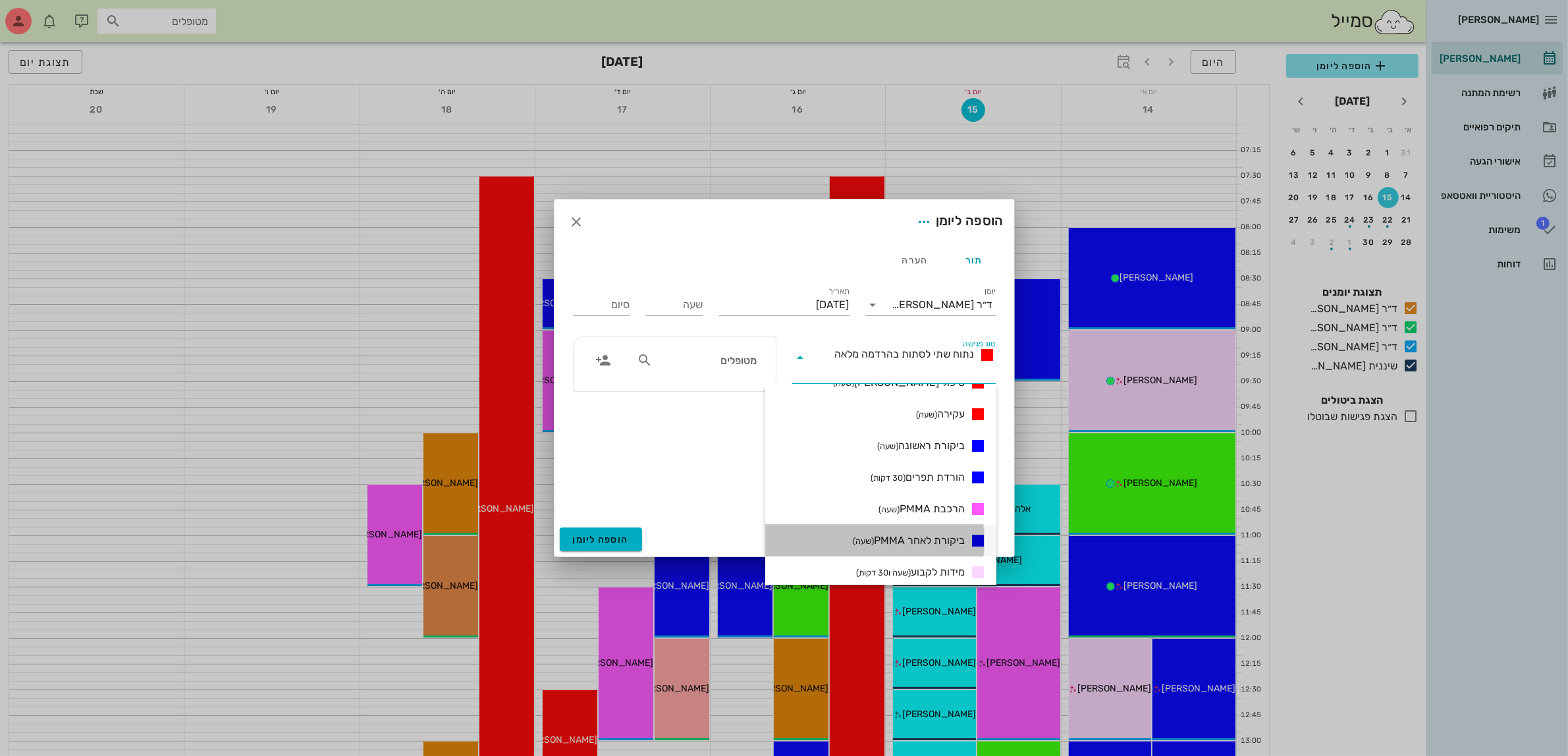
click at [922, 539] on span "ביקורת לאחר PMMA (שעה)" at bounding box center [909, 541] width 112 height 16
type input "01:00"
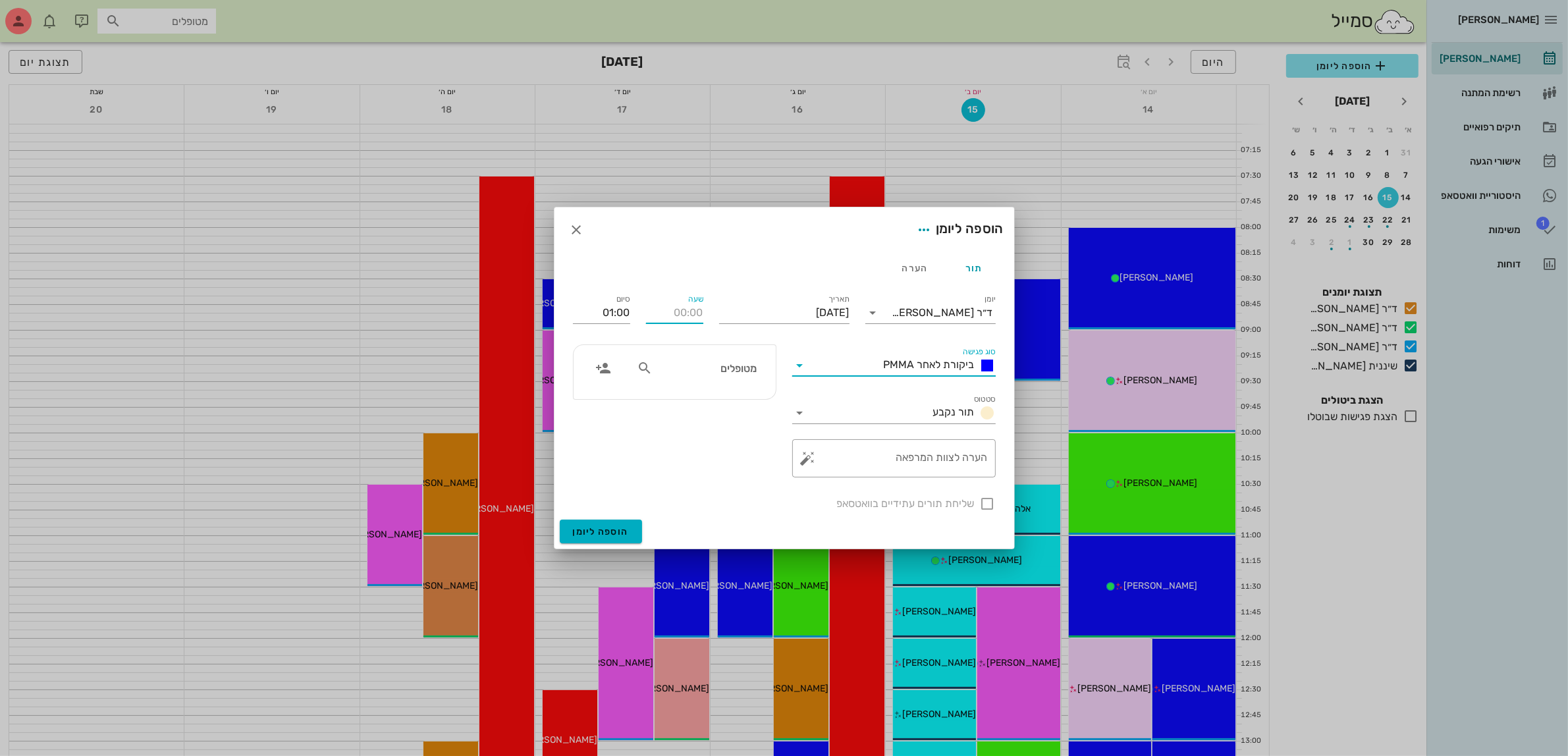
click at [666, 318] on input "שעה" at bounding box center [675, 313] width 57 height 21
type input "15:00"
type input "16:00"
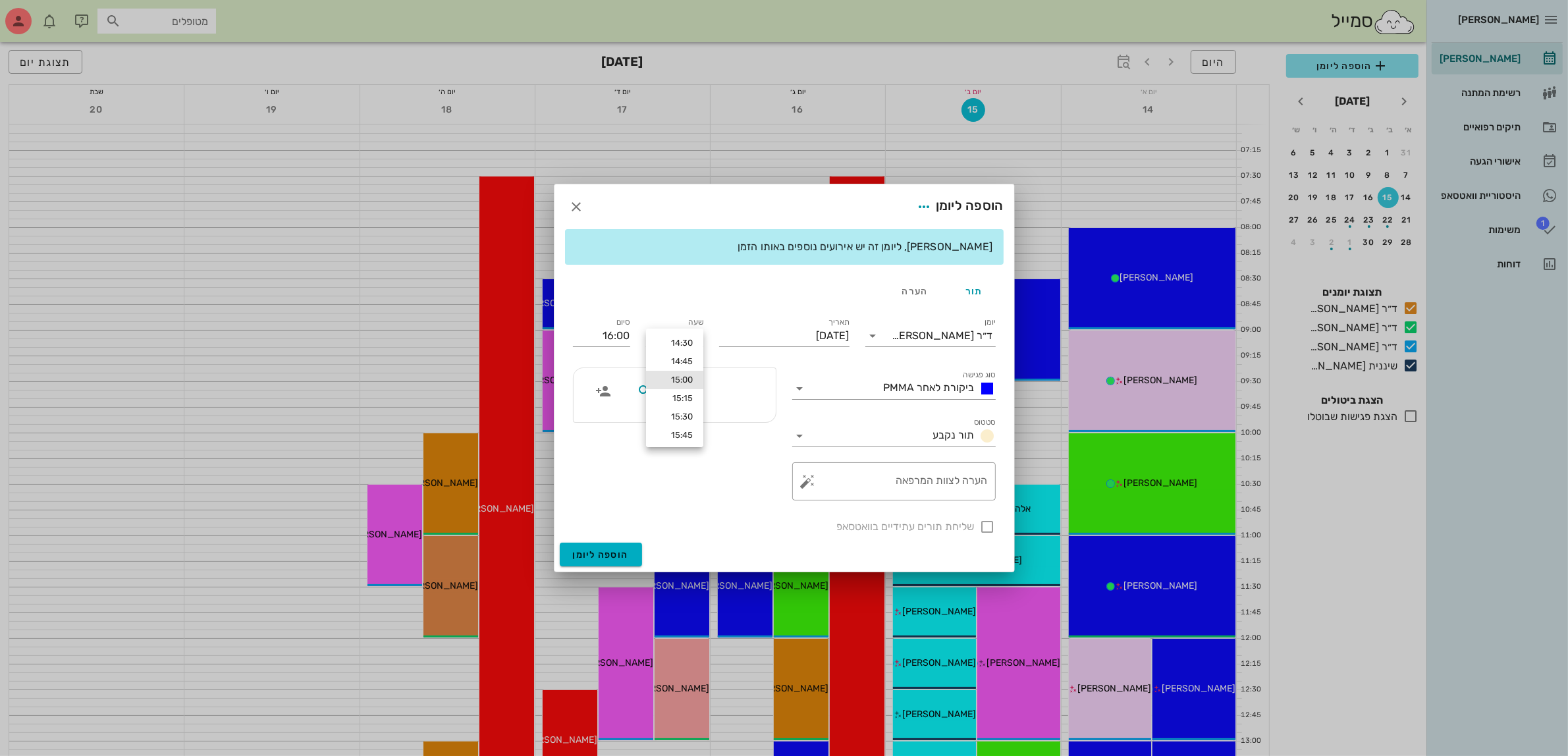
click at [704, 395] on input "מטופלים" at bounding box center [706, 391] width 102 height 17
type input "M"
type input "[PERSON_NAME]"
click at [715, 428] on div "0522941883" at bounding box center [685, 433] width 145 height 11
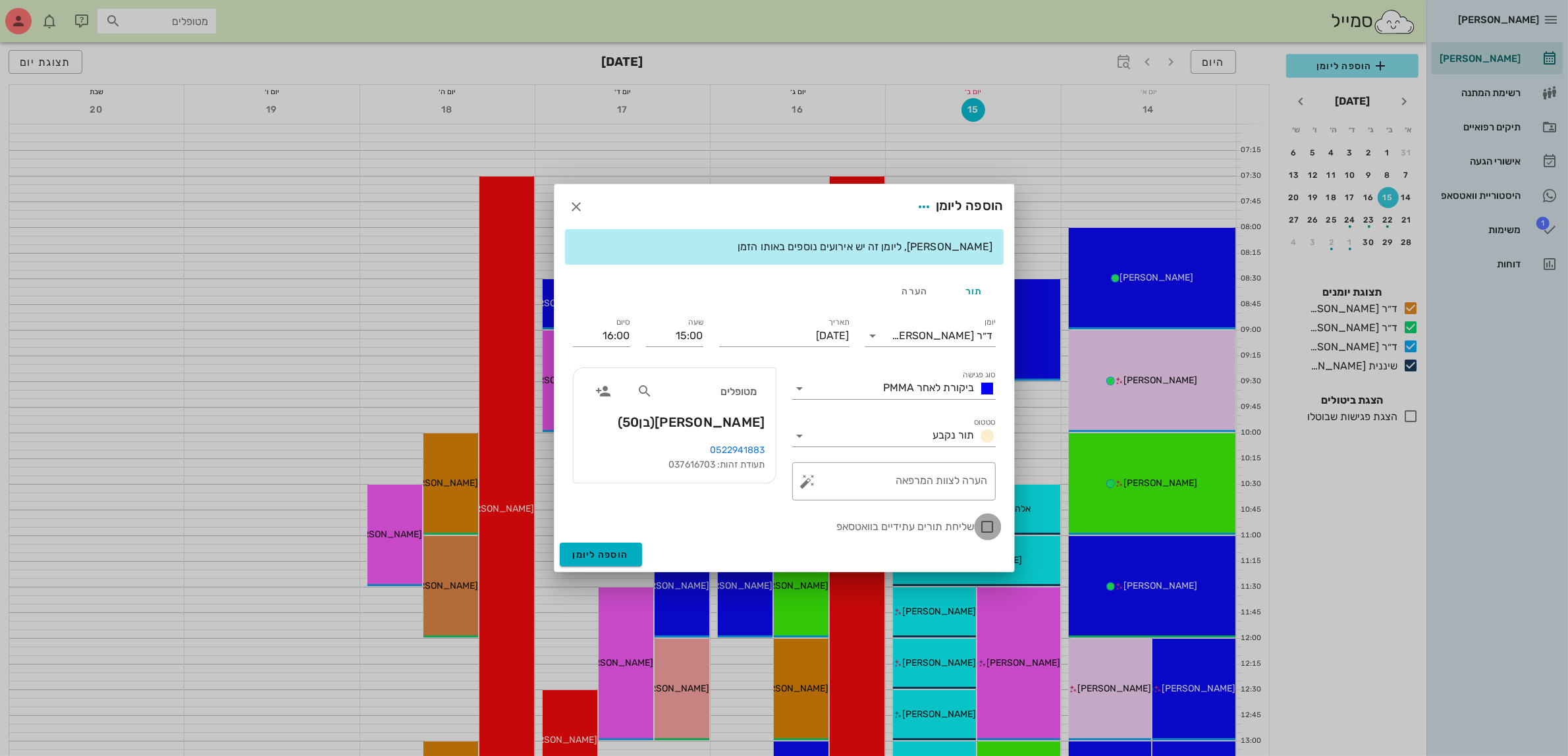
click at [987, 522] on div at bounding box center [988, 527] width 23 height 23
checkbox input "true"
click at [814, 328] on input "[DATE]" at bounding box center [784, 336] width 131 height 21
click at [832, 505] on div "29" at bounding box center [830, 508] width 21 height 9
type input "[DATE]"
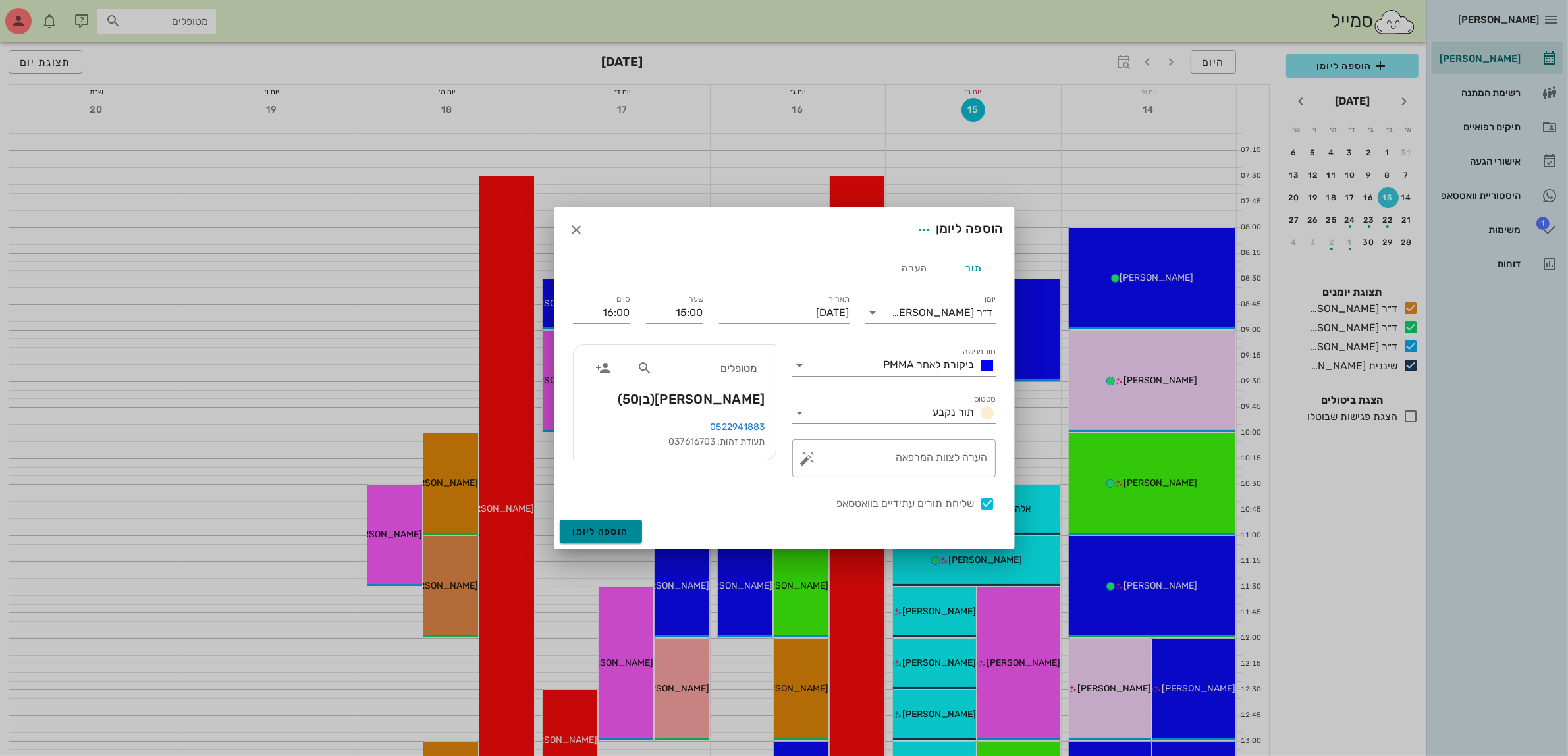
click at [614, 527] on span "הוספה ליומן" at bounding box center [601, 532] width 56 height 11
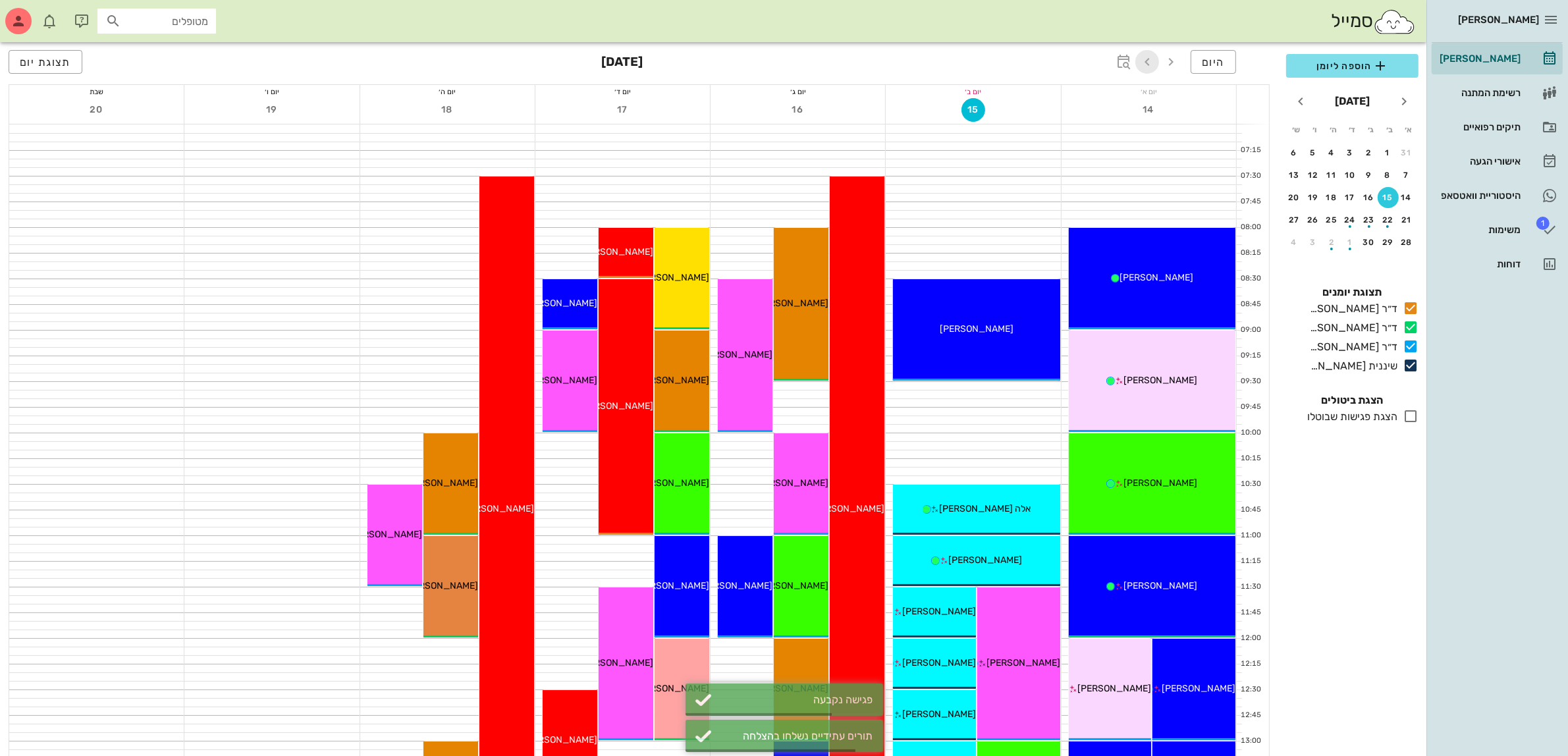
click at [1153, 61] on icon "button" at bounding box center [1147, 62] width 16 height 16
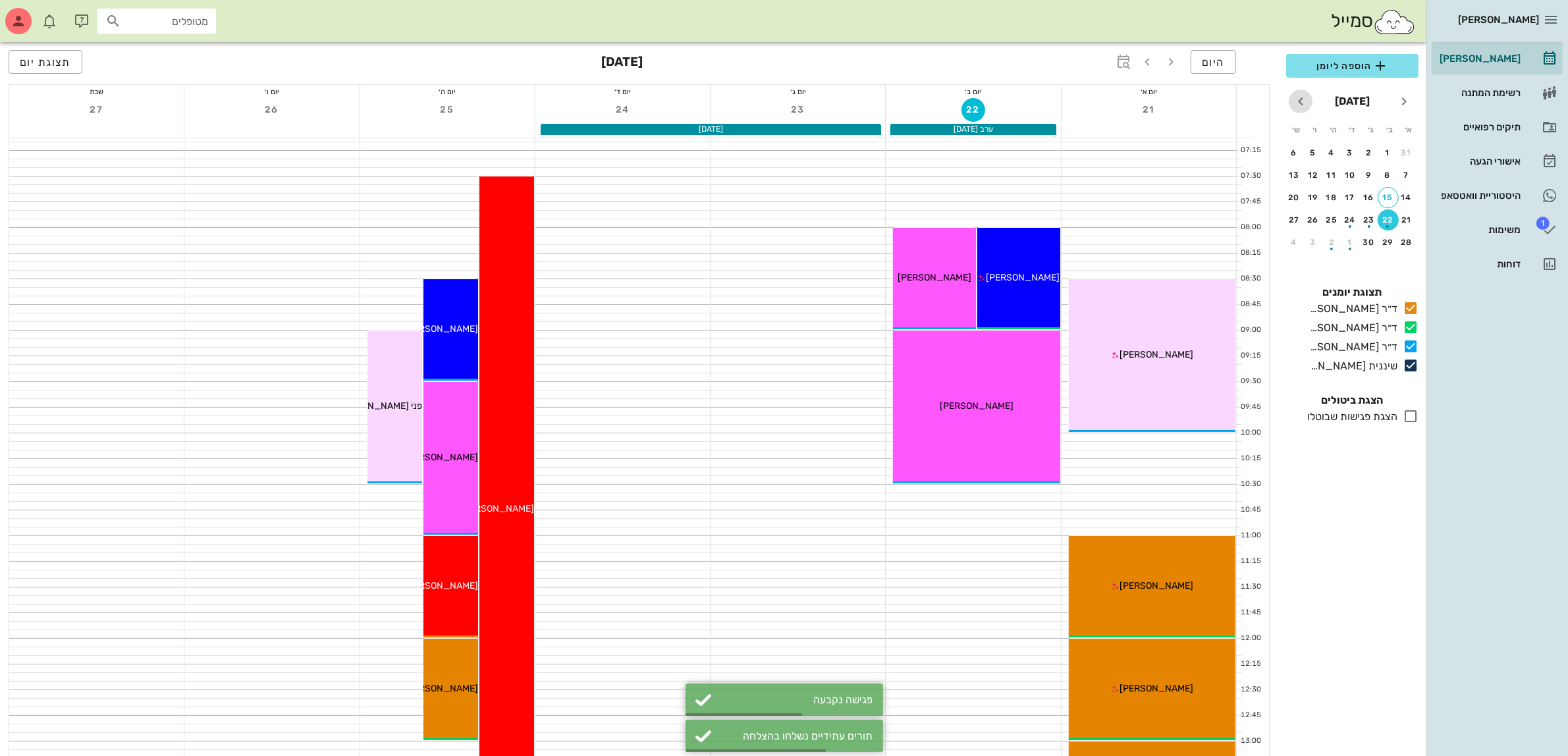
click at [1298, 103] on icon "חודש הבא" at bounding box center [1301, 102] width 16 height 16
click at [1347, 174] on div "button" at bounding box center [1351, 178] width 21 height 7
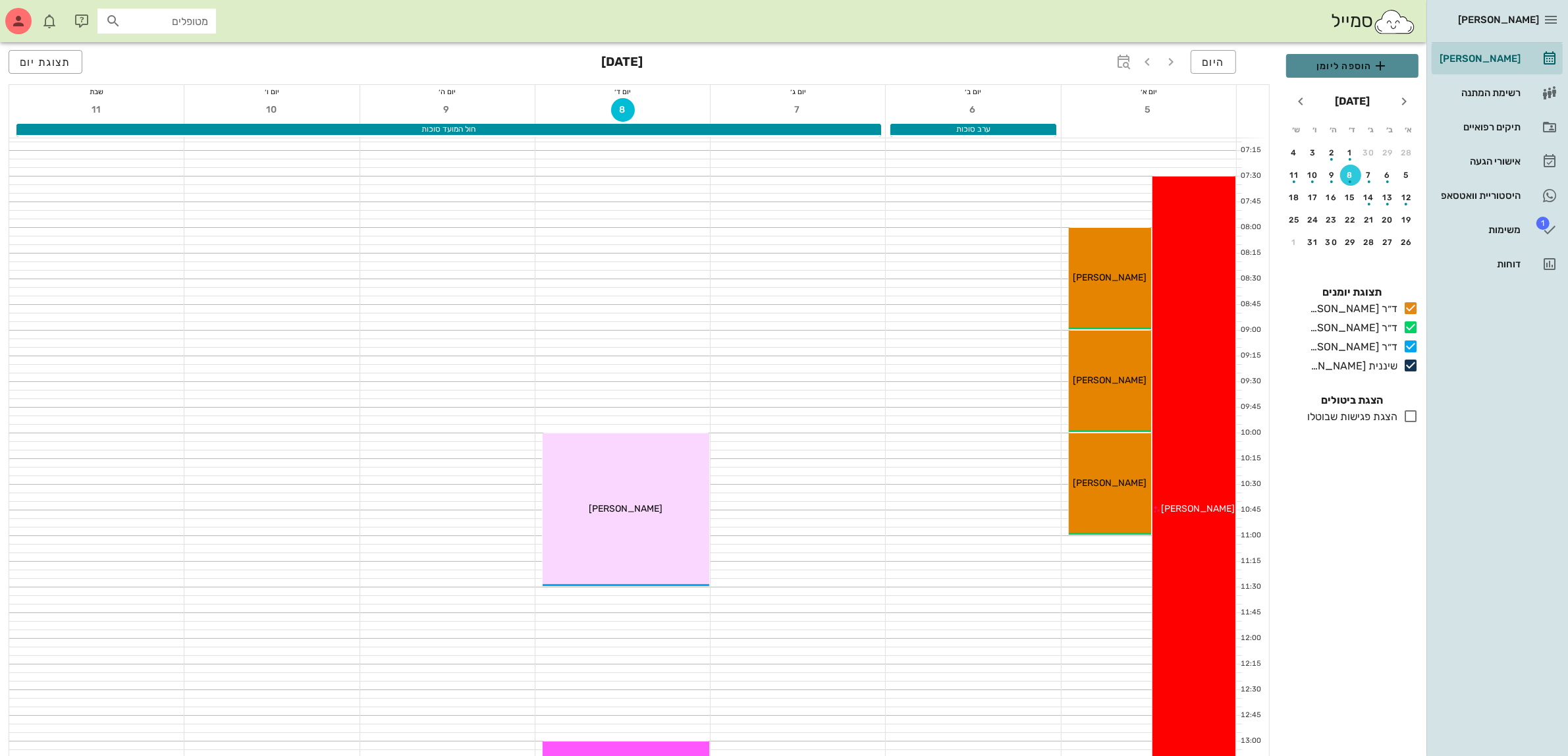
click at [1350, 73] on span "הוספה ליומן" at bounding box center [1353, 66] width 111 height 16
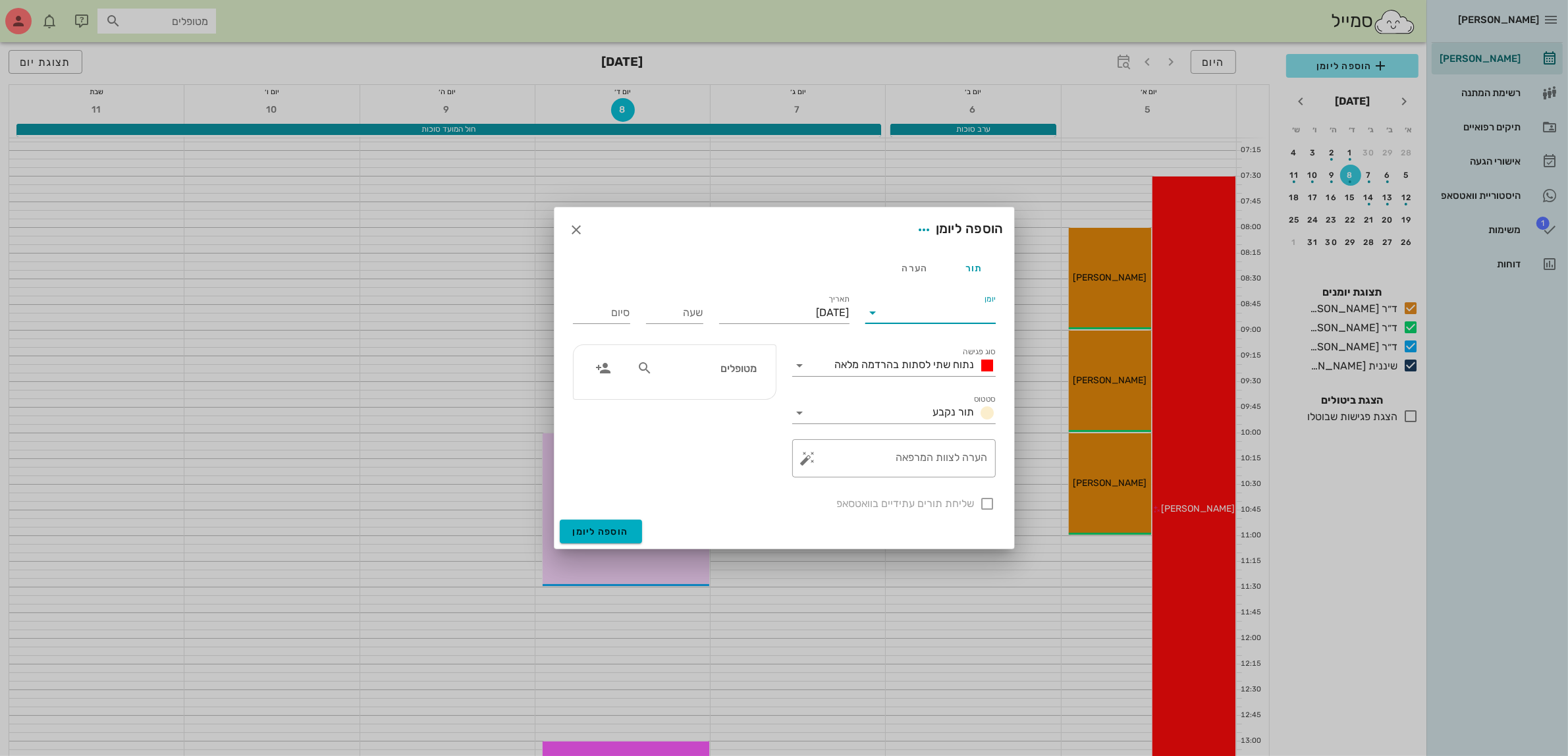
click at [906, 308] on input "יומן" at bounding box center [939, 313] width 112 height 21
click at [940, 385] on div "ד״ר [PERSON_NAME]" at bounding box center [934, 386] width 116 height 13
click at [927, 366] on span "נתוח שתי לסתות בהרדמה מלאה" at bounding box center [905, 365] width 140 height 13
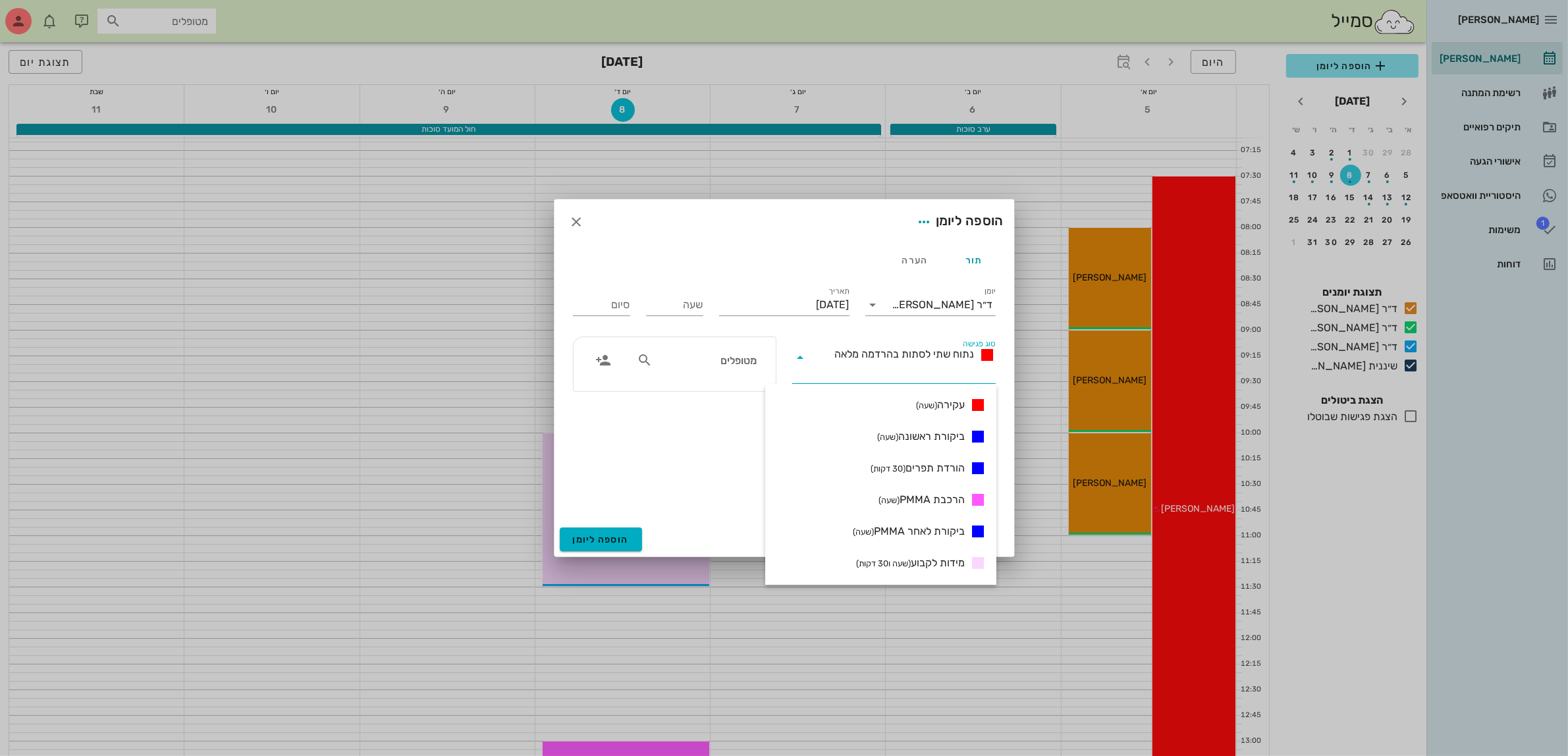
scroll to position [247, 0]
click at [914, 446] on span "ביקורת ראשונה (שעה)" at bounding box center [921, 443] width 88 height 16
type input "01:00"
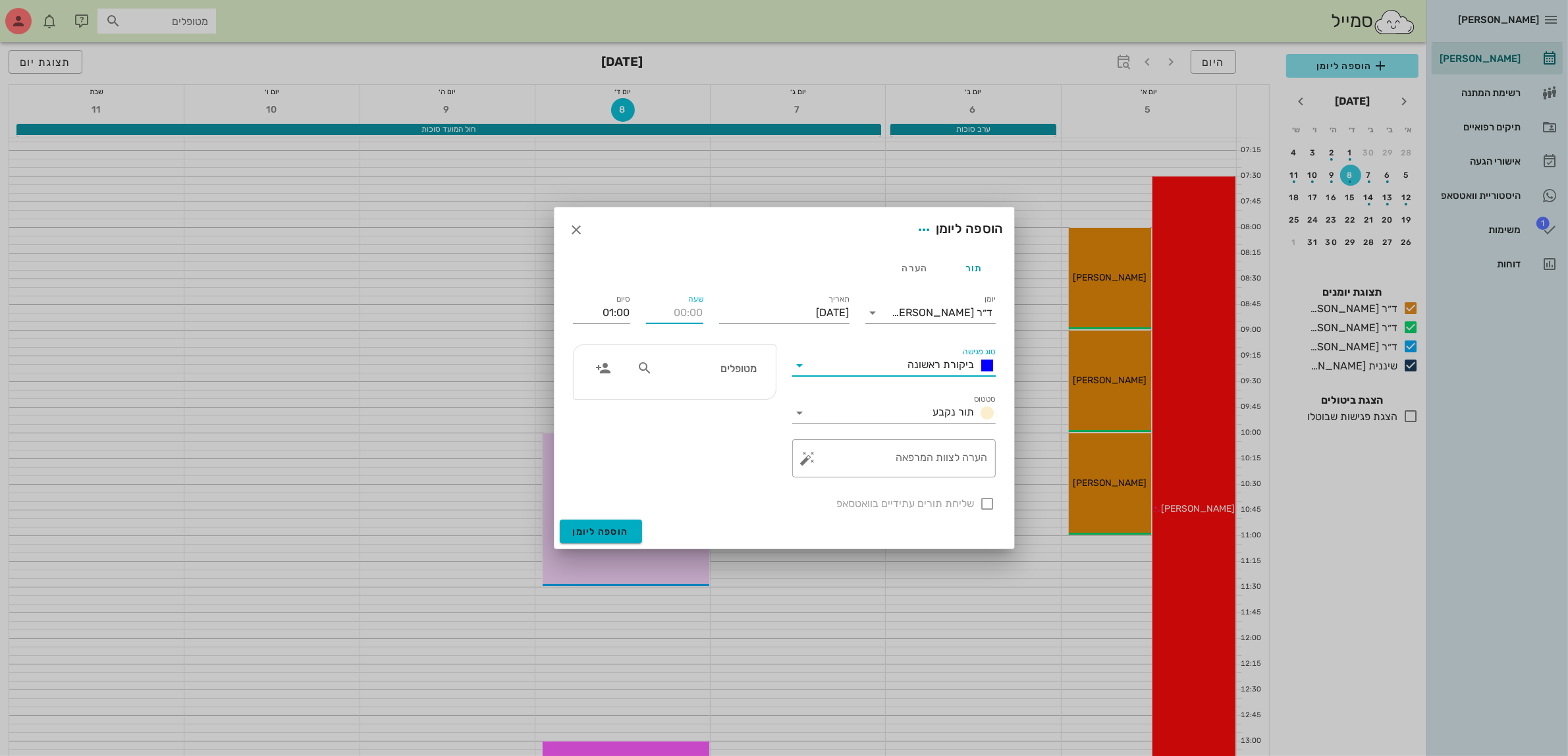
click at [663, 315] on input "שעה" at bounding box center [675, 313] width 57 height 21
type input "14:00"
click at [560, 520] on button "הוספה ליומן" at bounding box center [601, 532] width 83 height 24
type input "15:00"
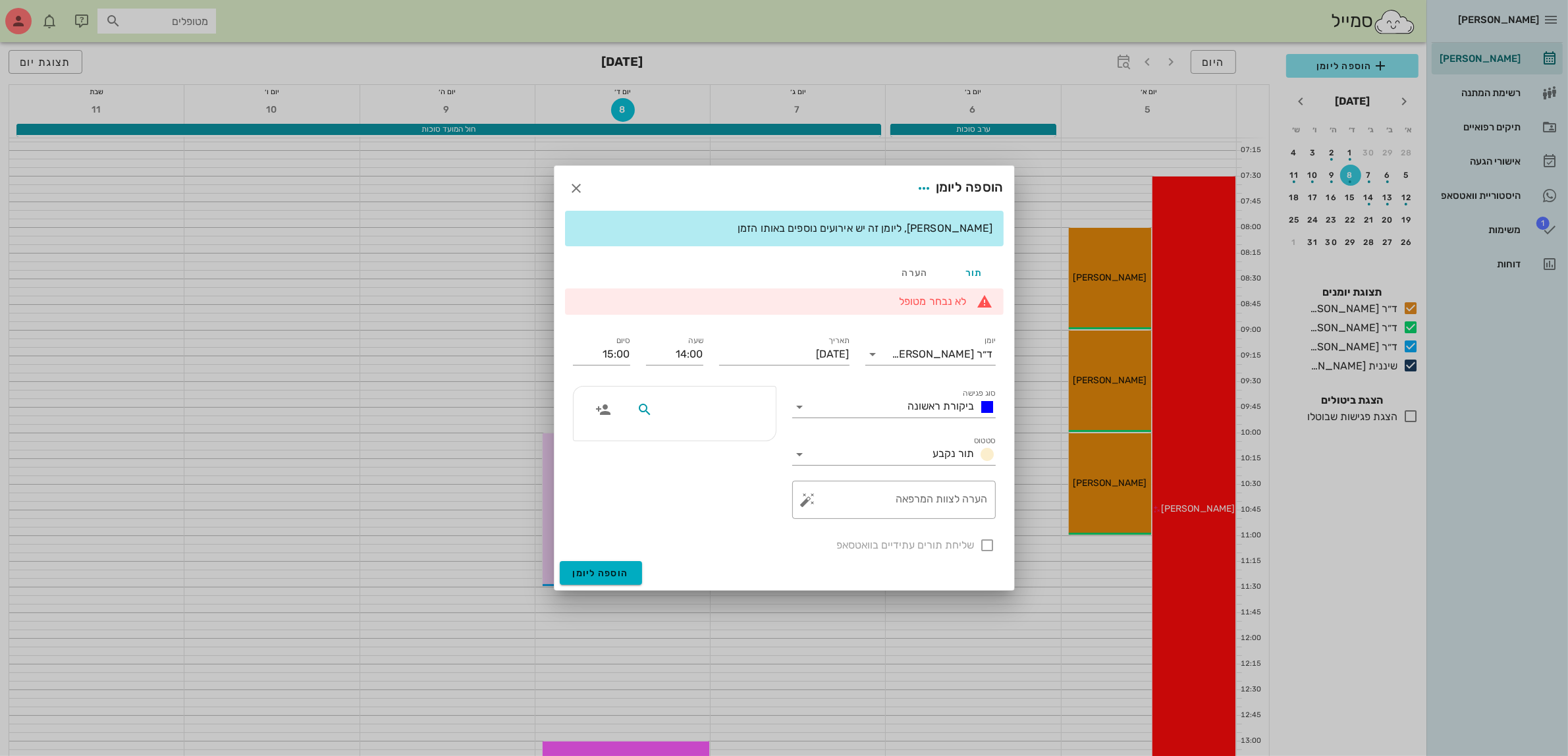
click at [702, 410] on input "text" at bounding box center [706, 409] width 102 height 17
type input "[PERSON_NAME]"
click at [732, 473] on div "[PERSON_NAME] 033570086" at bounding box center [683, 472] width 145 height 11
click at [988, 548] on div at bounding box center [988, 546] width 23 height 23
checkbox input "true"
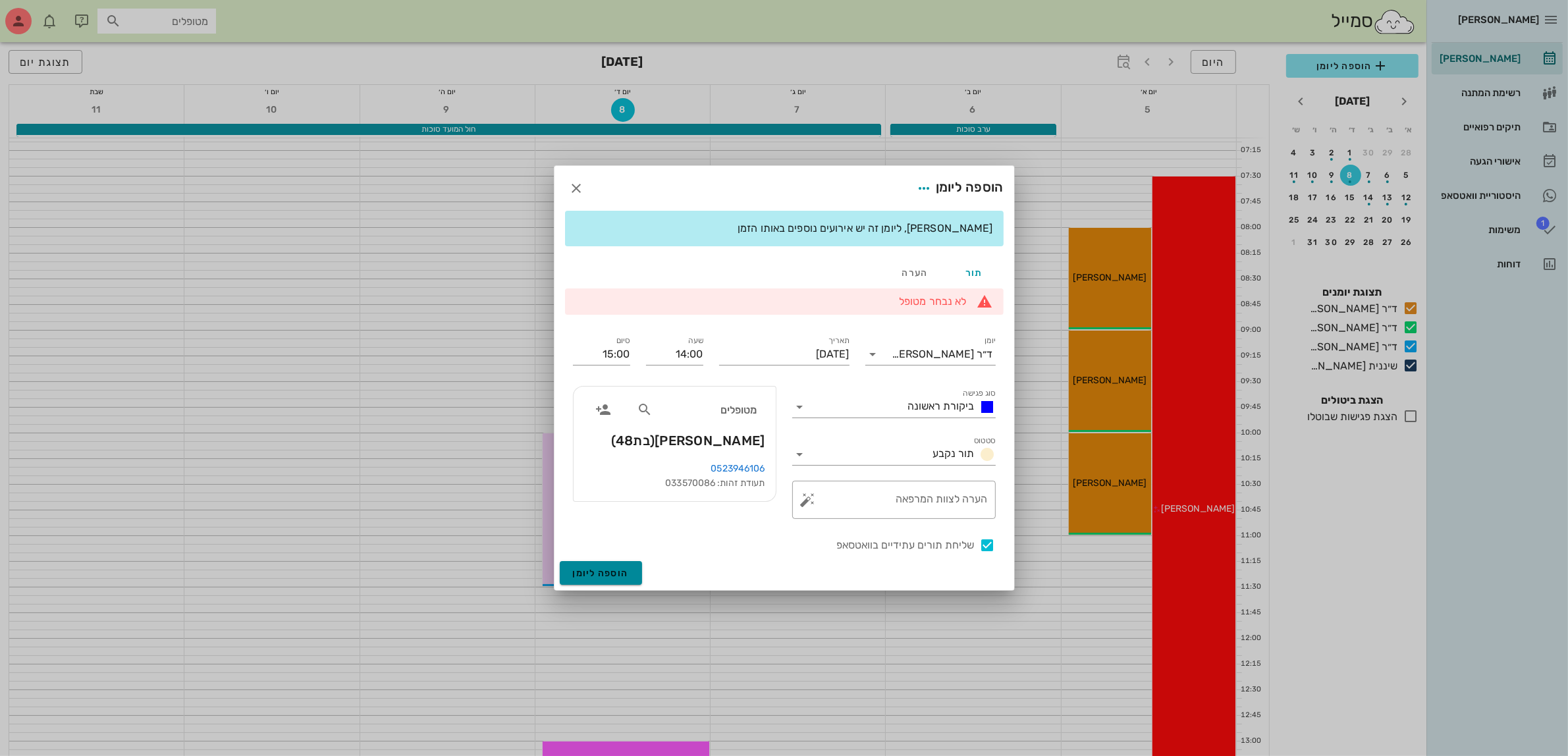
click at [610, 577] on span "הוספה ליומן" at bounding box center [601, 573] width 56 height 11
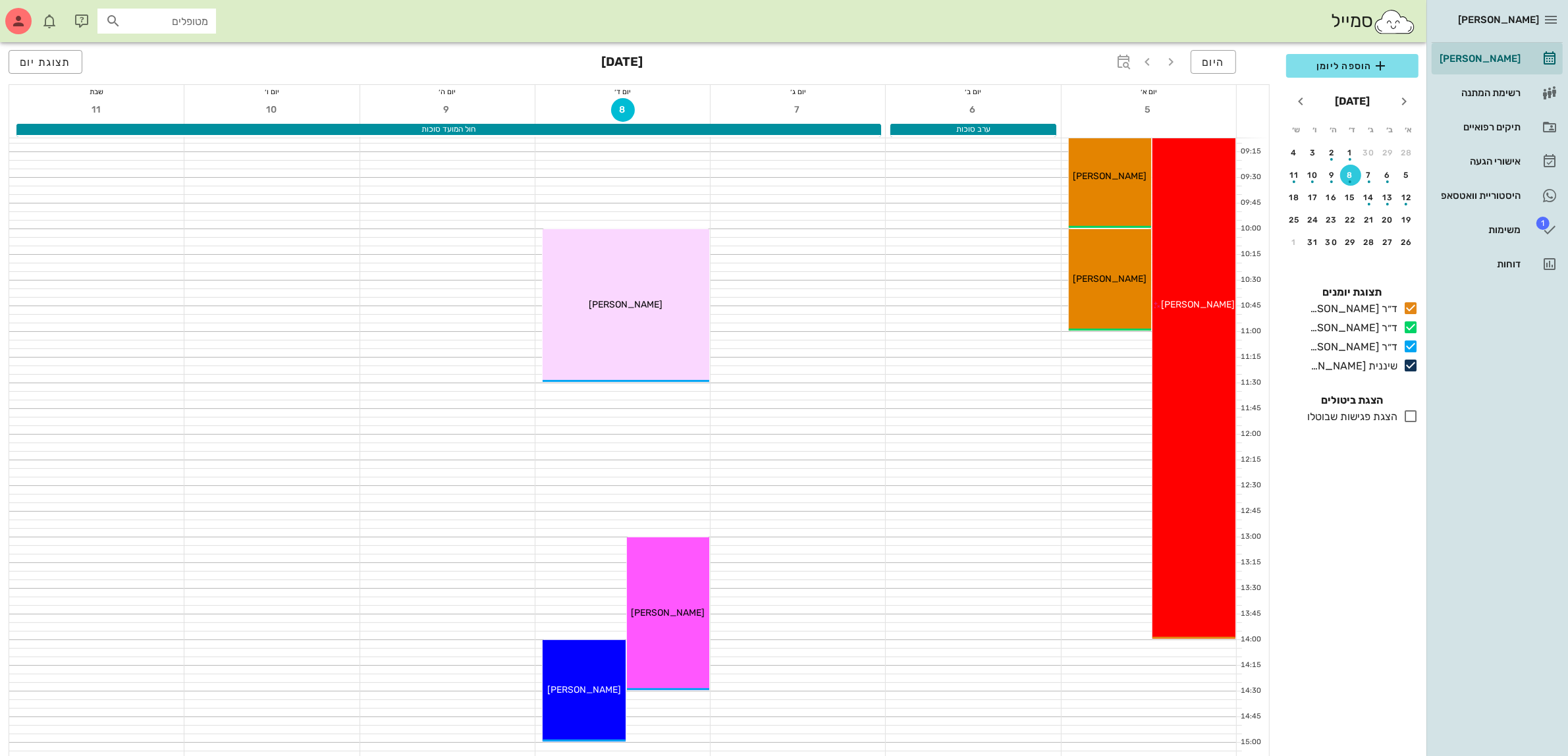
scroll to position [412, 0]
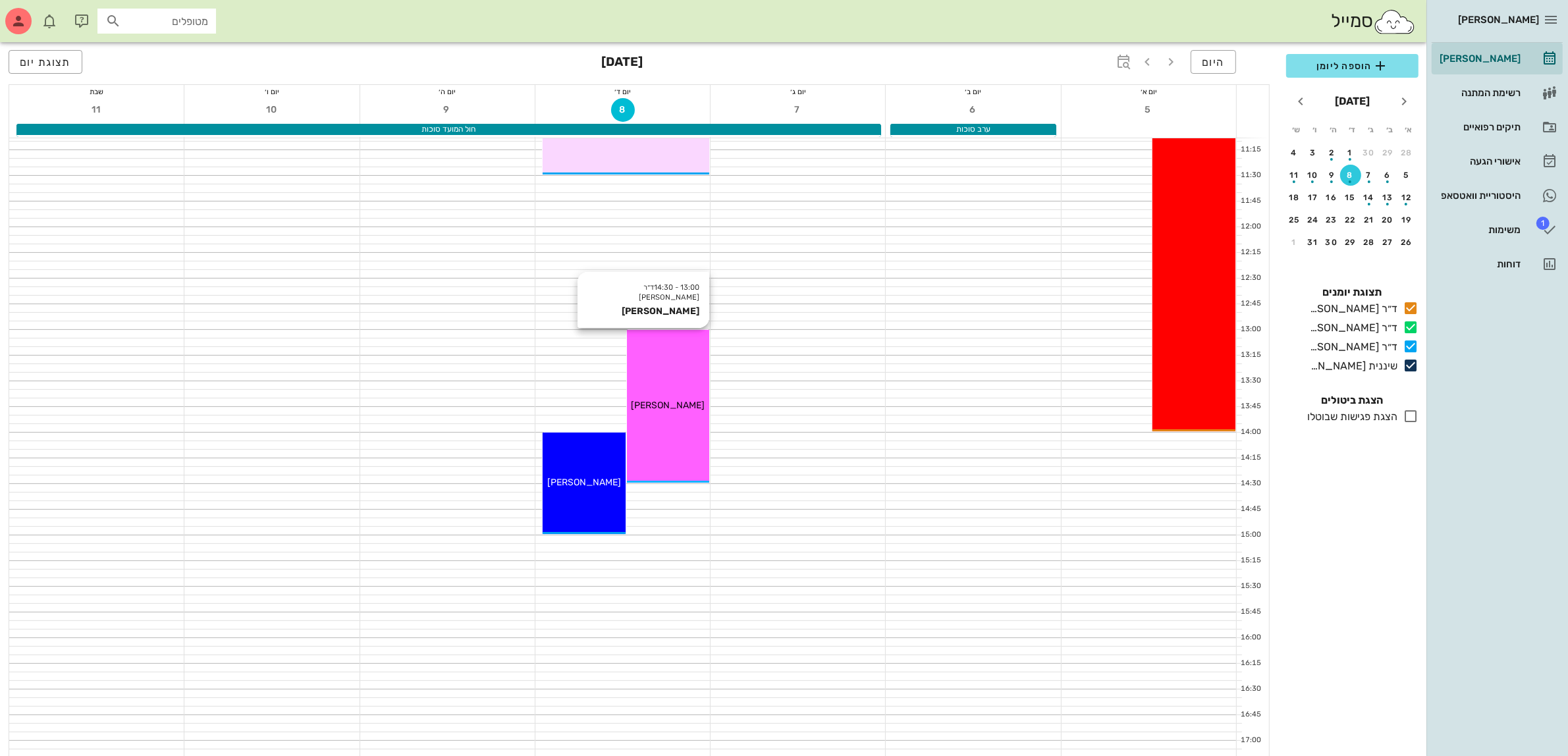
click at [676, 400] on span "[PERSON_NAME]" at bounding box center [668, 405] width 74 height 11
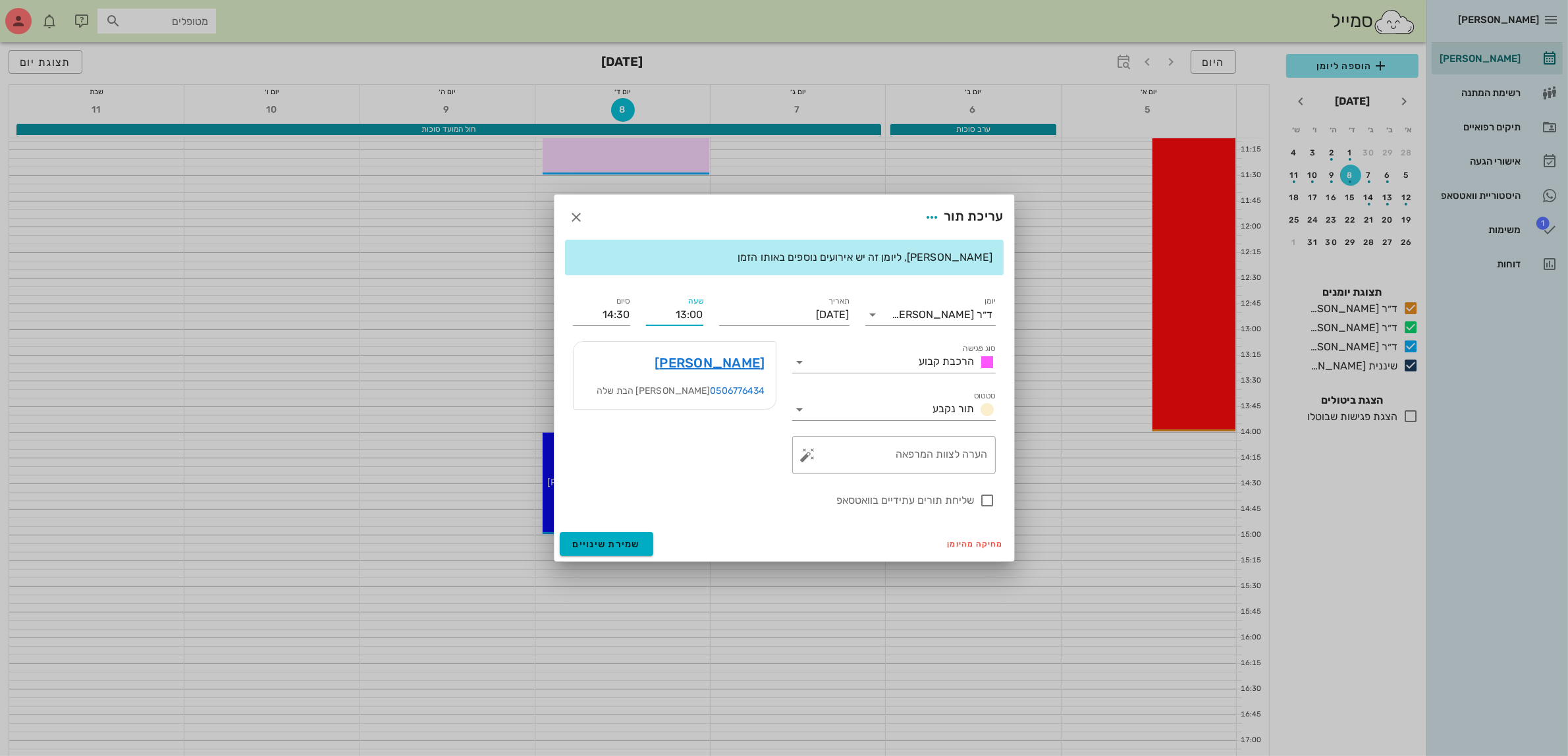
click at [690, 320] on input "13:00" at bounding box center [675, 315] width 57 height 21
drag, startPoint x: 673, startPoint y: 315, endPoint x: 775, endPoint y: 311, distance: 102.1
click at [773, 311] on div "יומן ד״ר [PERSON_NAME] סוג פגישה הרכבת קבוע סטטוס תור נקבע תאריך [DATE] שעה 13:…" at bounding box center [785, 401] width 439 height 231
type input "12:00"
type input "13:30"
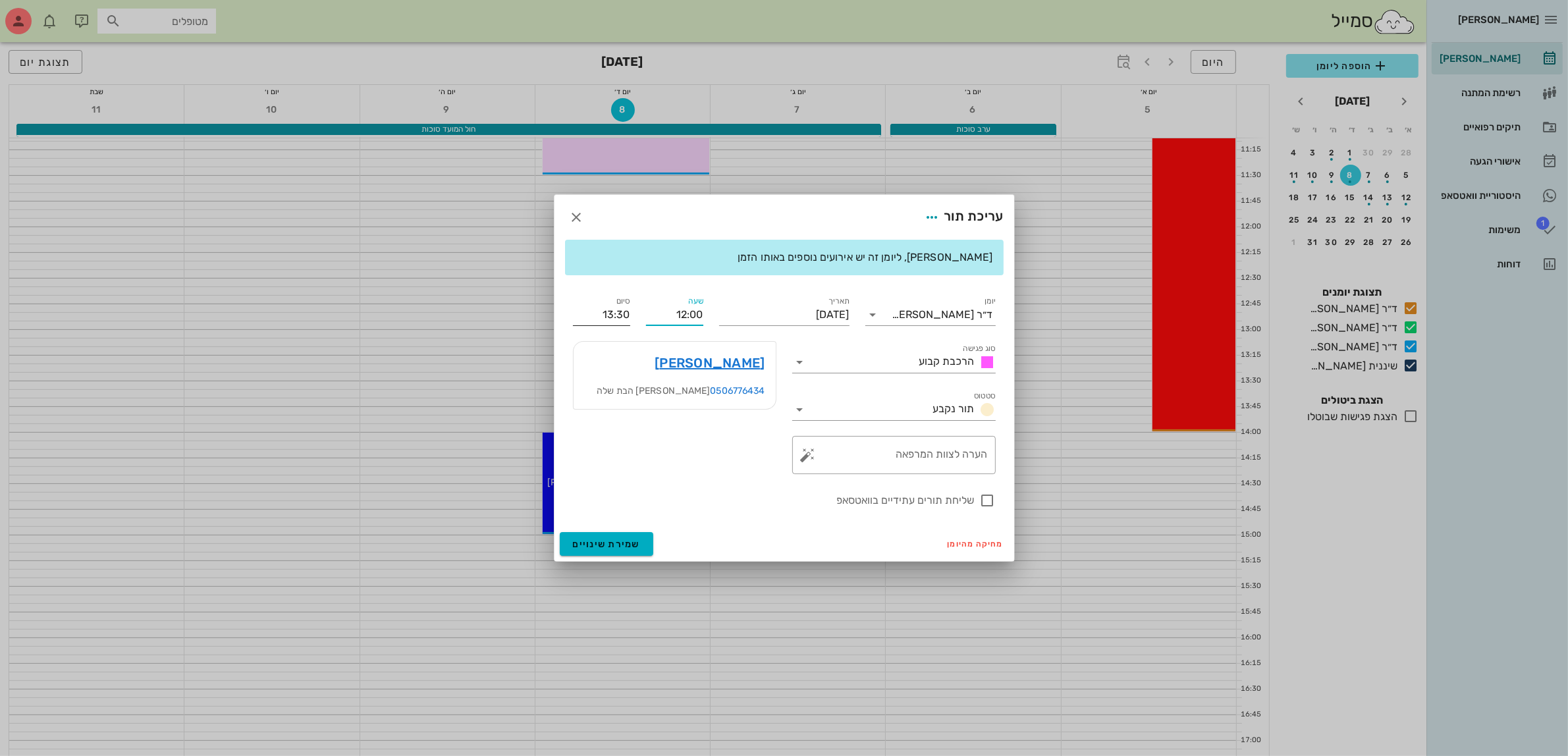
click at [627, 313] on div "יומן ד״ר [PERSON_NAME] סוג פגישה הרכבת קבוע סטטוס תור נקבע תאריך [DATE] שעה 12:…" at bounding box center [785, 401] width 439 height 231
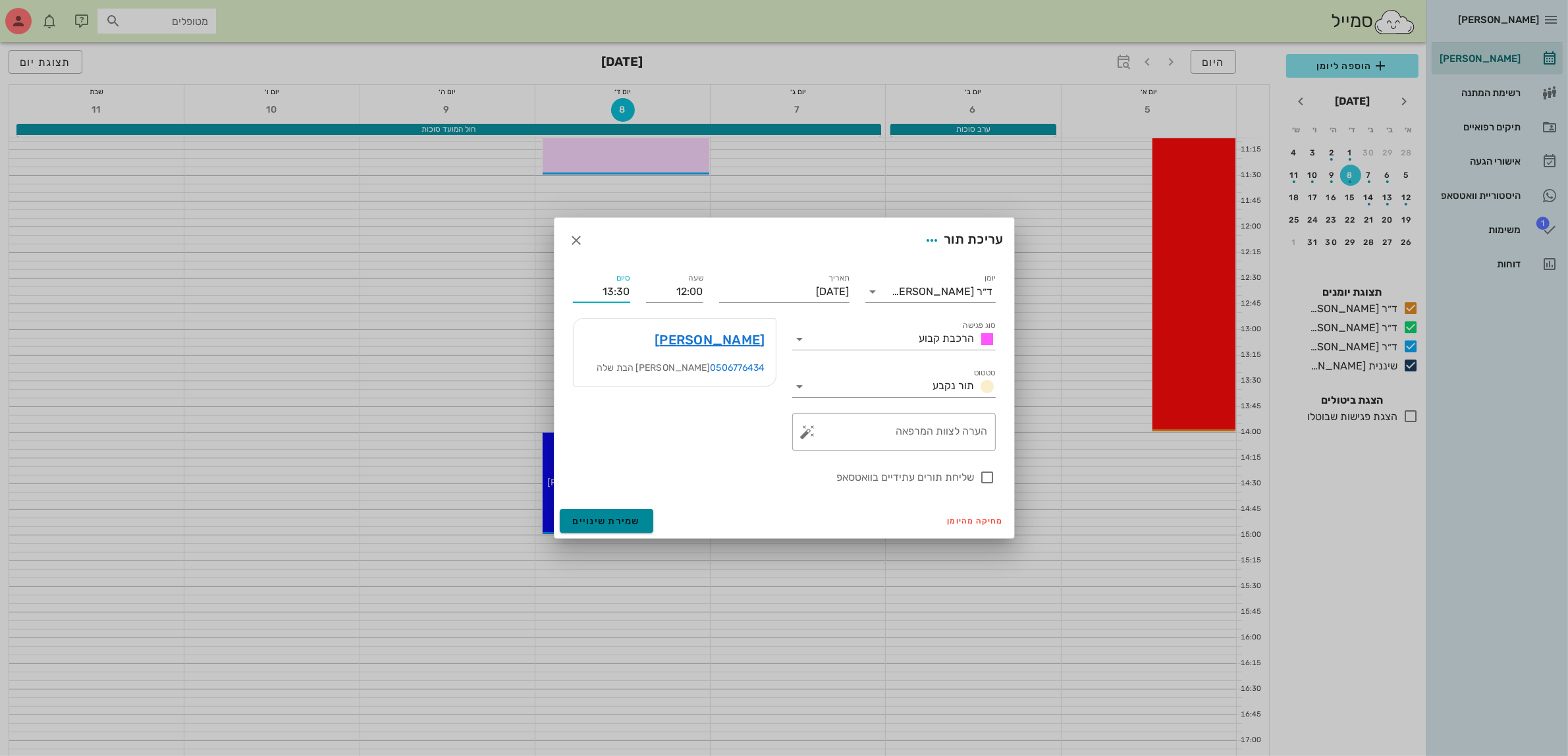
click at [610, 517] on span "שמירת שינויים" at bounding box center [607, 522] width 68 height 11
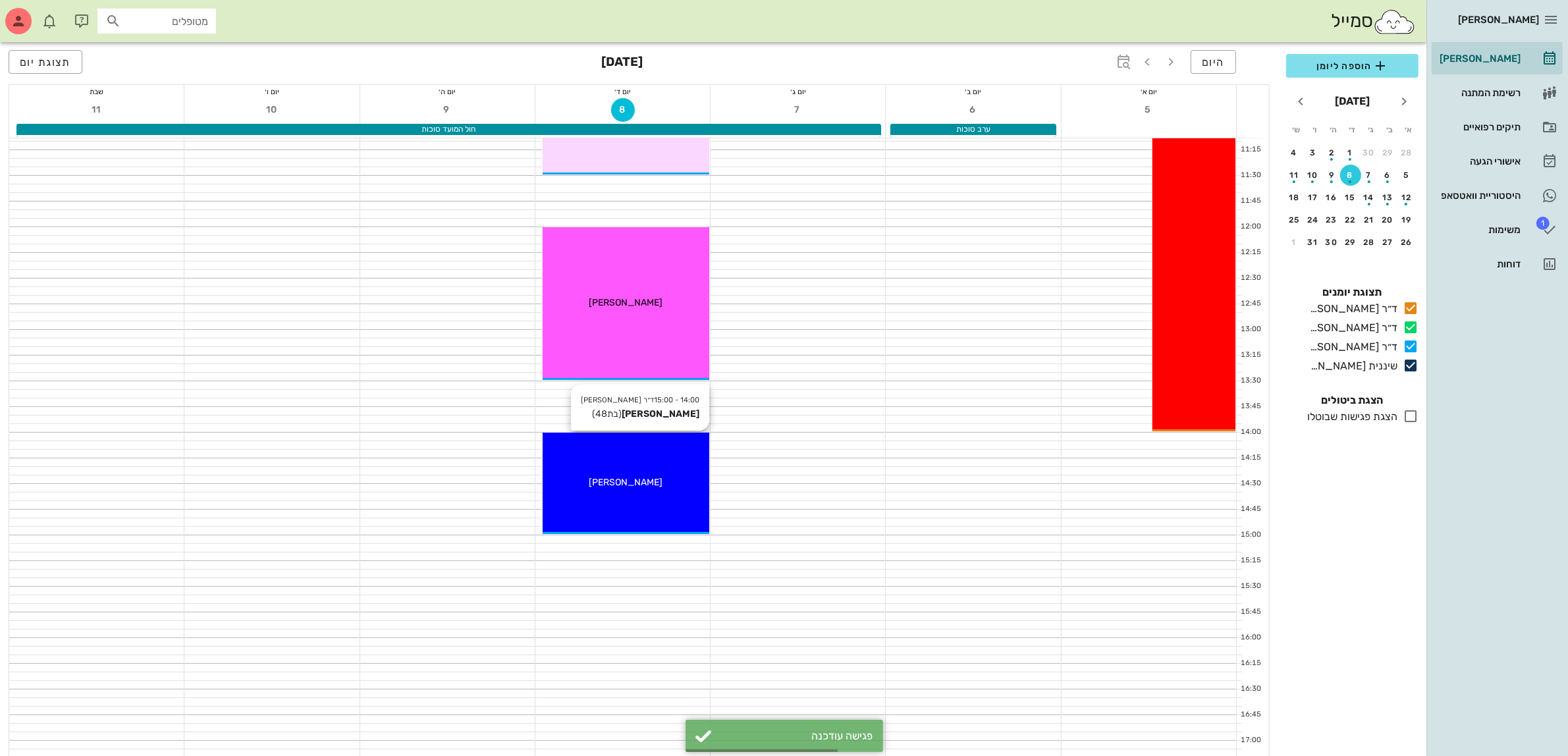
click at [620, 472] on div "14:00 - 15:00 ד״ר [PERSON_NAME] [PERSON_NAME] (בת 48 ) [PERSON_NAME]" at bounding box center [626, 484] width 167 height 102
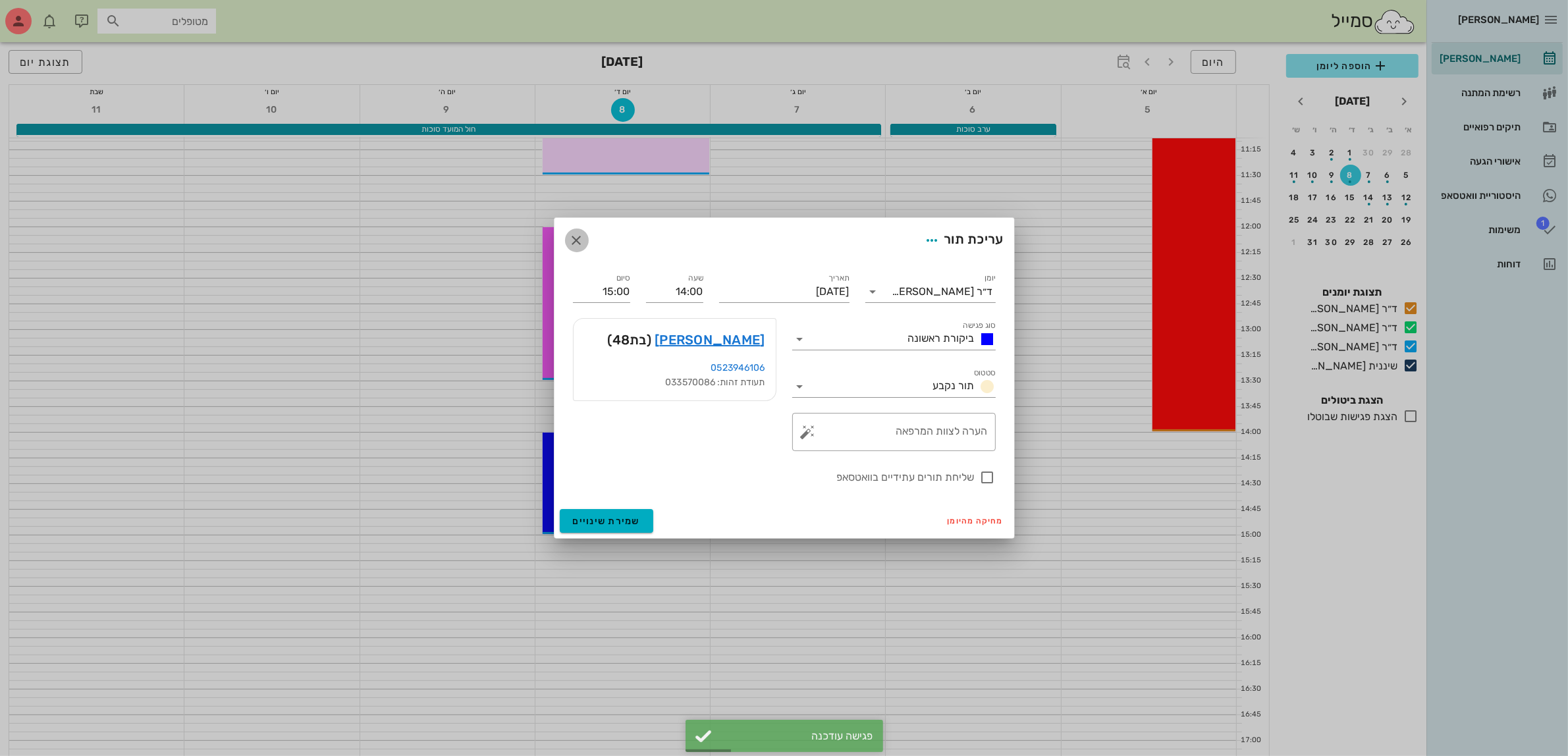
click at [584, 244] on icon "button" at bounding box center [577, 240] width 16 height 16
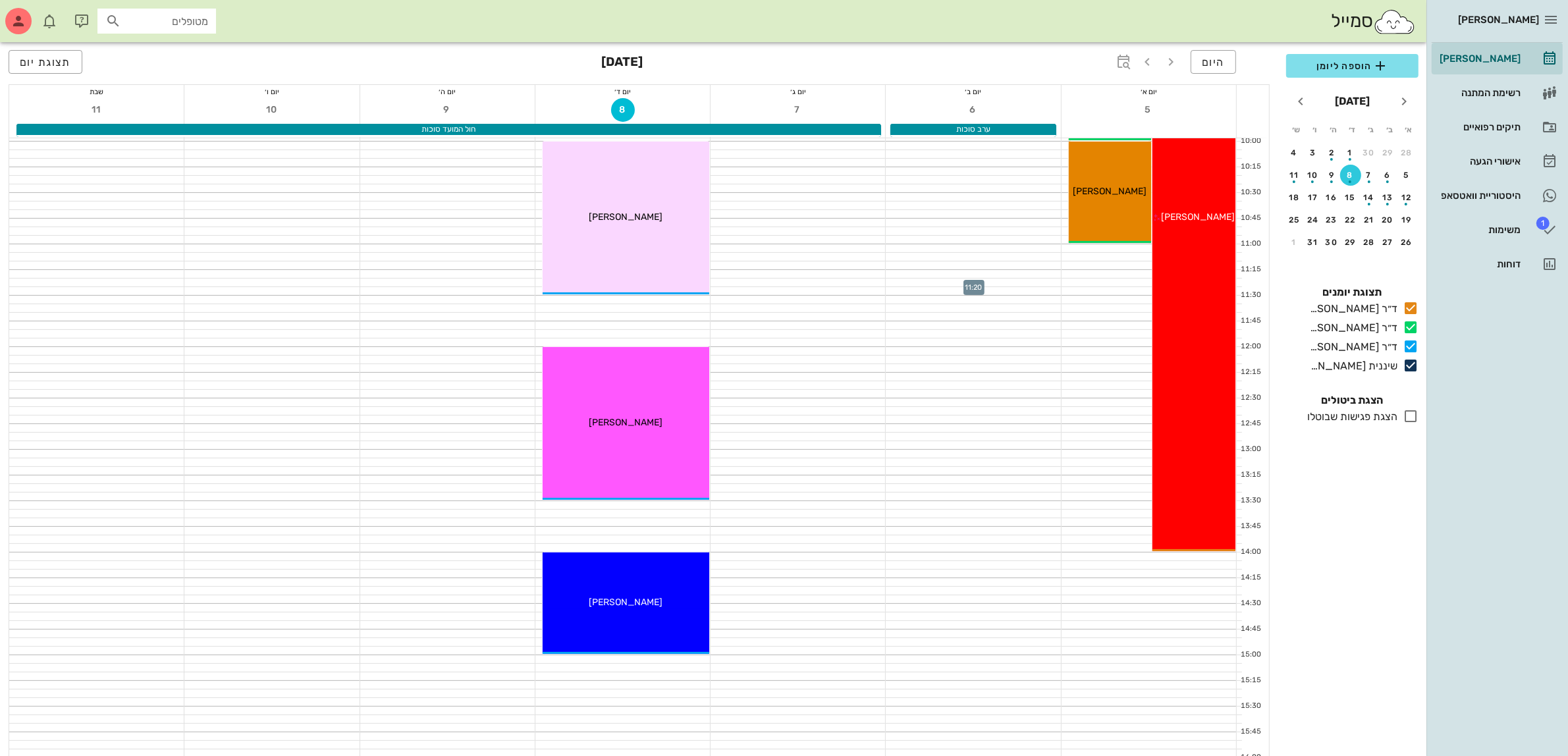
scroll to position [330, 0]
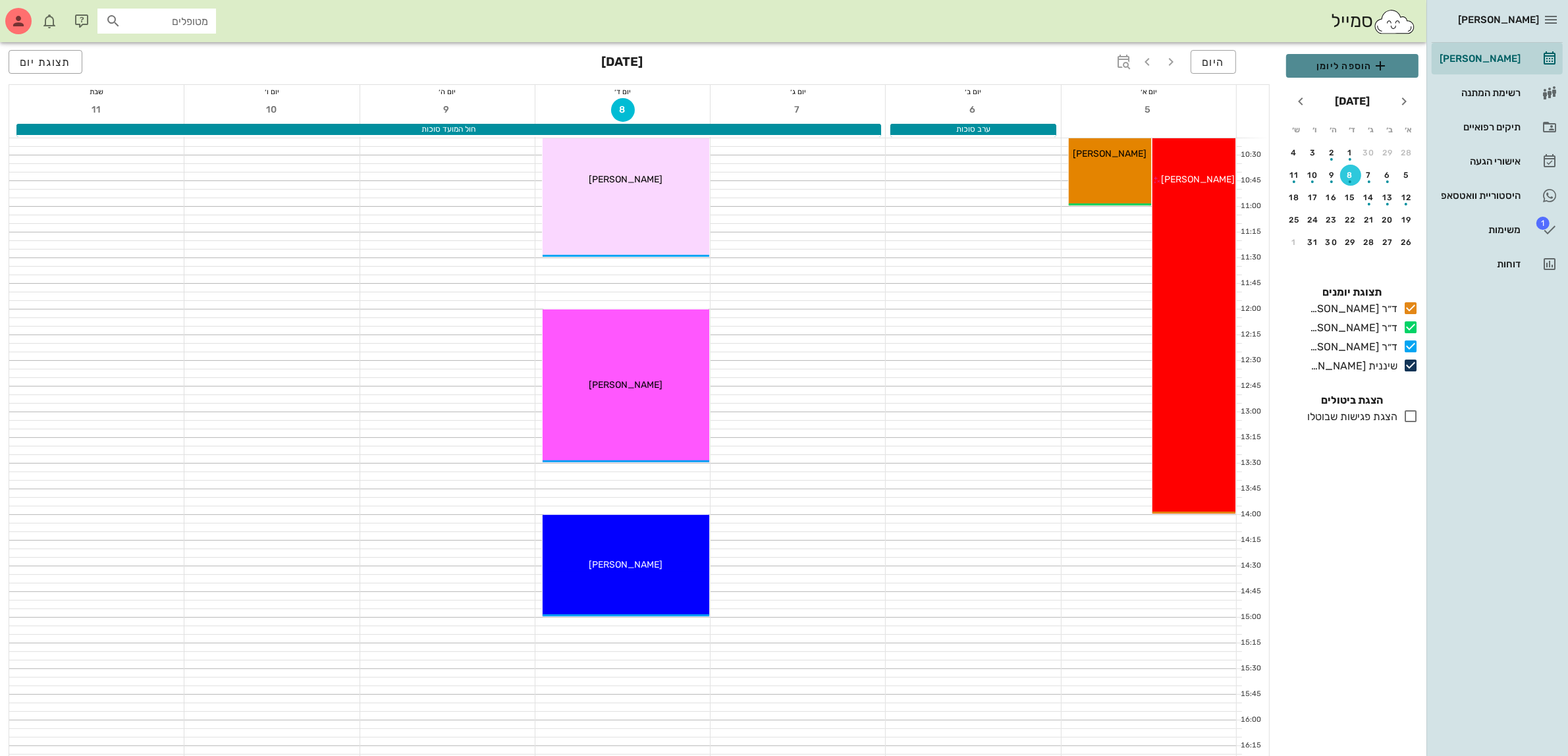
click at [1332, 63] on span "הוספה ליומן" at bounding box center [1353, 66] width 111 height 16
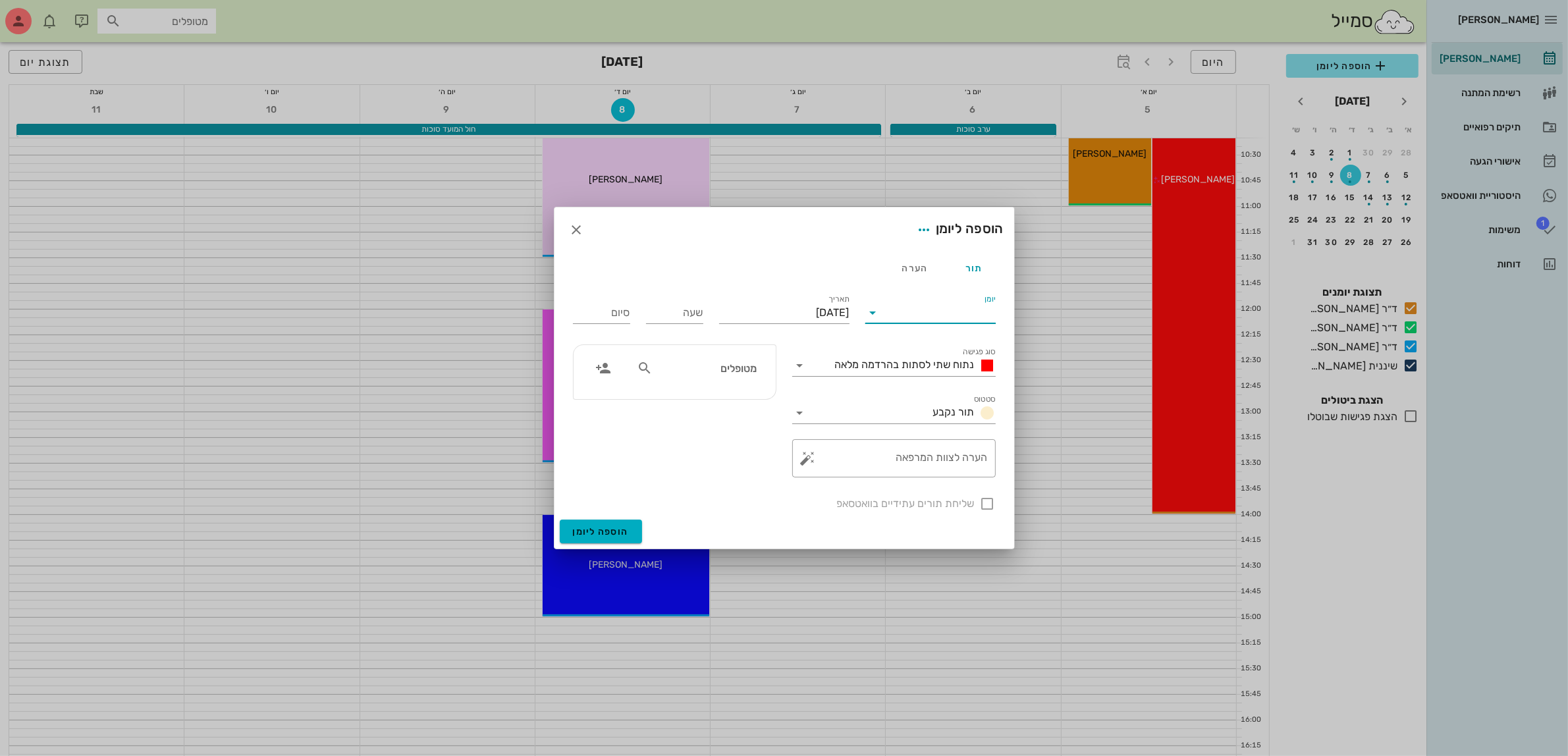
click at [930, 306] on input "יומן" at bounding box center [939, 313] width 112 height 21
click at [927, 380] on div "ד״ר [PERSON_NAME]" at bounding box center [934, 386] width 116 height 13
click at [676, 310] on input "שעה" at bounding box center [675, 313] width 57 height 21
type input "13:30"
click at [607, 317] on div "סיום 21:30" at bounding box center [601, 311] width 57 height 35
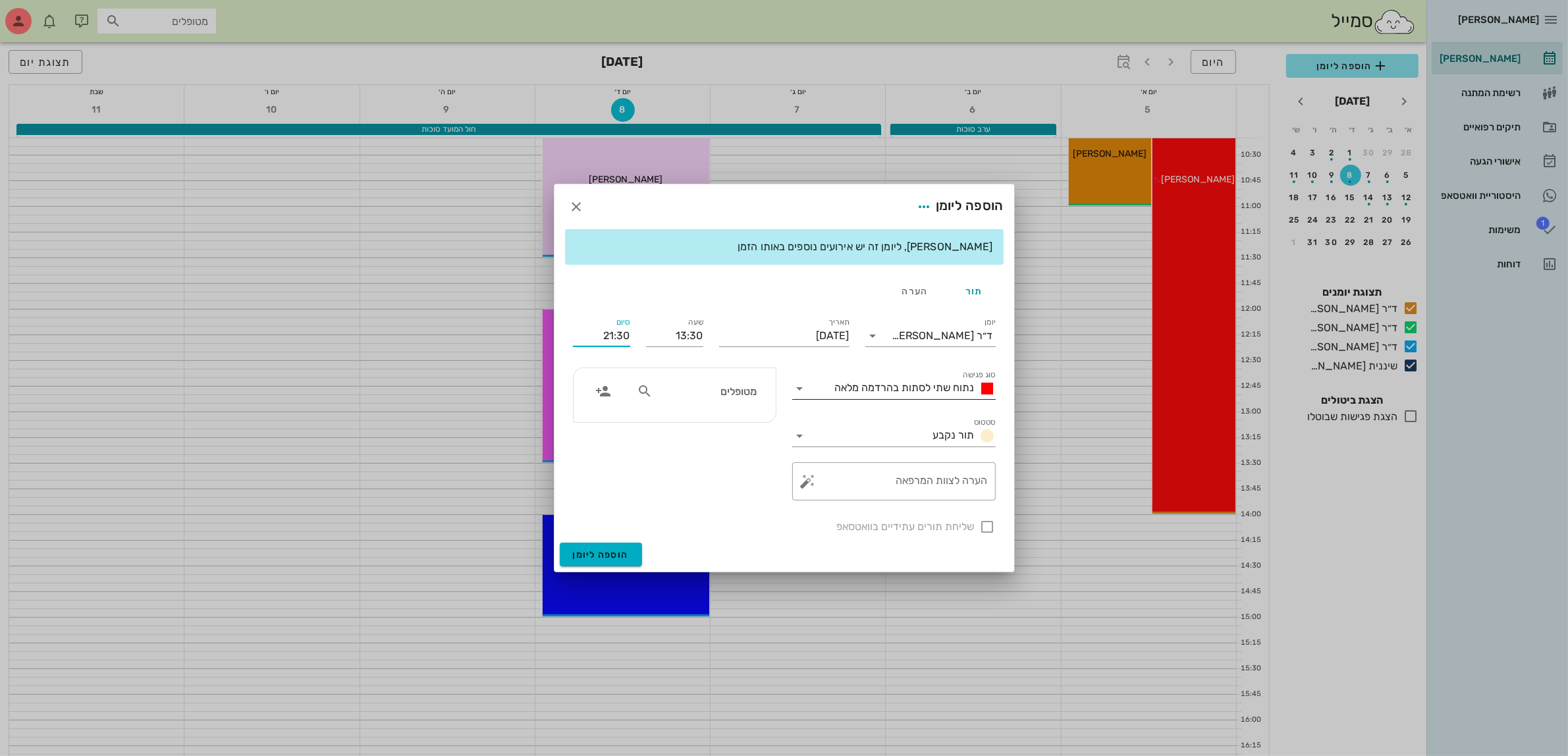
click at [883, 392] on span "נתוח שתי לסתות בהרדמה מלאה" at bounding box center [905, 388] width 140 height 13
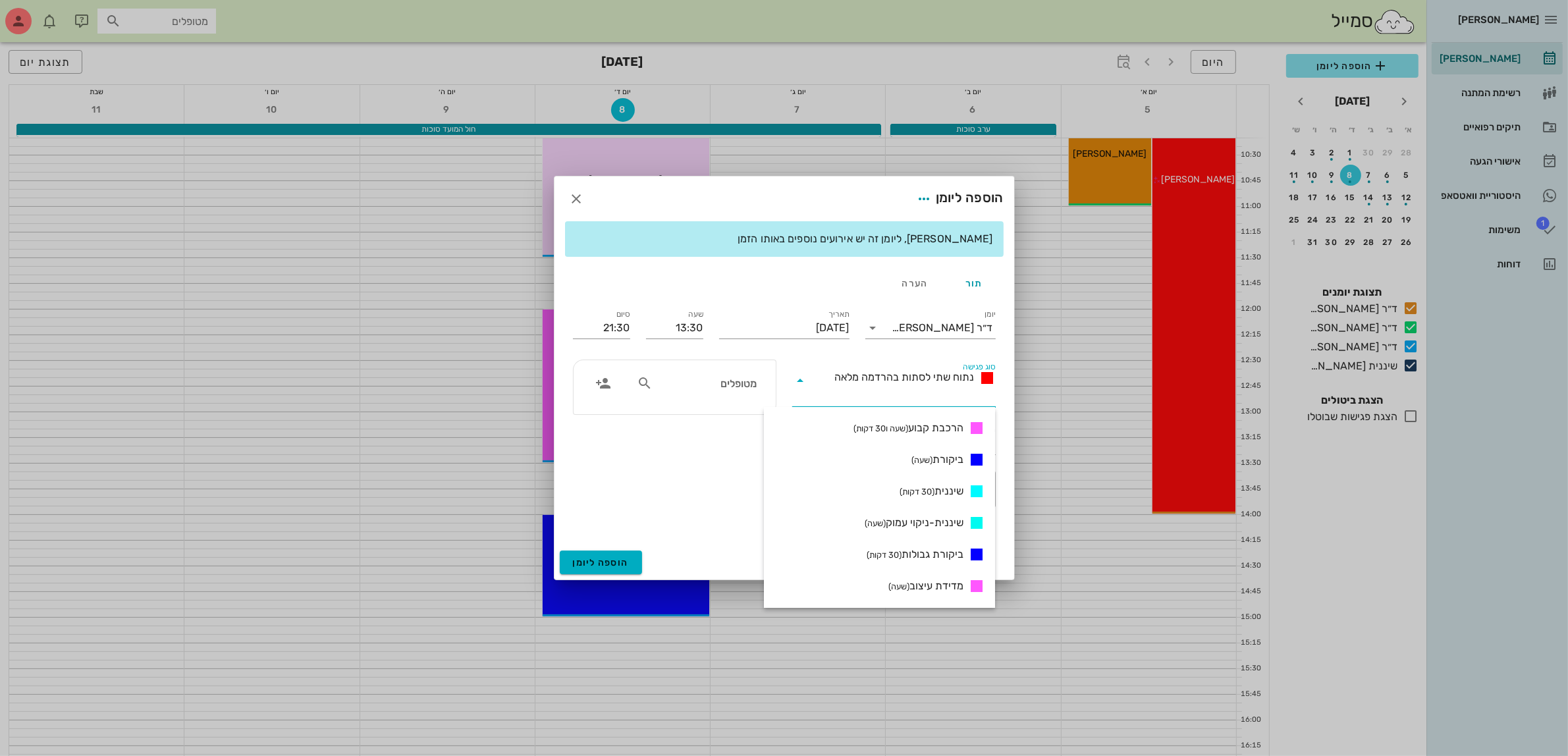
scroll to position [577, 0]
click at [934, 439] on div "ביקורת (שעה)" at bounding box center [880, 453] width 231 height 32
type input "14:30"
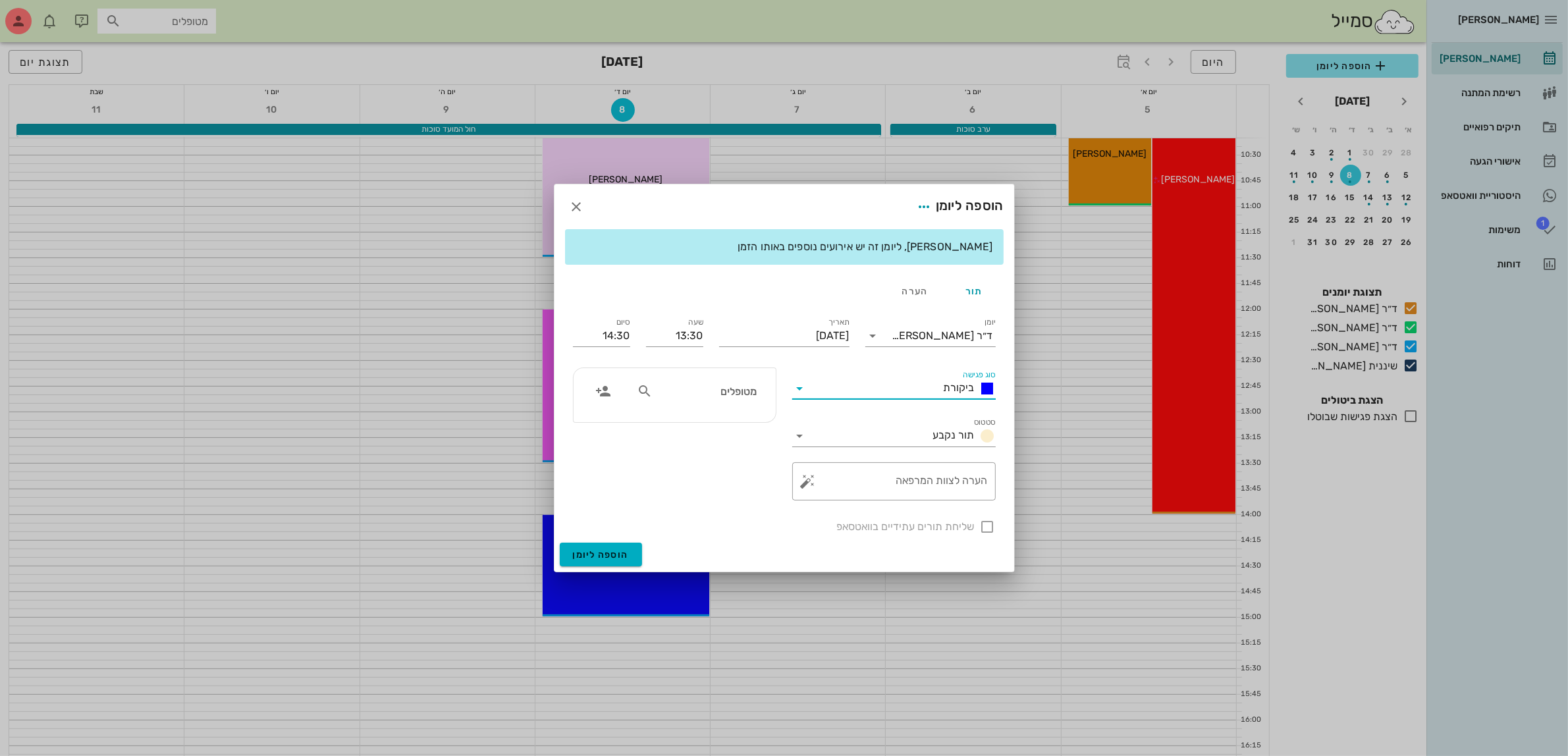
click at [706, 396] on input "מטופלים" at bounding box center [706, 391] width 102 height 17
type input "איי"
click at [712, 455] on div "[PERSON_NAME] 026831396" at bounding box center [682, 454] width 145 height 11
click at [982, 526] on div at bounding box center [988, 527] width 23 height 23
checkbox input "true"
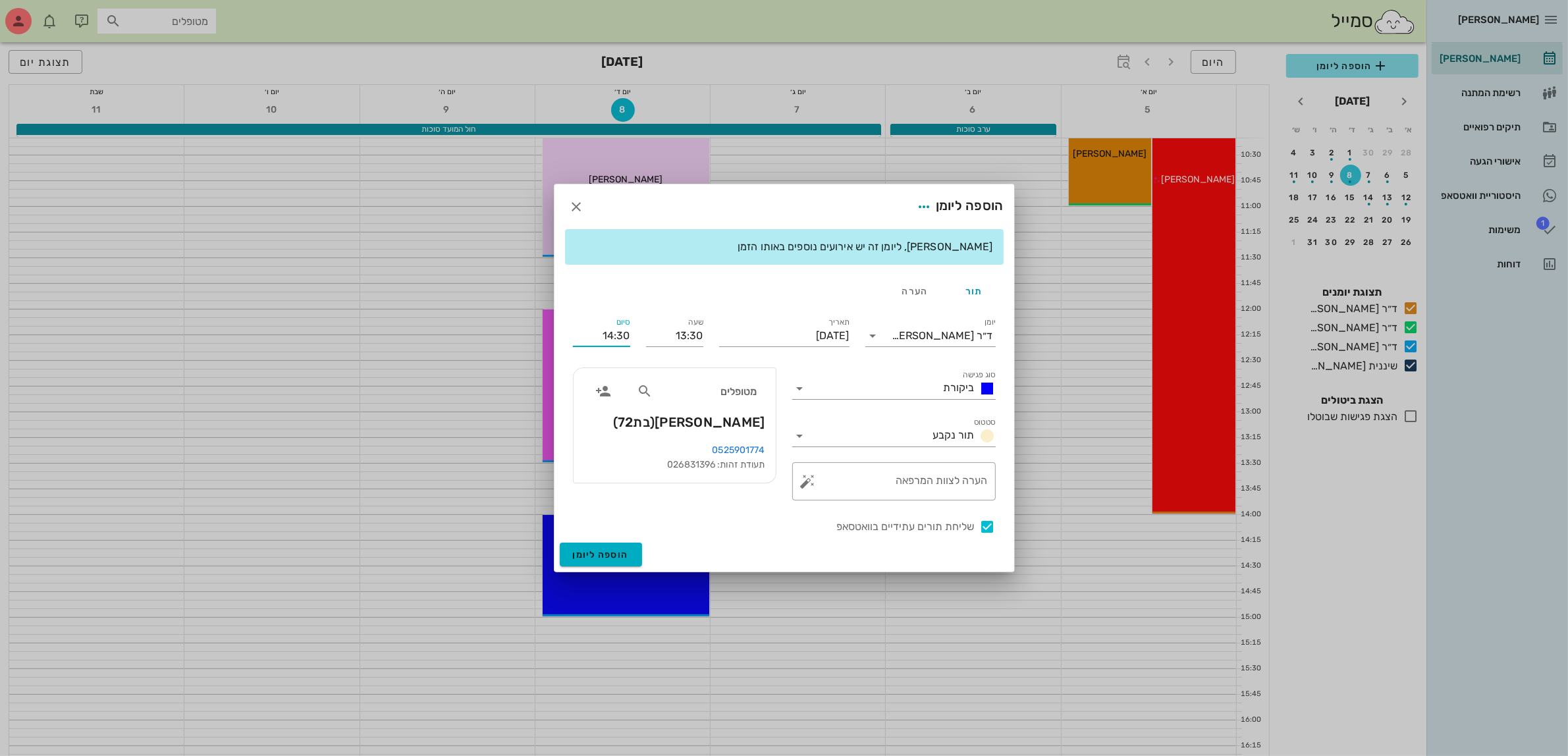
click at [617, 334] on input "14:30" at bounding box center [601, 336] width 57 height 21
click at [606, 388] on div "14:00 (30 דקות)" at bounding box center [566, 385] width 80 height 11
type input "14:00"
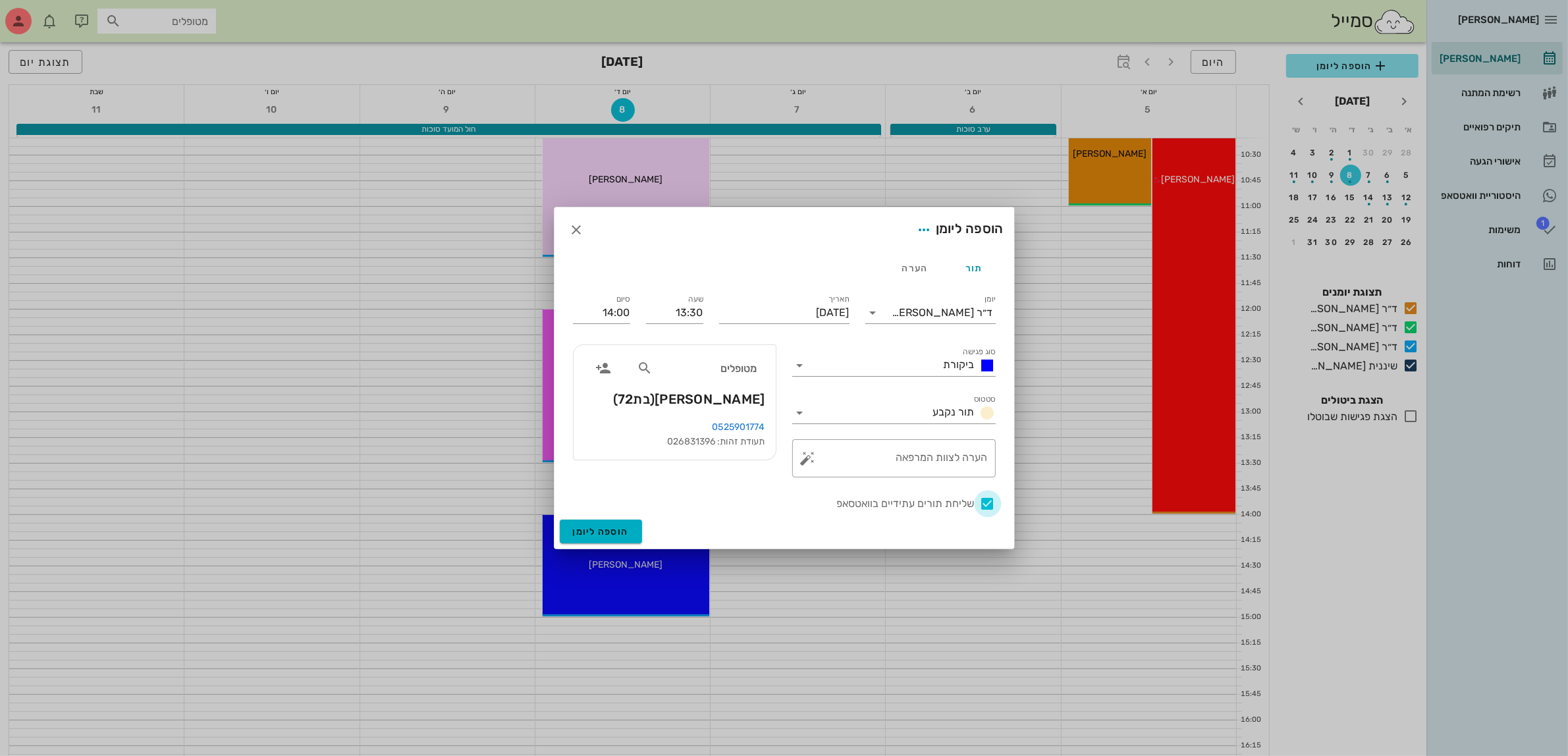
click at [989, 504] on div at bounding box center [988, 504] width 23 height 23
checkbox input "false"
click at [603, 528] on span "הוספה ליומן" at bounding box center [601, 532] width 56 height 11
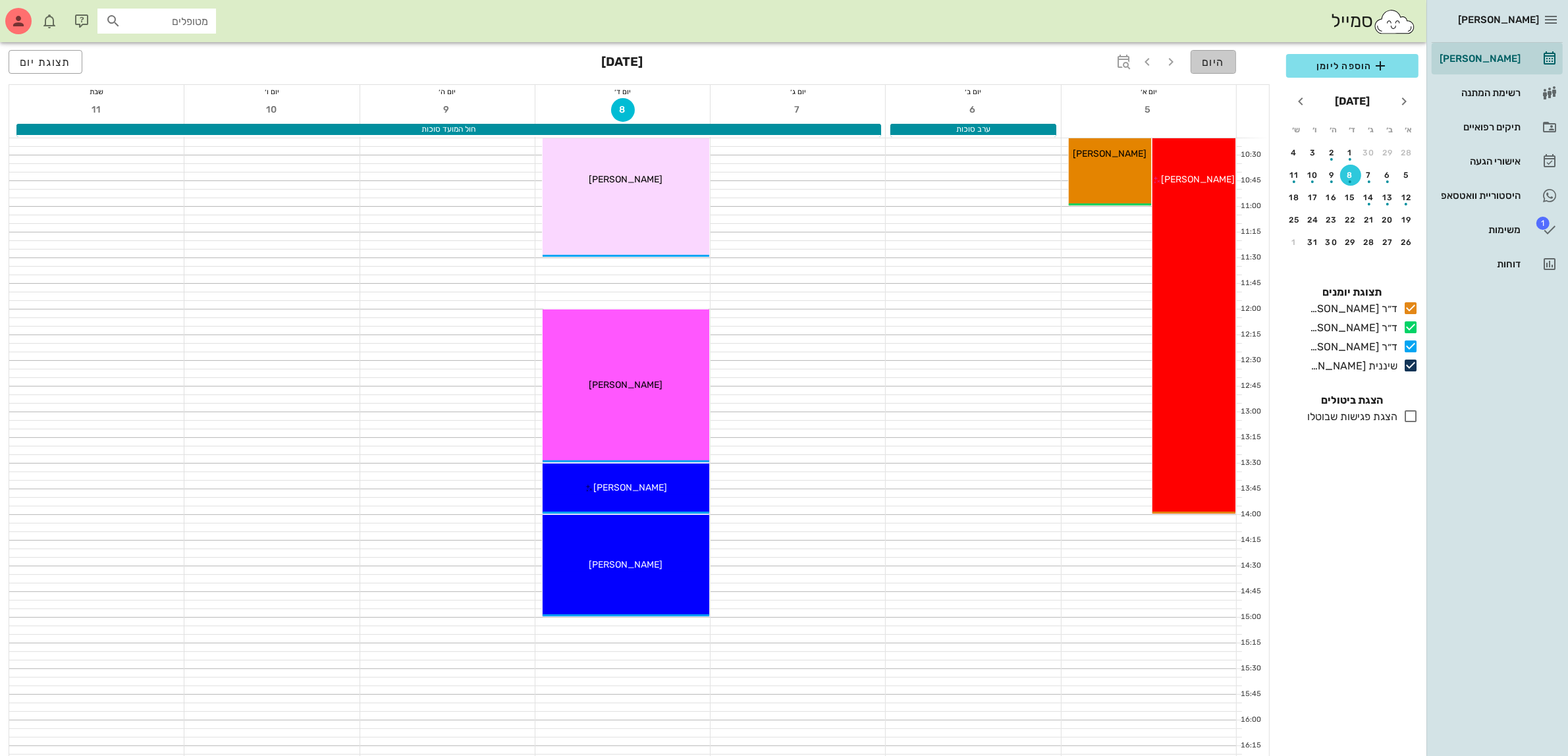
click at [1210, 66] on span "היום" at bounding box center [1213, 62] width 23 height 13
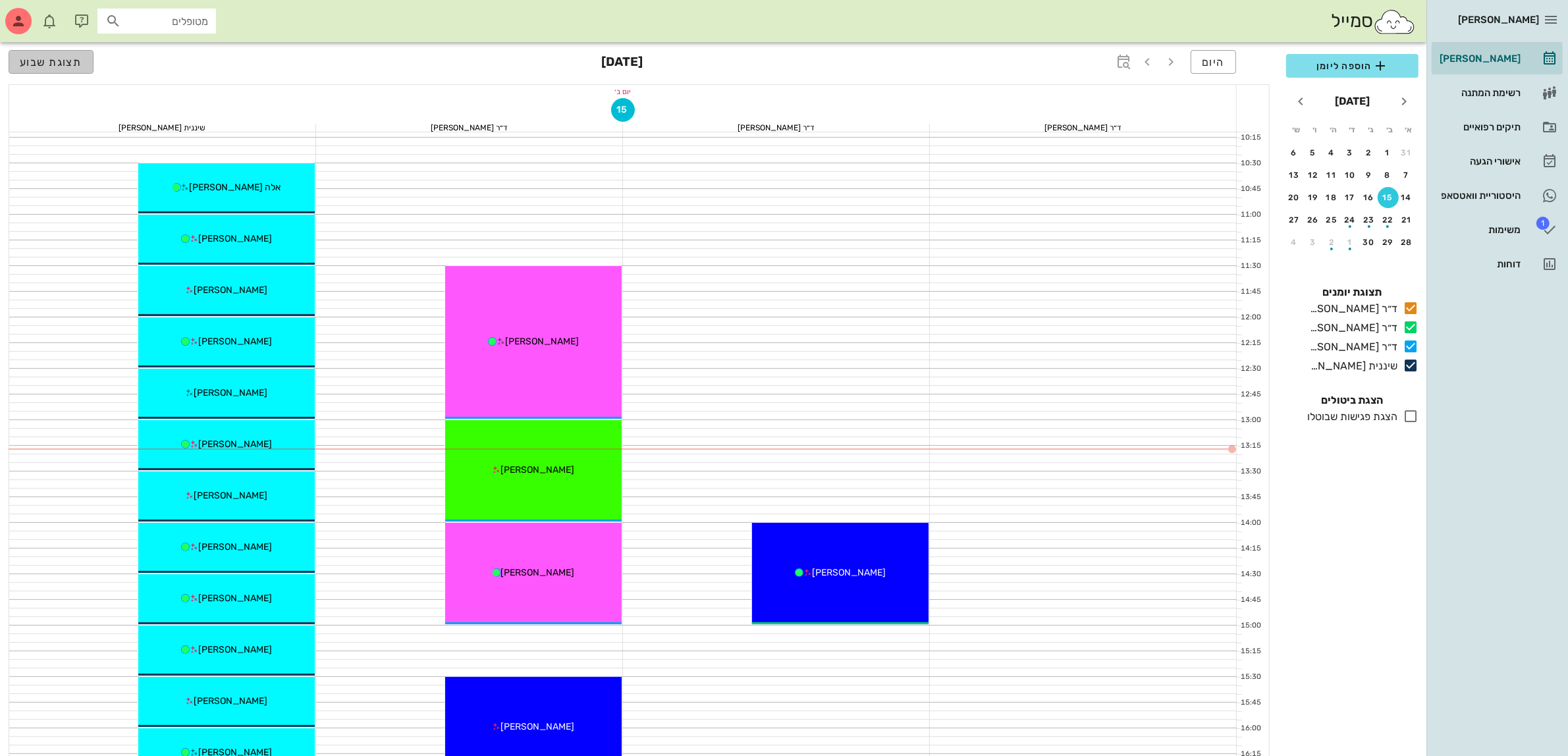
click at [34, 58] on span "תצוגת שבוע" at bounding box center [51, 62] width 63 height 13
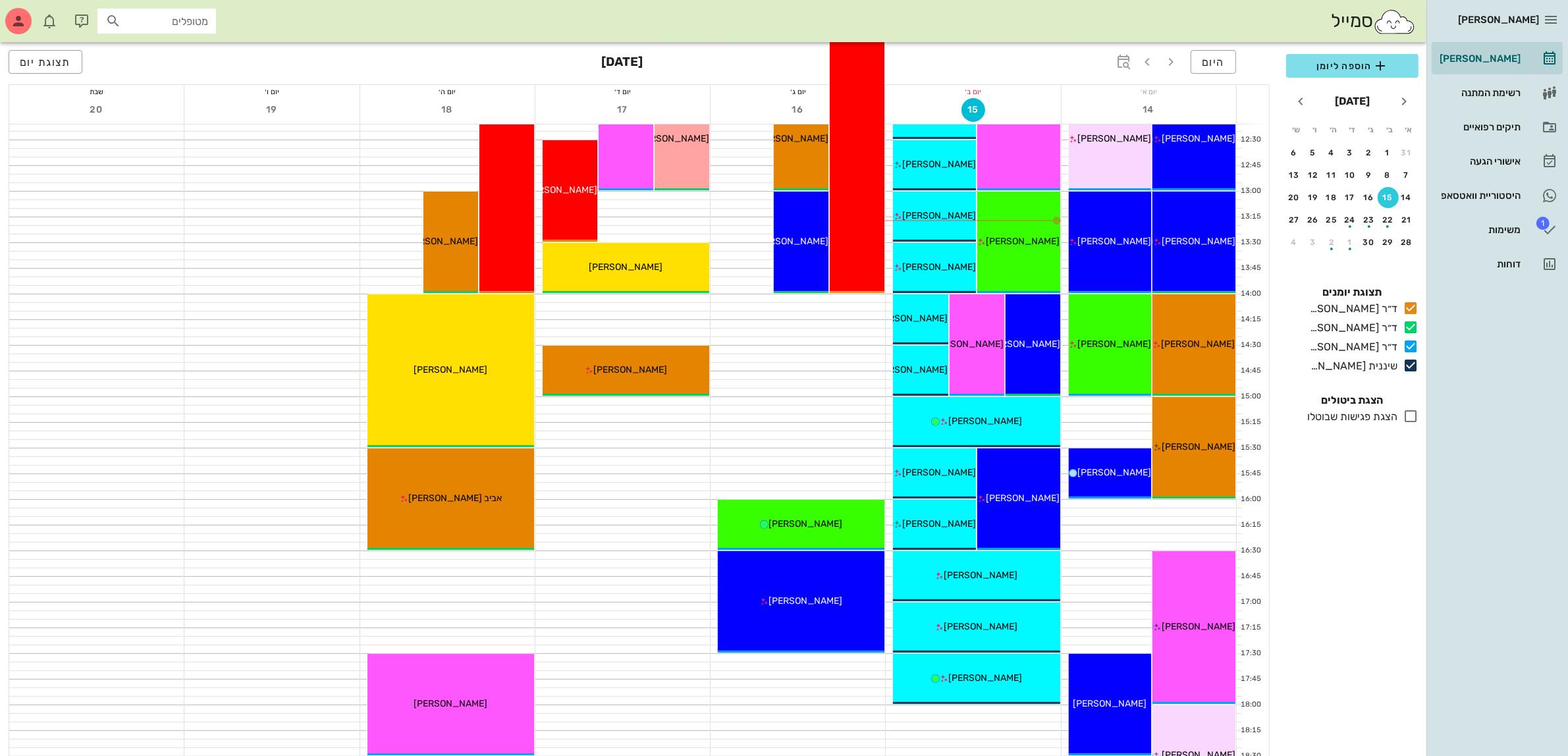
scroll to position [577, 0]
